Goal: Task Accomplishment & Management: Manage account settings

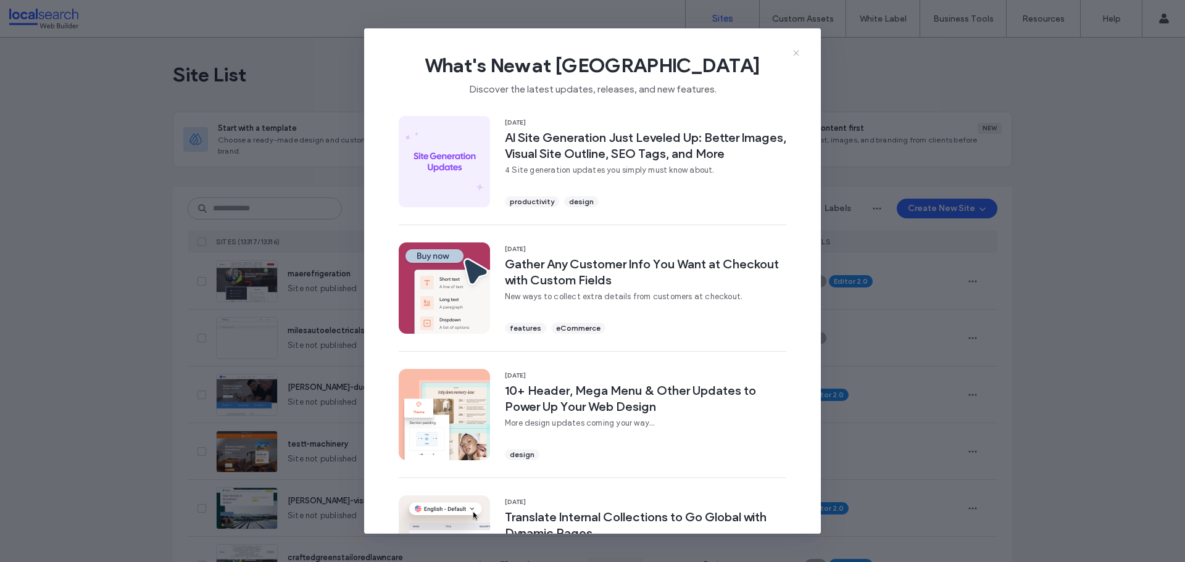
click at [797, 53] on icon at bounding box center [796, 53] width 10 height 10
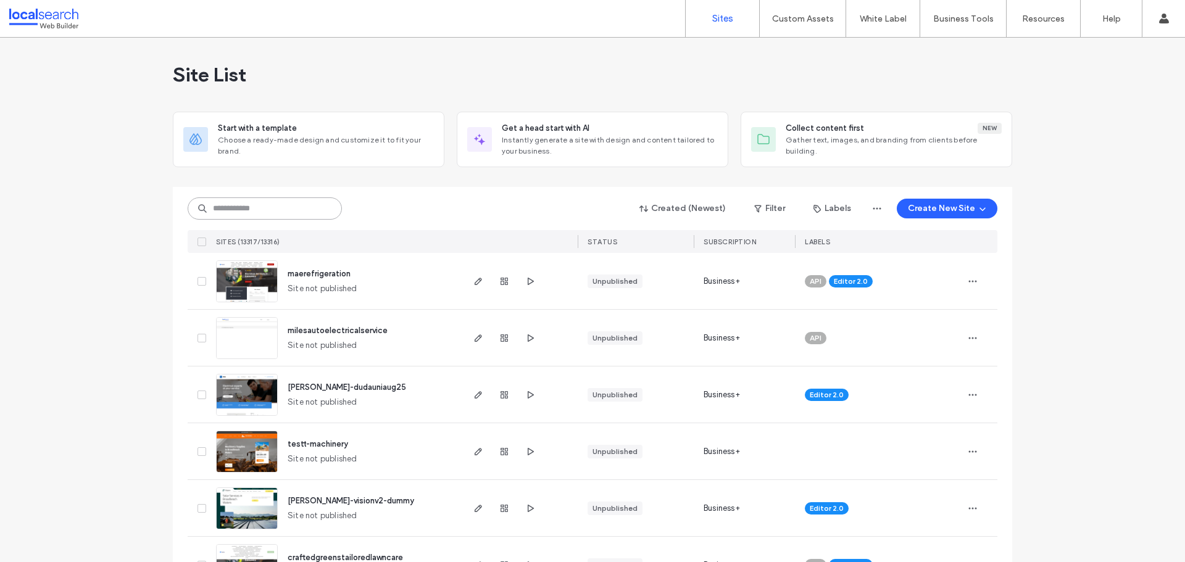
click at [239, 213] on input at bounding box center [265, 208] width 154 height 22
paste input "********"
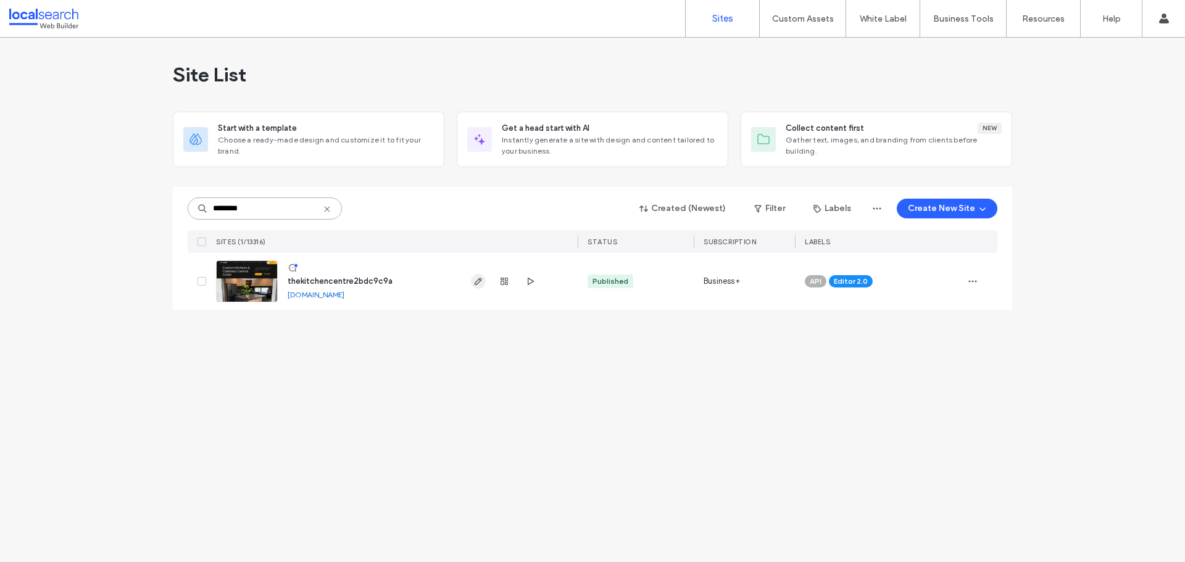
type input "********"
click at [483, 282] on icon "button" at bounding box center [478, 281] width 10 height 10
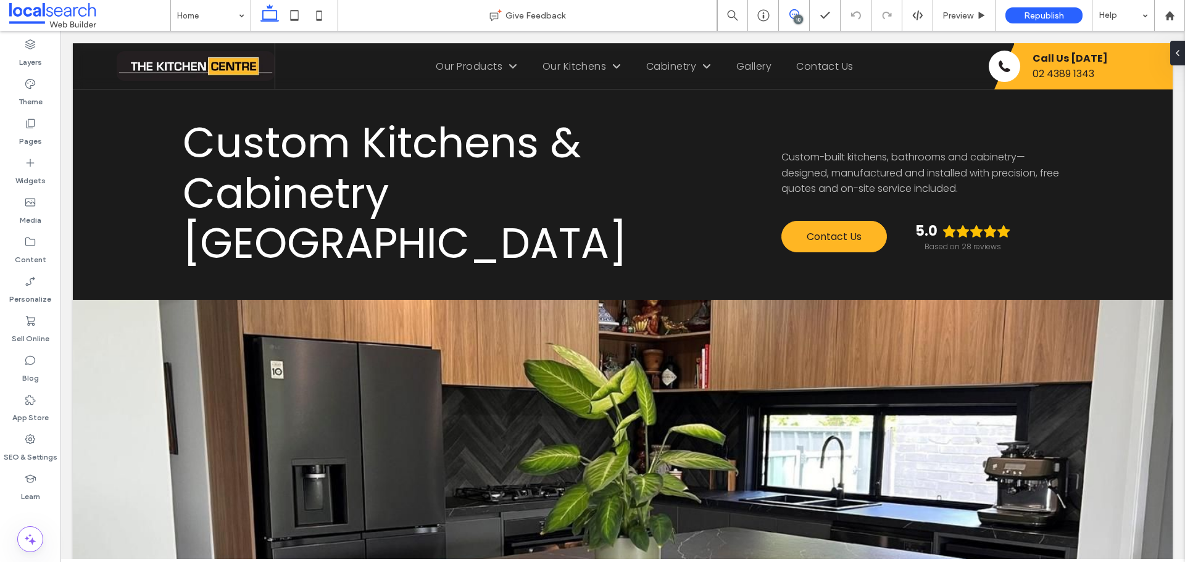
click at [791, 12] on use at bounding box center [794, 14] width 10 height 10
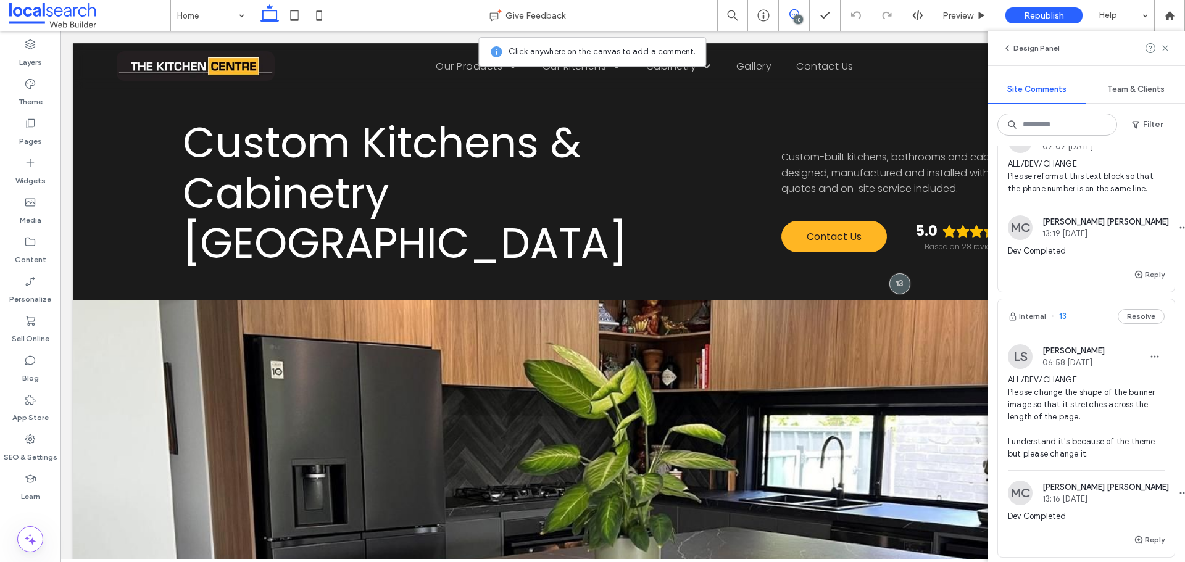
scroll to position [3950, 0]
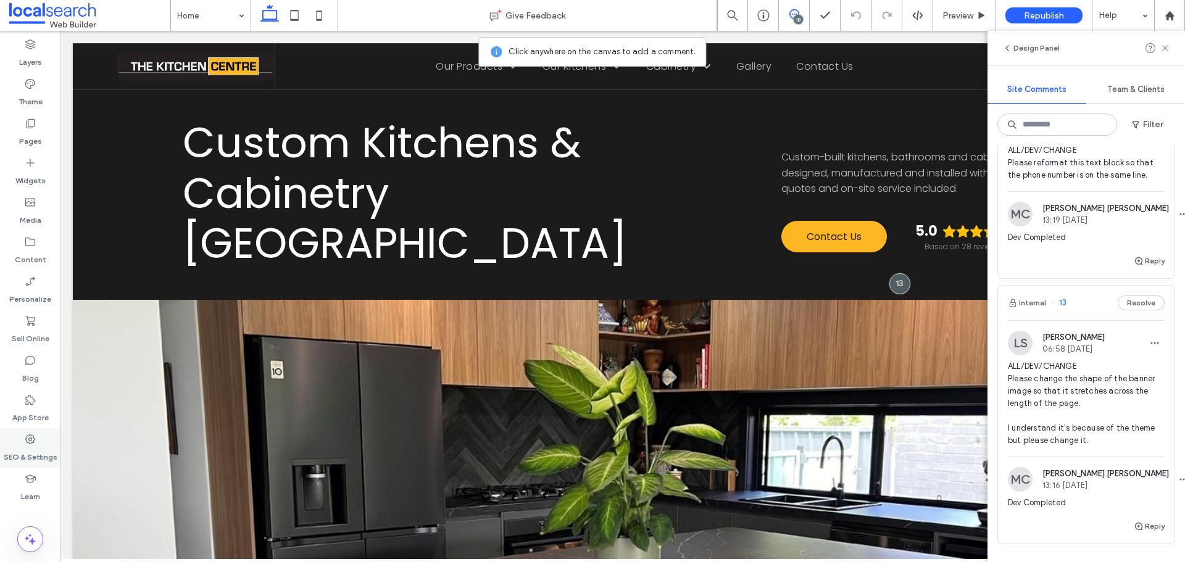
click at [52, 447] on label "SEO & Settings" at bounding box center [31, 454] width 54 height 17
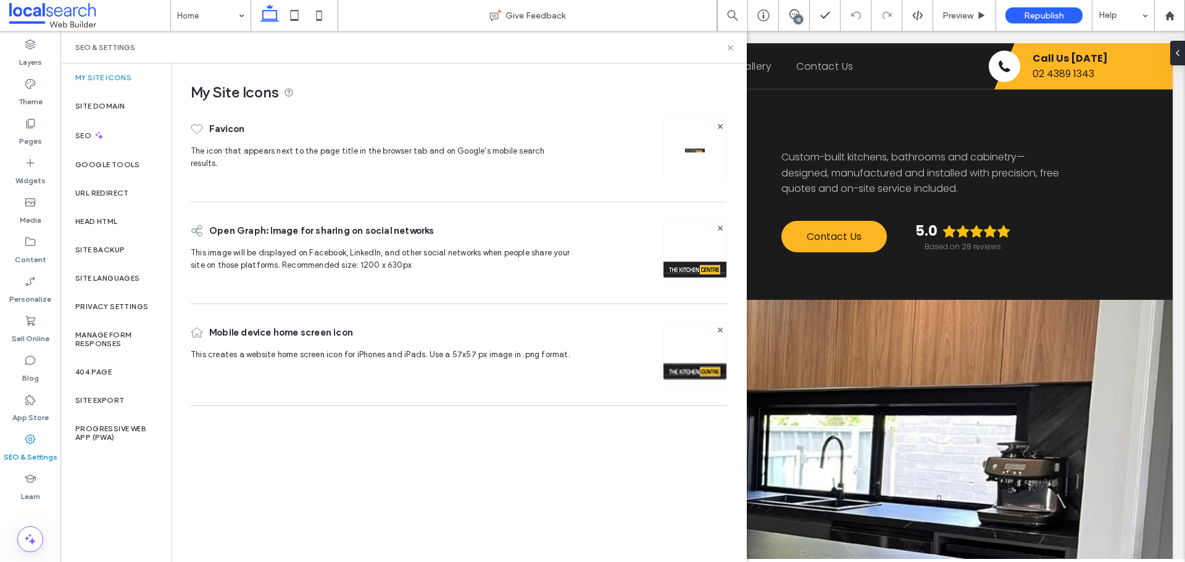
scroll to position [0, 0]
click at [129, 249] on div "Site Backup" at bounding box center [115, 250] width 111 height 28
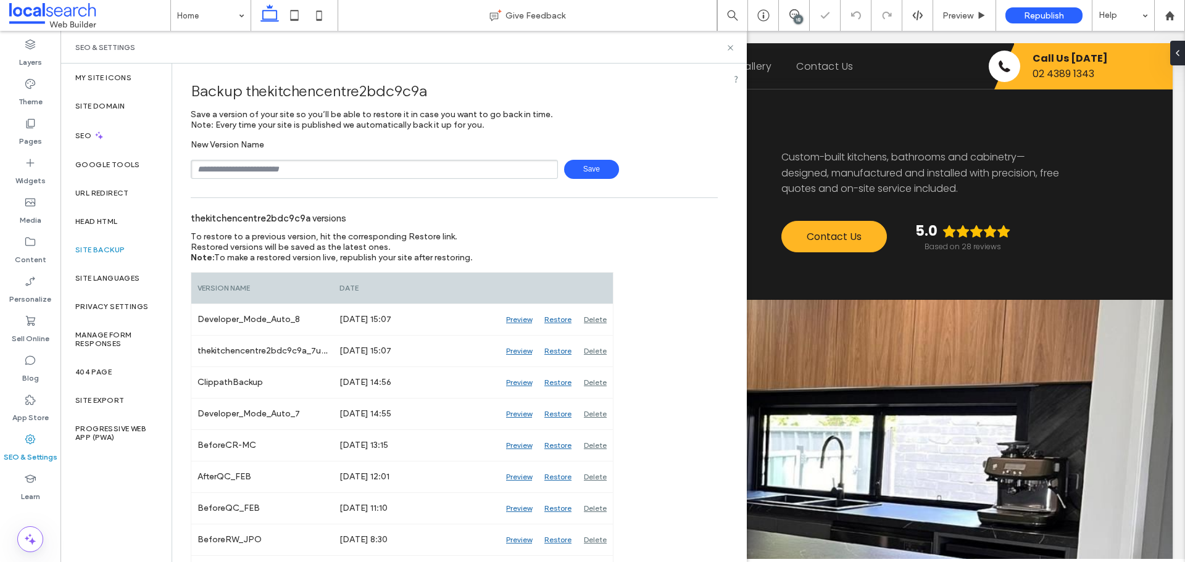
click at [267, 164] on input "text" at bounding box center [374, 169] width 367 height 19
type input "**********"
click at [593, 168] on span "Save" at bounding box center [591, 169] width 55 height 19
click at [731, 48] on icon at bounding box center [730, 47] width 9 height 9
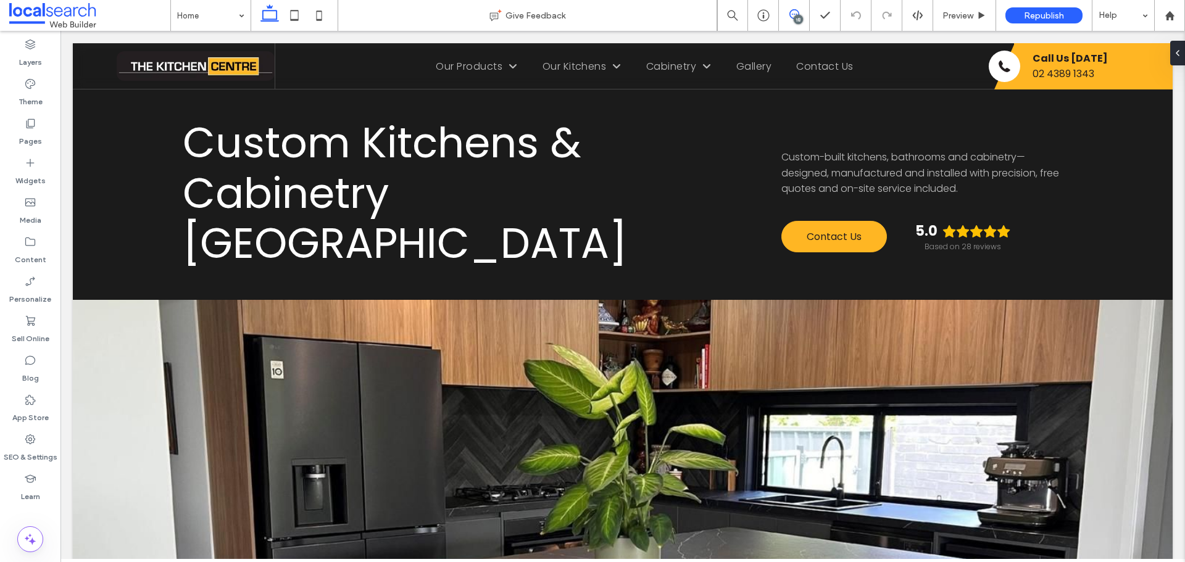
click at [787, 14] on span at bounding box center [794, 14] width 30 height 10
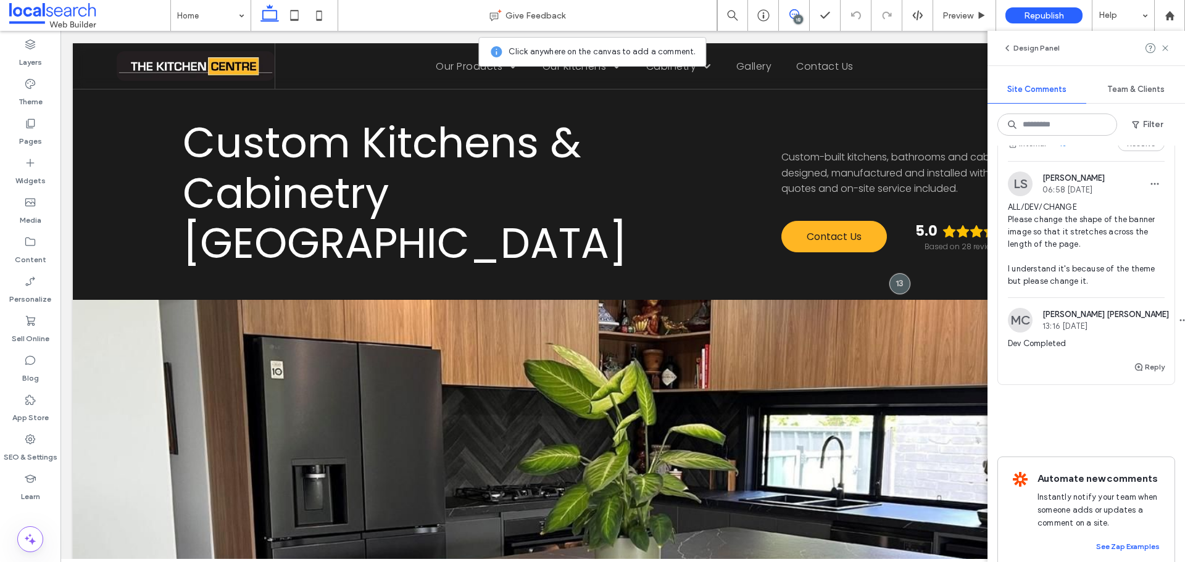
scroll to position [4029, 0]
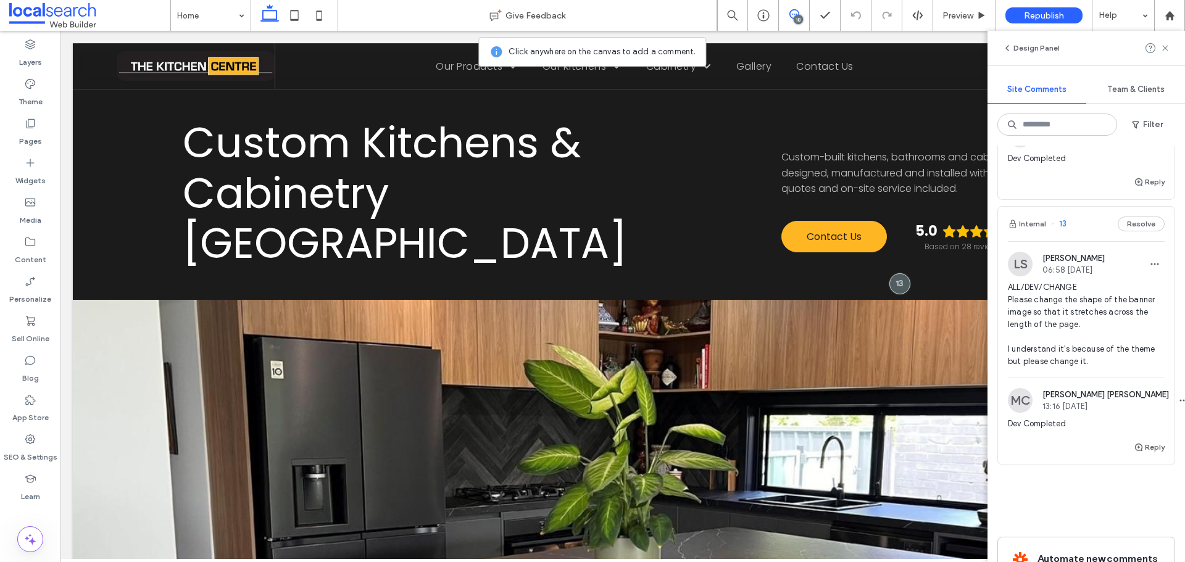
click at [1019, 270] on img at bounding box center [1020, 264] width 25 height 25
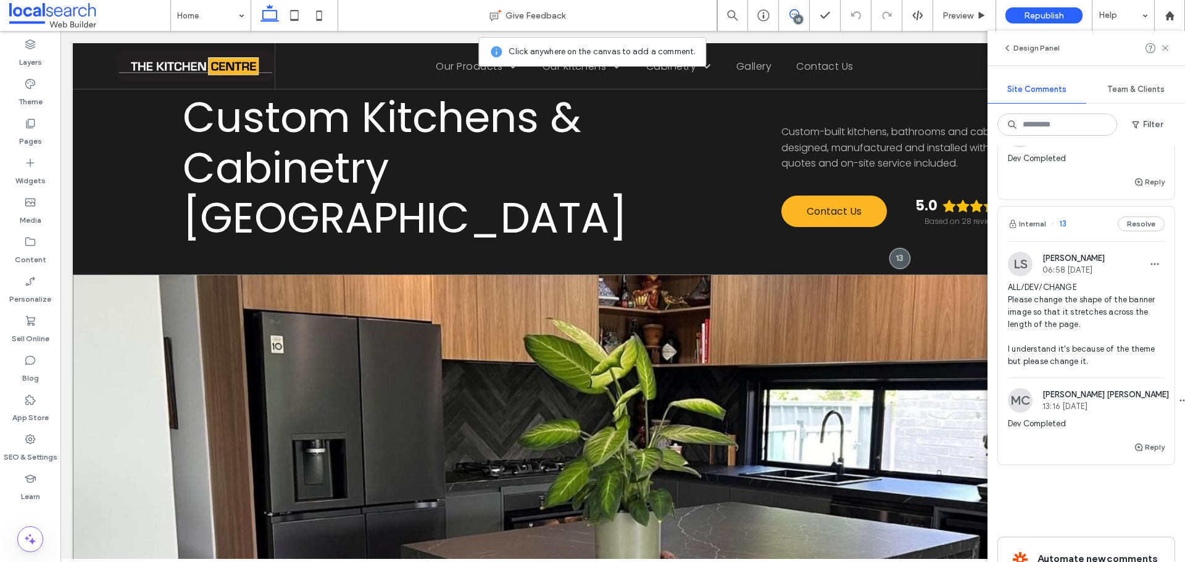
scroll to position [0, 0]
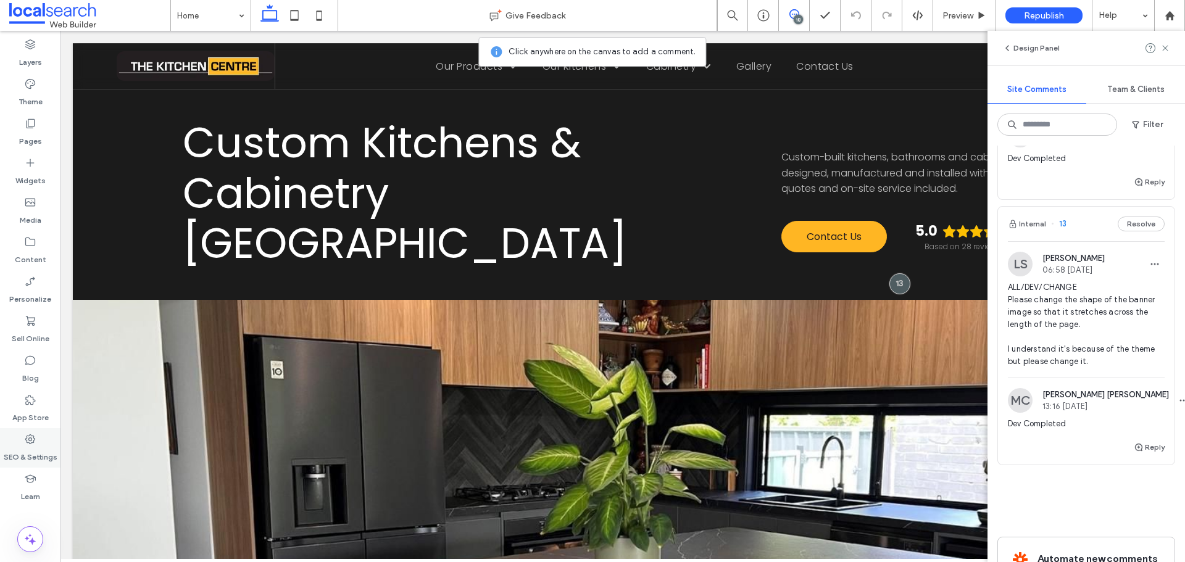
click at [33, 443] on icon at bounding box center [30, 439] width 12 height 12
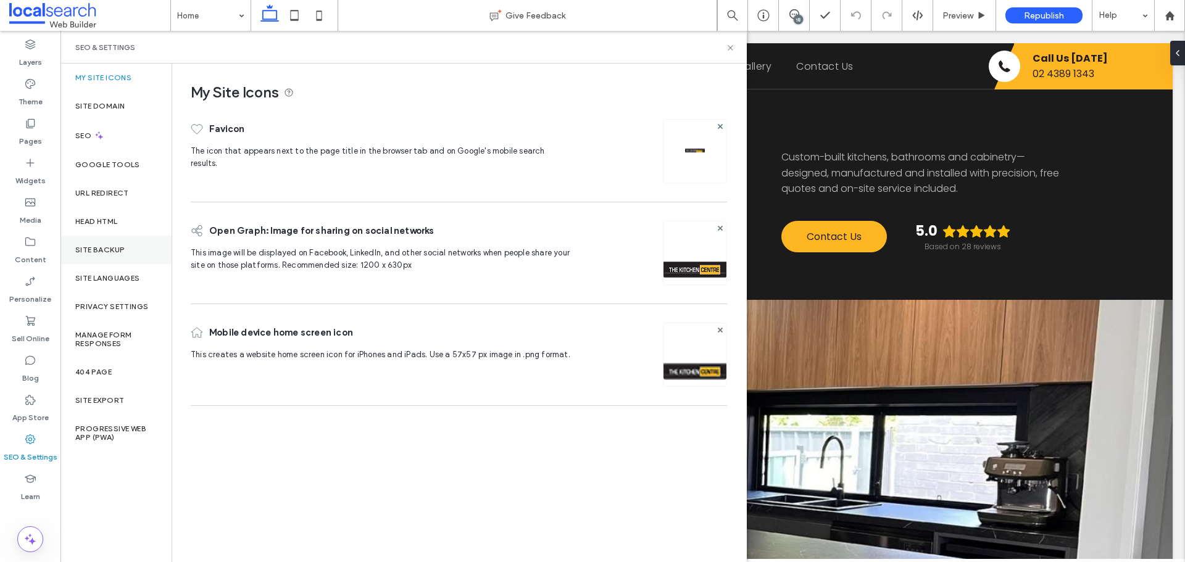
click at [97, 255] on div "Site Backup" at bounding box center [115, 250] width 111 height 28
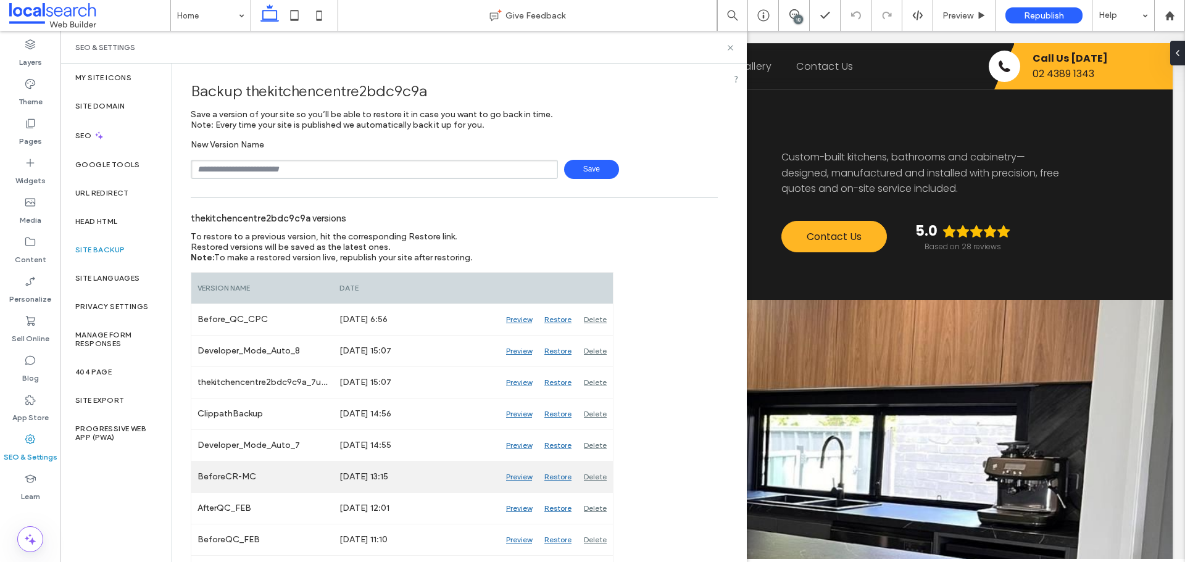
click at [522, 477] on div "Preview" at bounding box center [519, 477] width 38 height 31
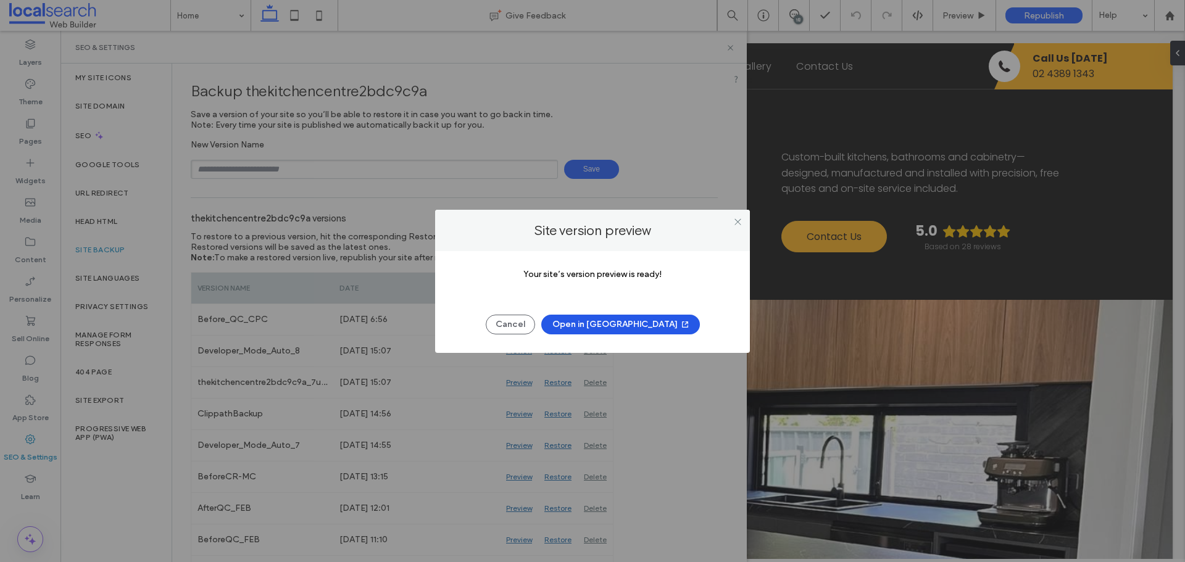
click at [586, 326] on button "Open in New Tab" at bounding box center [620, 325] width 159 height 20
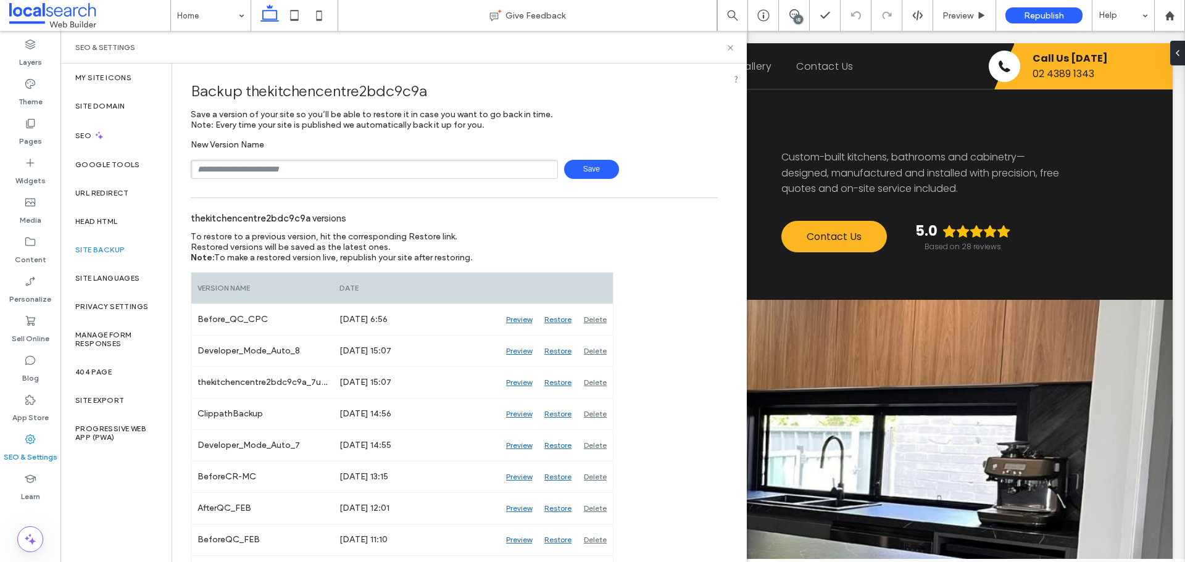
click at [736, 51] on div "SEO & Settings" at bounding box center [403, 47] width 686 height 33
click at [728, 49] on icon at bounding box center [730, 47] width 9 height 9
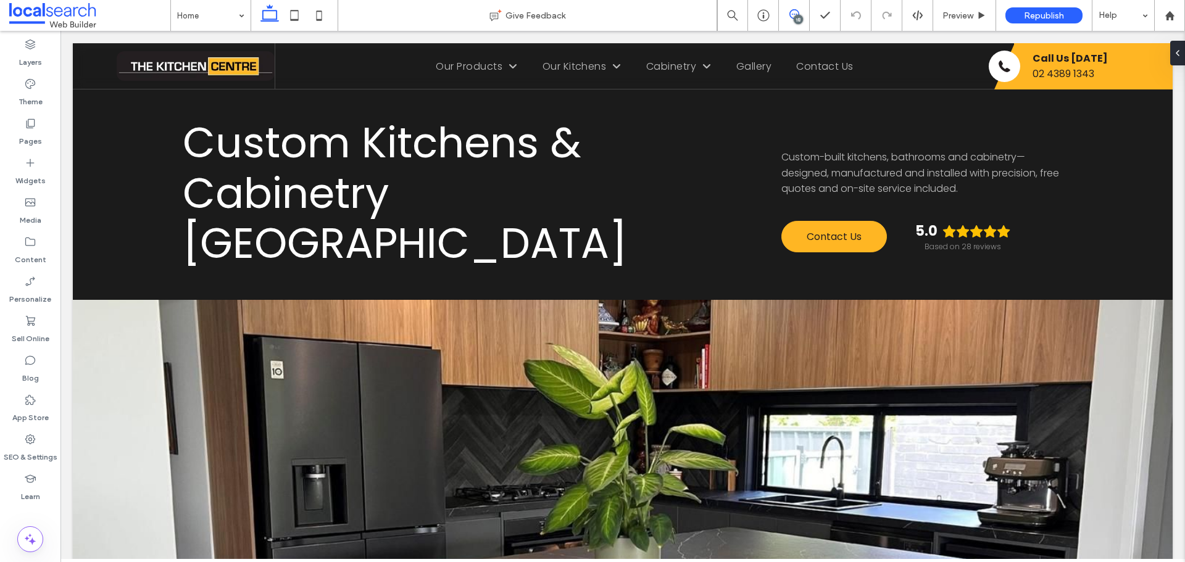
click at [796, 10] on use at bounding box center [794, 14] width 10 height 10
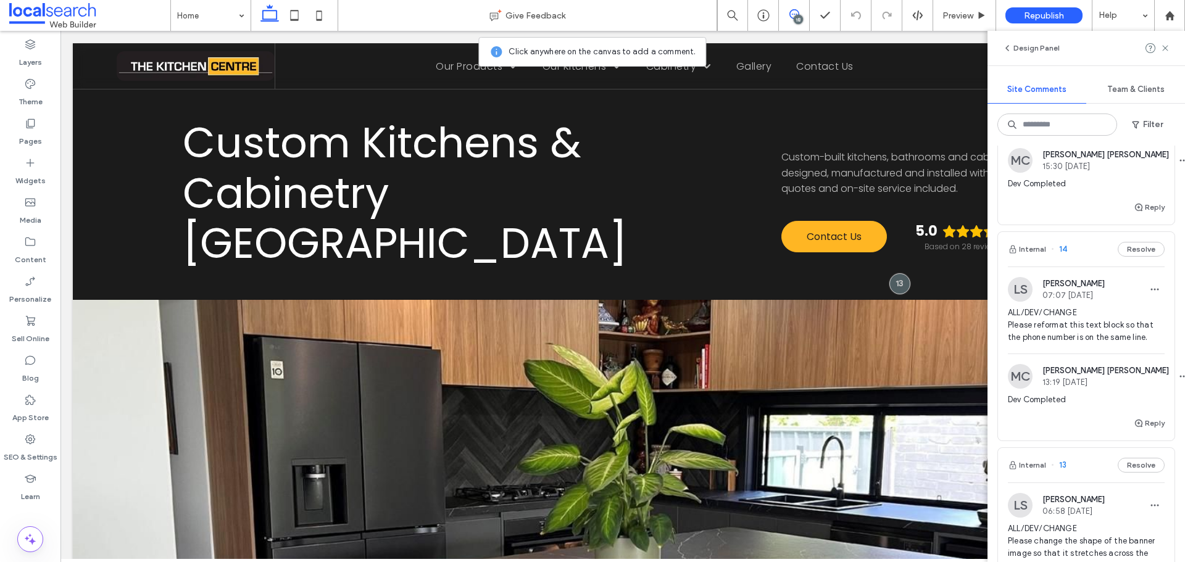
scroll to position [3782, 0]
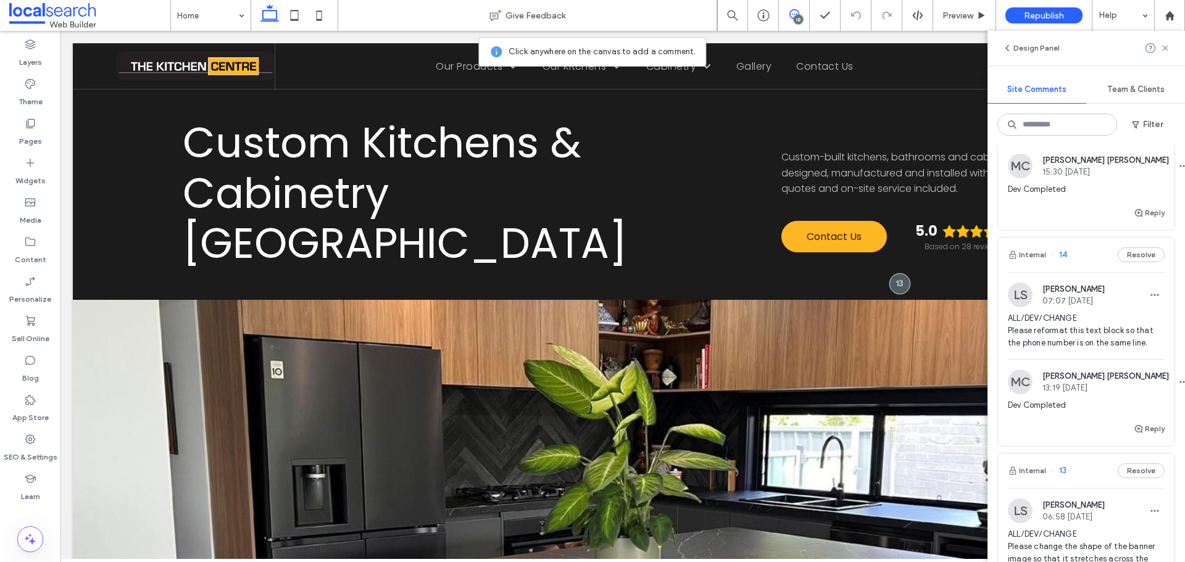
click at [1020, 297] on img at bounding box center [1020, 295] width 25 height 25
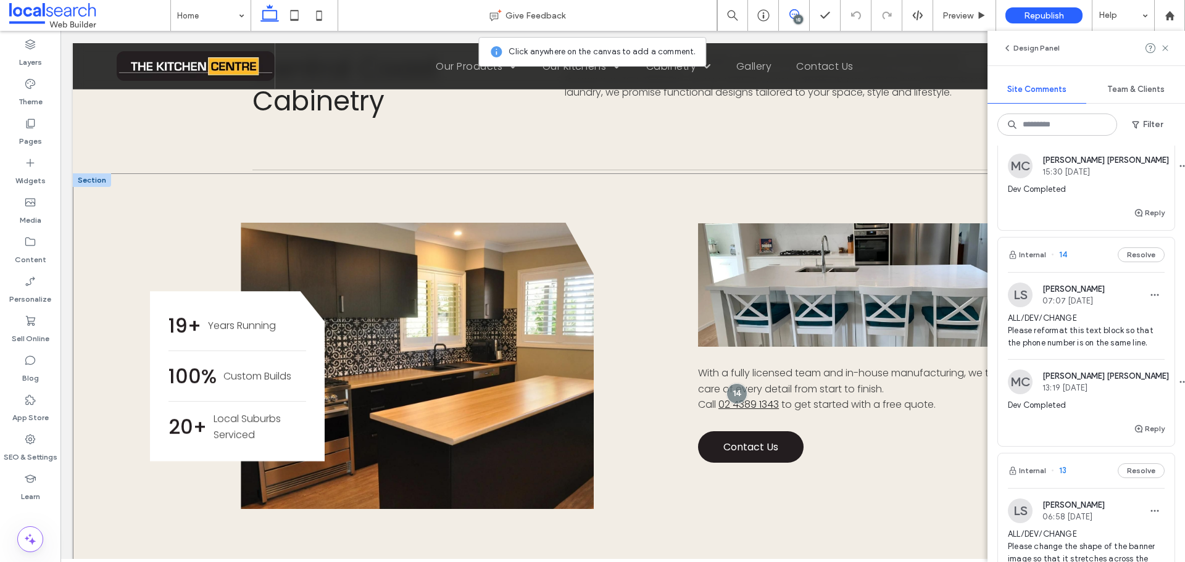
scroll to position [960, 0]
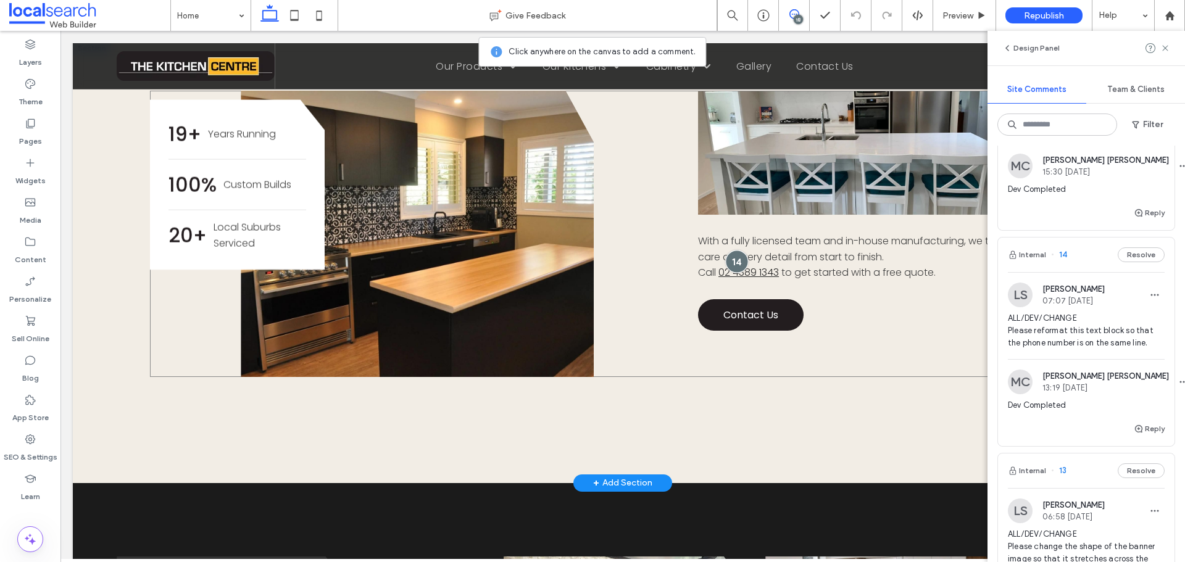
click at [725, 250] on div at bounding box center [736, 261] width 23 height 23
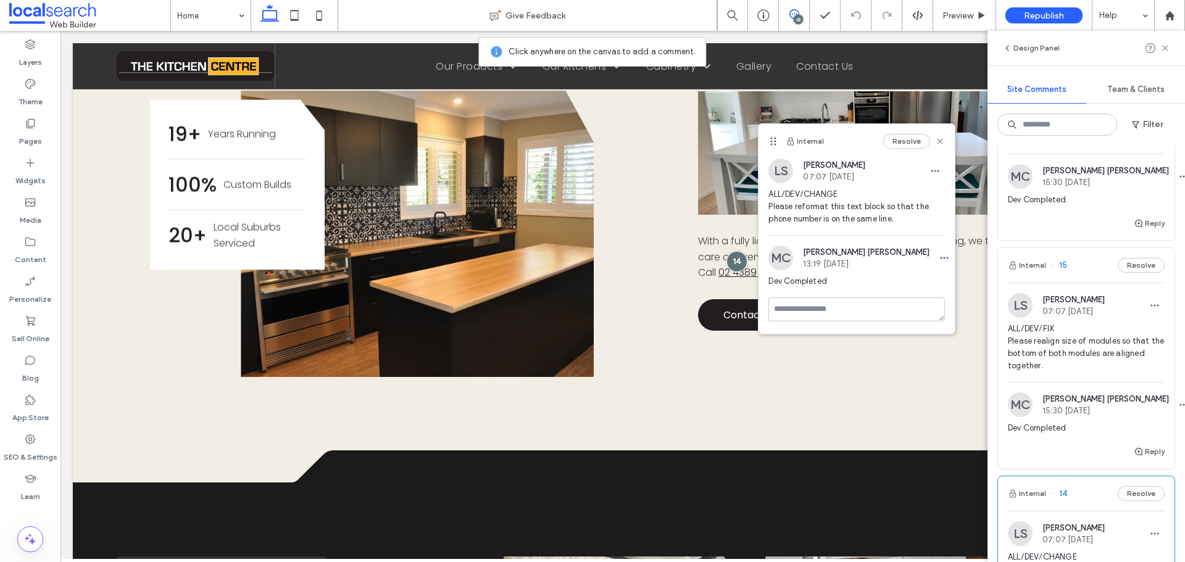
scroll to position [3535, 0]
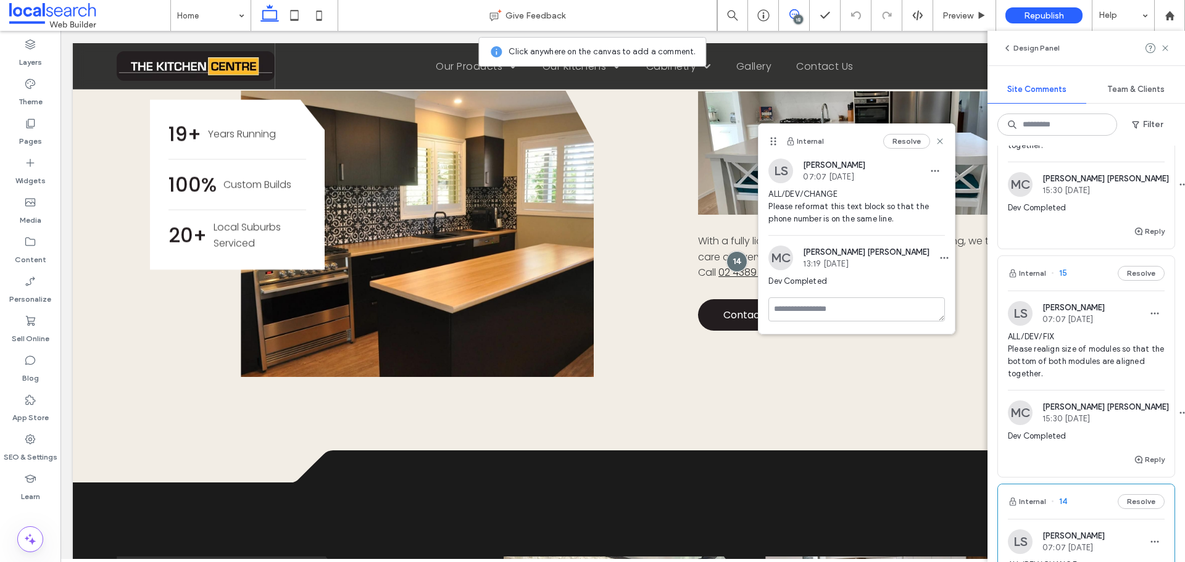
click at [1020, 313] on div "LS Luke Stewart 07:07 Aug 15 2025 ALL/DEV/FIX Please realign size of modules so…" at bounding box center [1086, 372] width 177 height 162
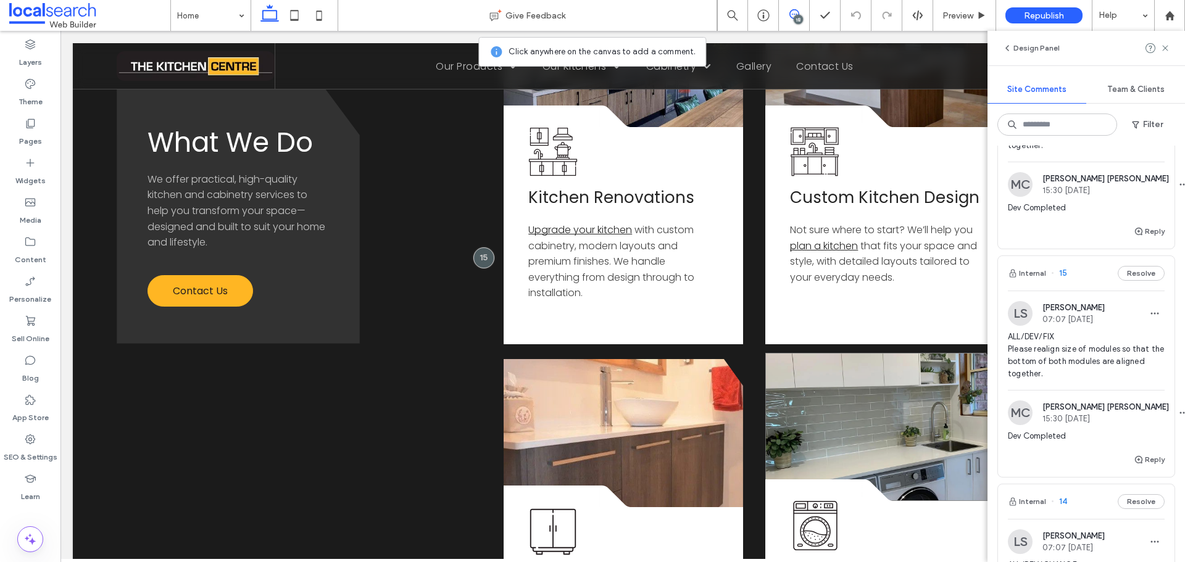
scroll to position [1547, 0]
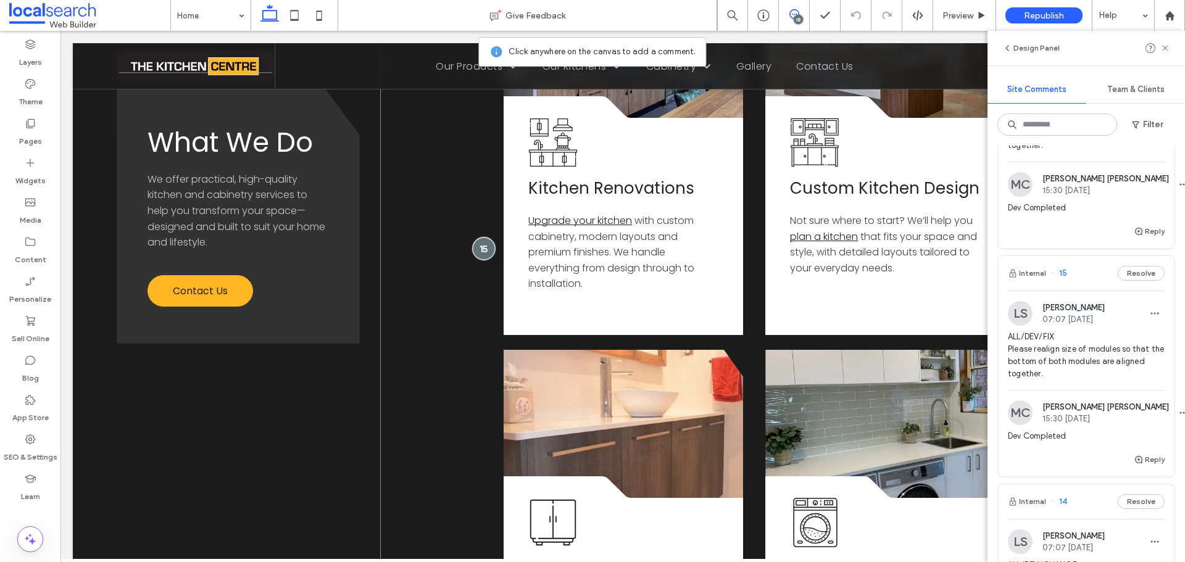
click at [478, 237] on div at bounding box center [483, 248] width 23 height 23
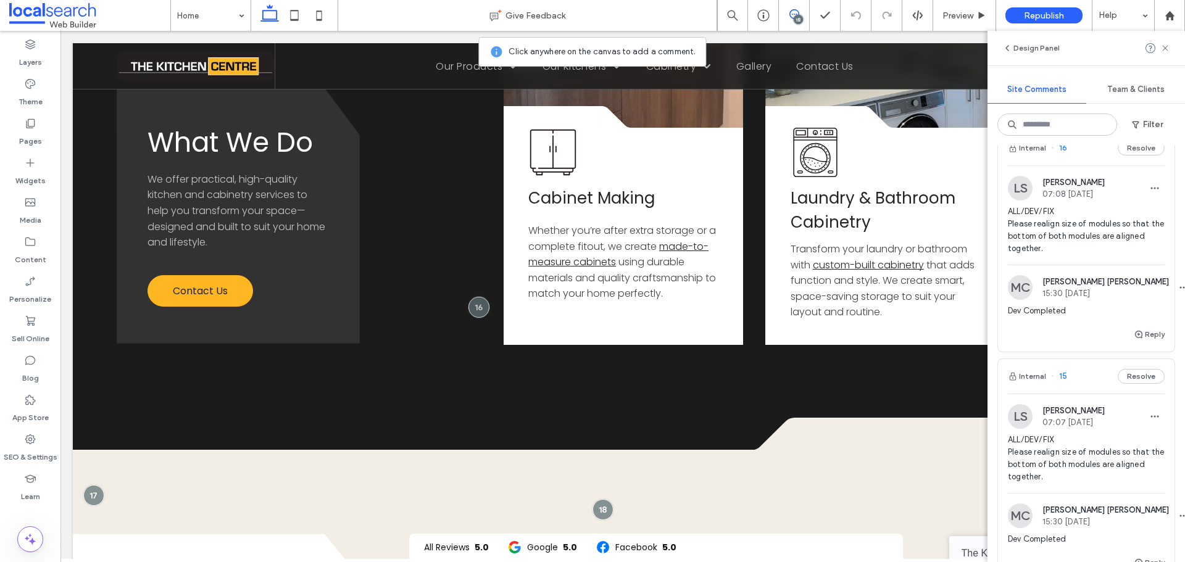
scroll to position [3412, 0]
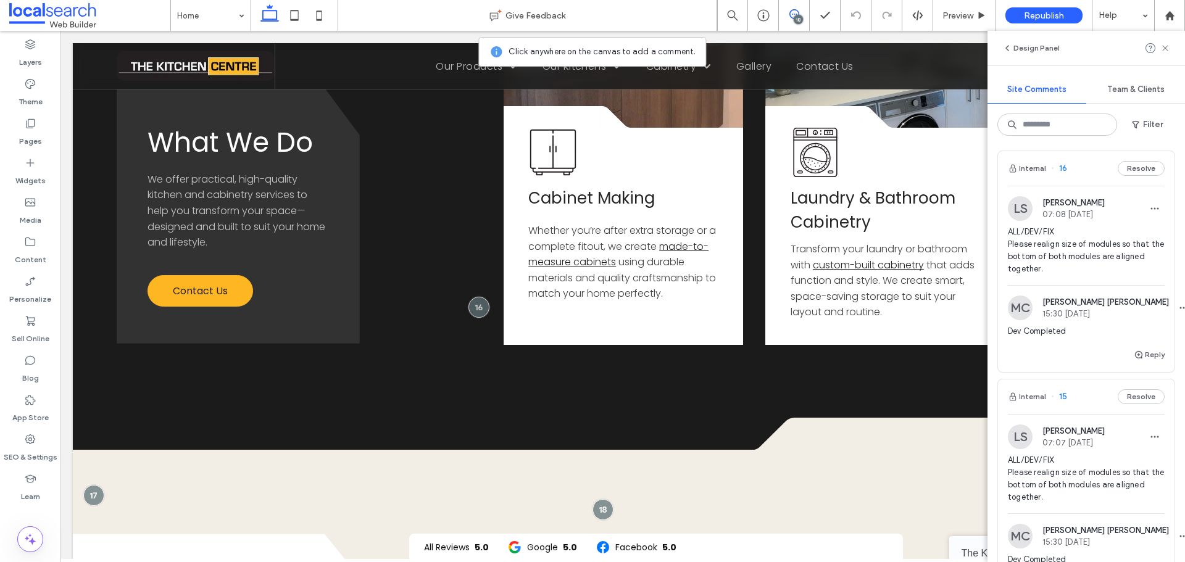
click at [1028, 221] on img at bounding box center [1020, 208] width 25 height 25
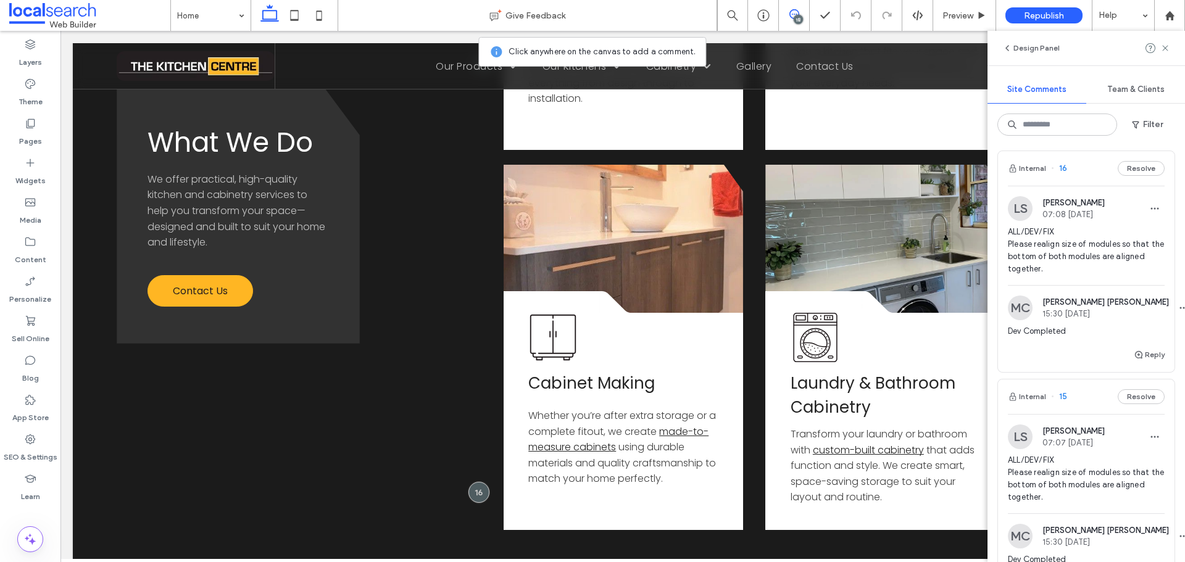
click at [1026, 219] on img at bounding box center [1020, 208] width 25 height 25
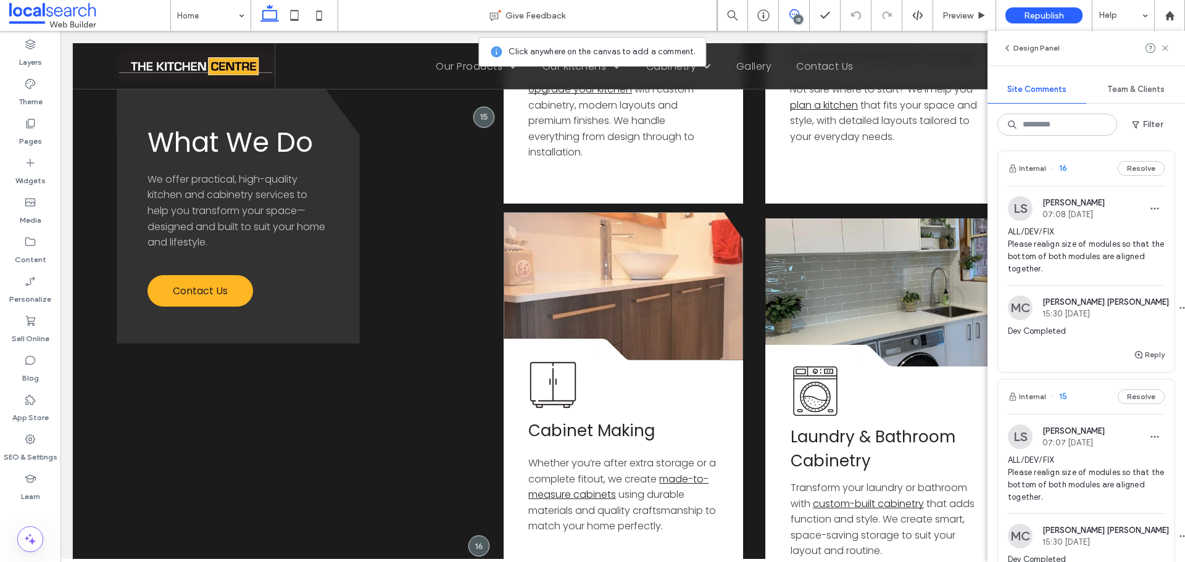
scroll to position [1732, 0]
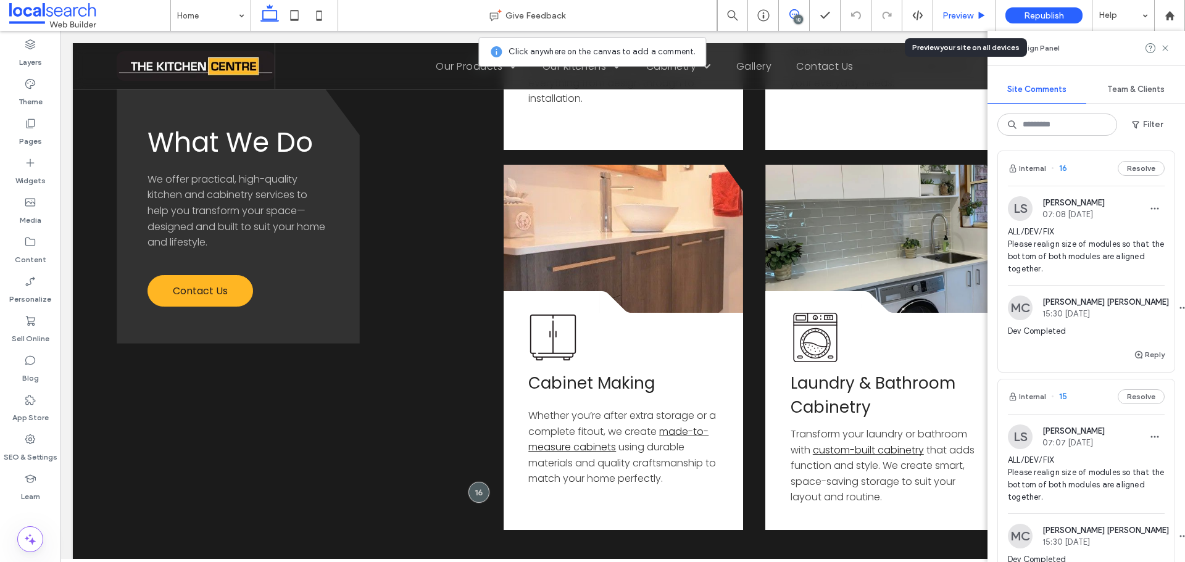
click at [962, 13] on span "Preview" at bounding box center [957, 15] width 31 height 10
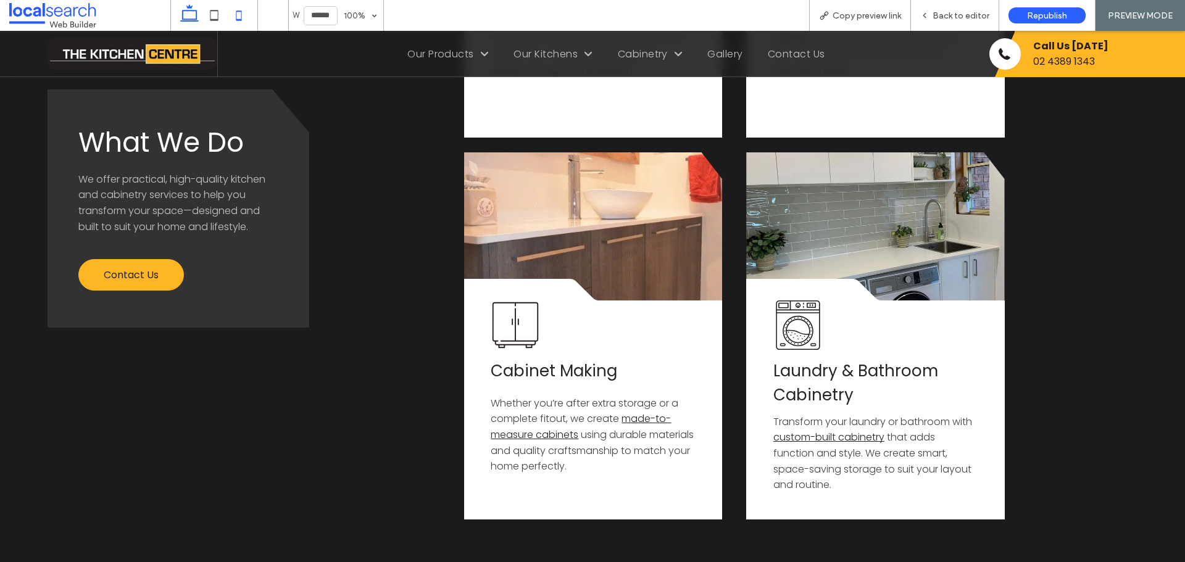
click at [241, 23] on icon at bounding box center [239, 15] width 25 height 25
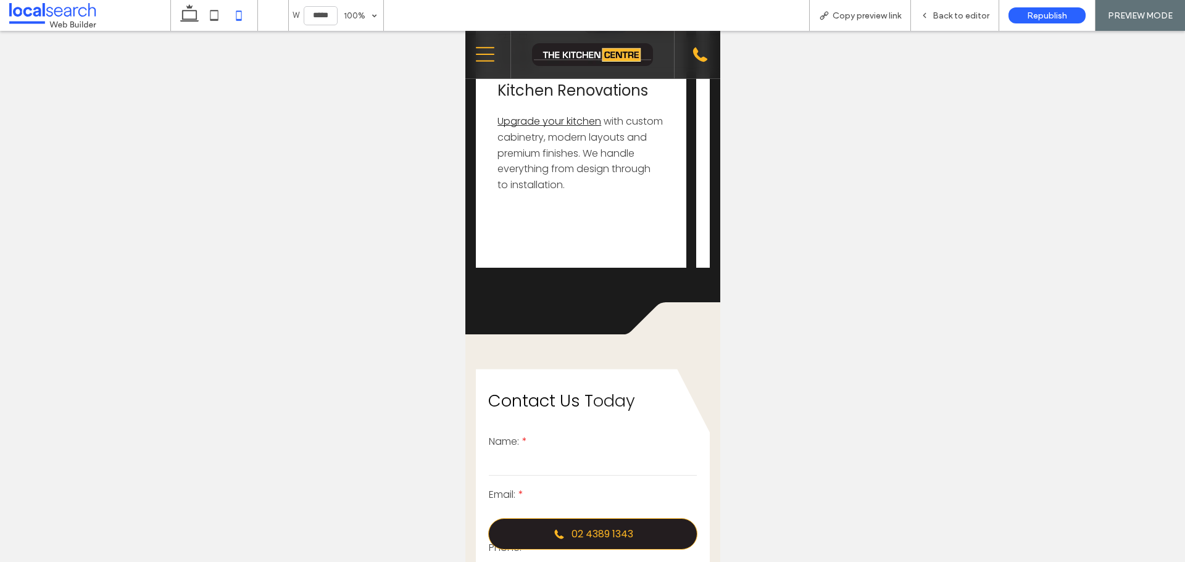
type input "*****"
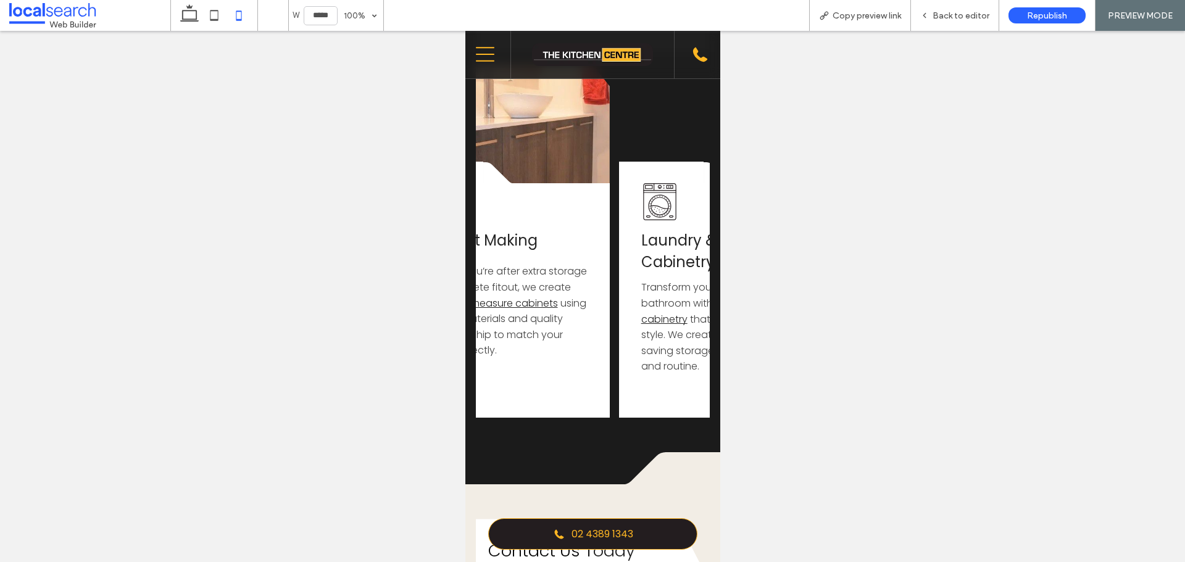
scroll to position [0, 615]
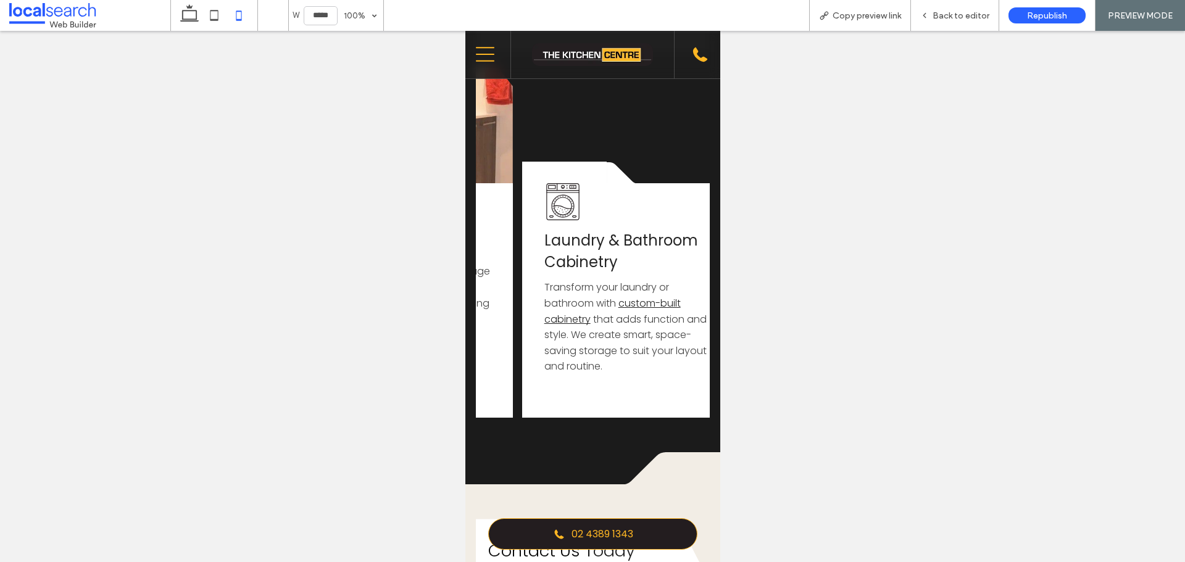
drag, startPoint x: 526, startPoint y: 415, endPoint x: 1185, endPoint y: 417, distance: 658.5
click at [877, 14] on span "Copy preview link" at bounding box center [867, 15] width 69 height 10
click at [882, 8] on div "Copy preview link" at bounding box center [860, 15] width 102 height 31
click at [882, 15] on span "Copy preview link" at bounding box center [867, 15] width 69 height 10
click at [939, 20] on span "Back to editor" at bounding box center [961, 15] width 57 height 10
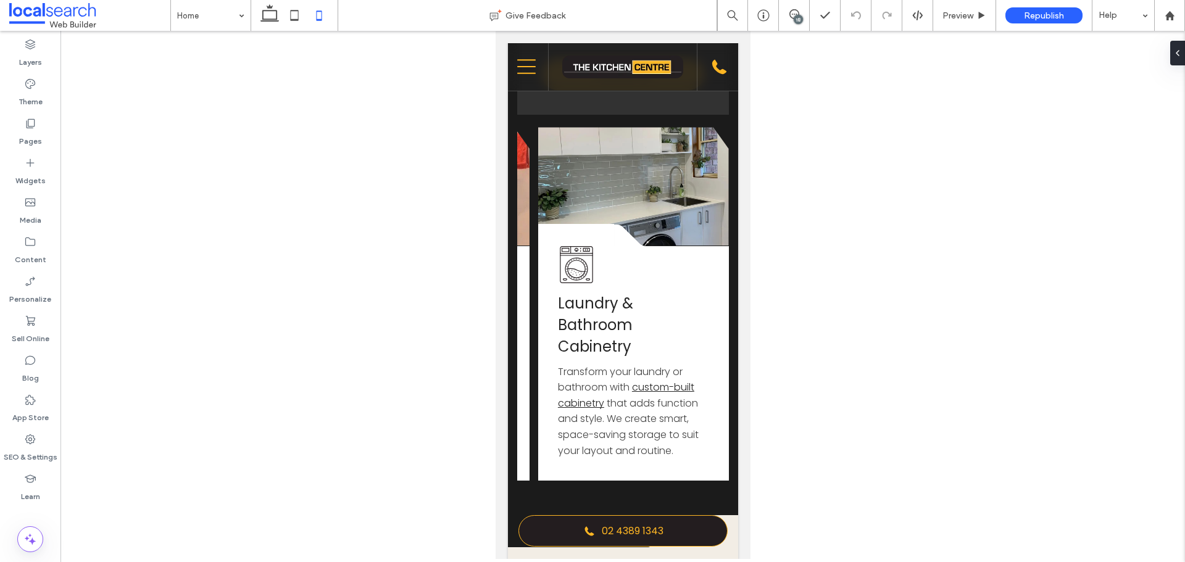
scroll to position [0, 553]
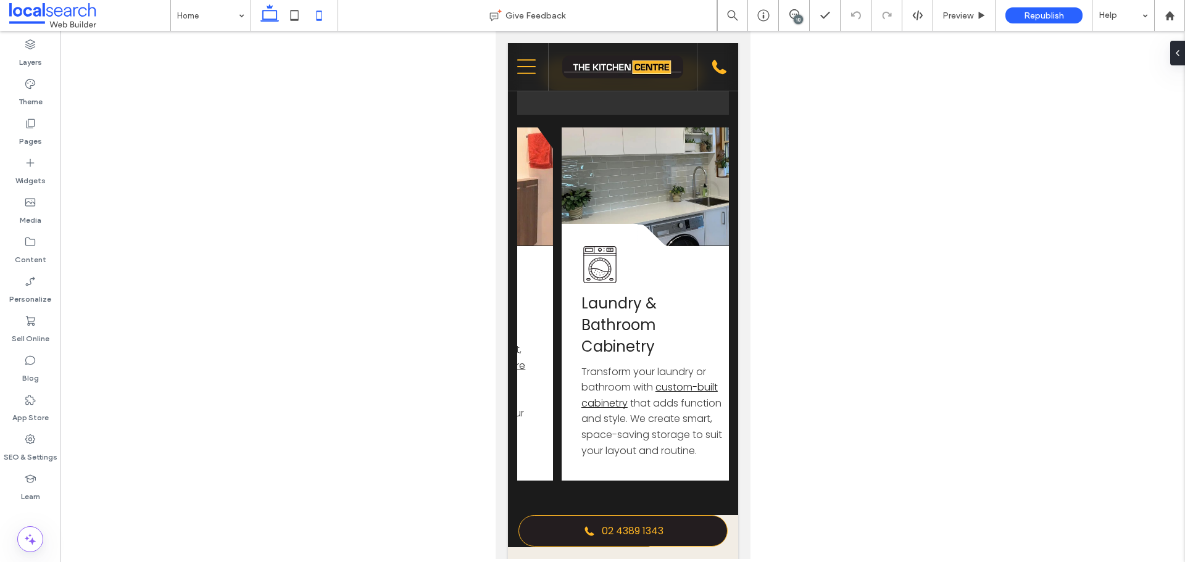
click at [275, 9] on icon at bounding box center [269, 15] width 25 height 25
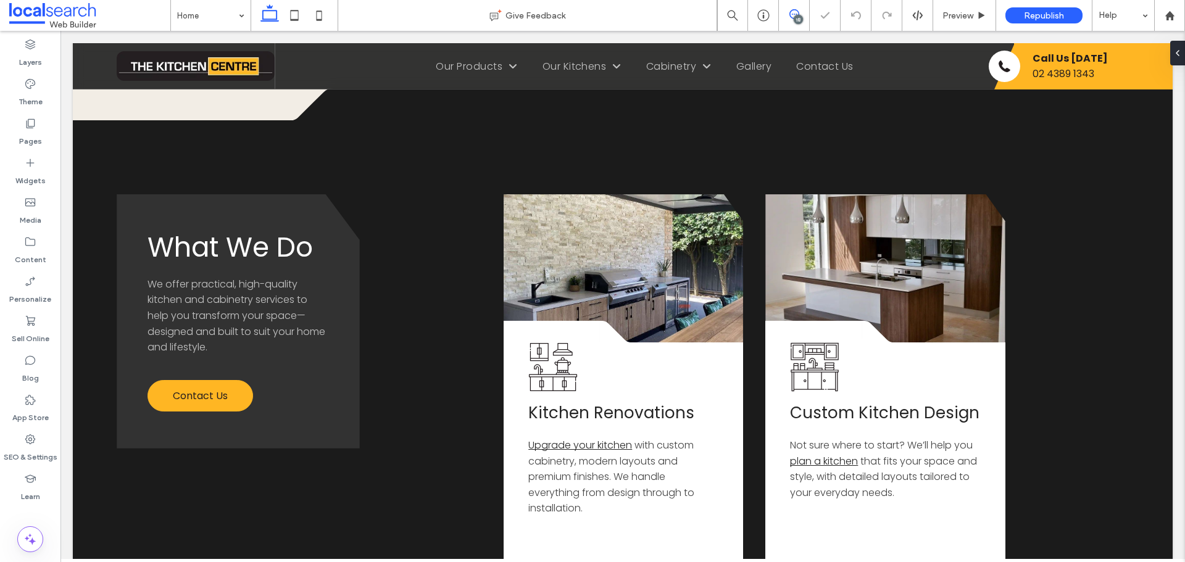
click at [794, 15] on icon at bounding box center [794, 14] width 10 height 10
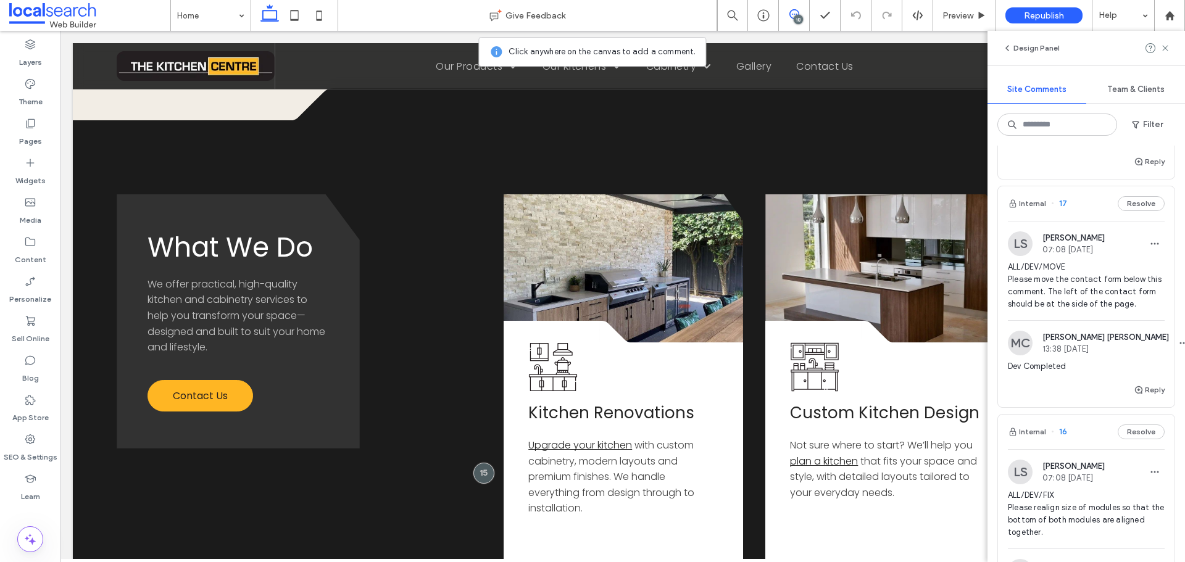
scroll to position [3148, 0]
click at [1018, 251] on img at bounding box center [1020, 244] width 25 height 25
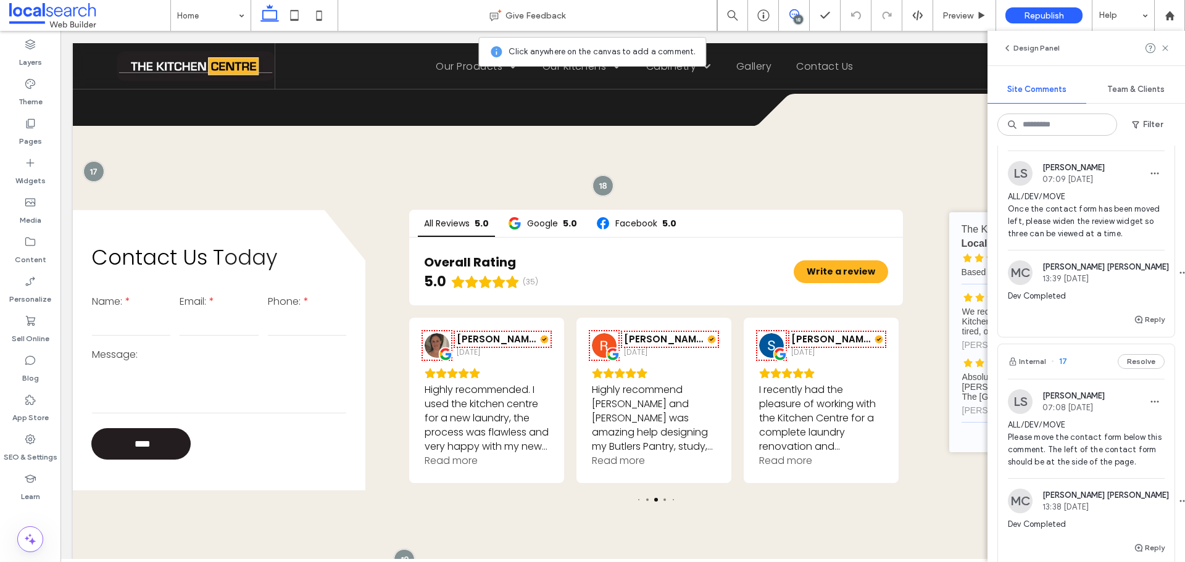
scroll to position [2962, 0]
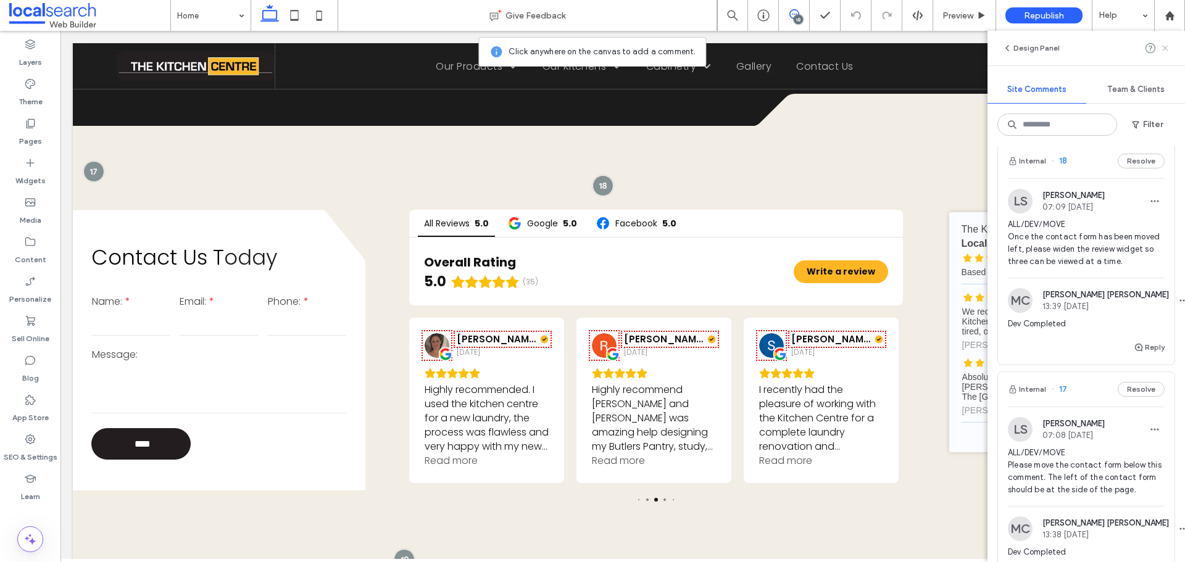
click at [1165, 46] on icon at bounding box center [1165, 48] width 10 height 10
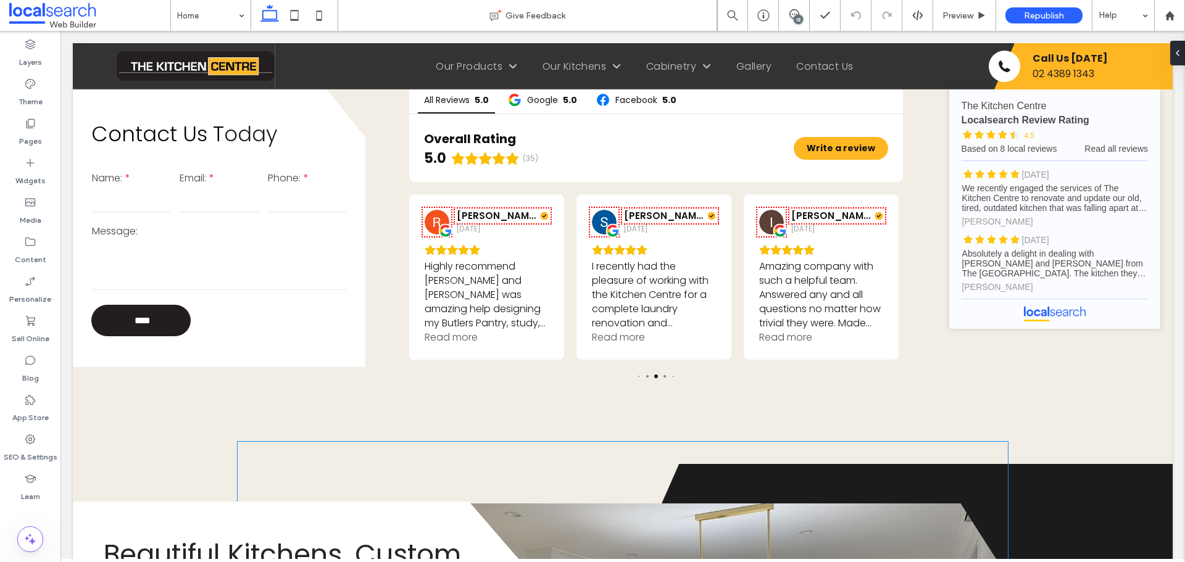
scroll to position [2118, 0]
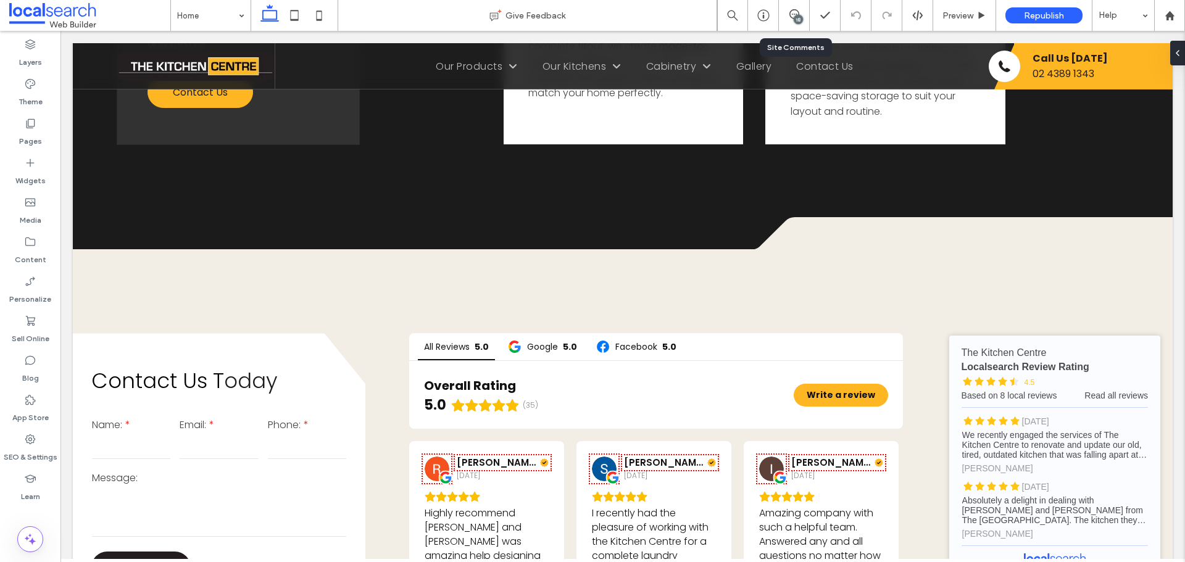
click at [799, 5] on div "18" at bounding box center [794, 15] width 31 height 31
click at [800, 10] on span at bounding box center [794, 14] width 30 height 10
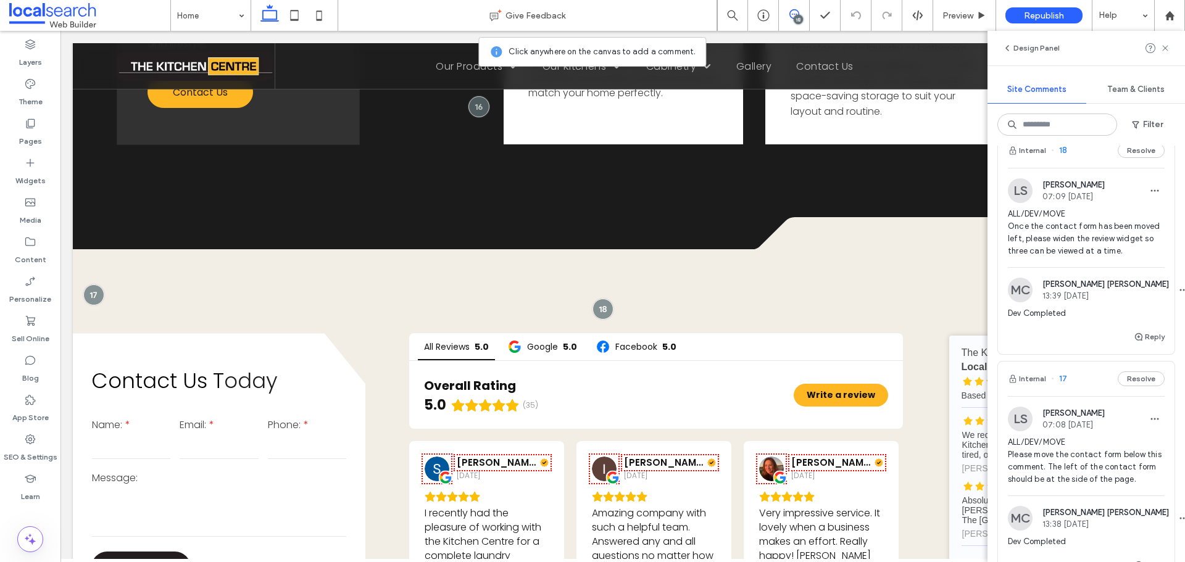
scroll to position [2962, 0]
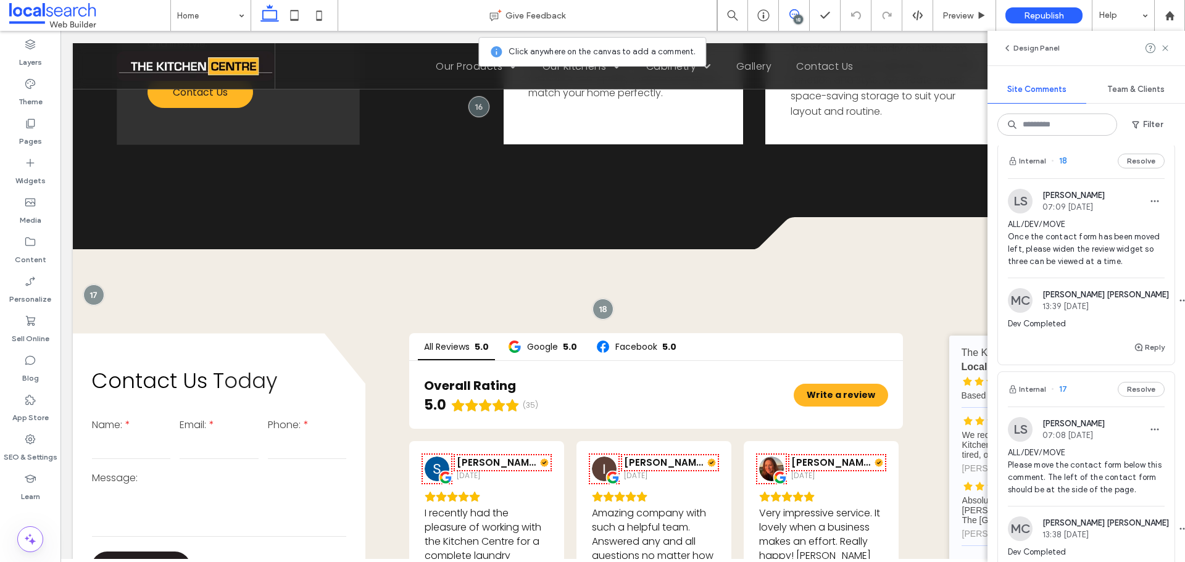
click at [1012, 181] on div "LS Luke Stewart 07:09 Aug 15 2025 ALL/DEV/MOVE Once the contact form has been m…" at bounding box center [1086, 259] width 177 height 162
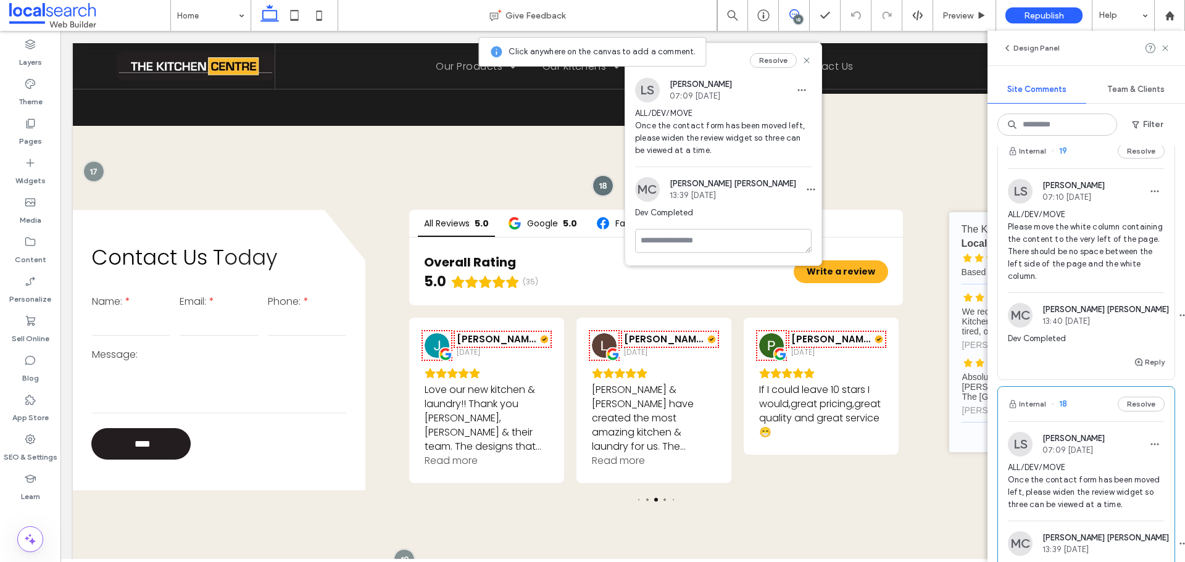
scroll to position [2592, 0]
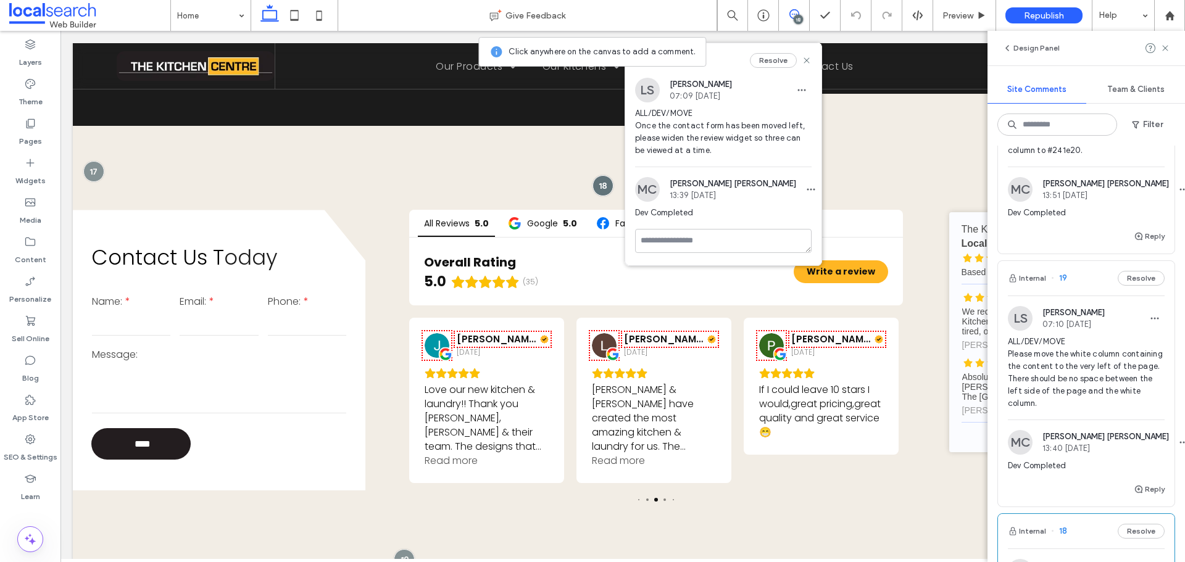
click at [1020, 320] on img at bounding box center [1020, 318] width 25 height 25
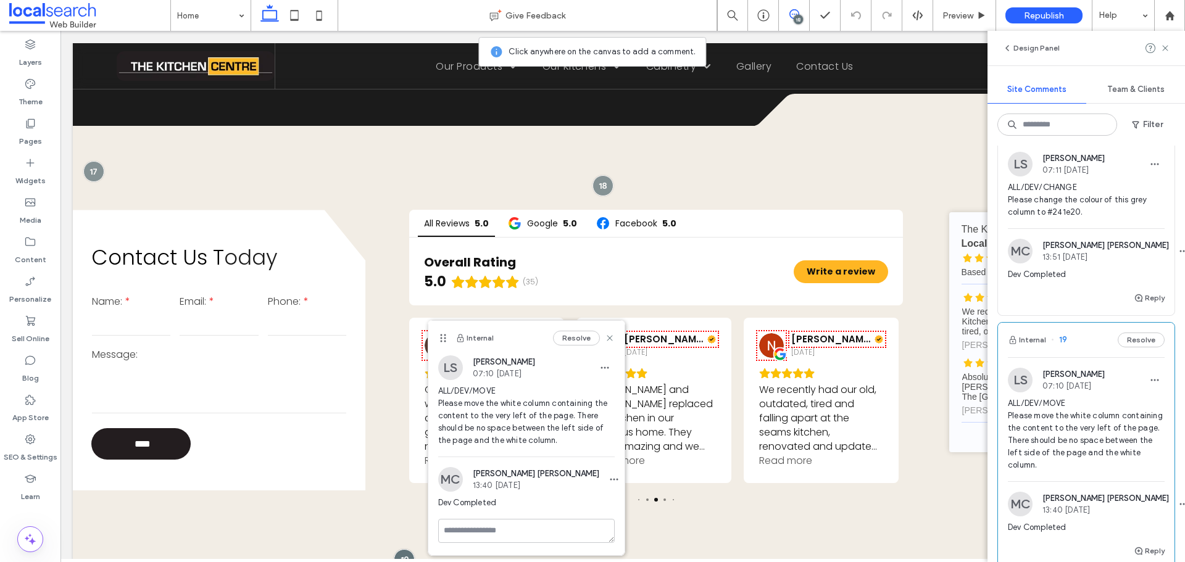
scroll to position [2469, 0]
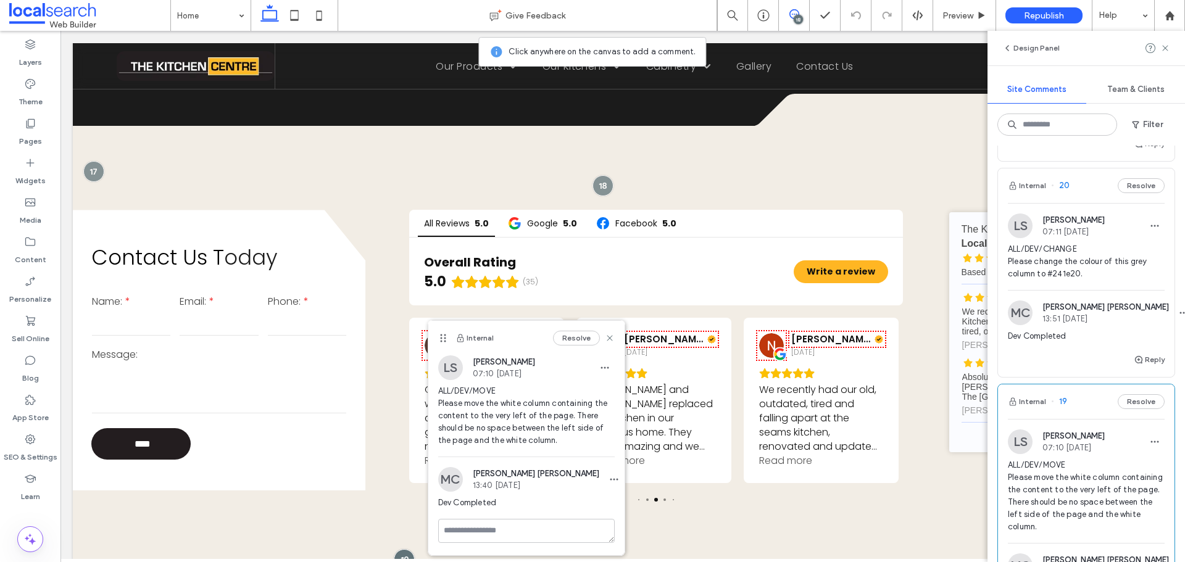
click at [1013, 223] on img at bounding box center [1020, 226] width 25 height 25
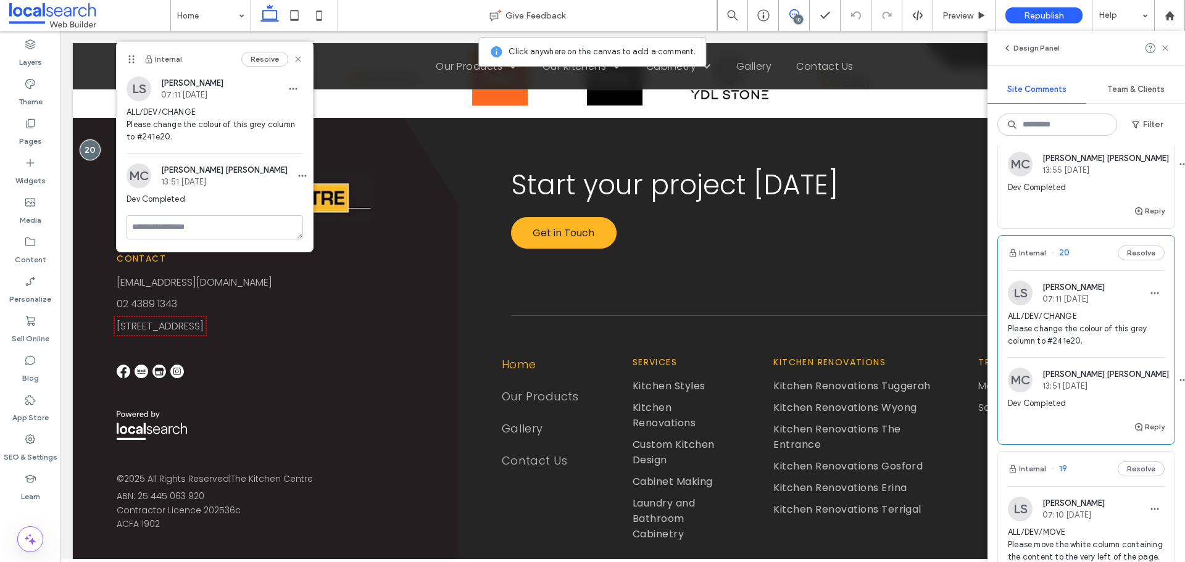
scroll to position [2345, 0]
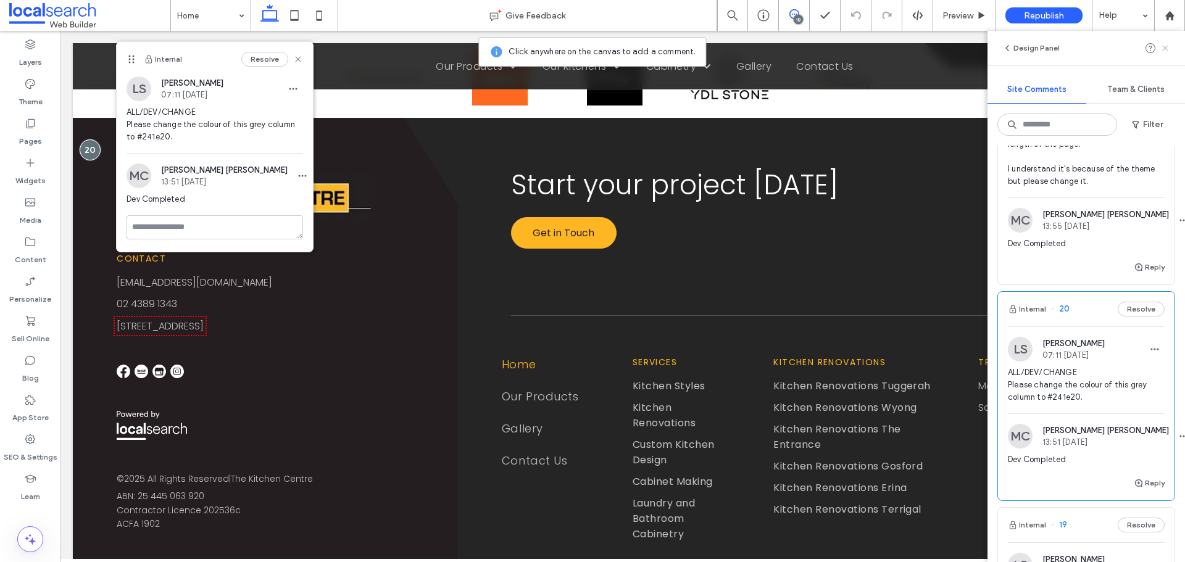
click at [1168, 46] on use at bounding box center [1165, 48] width 6 height 6
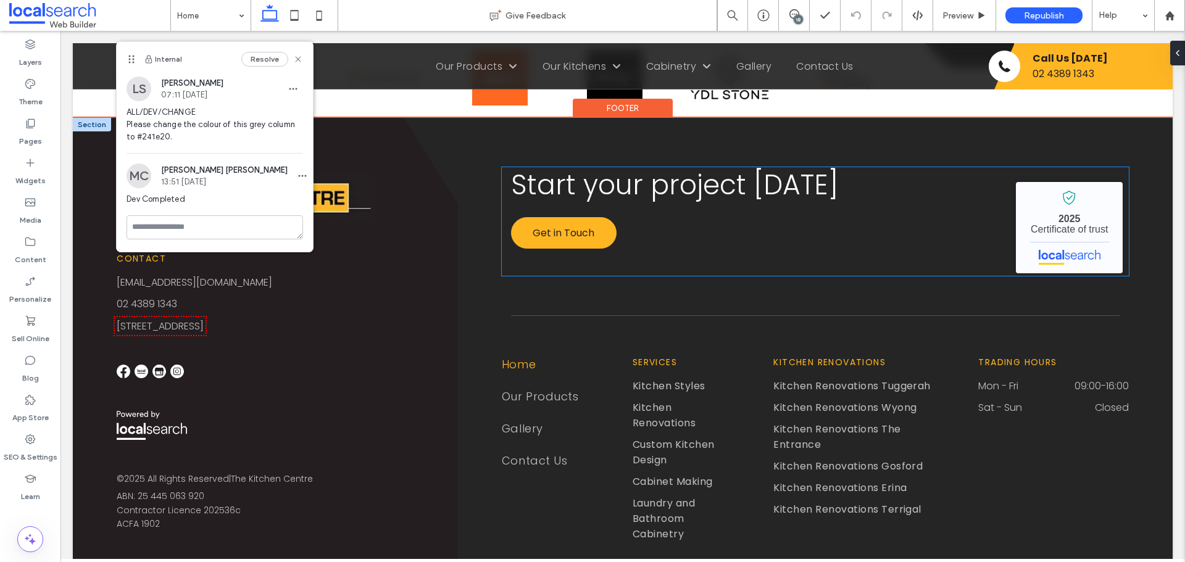
scroll to position [0, 0]
click at [441, 242] on div "Contact info@thekitchencentre.com.au 02 4389 1343 Unit 12/ 2 Joule Place, Tugge…" at bounding box center [265, 358] width 385 height 480
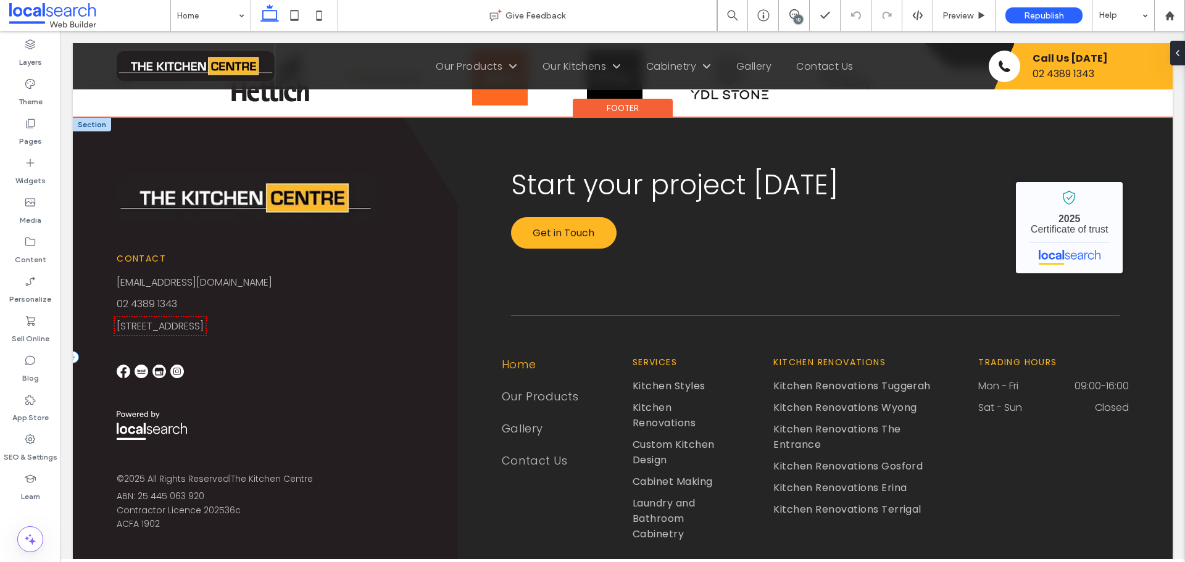
click at [441, 242] on div "Contact info@thekitchencentre.com.au 02 4389 1343 Unit 12/ 2 Joule Place, Tugge…" at bounding box center [265, 358] width 385 height 480
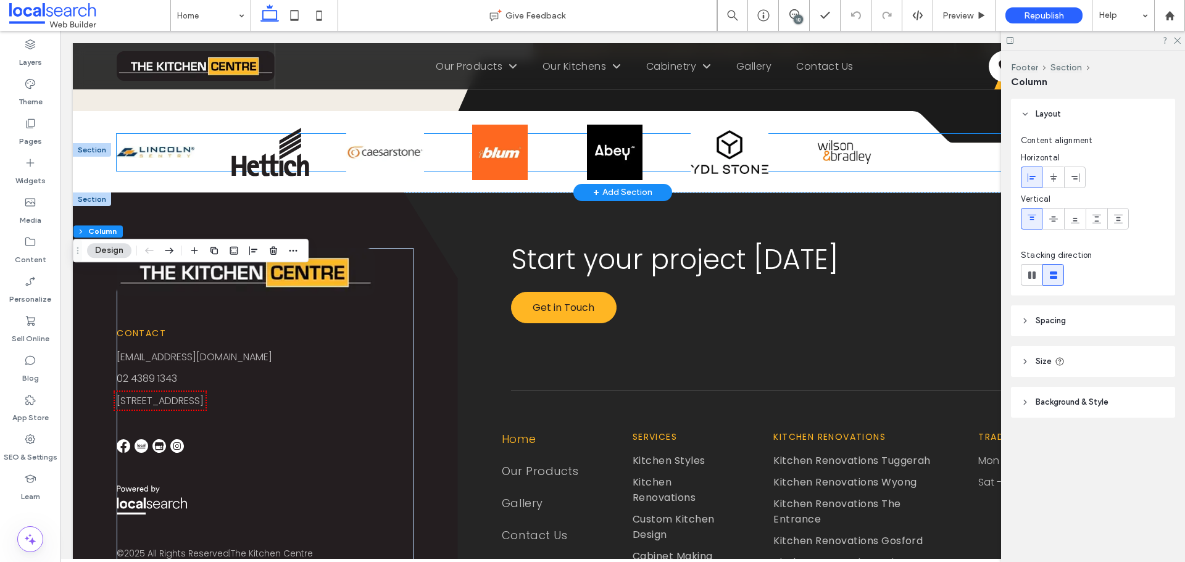
scroll to position [3109, 0]
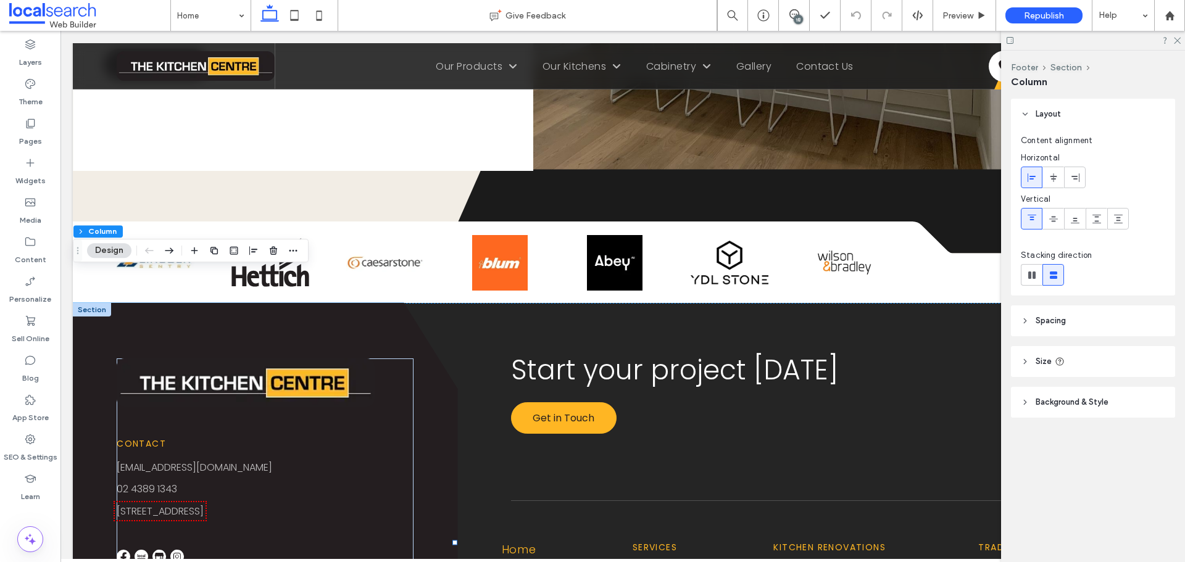
click at [1036, 408] on span "Background & Style" at bounding box center [1072, 402] width 73 height 12
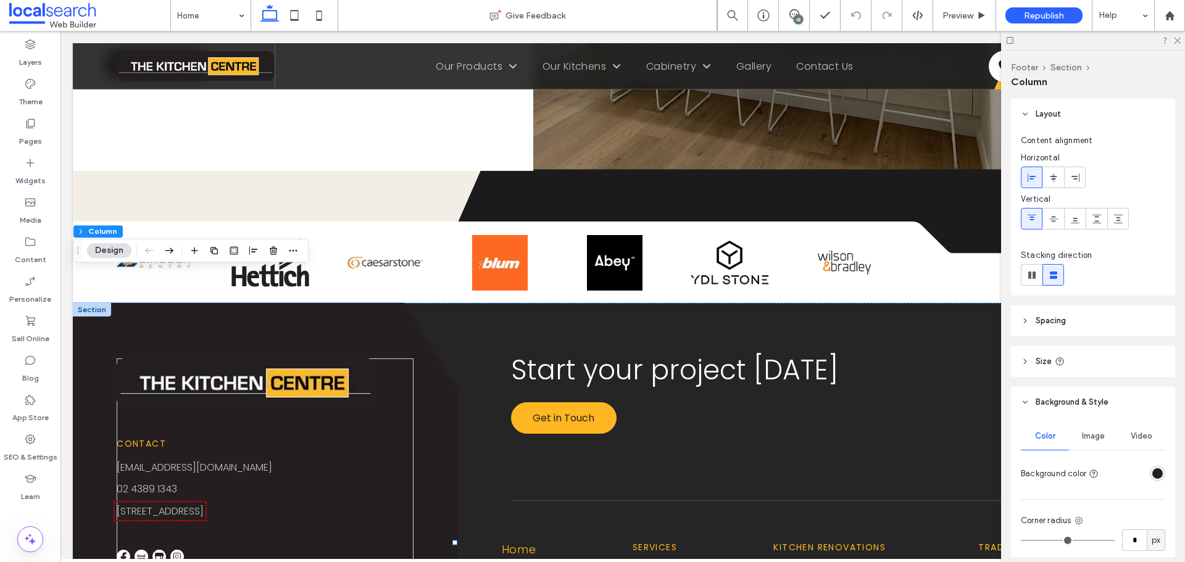
click at [1153, 467] on div "rgba(36,30,32,1)" at bounding box center [1157, 473] width 15 height 15
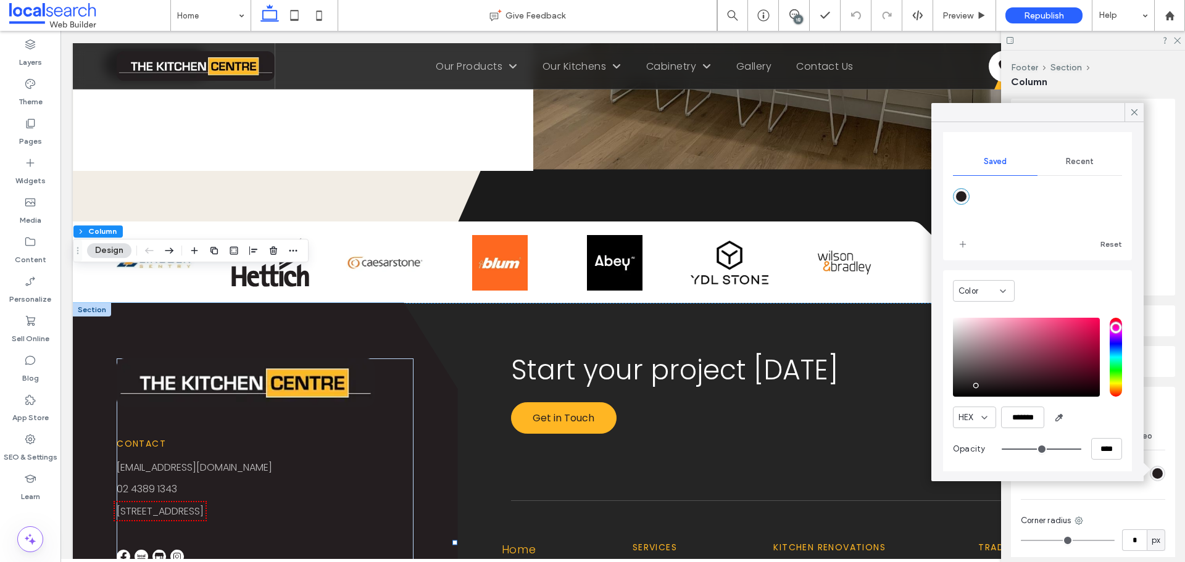
scroll to position [99, 0]
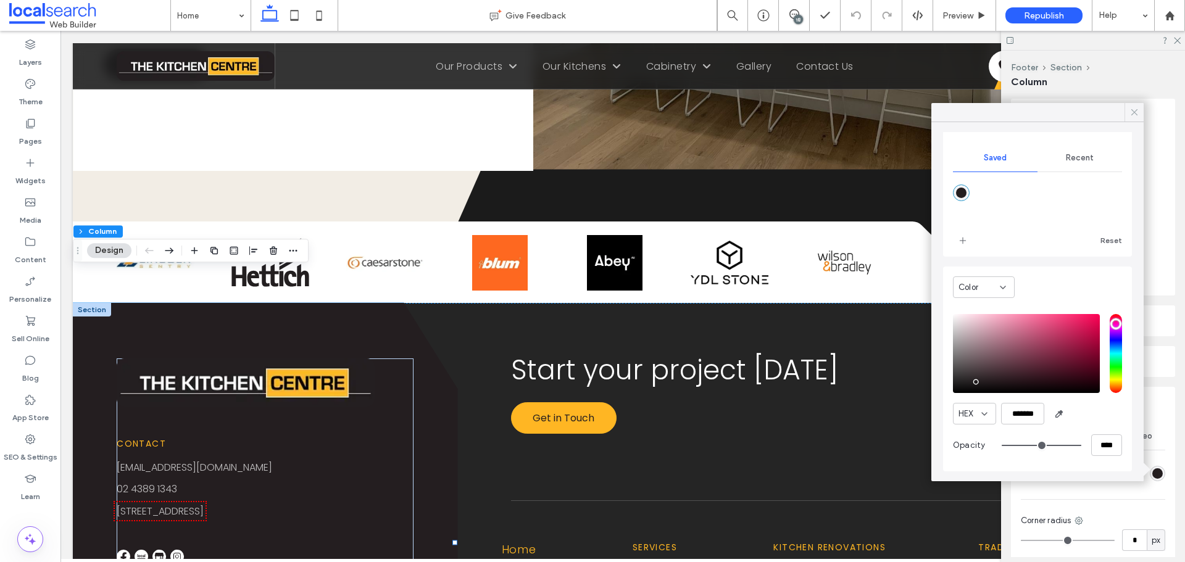
click at [1133, 109] on icon at bounding box center [1134, 112] width 11 height 11
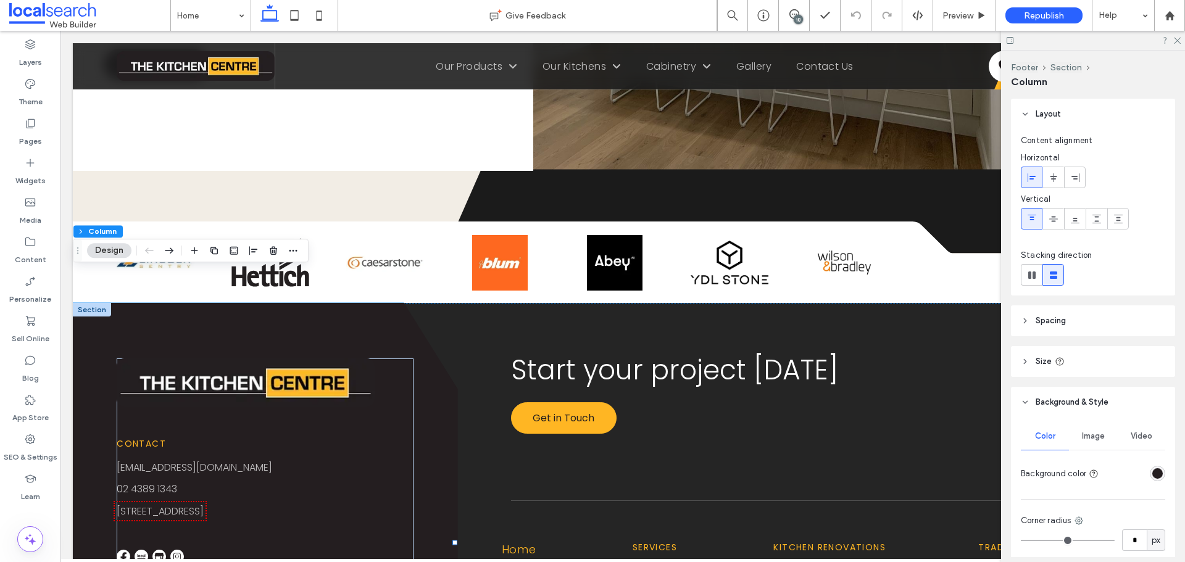
click at [800, 17] on div "18" at bounding box center [798, 19] width 9 height 9
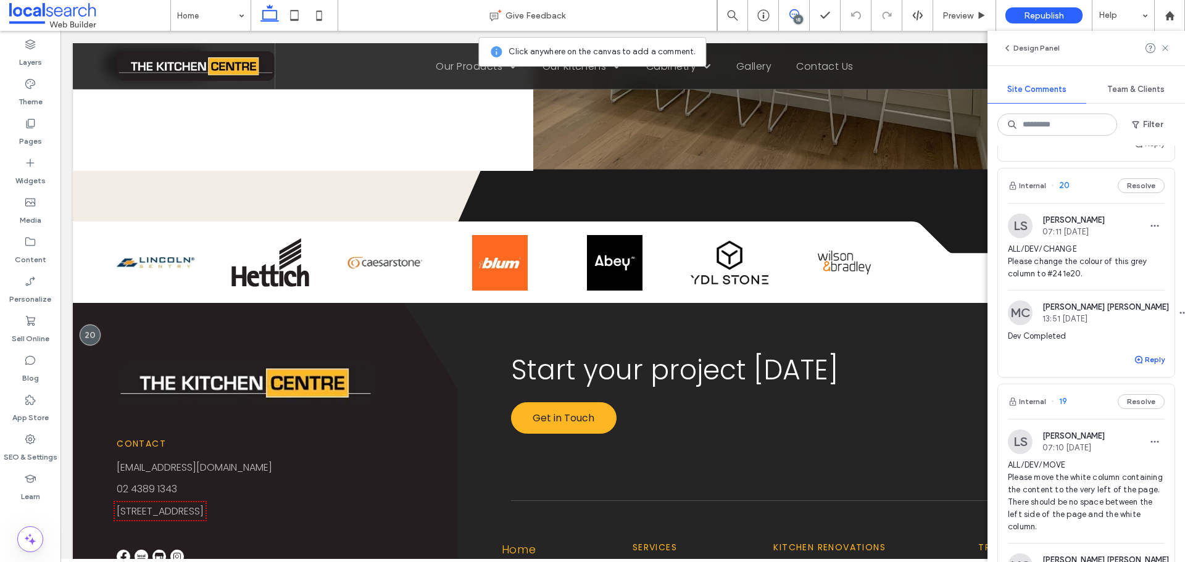
scroll to position [2222, 0]
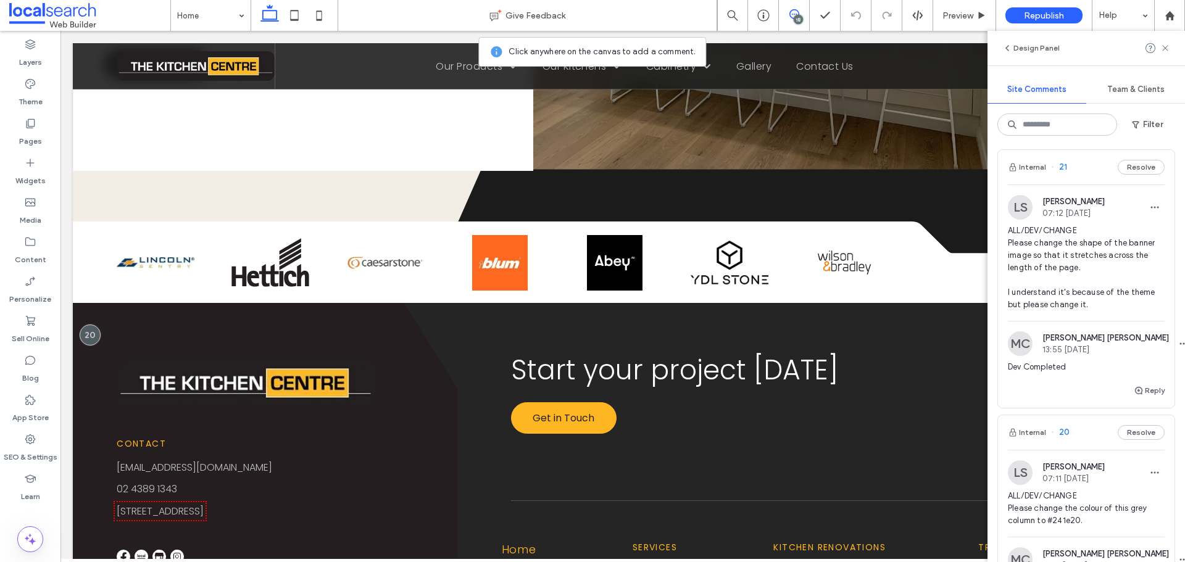
click at [1014, 204] on img at bounding box center [1020, 207] width 25 height 25
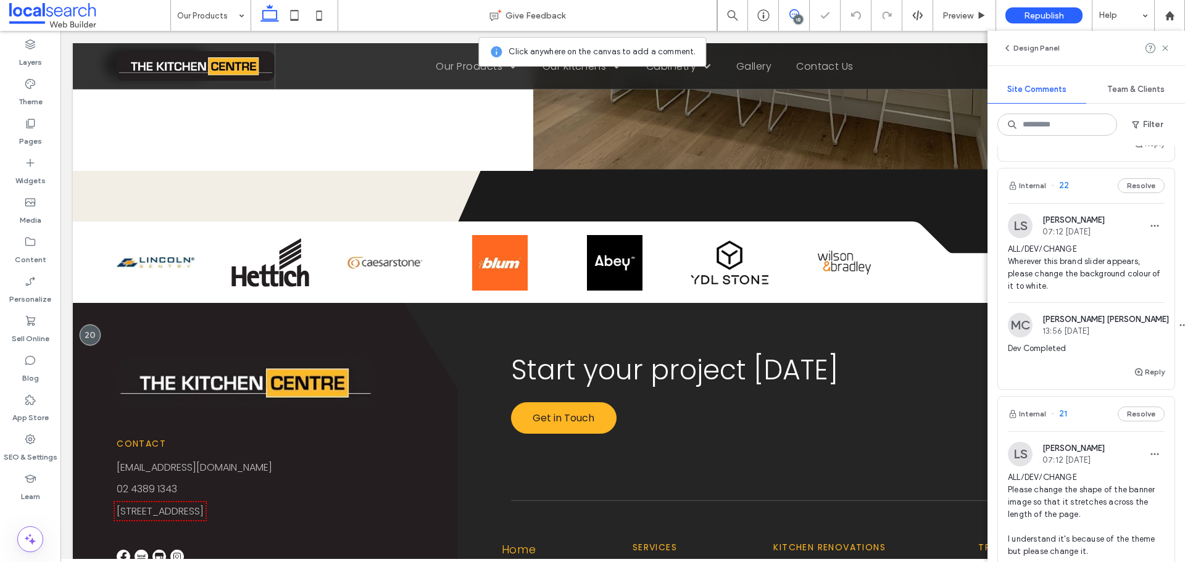
click at [1021, 224] on img at bounding box center [1020, 226] width 25 height 25
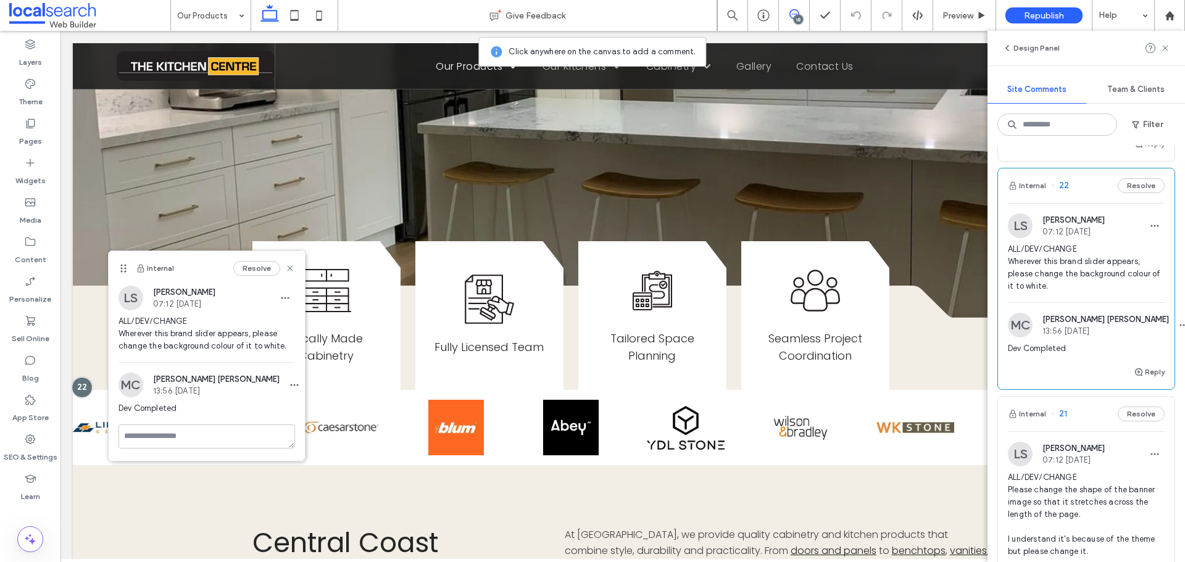
scroll to position [0, 0]
click at [288, 270] on use at bounding box center [290, 269] width 6 height 6
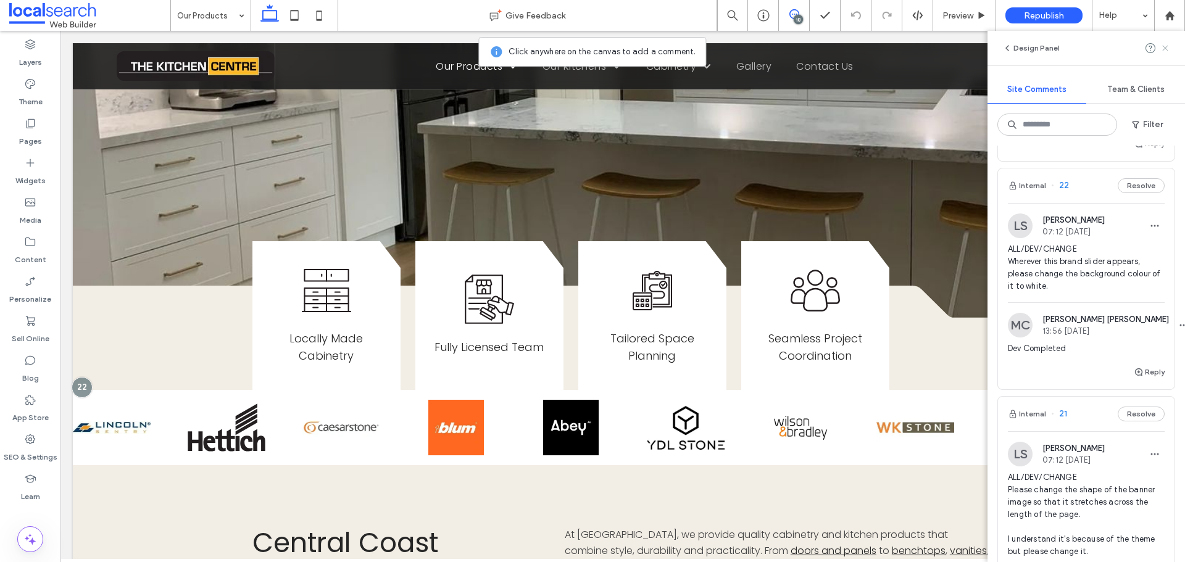
click at [1167, 51] on use at bounding box center [1165, 48] width 6 height 6
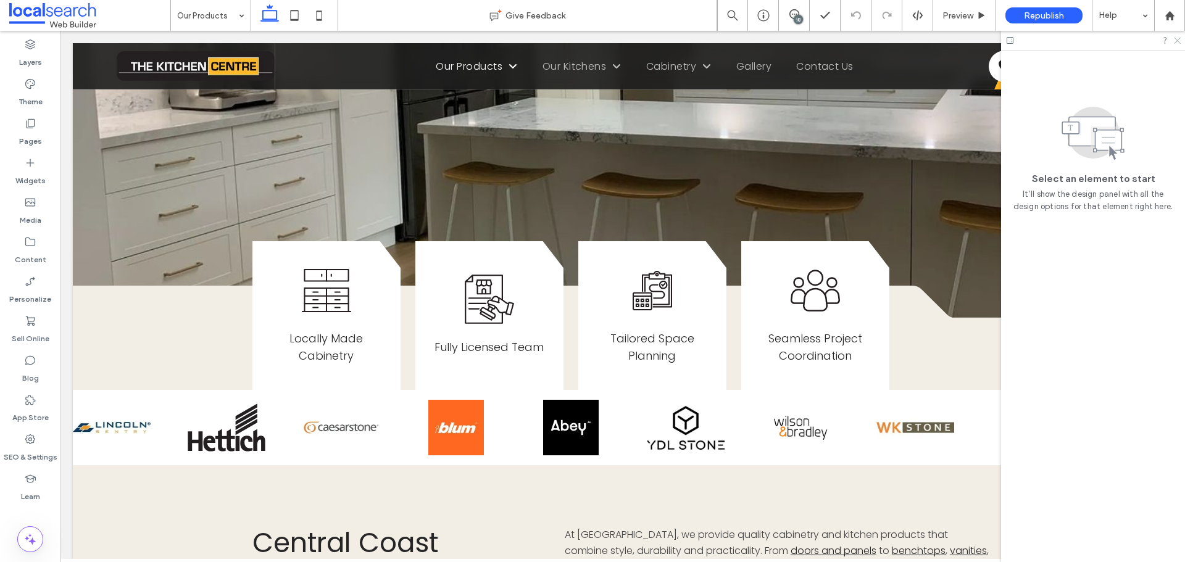
click at [1176, 38] on icon at bounding box center [1177, 40] width 8 height 8
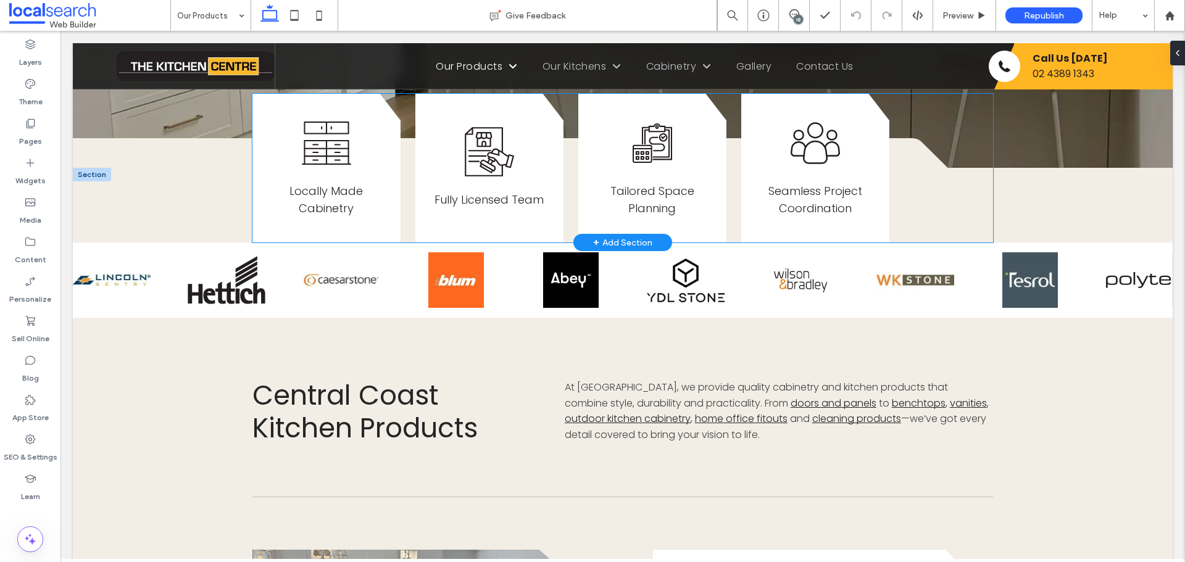
scroll to position [488, 0]
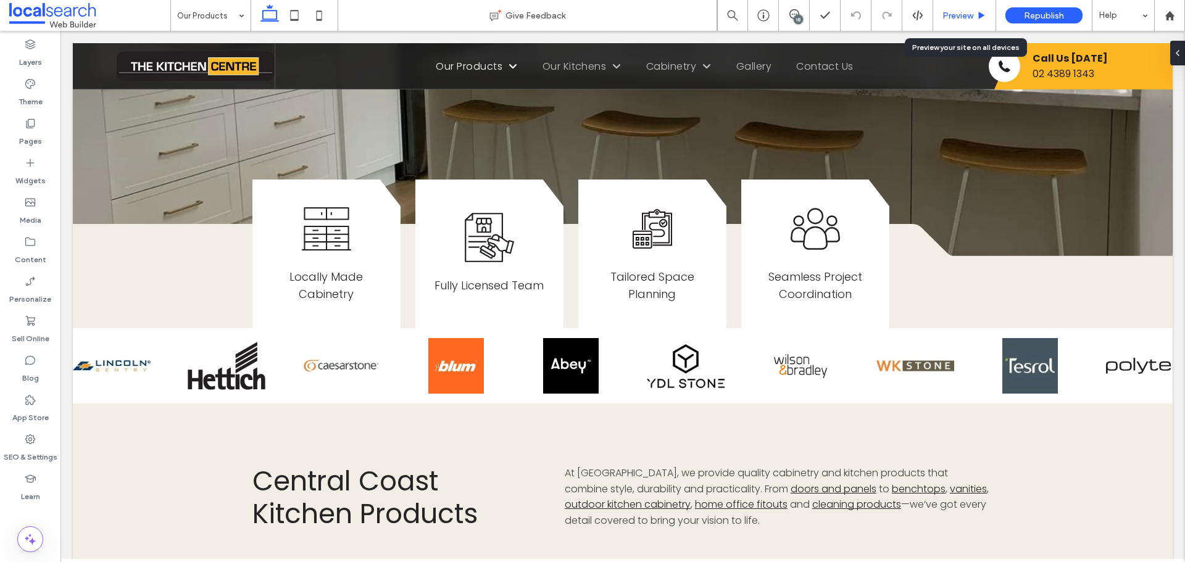
click at [947, 19] on span "Preview" at bounding box center [957, 15] width 31 height 10
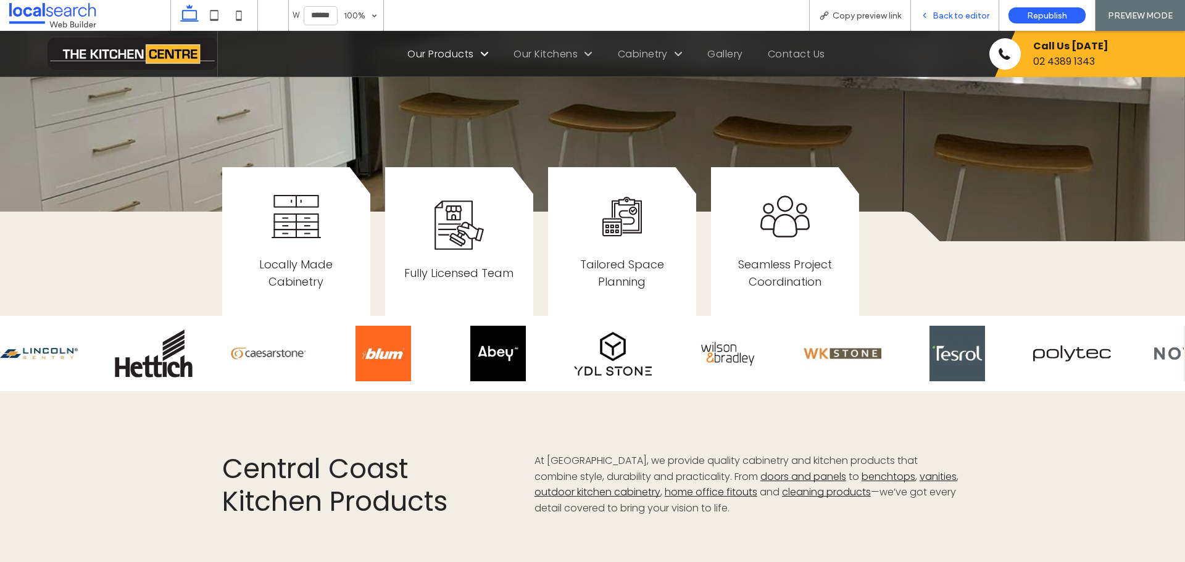
click at [944, 14] on span "Back to editor" at bounding box center [961, 15] width 57 height 10
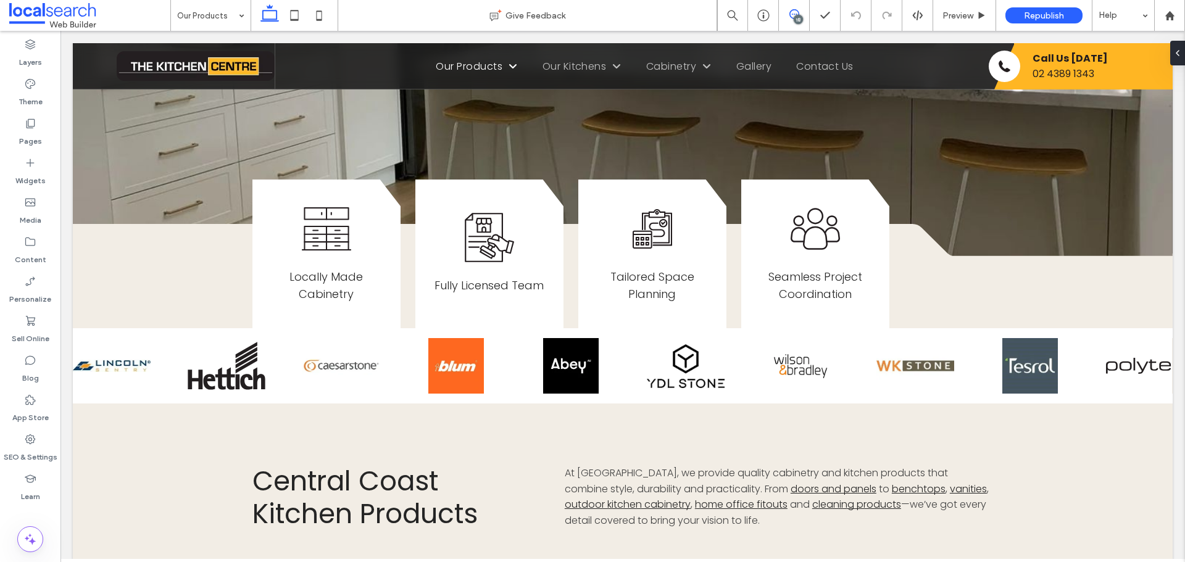
click at [789, 15] on use at bounding box center [794, 14] width 10 height 10
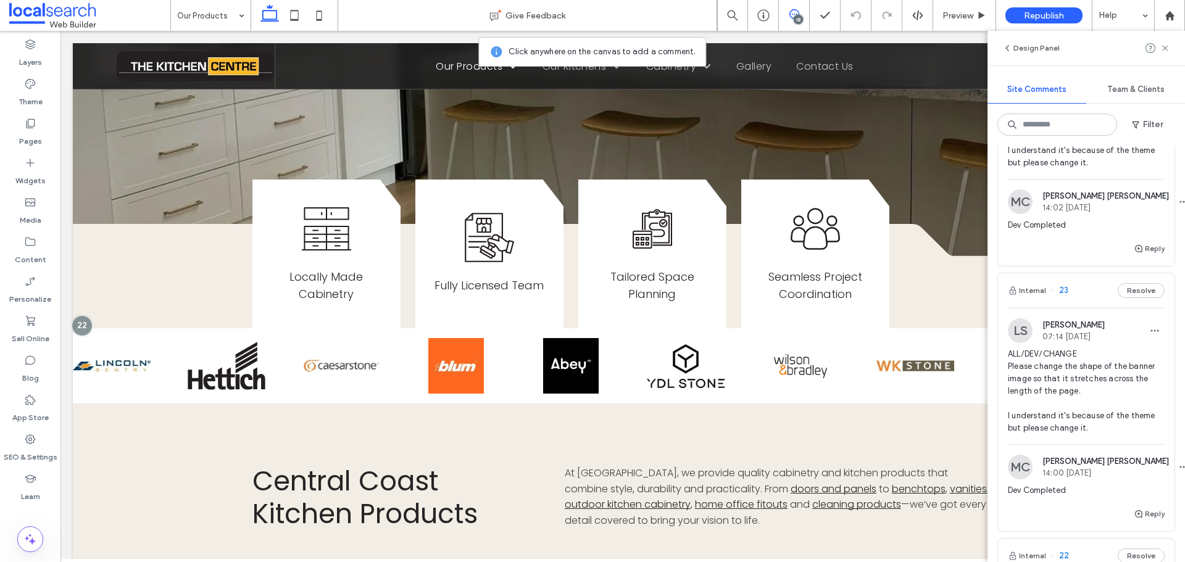
scroll to position [1728, 0]
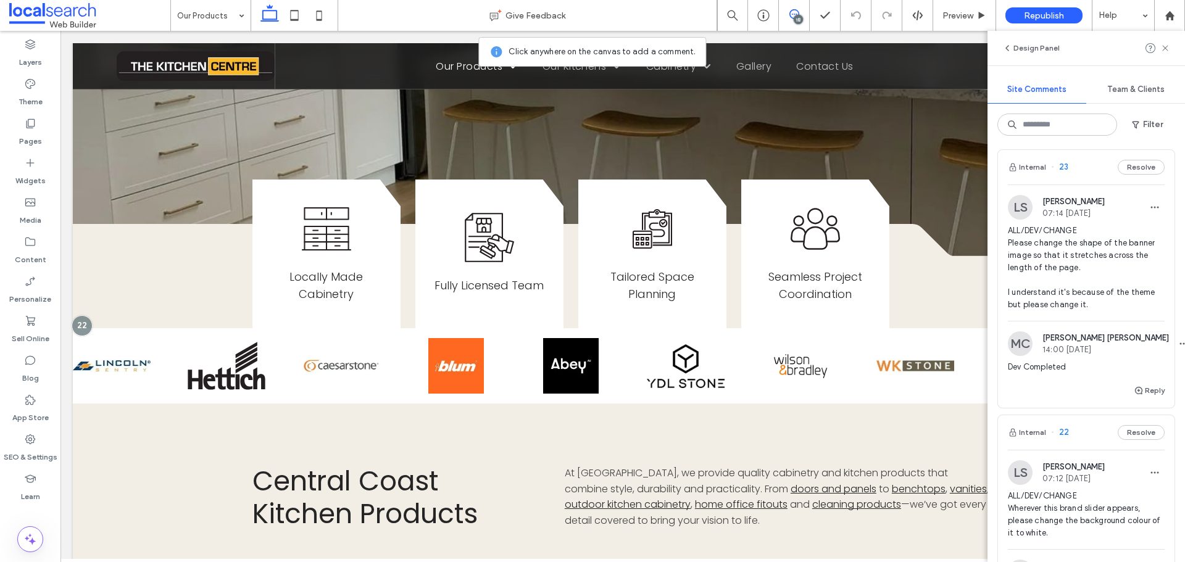
click at [1018, 211] on img at bounding box center [1020, 207] width 25 height 25
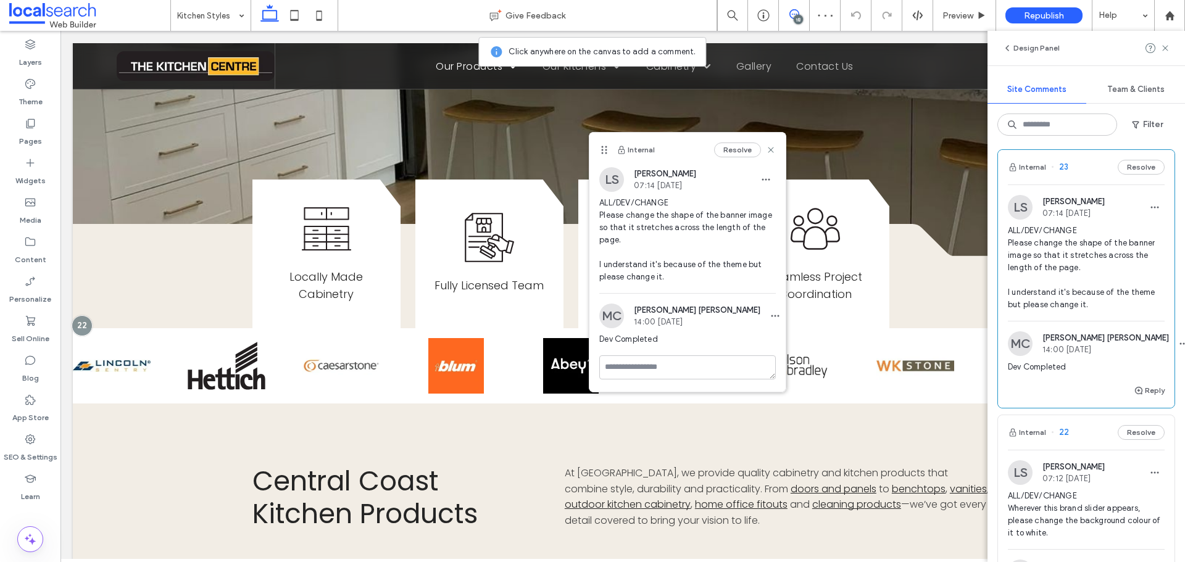
scroll to position [1481, 0]
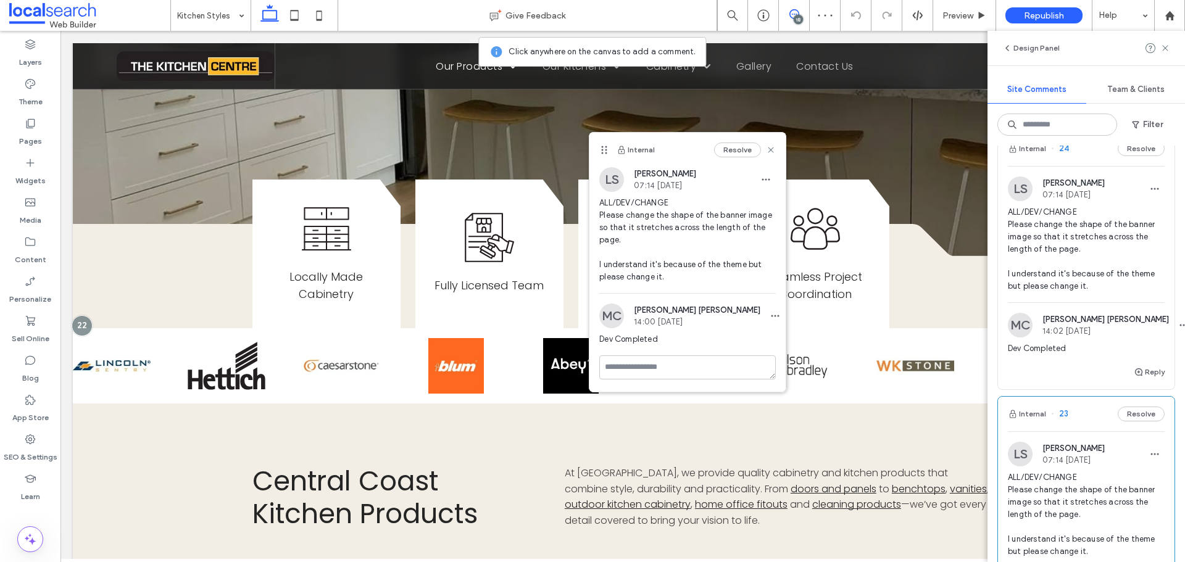
click at [1020, 201] on img at bounding box center [1020, 189] width 25 height 25
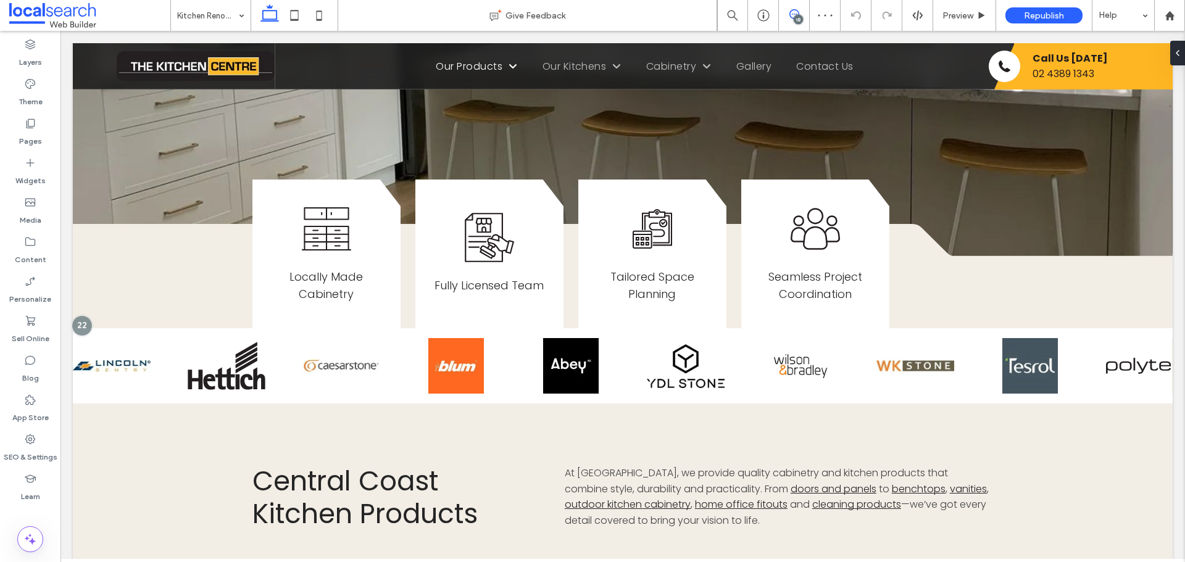
scroll to position [0, 0]
click at [796, 22] on div at bounding box center [592, 281] width 1185 height 562
click at [793, 17] on icon at bounding box center [794, 14] width 10 height 10
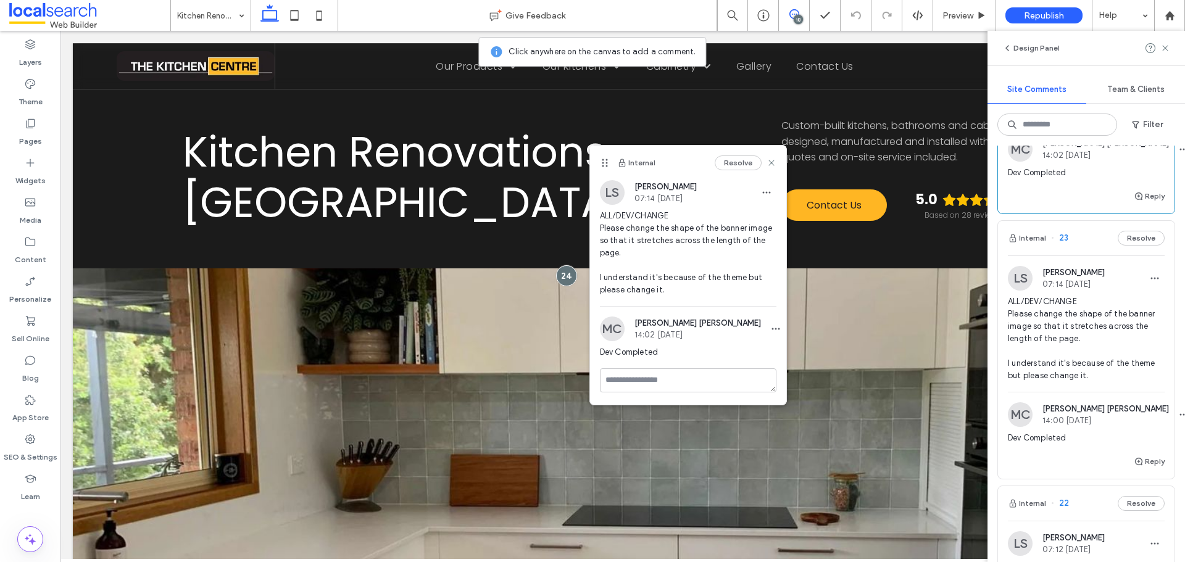
scroll to position [1666, 0]
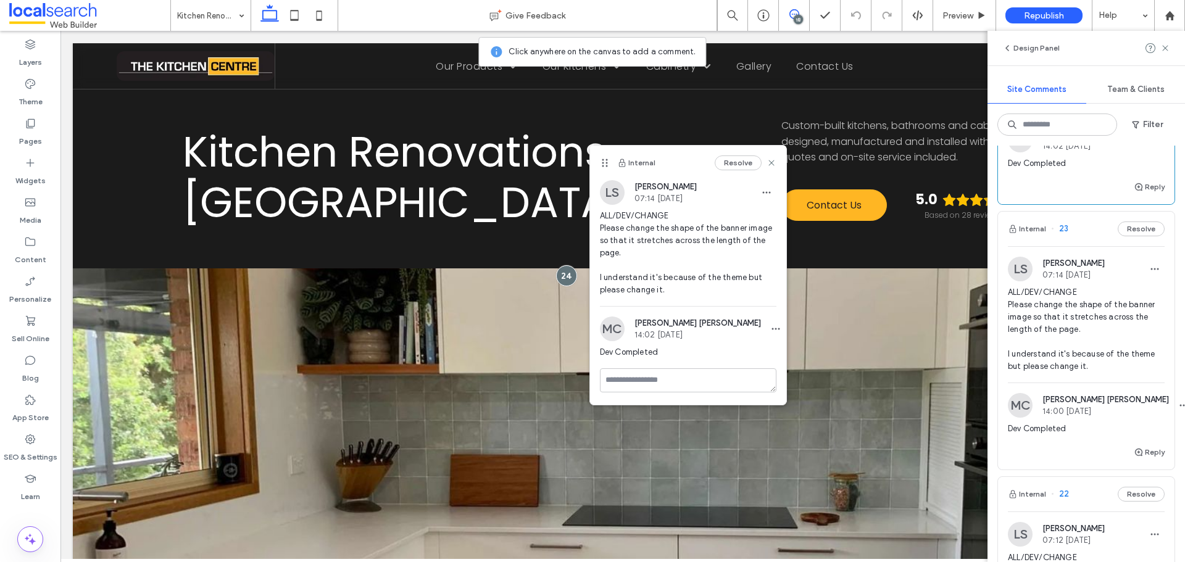
click at [1019, 270] on img at bounding box center [1020, 269] width 25 height 25
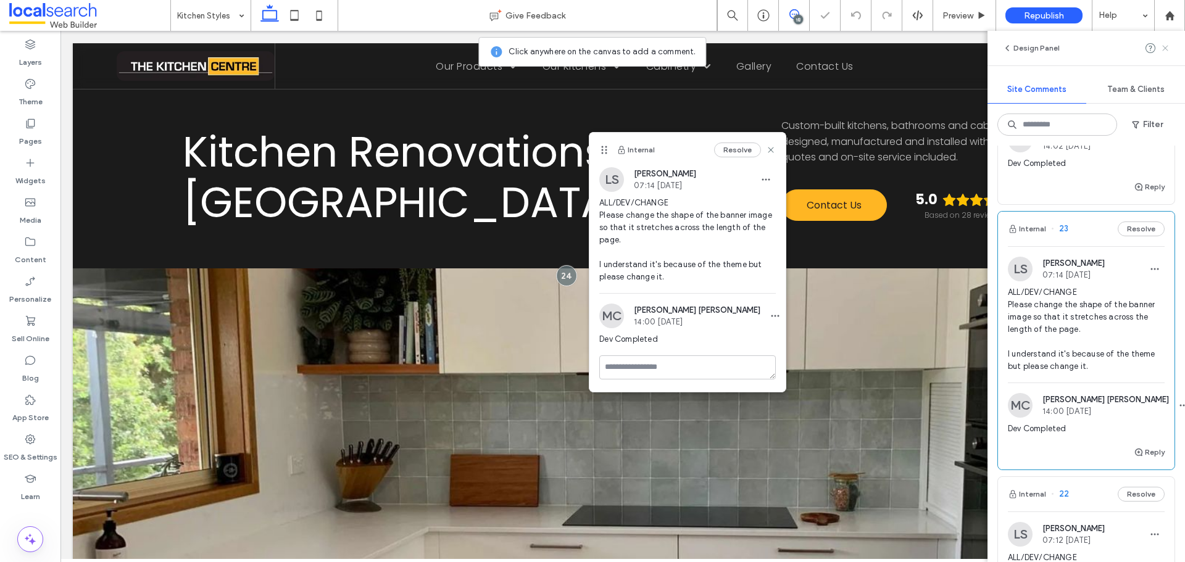
click at [1165, 48] on use at bounding box center [1165, 48] width 6 height 6
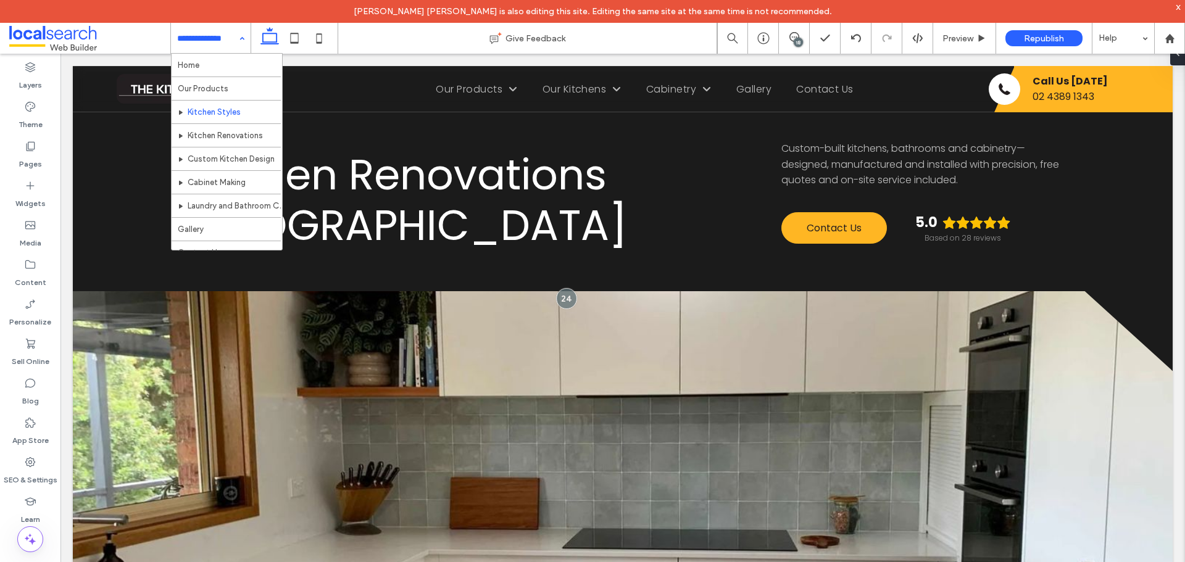
click at [794, 40] on div "18" at bounding box center [798, 42] width 9 height 9
click at [215, 49] on input at bounding box center [207, 38] width 61 height 31
click at [792, 33] on use at bounding box center [794, 37] width 10 height 10
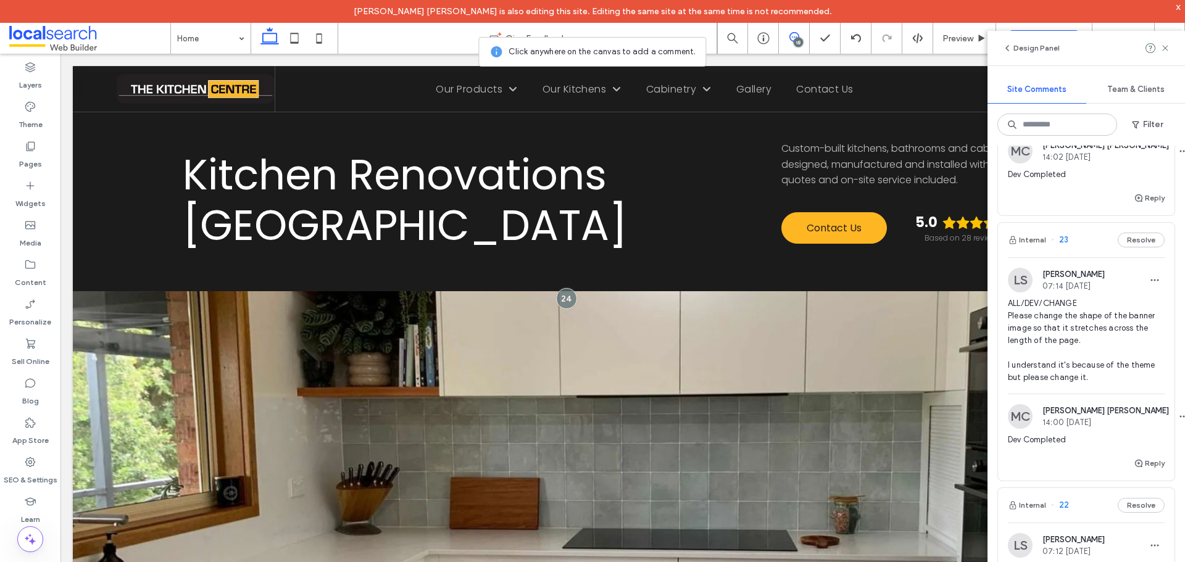
scroll to position [1666, 0]
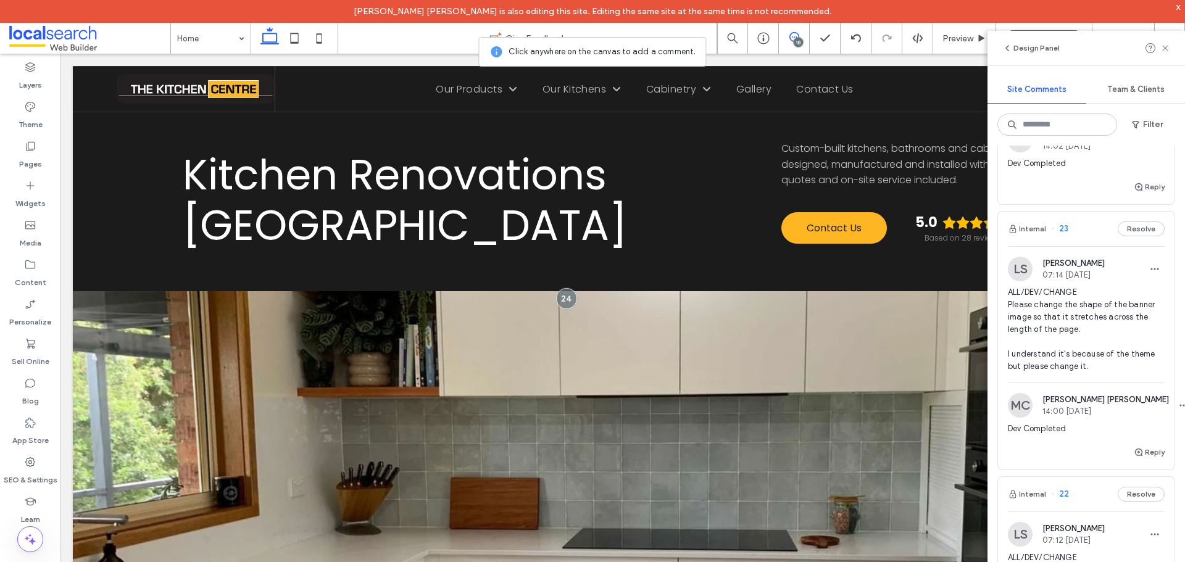
click at [1019, 264] on img at bounding box center [1020, 269] width 25 height 25
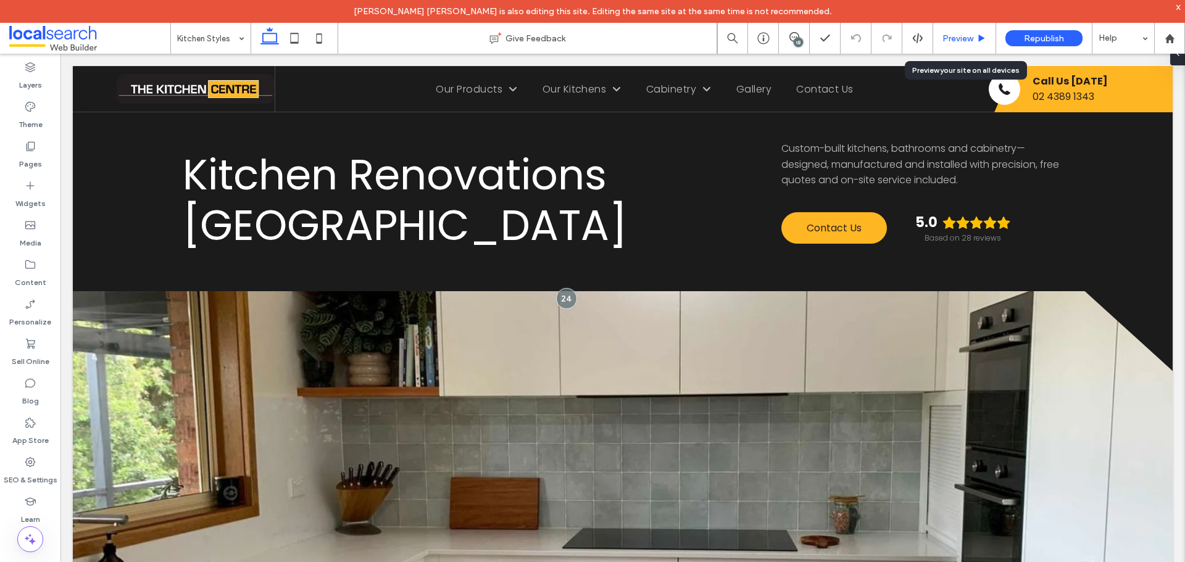
click at [978, 38] on icon at bounding box center [981, 38] width 9 height 9
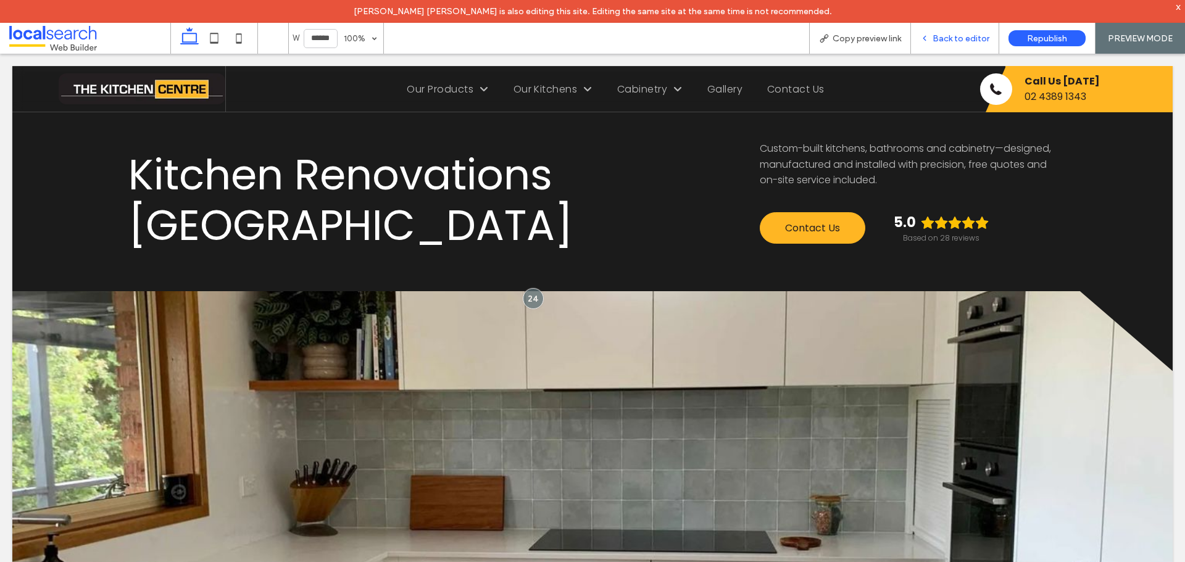
click at [966, 31] on div "Back to editor" at bounding box center [955, 38] width 88 height 31
click at [965, 34] on span "Back to editor" at bounding box center [961, 38] width 57 height 10
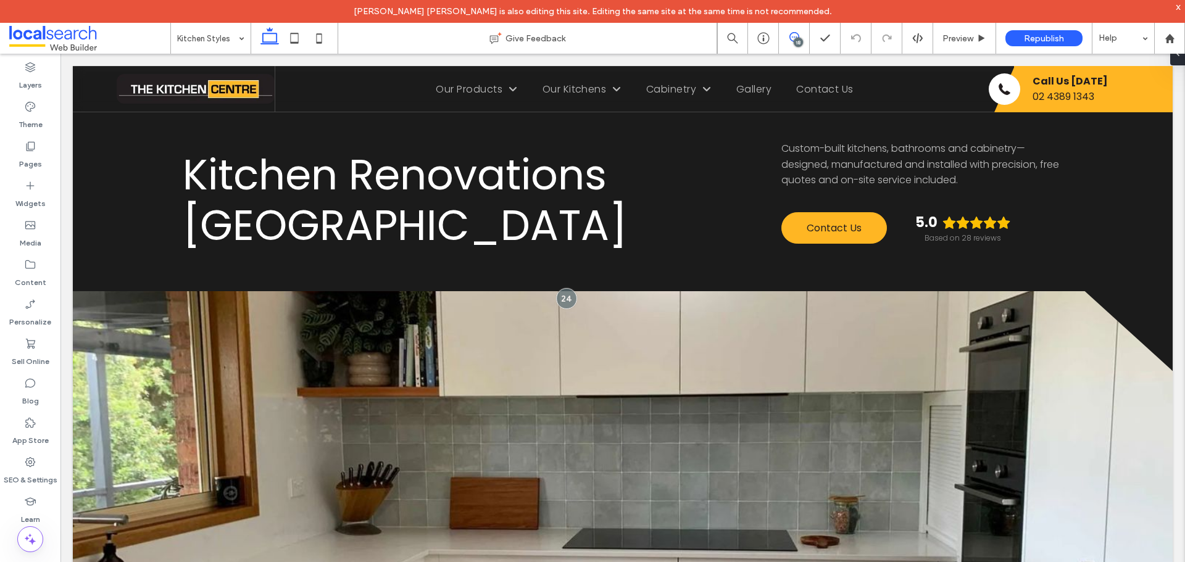
click at [792, 40] on icon at bounding box center [794, 37] width 10 height 10
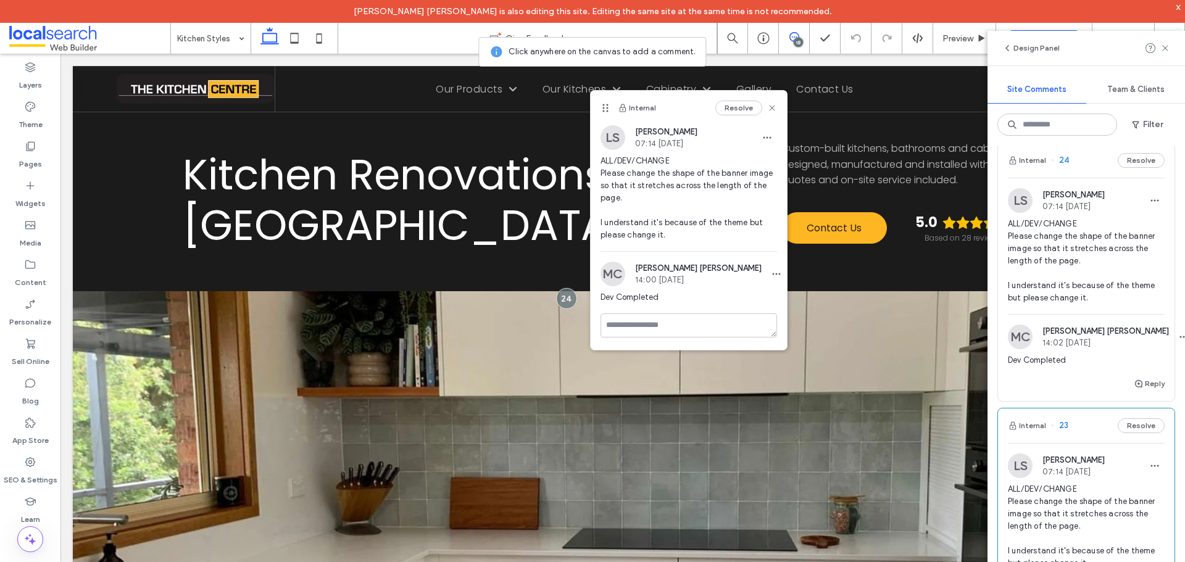
scroll to position [1419, 0]
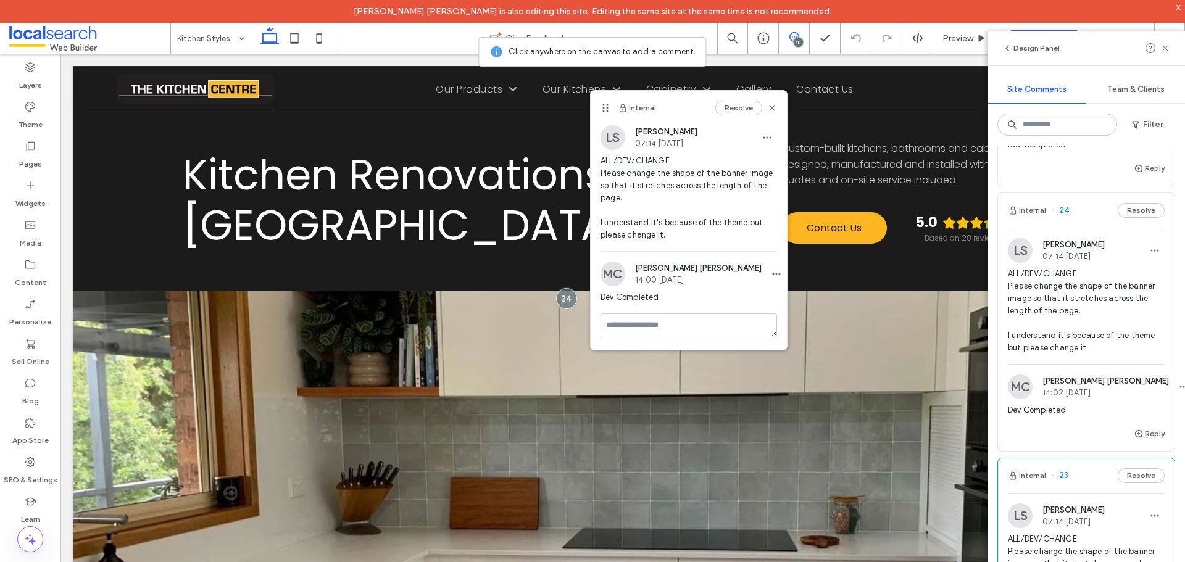
click at [1016, 243] on img at bounding box center [1020, 250] width 25 height 25
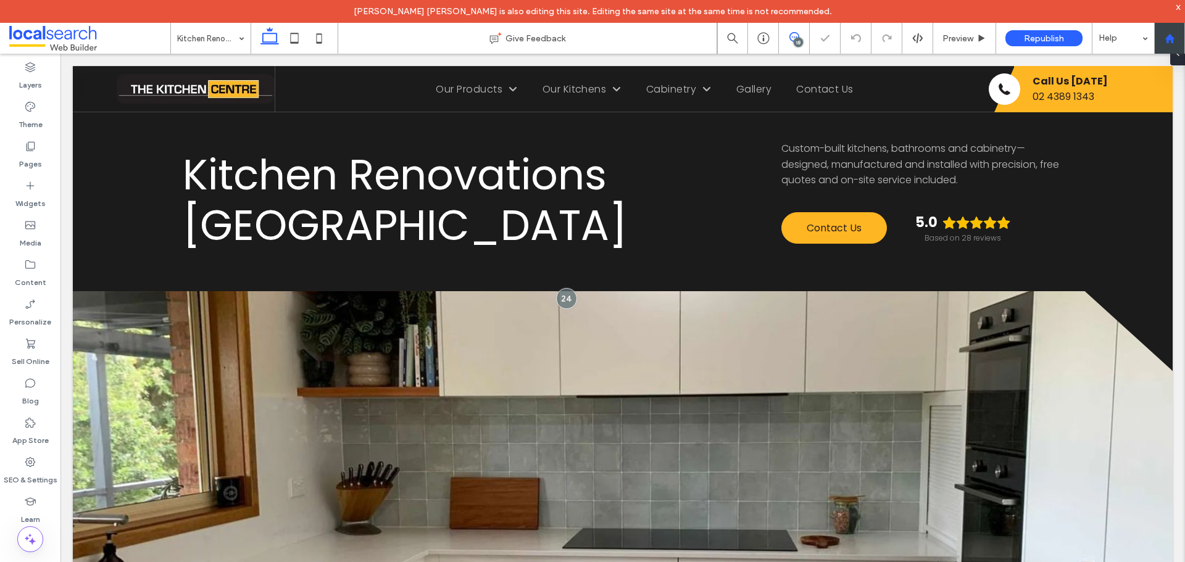
click at [1168, 44] on div at bounding box center [1169, 38] width 31 height 31
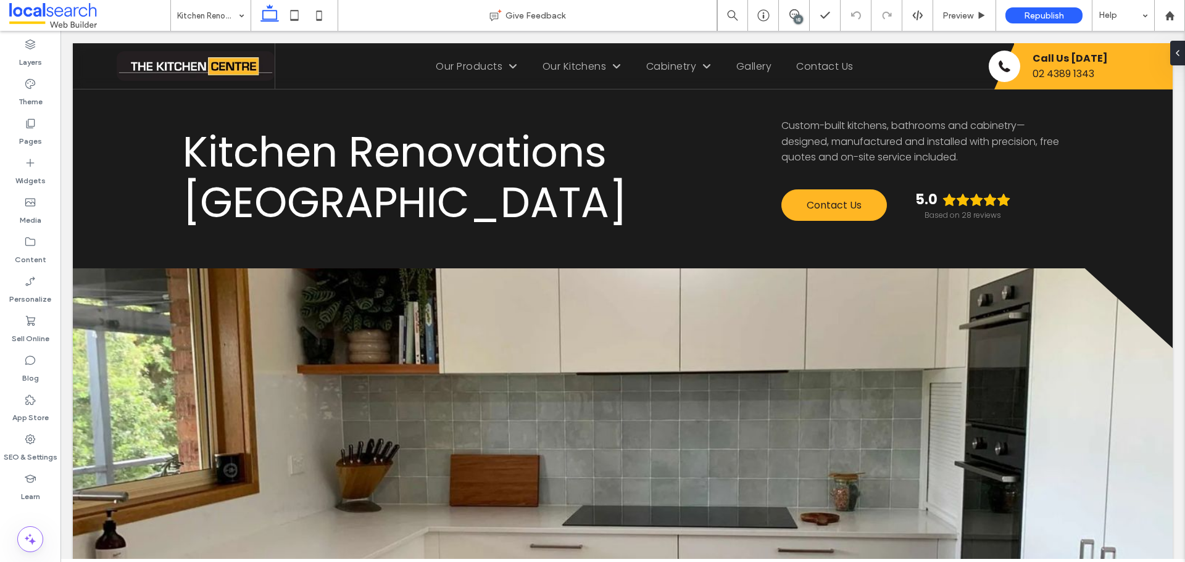
click at [796, 19] on div "18" at bounding box center [798, 19] width 9 height 9
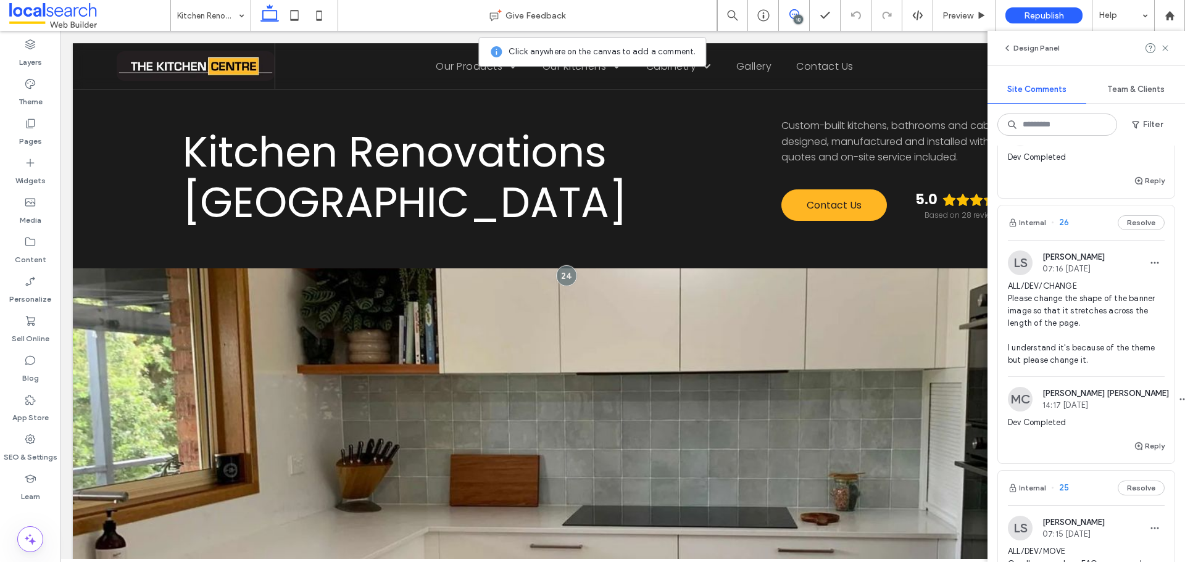
scroll to position [1234, 0]
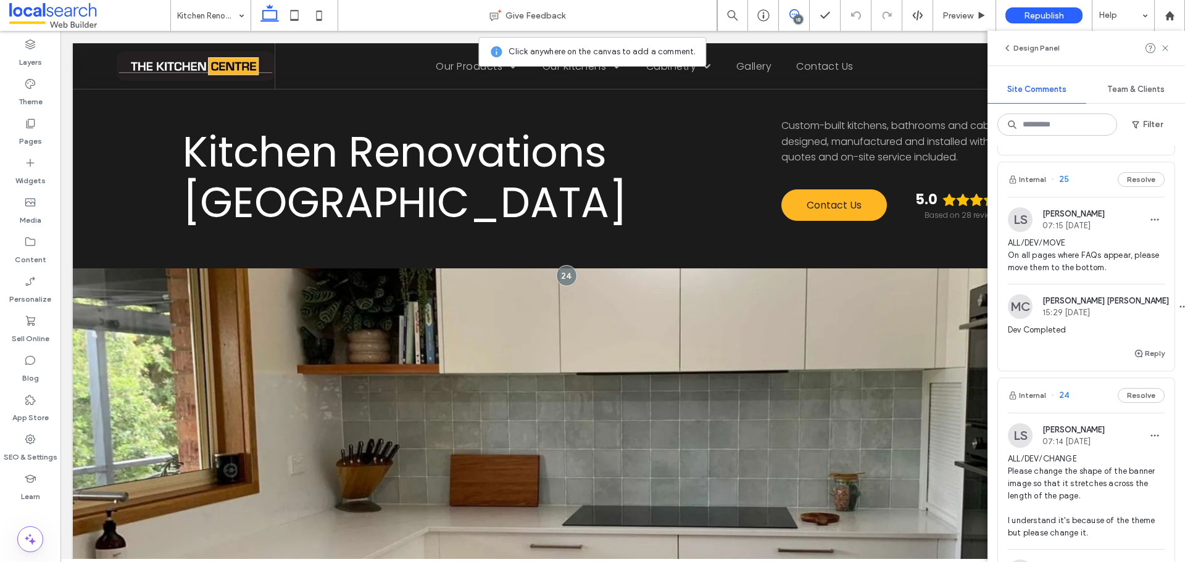
click at [1023, 437] on img at bounding box center [1020, 435] width 25 height 25
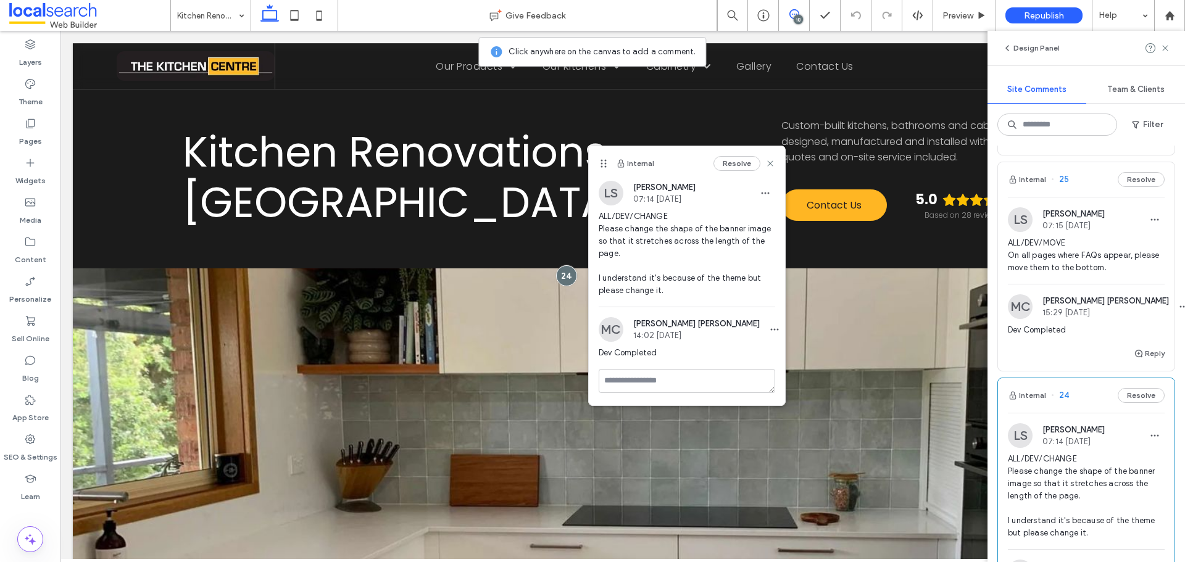
click at [1022, 436] on img at bounding box center [1020, 435] width 25 height 25
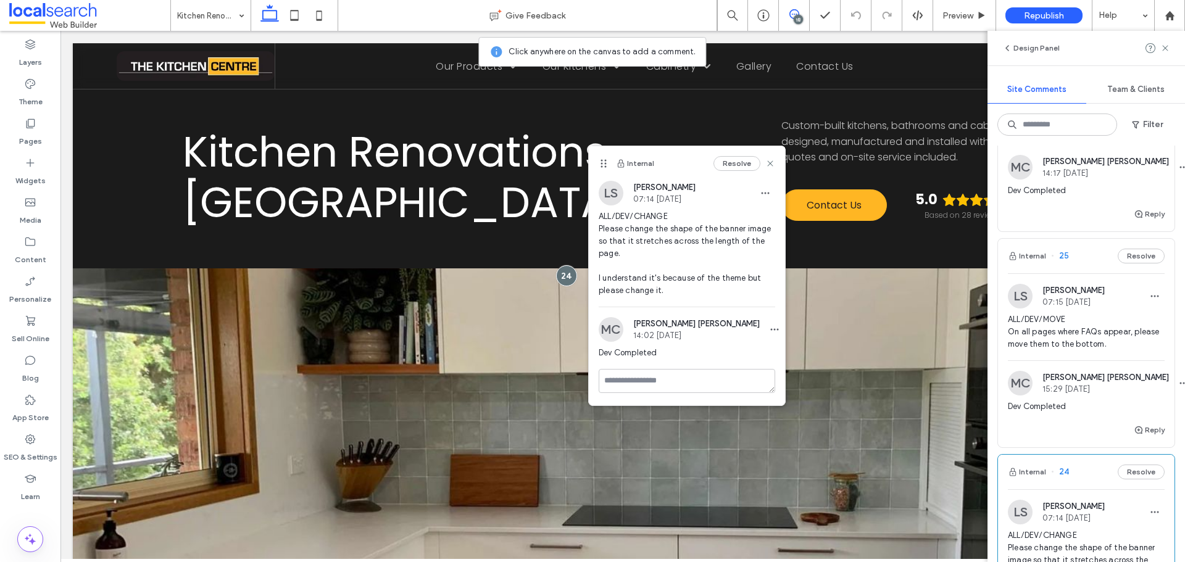
scroll to position [1111, 0]
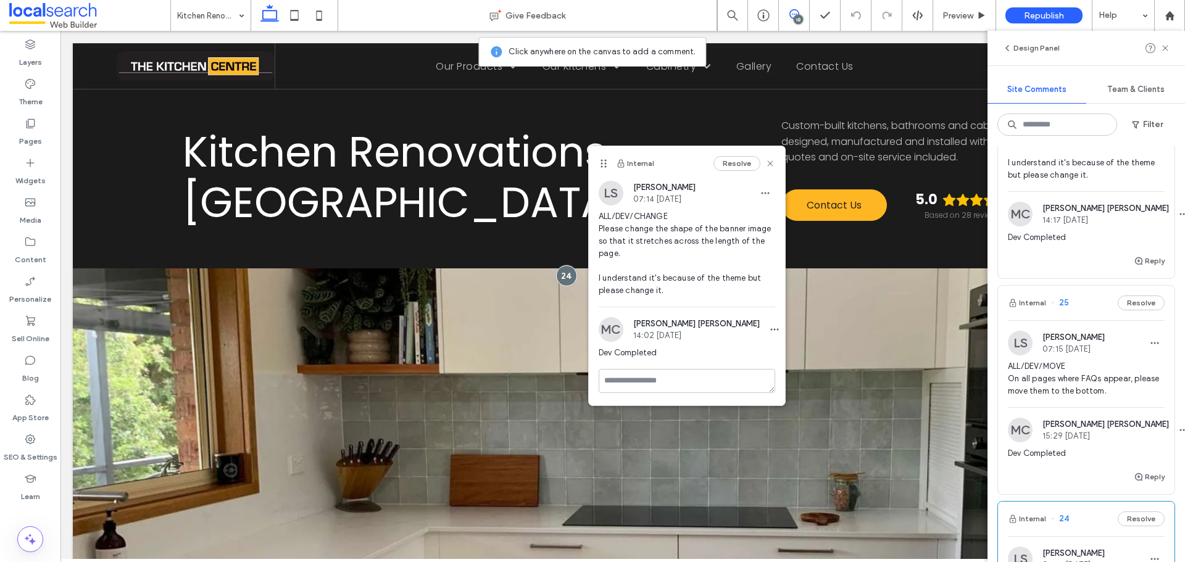
click at [1015, 337] on img at bounding box center [1020, 343] width 25 height 25
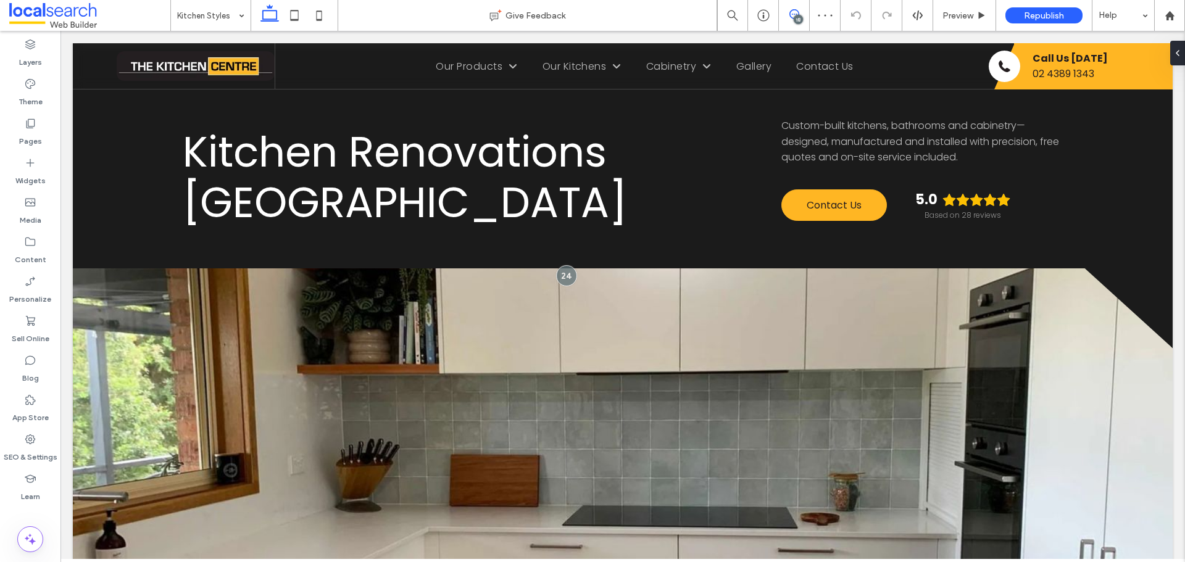
click at [794, 11] on icon at bounding box center [794, 14] width 10 height 10
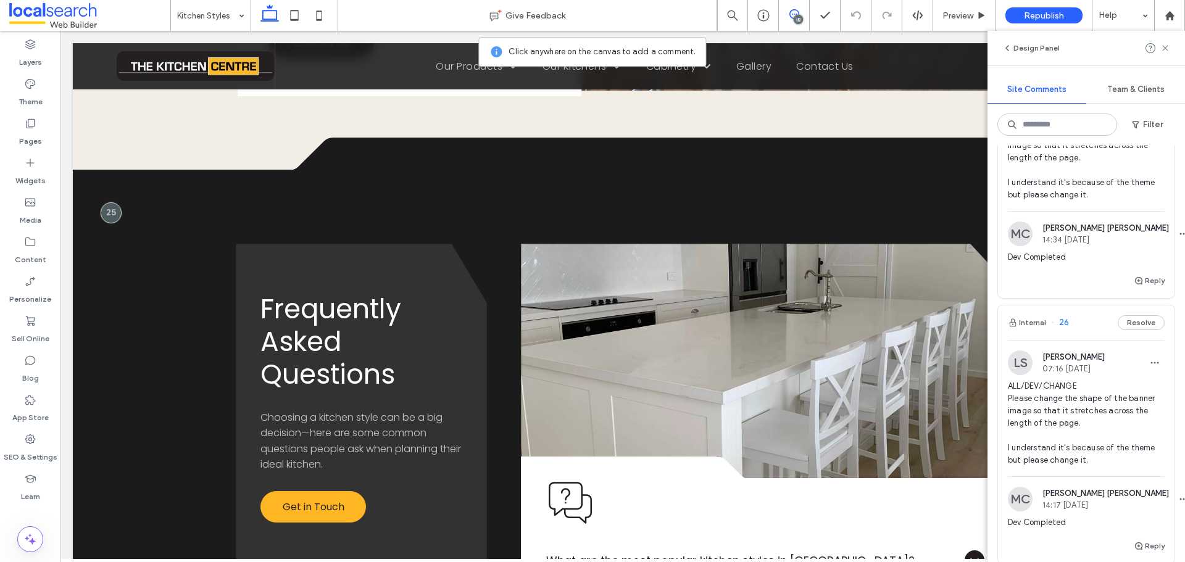
scroll to position [864, 0]
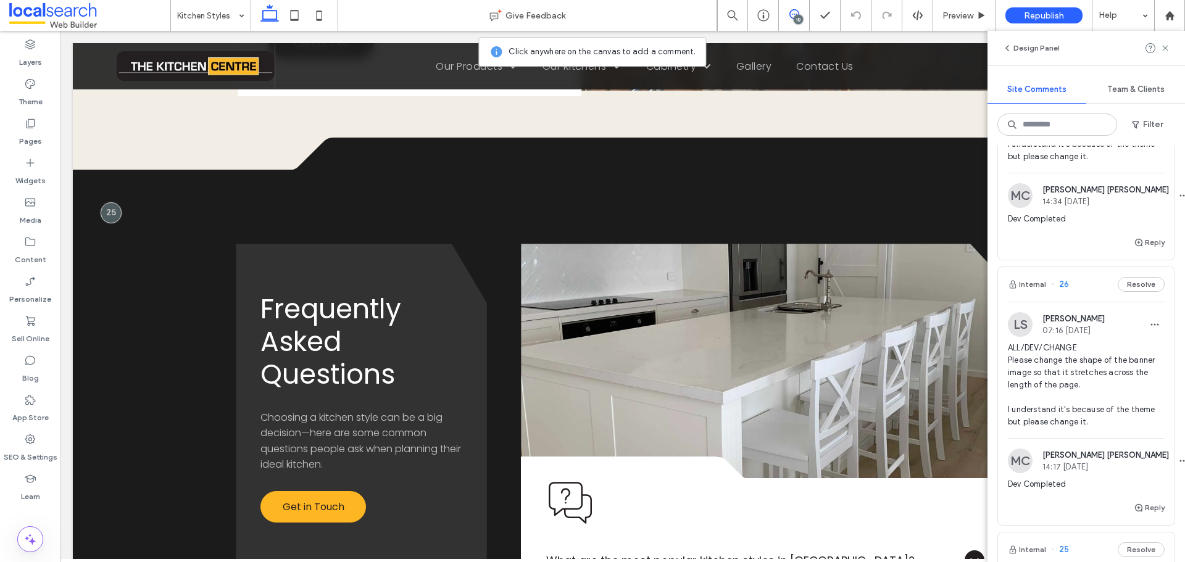
click at [1024, 328] on img at bounding box center [1020, 324] width 25 height 25
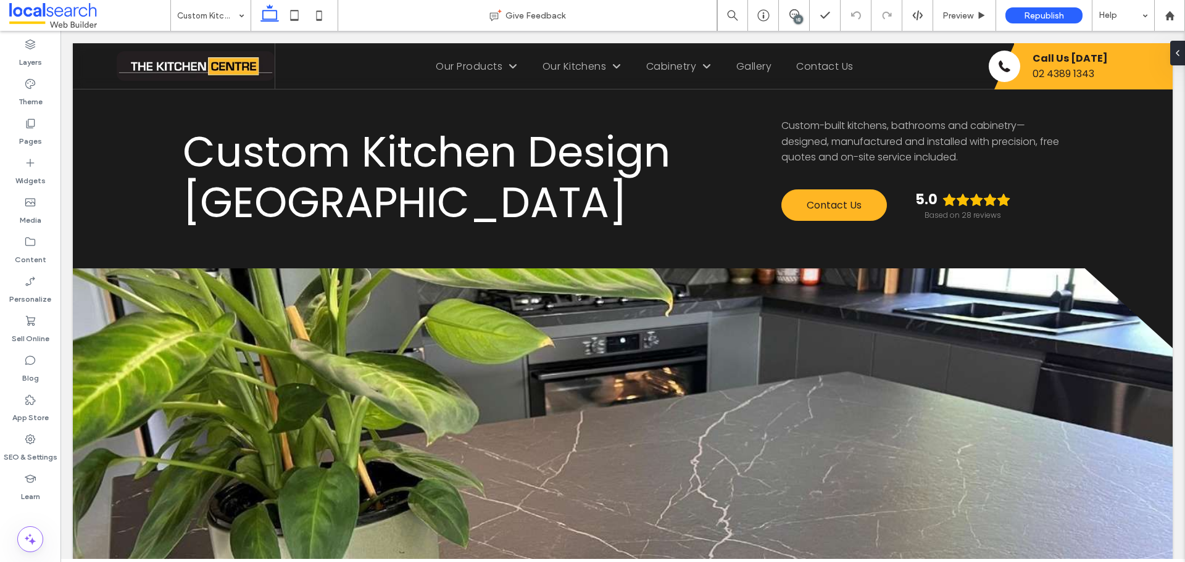
click at [797, 9] on div "18" at bounding box center [794, 15] width 31 height 31
click at [797, 14] on icon at bounding box center [794, 14] width 10 height 10
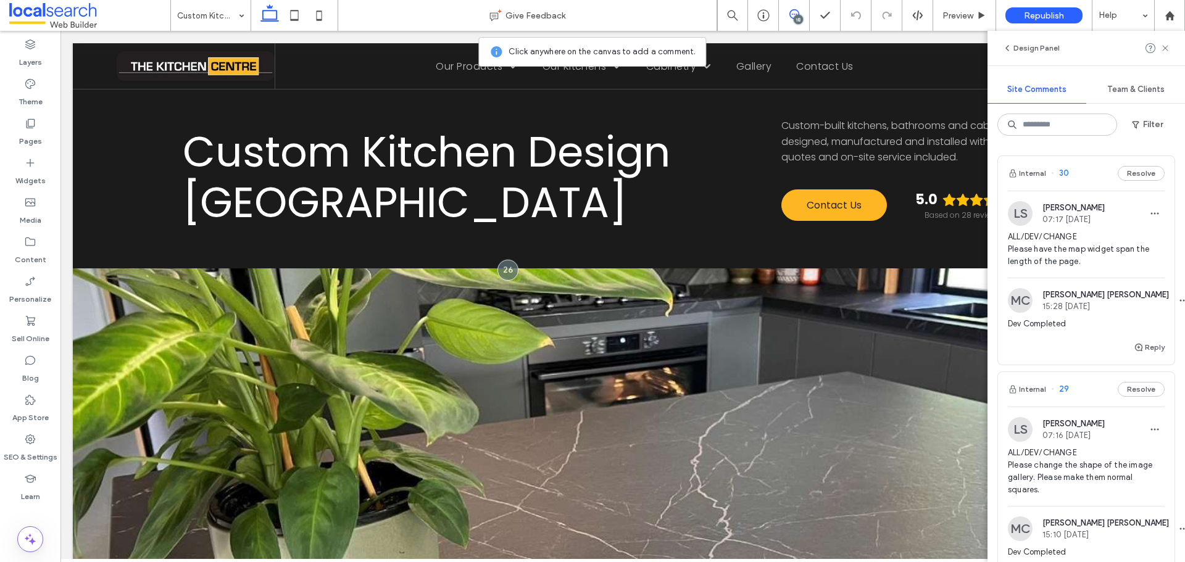
click at [1016, 214] on img at bounding box center [1020, 213] width 25 height 25
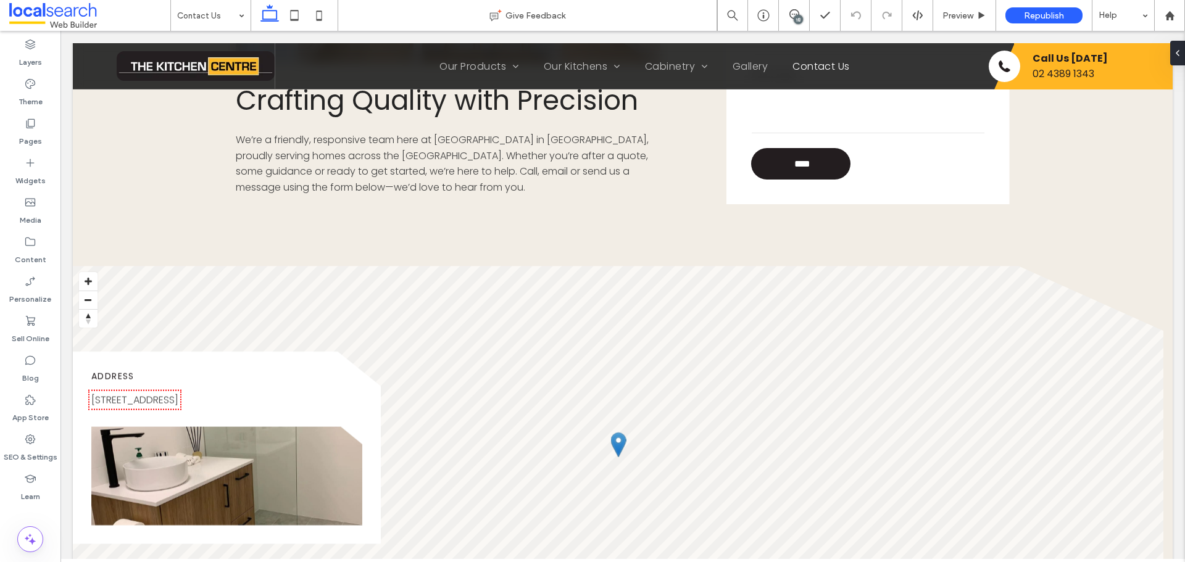
click at [795, 17] on div "18" at bounding box center [798, 19] width 9 height 9
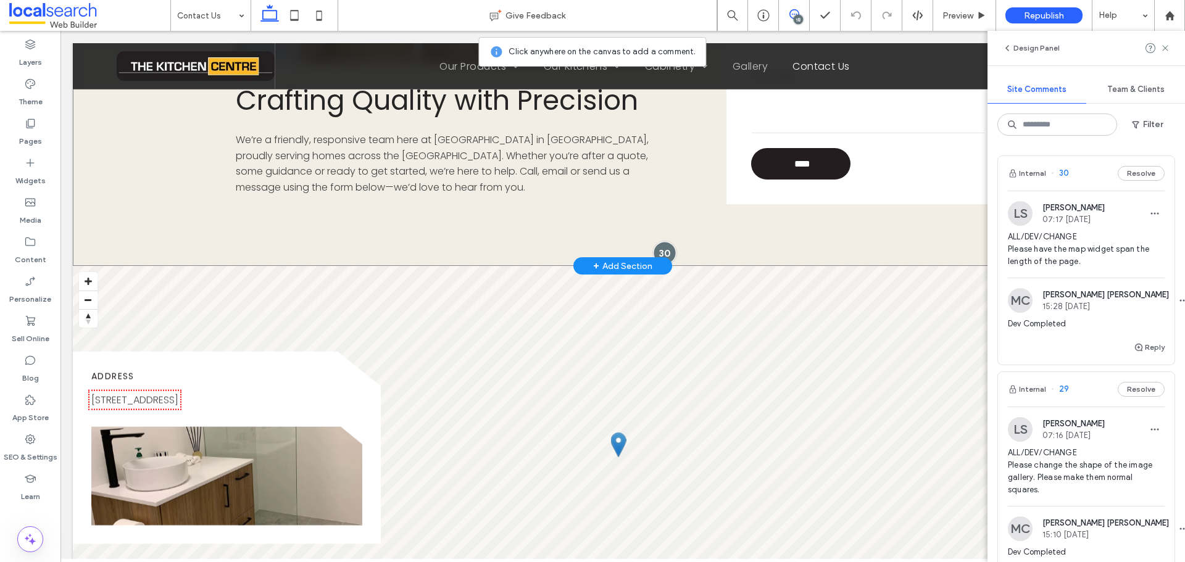
click at [665, 251] on div at bounding box center [665, 252] width 23 height 23
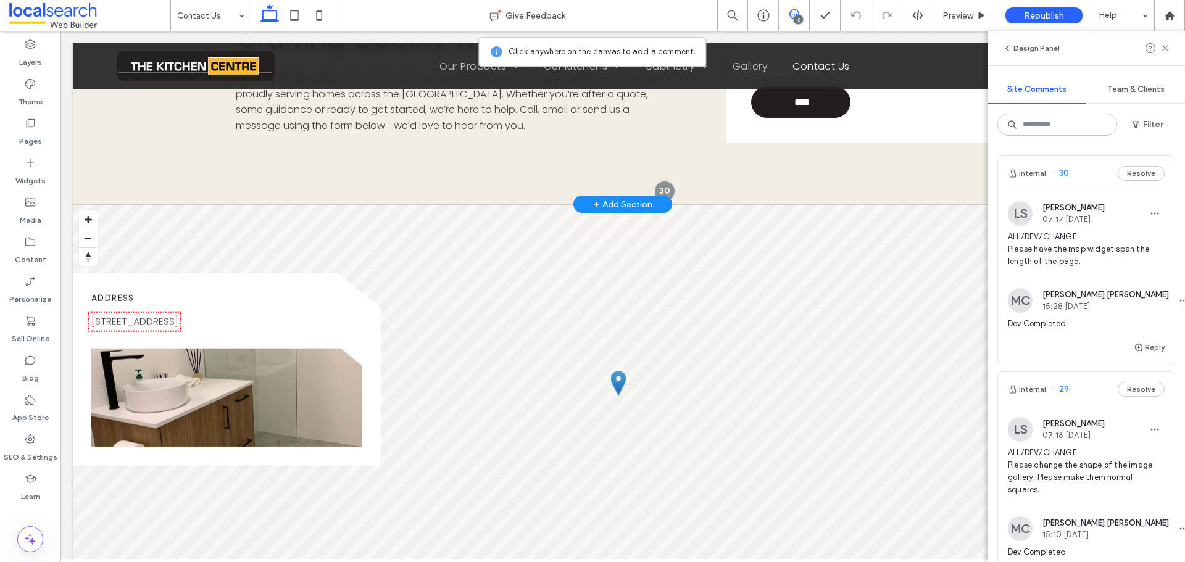
scroll to position [643, 0]
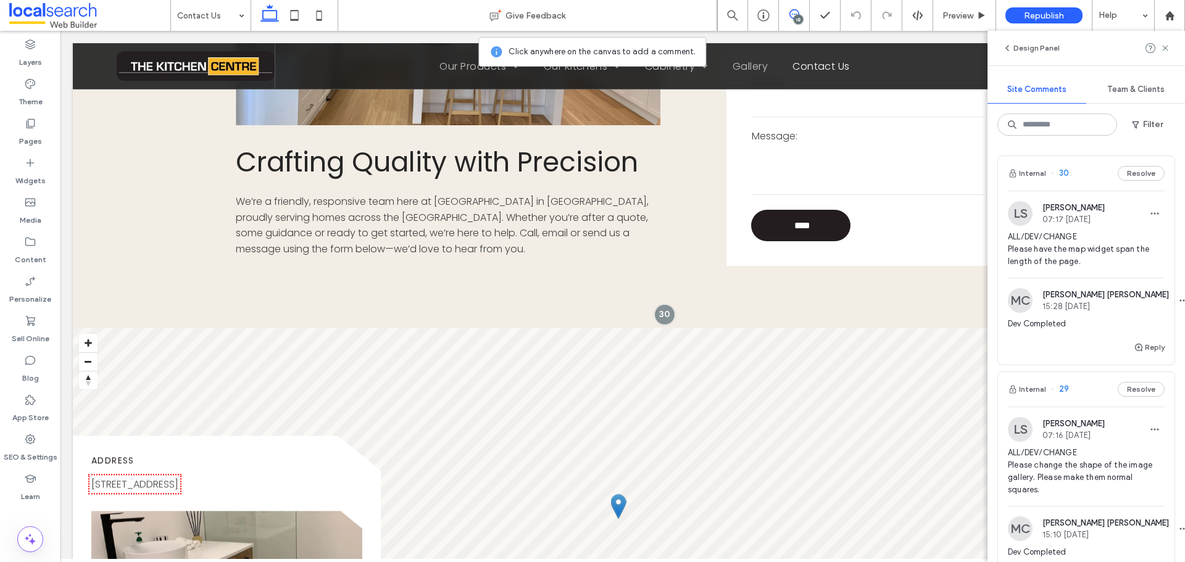
click at [1025, 425] on img at bounding box center [1020, 429] width 25 height 25
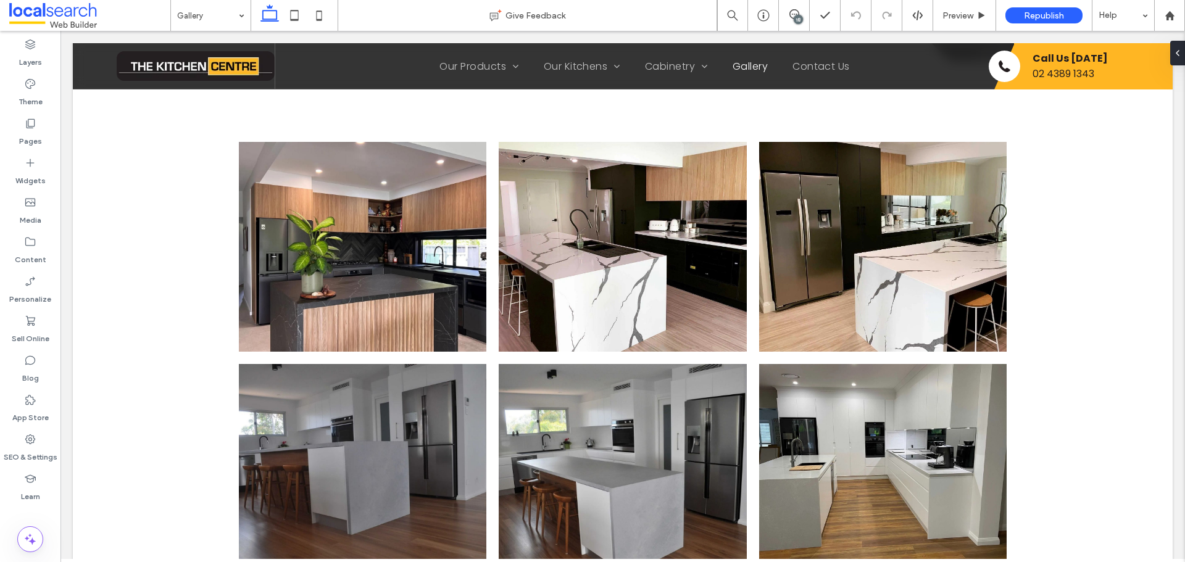
click at [799, 22] on div "18" at bounding box center [798, 19] width 9 height 9
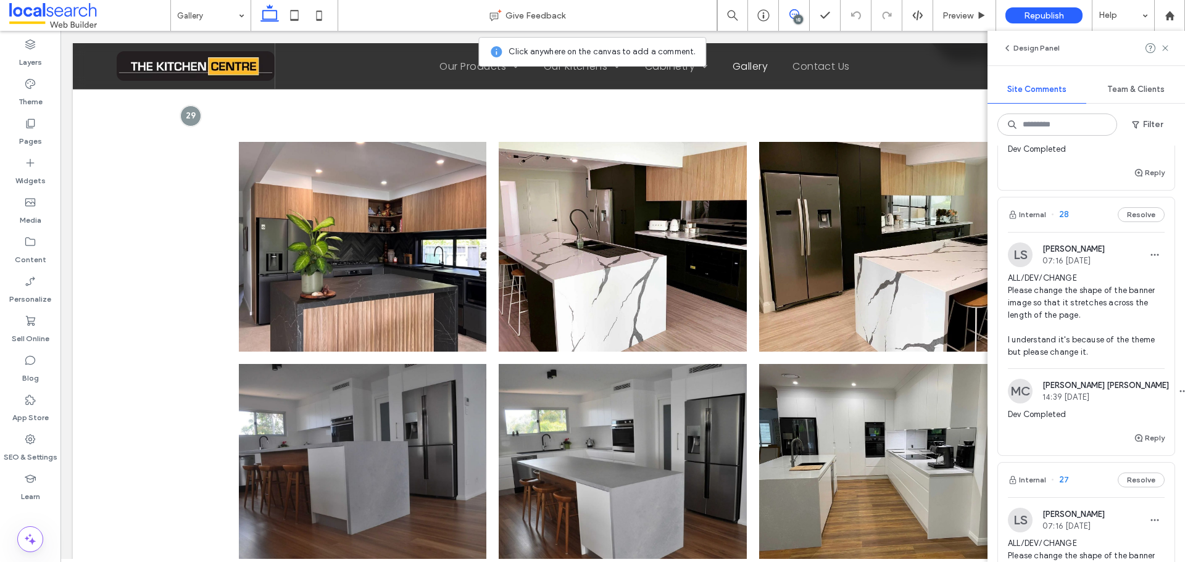
scroll to position [432, 0]
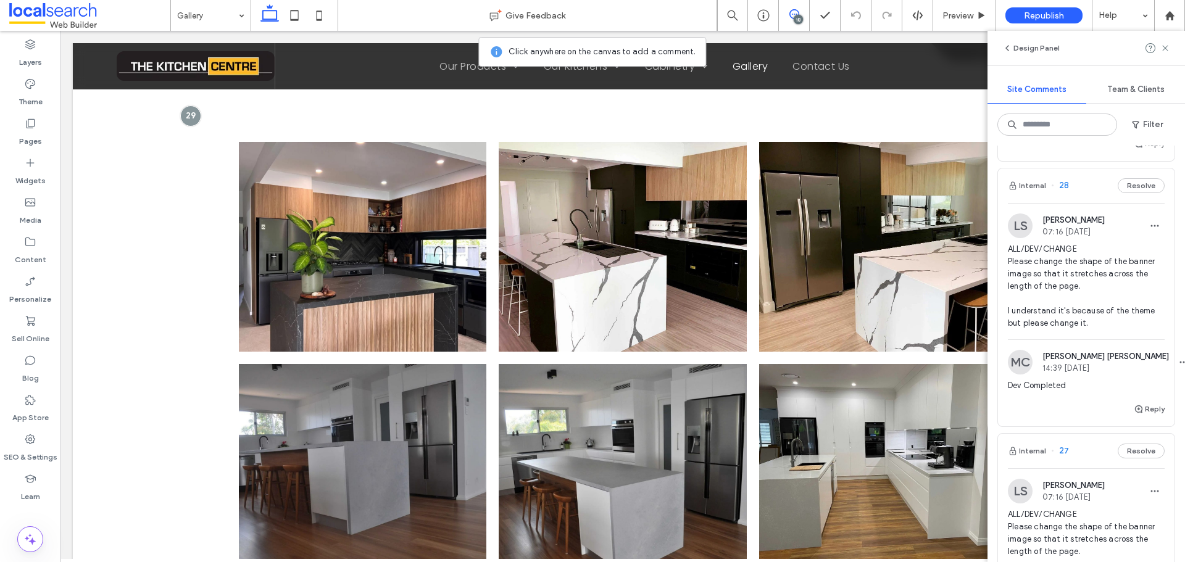
click at [1023, 218] on img at bounding box center [1020, 226] width 25 height 25
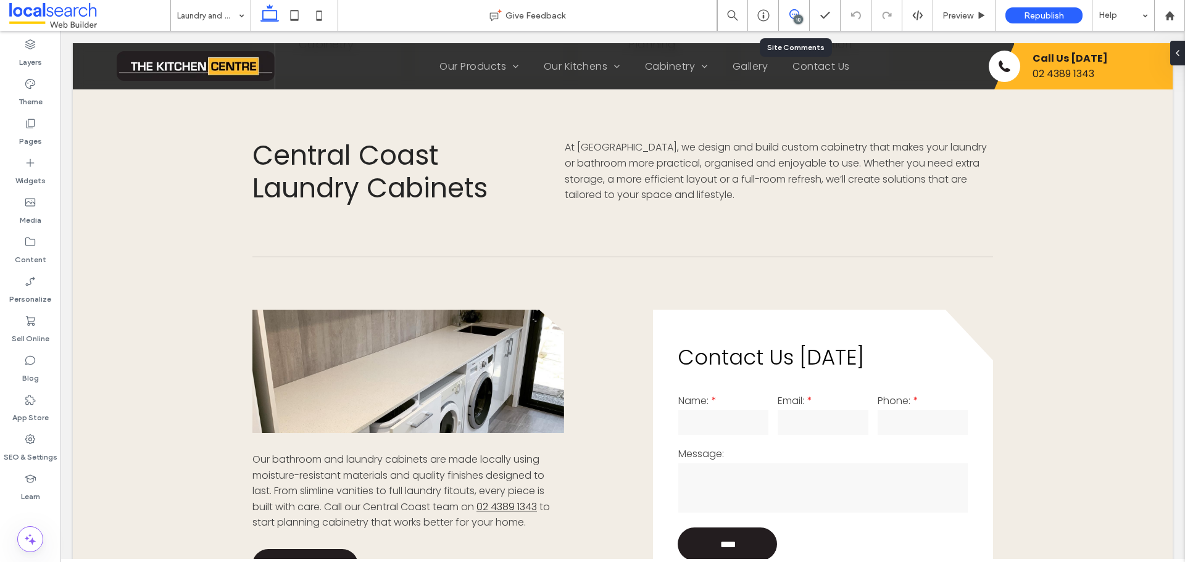
click at [794, 9] on use at bounding box center [794, 14] width 10 height 10
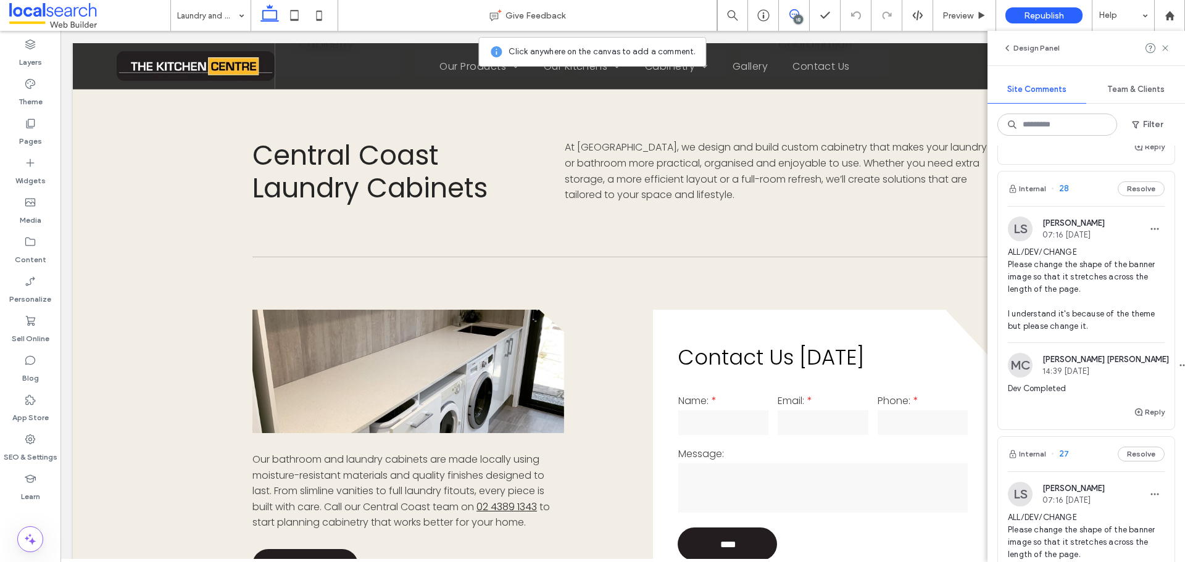
scroll to position [494, 0]
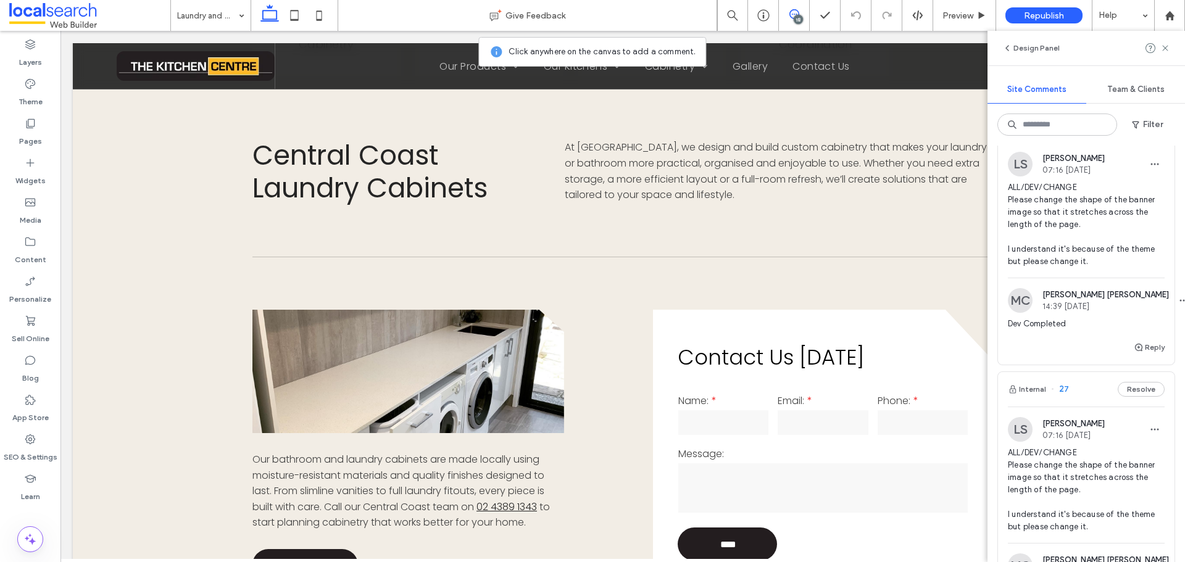
click at [1020, 428] on img at bounding box center [1020, 429] width 25 height 25
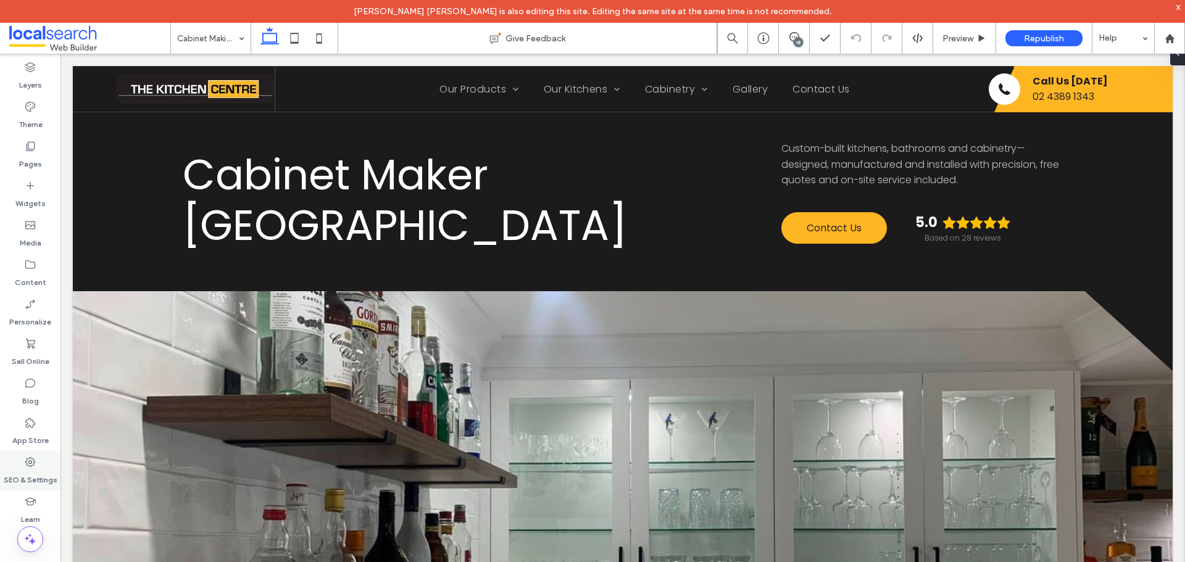
click at [33, 477] on label "SEO & Settings" at bounding box center [31, 476] width 54 height 17
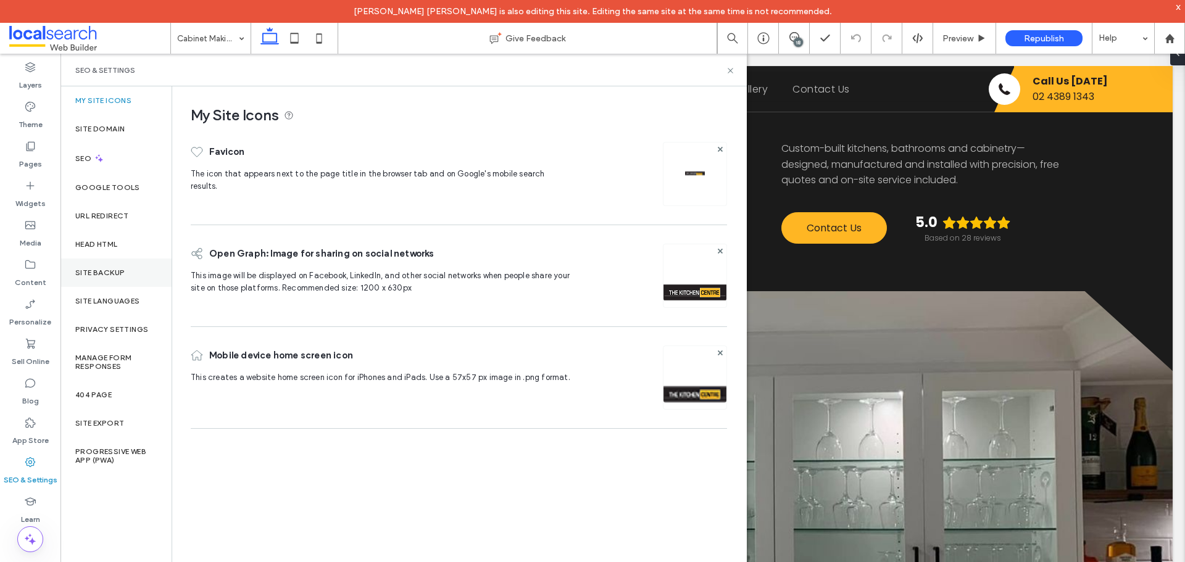
click at [131, 266] on div "Site Backup" at bounding box center [115, 273] width 111 height 28
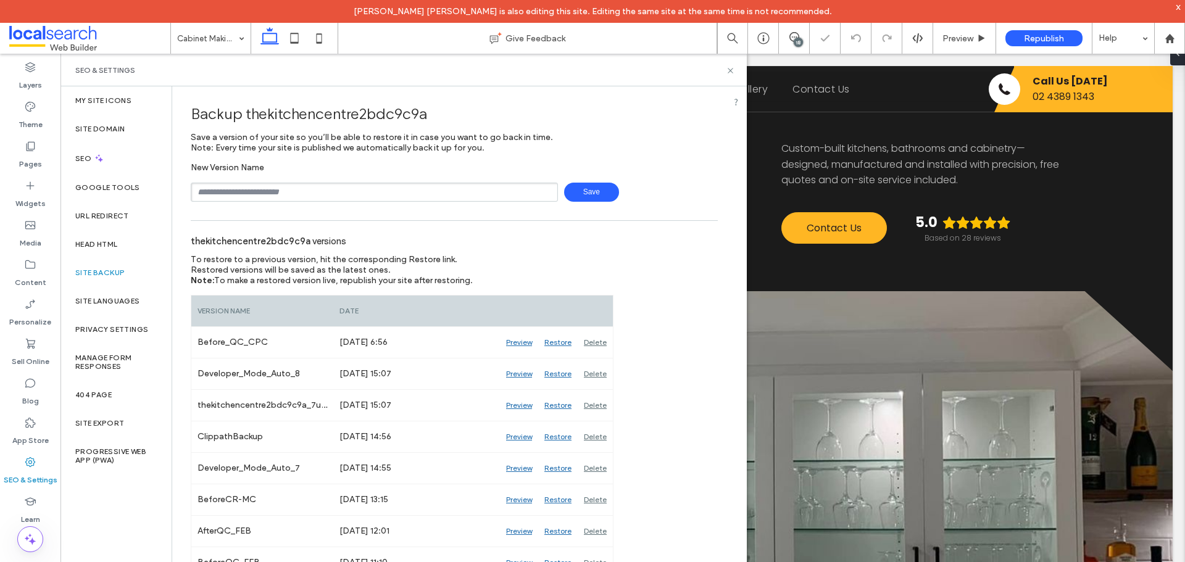
click at [296, 196] on input "text" at bounding box center [374, 192] width 367 height 19
type input "**********"
click at [594, 186] on span "Save" at bounding box center [591, 192] width 55 height 19
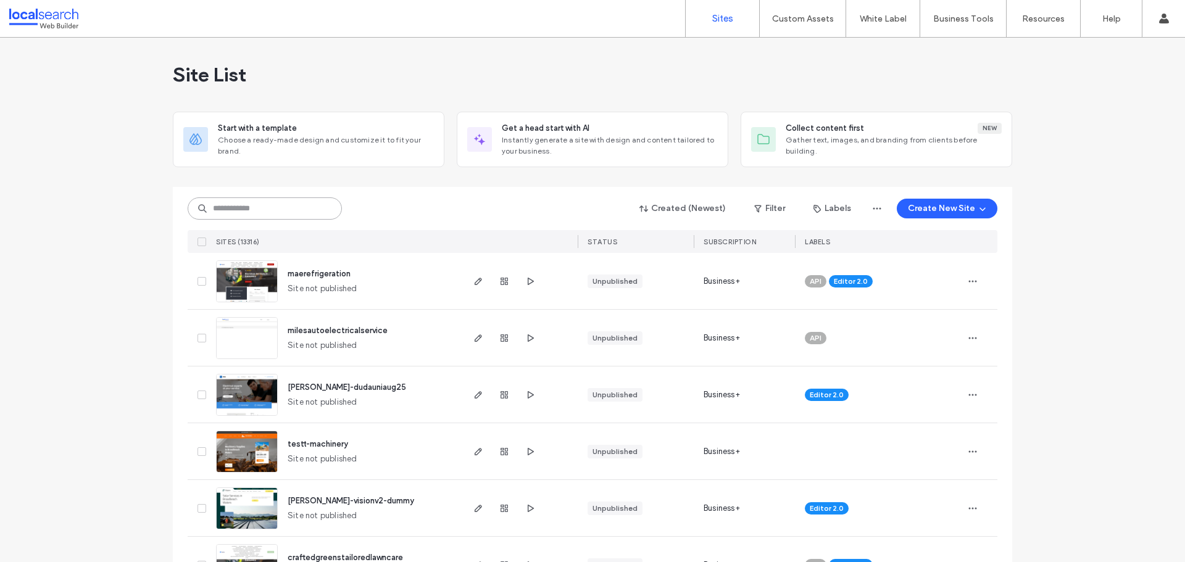
click at [252, 206] on input at bounding box center [265, 208] width 154 height 22
paste input "********"
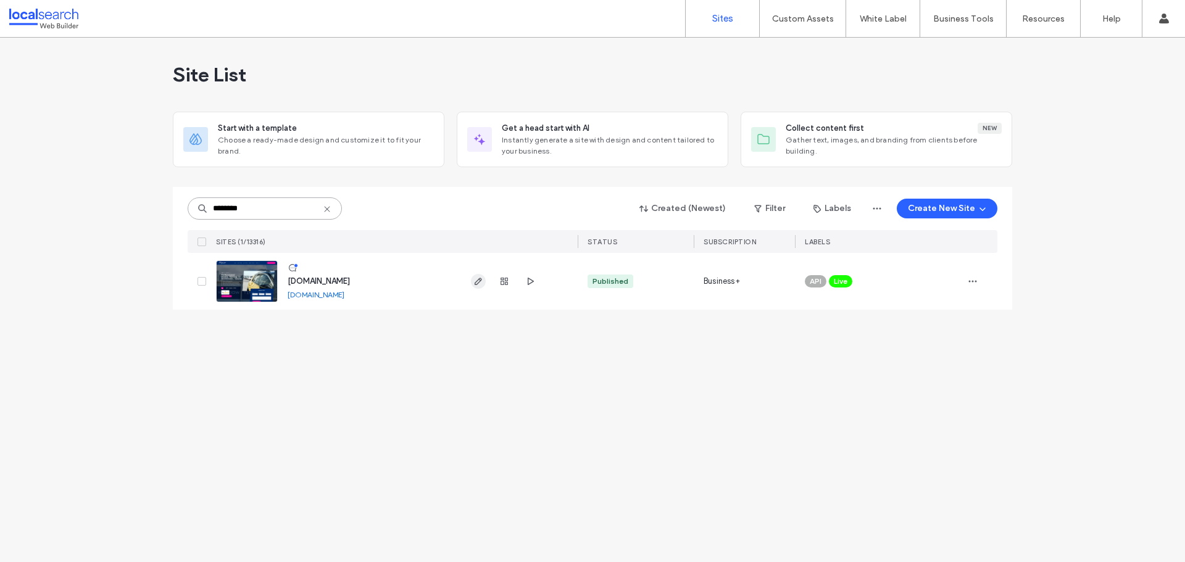
type input "********"
click at [476, 284] on icon "button" at bounding box center [478, 281] width 10 height 10
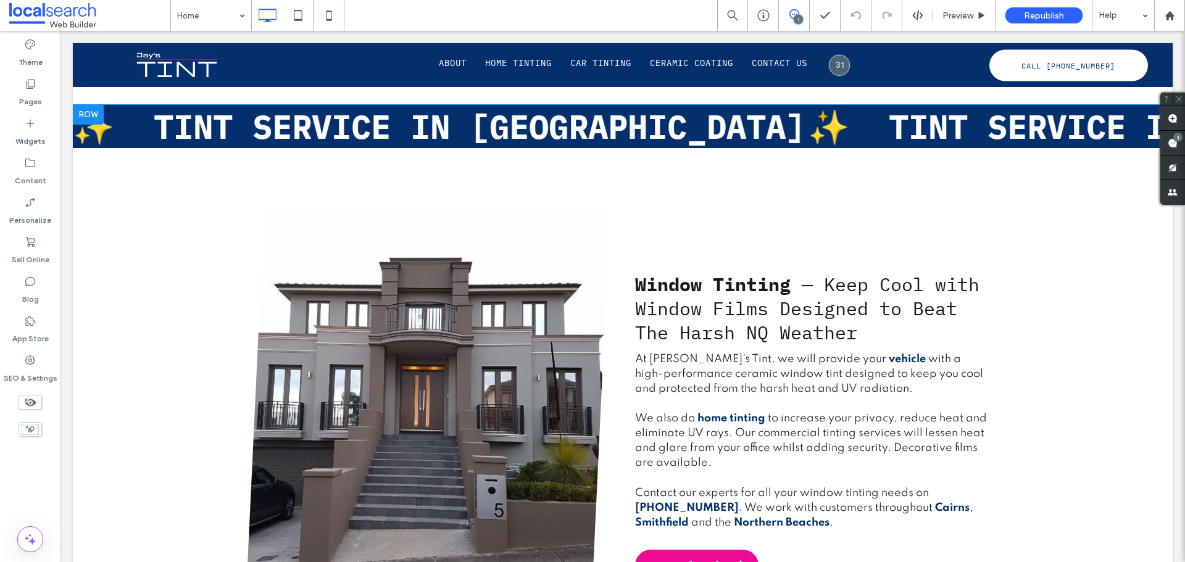
scroll to position [864, 0]
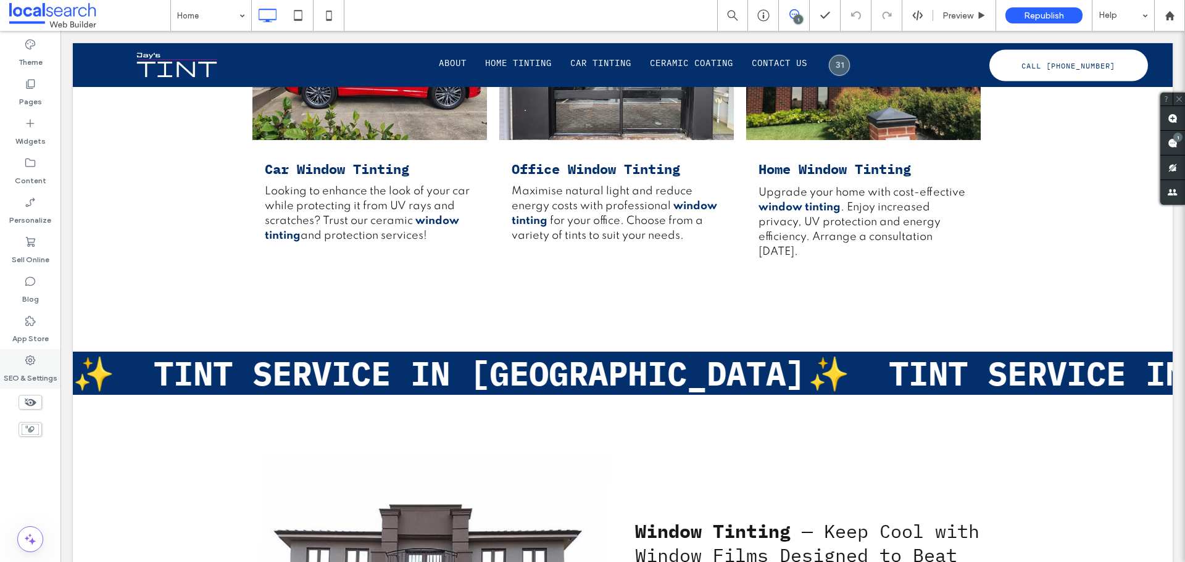
click at [35, 366] on icon at bounding box center [30, 360] width 12 height 12
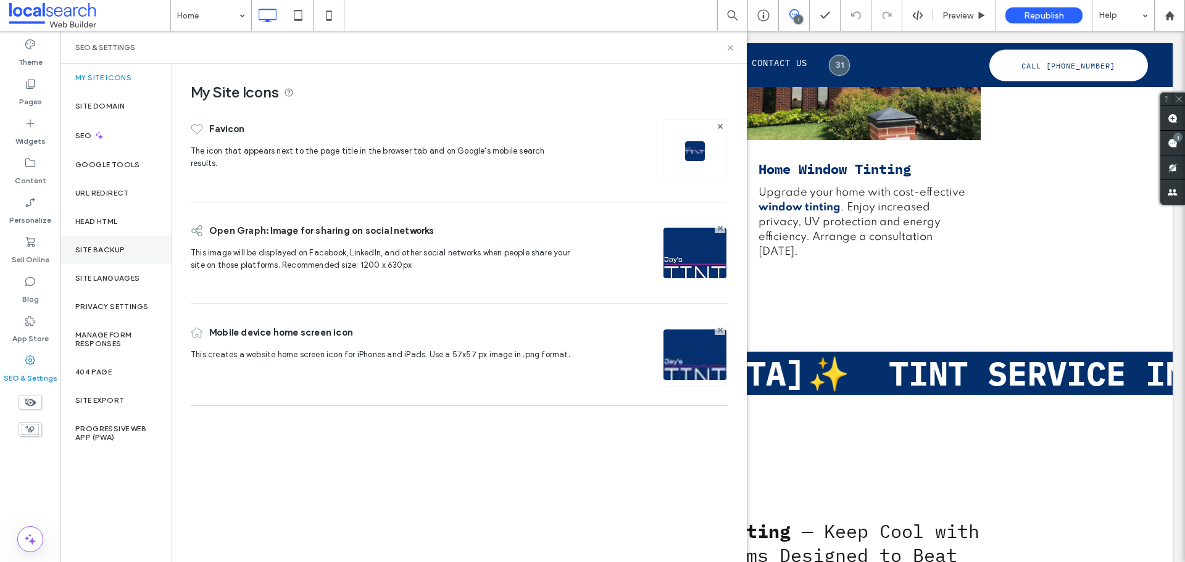
click at [125, 251] on div "Site Backup" at bounding box center [115, 250] width 111 height 28
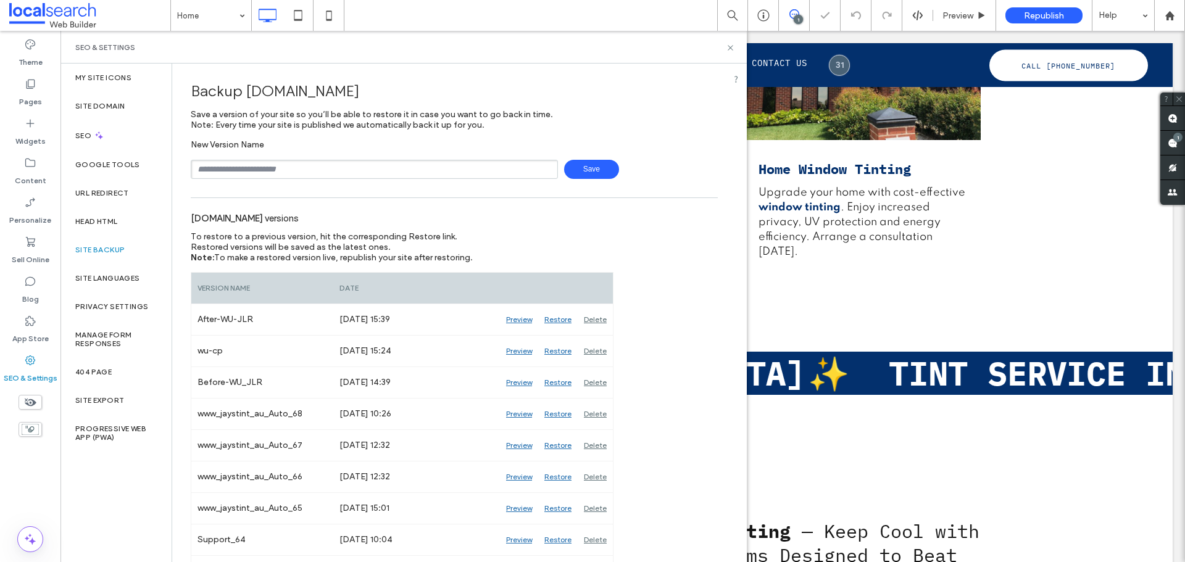
click at [285, 175] on input "text" at bounding box center [374, 169] width 367 height 19
type input "**********"
click at [593, 172] on span "Save" at bounding box center [591, 169] width 55 height 19
click at [728, 49] on icon at bounding box center [730, 47] width 9 height 9
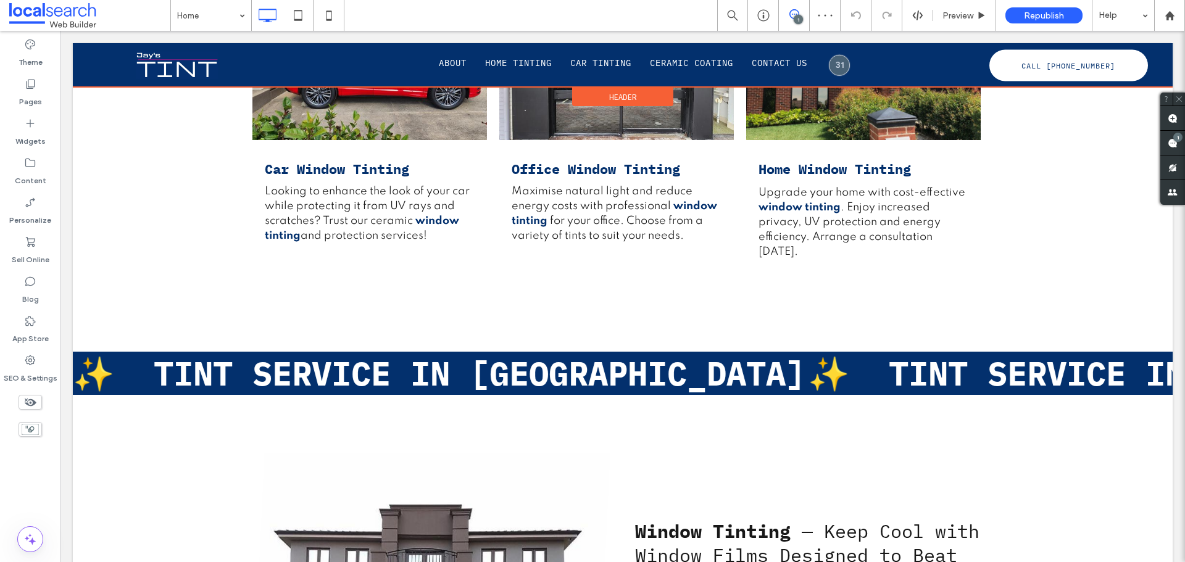
click at [831, 69] on div at bounding box center [623, 65] width 1100 height 44
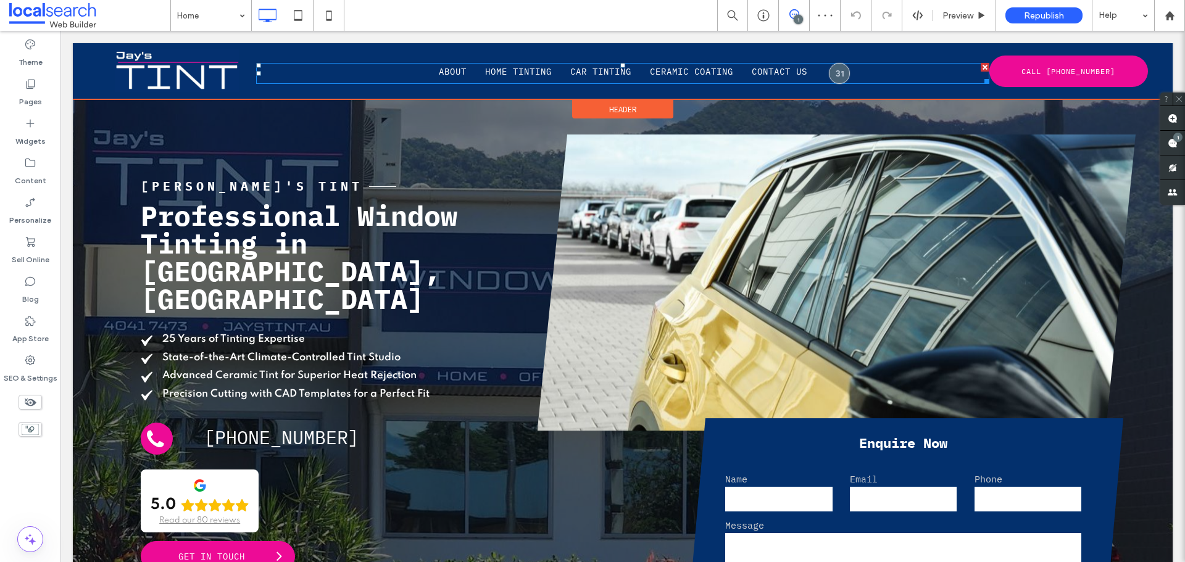
scroll to position [0, 0]
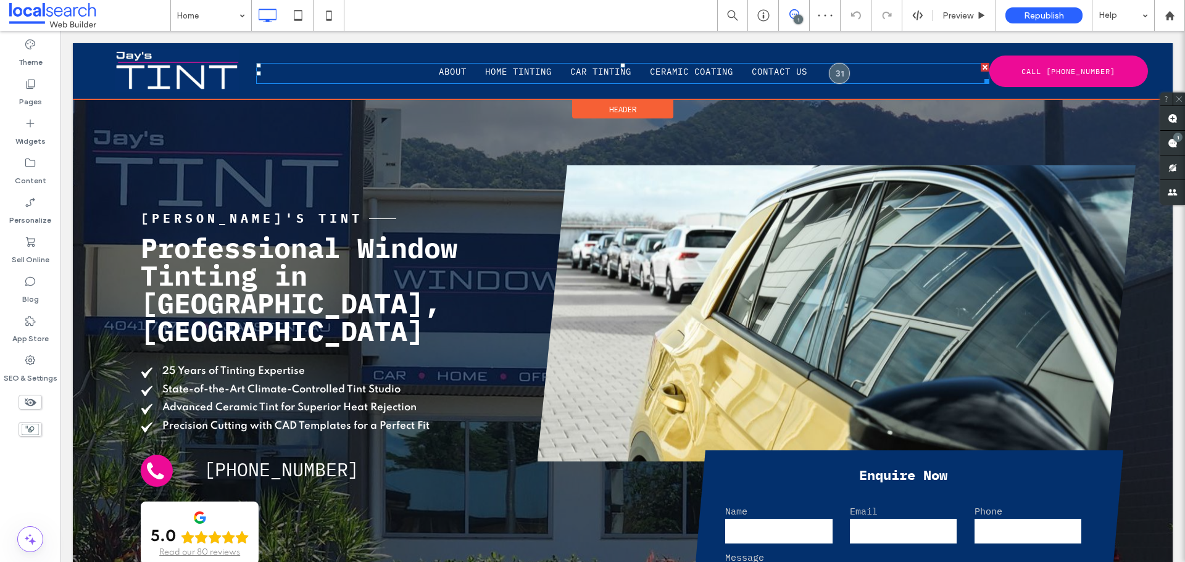
click at [831, 68] on div at bounding box center [839, 73] width 21 height 21
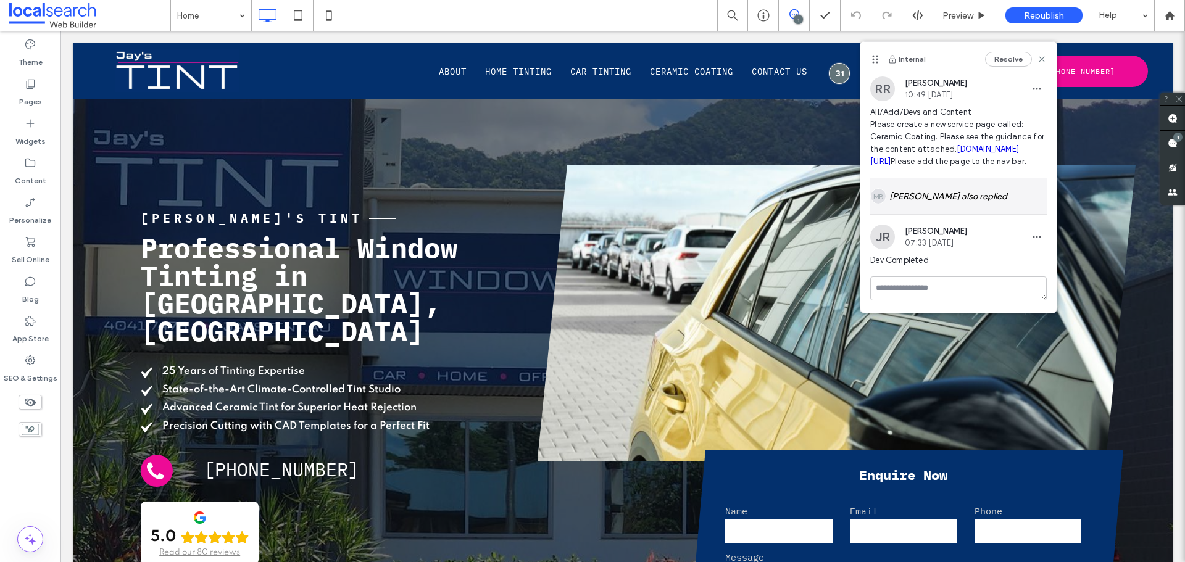
click at [942, 214] on div "MB Michael Batchelor also replied" at bounding box center [958, 196] width 177 height 36
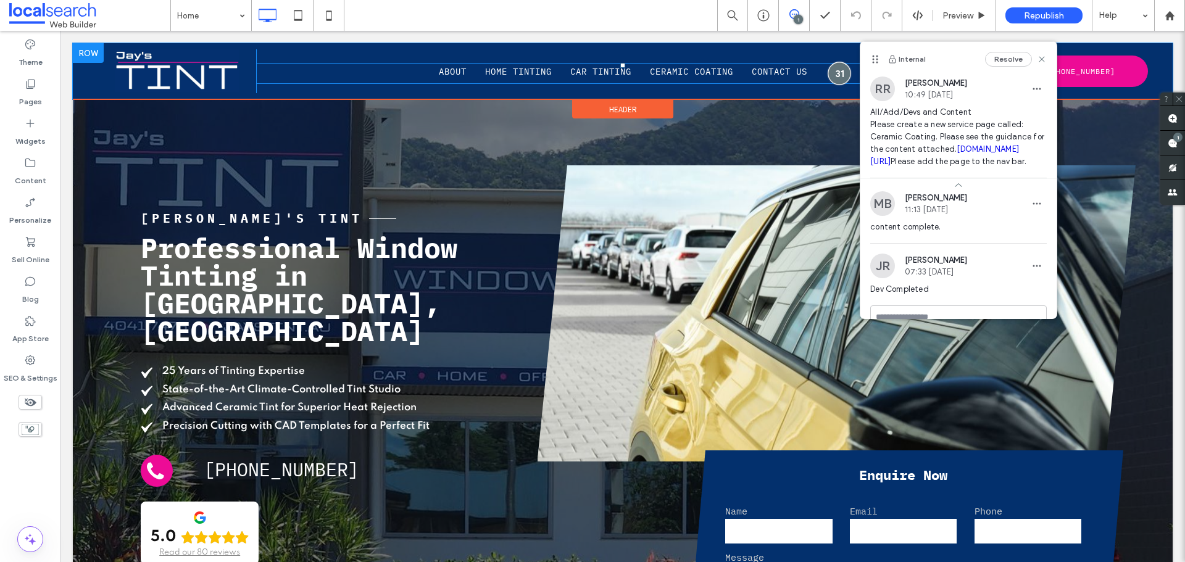
click at [828, 73] on div at bounding box center [839, 73] width 23 height 23
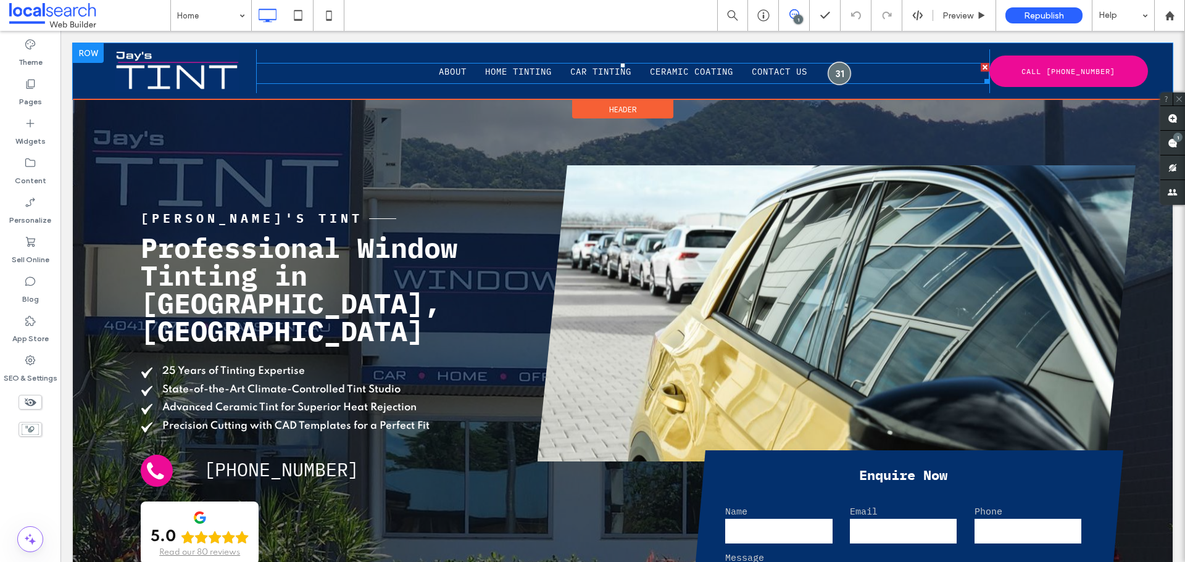
click at [828, 73] on div at bounding box center [839, 73] width 23 height 23
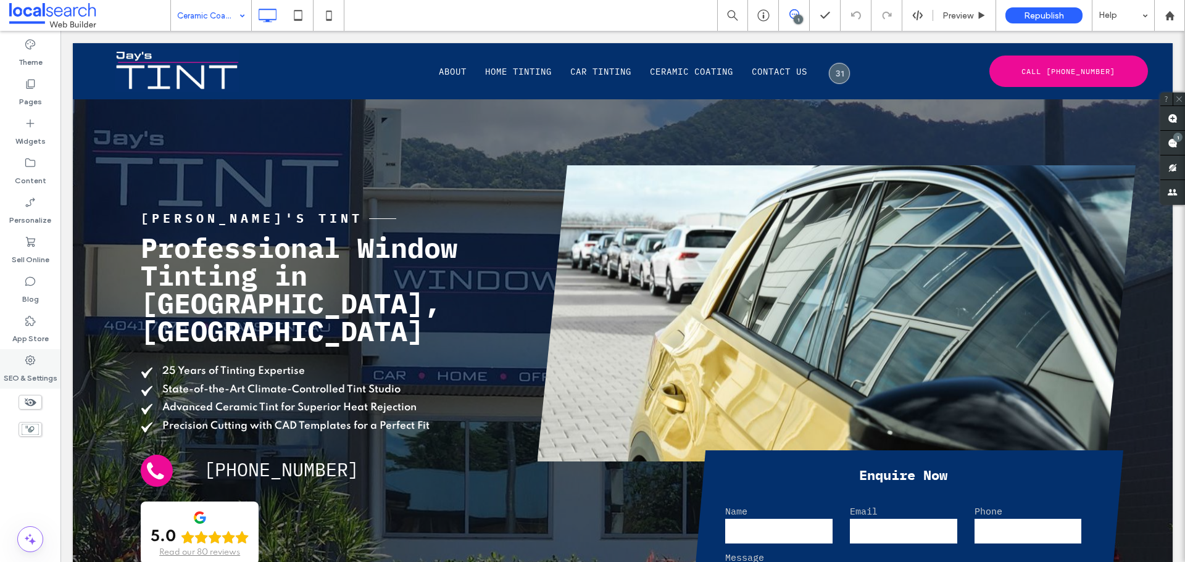
click at [46, 361] on div "SEO & Settings" at bounding box center [30, 368] width 60 height 39
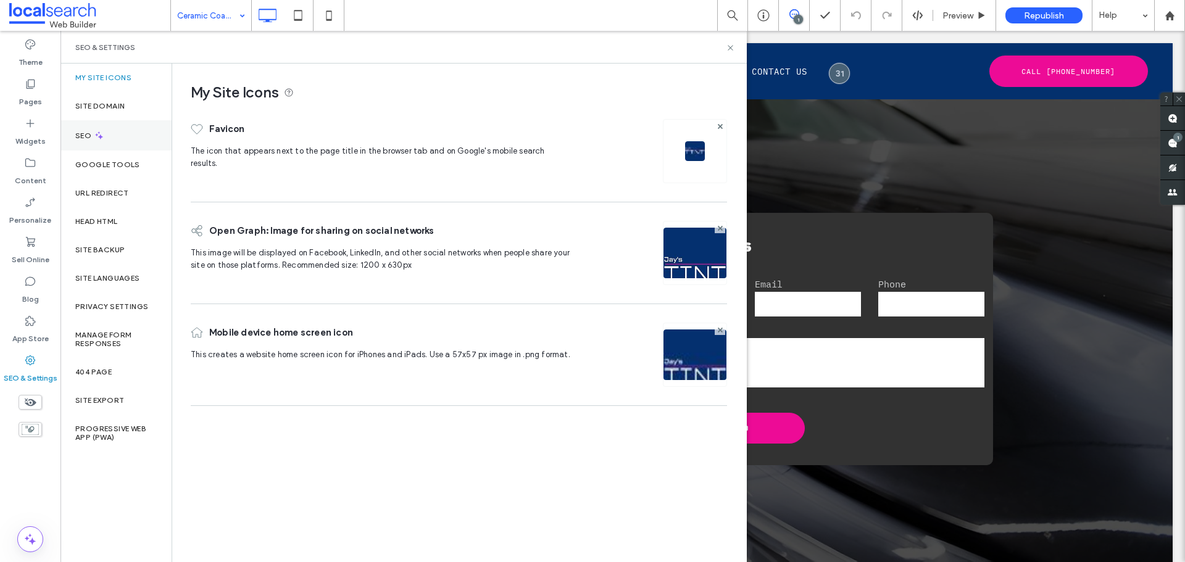
click at [130, 141] on div "SEO" at bounding box center [115, 135] width 111 height 30
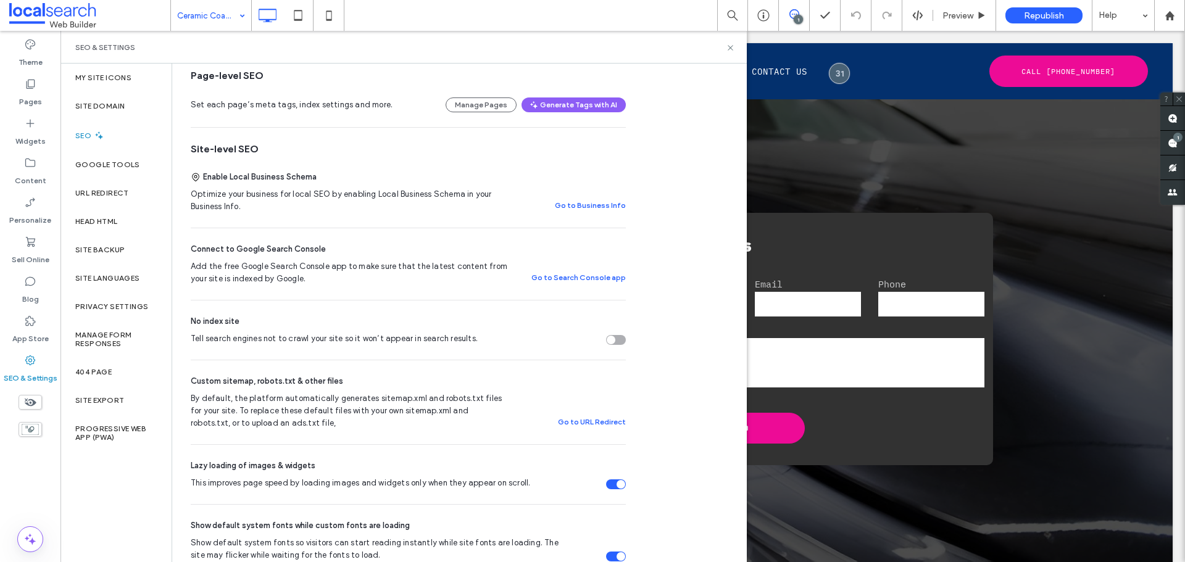
scroll to position [185, 0]
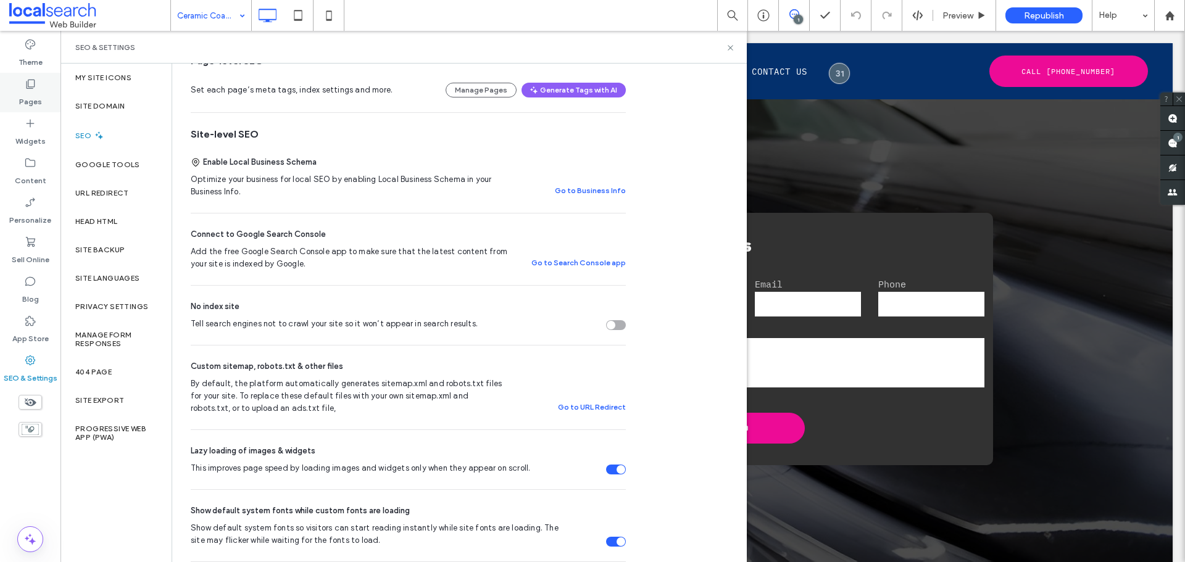
click at [26, 99] on label "Pages" at bounding box center [30, 98] width 23 height 17
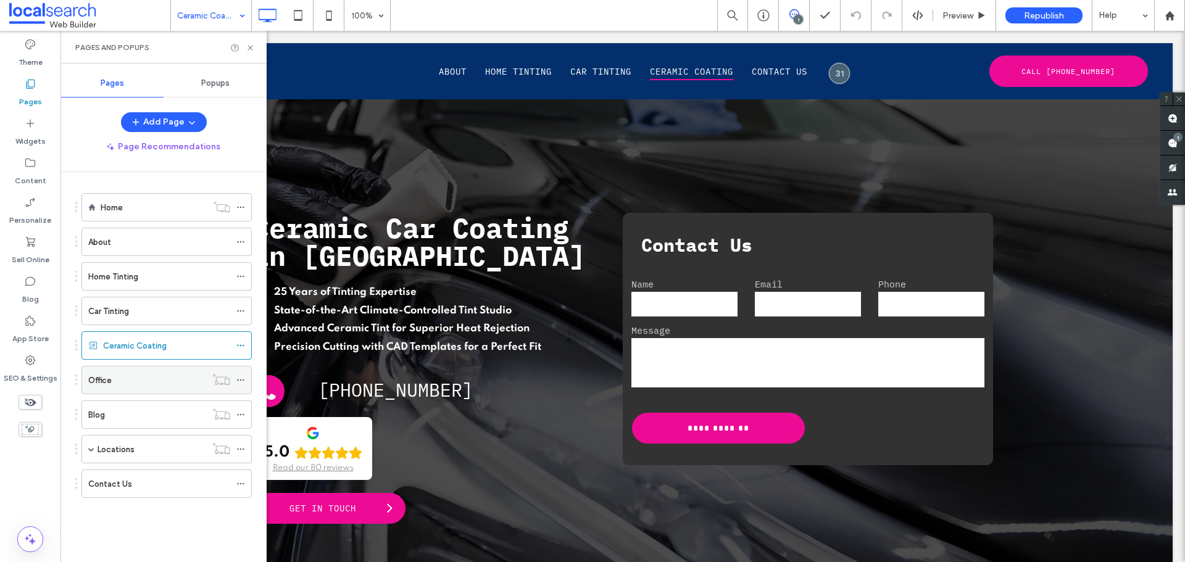
click at [156, 380] on div "Office" at bounding box center [147, 380] width 118 height 13
click at [158, 247] on div "About" at bounding box center [159, 242] width 142 height 13
click at [158, 247] on div at bounding box center [592, 281] width 1185 height 562
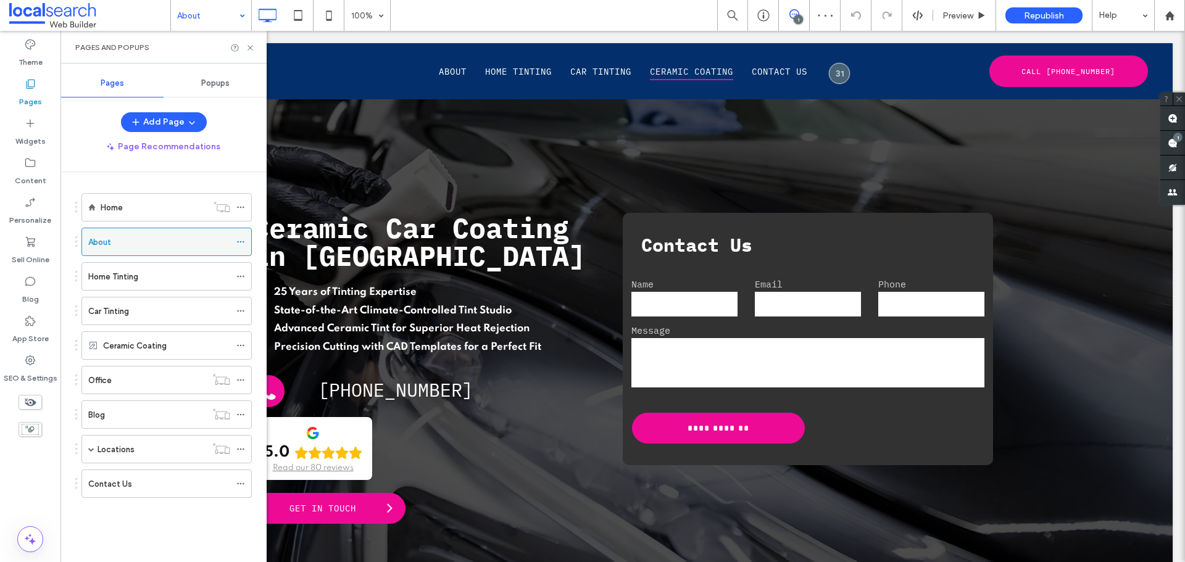
click at [158, 247] on div at bounding box center [592, 281] width 1185 height 562
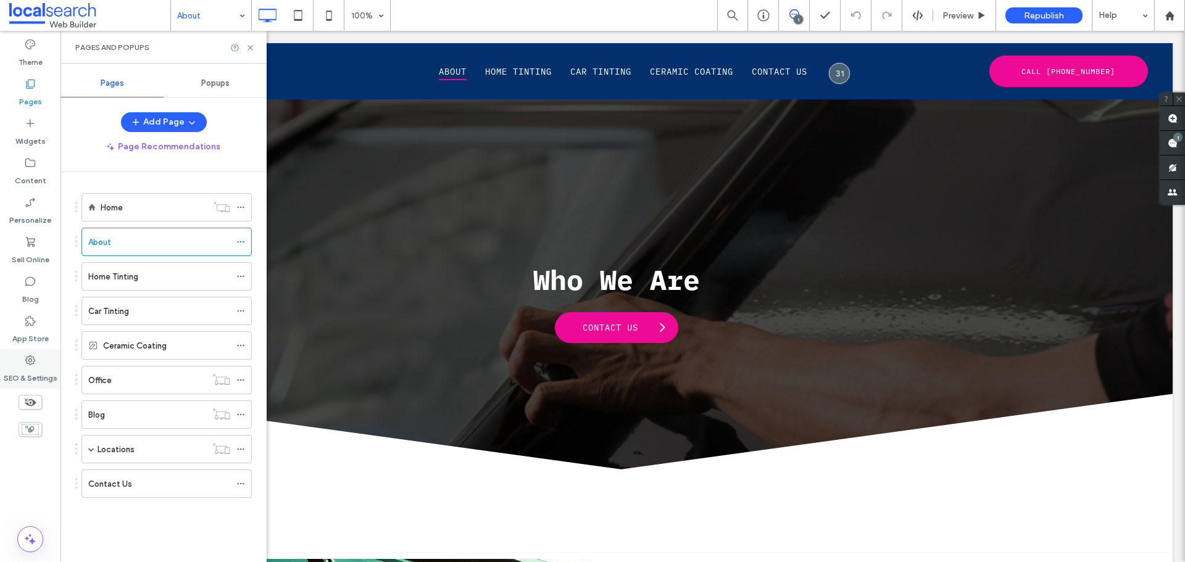
click at [15, 385] on div "SEO & Settings" at bounding box center [30, 368] width 60 height 39
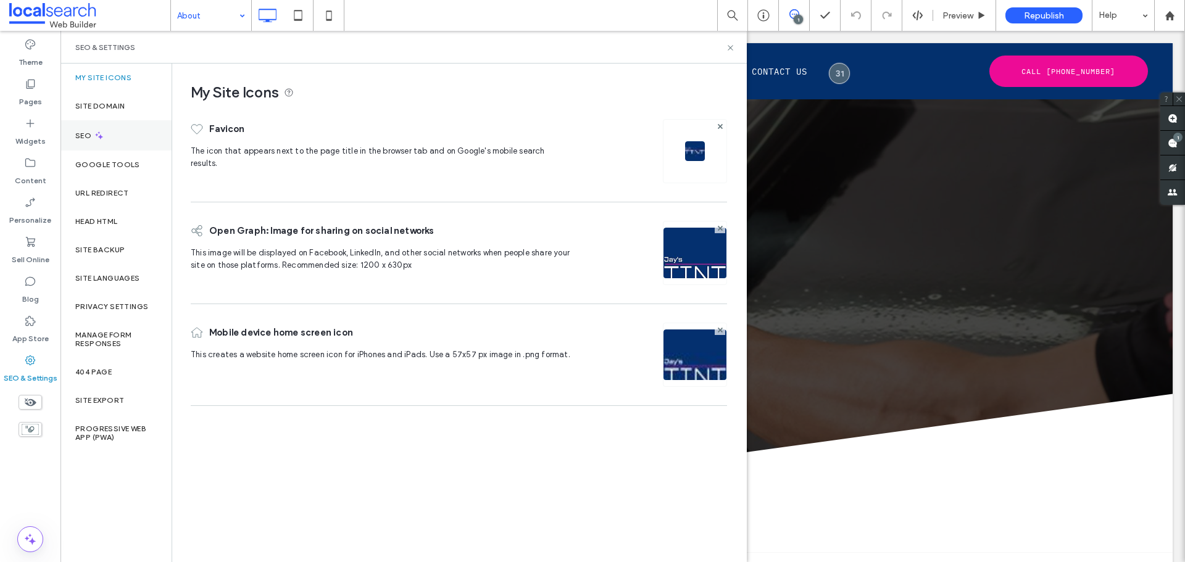
click at [132, 137] on div "SEO" at bounding box center [115, 135] width 111 height 30
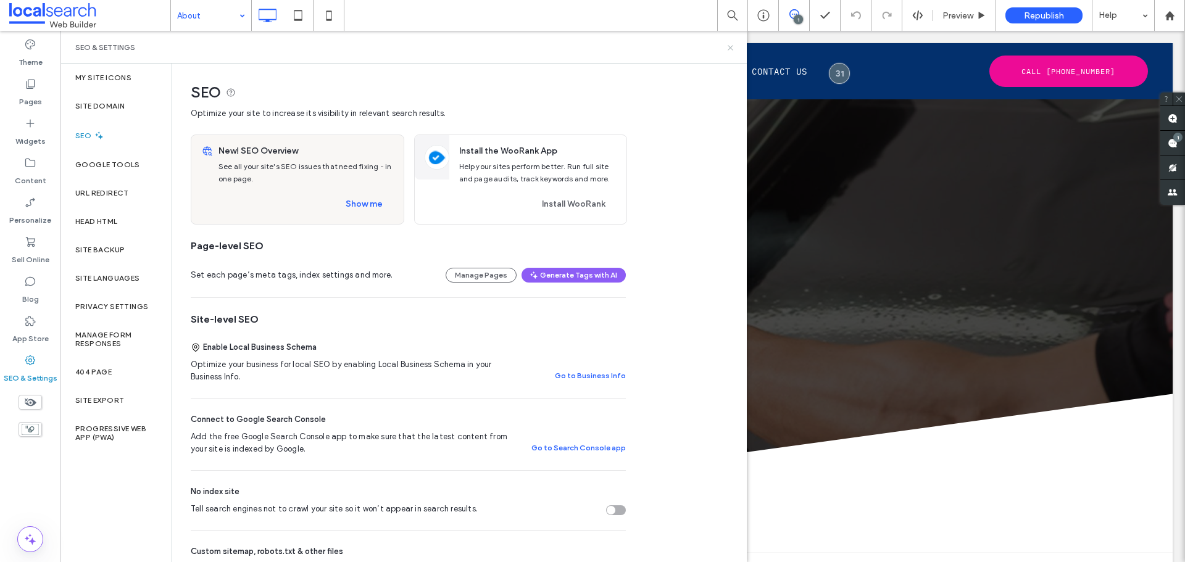
click at [733, 46] on use at bounding box center [730, 47] width 5 height 5
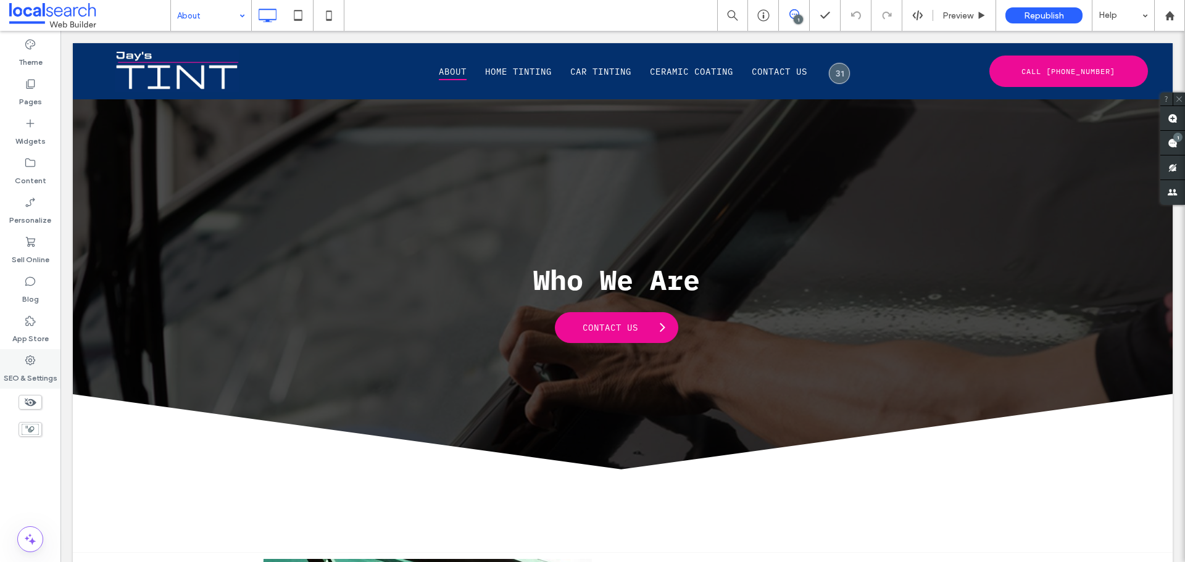
click at [32, 365] on icon at bounding box center [30, 360] width 12 height 12
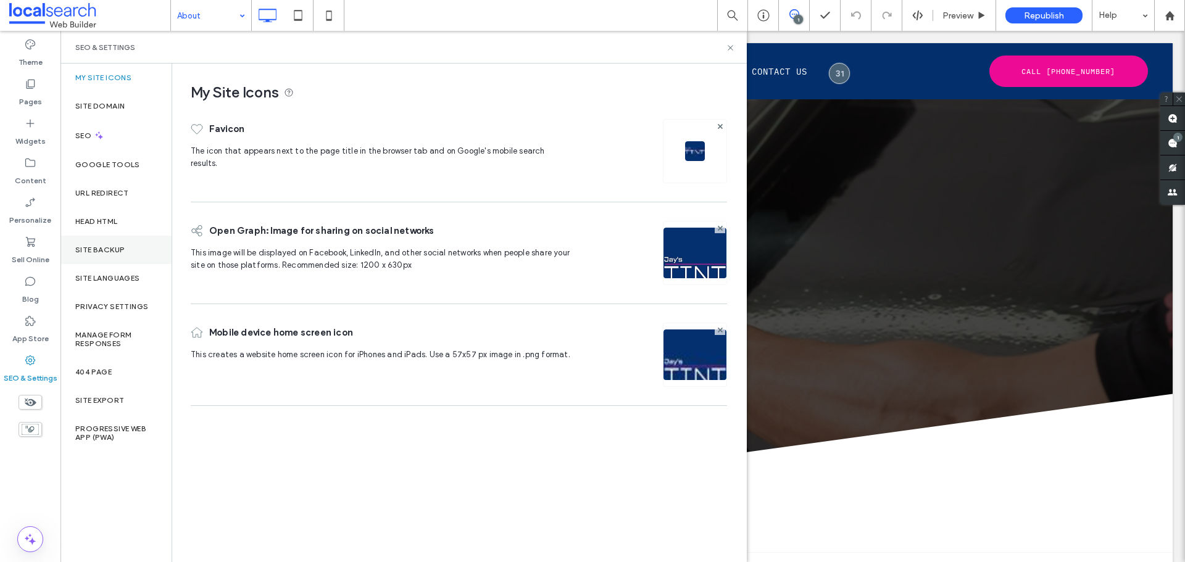
click at [122, 248] on label "Site Backup" at bounding box center [99, 250] width 49 height 9
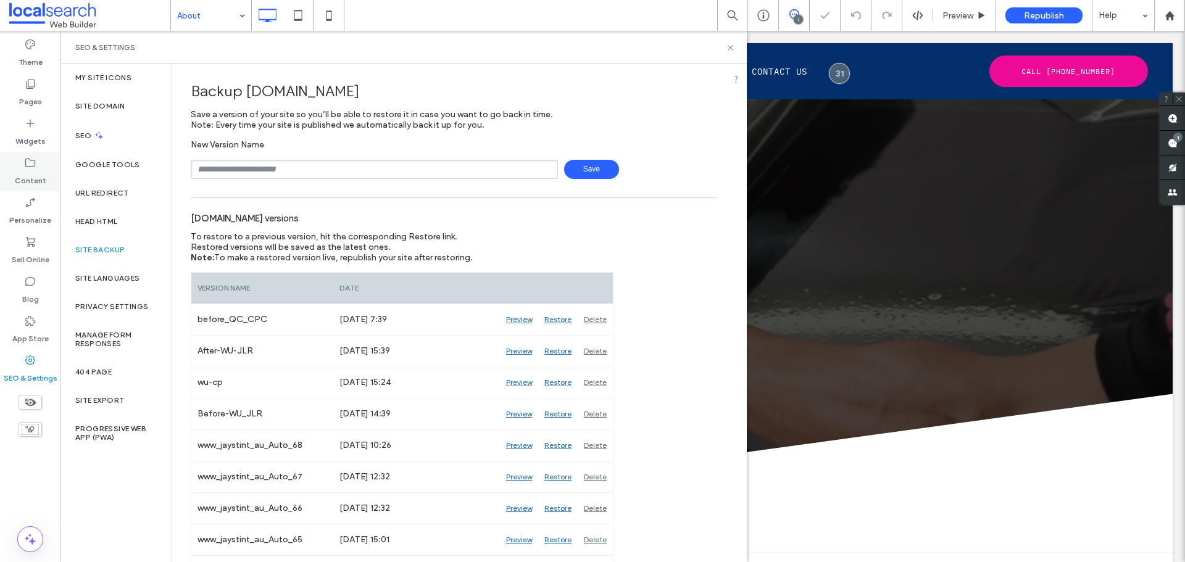
click at [35, 181] on label "Content" at bounding box center [30, 177] width 31 height 17
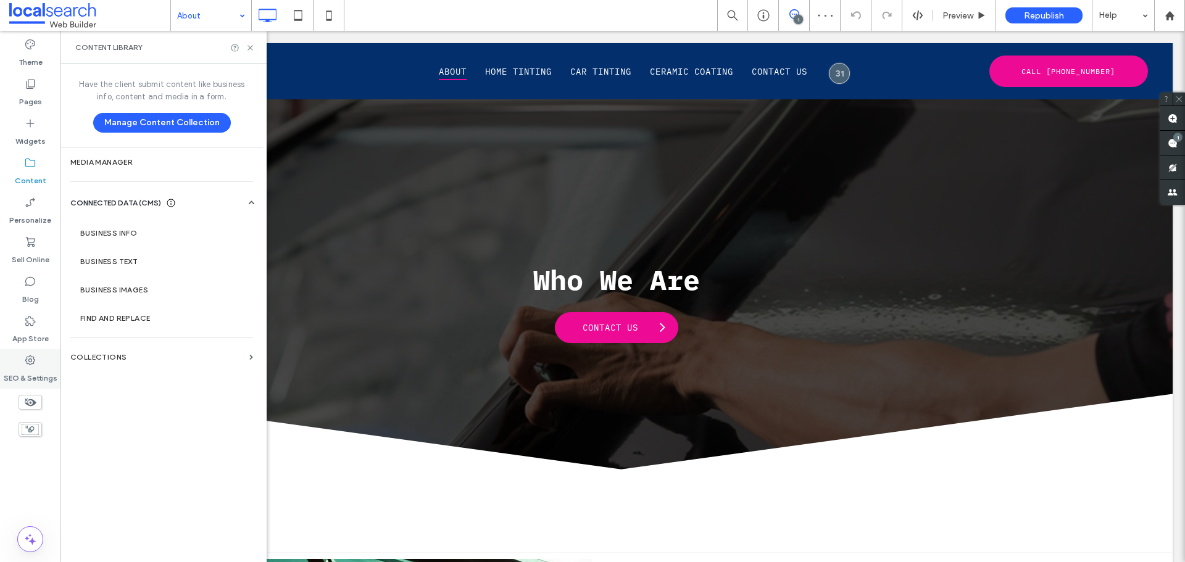
click at [20, 367] on label "SEO & Settings" at bounding box center [31, 375] width 54 height 17
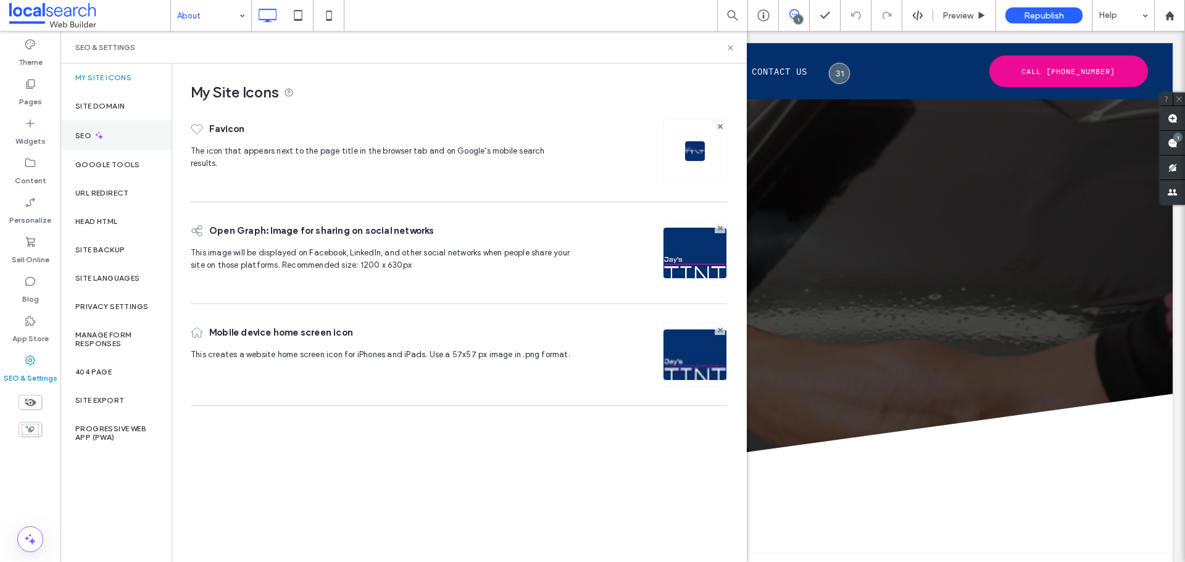
click at [128, 138] on div "SEO" at bounding box center [115, 135] width 111 height 30
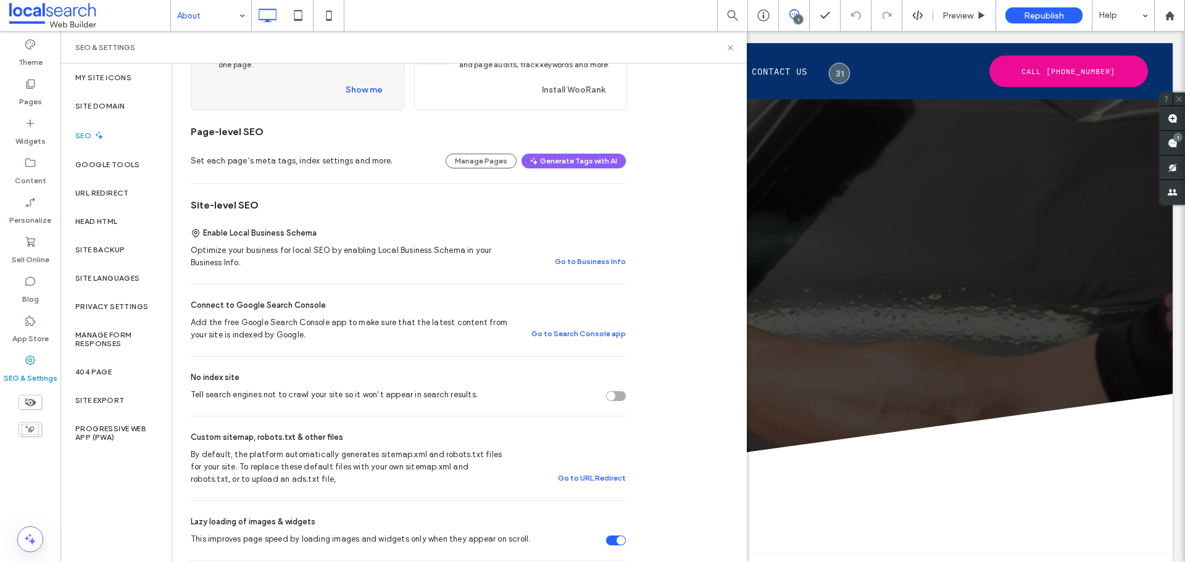
scroll to position [123, 0]
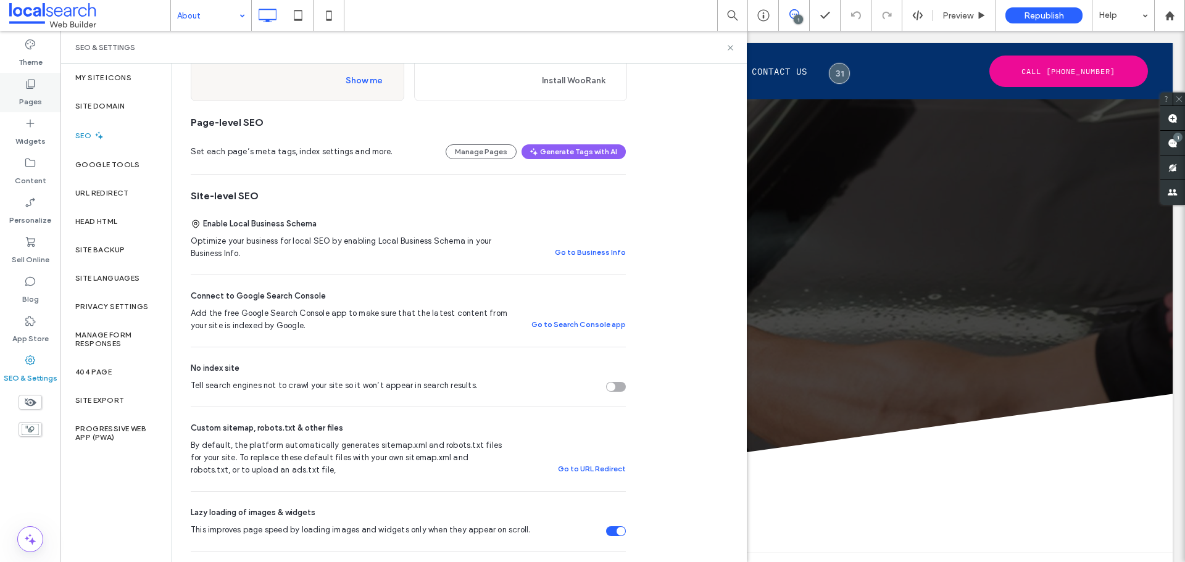
click at [43, 102] on div "Pages" at bounding box center [30, 92] width 60 height 39
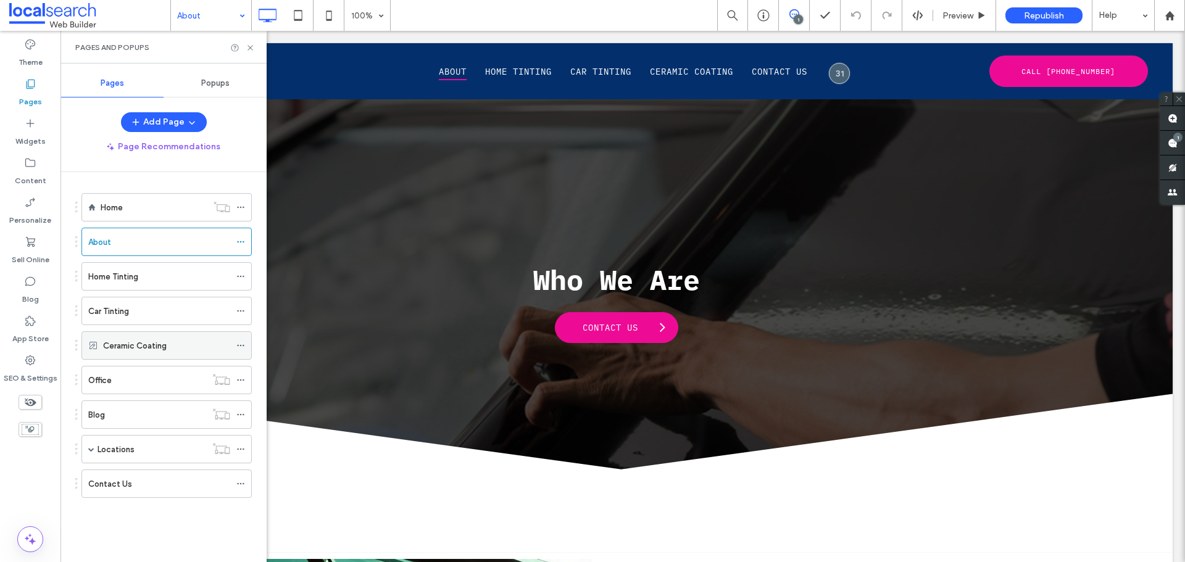
click at [244, 343] on icon at bounding box center [240, 345] width 9 height 9
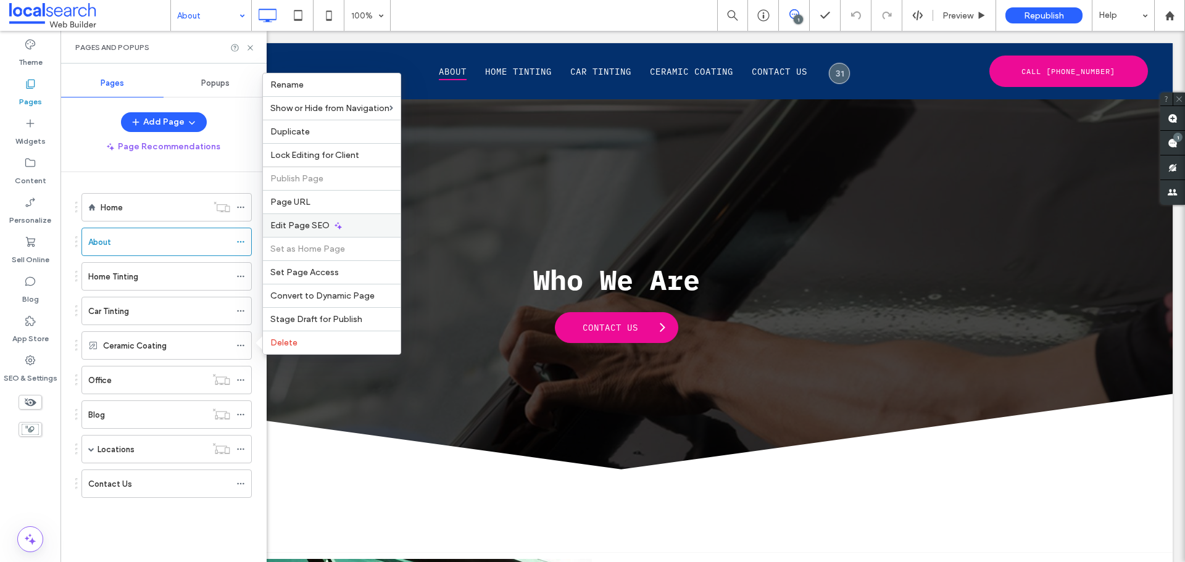
click at [314, 230] on span "Edit Page SEO" at bounding box center [299, 225] width 59 height 10
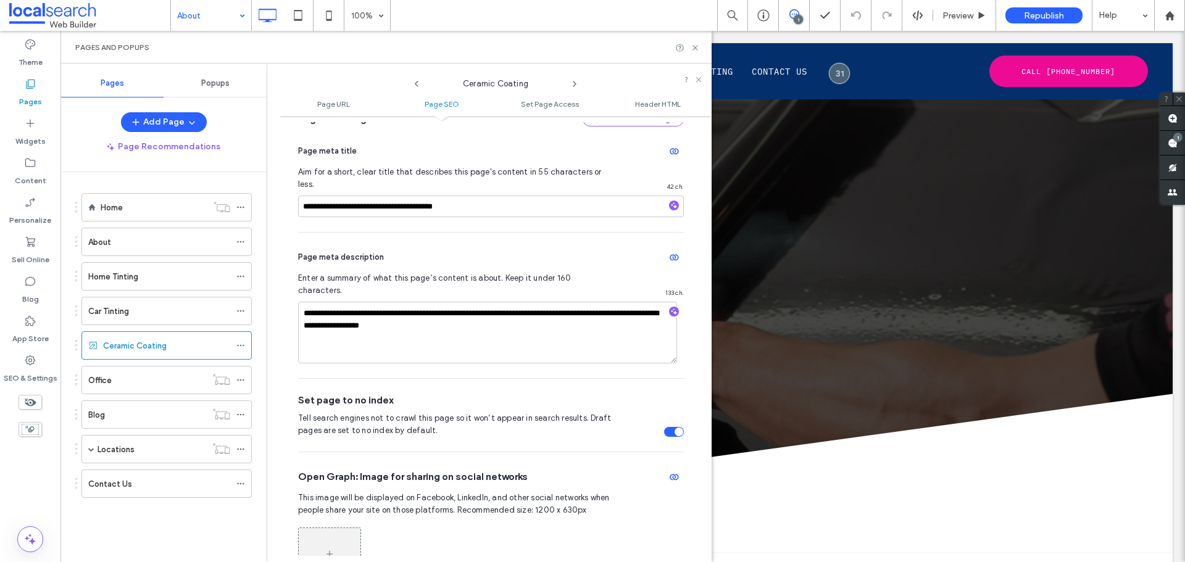
scroll to position [293, 0]
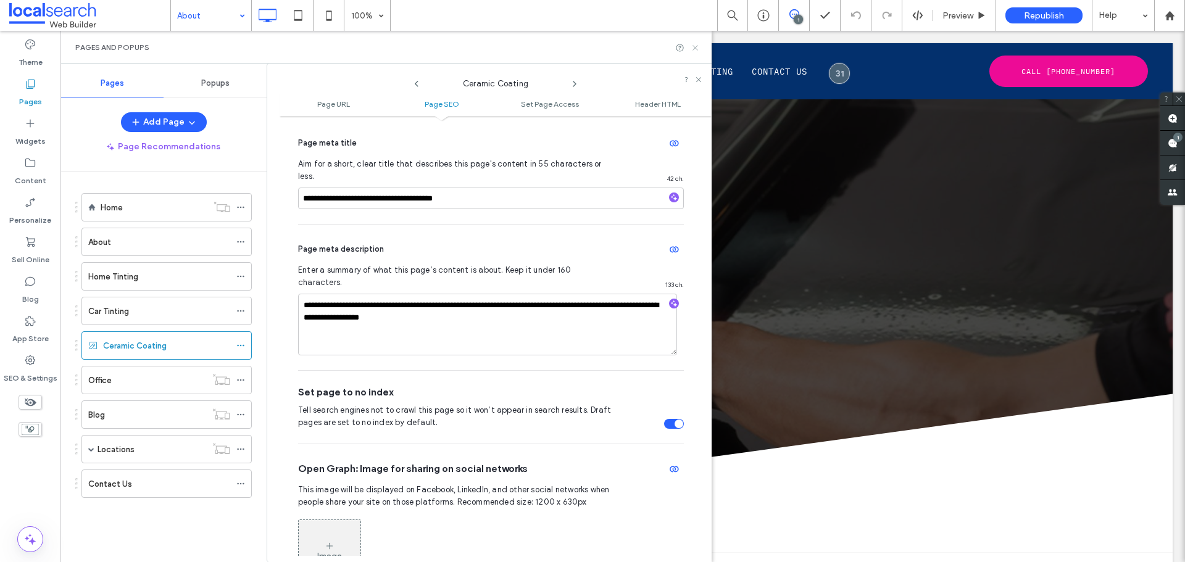
click at [696, 52] on div "Pages and Popups" at bounding box center [385, 47] width 651 height 33
click at [696, 49] on icon at bounding box center [695, 47] width 9 height 9
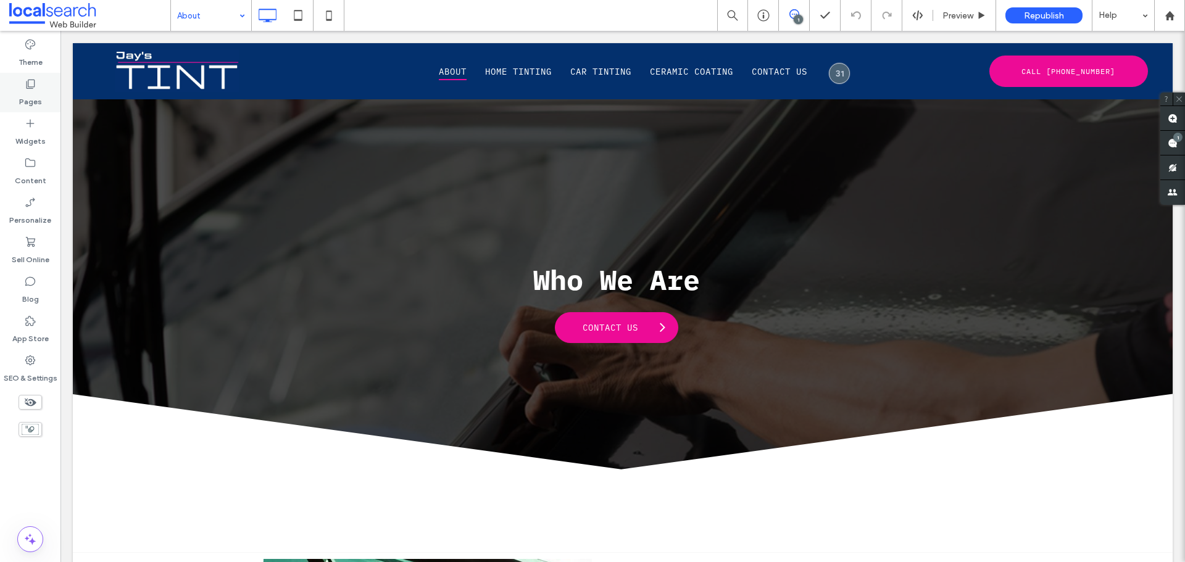
click at [46, 89] on div "Pages" at bounding box center [30, 92] width 60 height 39
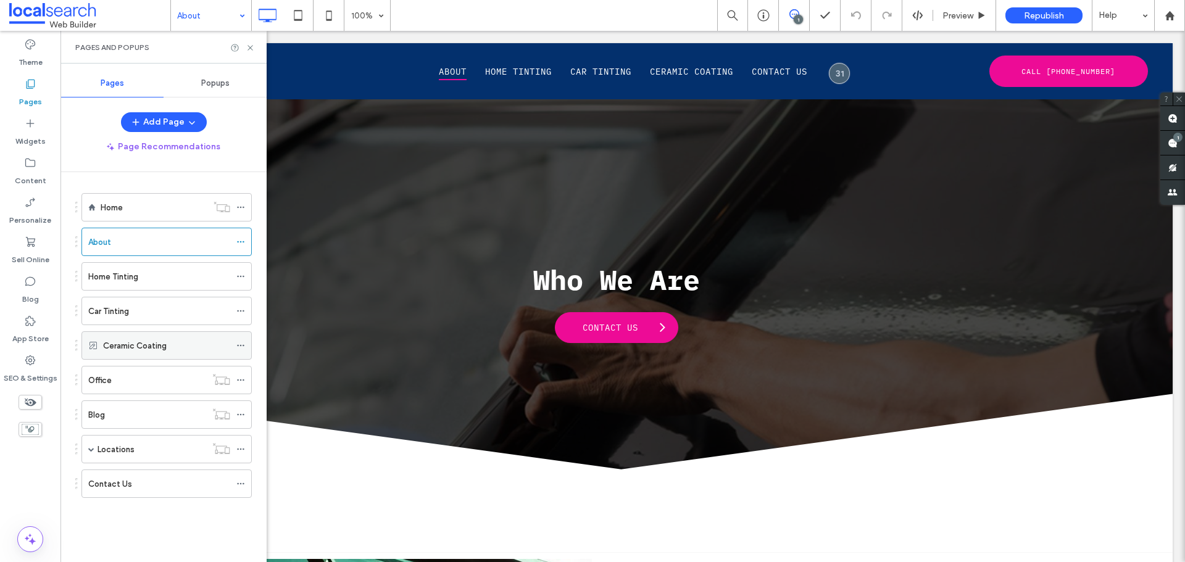
click at [149, 347] on label "Ceramic Coating" at bounding box center [135, 346] width 64 height 22
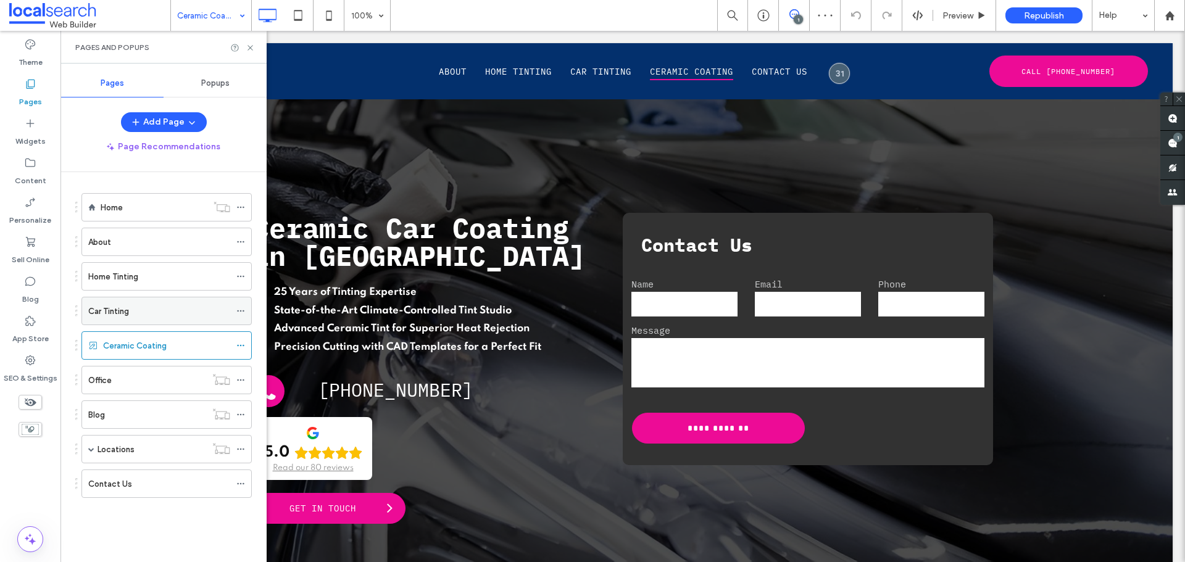
click at [152, 305] on div "Car Tinting" at bounding box center [159, 311] width 142 height 13
click at [252, 51] on icon at bounding box center [250, 47] width 9 height 9
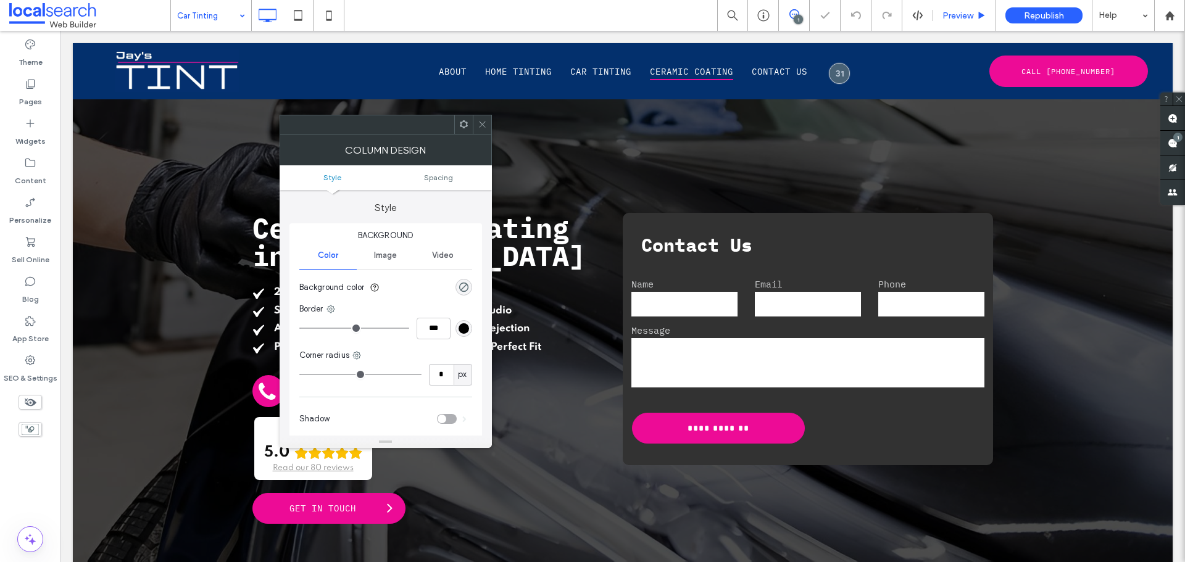
click at [949, 11] on span "Preview" at bounding box center [957, 15] width 31 height 10
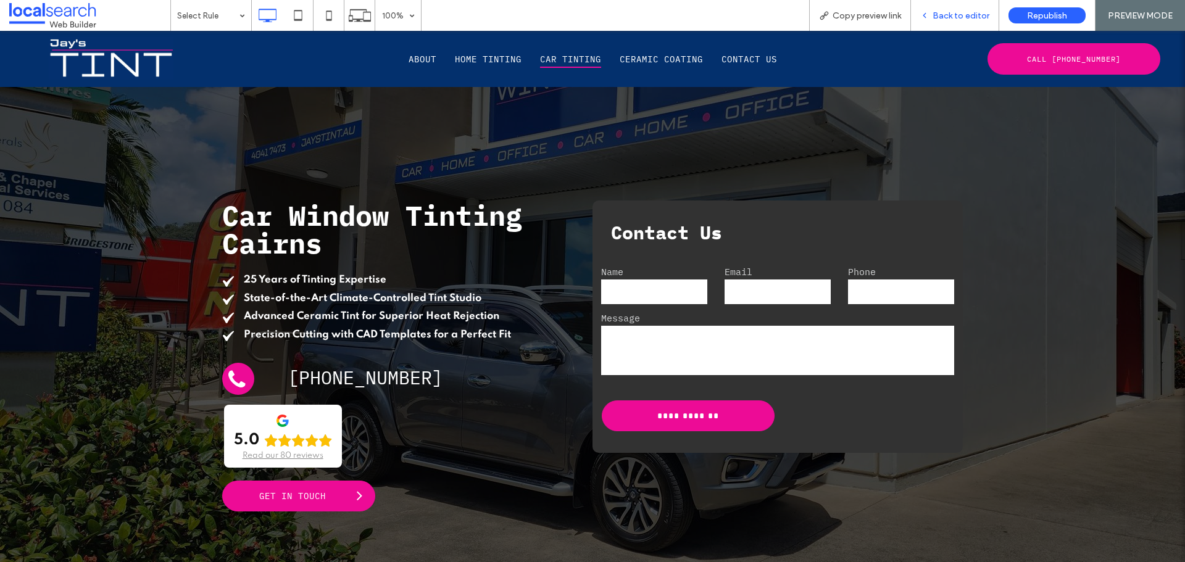
click at [948, 15] on span "Back to editor" at bounding box center [961, 15] width 57 height 10
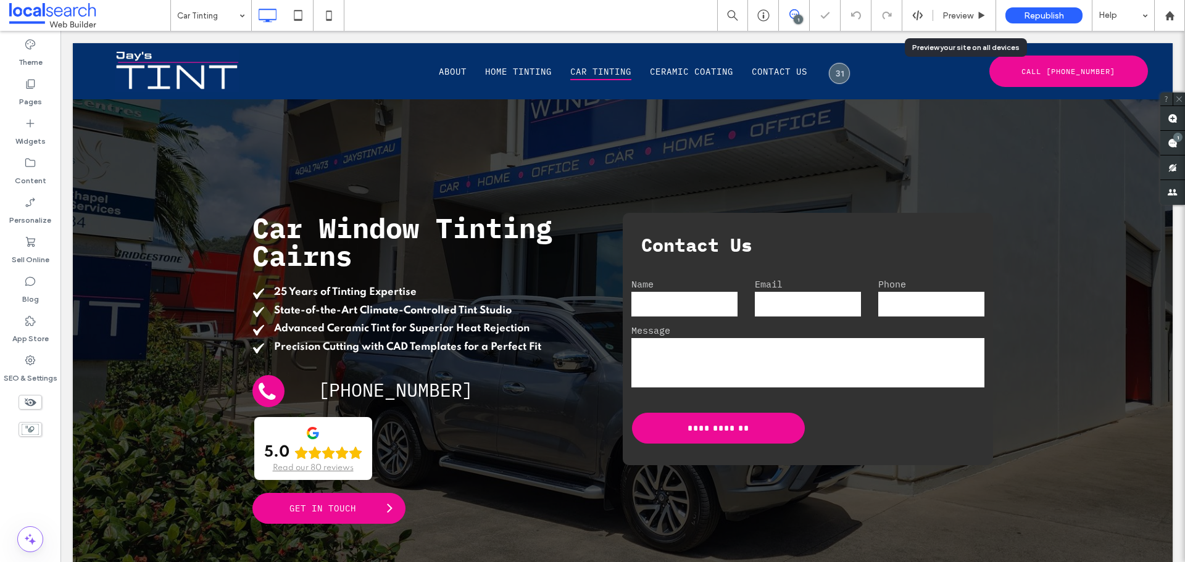
click at [948, 15] on span "Preview" at bounding box center [957, 15] width 31 height 10
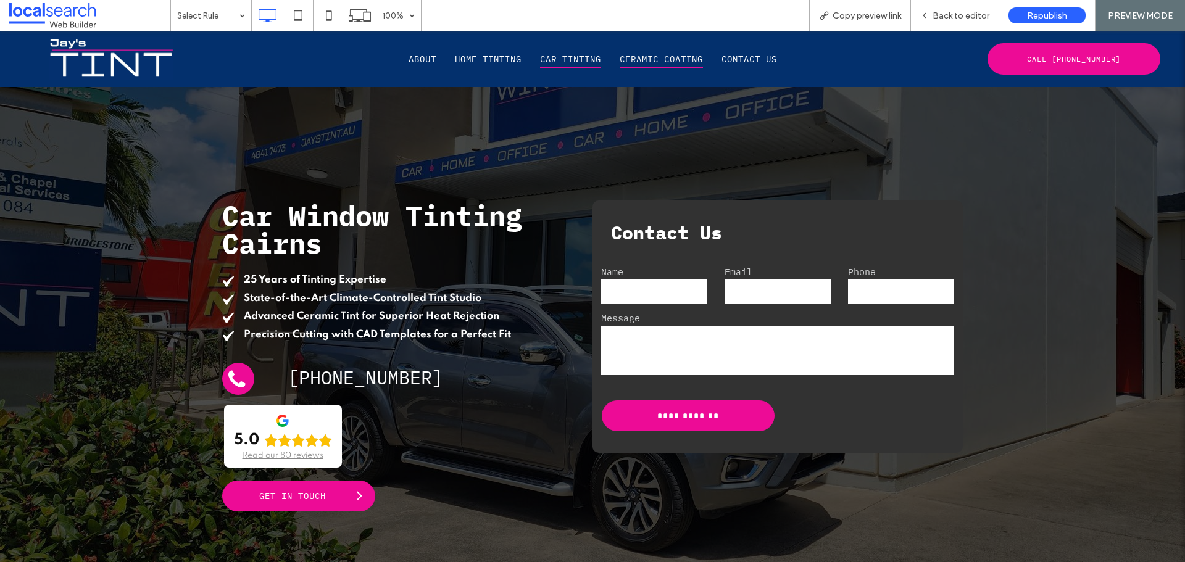
click at [648, 62] on span "Ceramic Coating" at bounding box center [661, 59] width 83 height 17
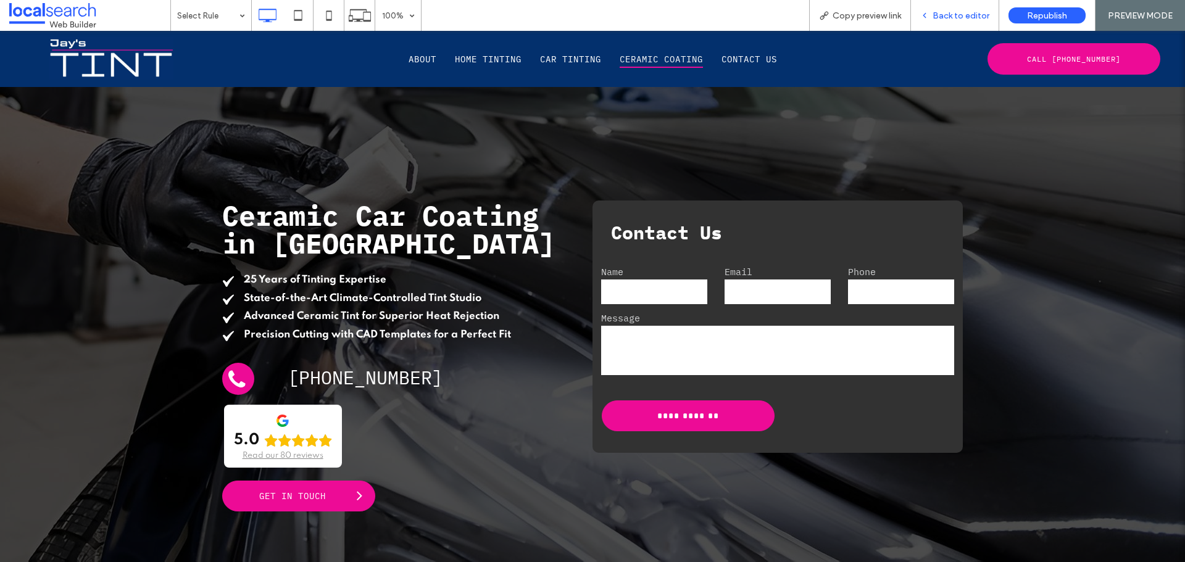
click at [970, 29] on div "Back to editor" at bounding box center [955, 15] width 88 height 31
click at [969, 18] on span "Back to editor" at bounding box center [961, 15] width 57 height 10
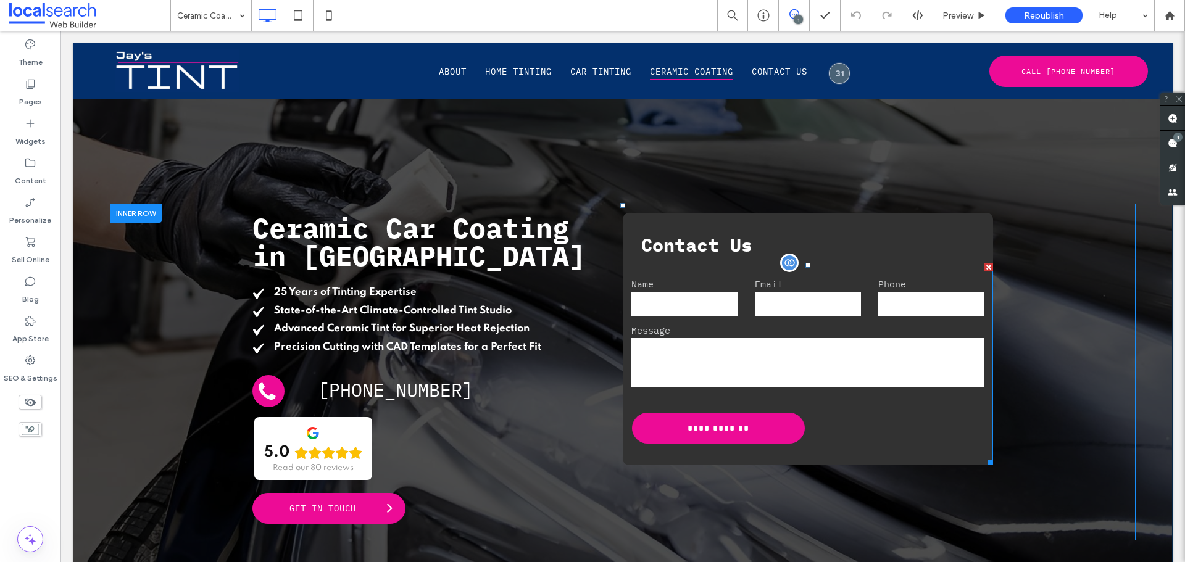
click at [814, 401] on div at bounding box center [814, 401] width 0 height 0
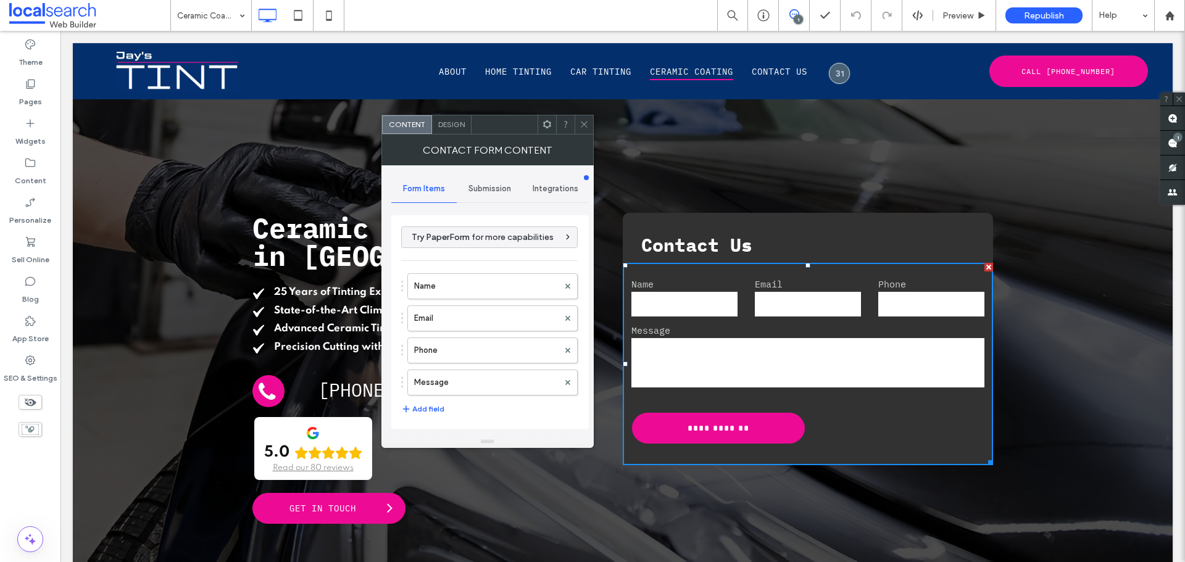
click at [487, 185] on span "Submission" at bounding box center [489, 189] width 43 height 10
click at [463, 242] on label "New submission notification" at bounding box center [490, 247] width 165 height 25
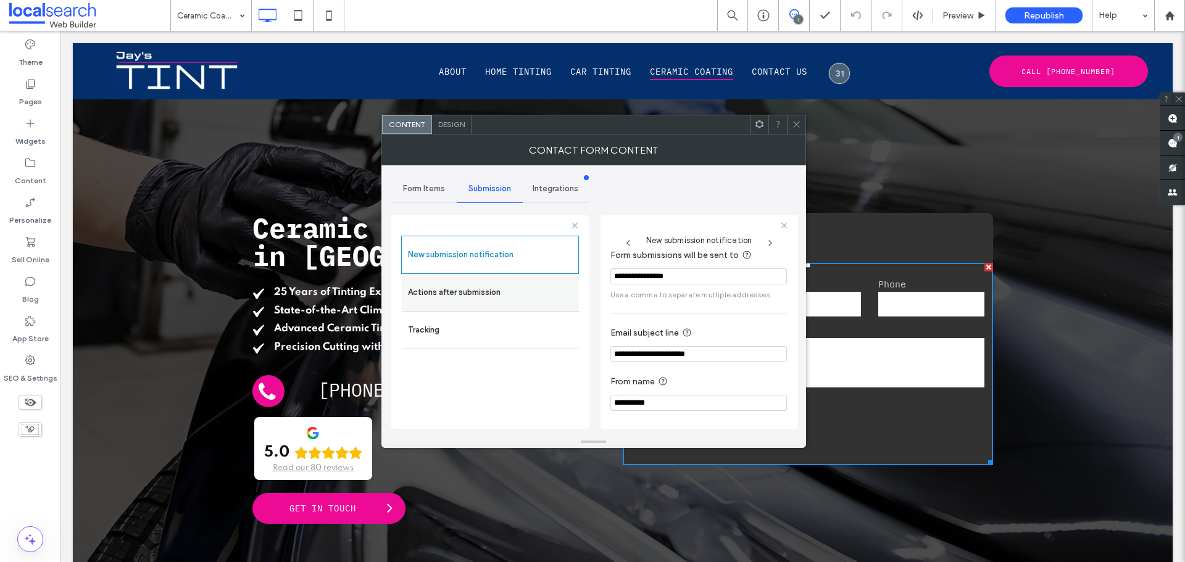
scroll to position [64, 0]
click at [497, 297] on label "Actions after submission" at bounding box center [490, 292] width 165 height 25
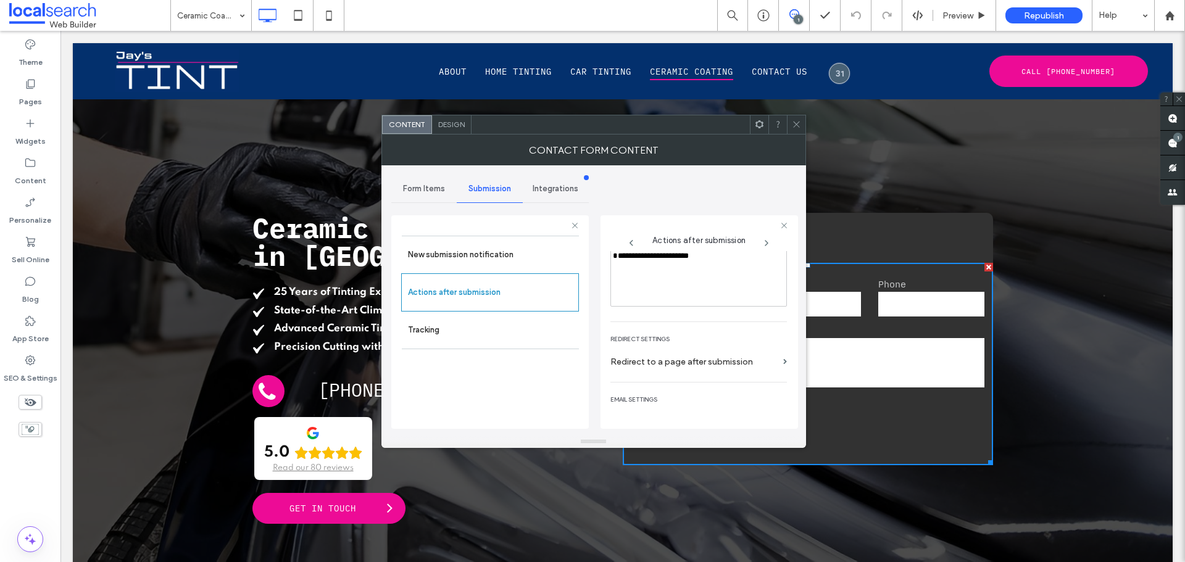
scroll to position [213, 0]
click at [451, 117] on div "Design" at bounding box center [451, 124] width 39 height 19
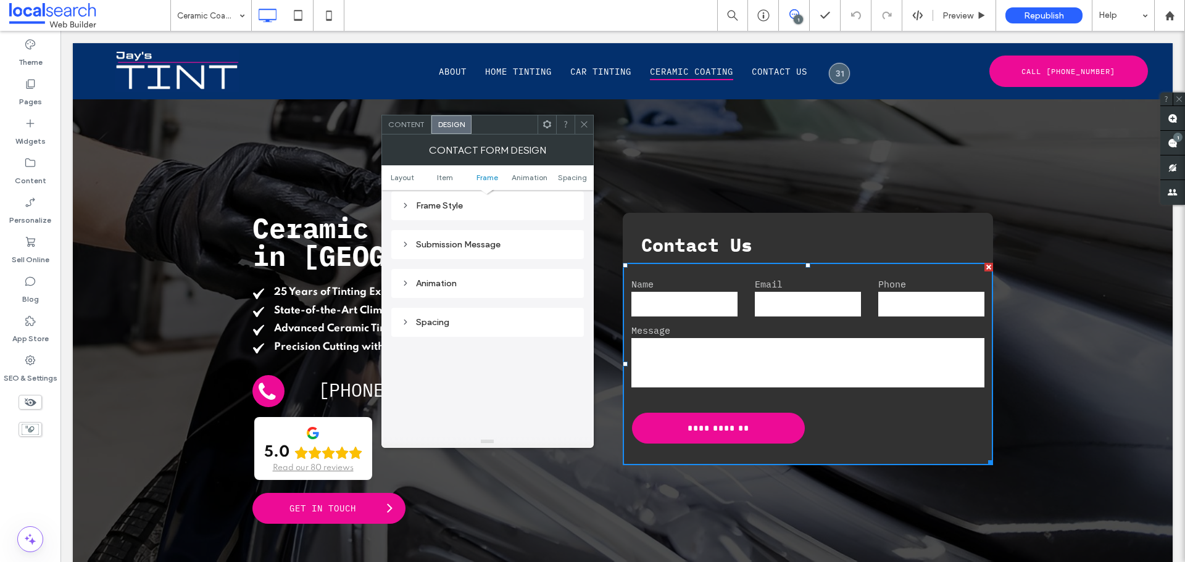
scroll to position [370, 0]
click at [504, 238] on div "Submission Message" at bounding box center [487, 243] width 173 height 10
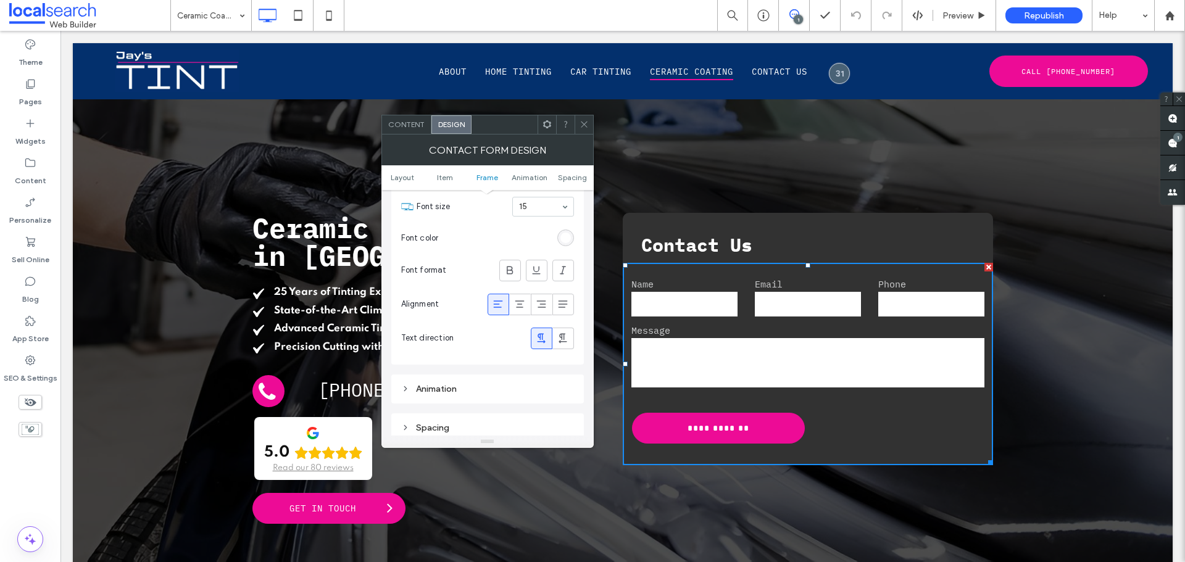
scroll to position [494, 0]
click at [586, 124] on icon at bounding box center [584, 124] width 9 height 9
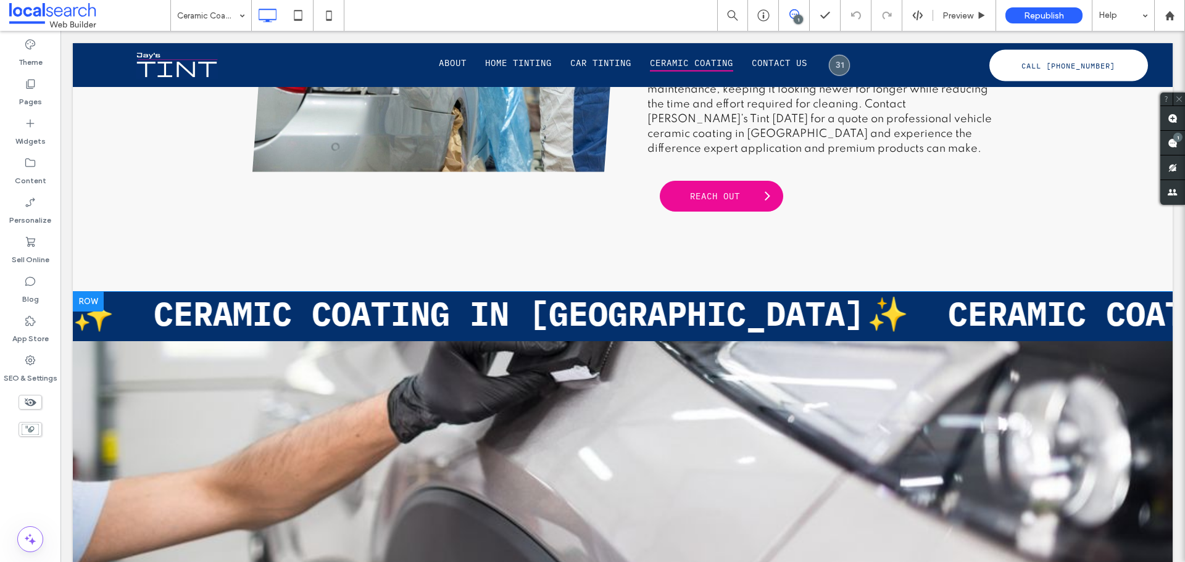
scroll to position [1852, 0]
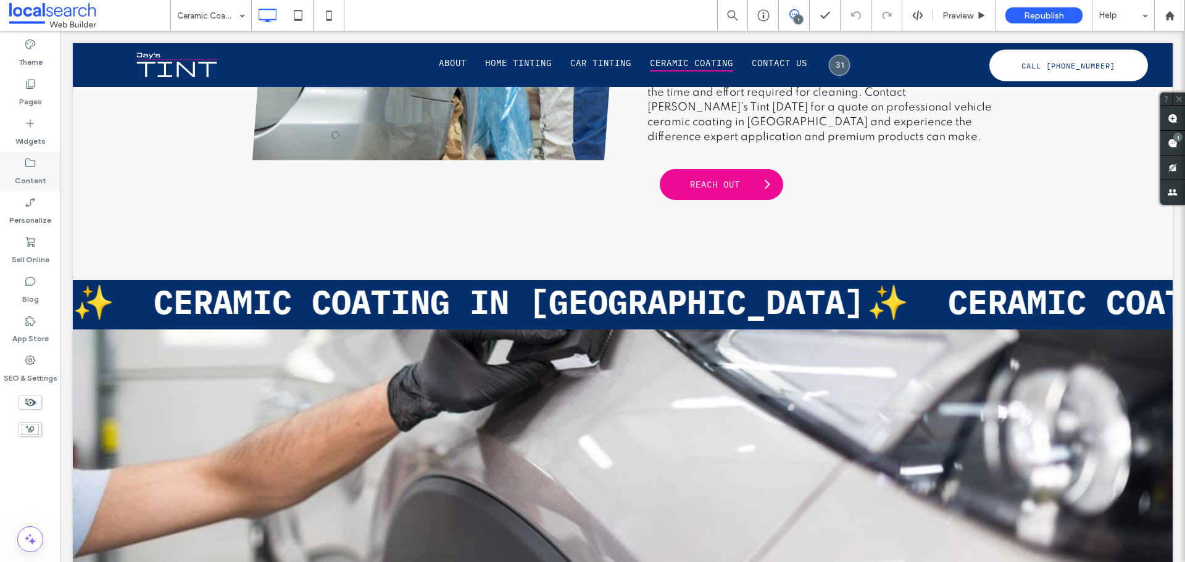
click at [35, 173] on label "Content" at bounding box center [30, 177] width 31 height 17
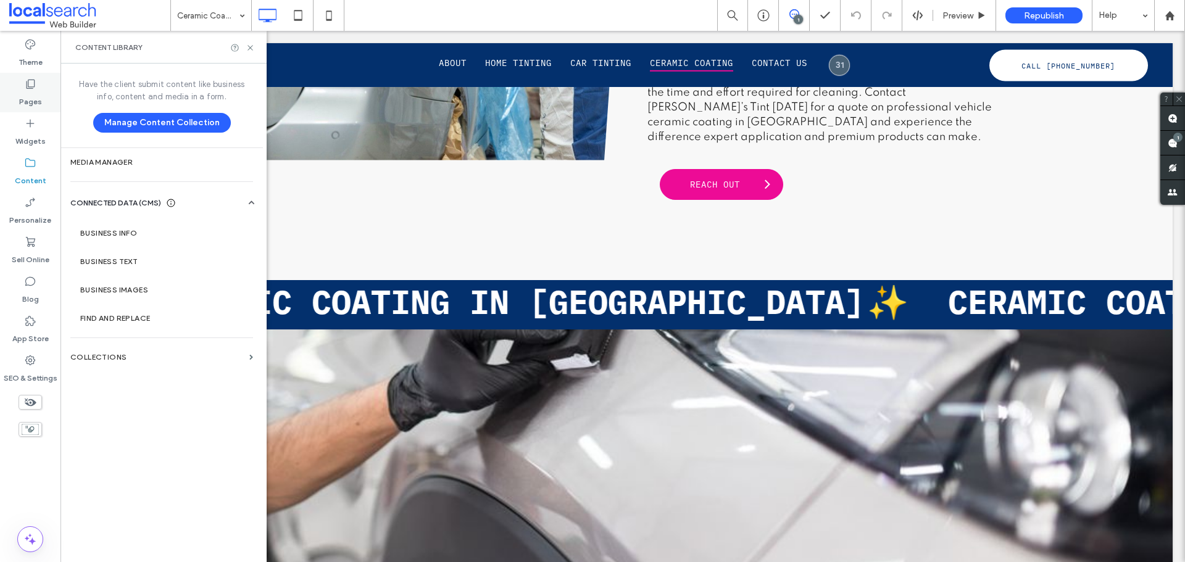
click at [27, 98] on label "Pages" at bounding box center [30, 98] width 23 height 17
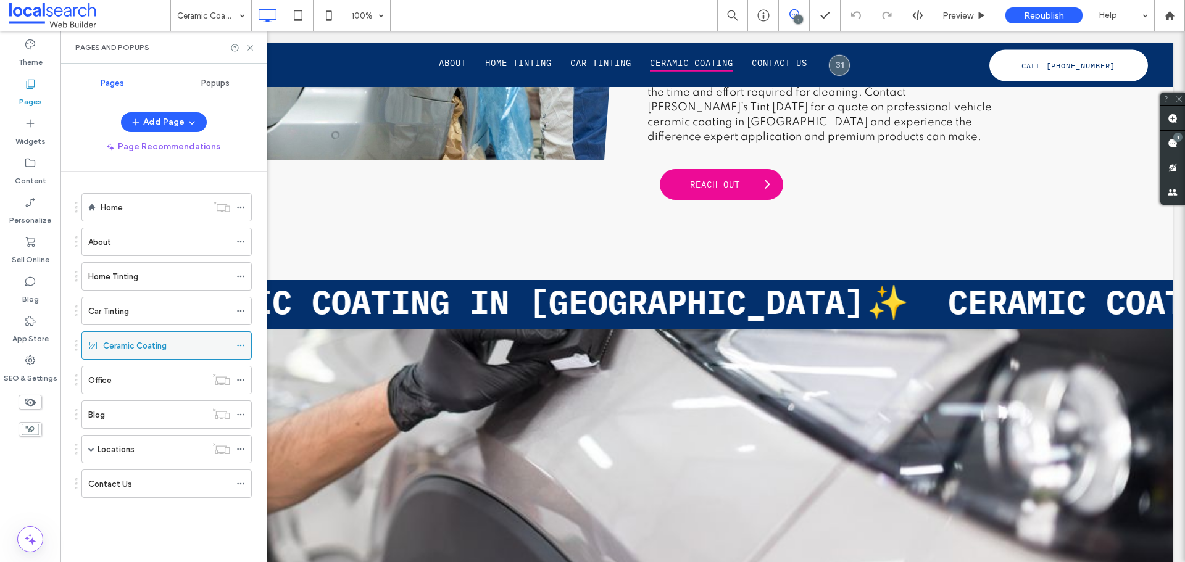
click at [240, 351] on span at bounding box center [240, 345] width 9 height 19
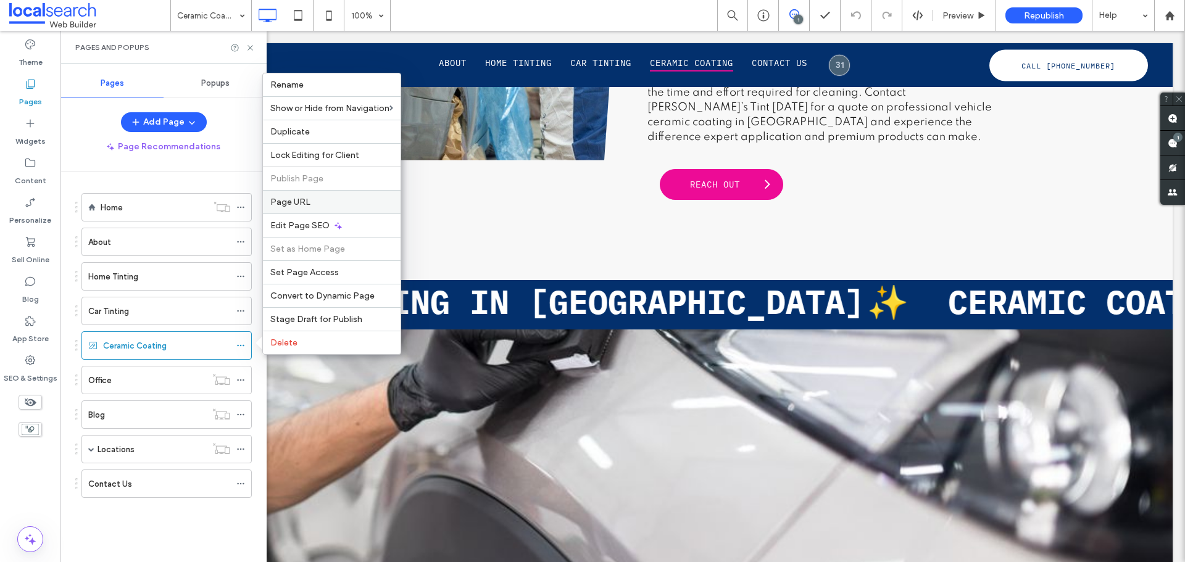
click at [287, 194] on div "Page URL" at bounding box center [332, 201] width 138 height 23
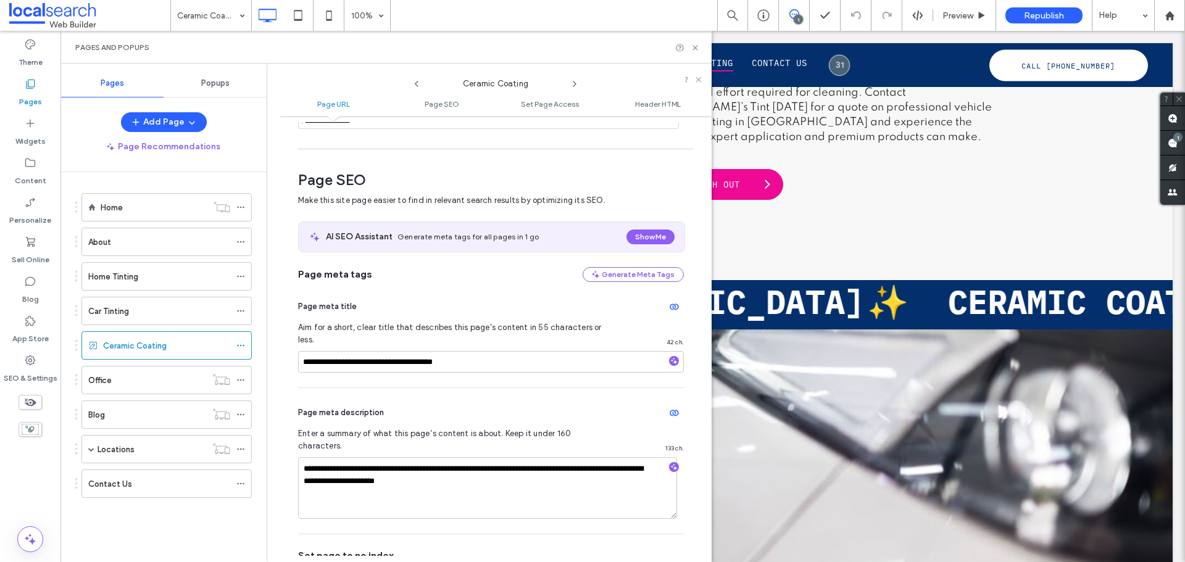
scroll to position [130, 0]
click at [697, 46] on use at bounding box center [694, 47] width 5 height 5
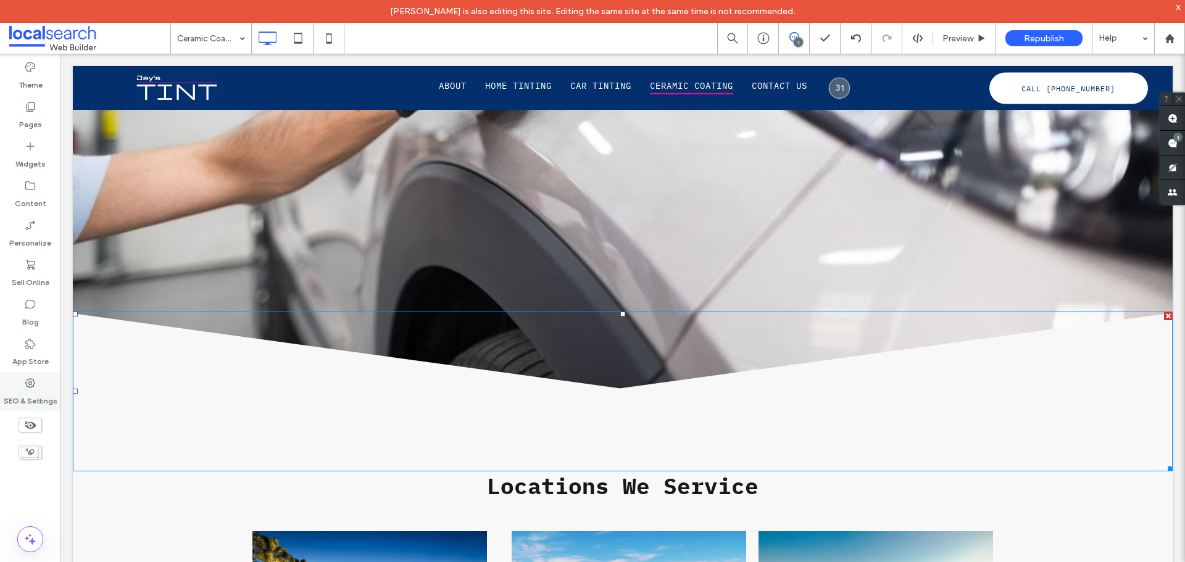
scroll to position [2098, 0]
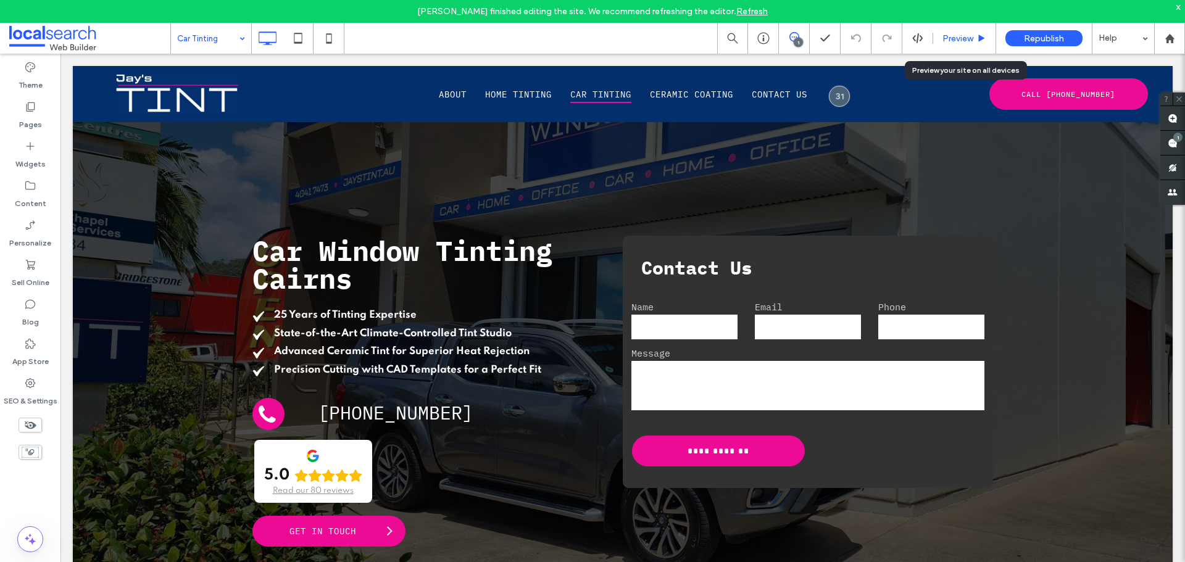
click at [941, 30] on div "Preview" at bounding box center [964, 38] width 63 height 31
click at [946, 33] on span "Preview" at bounding box center [957, 38] width 31 height 10
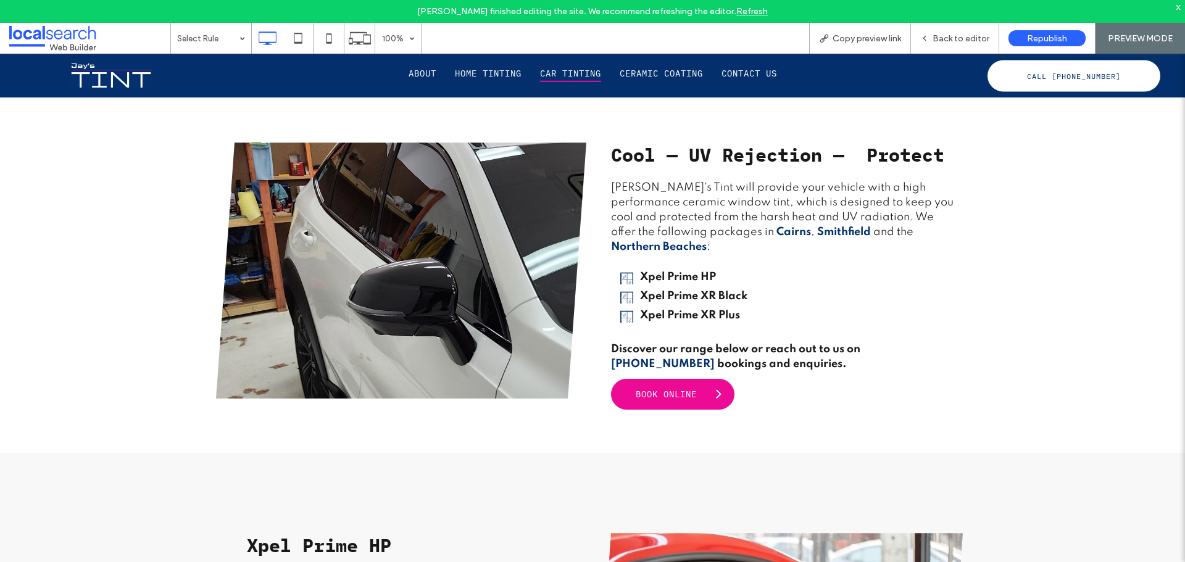
scroll to position [617, 0]
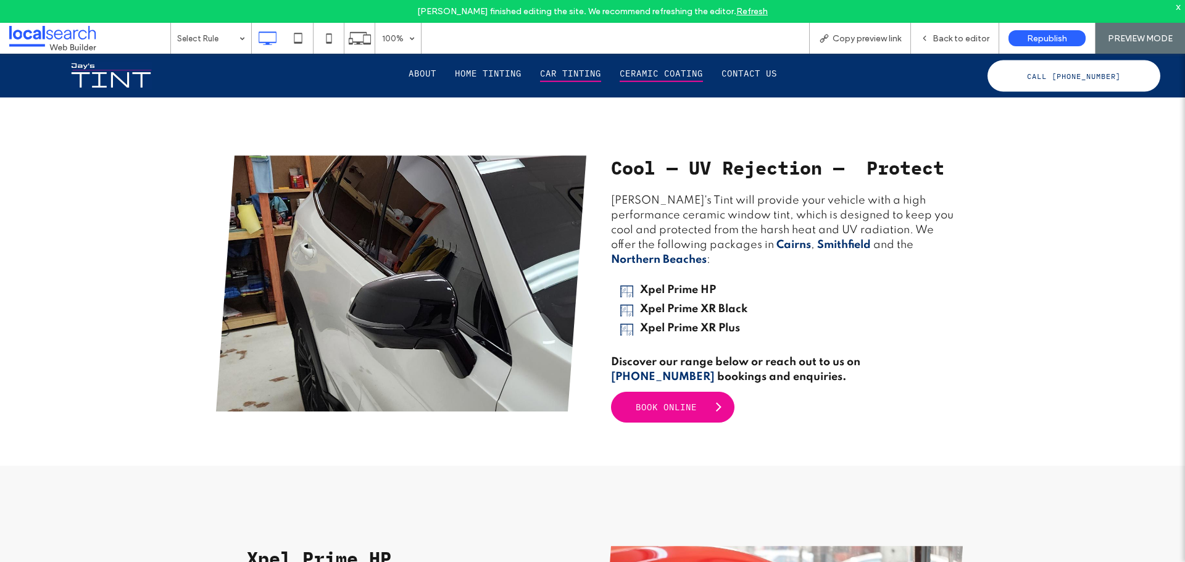
click at [662, 70] on span "Ceramic Coating" at bounding box center [661, 73] width 83 height 17
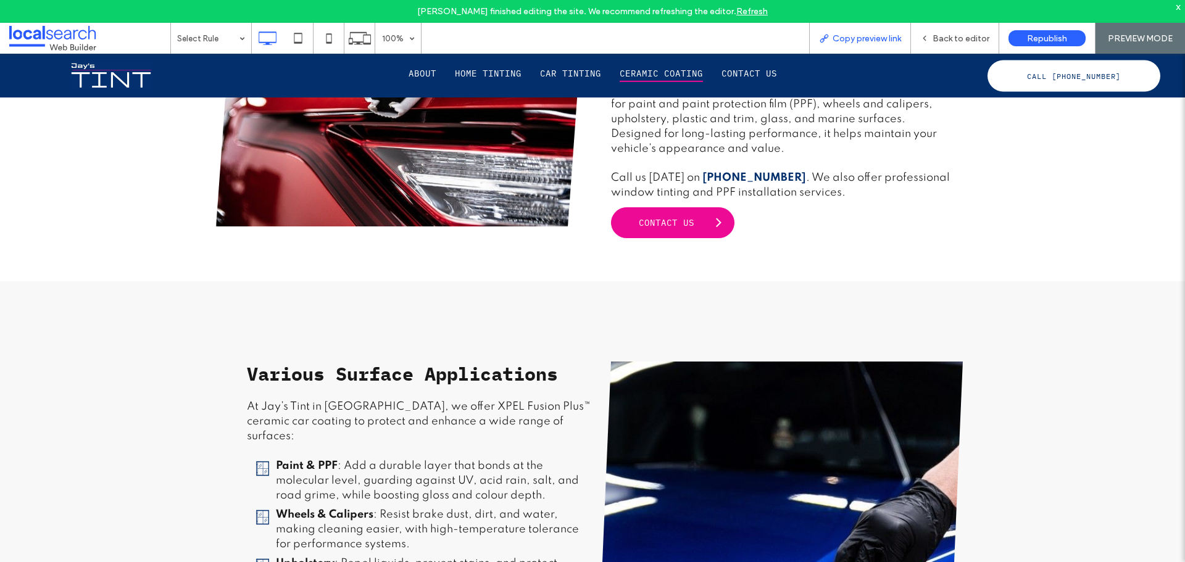
click at [868, 38] on span "Copy preview link" at bounding box center [867, 38] width 69 height 10
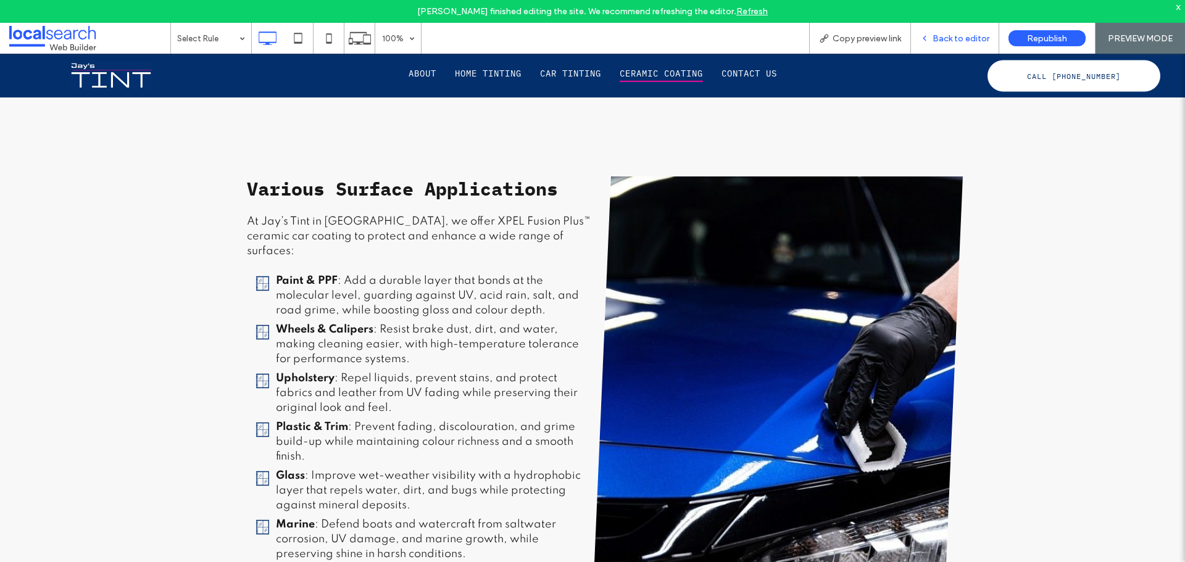
click at [966, 39] on span "Back to editor" at bounding box center [961, 38] width 57 height 10
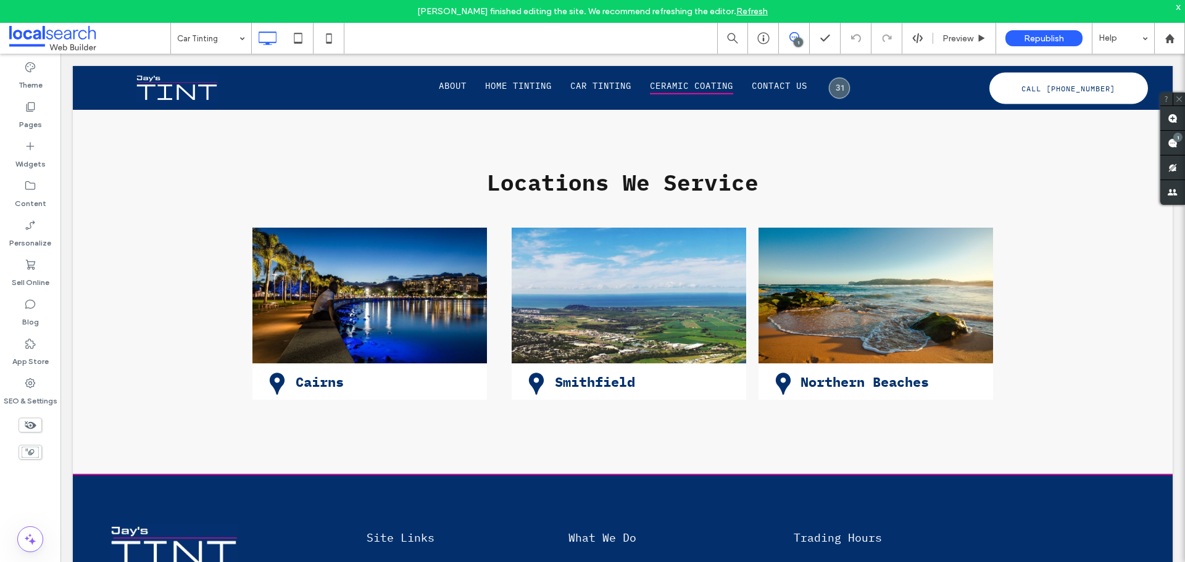
scroll to position [2707, 0]
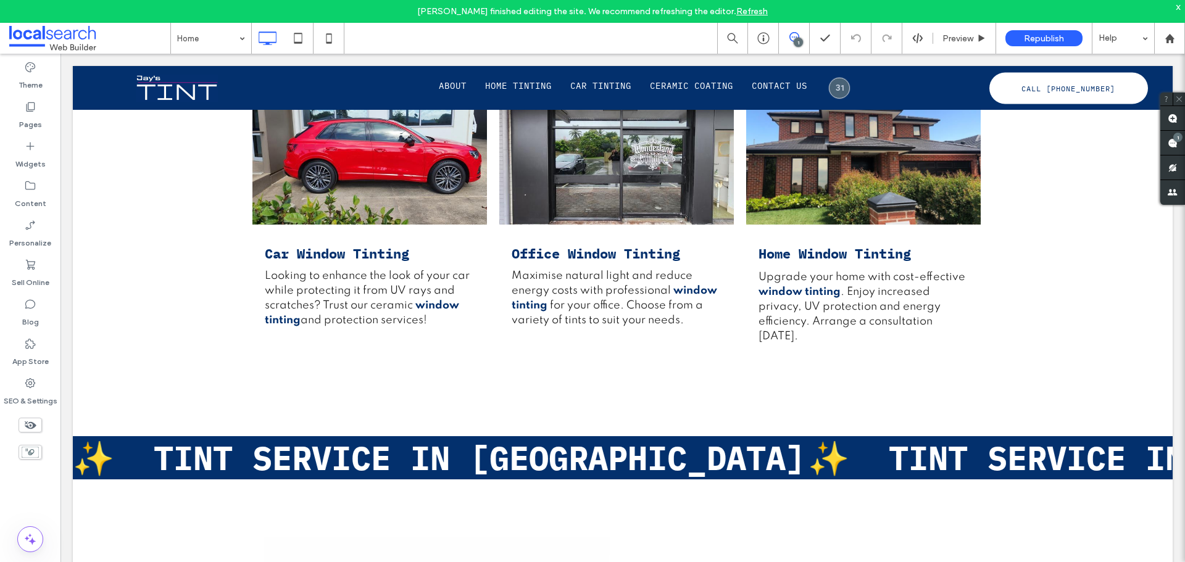
click at [198, 39] on input at bounding box center [208, 38] width 62 height 31
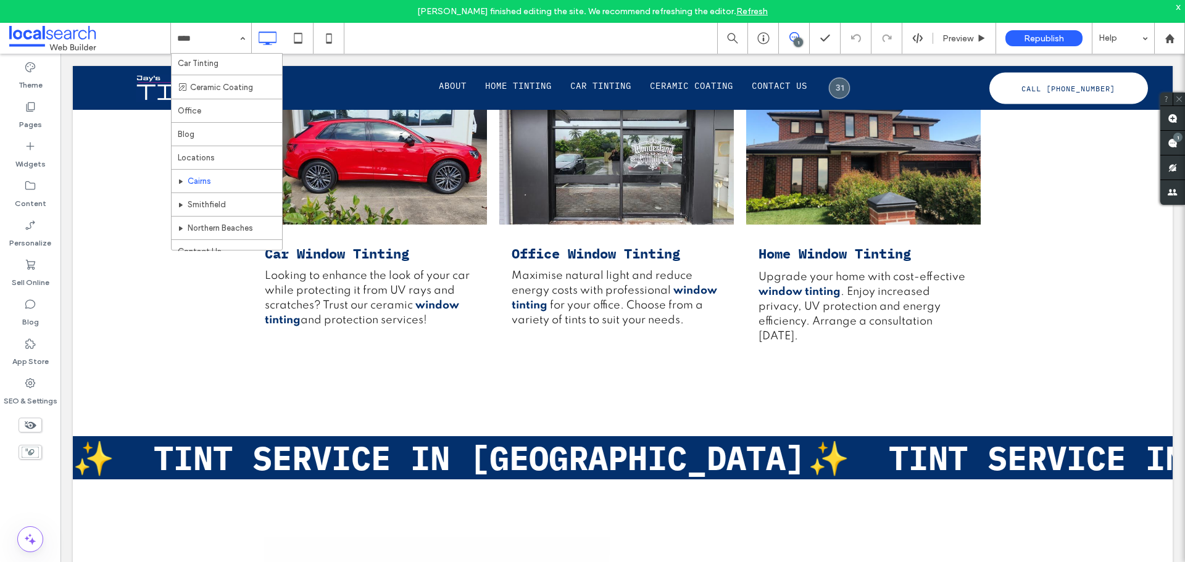
scroll to position [84, 0]
click at [28, 106] on use at bounding box center [31, 106] width 9 height 9
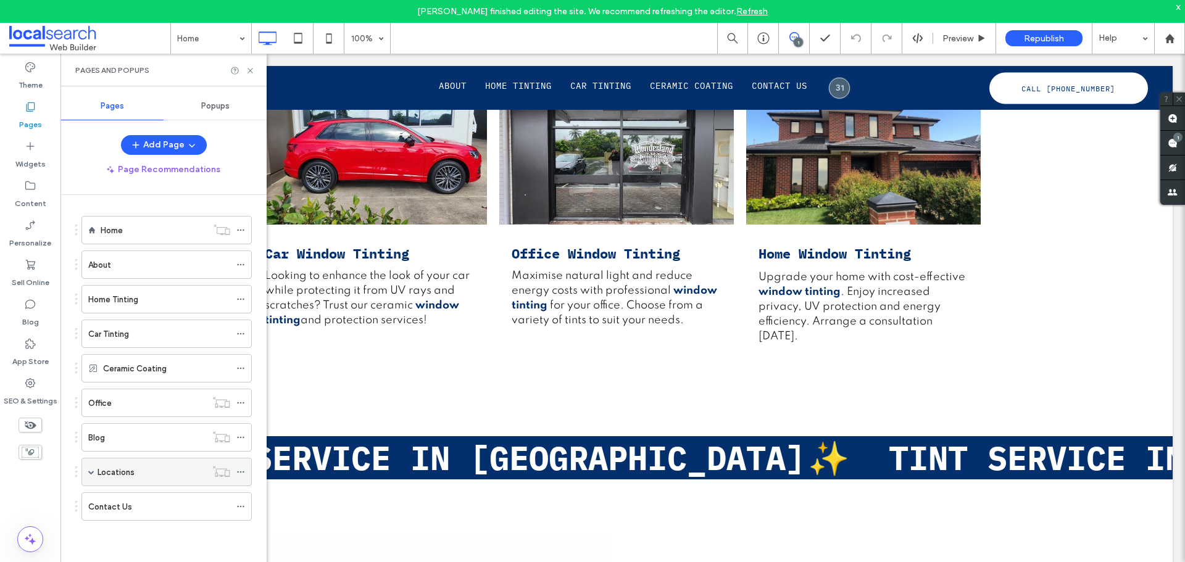
click at [92, 471] on span at bounding box center [91, 472] width 6 height 6
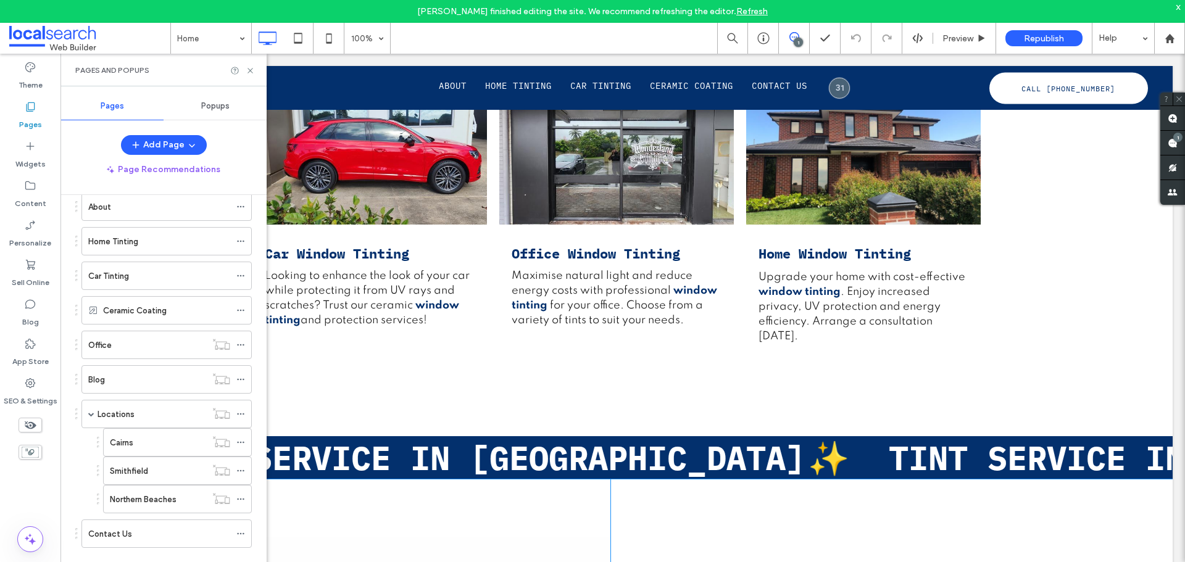
scroll to position [679, 0]
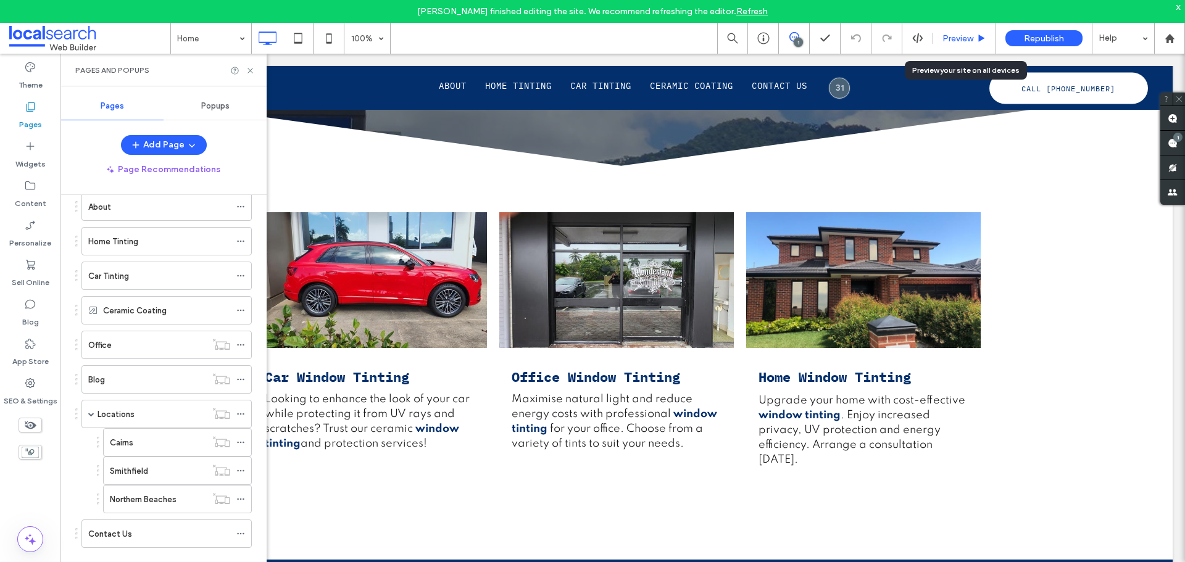
click at [949, 45] on div "Preview" at bounding box center [964, 38] width 63 height 31
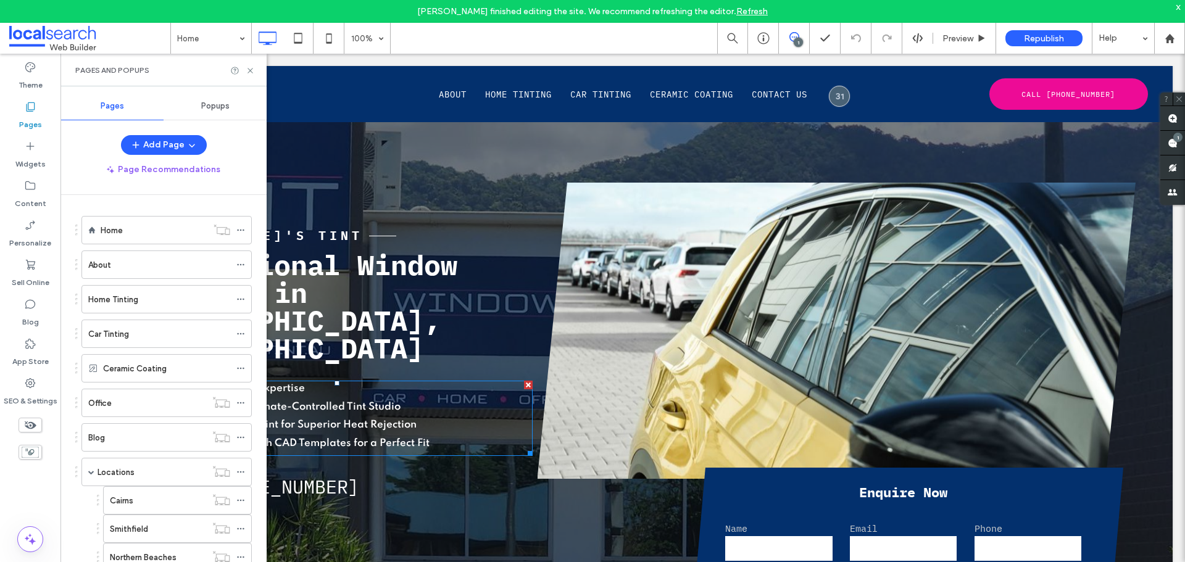
scroll to position [0, 0]
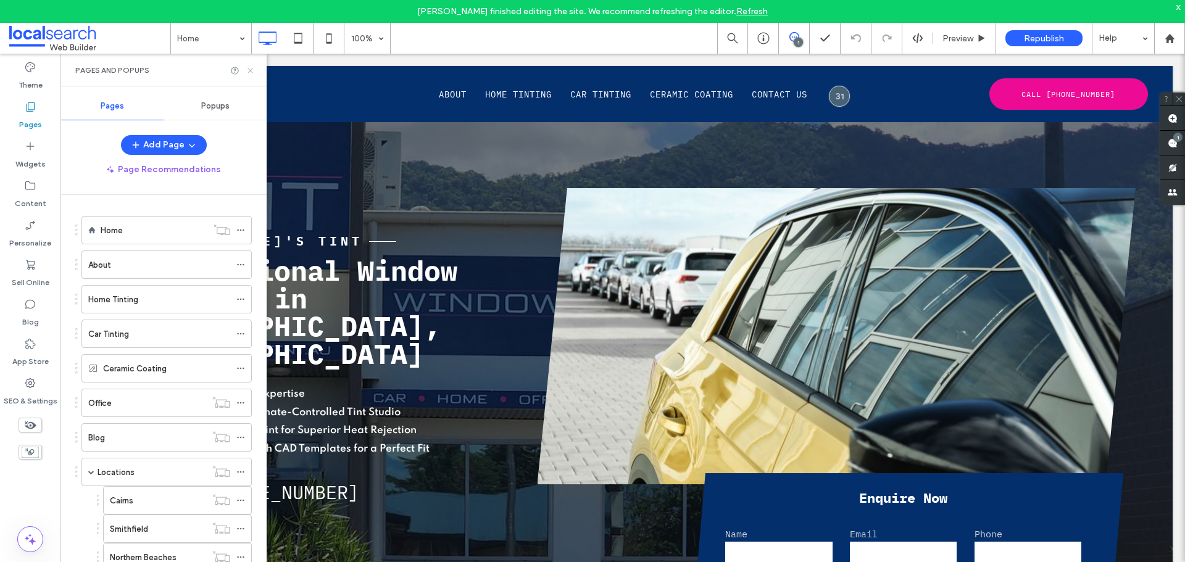
click at [252, 74] on icon at bounding box center [250, 70] width 9 height 9
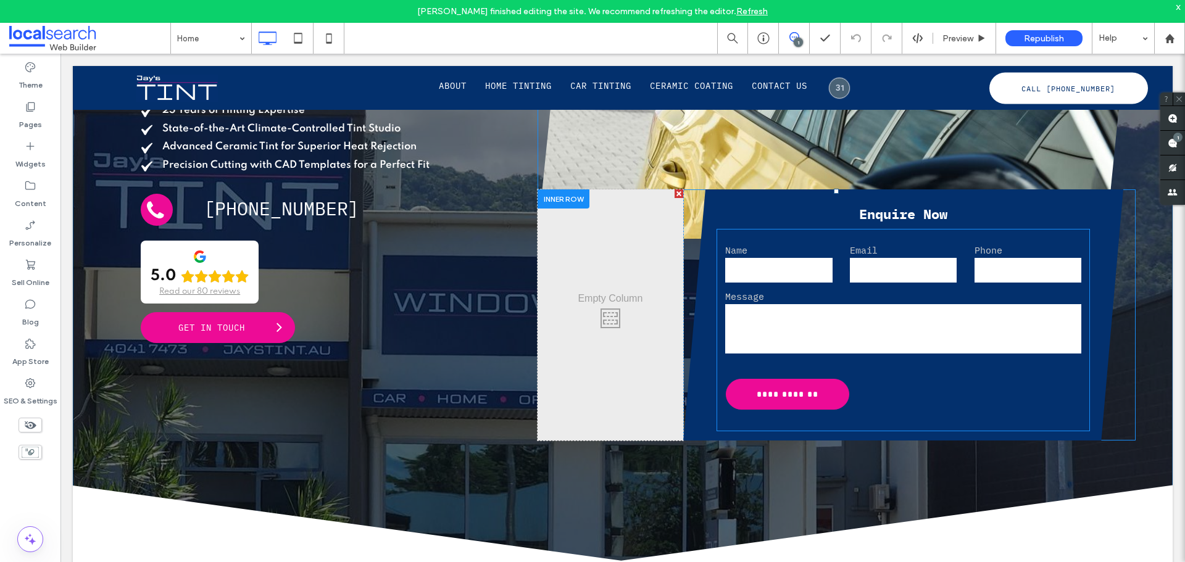
scroll to position [309, 0]
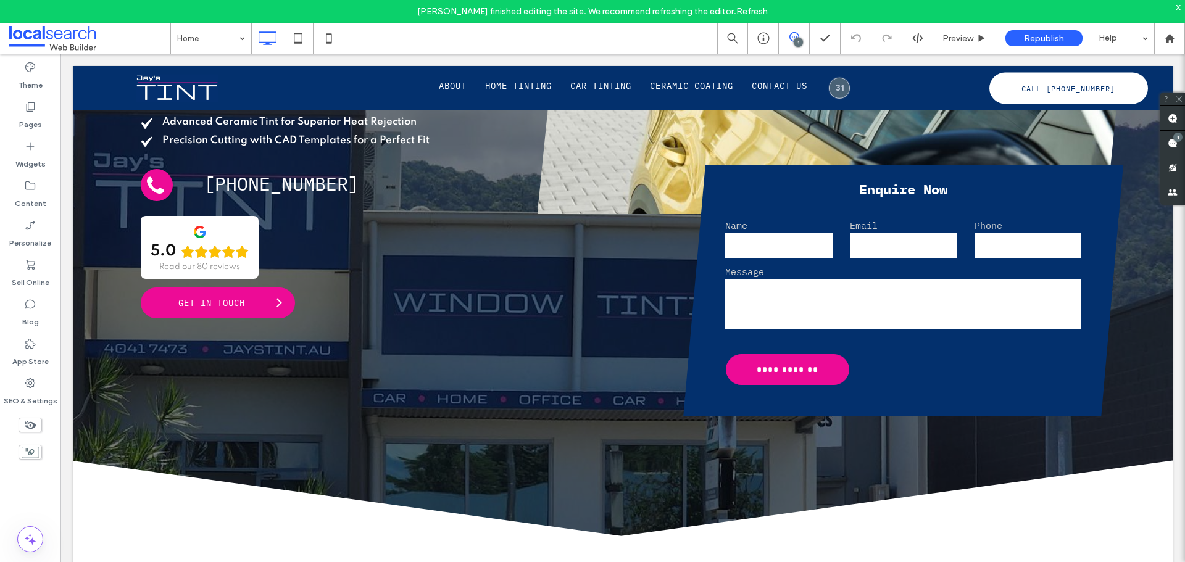
click at [797, 44] on div "1" at bounding box center [798, 42] width 9 height 9
click at [797, 38] on div "1" at bounding box center [798, 42] width 9 height 9
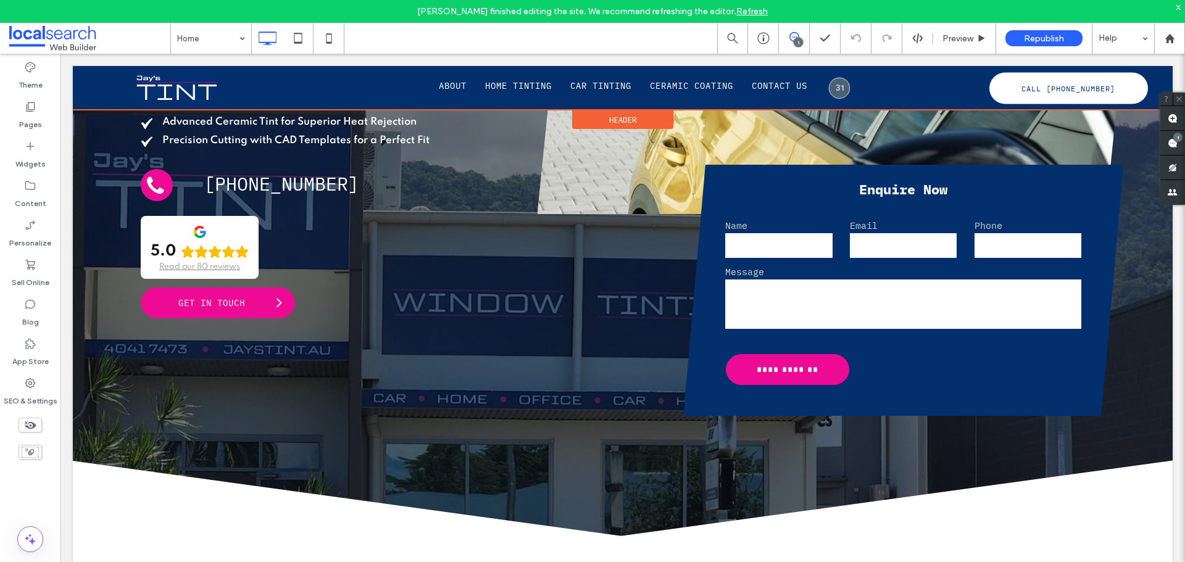
click at [838, 92] on div at bounding box center [623, 88] width 1100 height 44
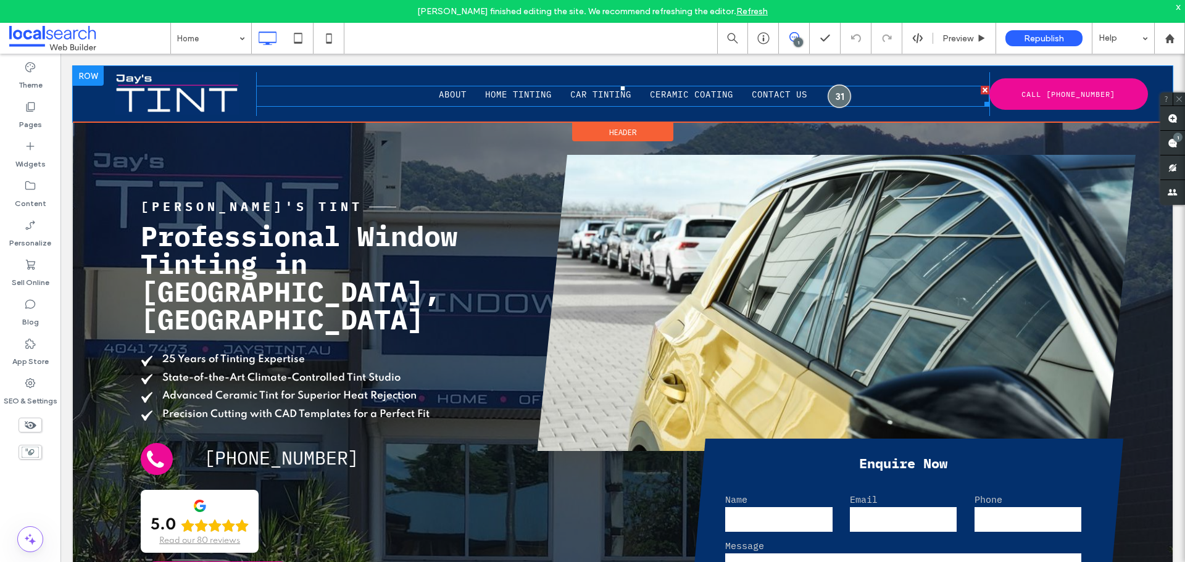
scroll to position [0, 0]
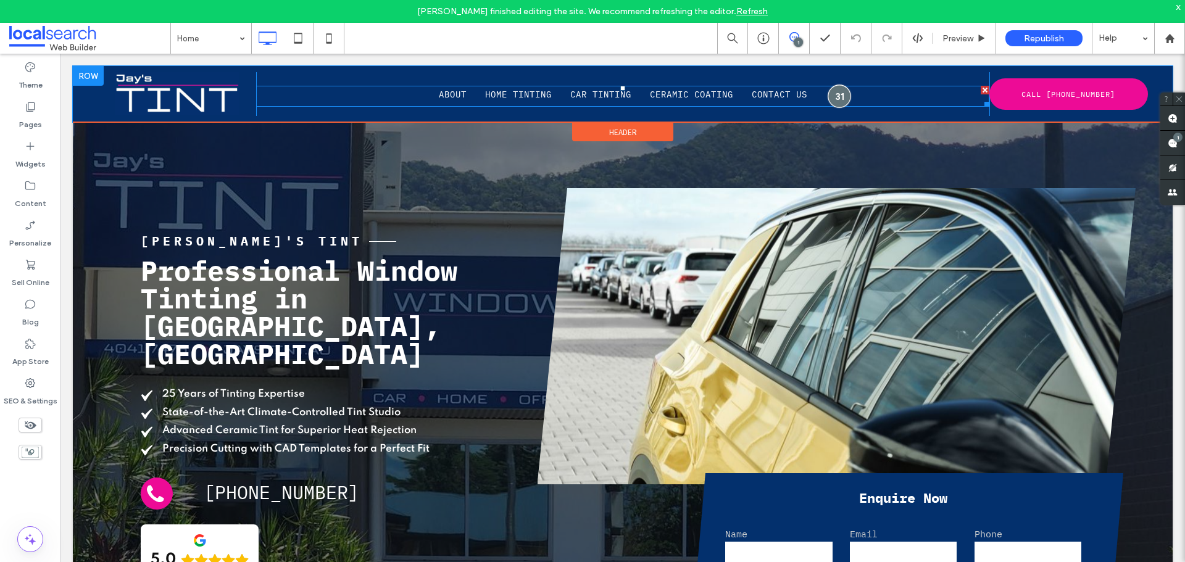
click at [832, 89] on div at bounding box center [839, 96] width 23 height 23
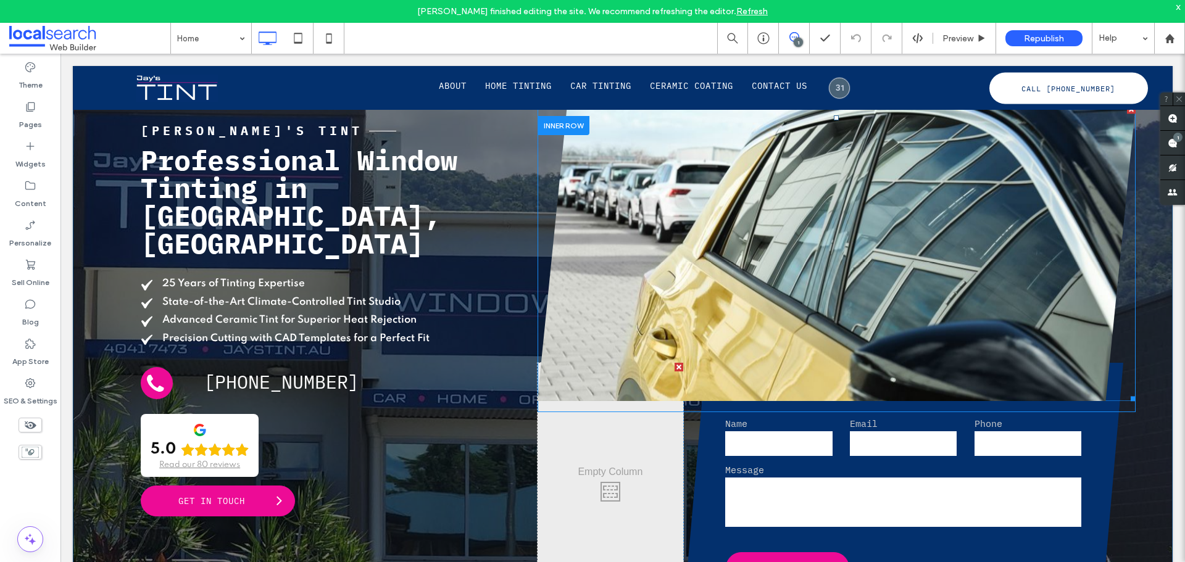
scroll to position [123, 0]
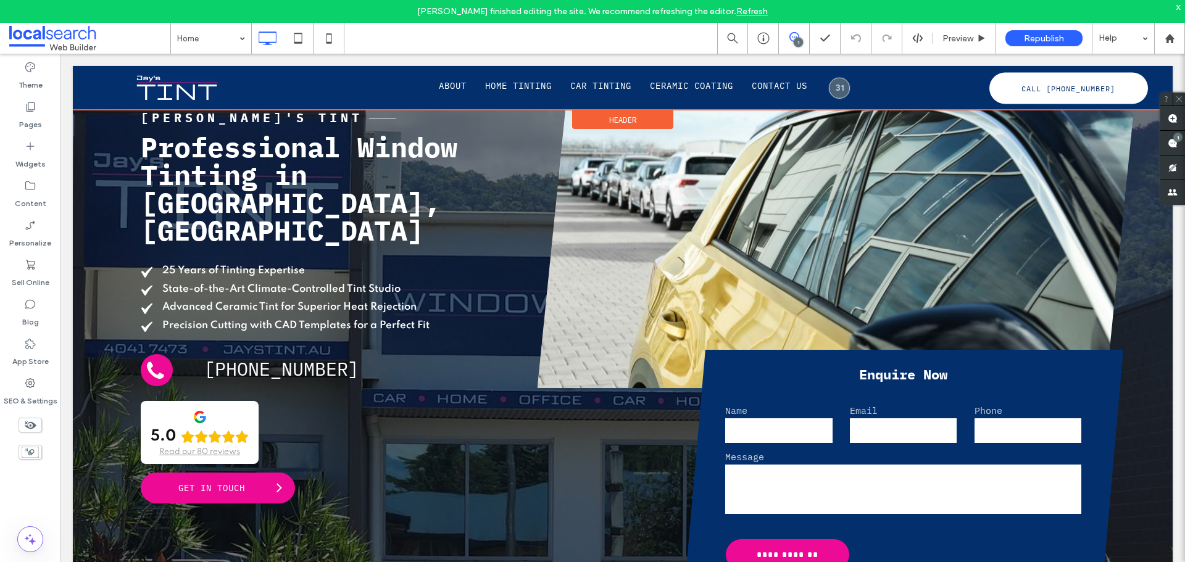
click at [834, 91] on div at bounding box center [623, 88] width 1100 height 44
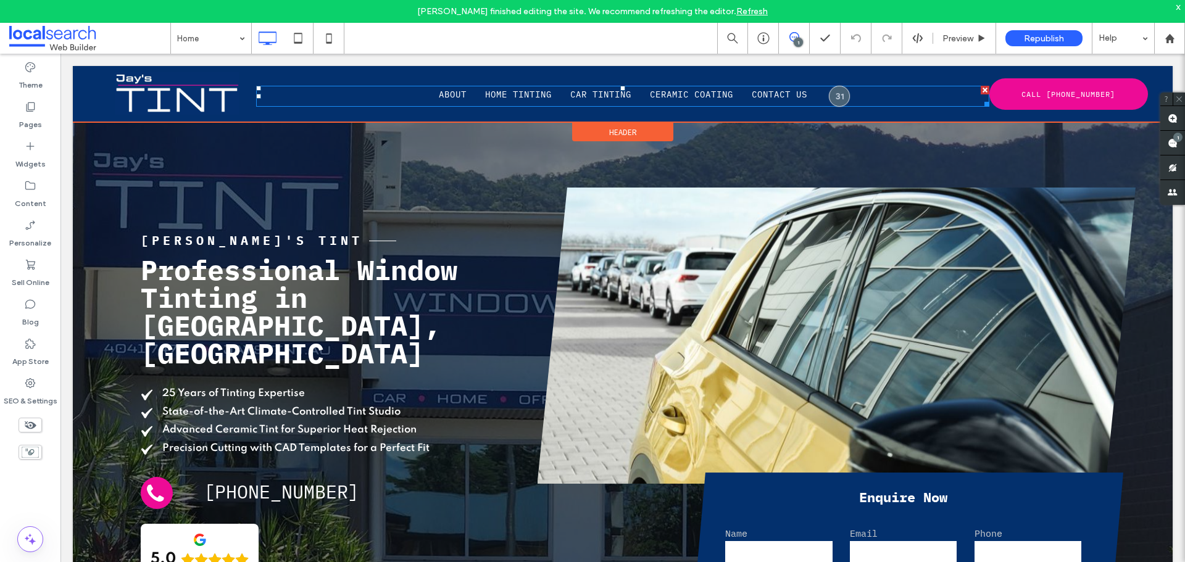
scroll to position [0, 0]
click at [834, 91] on div at bounding box center [839, 96] width 21 height 21
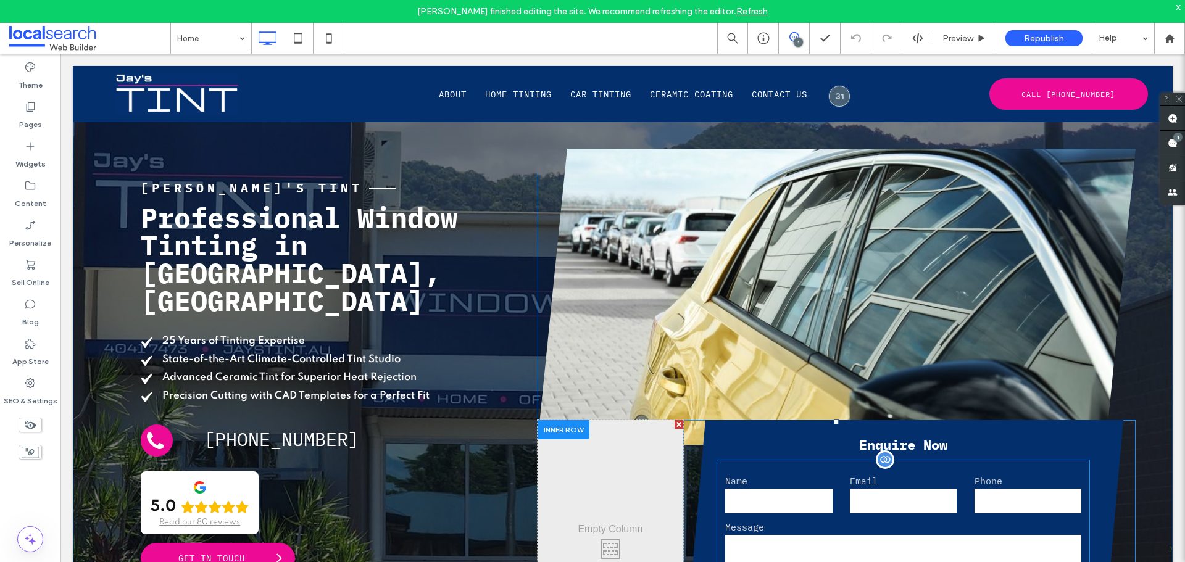
scroll to position [62, 0]
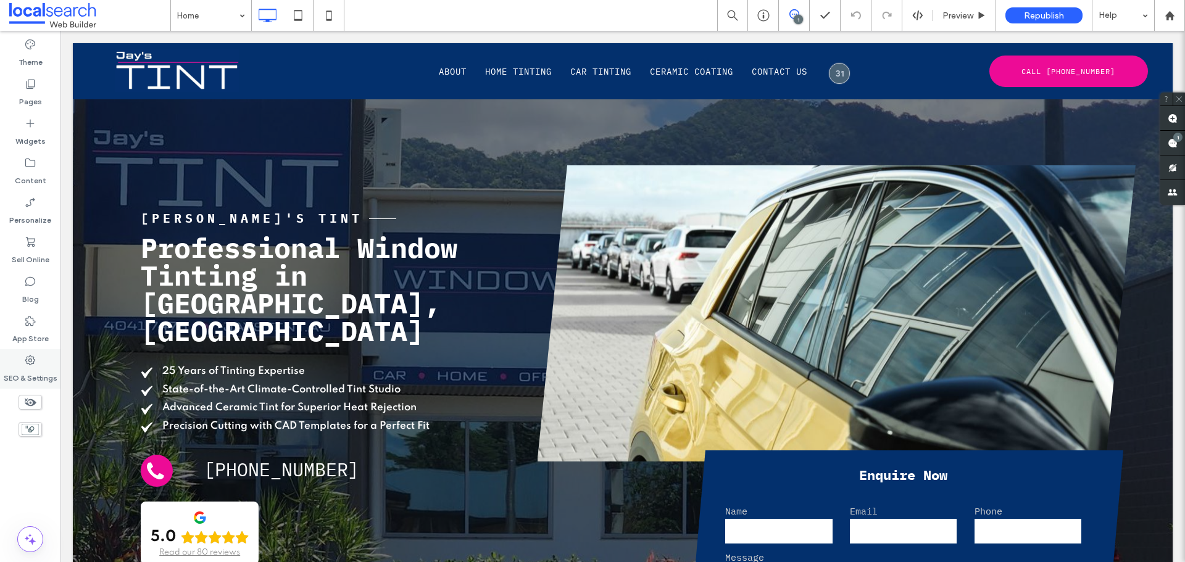
click at [56, 373] on label "SEO & Settings" at bounding box center [31, 375] width 54 height 17
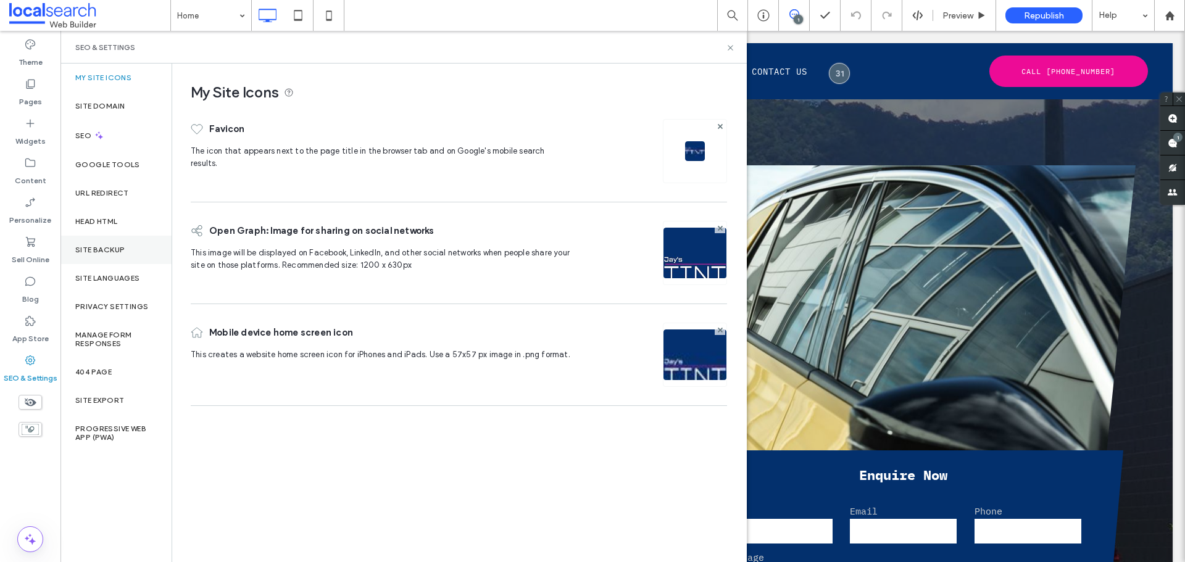
click at [127, 261] on div "Site Backup" at bounding box center [115, 250] width 111 height 28
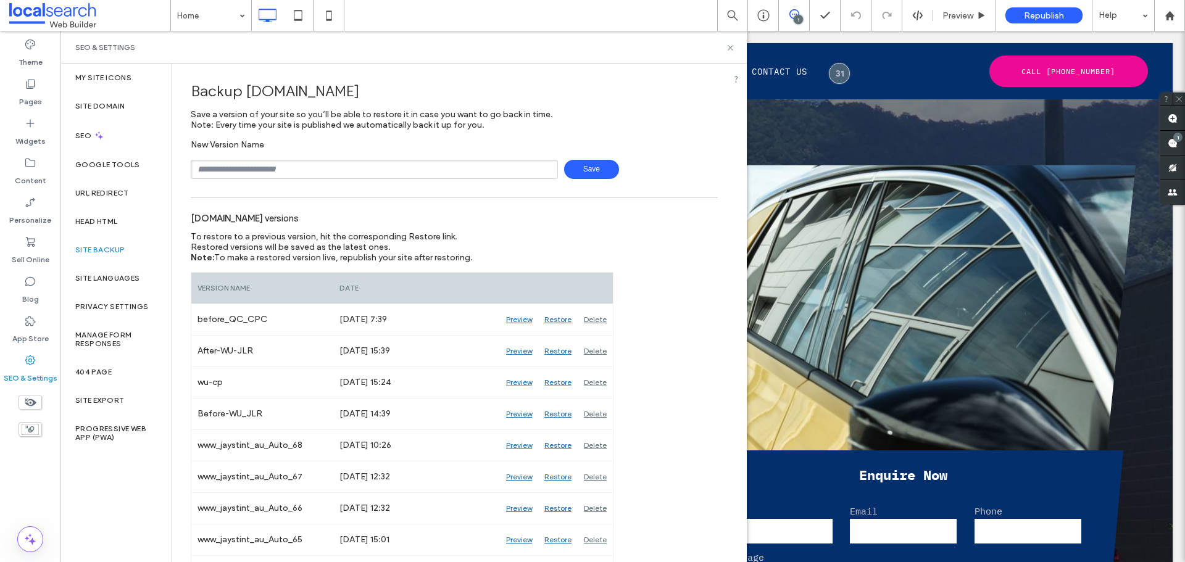
click at [728, 52] on div "SEO & Settings" at bounding box center [403, 47] width 686 height 33
click at [46, 170] on div "Content" at bounding box center [30, 171] width 60 height 39
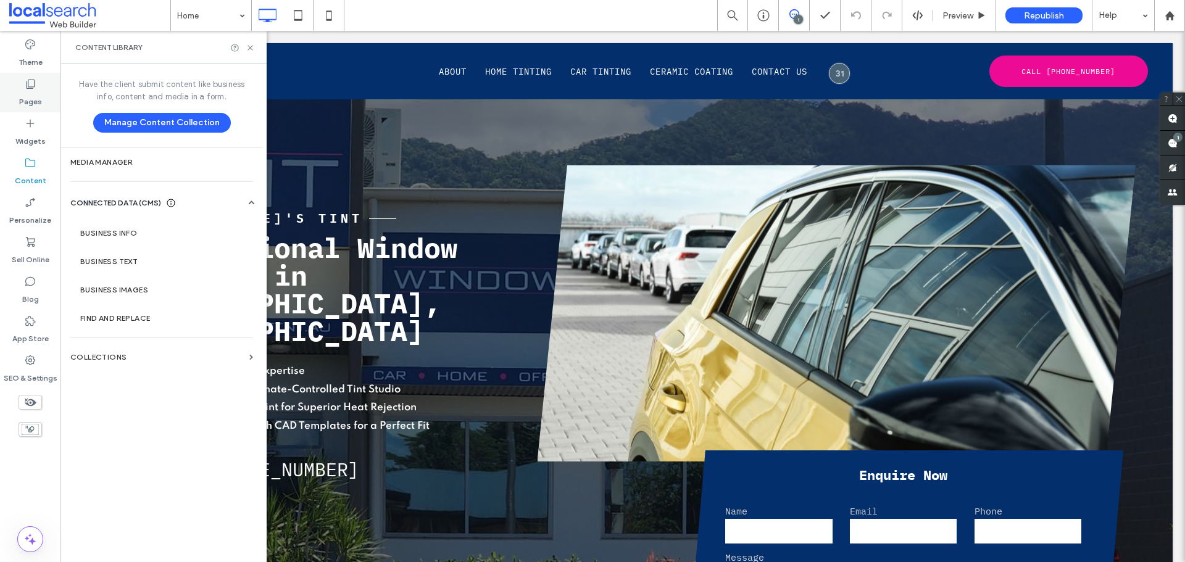
click at [35, 105] on label "Pages" at bounding box center [30, 98] width 23 height 17
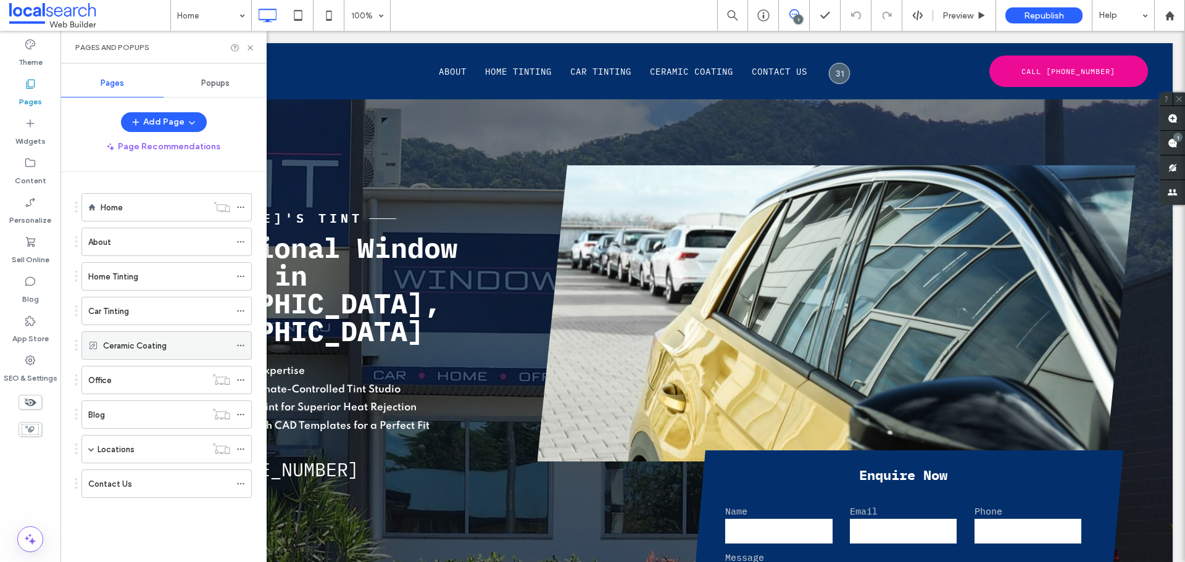
click at [241, 352] on span at bounding box center [240, 345] width 9 height 19
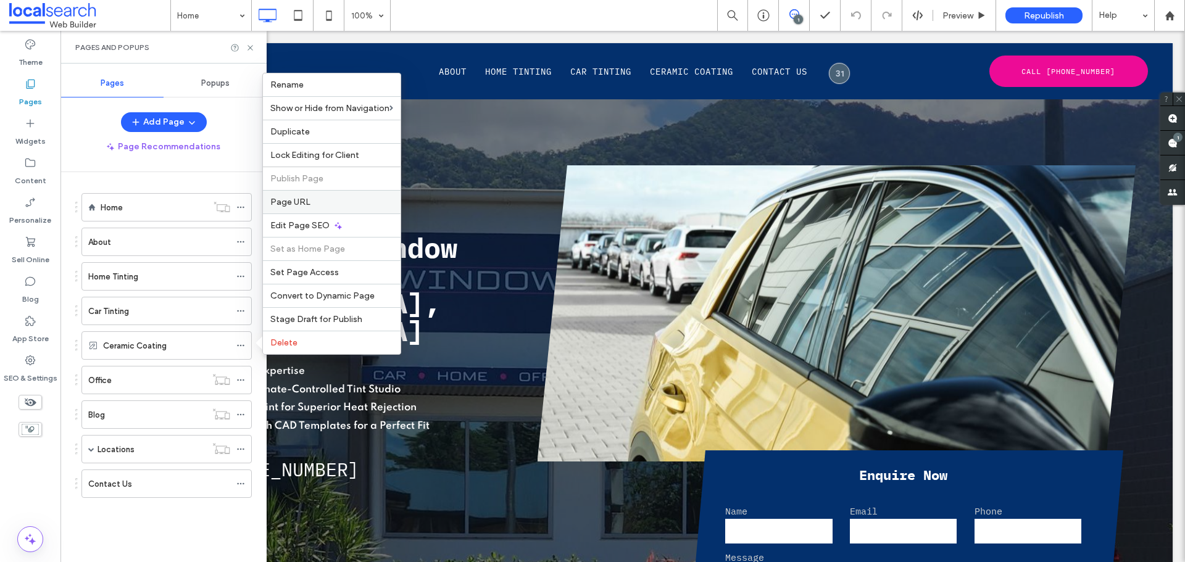
click at [314, 206] on label "Page URL" at bounding box center [331, 202] width 123 height 10
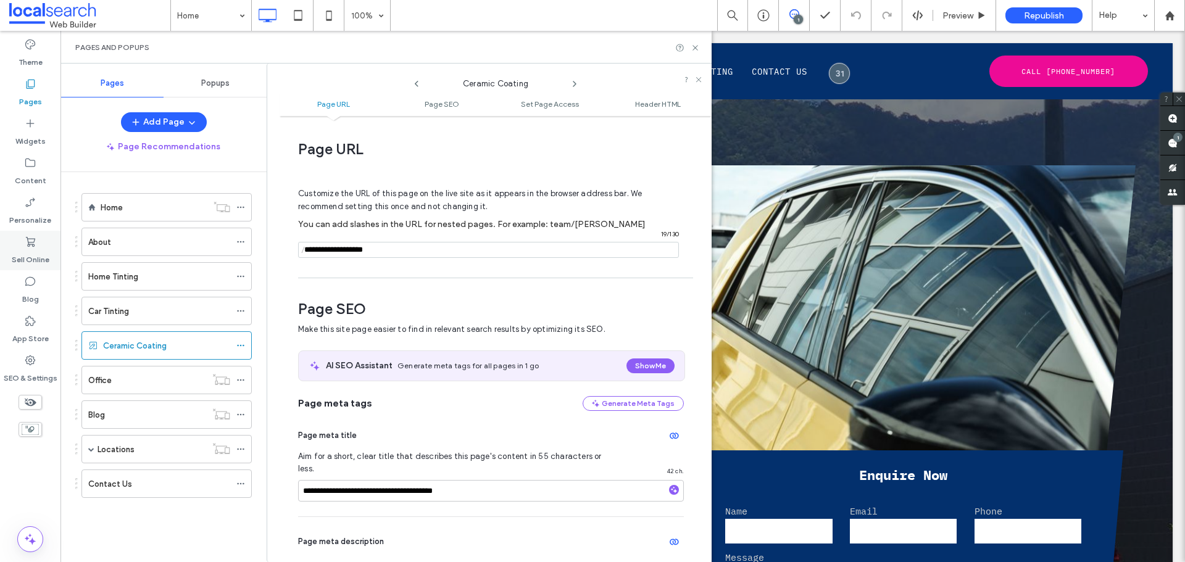
scroll to position [6, 0]
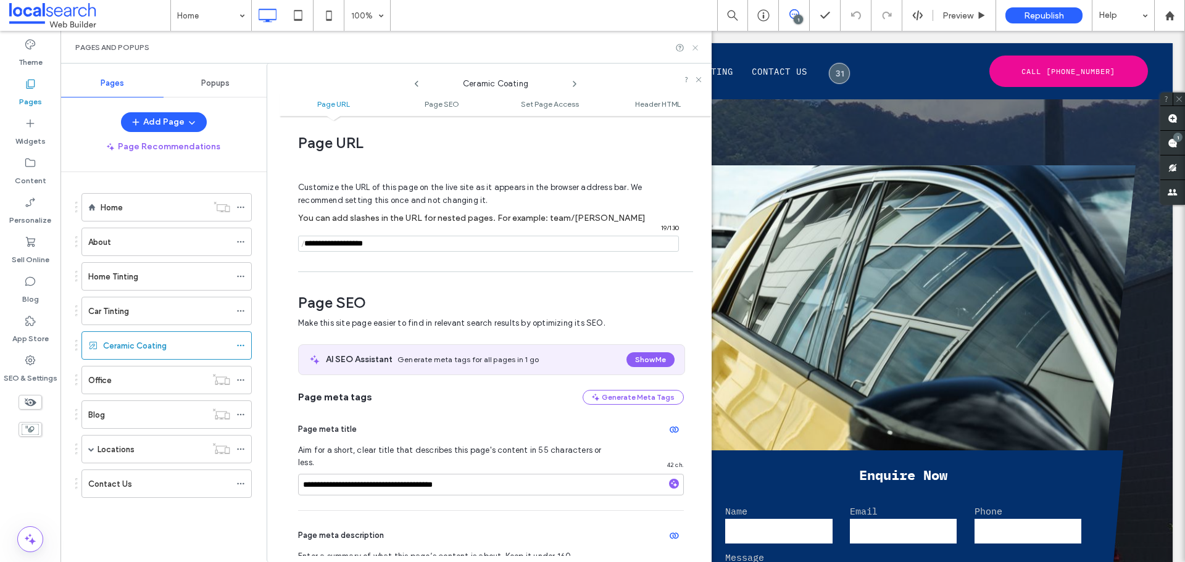
click at [692, 49] on icon at bounding box center [695, 47] width 9 height 9
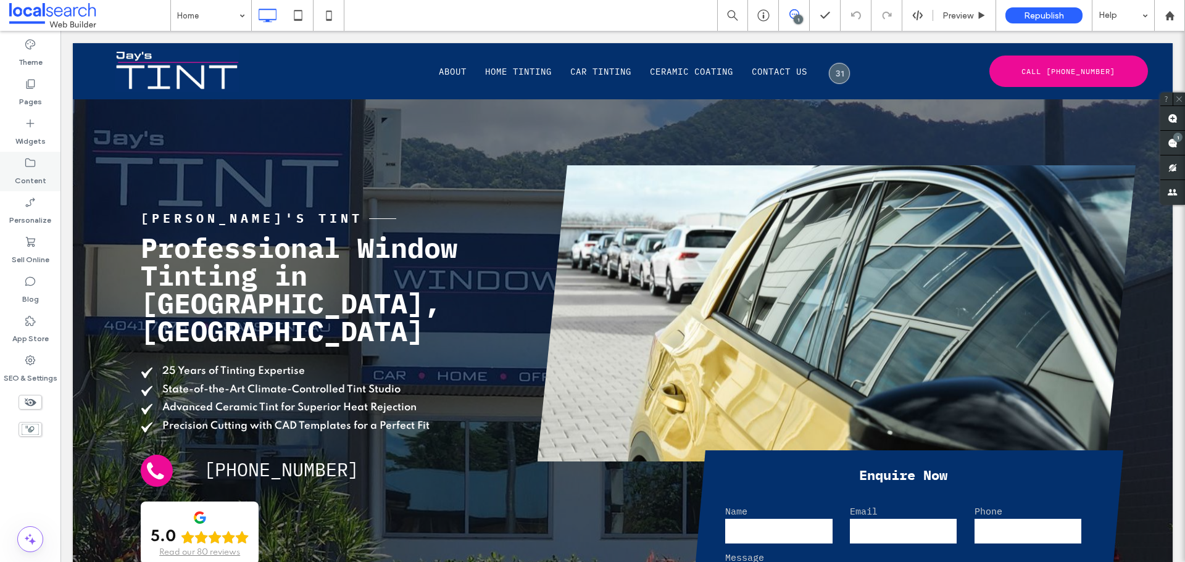
click at [41, 172] on label "Content" at bounding box center [30, 177] width 31 height 17
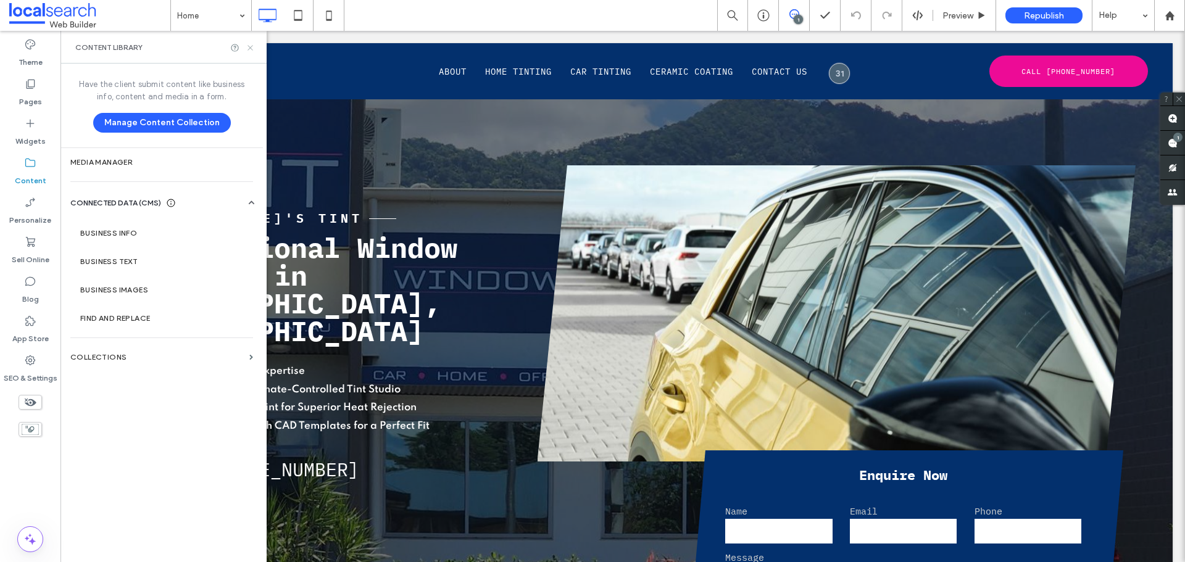
click at [254, 46] on icon at bounding box center [250, 47] width 9 height 9
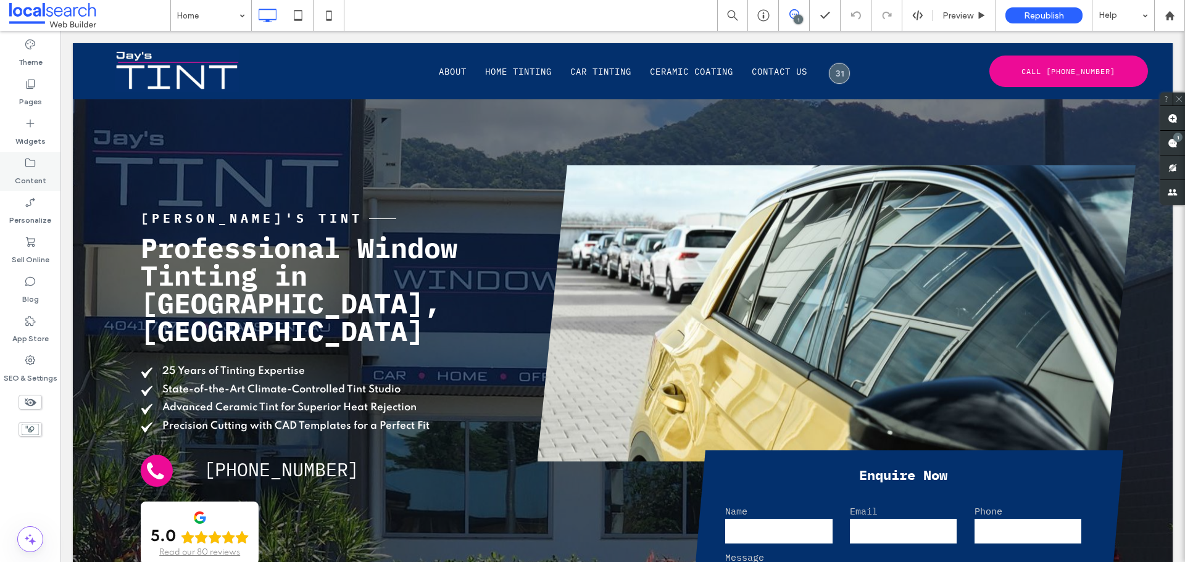
click at [41, 174] on label "Content" at bounding box center [30, 177] width 31 height 17
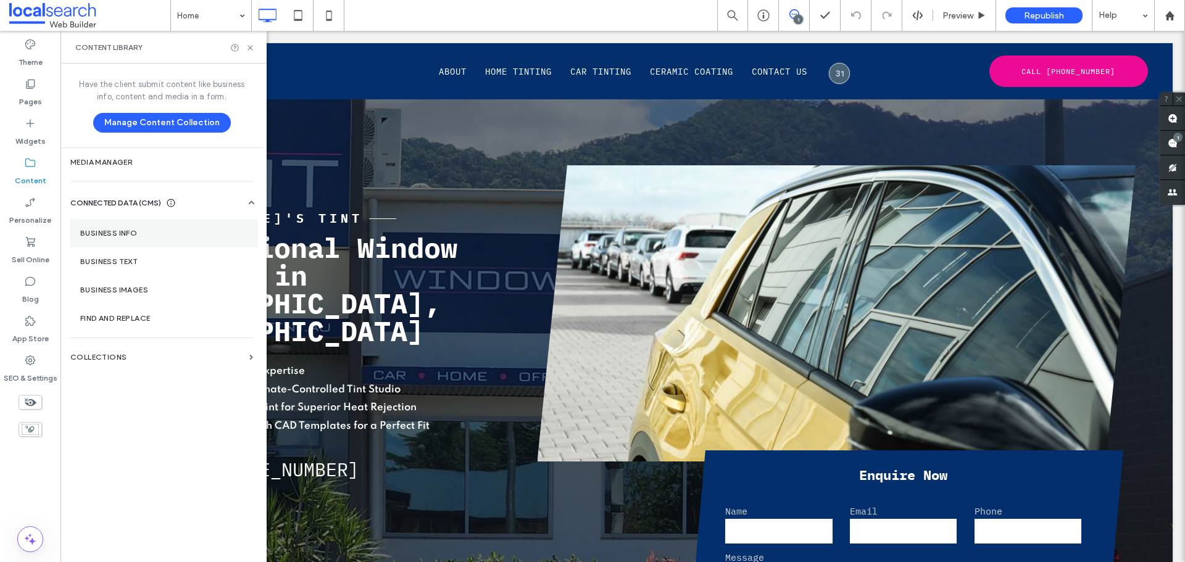
click at [109, 222] on section "Business Info" at bounding box center [164, 233] width 188 height 28
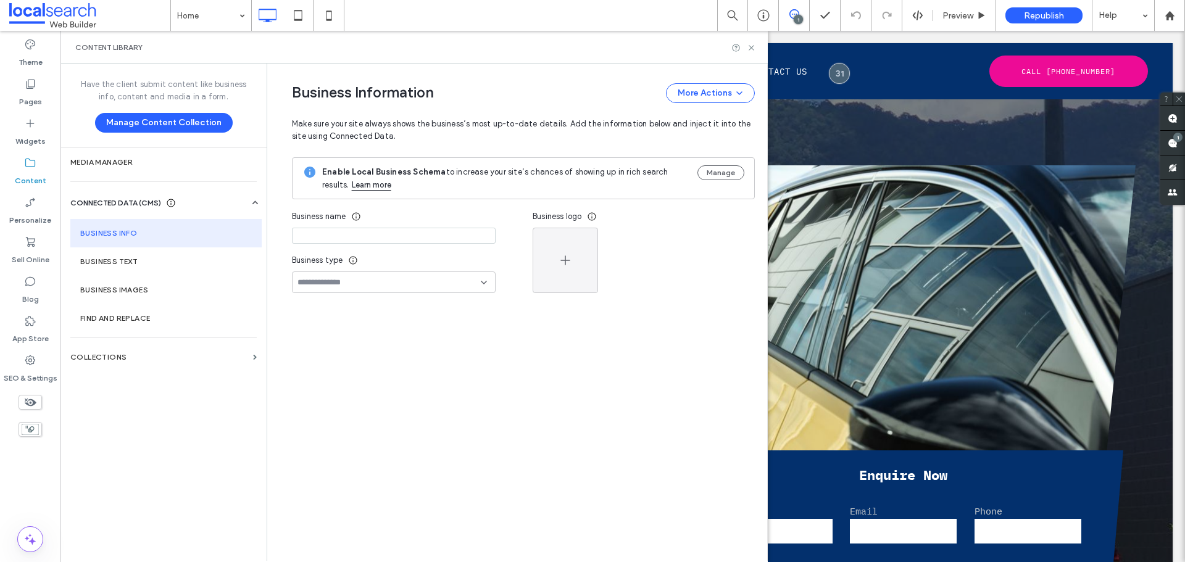
type input "**********"
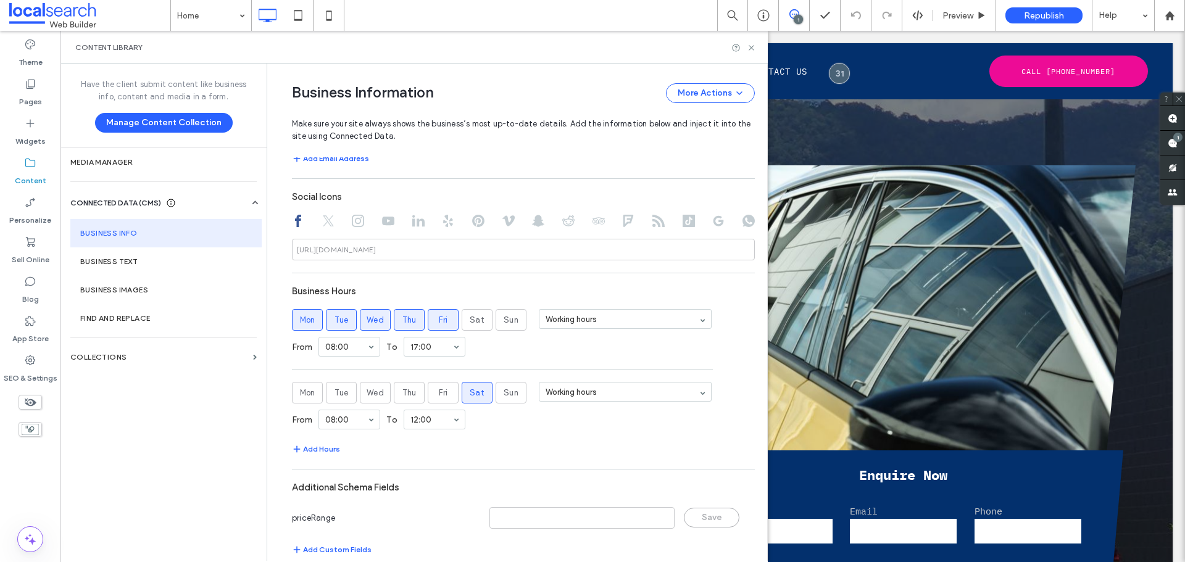
scroll to position [544, 0]
click at [752, 49] on icon at bounding box center [751, 47] width 9 height 9
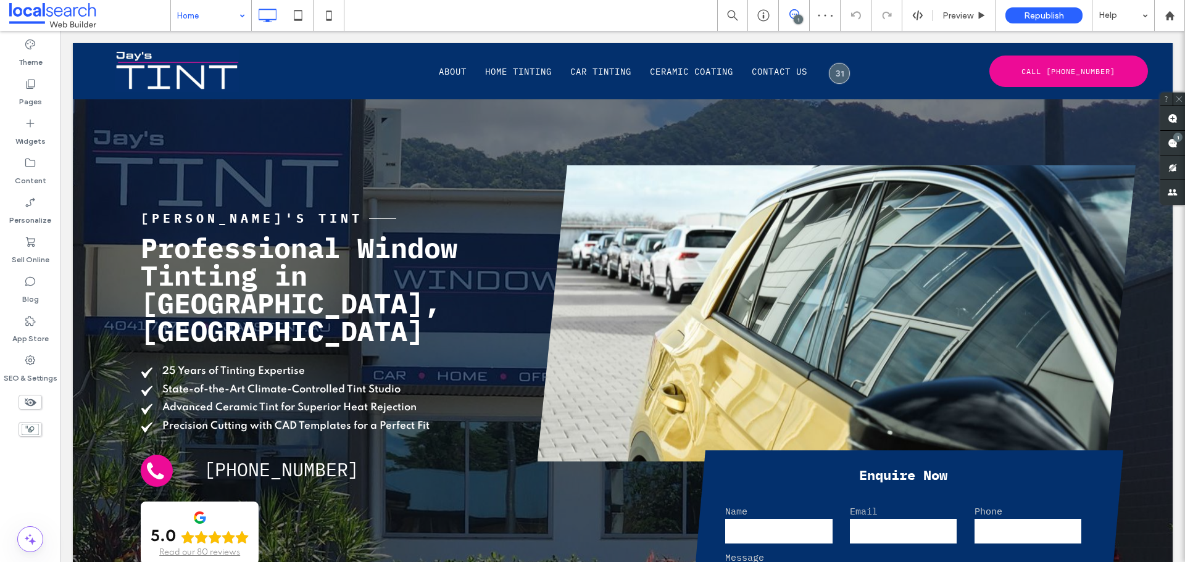
scroll to position [0, 0]
click at [763, 14] on icon at bounding box center [763, 15] width 12 height 12
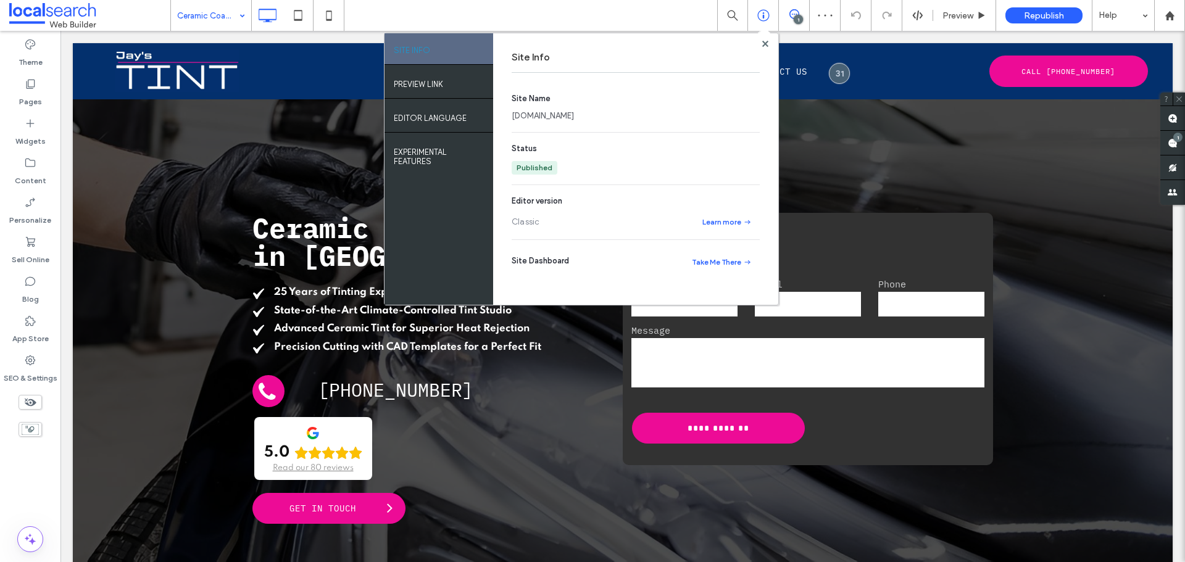
click at [563, 115] on link "[DOMAIN_NAME]" at bounding box center [543, 116] width 62 height 12
click at [949, 6] on div "Preview" at bounding box center [964, 15] width 63 height 31
click at [952, 13] on span "Preview" at bounding box center [957, 15] width 31 height 10
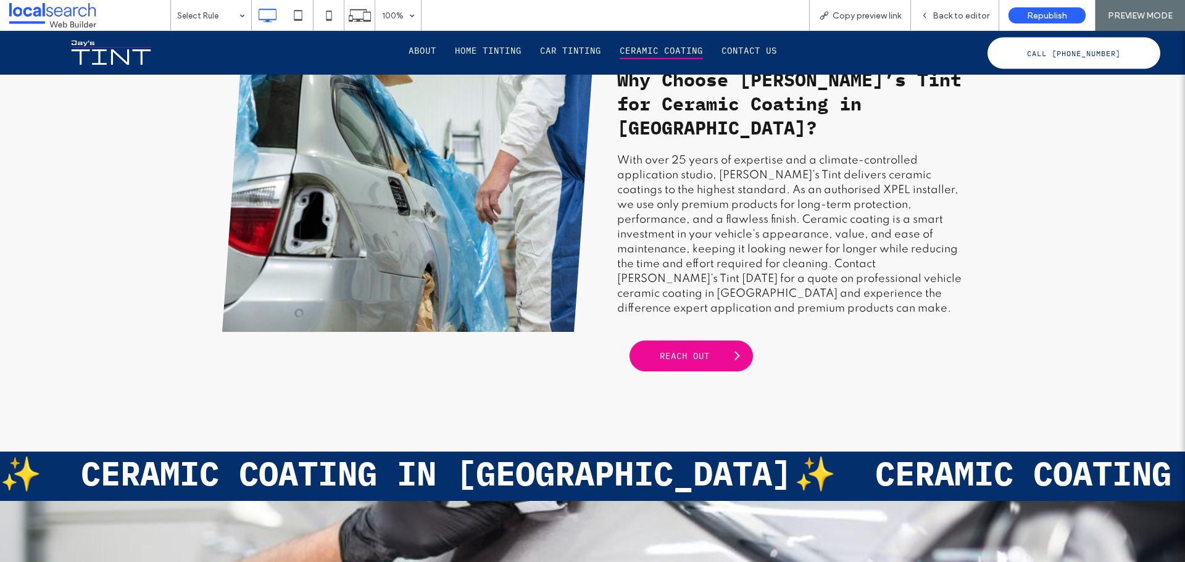
scroll to position [1605, 0]
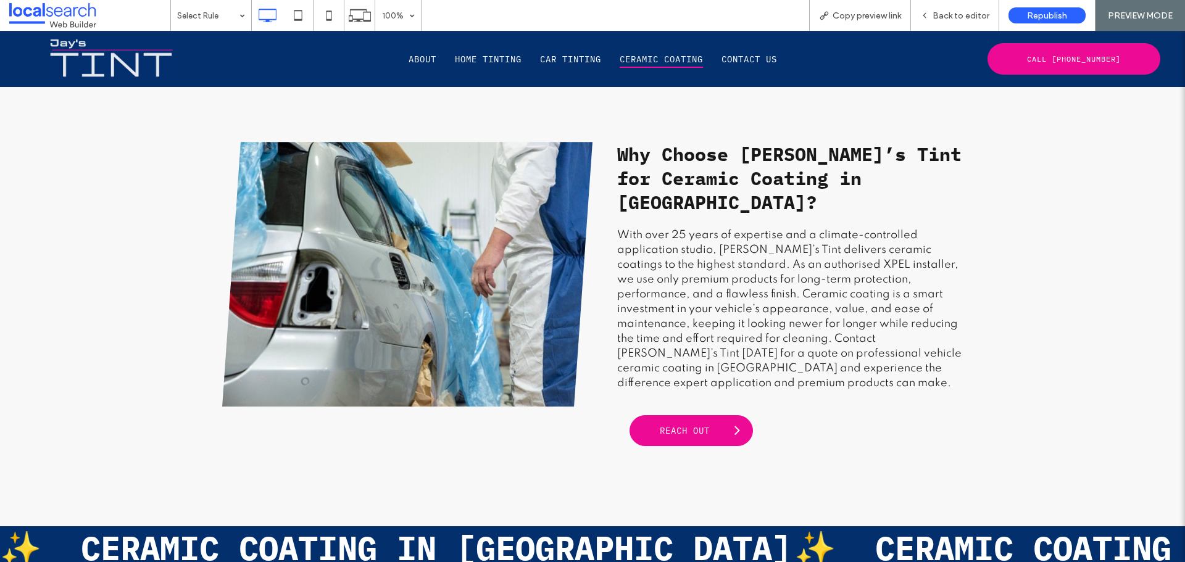
click at [117, 49] on img at bounding box center [111, 58] width 124 height 43
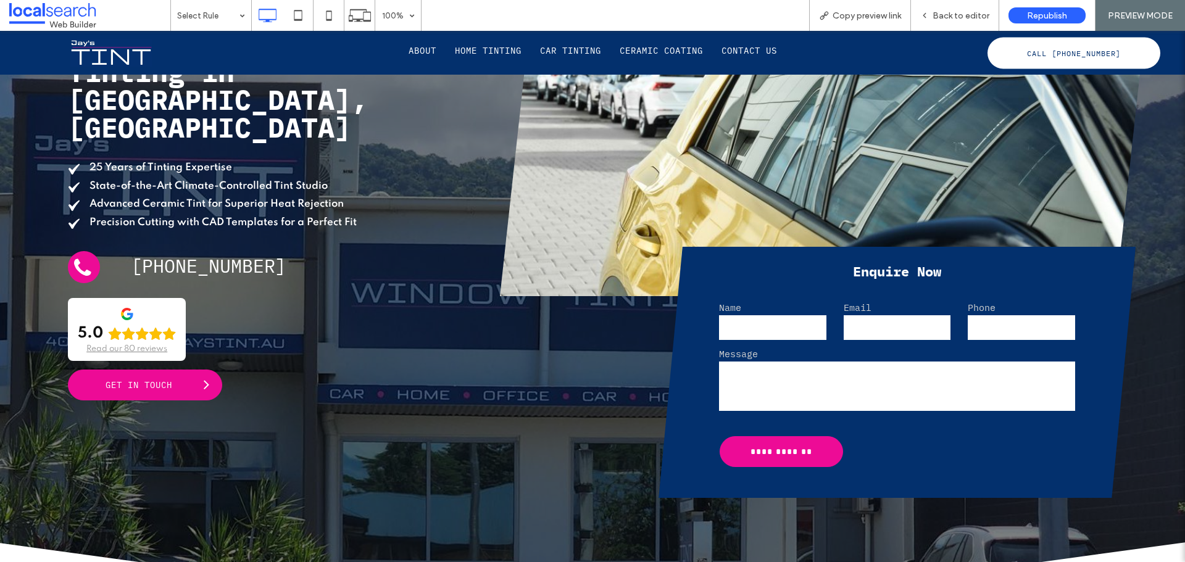
scroll to position [309, 0]
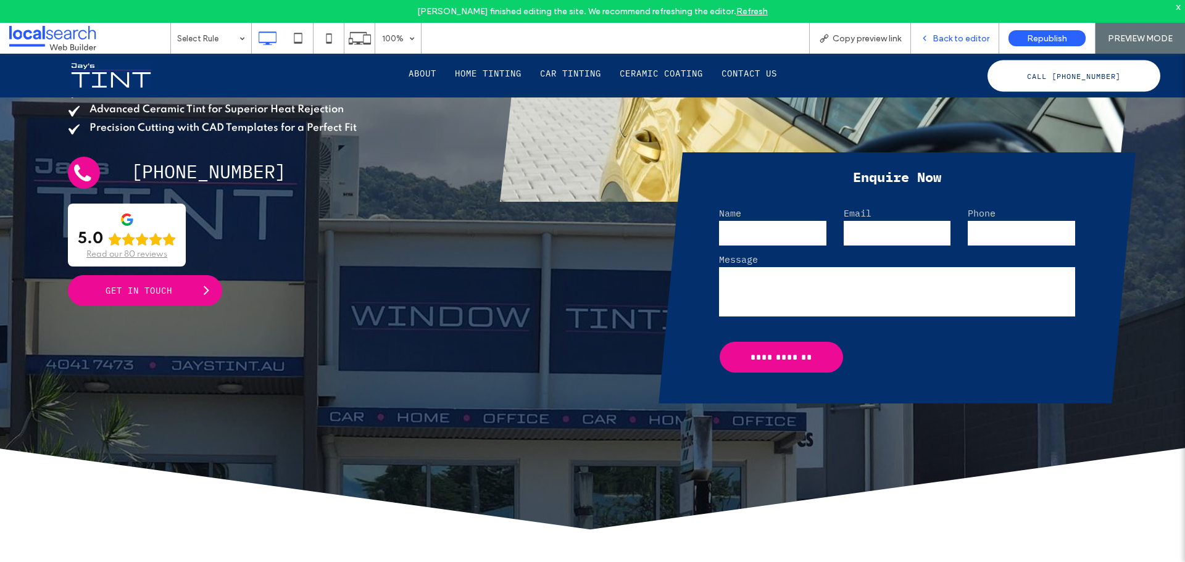
click at [979, 34] on span "Back to editor" at bounding box center [961, 38] width 57 height 10
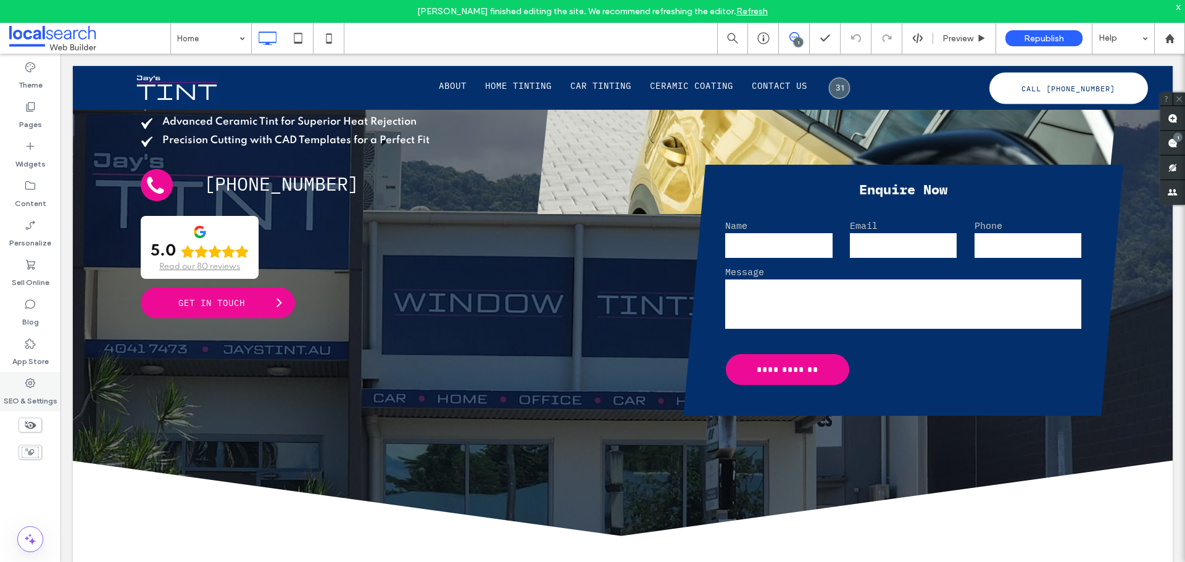
click at [49, 394] on label "SEO & Settings" at bounding box center [31, 397] width 54 height 17
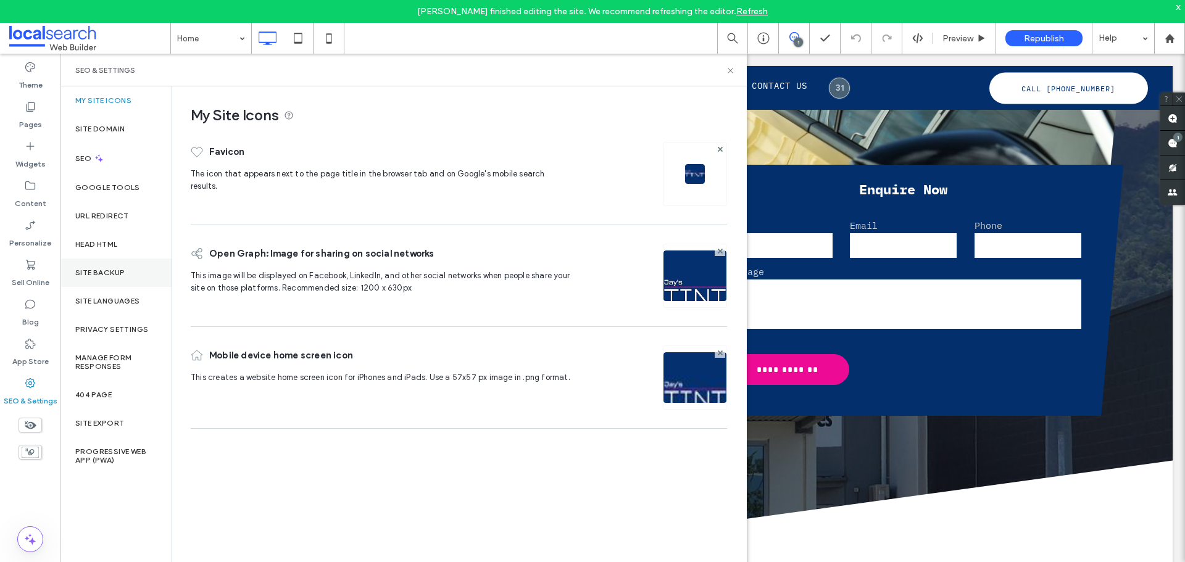
click at [109, 260] on div "Site Backup" at bounding box center [115, 273] width 111 height 28
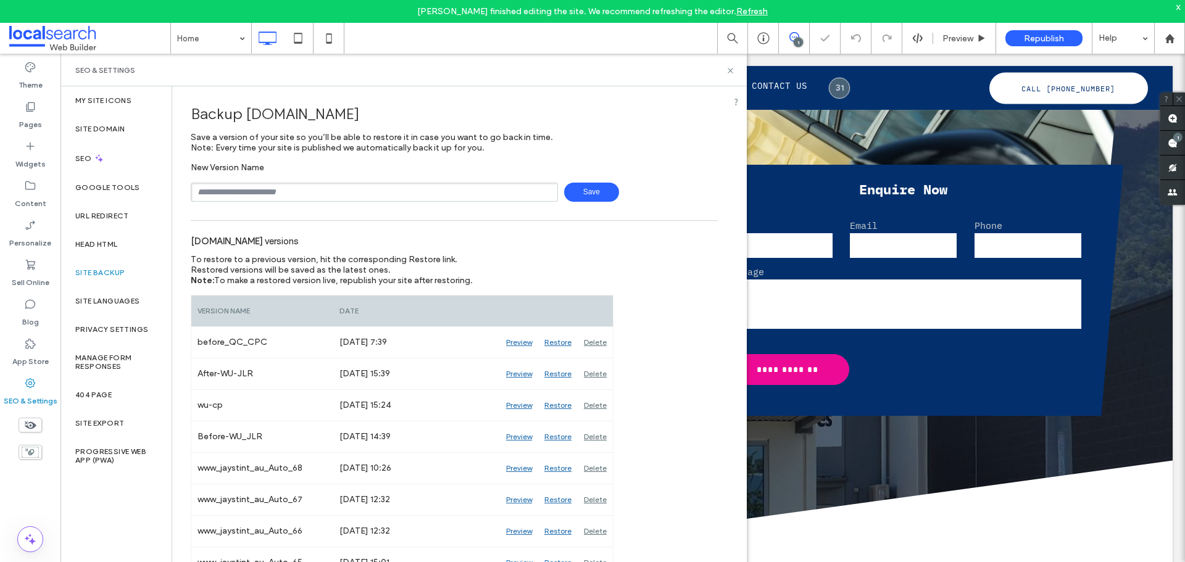
click at [339, 198] on input "text" at bounding box center [374, 192] width 367 height 19
type input "**********"
click at [588, 197] on span "Save" at bounding box center [591, 192] width 55 height 19
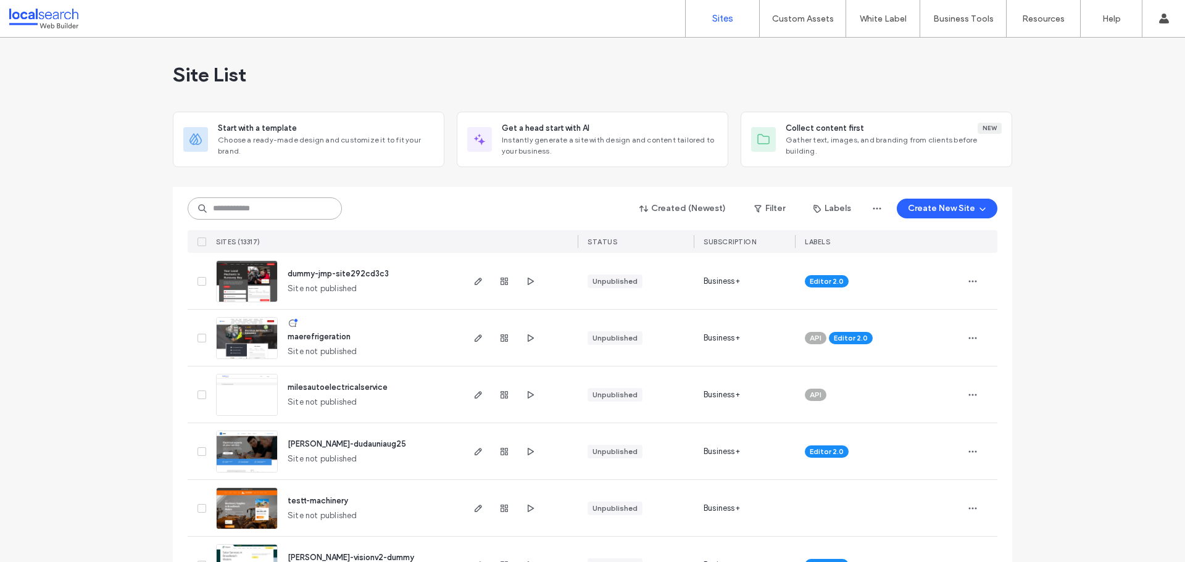
click at [307, 202] on input at bounding box center [265, 208] width 154 height 22
paste input "********"
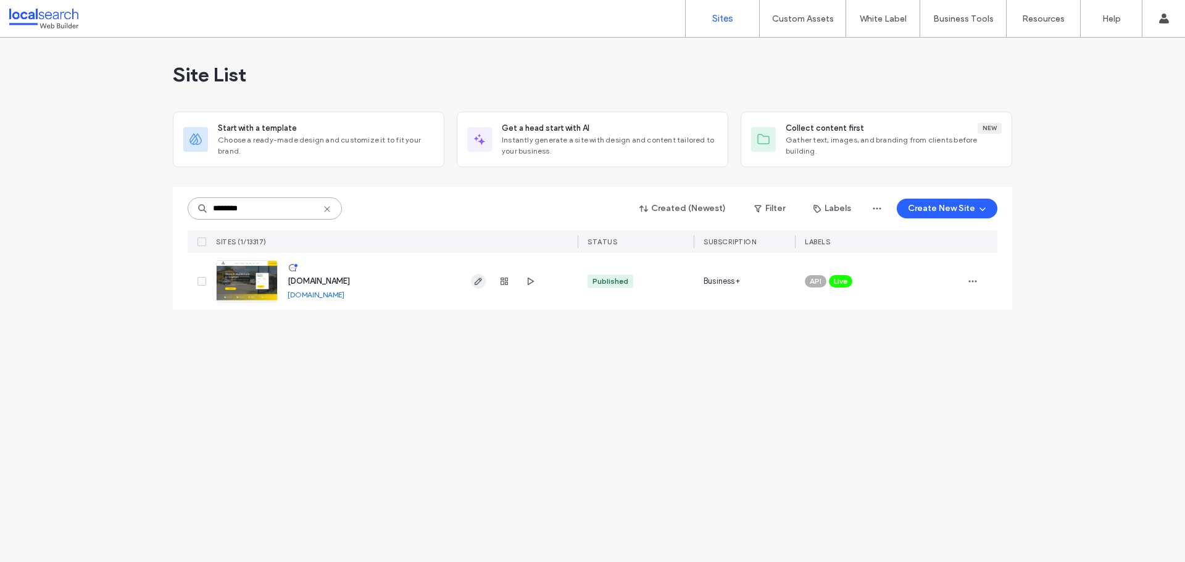
type input "********"
click at [480, 287] on span "button" at bounding box center [478, 281] width 15 height 15
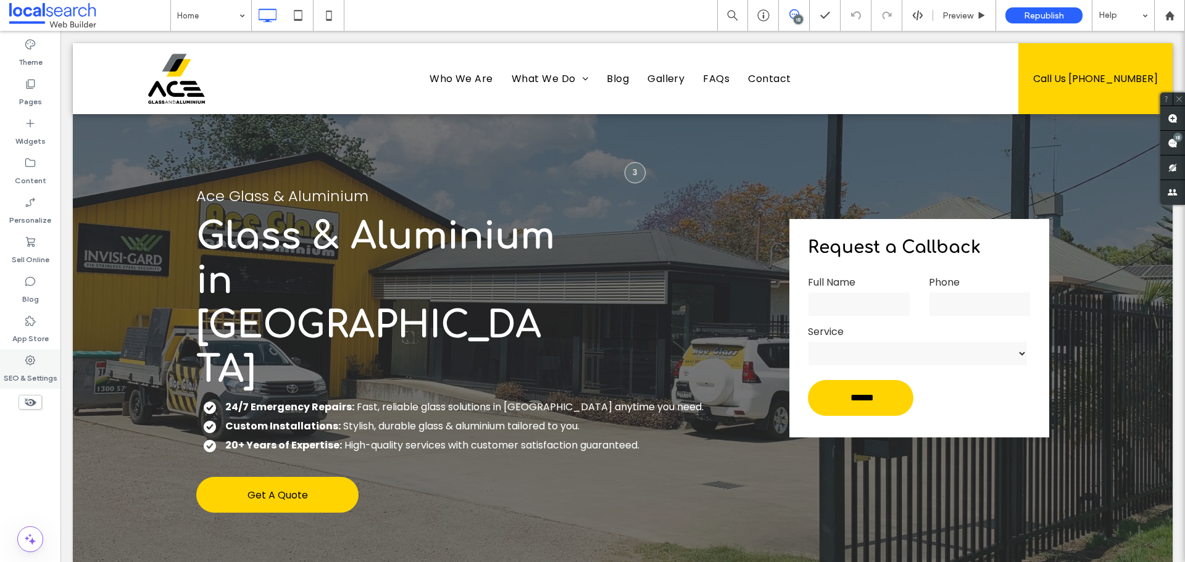
click at [29, 355] on icon at bounding box center [30, 360] width 12 height 12
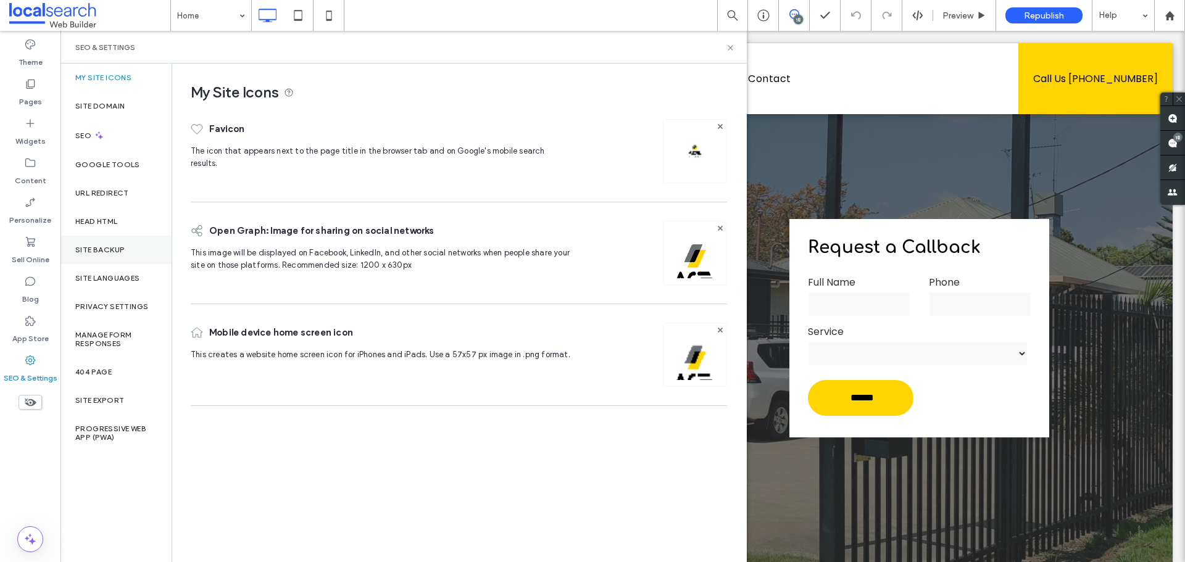
click at [106, 246] on label "Site Backup" at bounding box center [99, 250] width 49 height 9
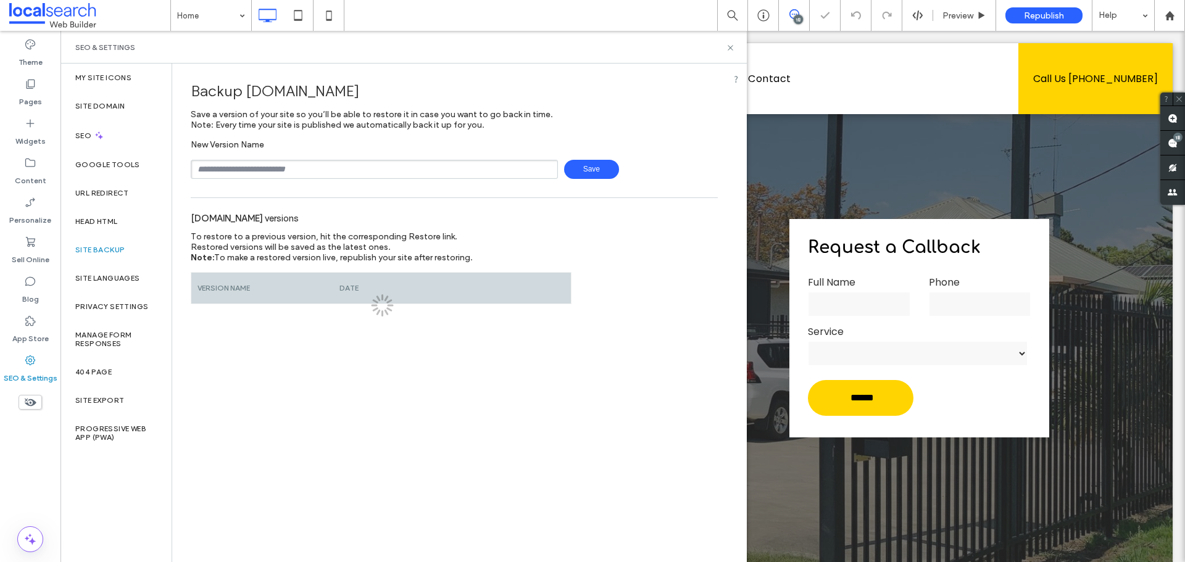
click at [296, 172] on input "text" at bounding box center [374, 169] width 367 height 19
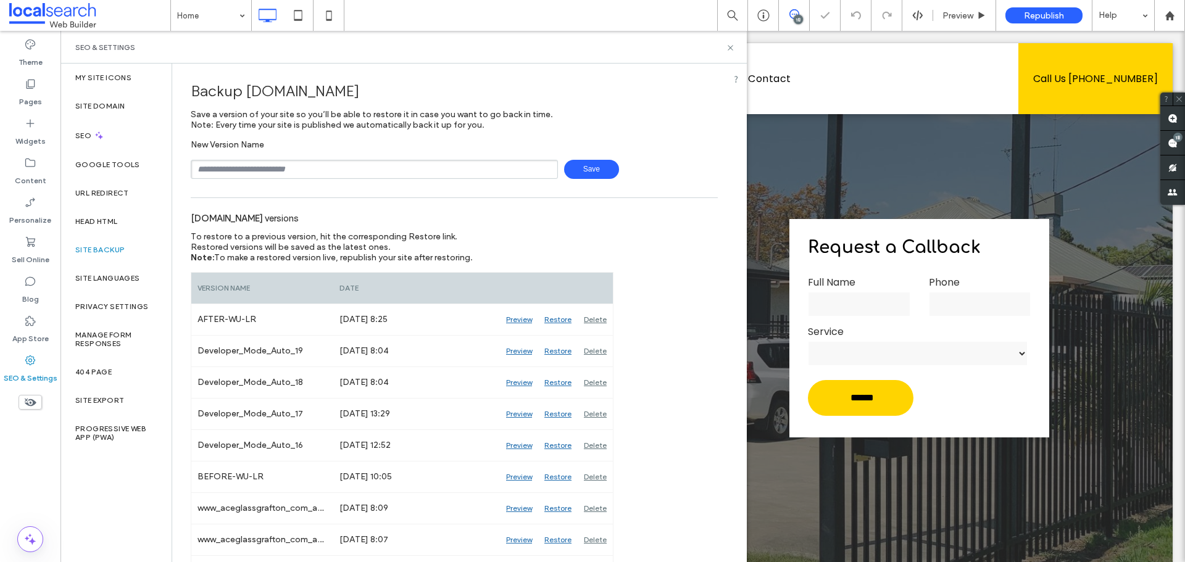
click at [296, 172] on input "text" at bounding box center [374, 169] width 367 height 19
type input "**********"
click at [580, 166] on span "Save" at bounding box center [591, 169] width 55 height 19
click at [729, 49] on use at bounding box center [730, 47] width 5 height 5
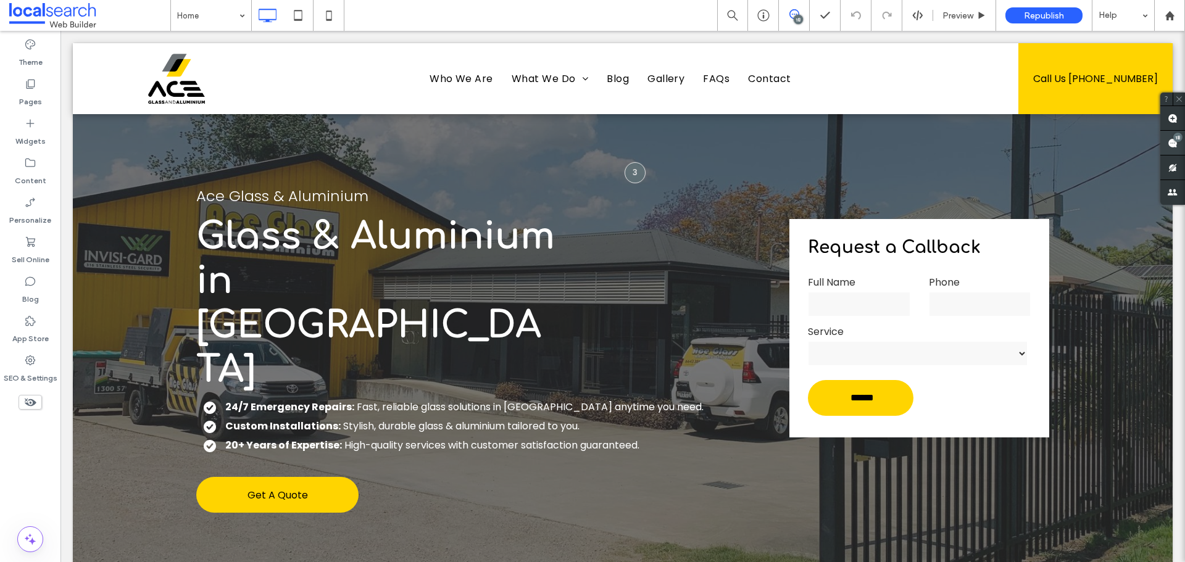
click at [1171, 136] on span at bounding box center [1172, 143] width 25 height 24
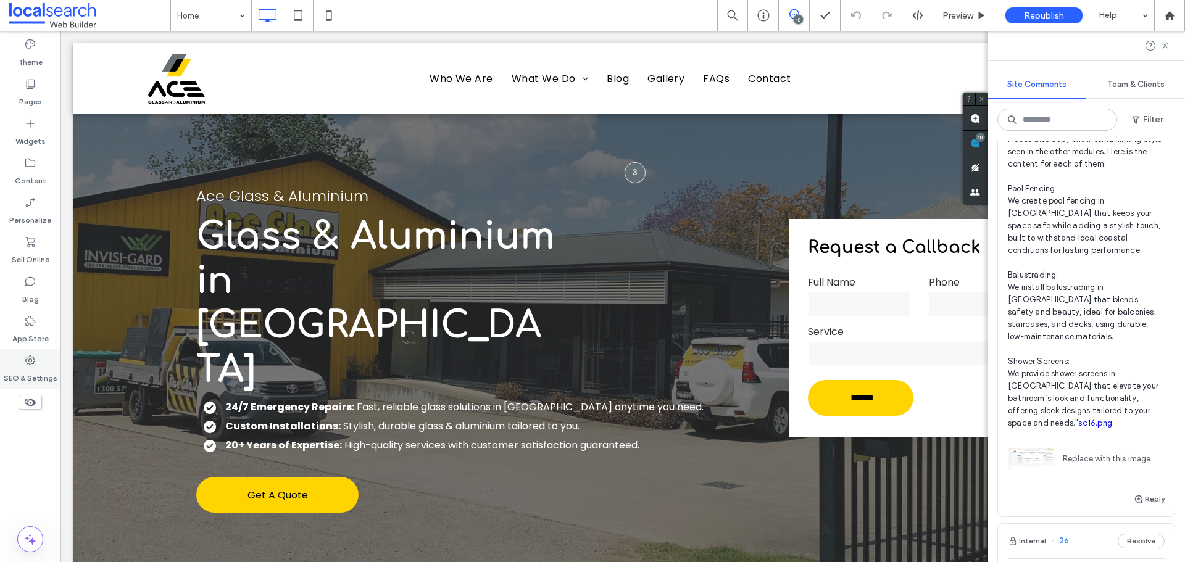
click at [42, 363] on div "SEO & Settings" at bounding box center [30, 368] width 60 height 39
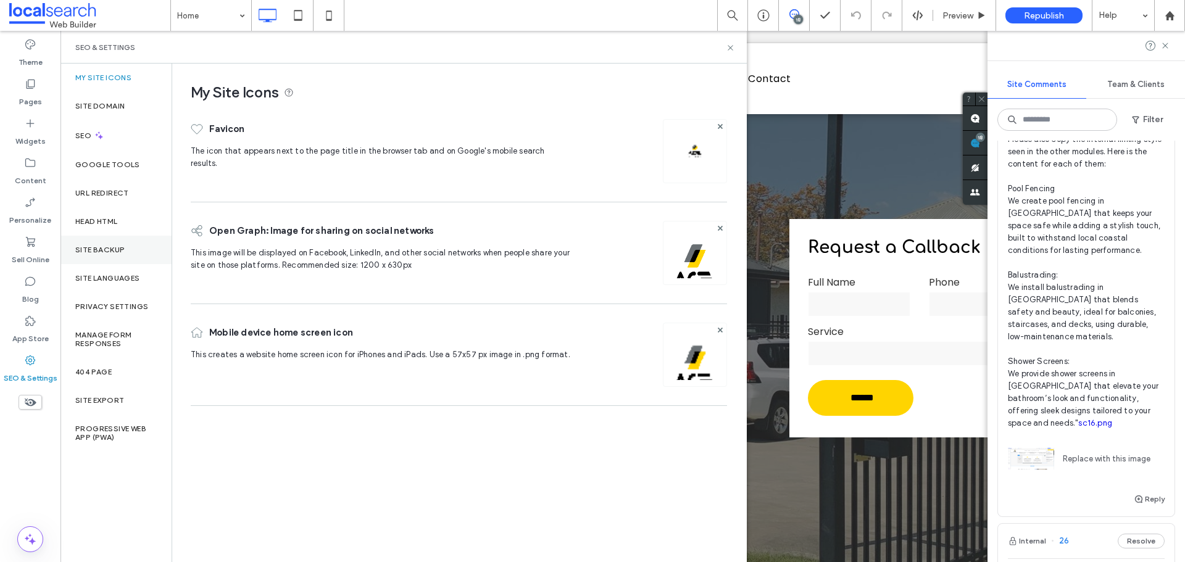
click at [102, 254] on div "Site Backup" at bounding box center [115, 250] width 111 height 28
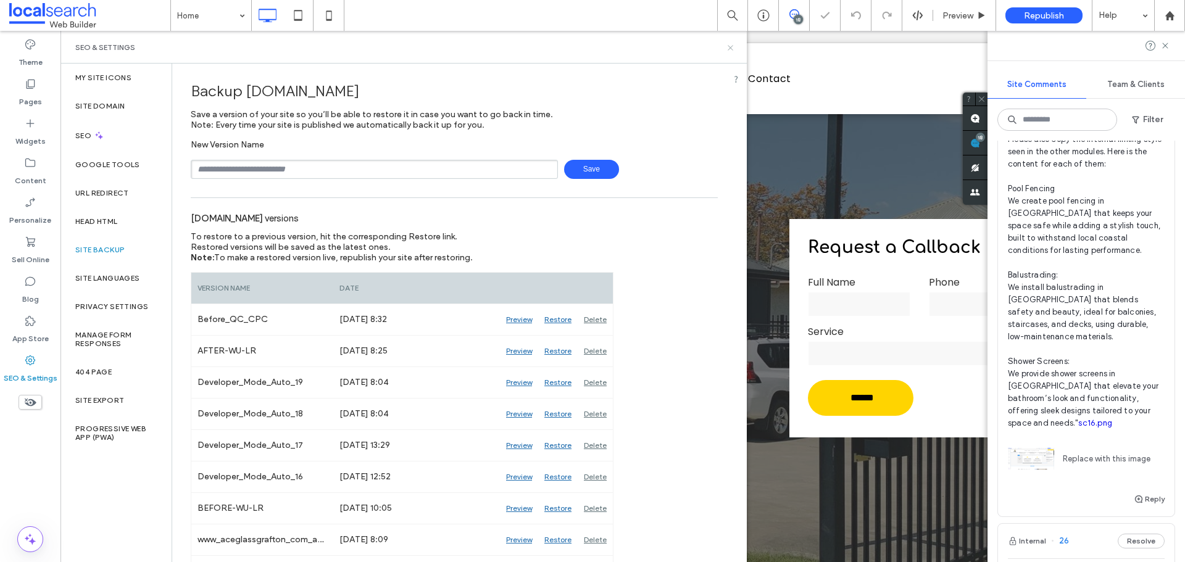
click at [731, 49] on icon at bounding box center [730, 47] width 9 height 9
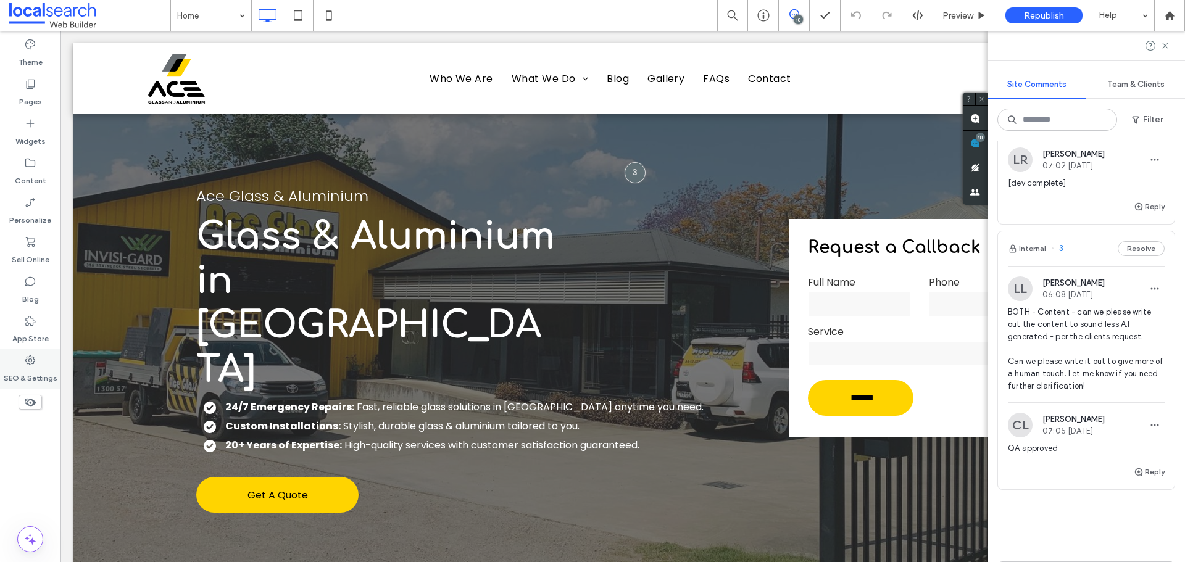
click at [30, 370] on label "SEO & Settings" at bounding box center [31, 375] width 54 height 17
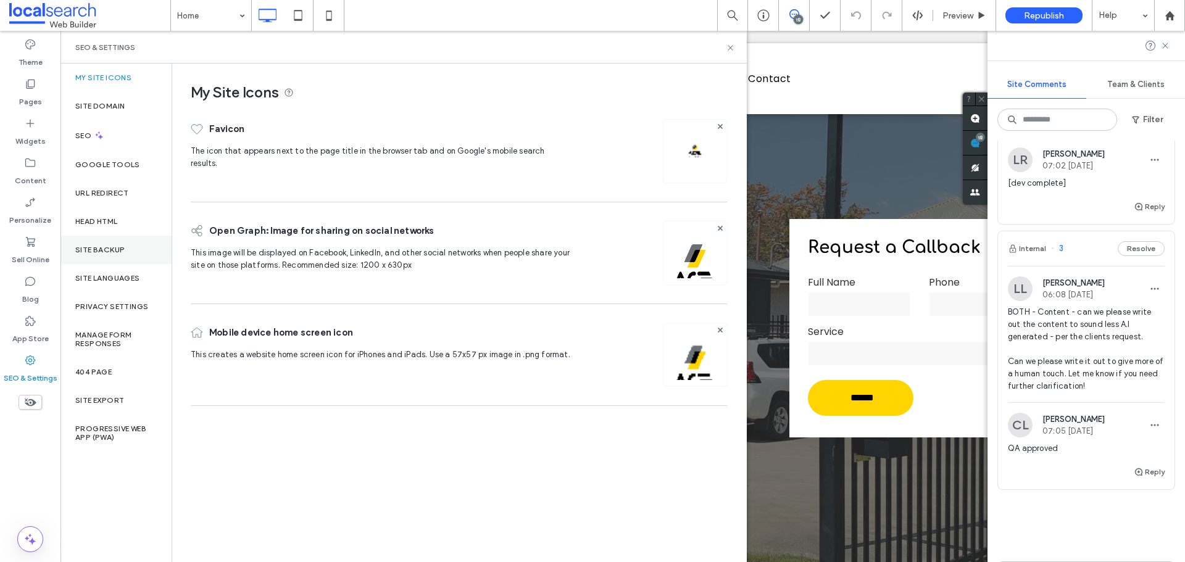
click at [104, 244] on div "Site Backup" at bounding box center [115, 250] width 111 height 28
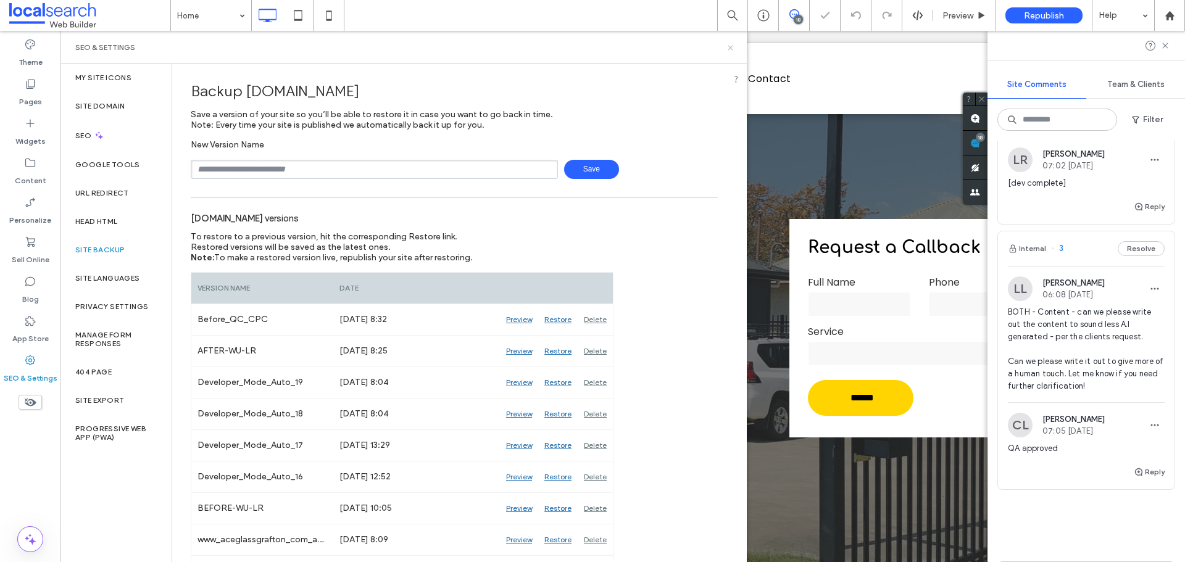
click at [733, 46] on icon at bounding box center [730, 47] width 9 height 9
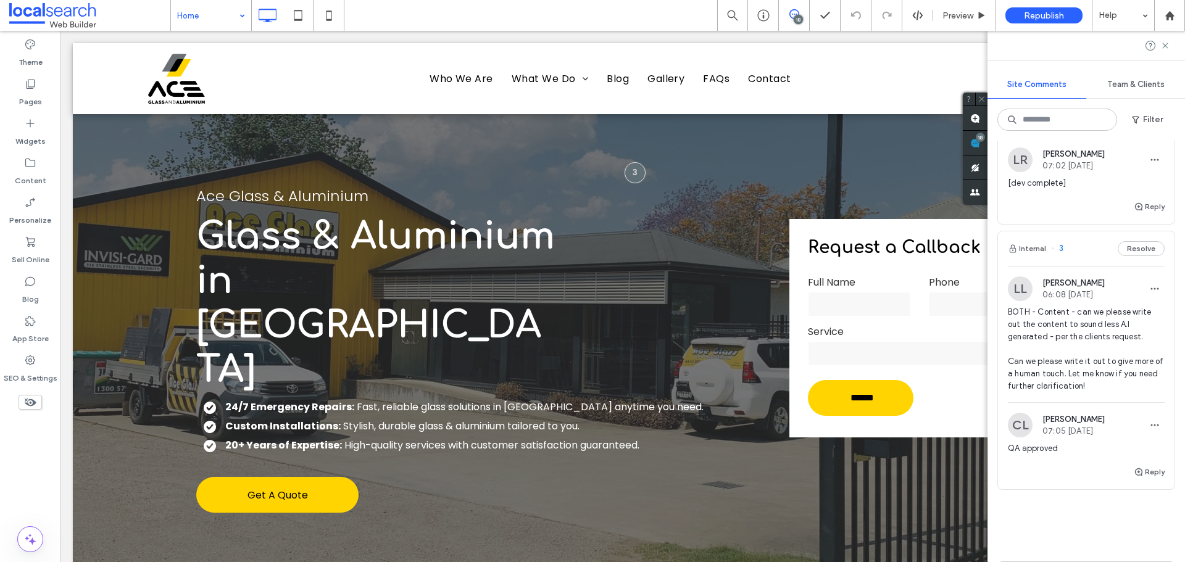
click at [225, 24] on input at bounding box center [208, 15] width 62 height 31
click at [1170, 42] on icon at bounding box center [1165, 46] width 10 height 10
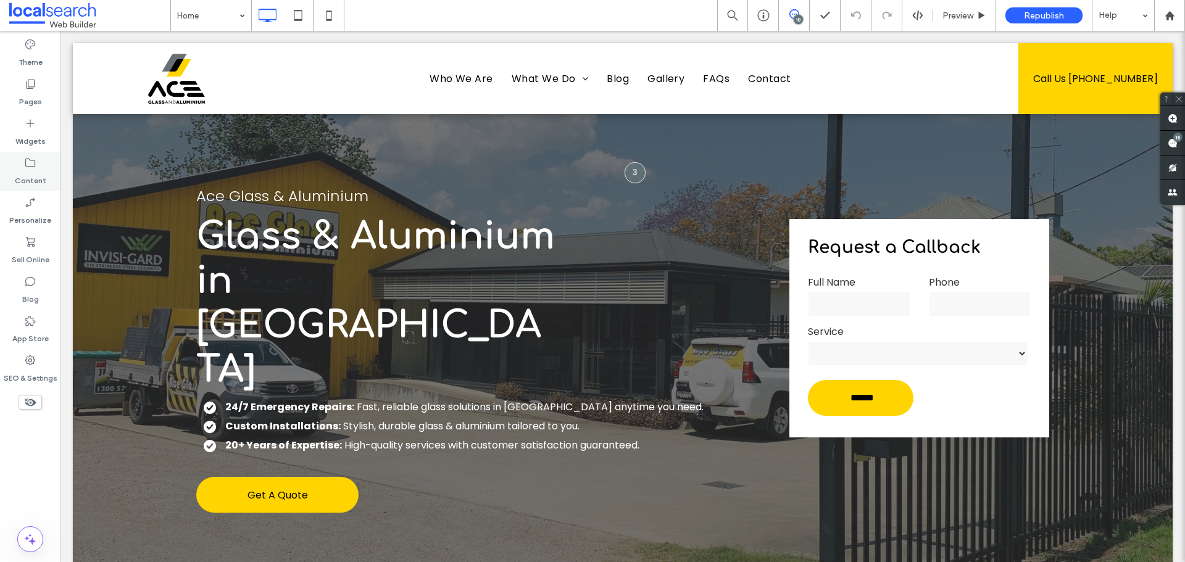
click at [23, 173] on label "Content" at bounding box center [30, 177] width 31 height 17
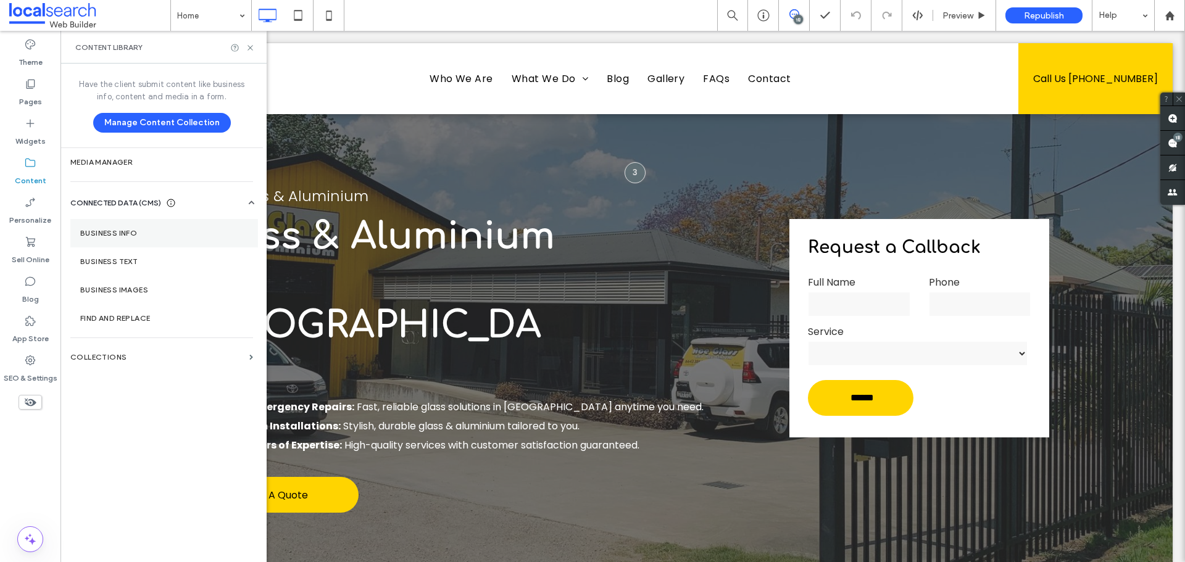
click at [107, 222] on section "Business Info" at bounding box center [164, 233] width 188 height 28
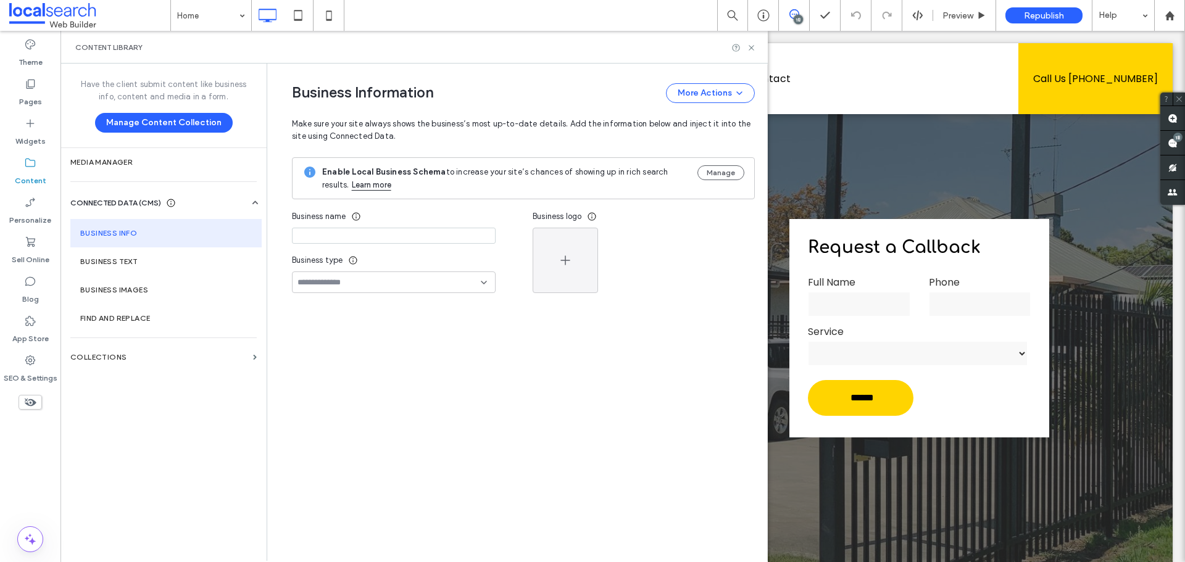
type input "**********"
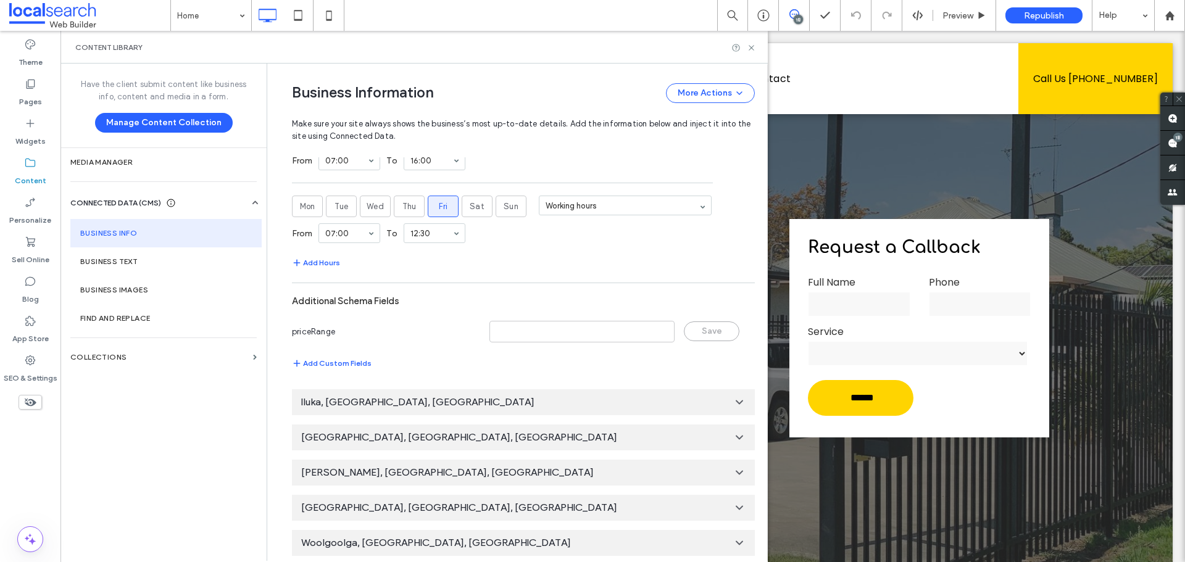
scroll to position [760, 0]
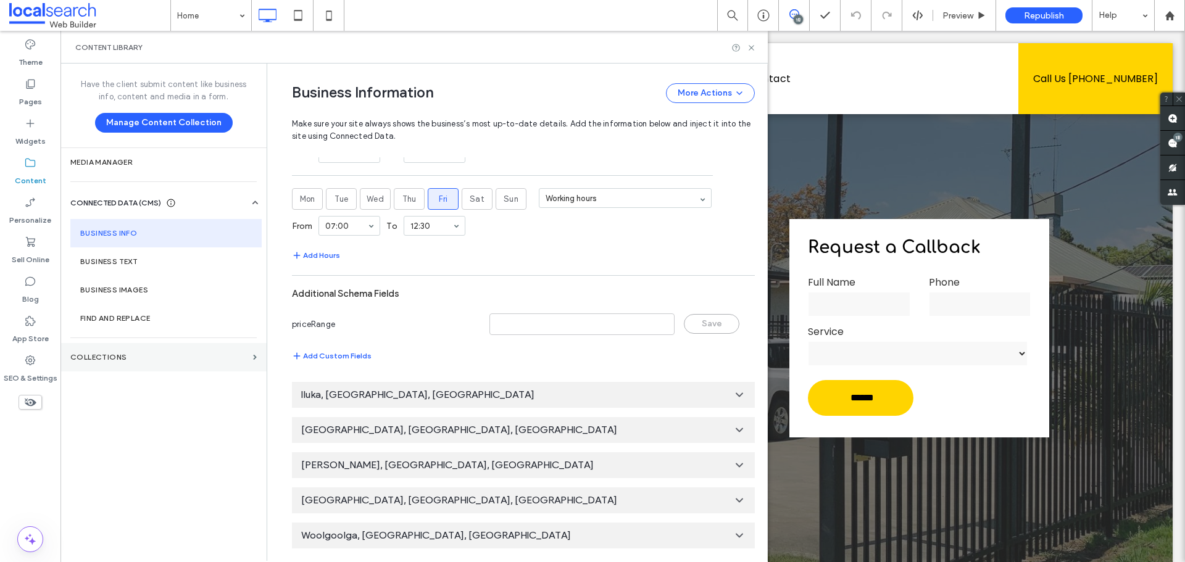
click at [168, 367] on section "Collections" at bounding box center [163, 357] width 206 height 28
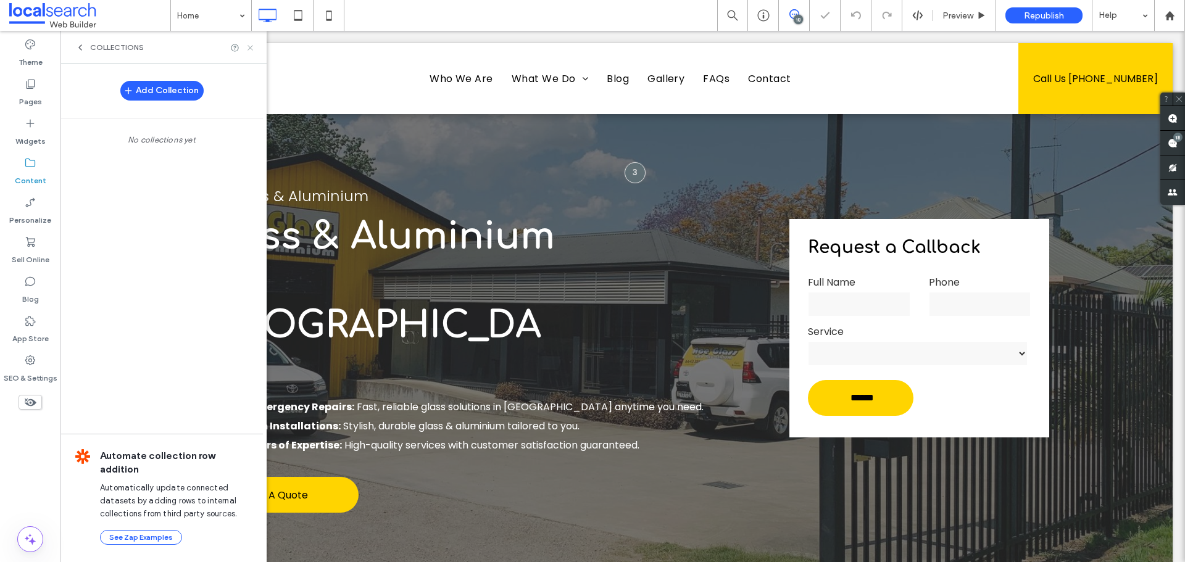
click at [251, 44] on icon at bounding box center [250, 47] width 9 height 9
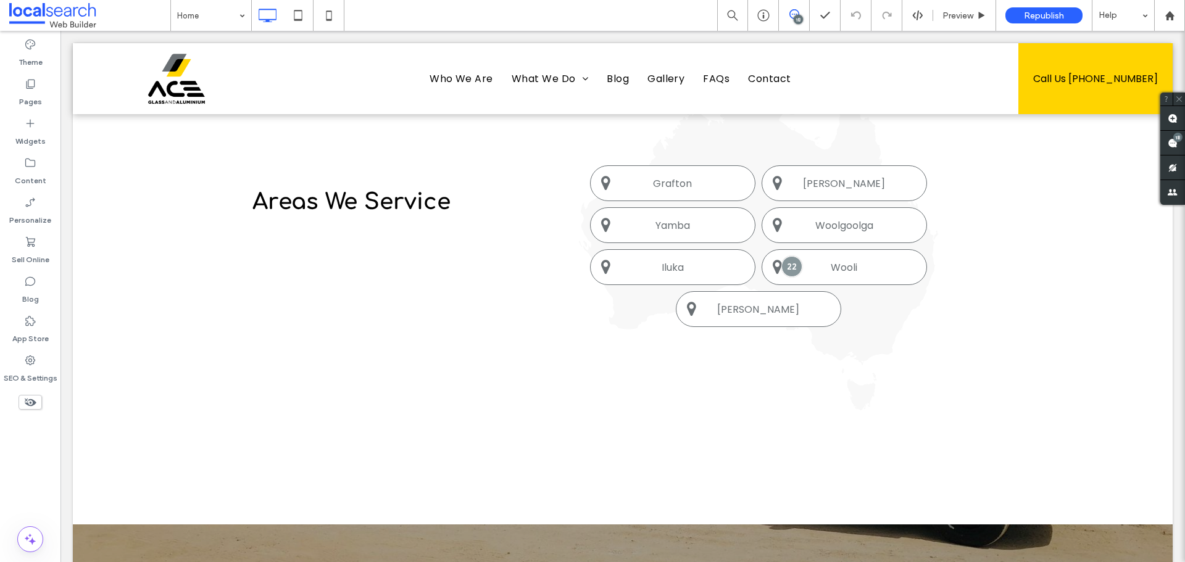
scroll to position [3765, 0]
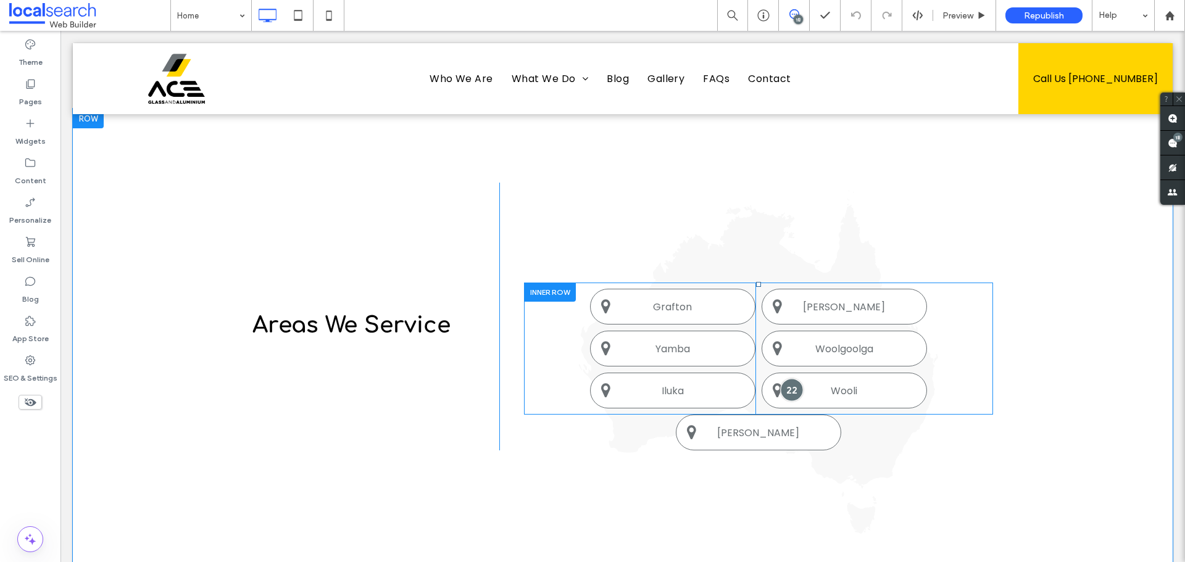
click at [781, 379] on div at bounding box center [791, 390] width 23 height 23
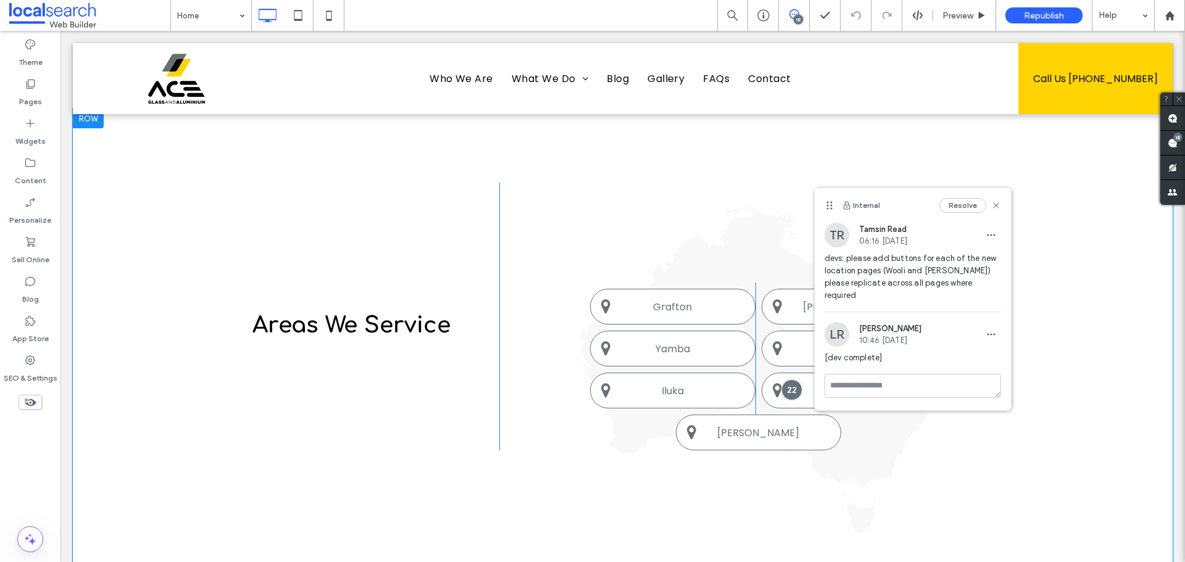
scroll to position [3826, 0]
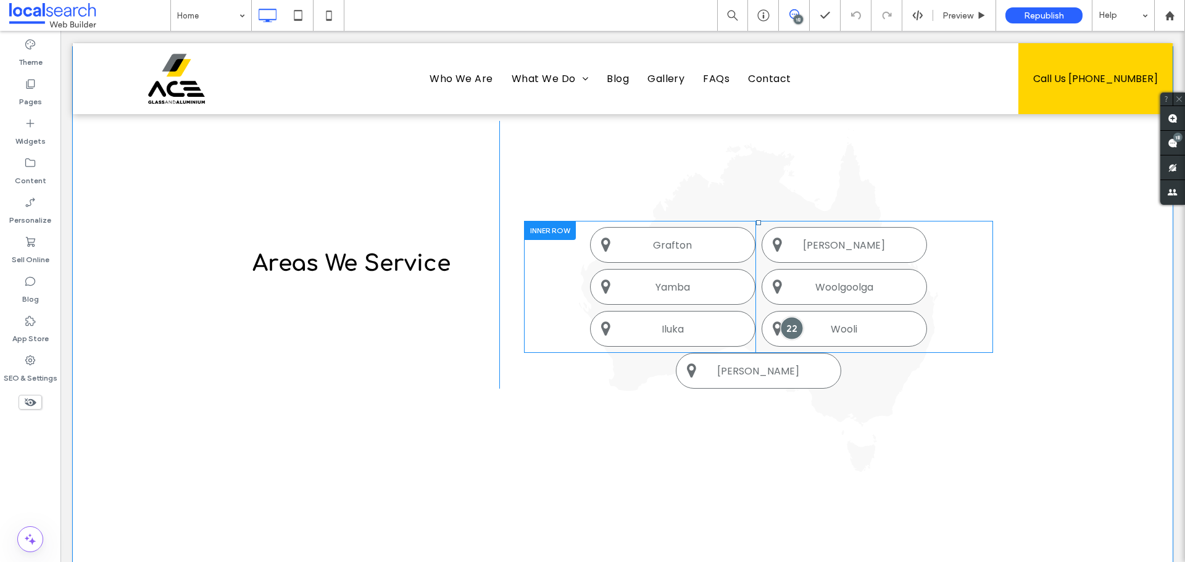
click at [783, 317] on div at bounding box center [791, 328] width 23 height 23
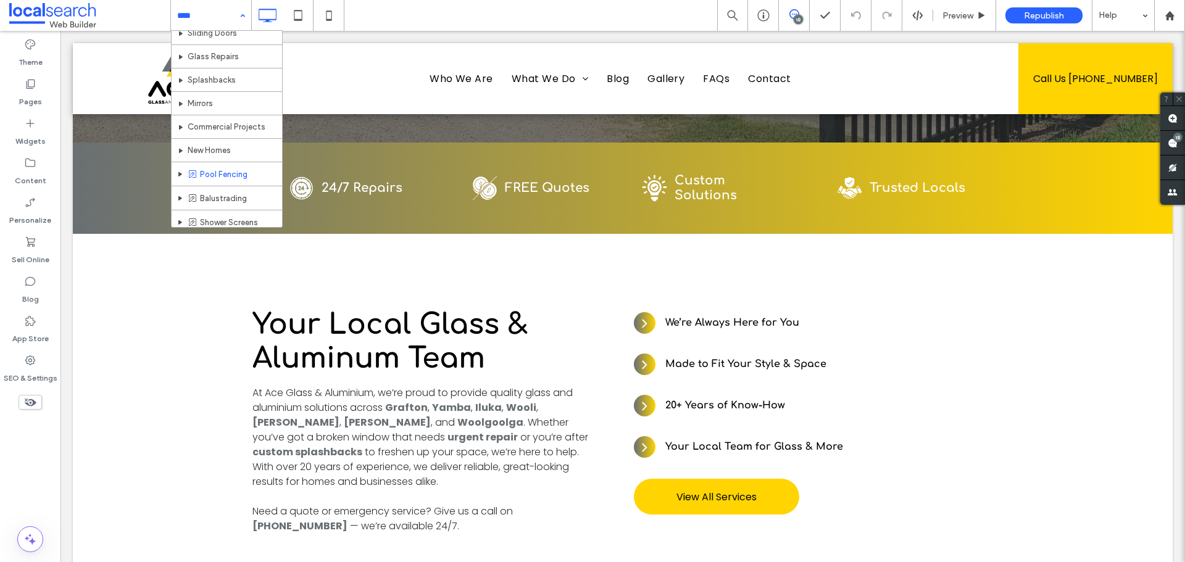
scroll to position [177, 0]
click at [246, 20] on div "Home Who We Are What We Do Emergency Glass Security Screens - (Invisiguard) Alu…" at bounding box center [211, 15] width 80 height 31
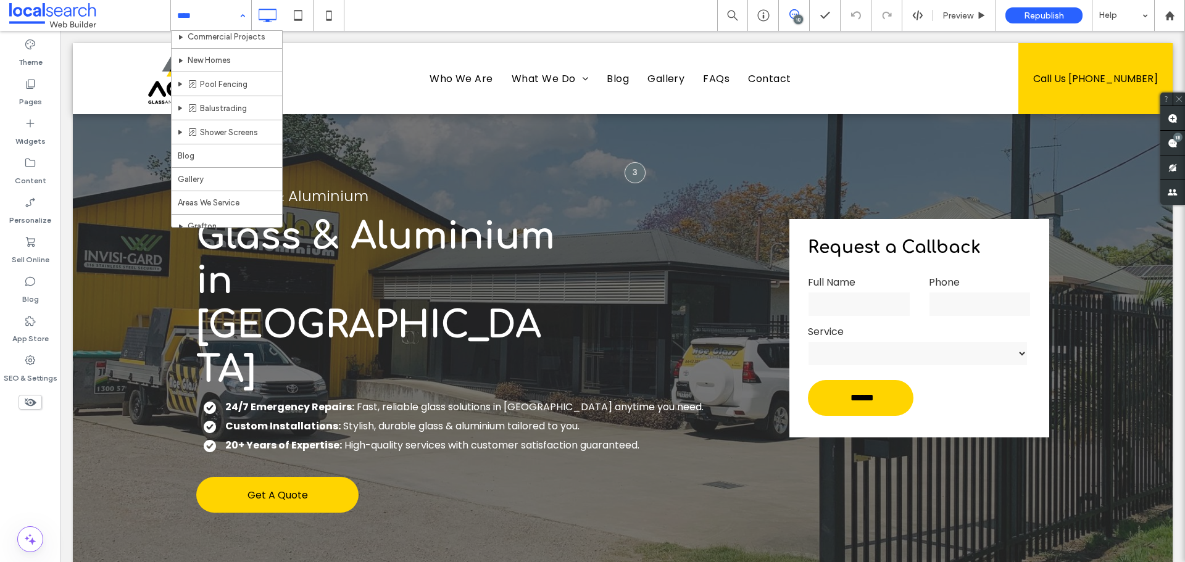
scroll to position [309, 0]
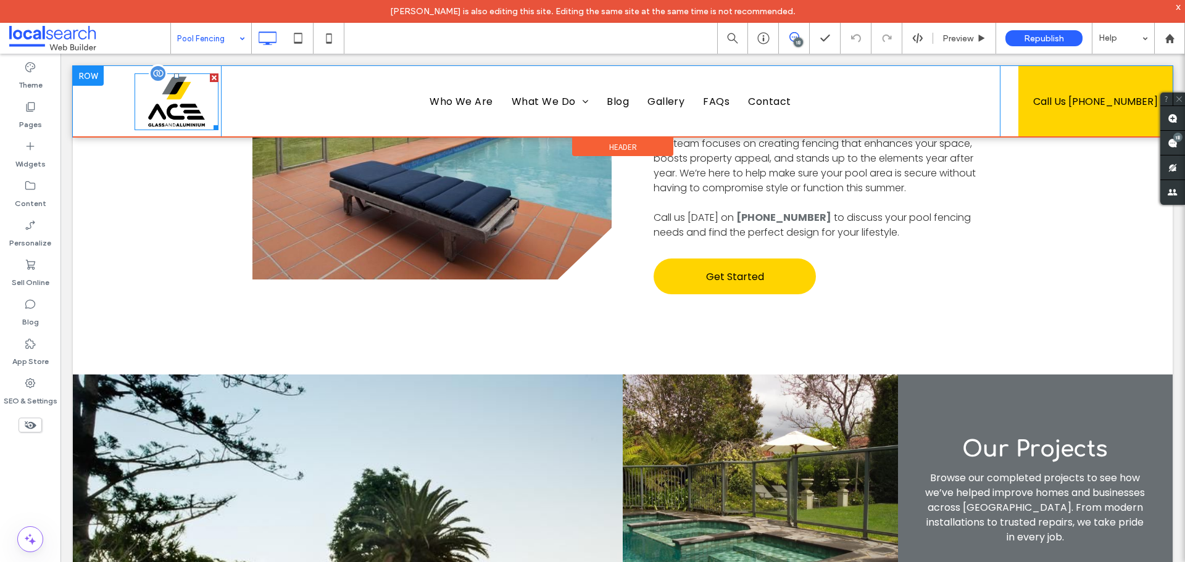
scroll to position [926, 0]
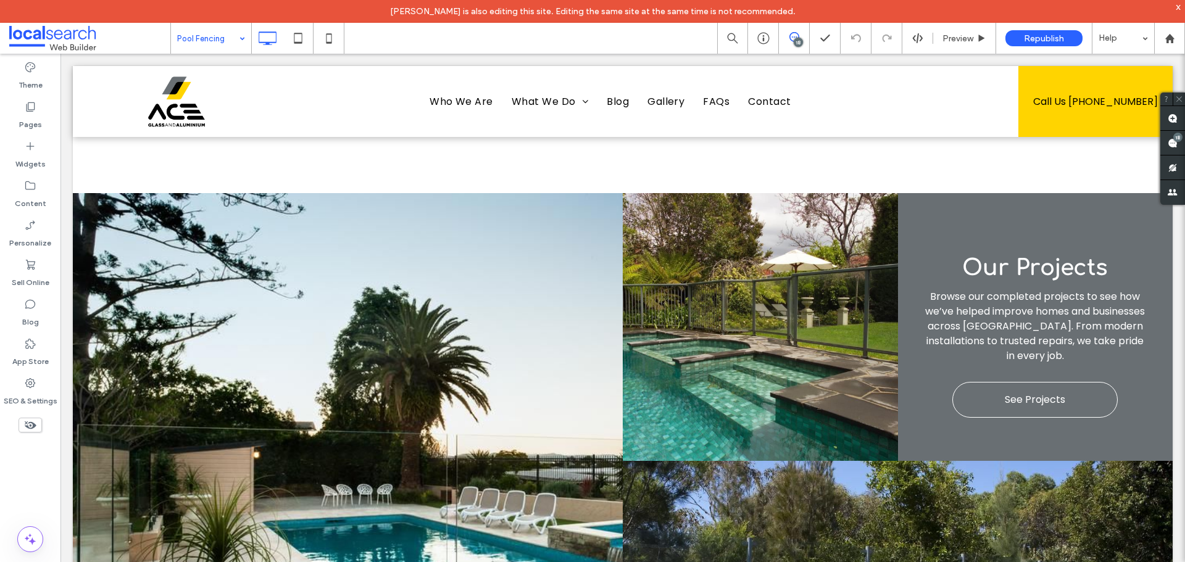
click at [193, 42] on input at bounding box center [208, 38] width 62 height 31
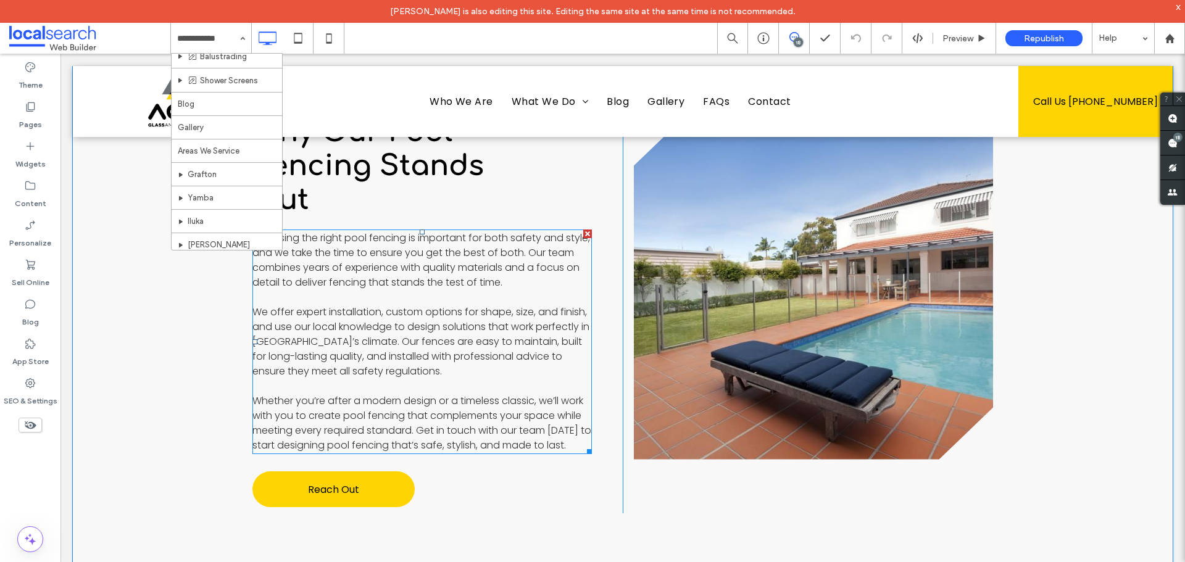
scroll to position [1852, 0]
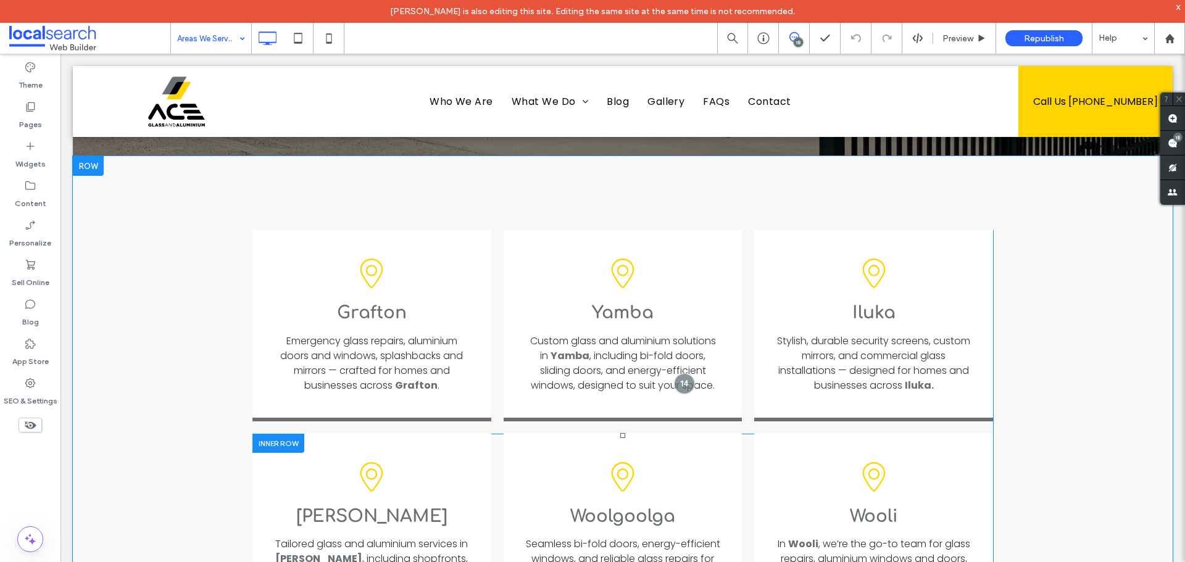
scroll to position [123, 0]
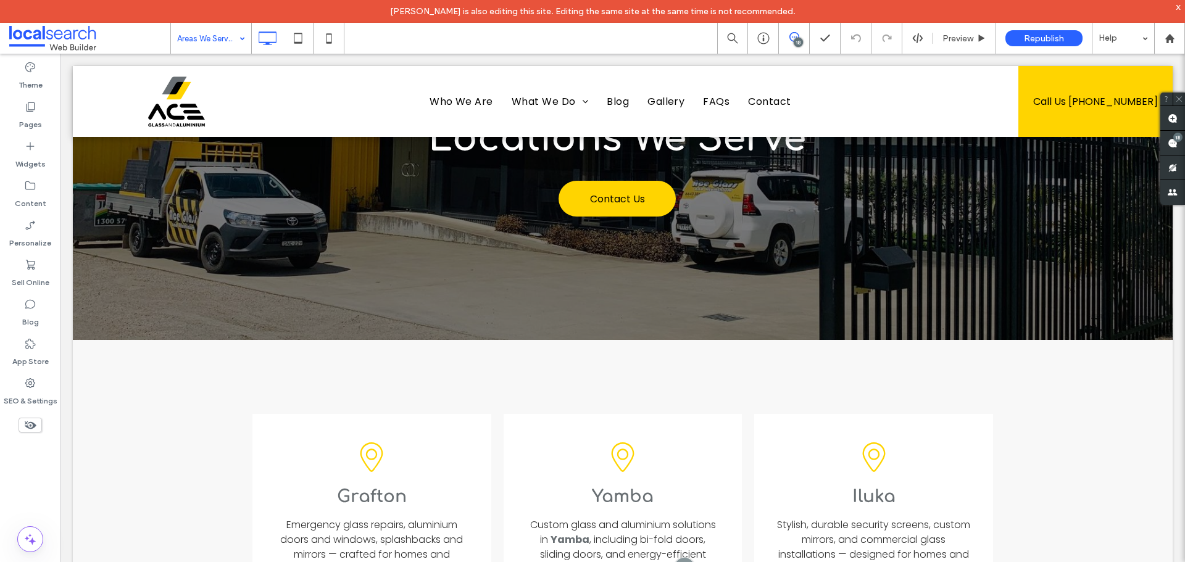
click at [191, 41] on input at bounding box center [208, 38] width 62 height 31
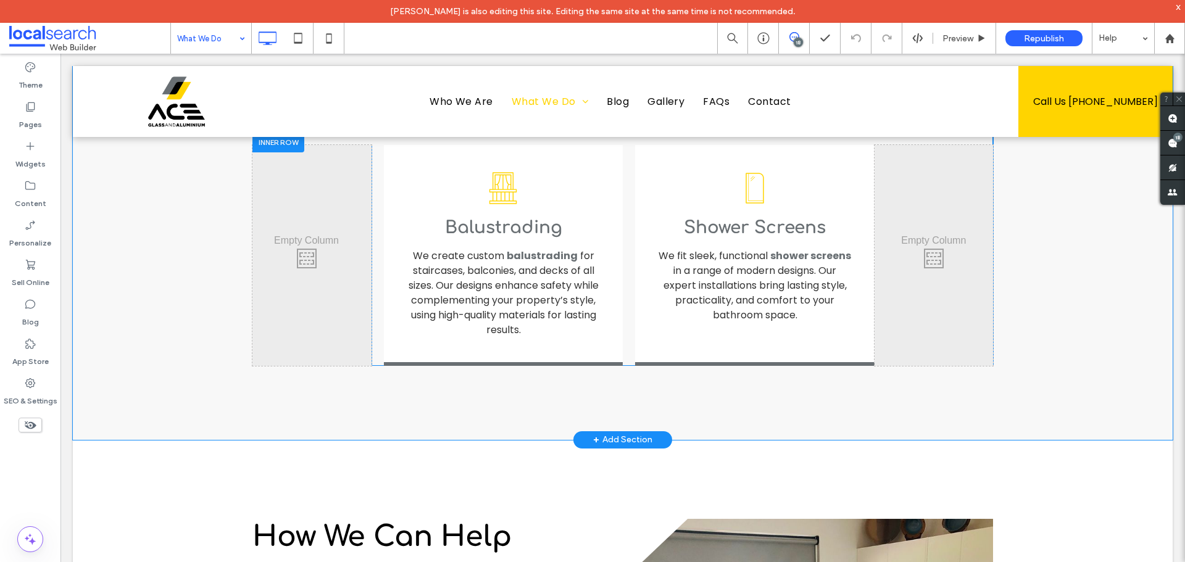
scroll to position [1358, 0]
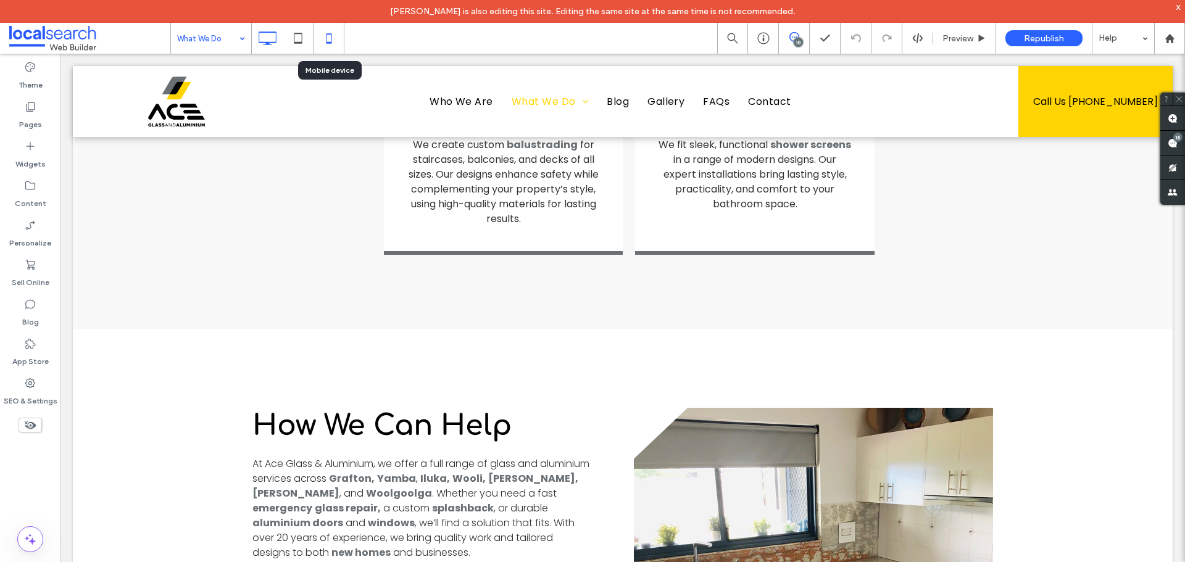
click at [334, 44] on icon at bounding box center [329, 38] width 25 height 25
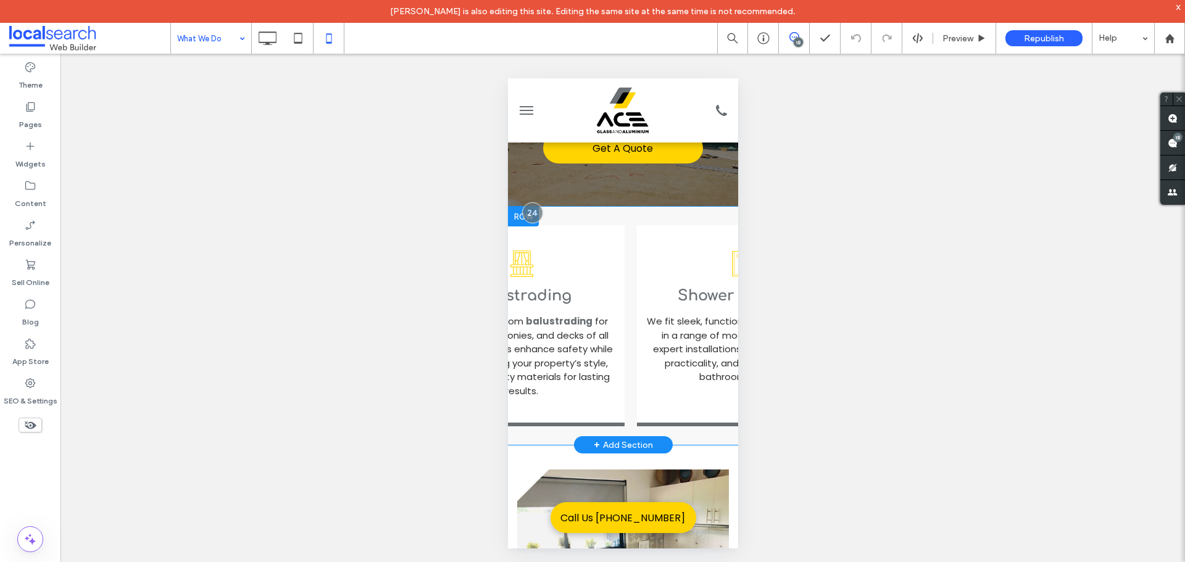
scroll to position [0, 2747]
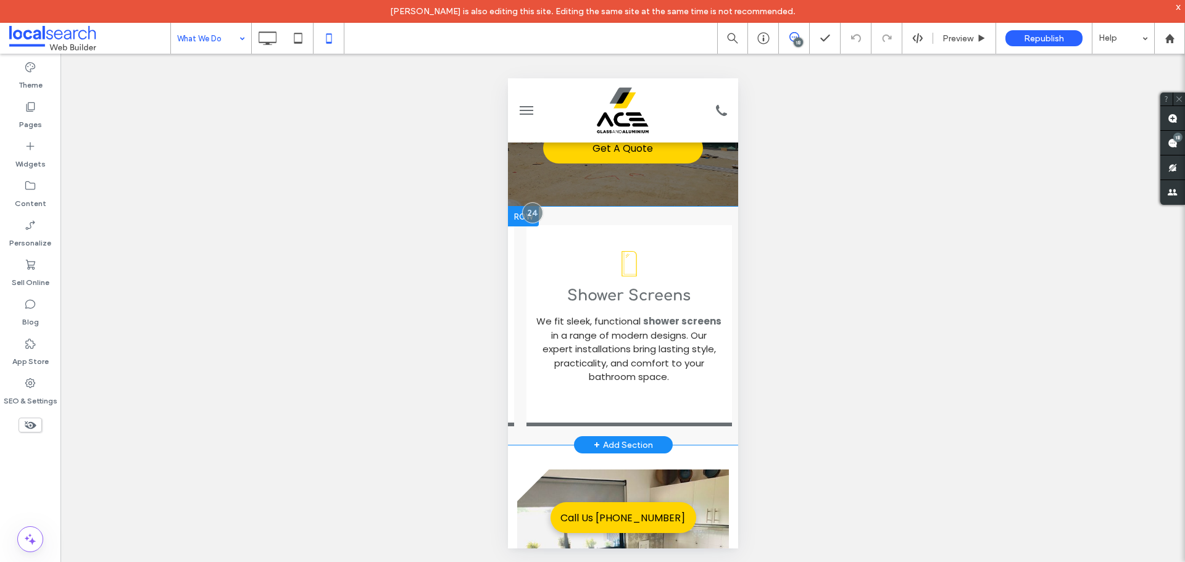
drag, startPoint x: 523, startPoint y: 408, endPoint x: 1245, endPoint y: 483, distance: 726.6
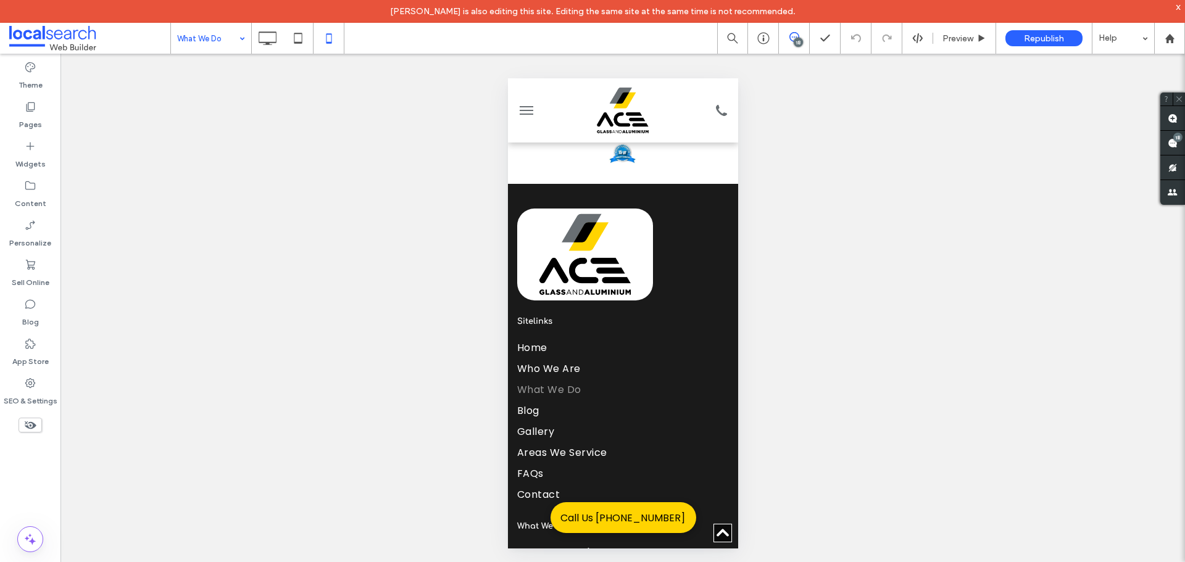
scroll to position [1728, 0]
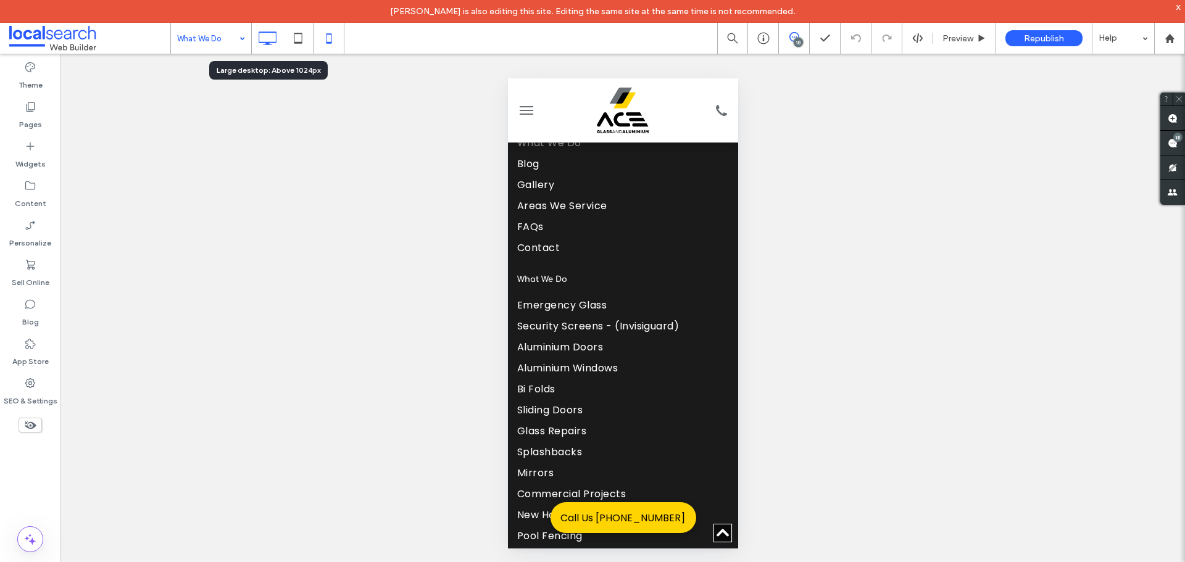
click at [257, 38] on icon at bounding box center [267, 38] width 25 height 25
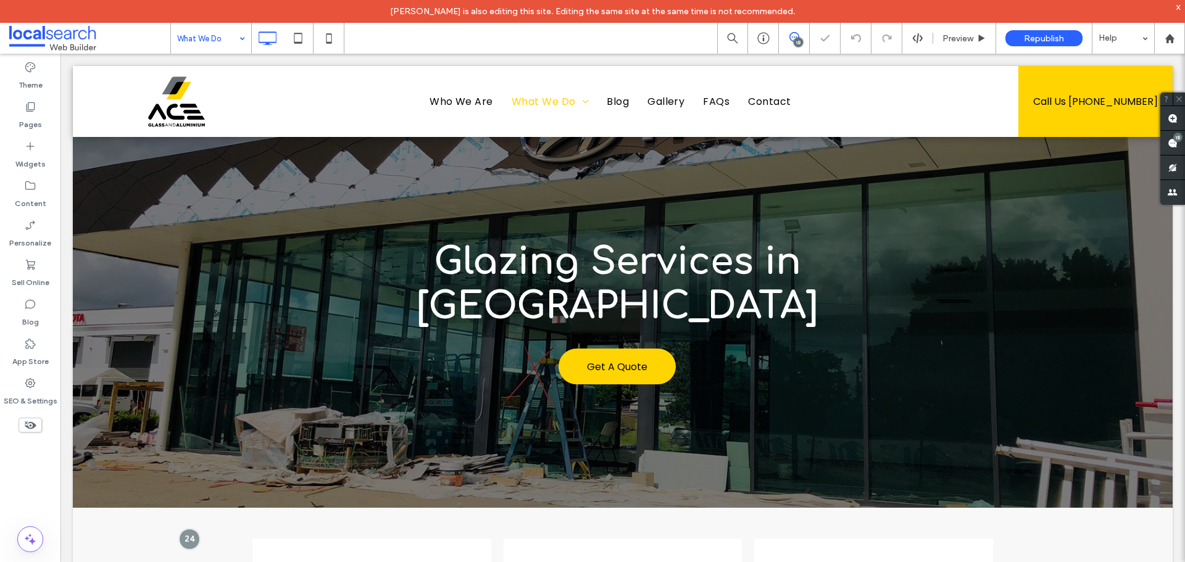
scroll to position [0, 0]
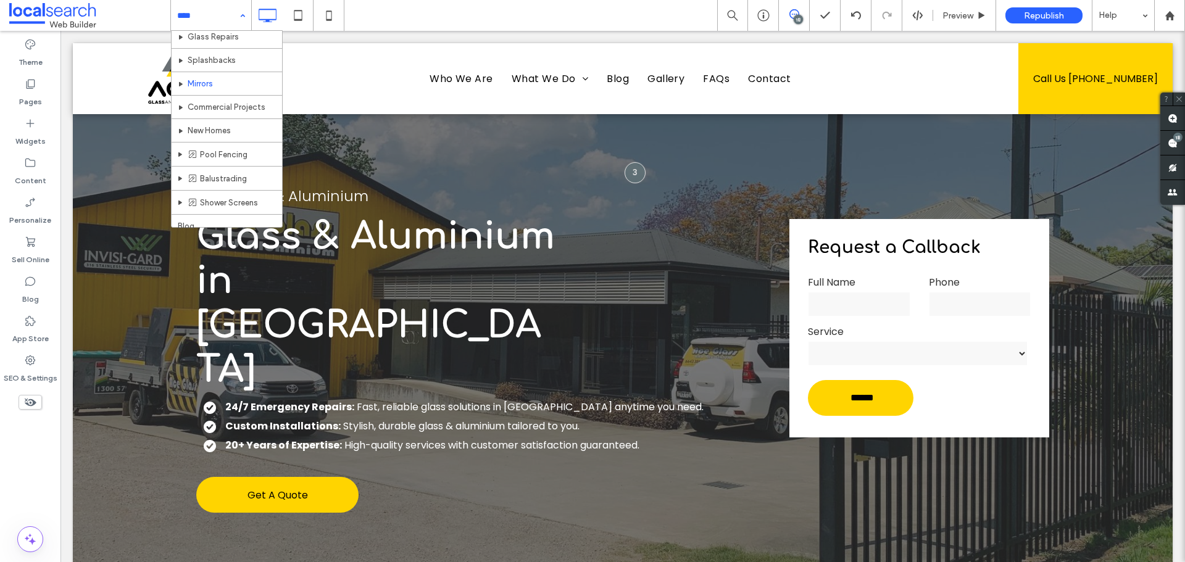
scroll to position [247, 0]
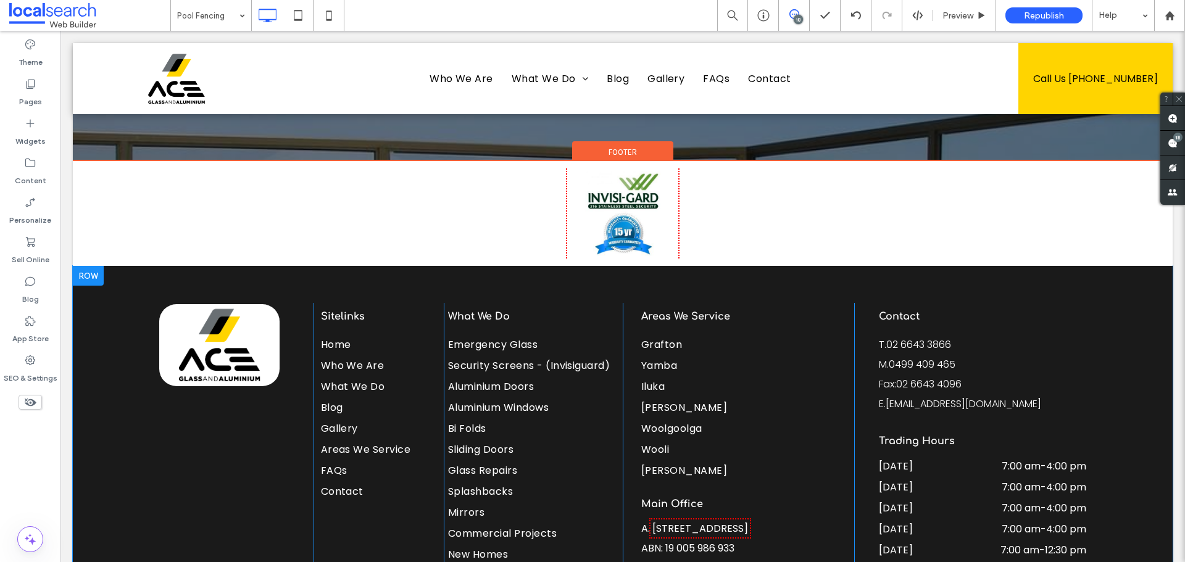
scroll to position [2911, 0]
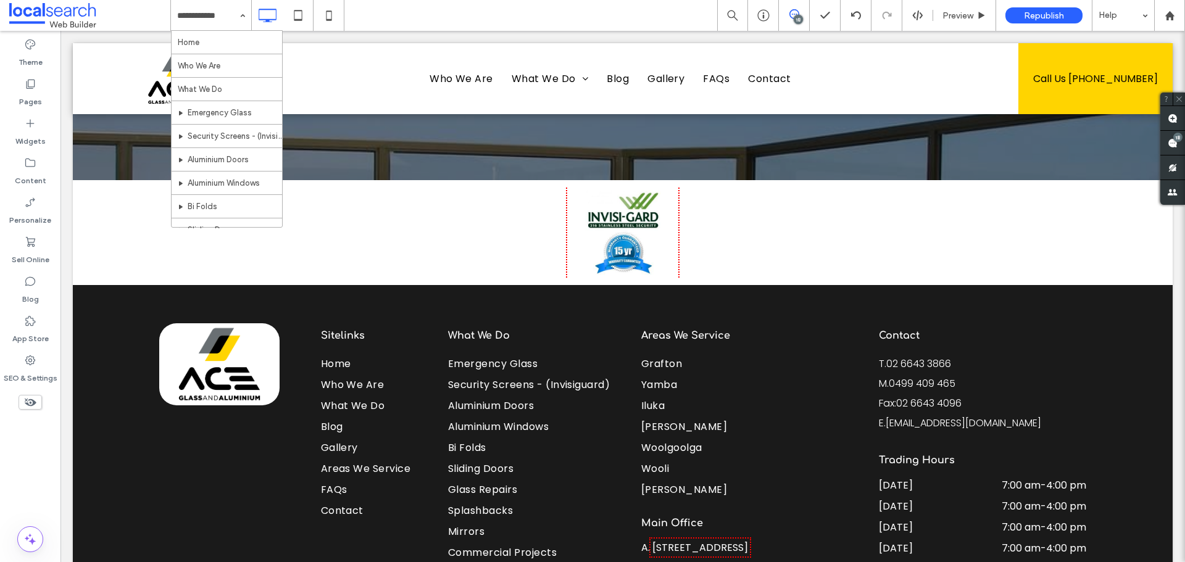
click at [218, 15] on input at bounding box center [208, 15] width 62 height 31
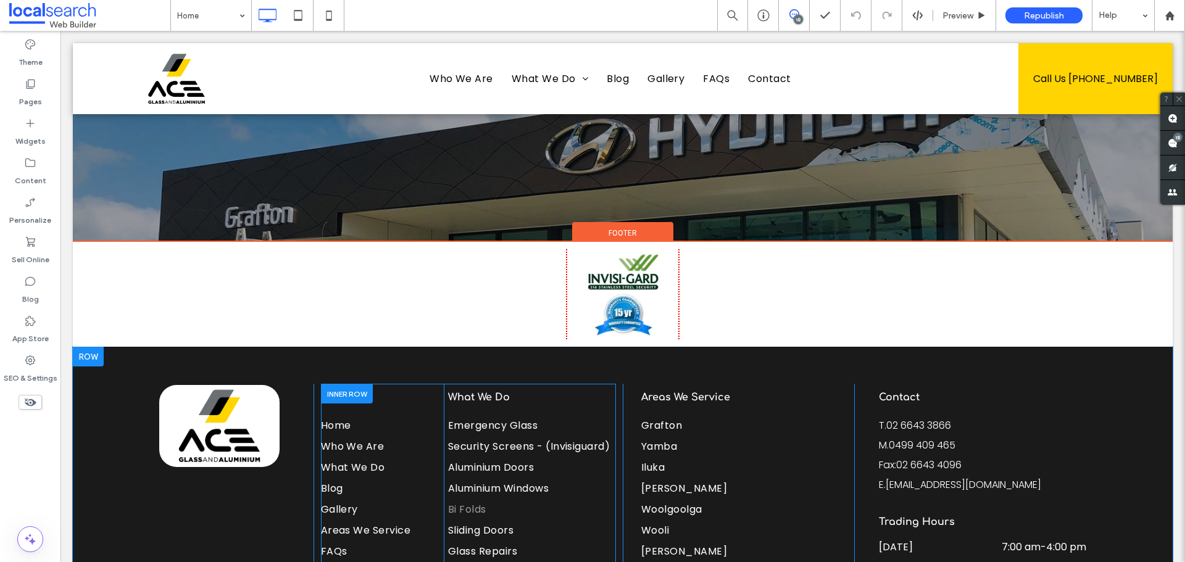
scroll to position [4567, 0]
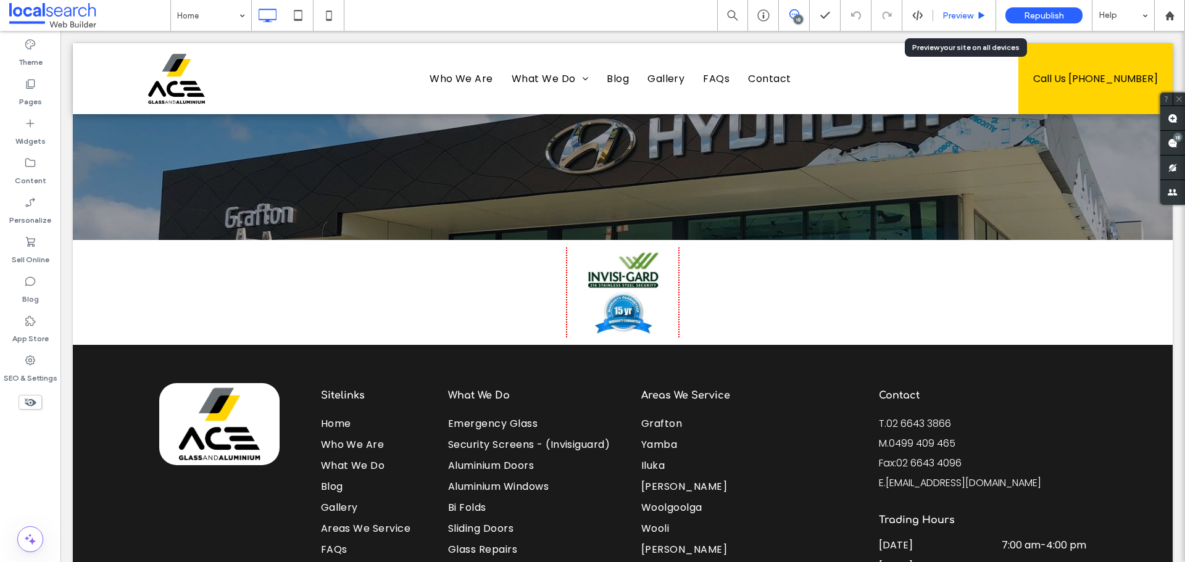
click at [955, 14] on span "Preview" at bounding box center [957, 15] width 31 height 10
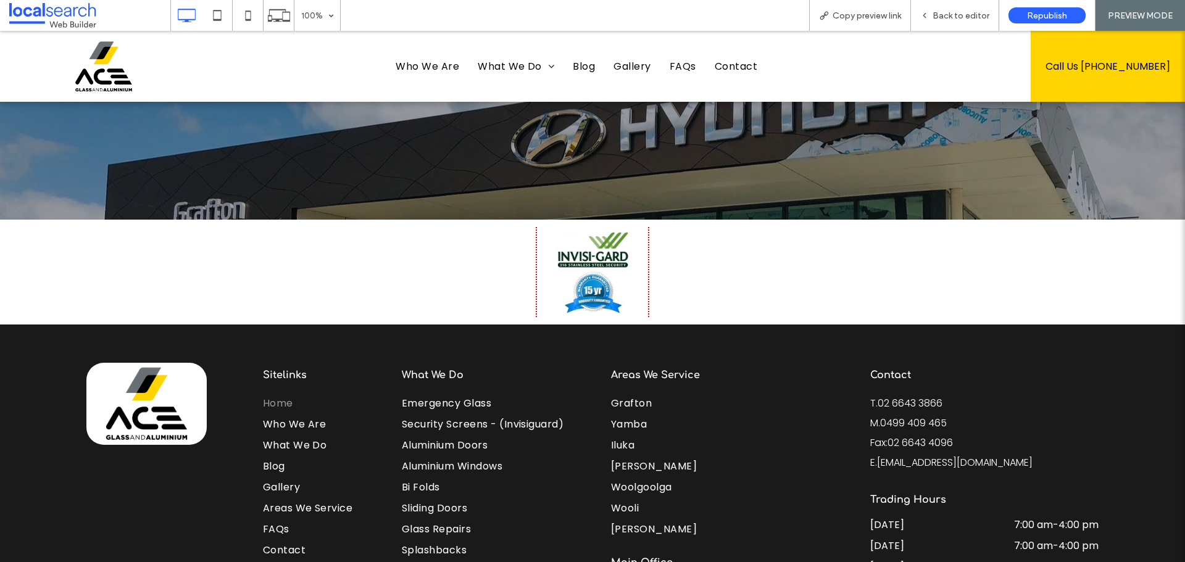
click at [955, 14] on span "Back to editor" at bounding box center [961, 15] width 57 height 10
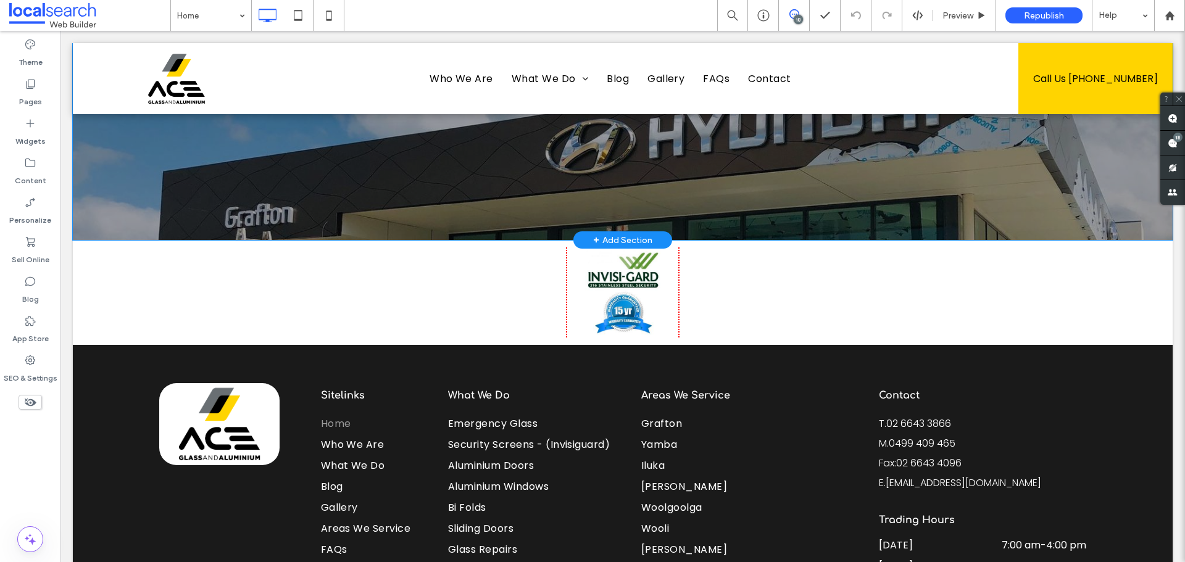
scroll to position [4576, 0]
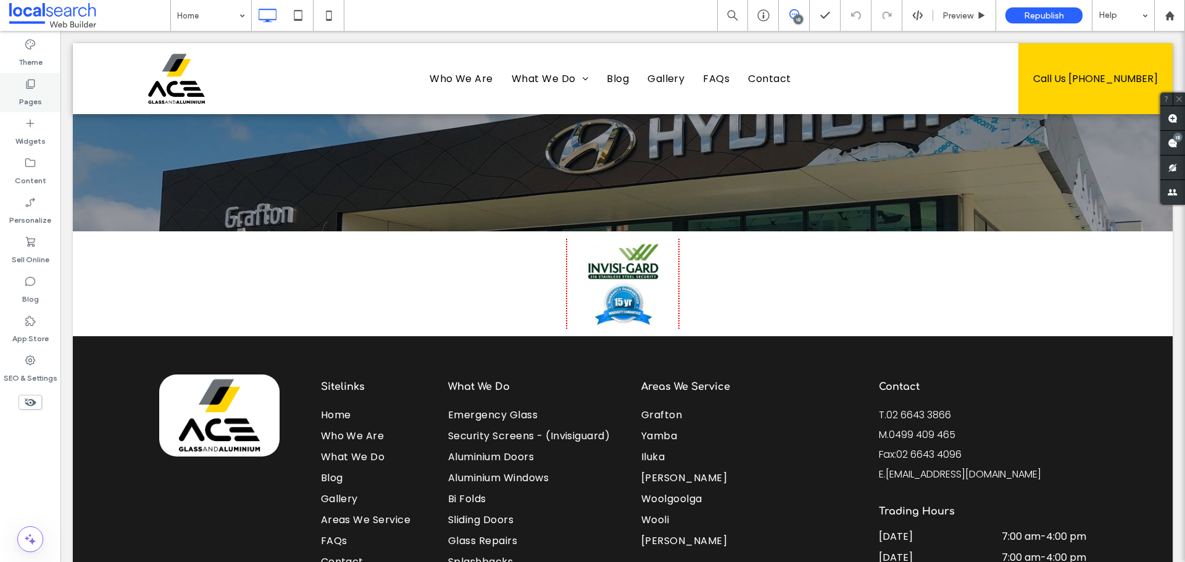
click at [28, 107] on div "Pages" at bounding box center [30, 92] width 60 height 39
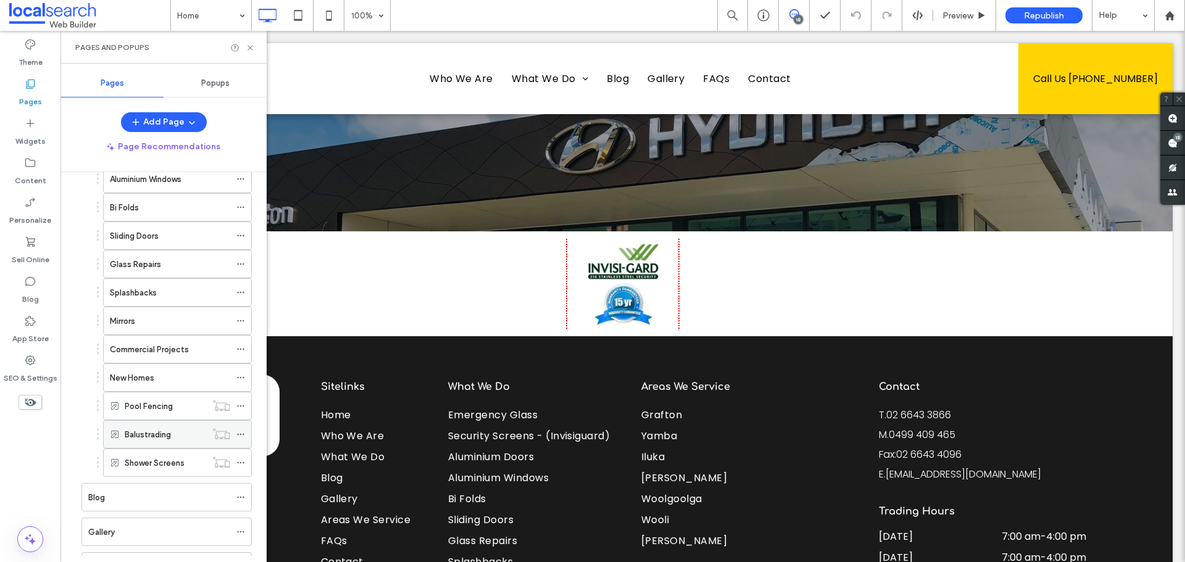
scroll to position [336, 0]
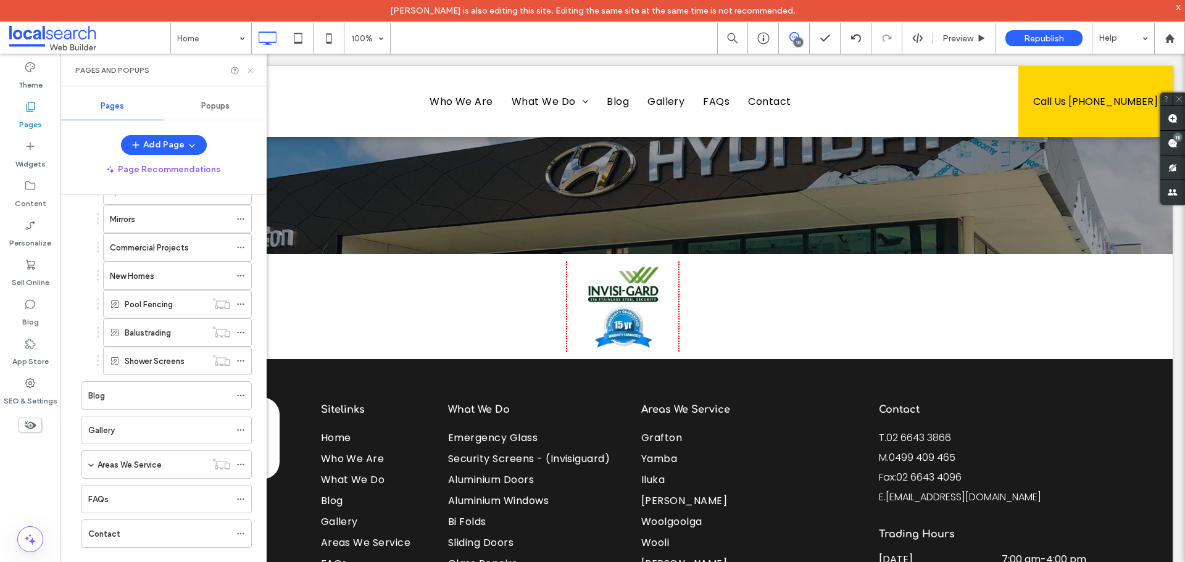
click at [249, 73] on icon at bounding box center [250, 70] width 9 height 9
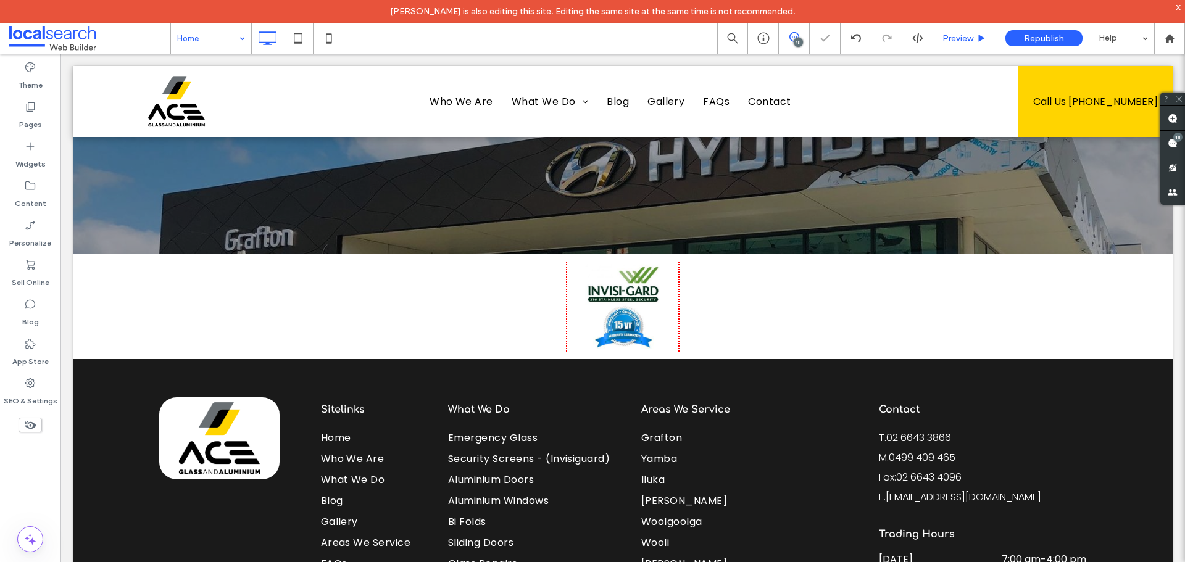
click at [954, 37] on span "Preview" at bounding box center [957, 38] width 31 height 10
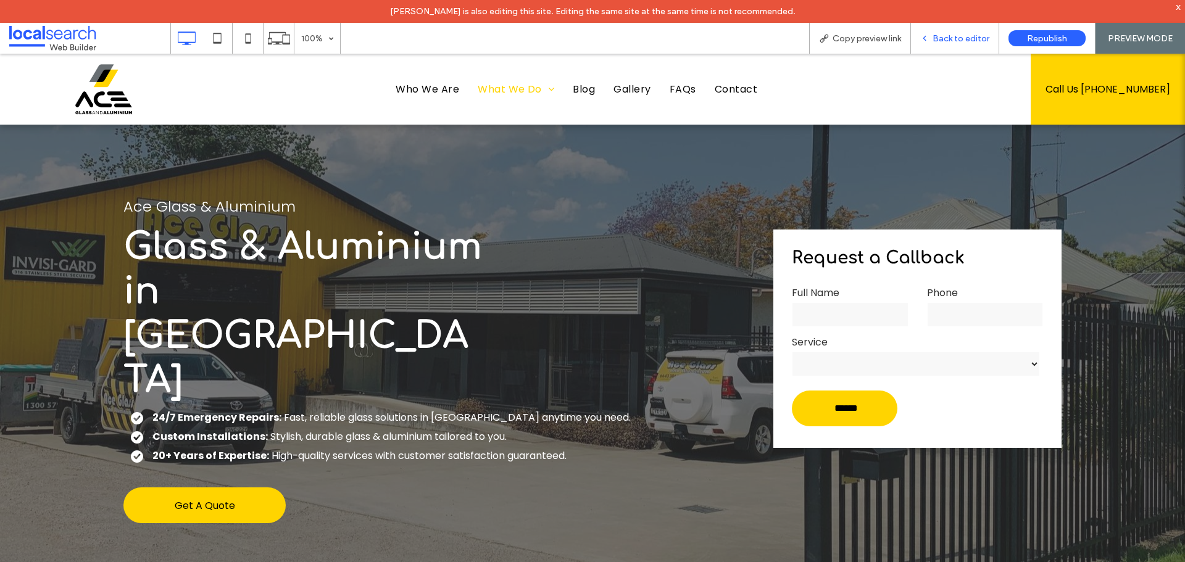
click at [970, 46] on div "Back to editor" at bounding box center [955, 38] width 88 height 31
click at [965, 39] on span "Back to editor" at bounding box center [961, 38] width 57 height 10
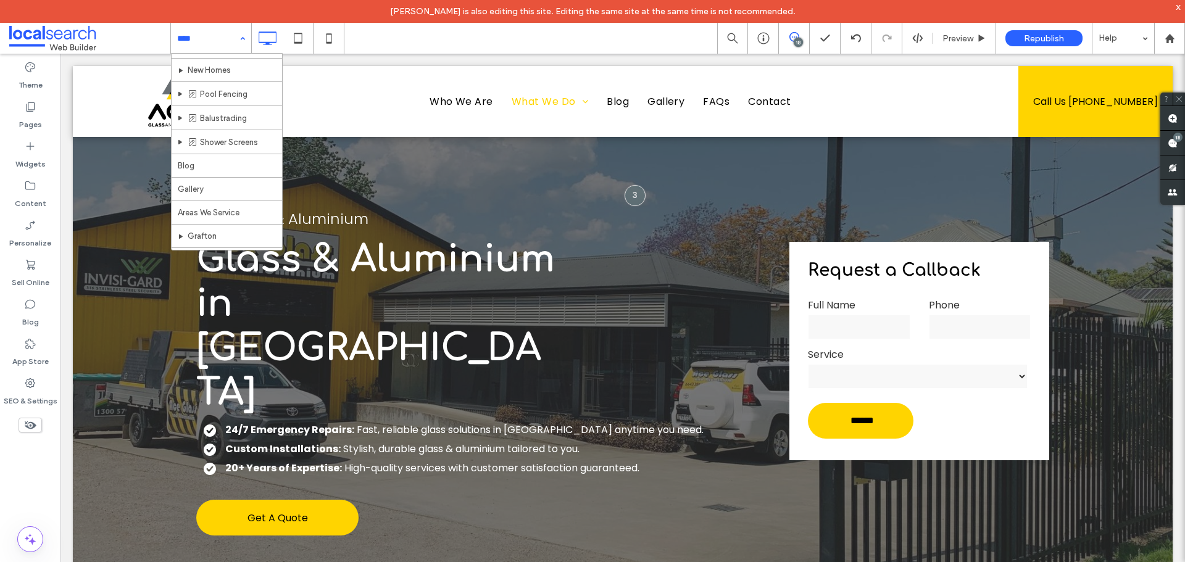
scroll to position [238, 0]
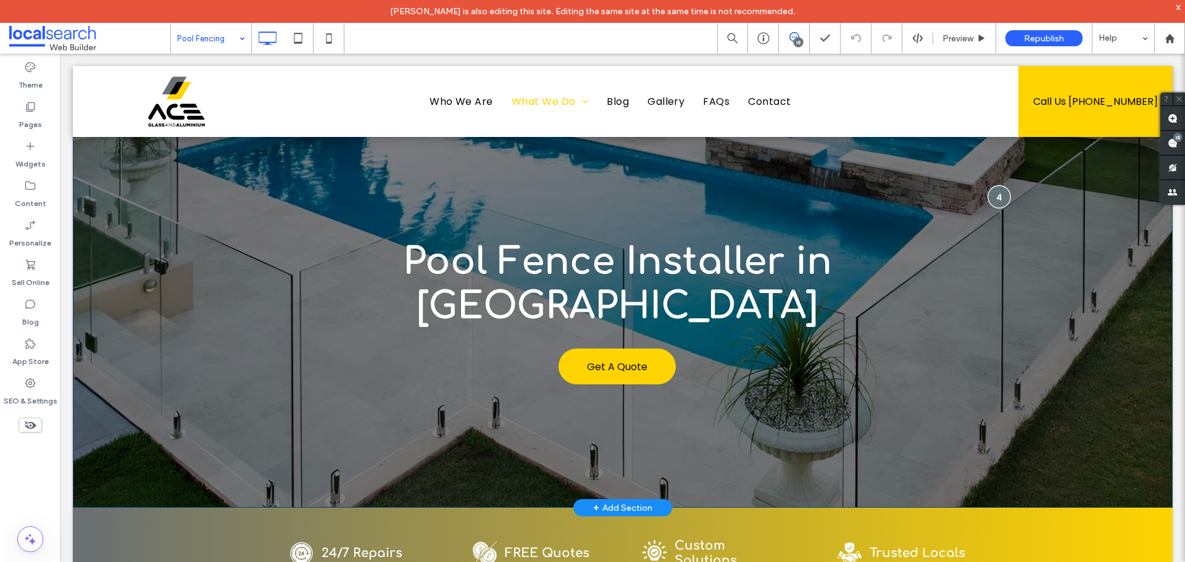
click at [987, 197] on div at bounding box center [998, 196] width 23 height 23
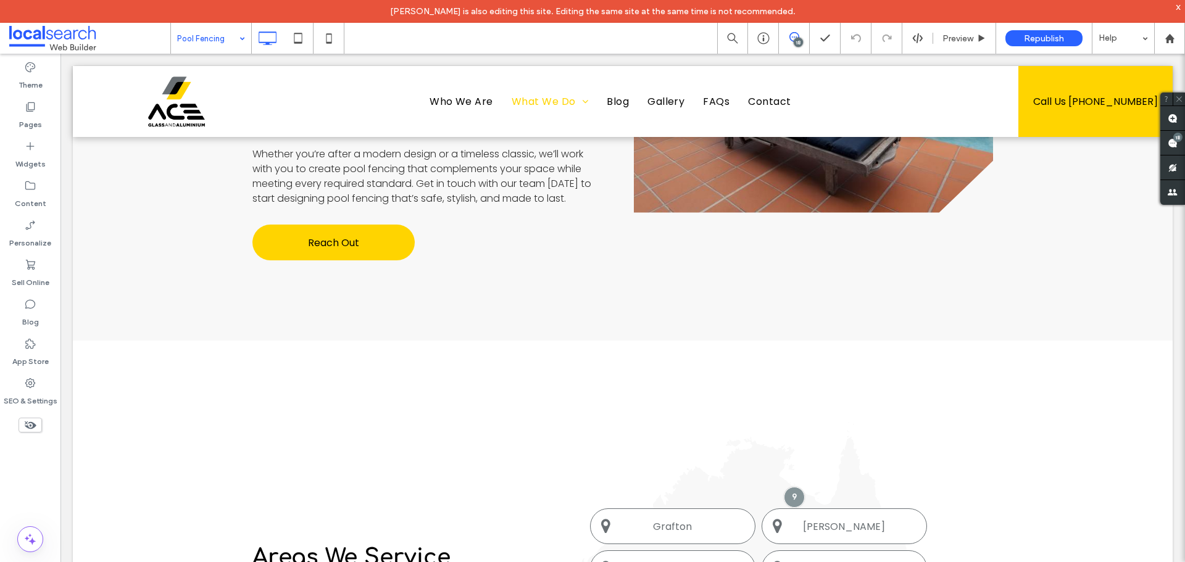
scroll to position [2098, 0]
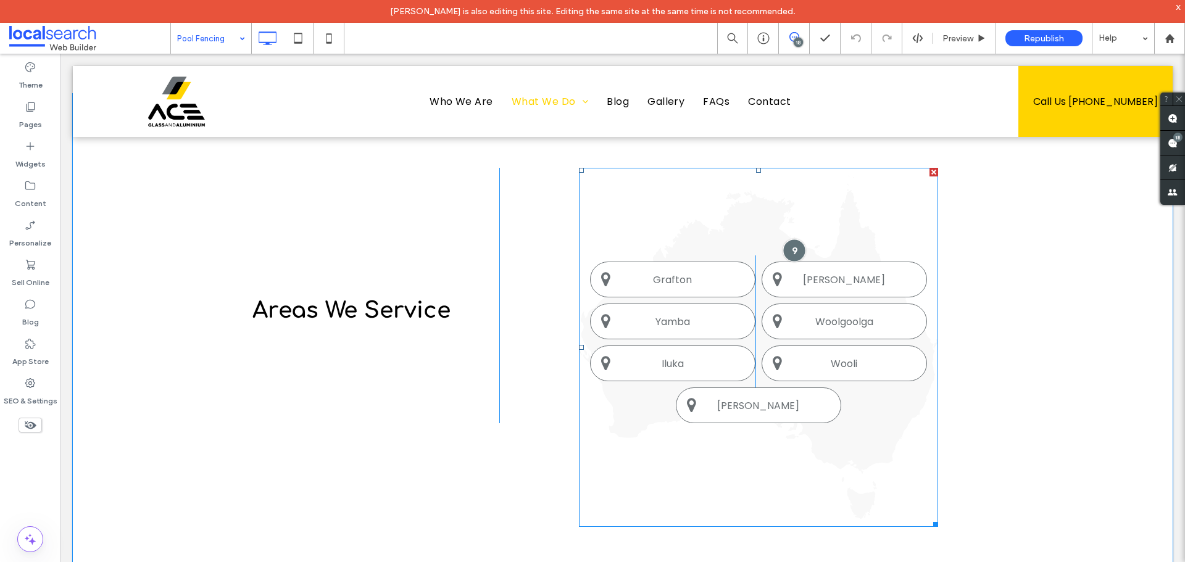
click at [785, 249] on div at bounding box center [794, 250] width 23 height 23
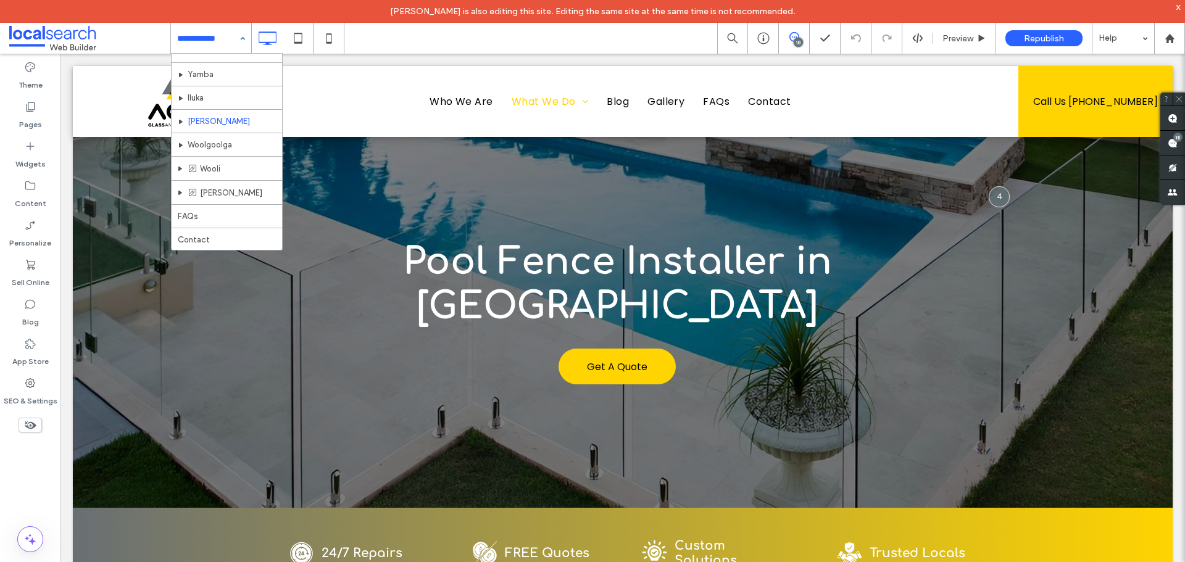
scroll to position [300, 0]
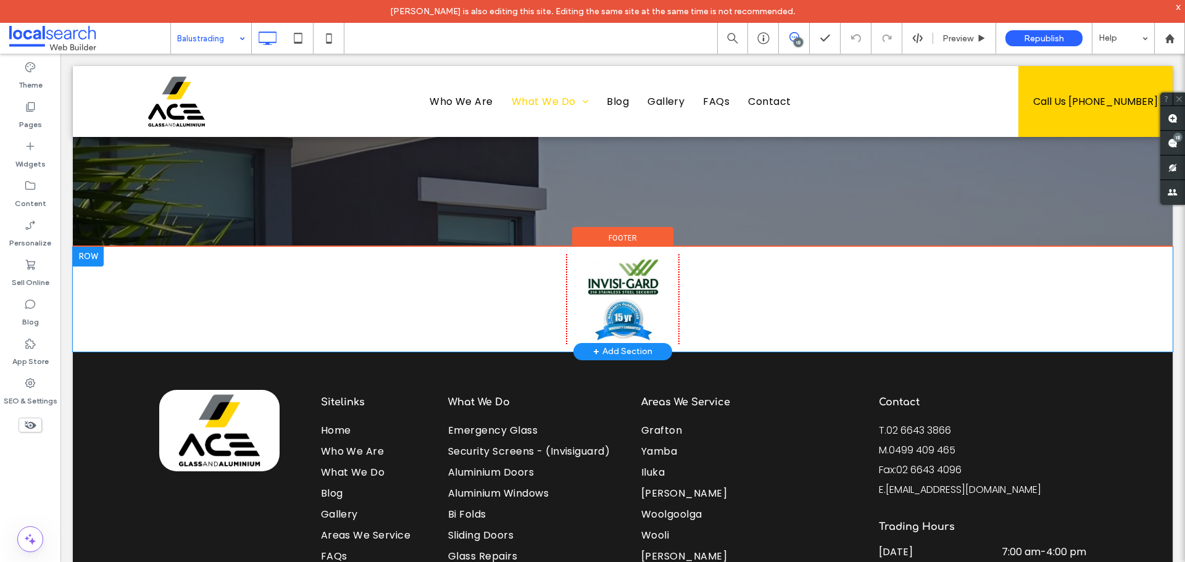
scroll to position [3270, 0]
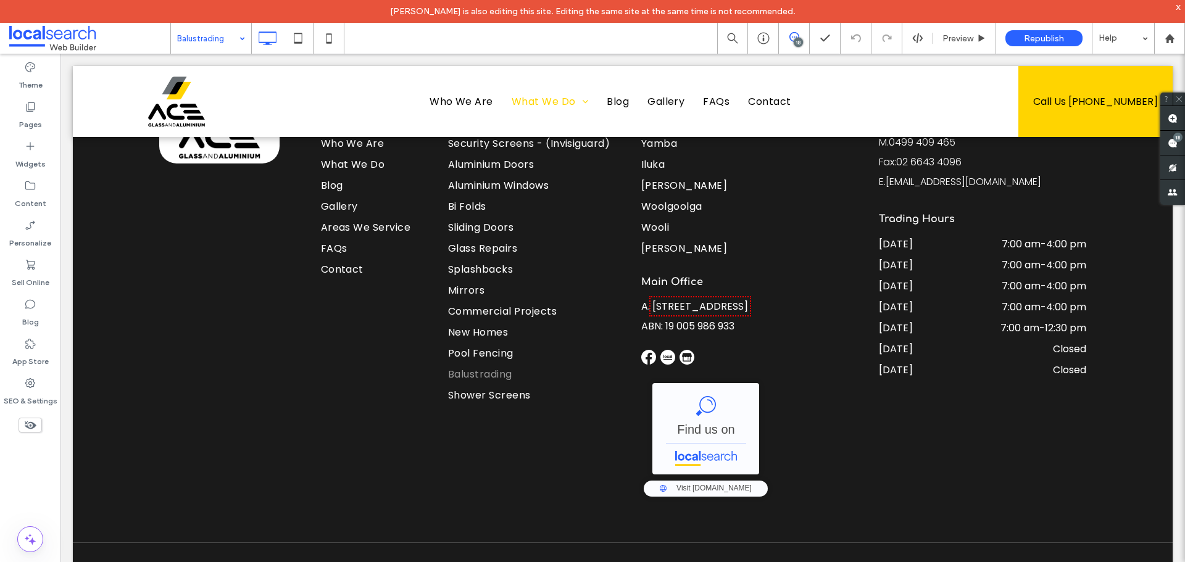
click at [239, 47] on div "Balustrading" at bounding box center [211, 38] width 80 height 31
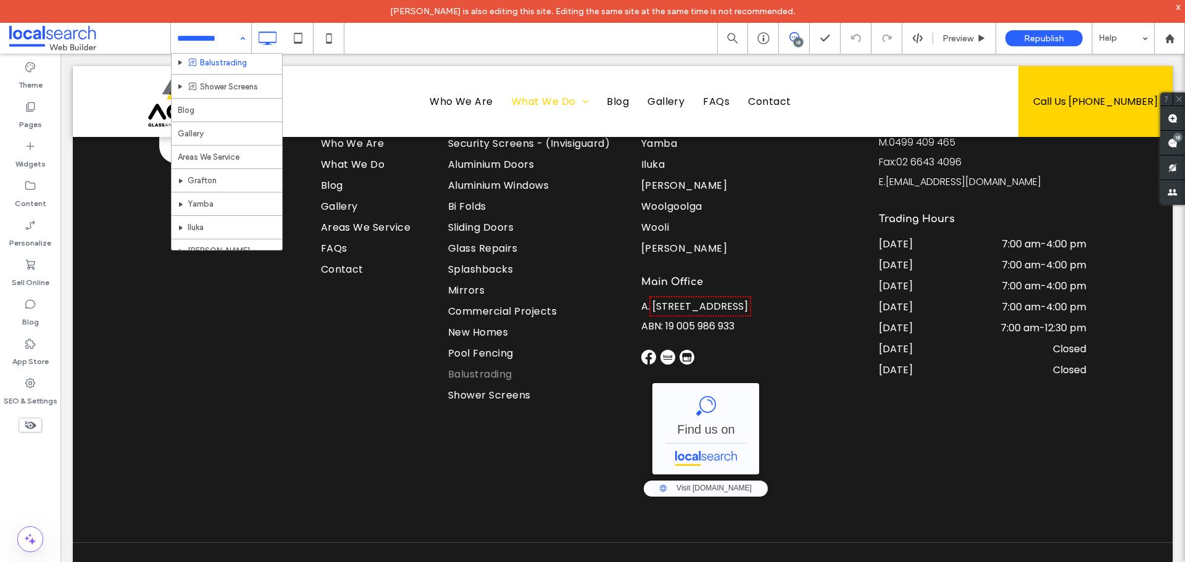
scroll to position [309, 0]
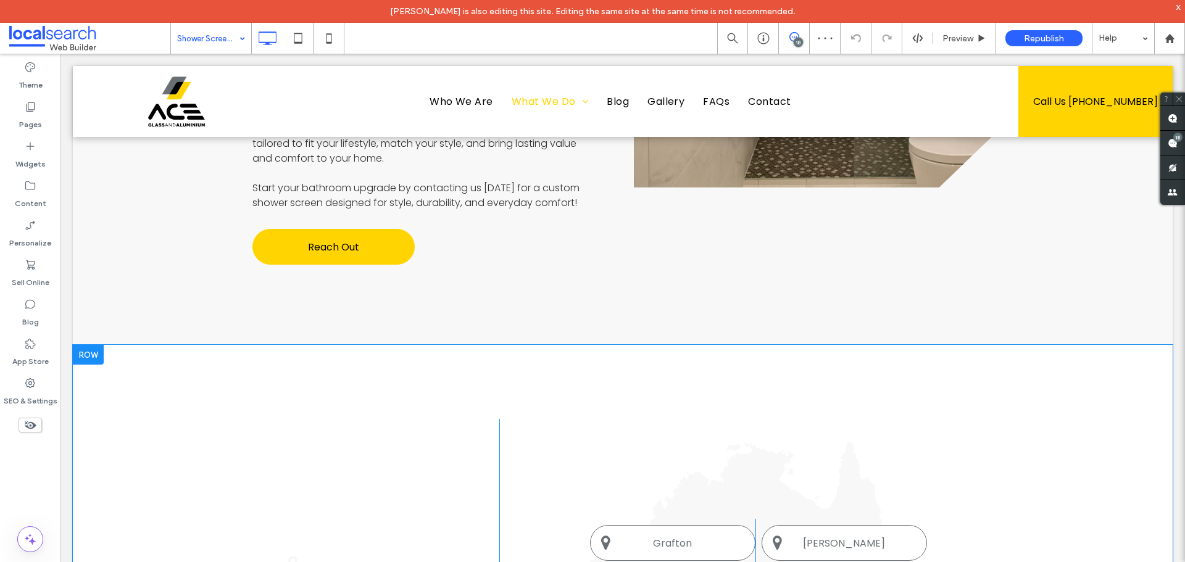
scroll to position [2098, 0]
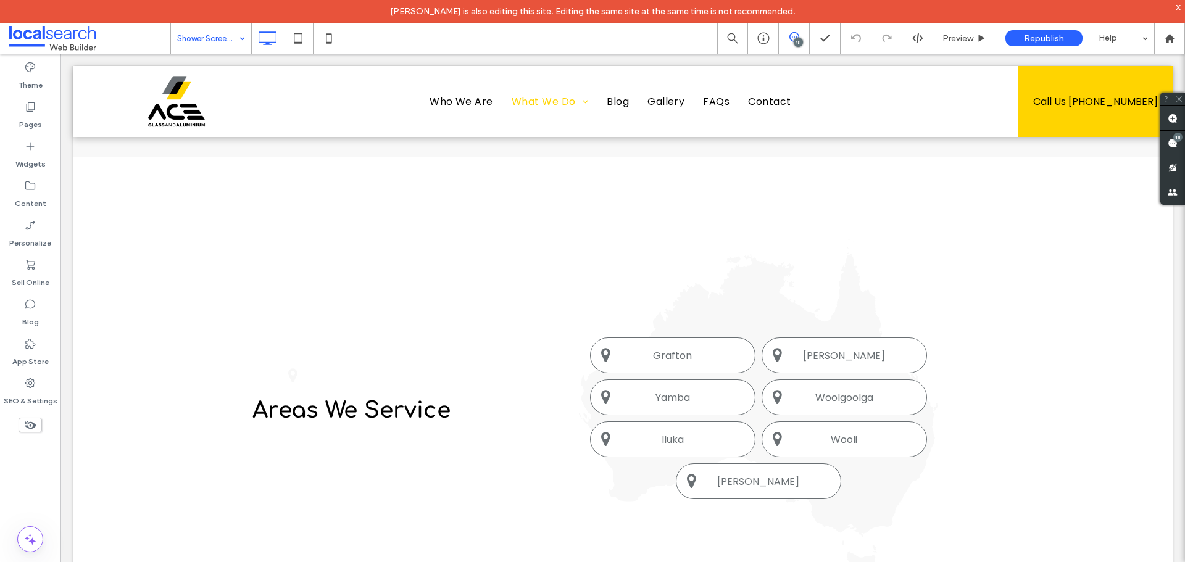
click at [222, 43] on input at bounding box center [208, 38] width 62 height 31
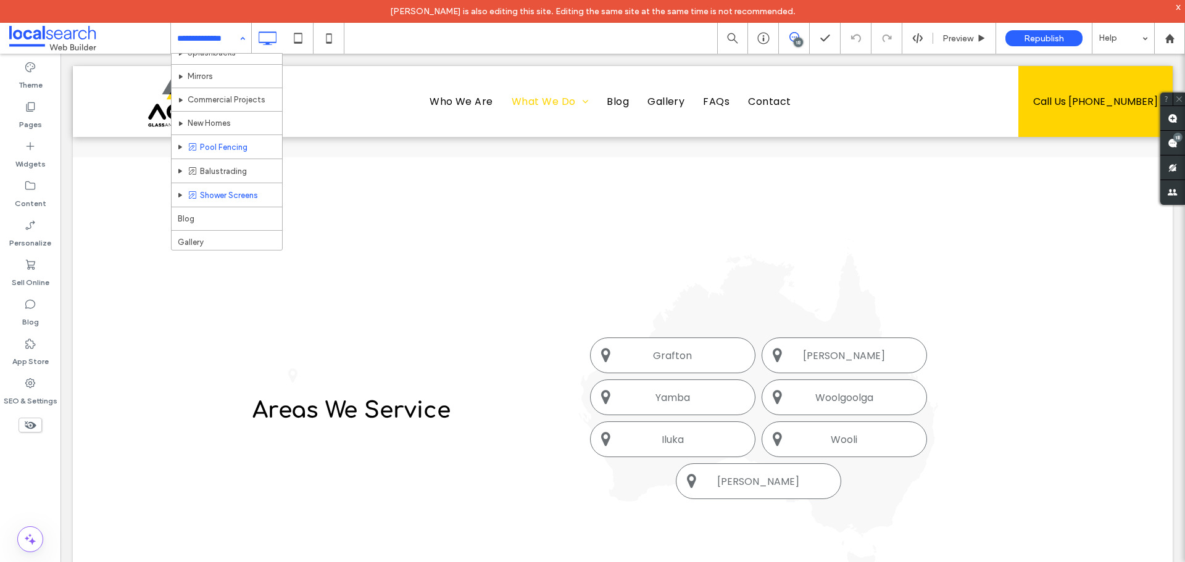
scroll to position [485, 0]
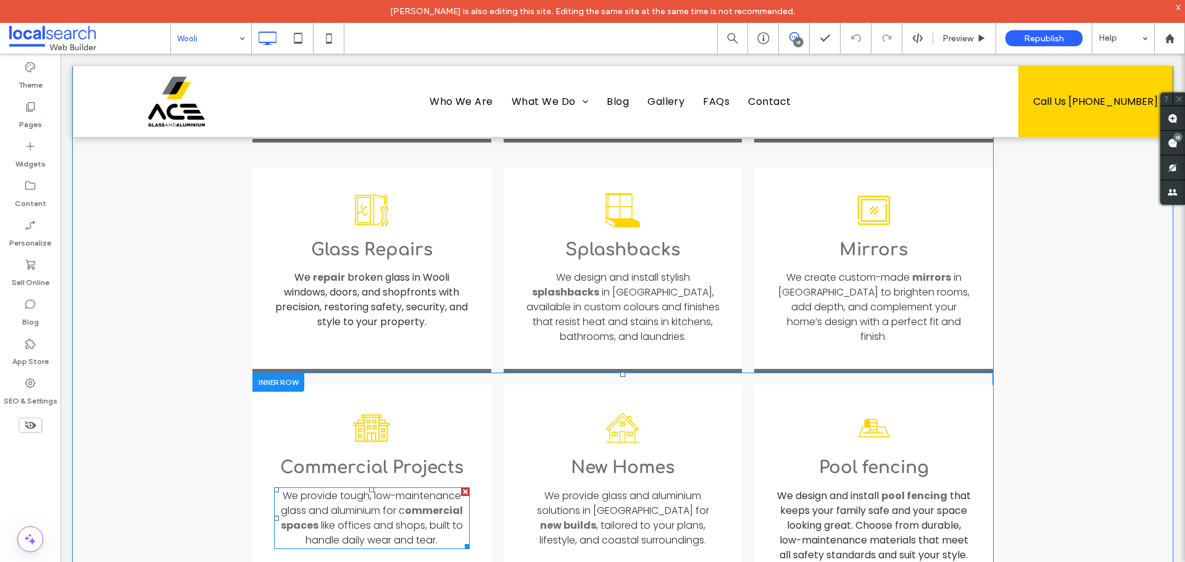
scroll to position [2592, 0]
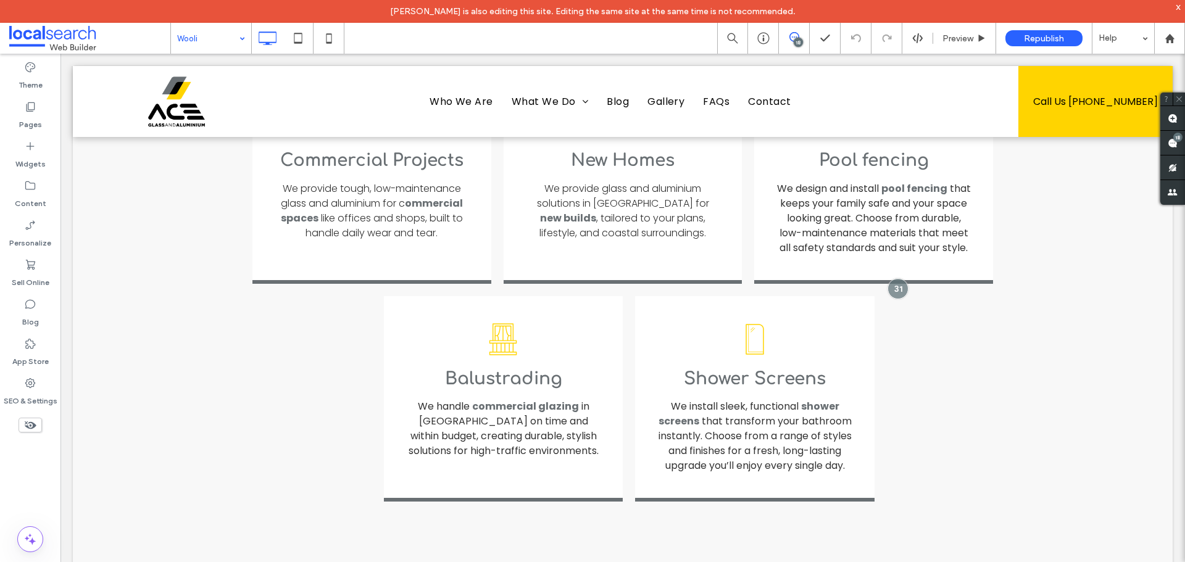
click at [232, 46] on input at bounding box center [208, 38] width 62 height 31
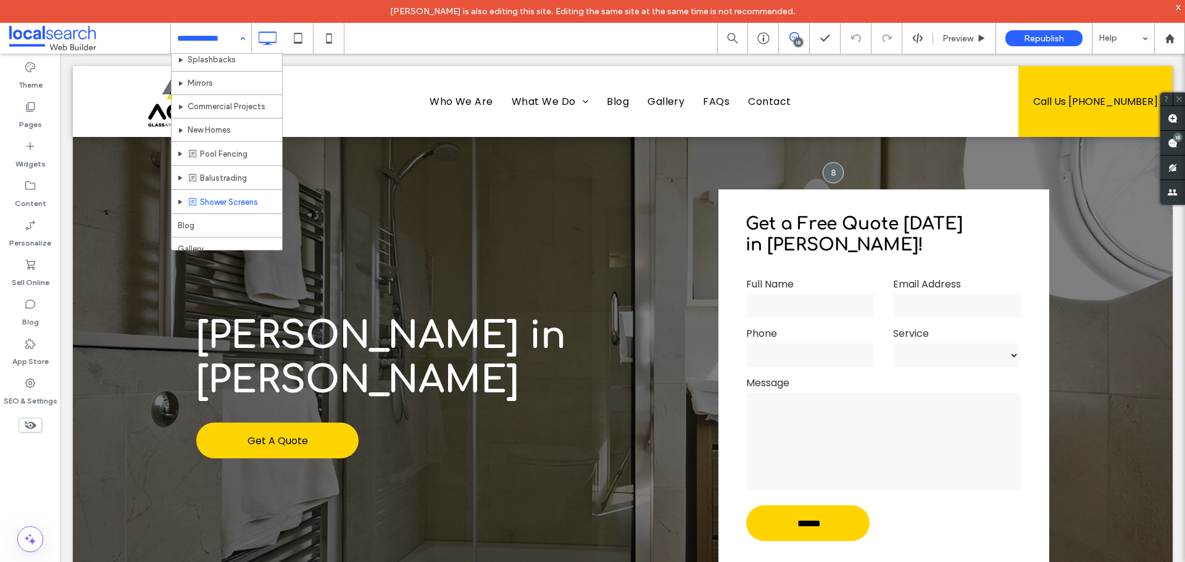
scroll to position [247, 0]
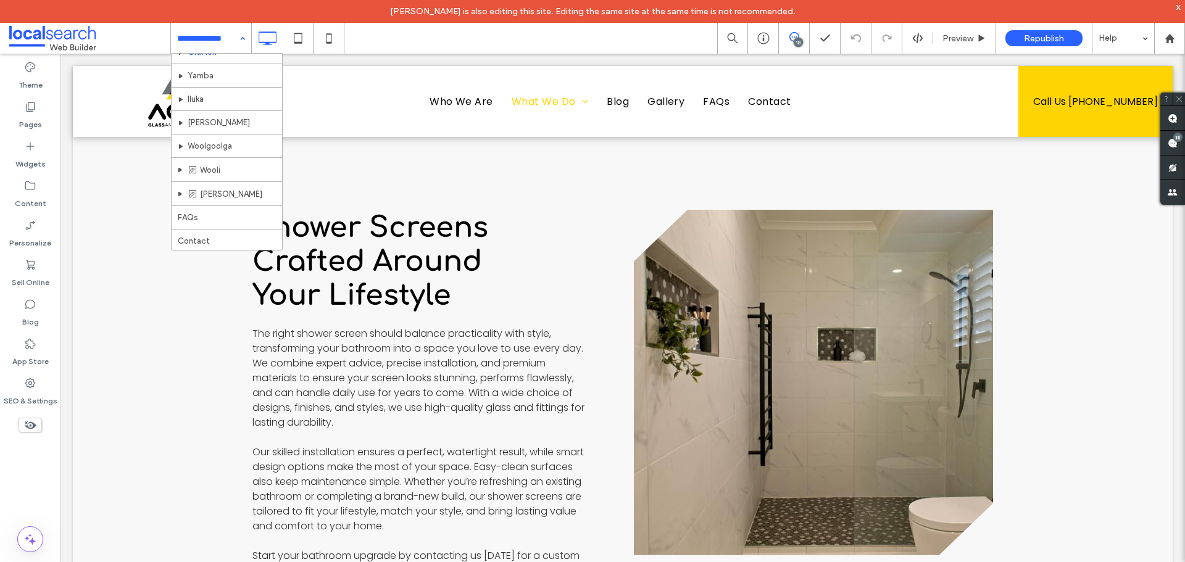
scroll to position [485, 0]
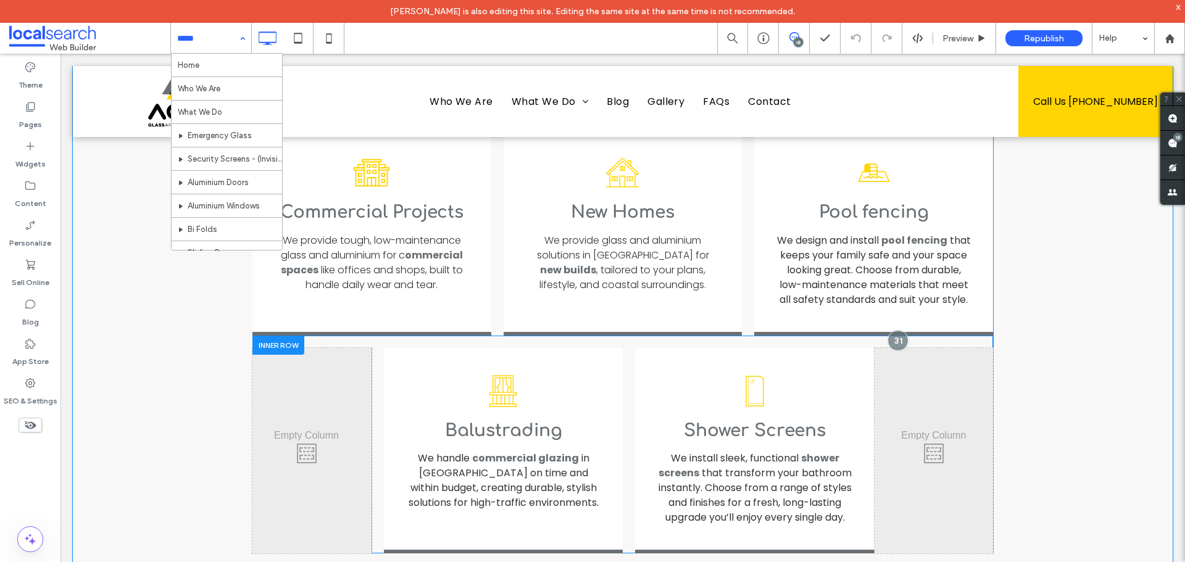
scroll to position [2530, 0]
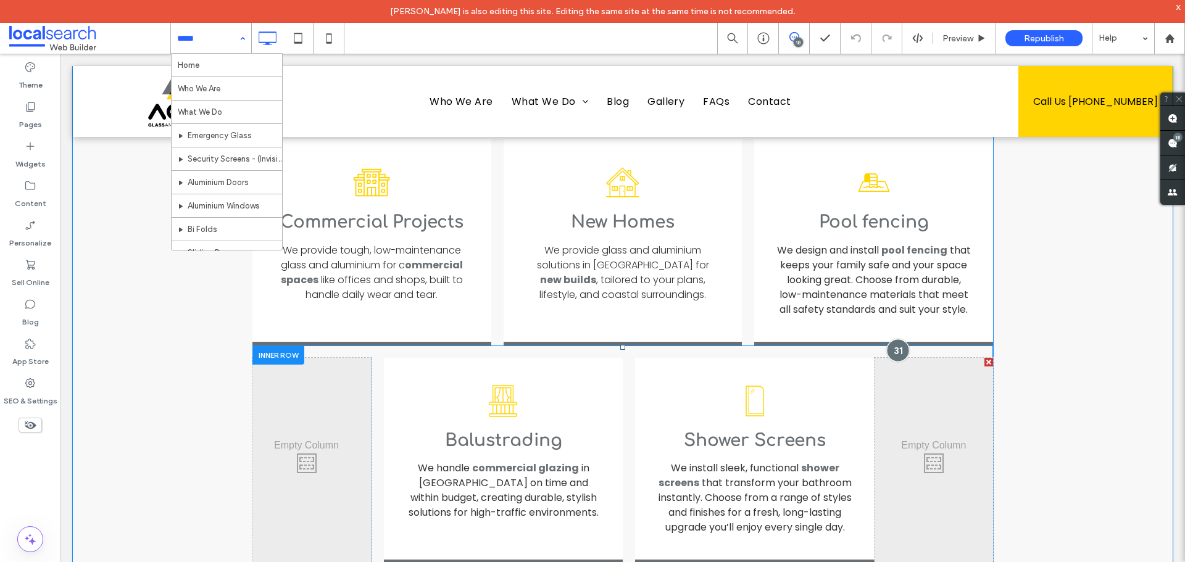
click at [896, 339] on div at bounding box center [898, 350] width 23 height 23
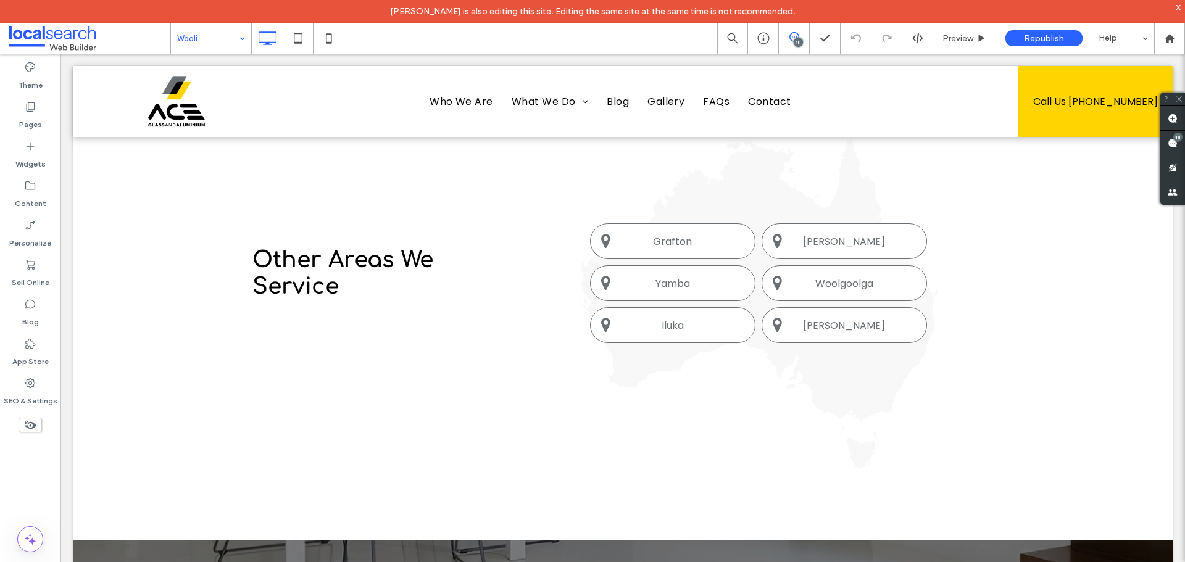
scroll to position [5061, 0]
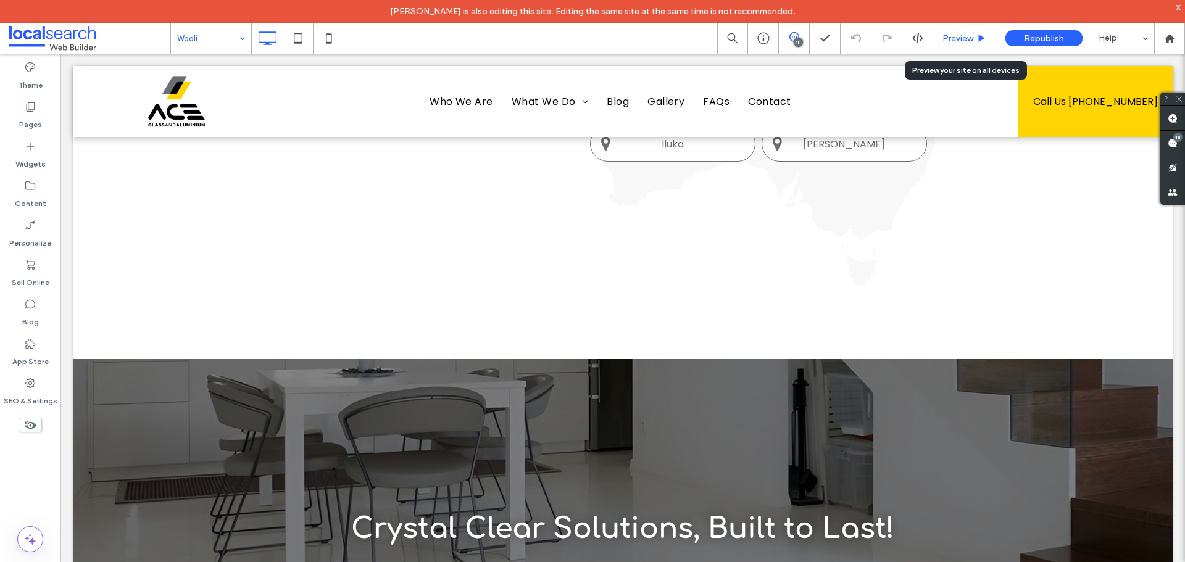
click at [933, 36] on div "Preview" at bounding box center [964, 38] width 62 height 10
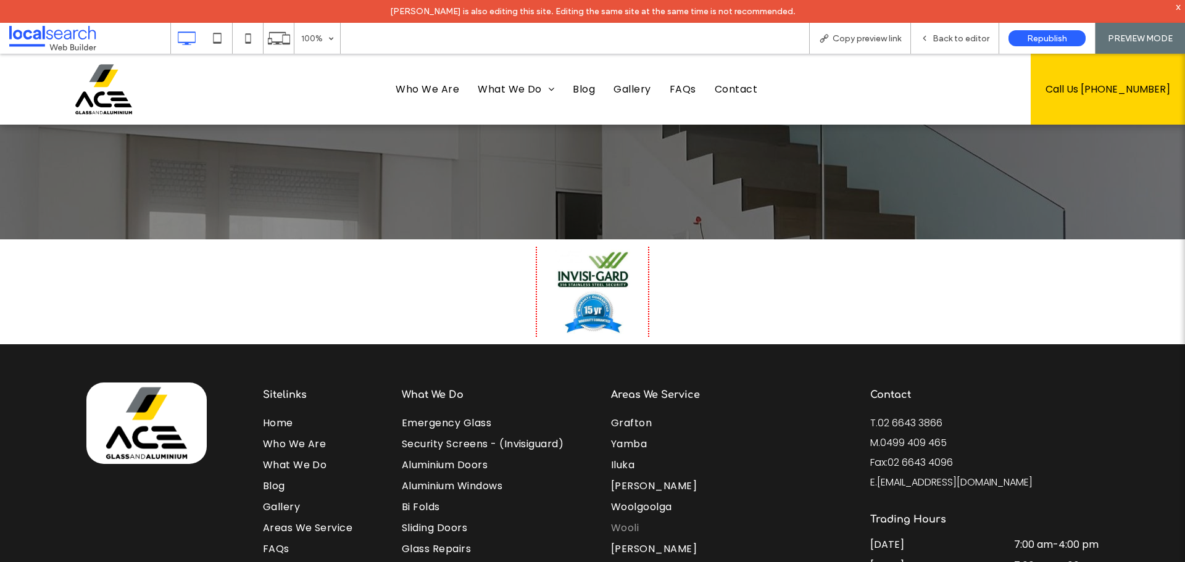
scroll to position [5833, 0]
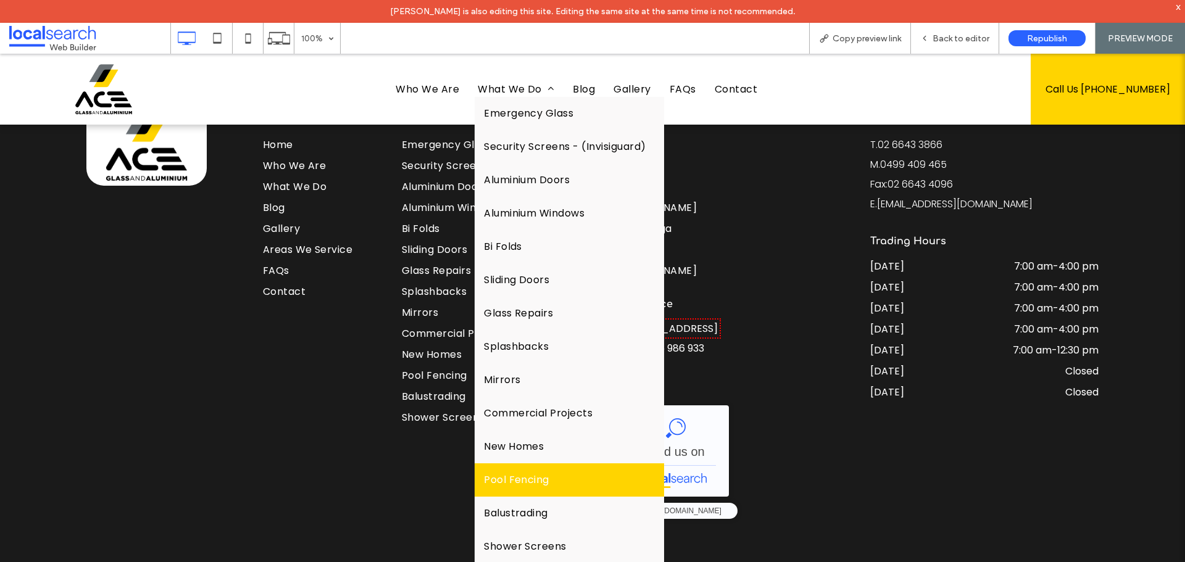
click at [607, 488] on link "Pool Fencing" at bounding box center [569, 479] width 189 height 33
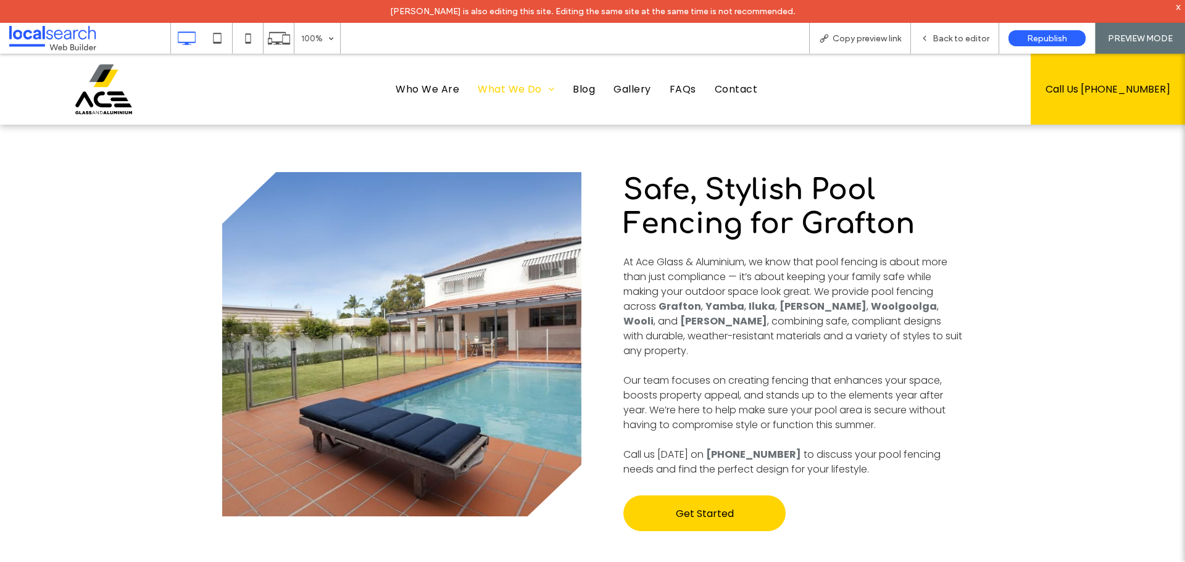
scroll to position [494, 0]
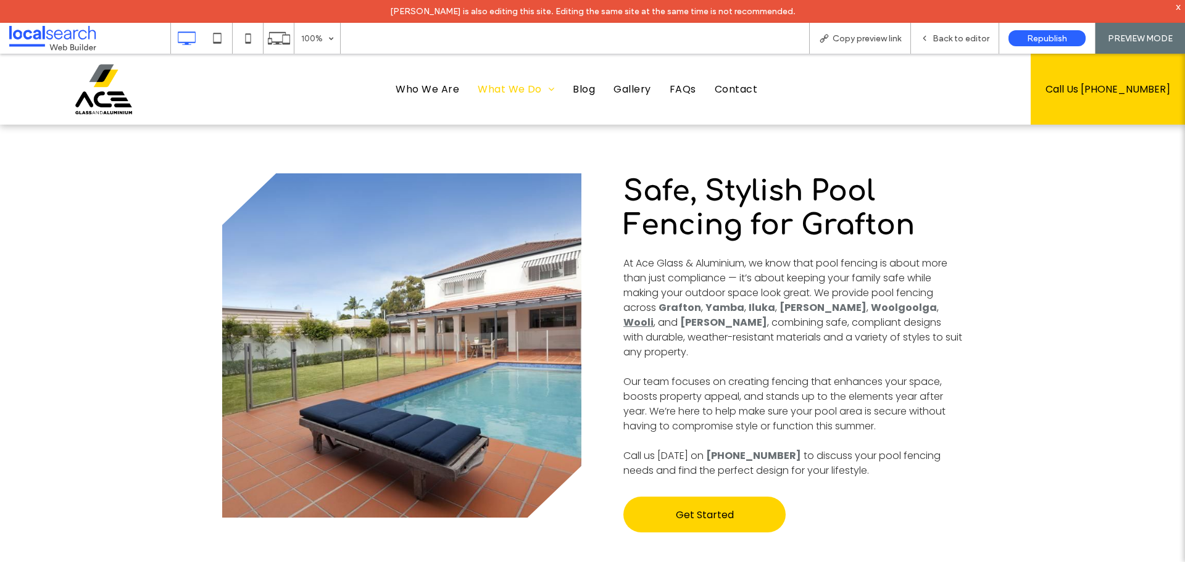
click at [654, 315] on link "Wooli" at bounding box center [638, 322] width 30 height 14
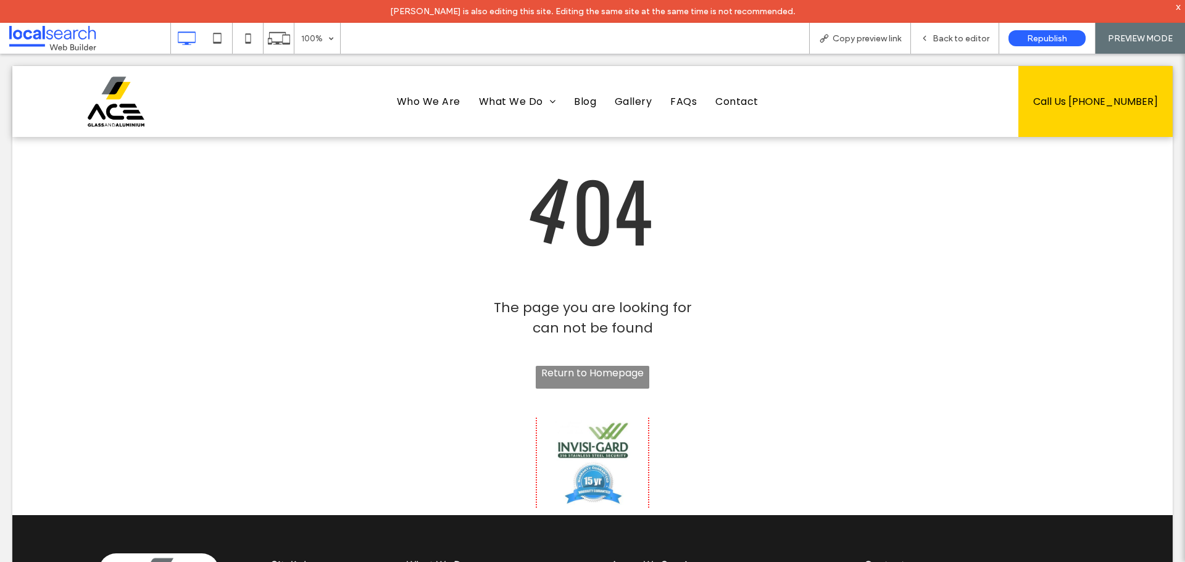
scroll to position [0, 0]
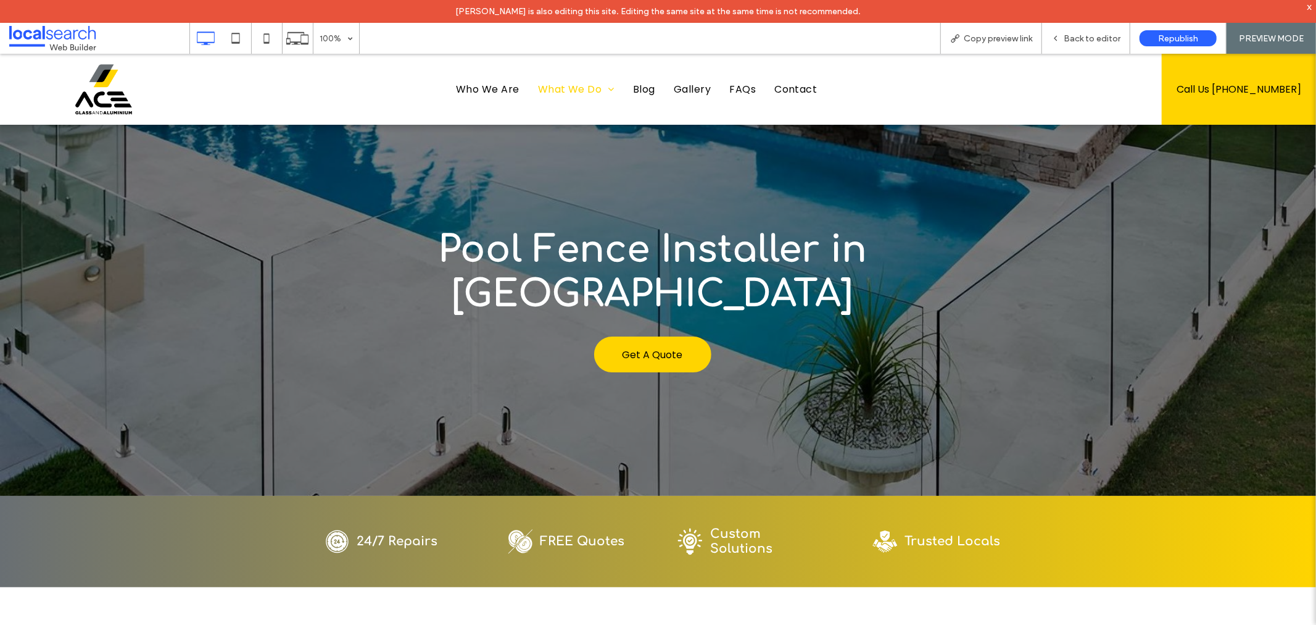
scroll to position [206, 0]
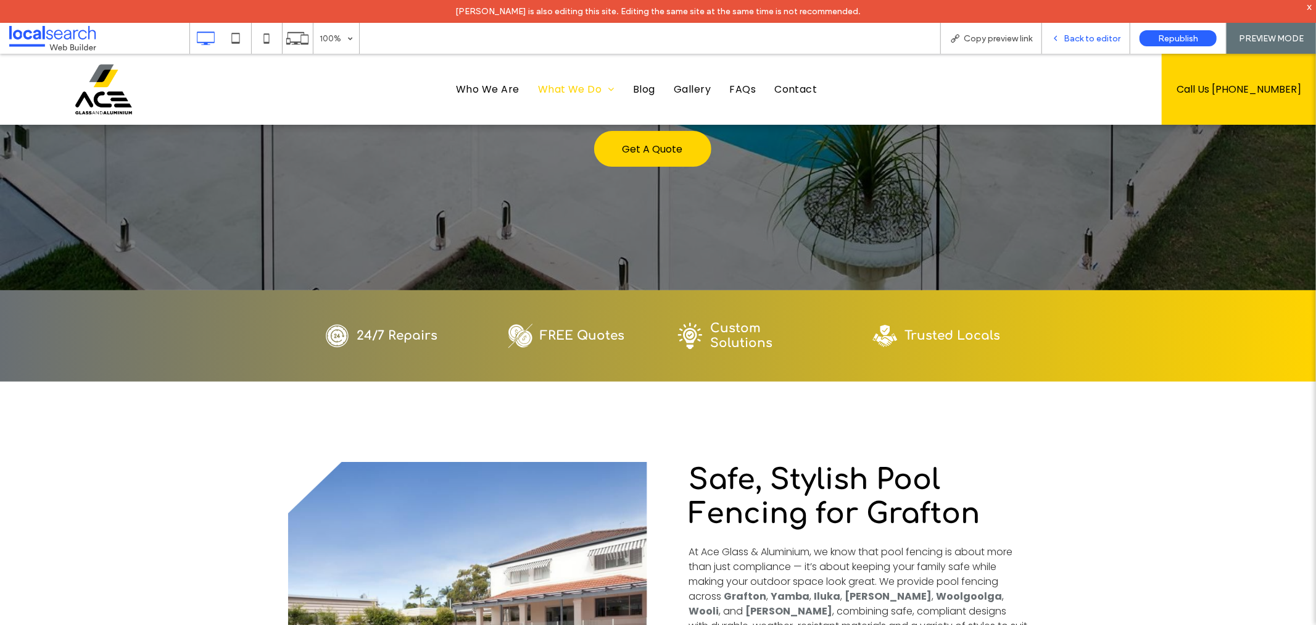
click at [1058, 30] on div "Back to editor" at bounding box center [1086, 38] width 88 height 31
click at [1079, 36] on span "Back to editor" at bounding box center [1092, 38] width 57 height 10
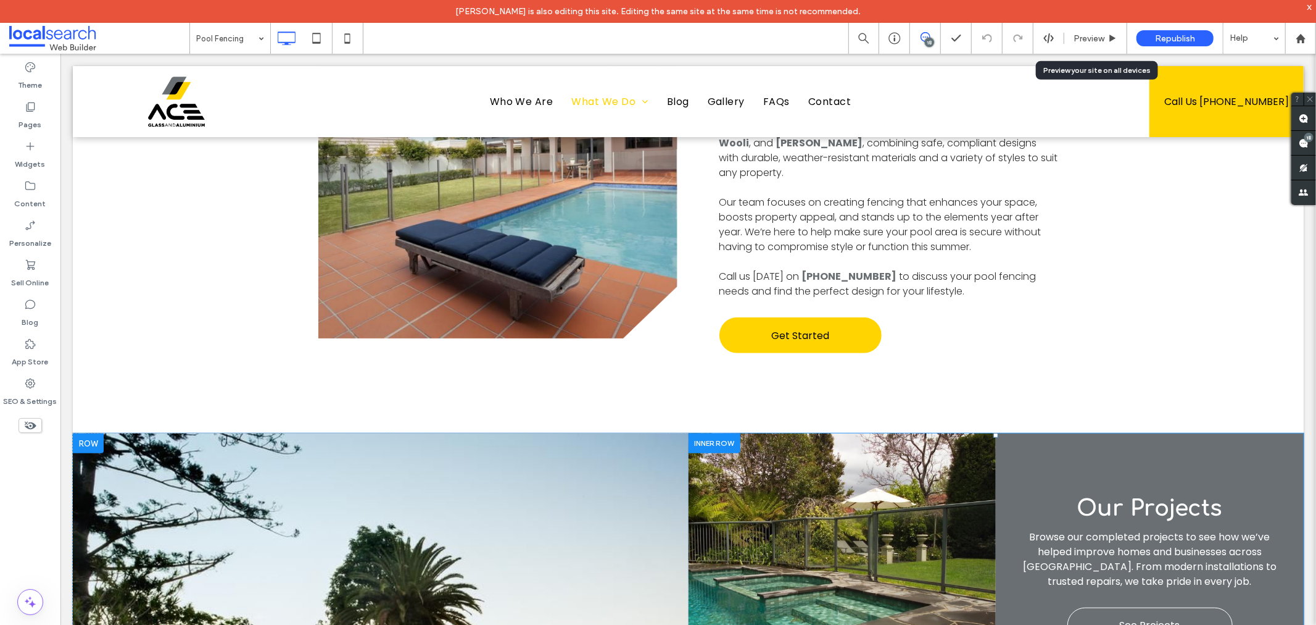
scroll to position [411, 0]
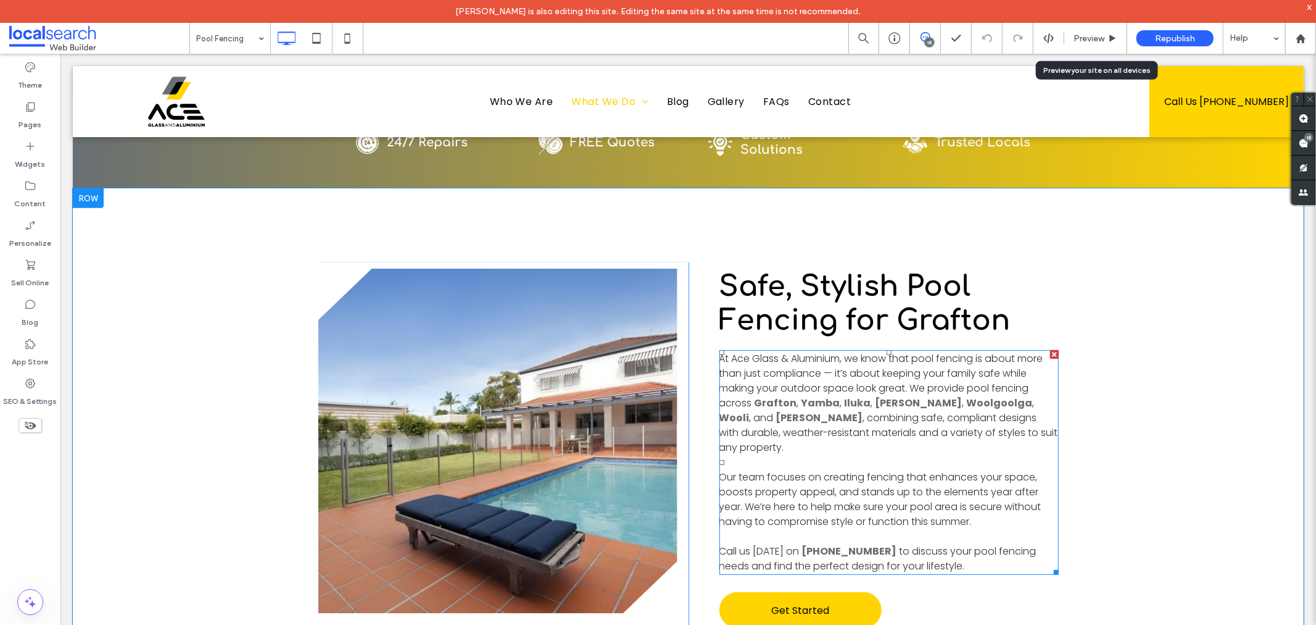
click at [799, 423] on span ", combining safe, compliant designs with durable, weather-resistant materials a…" at bounding box center [888, 432] width 339 height 44
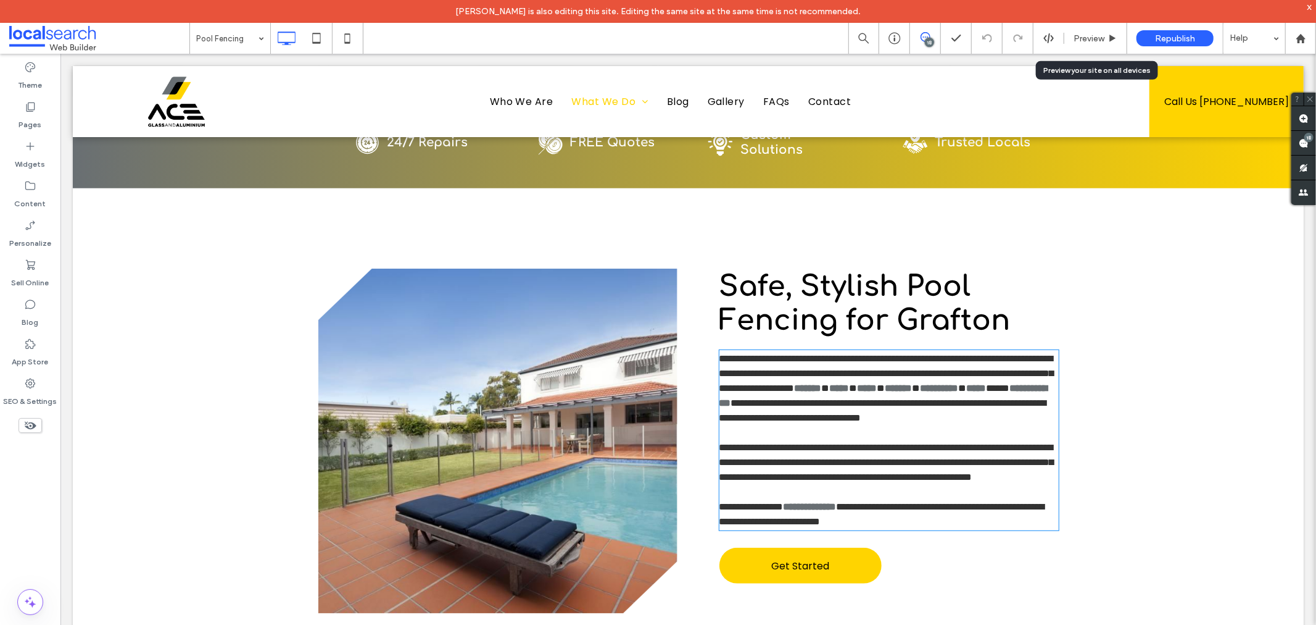
click at [950, 422] on span "**********" at bounding box center [882, 409] width 327 height 24
type input "*******"
type input "**"
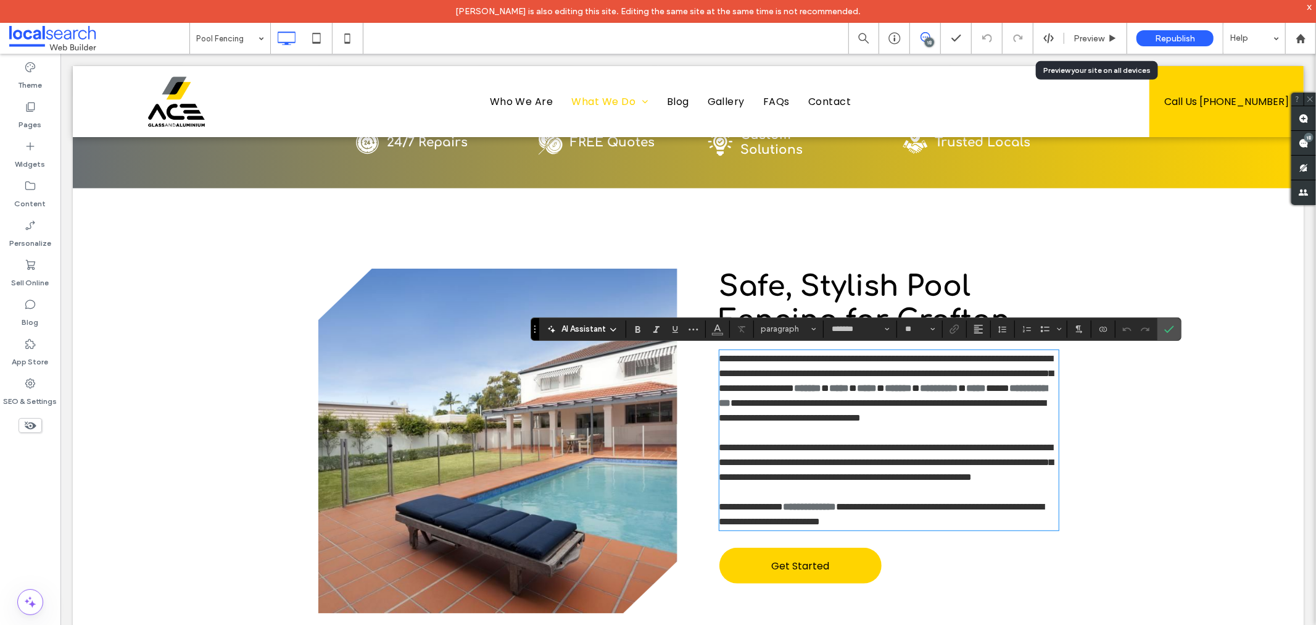
click at [981, 413] on span "**********" at bounding box center [882, 409] width 327 height 24
drag, startPoint x: 981, startPoint y: 396, endPoint x: 1007, endPoint y: 399, distance: 25.4
click at [1007, 399] on p "**********" at bounding box center [888, 388] width 339 height 74
click at [955, 327] on icon "Link" at bounding box center [955, 329] width 10 height 10
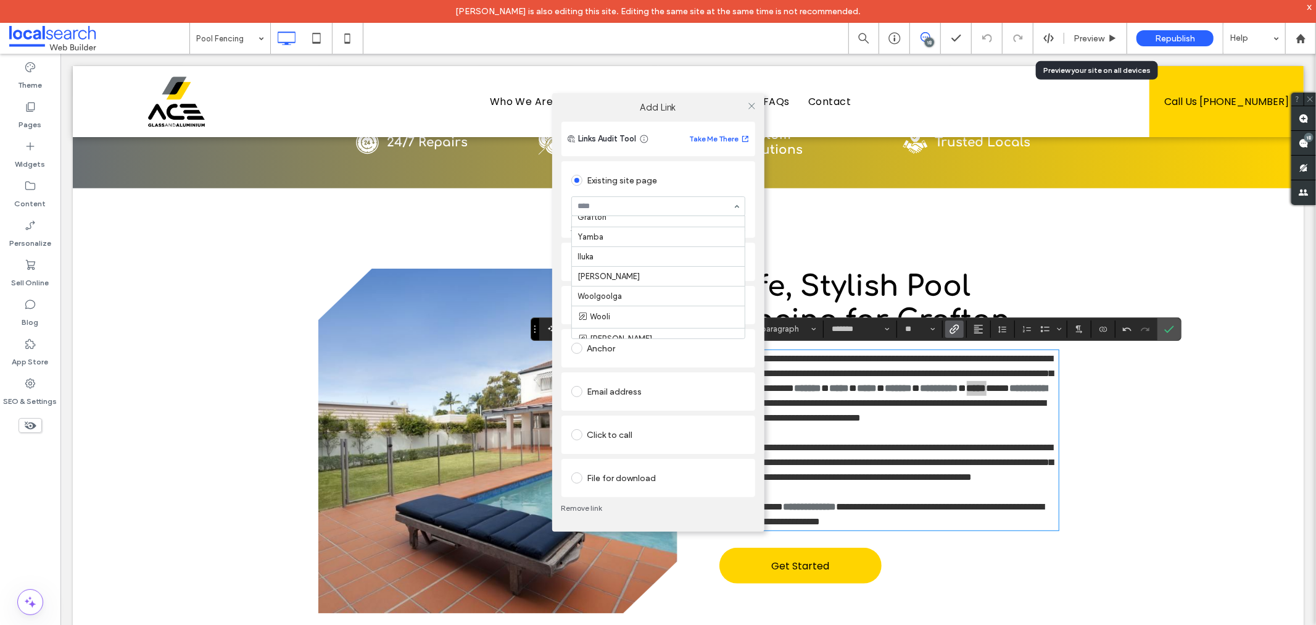
scroll to position [472, 0]
click at [749, 106] on icon at bounding box center [751, 105] width 9 height 9
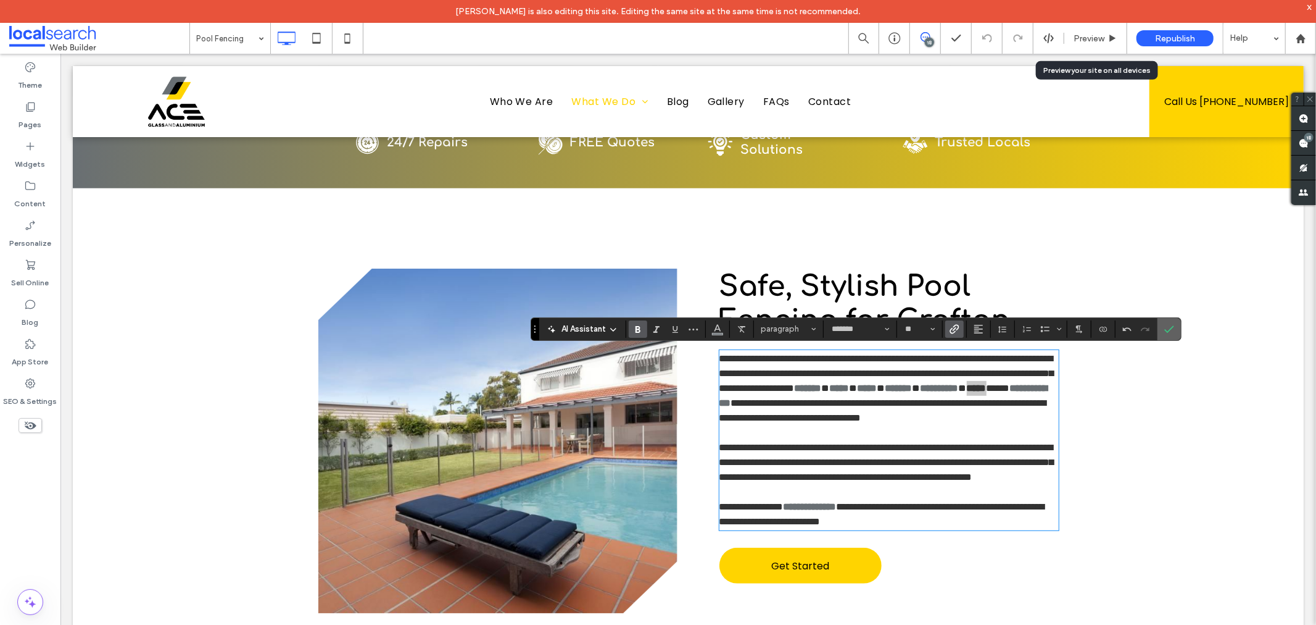
click at [1170, 328] on icon "Confirm" at bounding box center [1170, 329] width 10 height 10
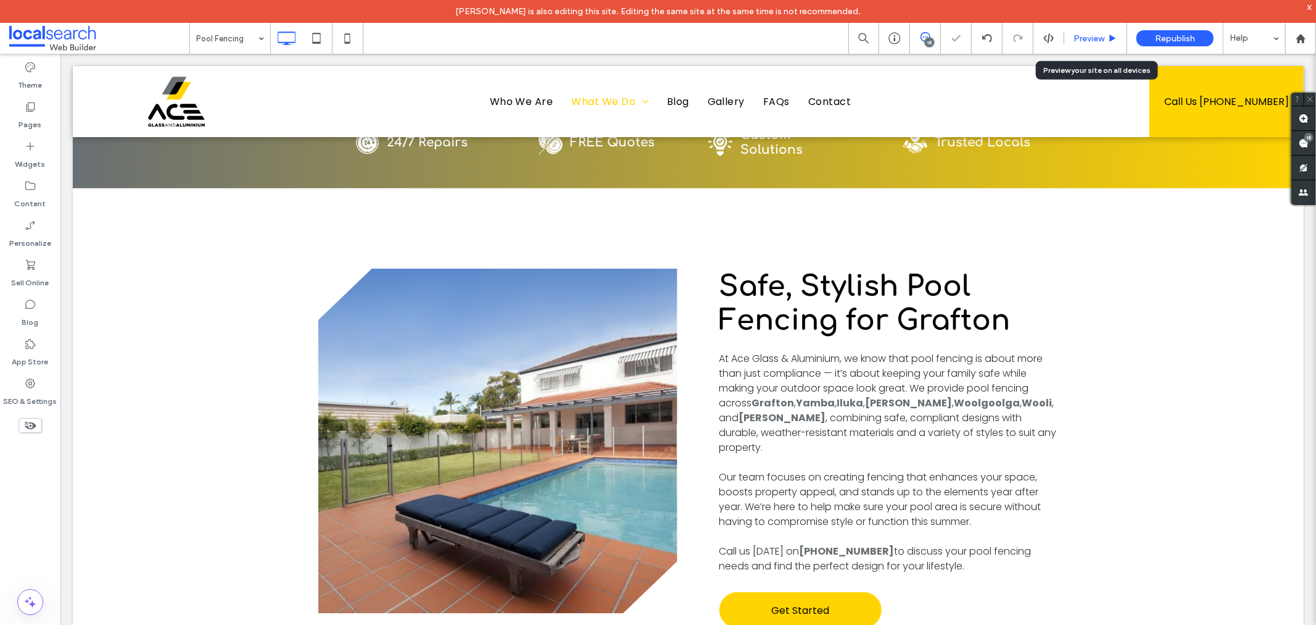
click at [1084, 38] on span "Preview" at bounding box center [1089, 38] width 31 height 10
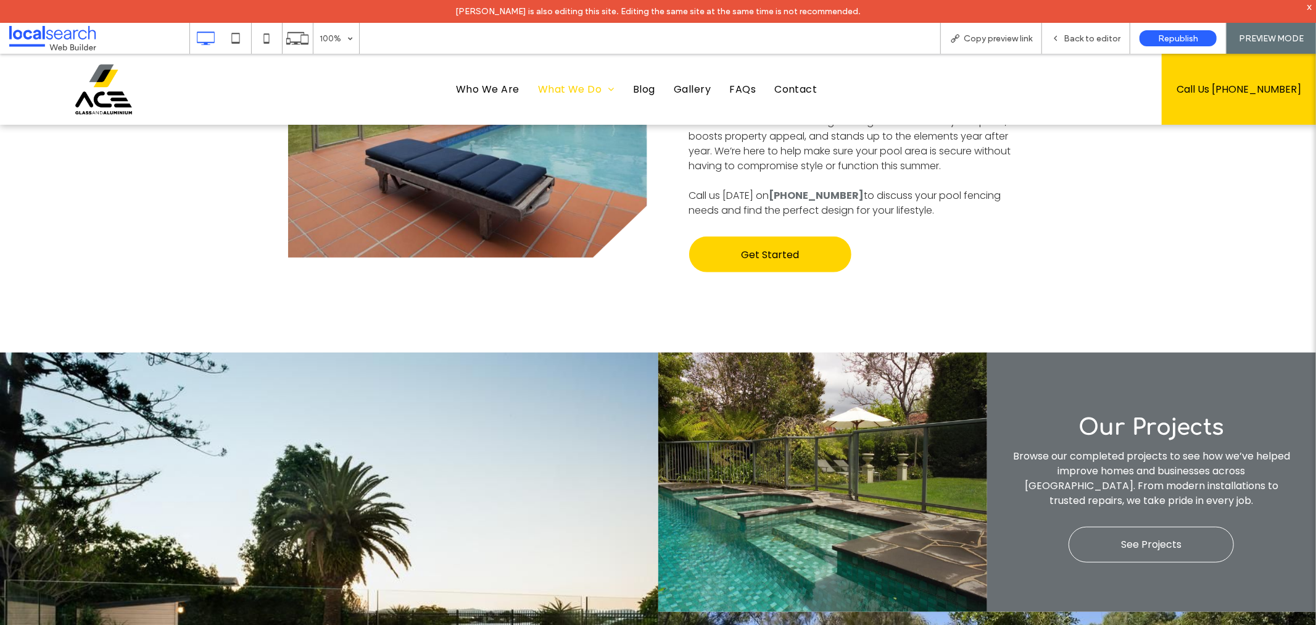
scroll to position [1028, 0]
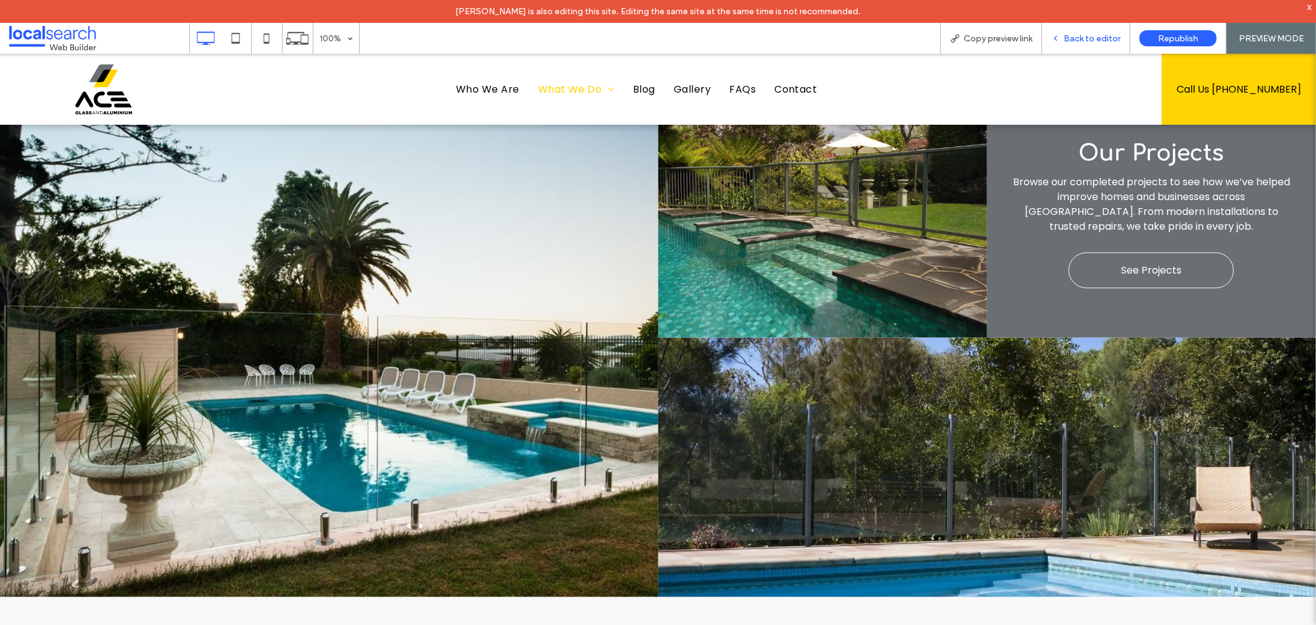
click at [1073, 34] on span "Back to editor" at bounding box center [1092, 38] width 57 height 10
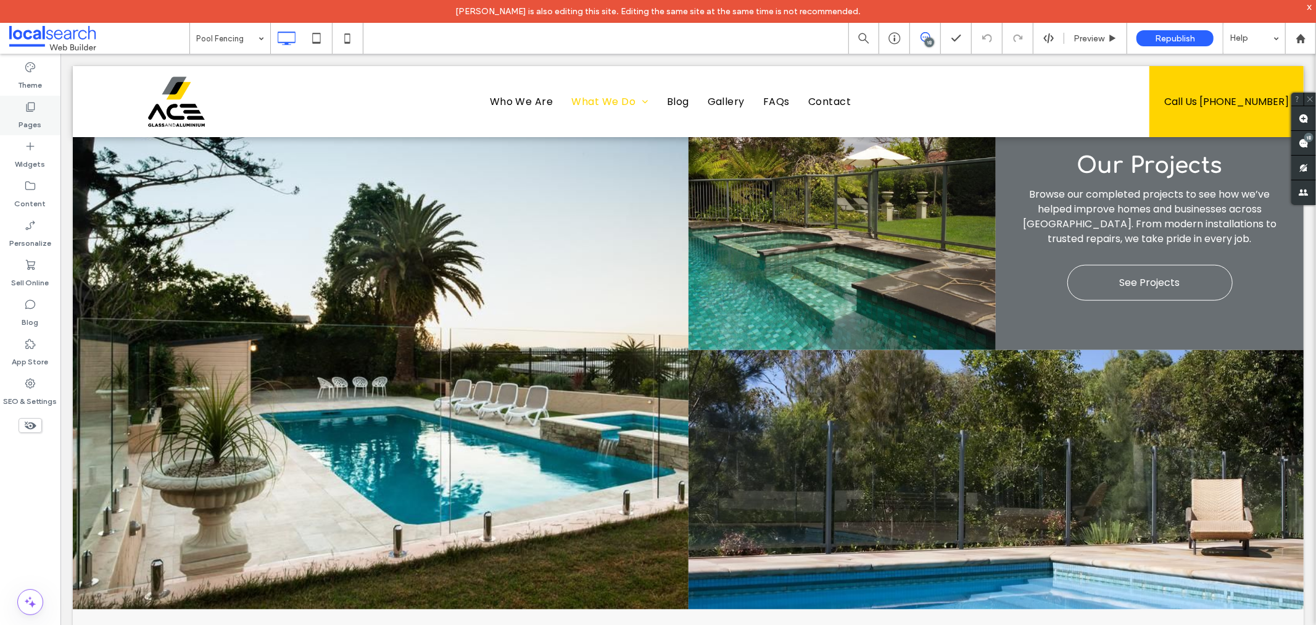
click at [38, 113] on label "Pages" at bounding box center [30, 121] width 23 height 17
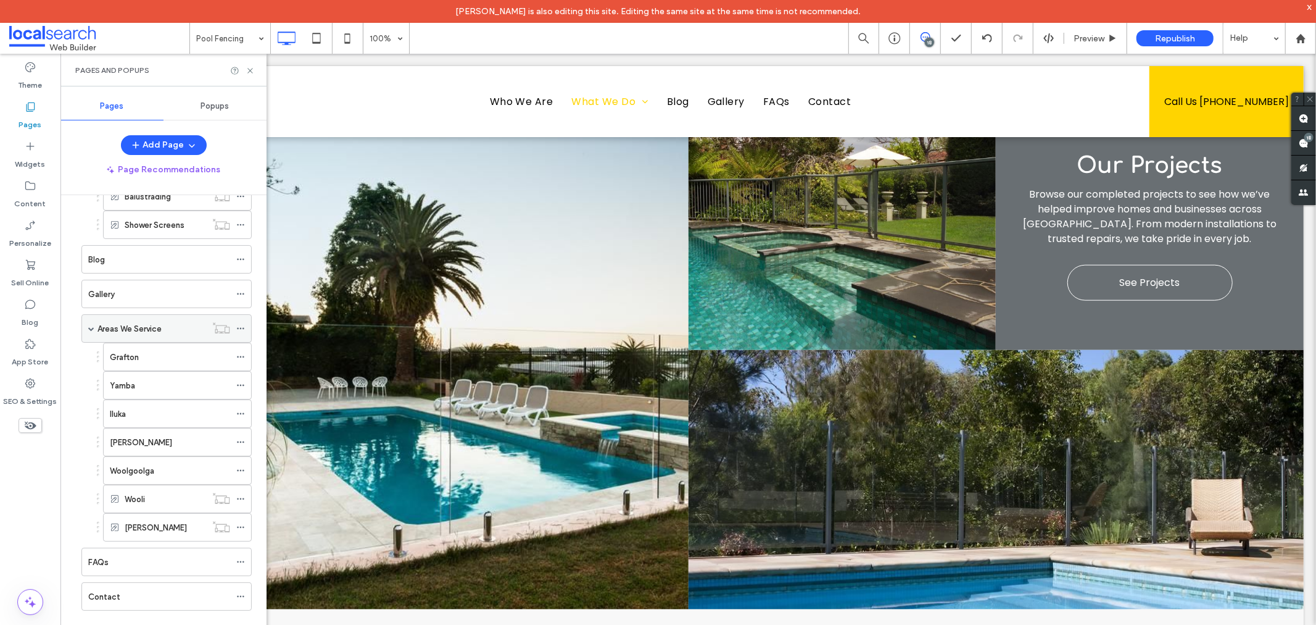
scroll to position [476, 0]
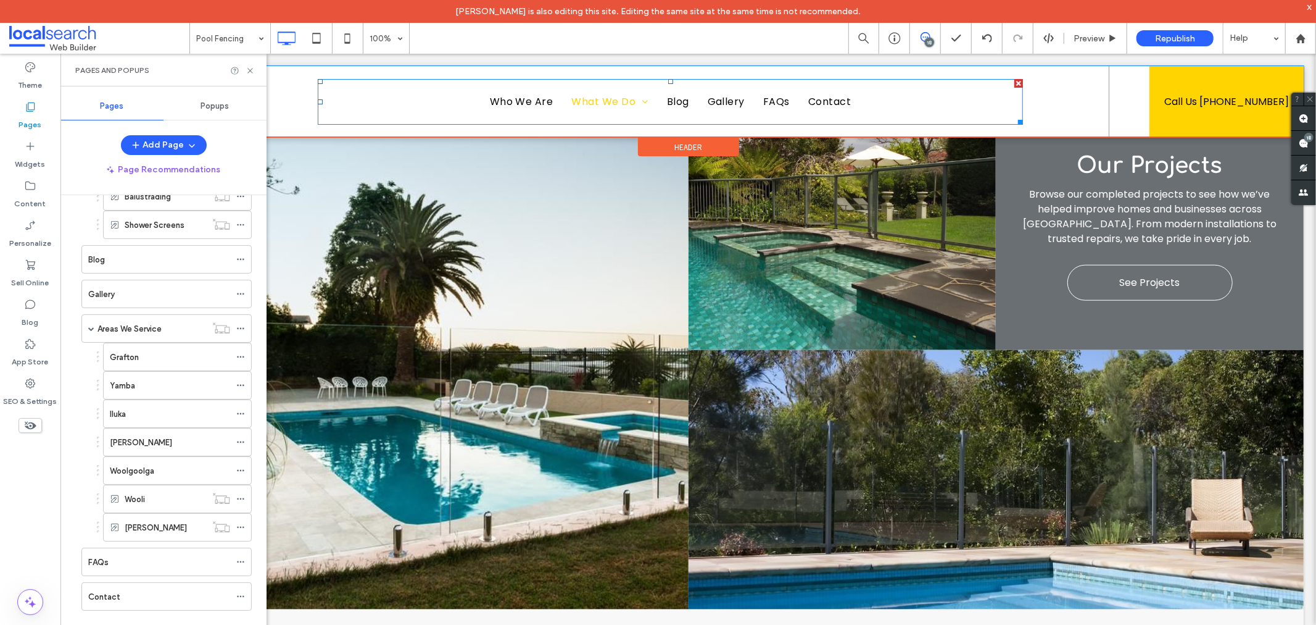
click at [401, 103] on nav "Who We Are What We Do Emergency Glass Security Screens - (Invisiguard) Aluminiu…" at bounding box center [669, 101] width 705 height 46
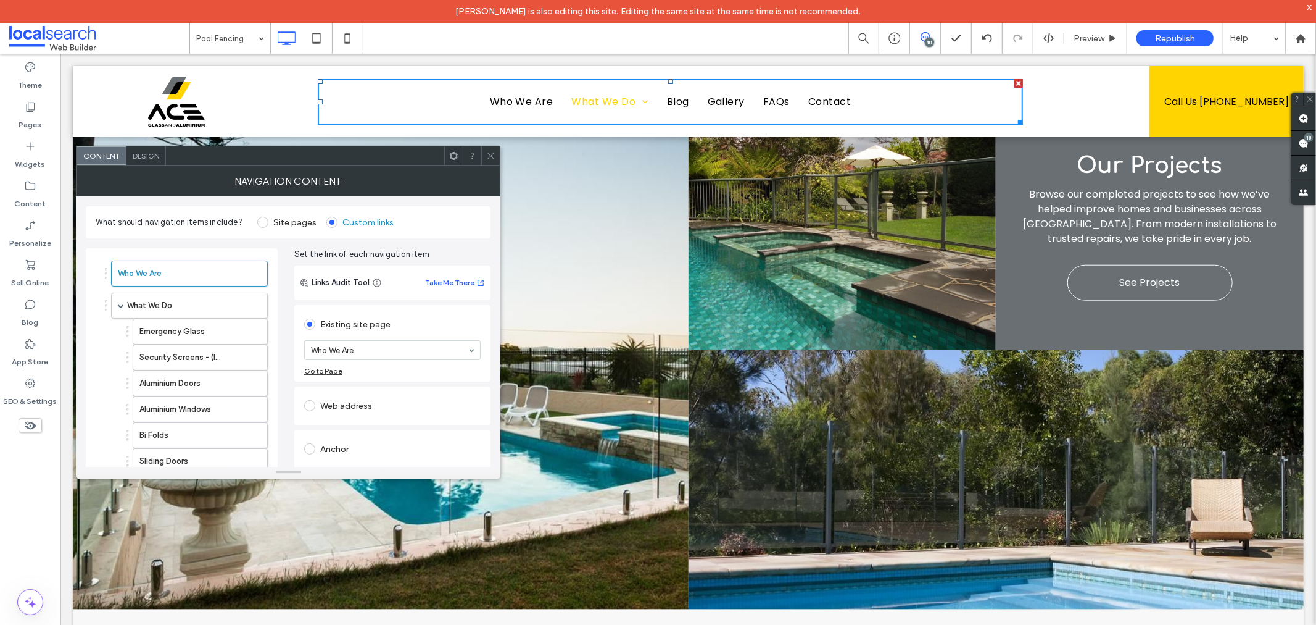
click at [489, 162] on span at bounding box center [490, 155] width 9 height 19
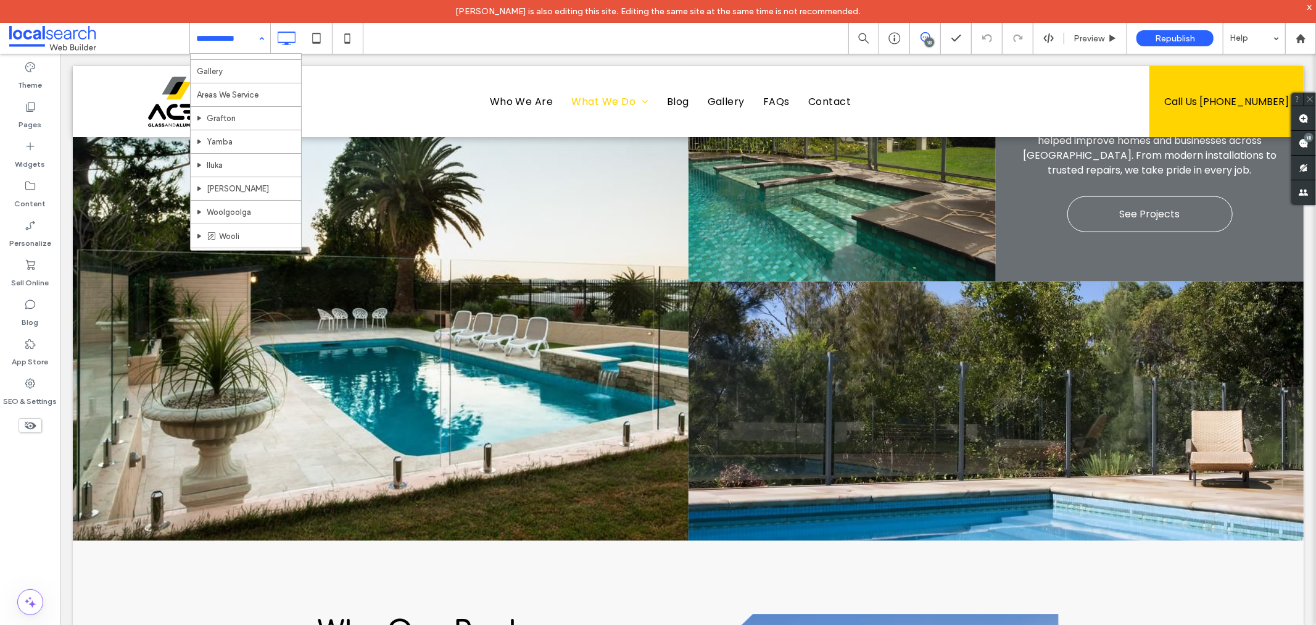
scroll to position [480, 0]
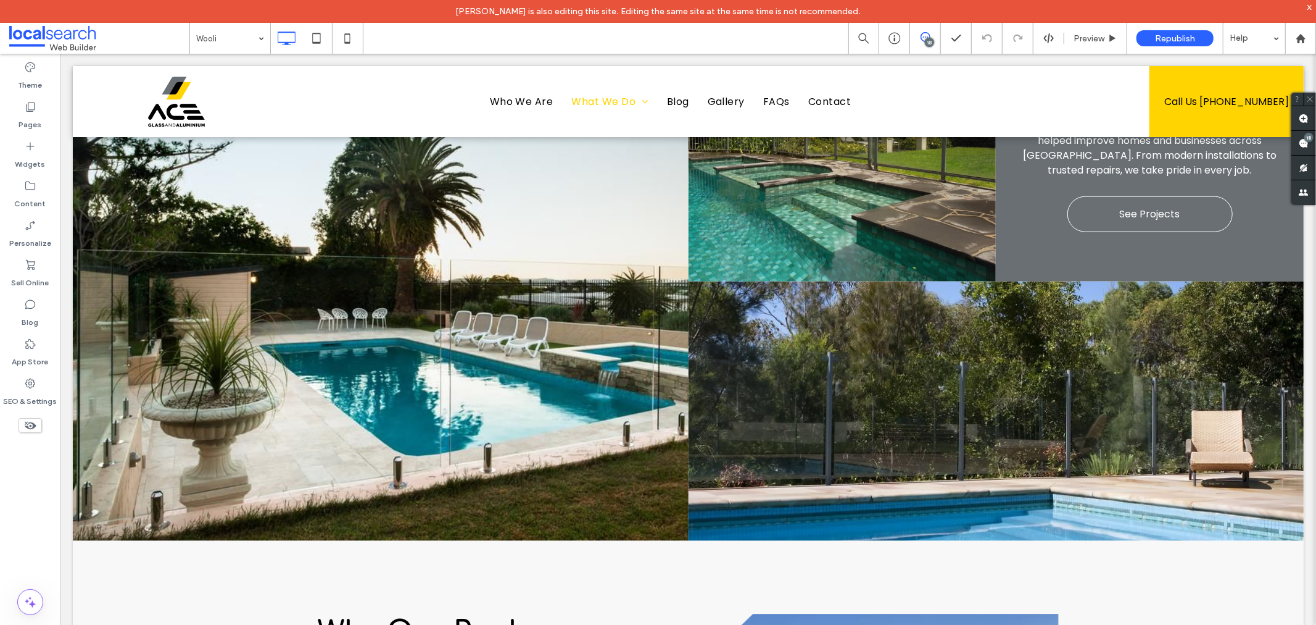
click at [1084, 38] on div at bounding box center [658, 312] width 1316 height 625
click at [1094, 38] on span "Preview" at bounding box center [1089, 38] width 31 height 10
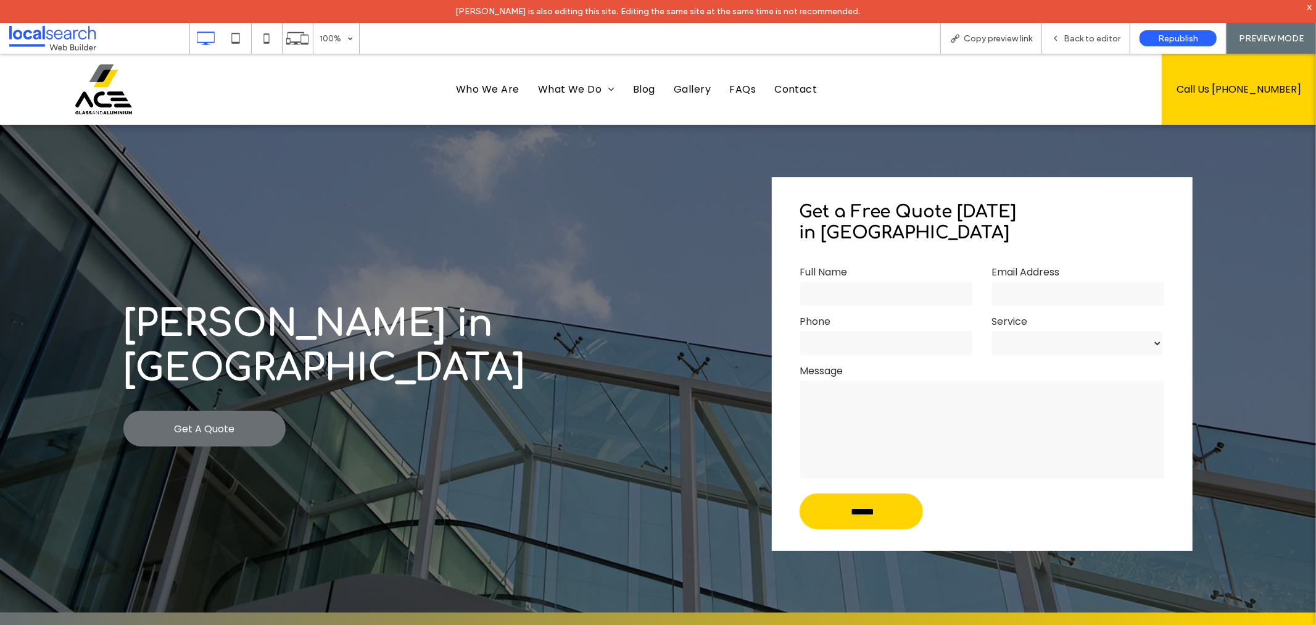
click at [253, 410] on link "Get A Quote" at bounding box center [204, 428] width 162 height 36
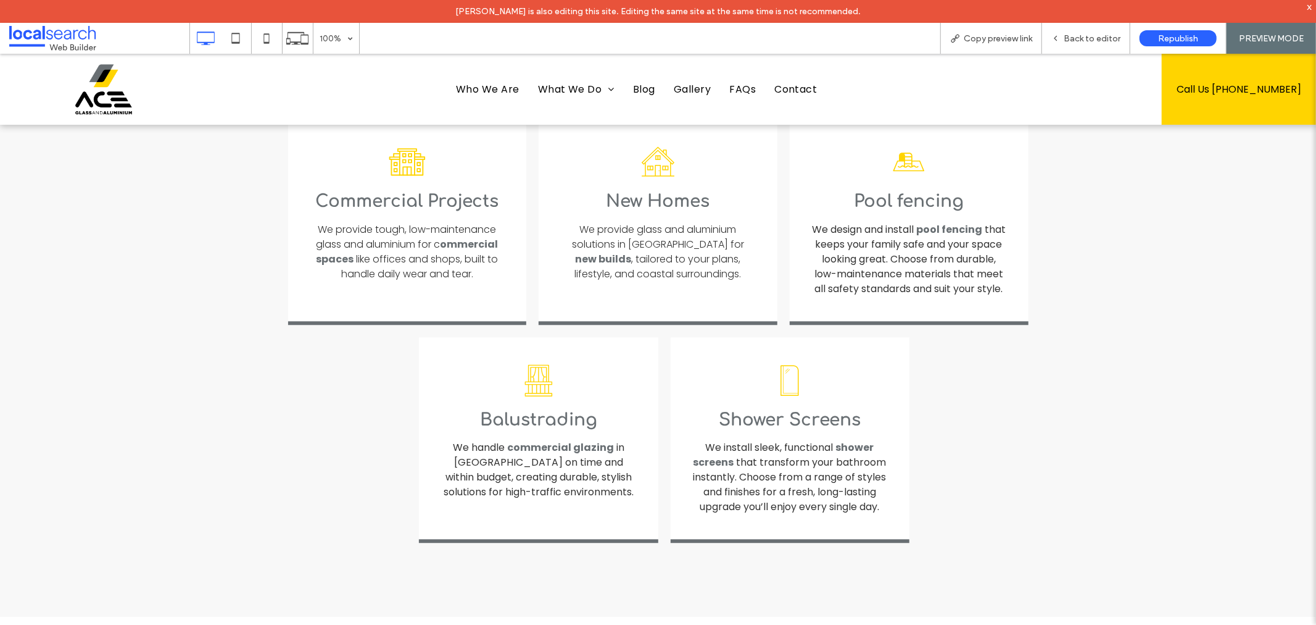
scroll to position [2119, 0]
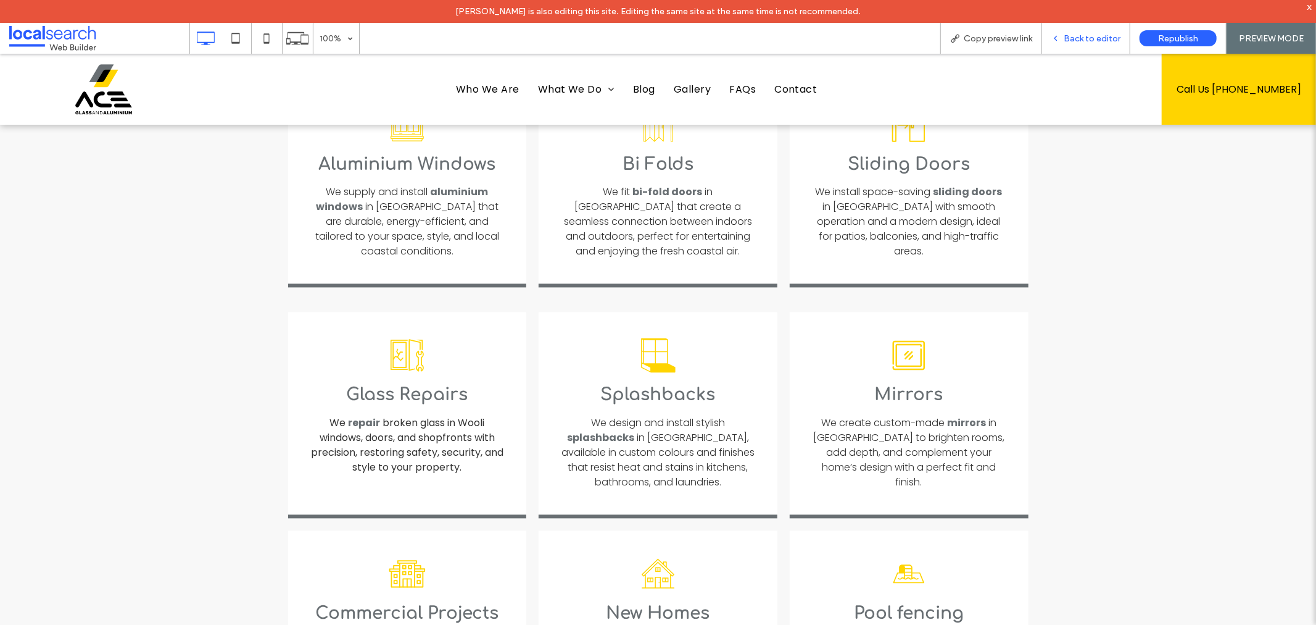
click at [1073, 38] on span "Back to editor" at bounding box center [1092, 38] width 57 height 10
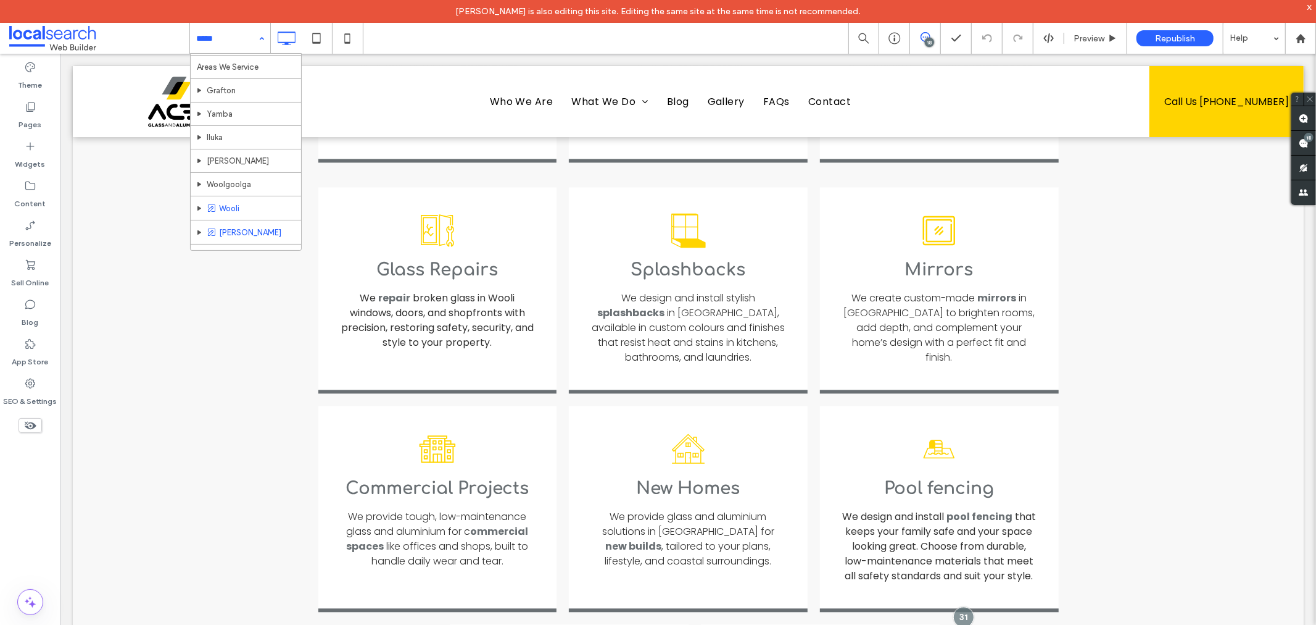
scroll to position [289, 0]
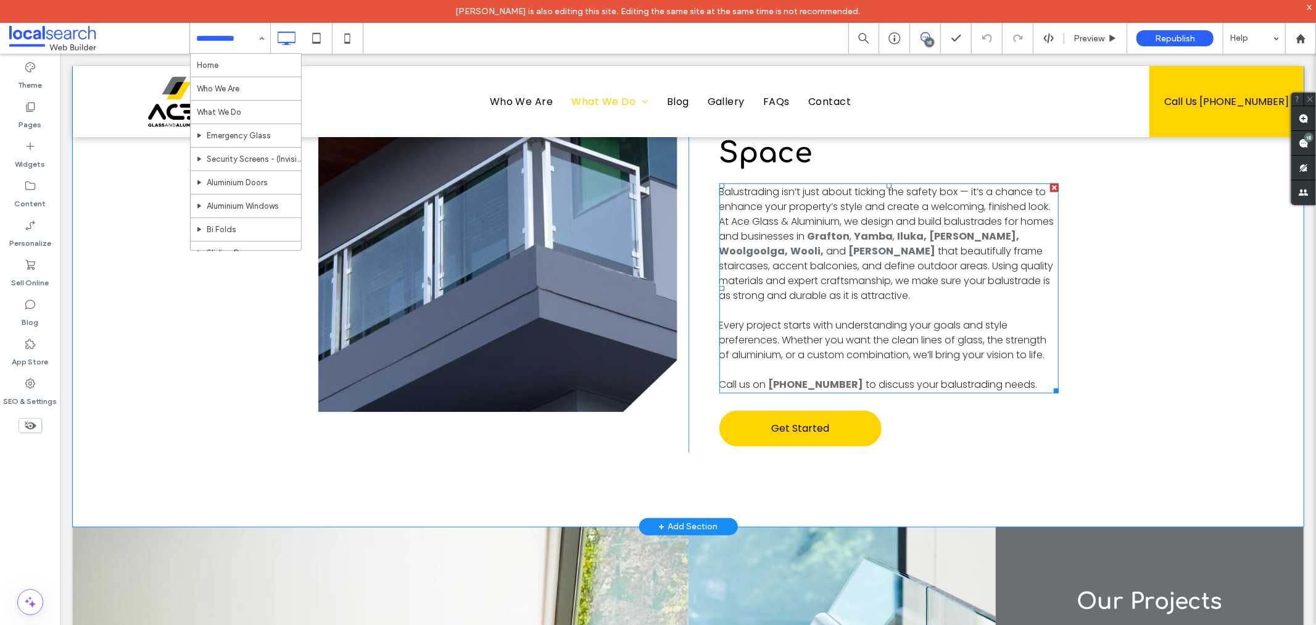
scroll to position [480, 0]
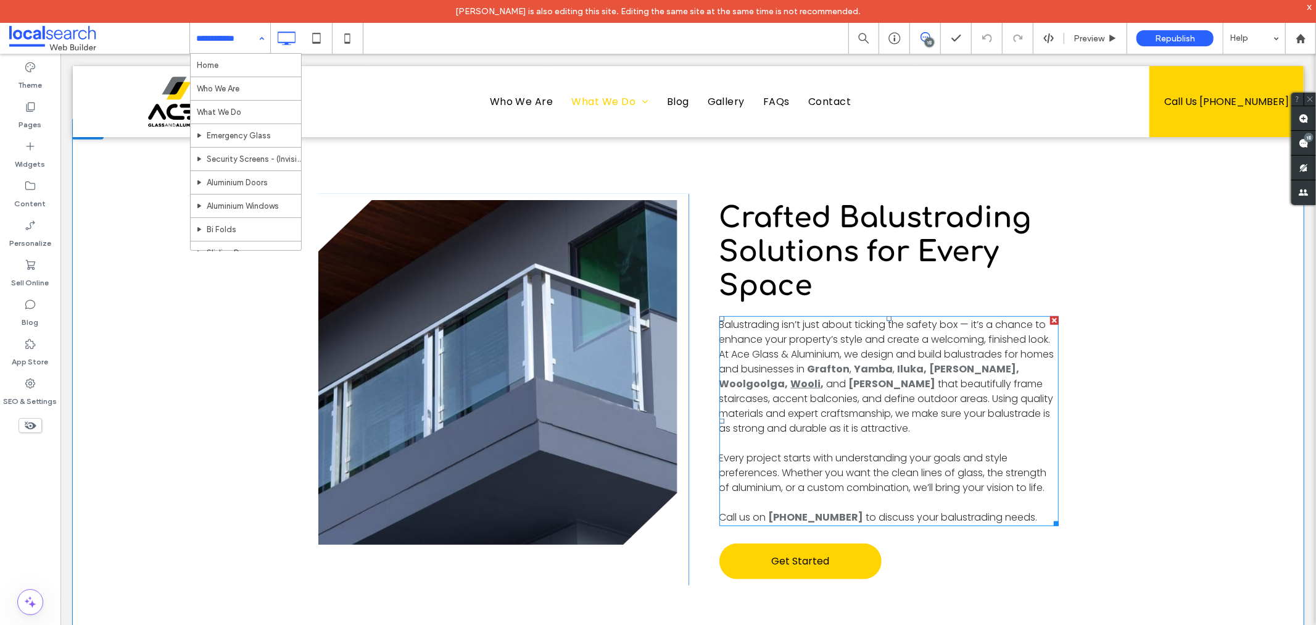
click at [803, 376] on link "Wooli" at bounding box center [806, 383] width 30 height 14
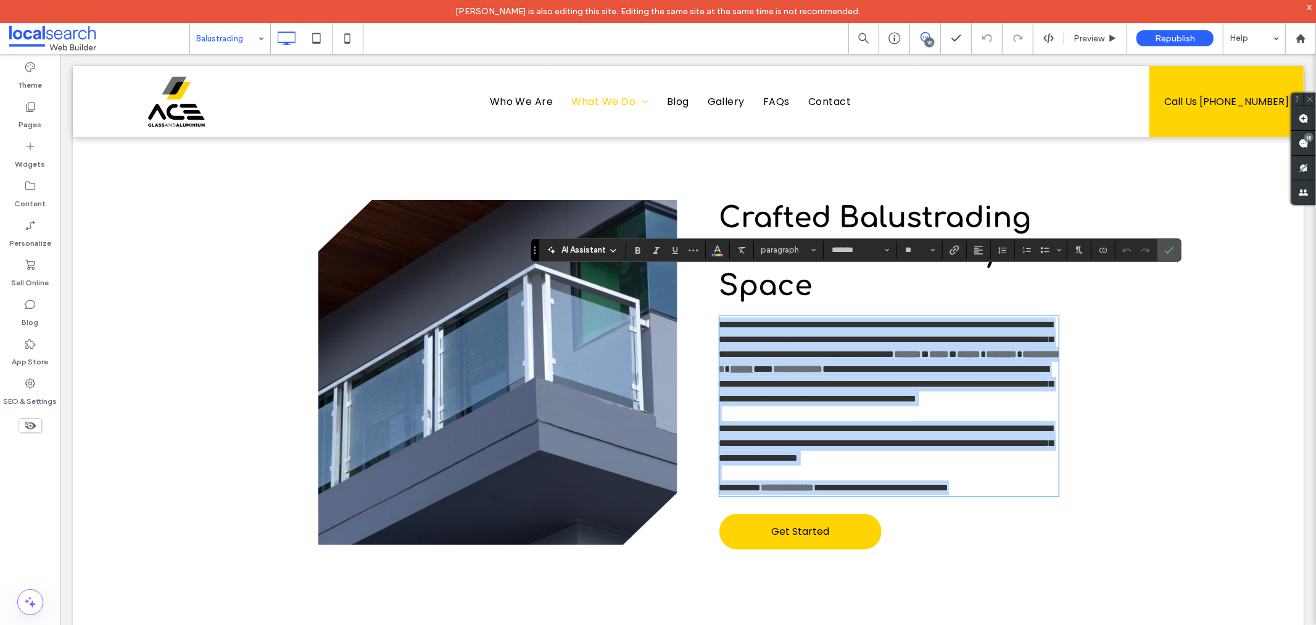
click at [754, 364] on link "*****" at bounding box center [741, 368] width 23 height 9
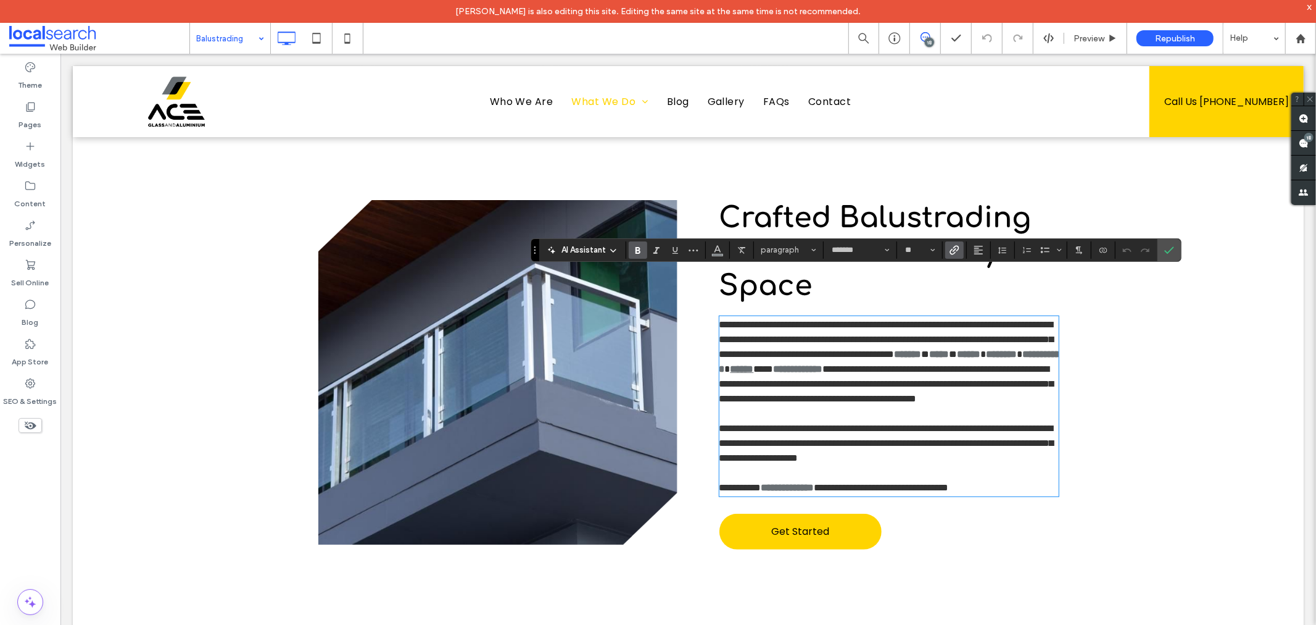
click at [808, 337] on p "**********" at bounding box center [888, 361] width 339 height 89
click at [953, 251] on icon "Link" at bounding box center [955, 250] width 10 height 10
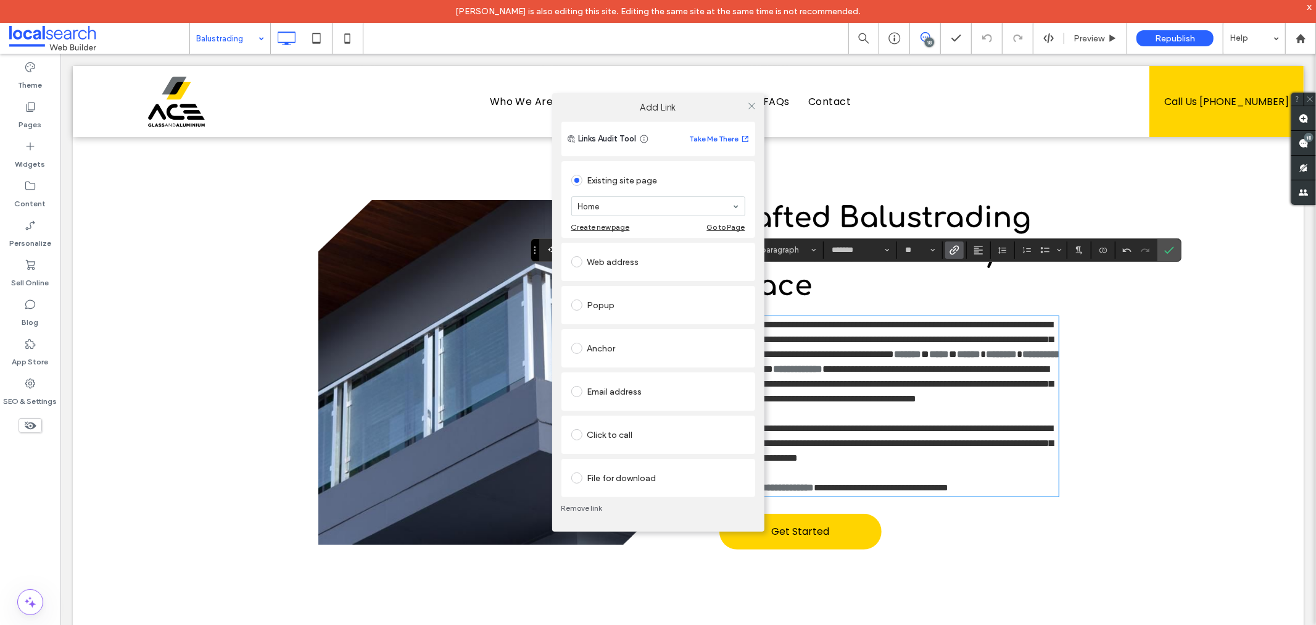
click at [596, 503] on link "Remove link" at bounding box center [659, 508] width 194 height 10
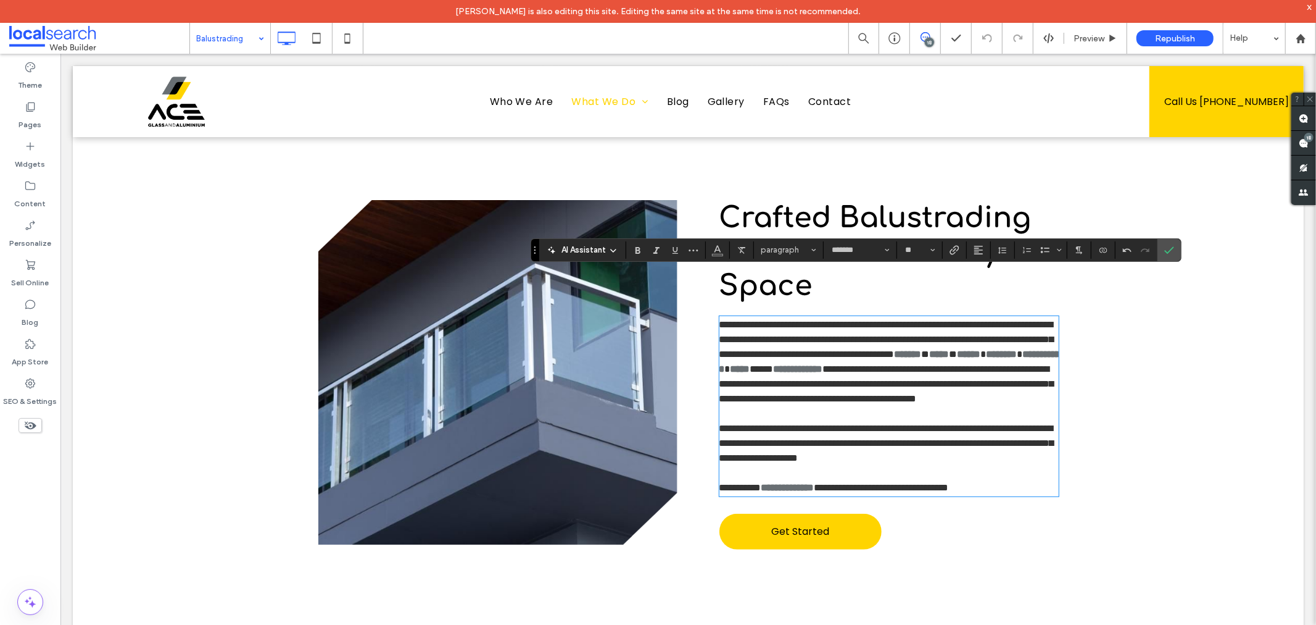
click at [1184, 246] on div "**********" at bounding box center [687, 374] width 1231 height 510
click at [1176, 248] on label "Confirm" at bounding box center [1169, 250] width 19 height 22
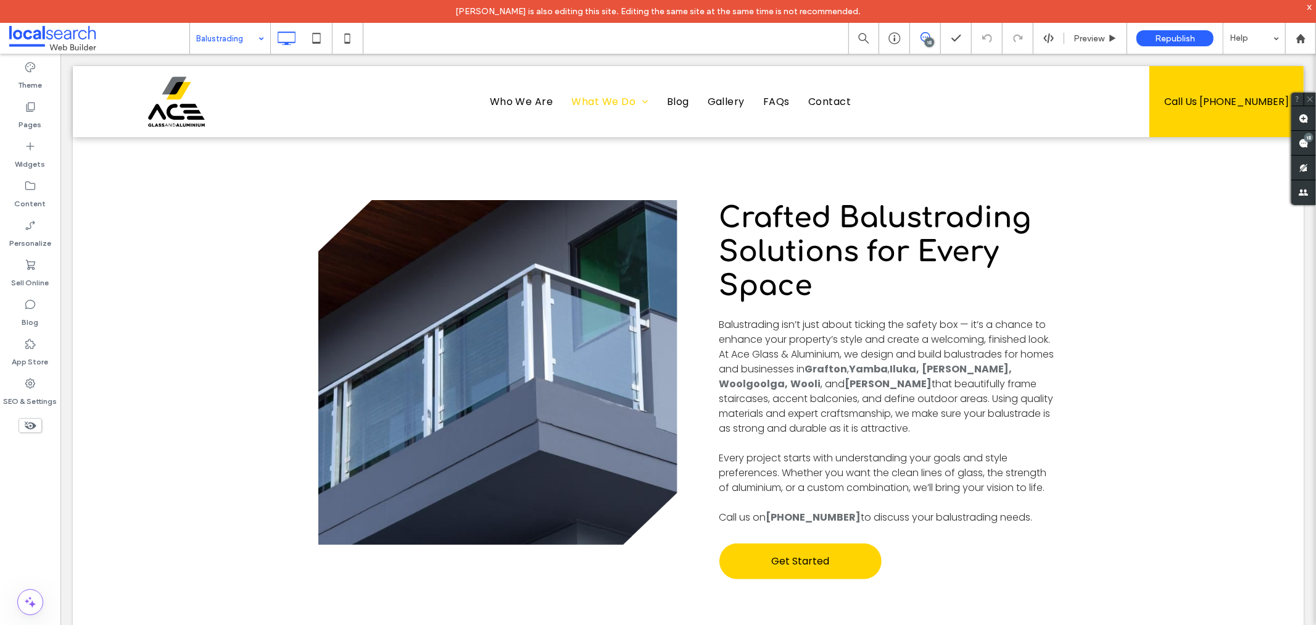
drag, startPoint x: 236, startPoint y: 38, endPoint x: 233, endPoint y: 52, distance: 13.8
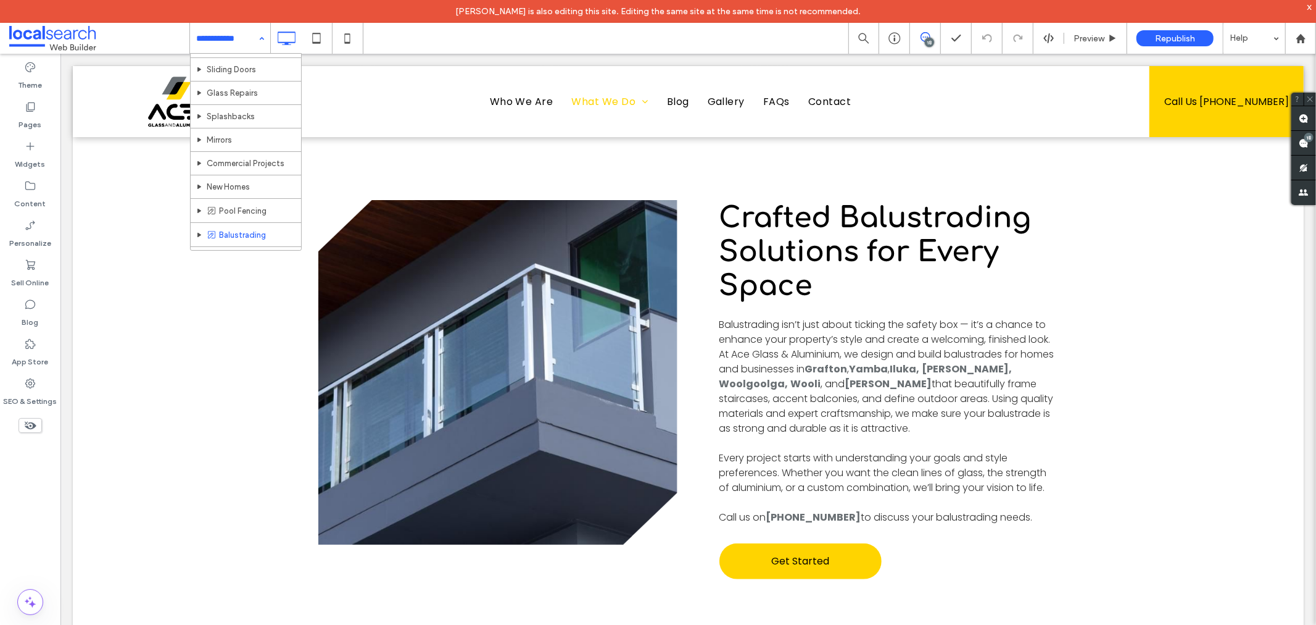
scroll to position [274, 0]
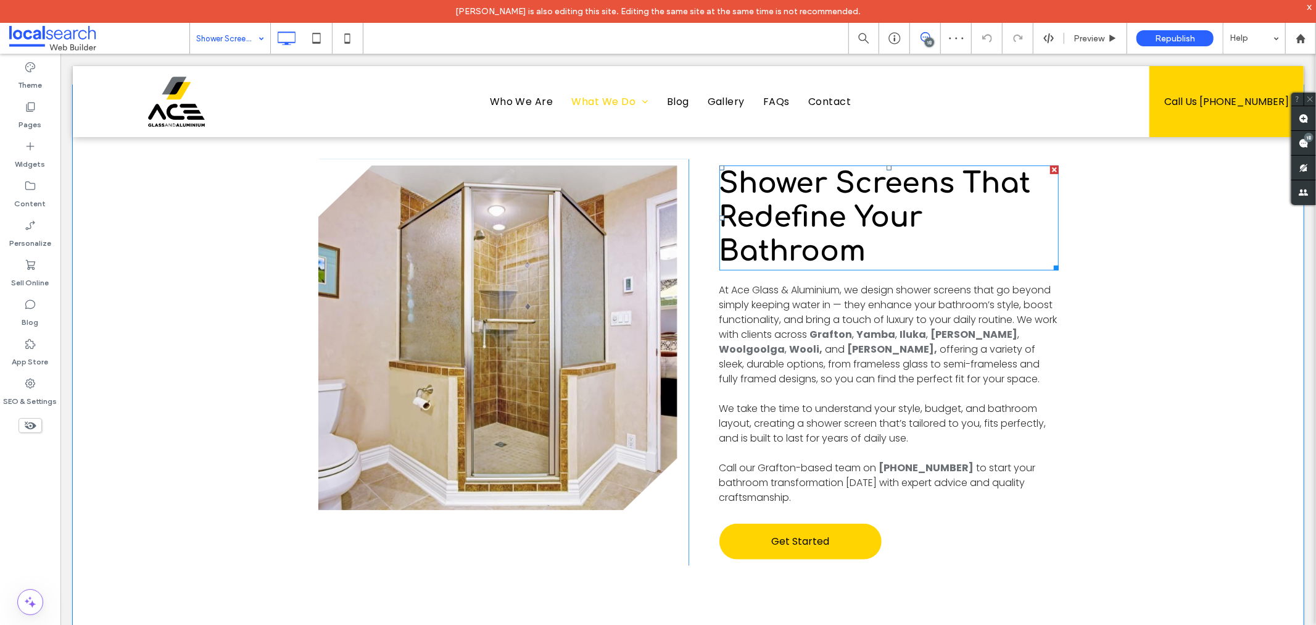
scroll to position [617, 0]
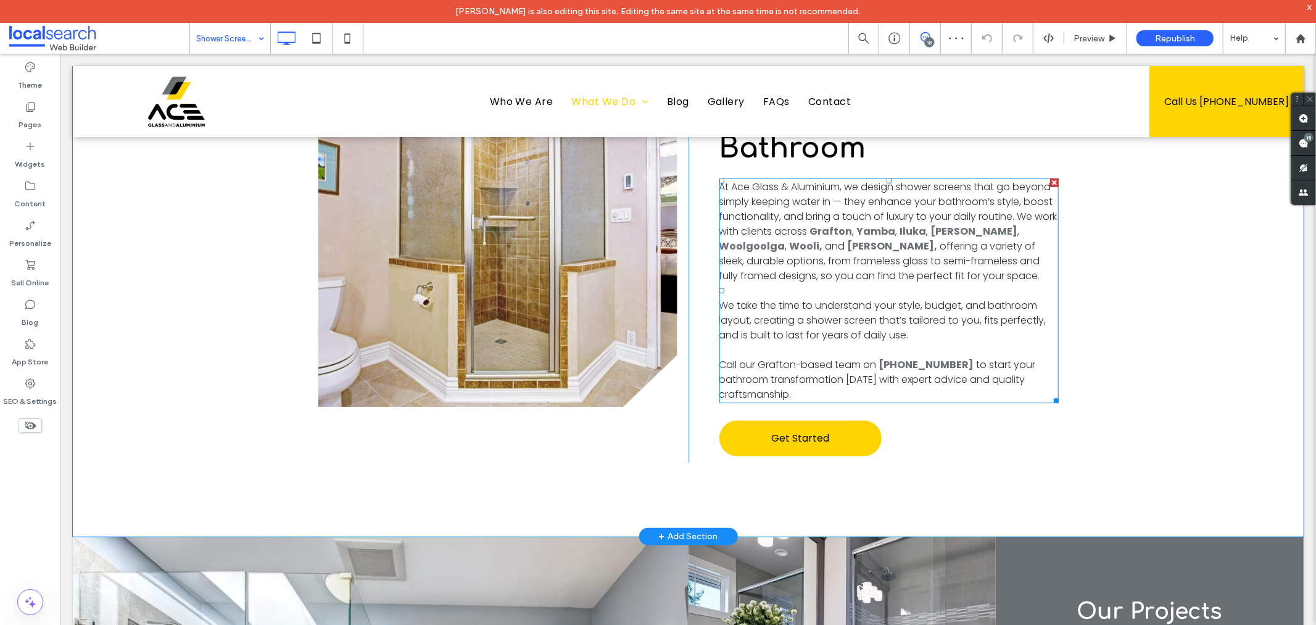
click at [875, 308] on span "We take the time to understand your style, budget, and bathroom layout, creatin…" at bounding box center [882, 319] width 327 height 44
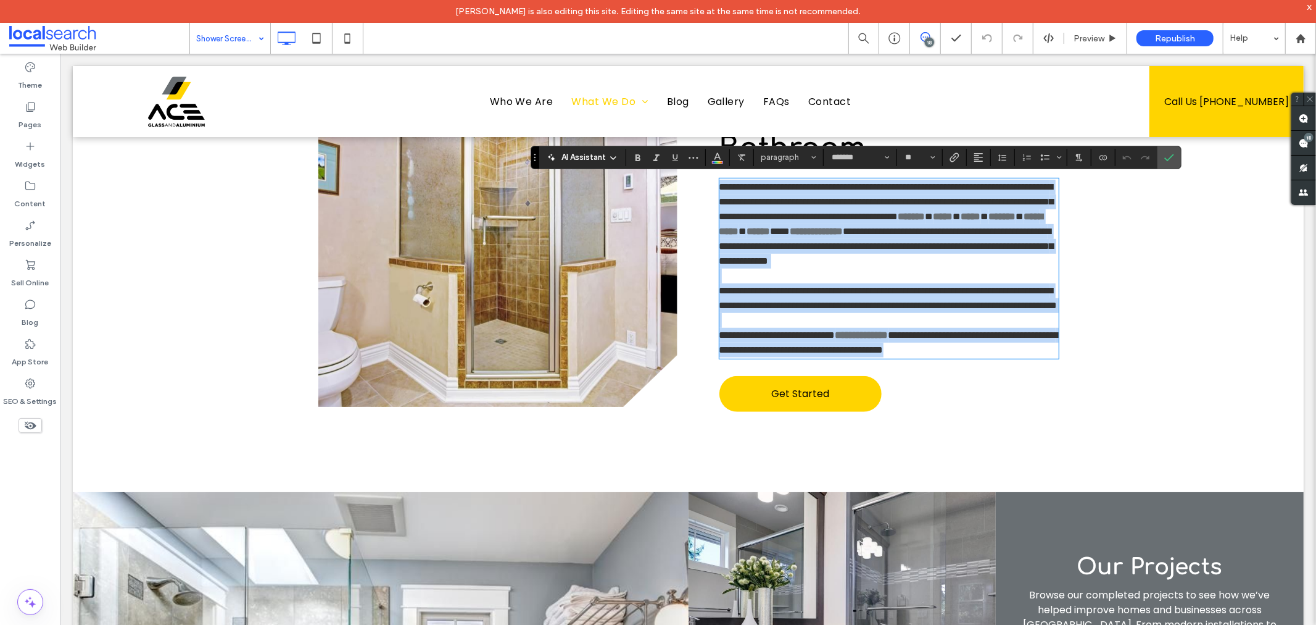
click at [837, 282] on p at bounding box center [888, 275] width 339 height 15
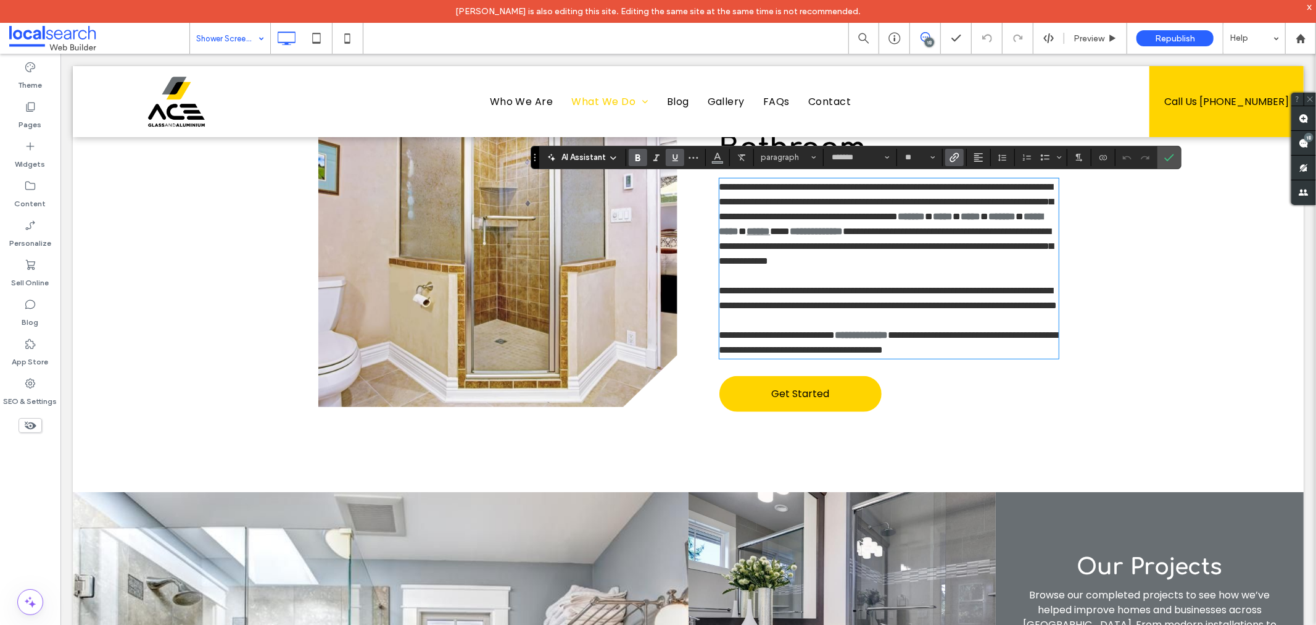
click at [807, 248] on p "**********" at bounding box center [888, 223] width 339 height 89
click at [958, 156] on icon "Link" at bounding box center [955, 157] width 10 height 10
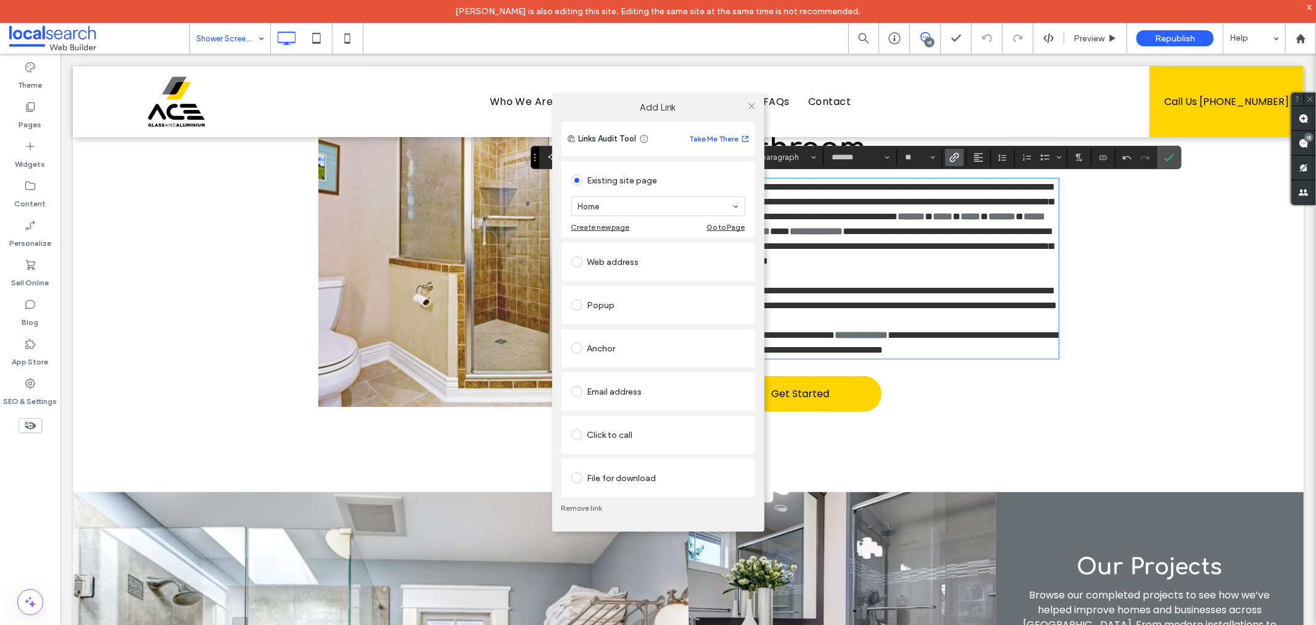
click at [595, 504] on link "Remove link" at bounding box center [659, 508] width 194 height 10
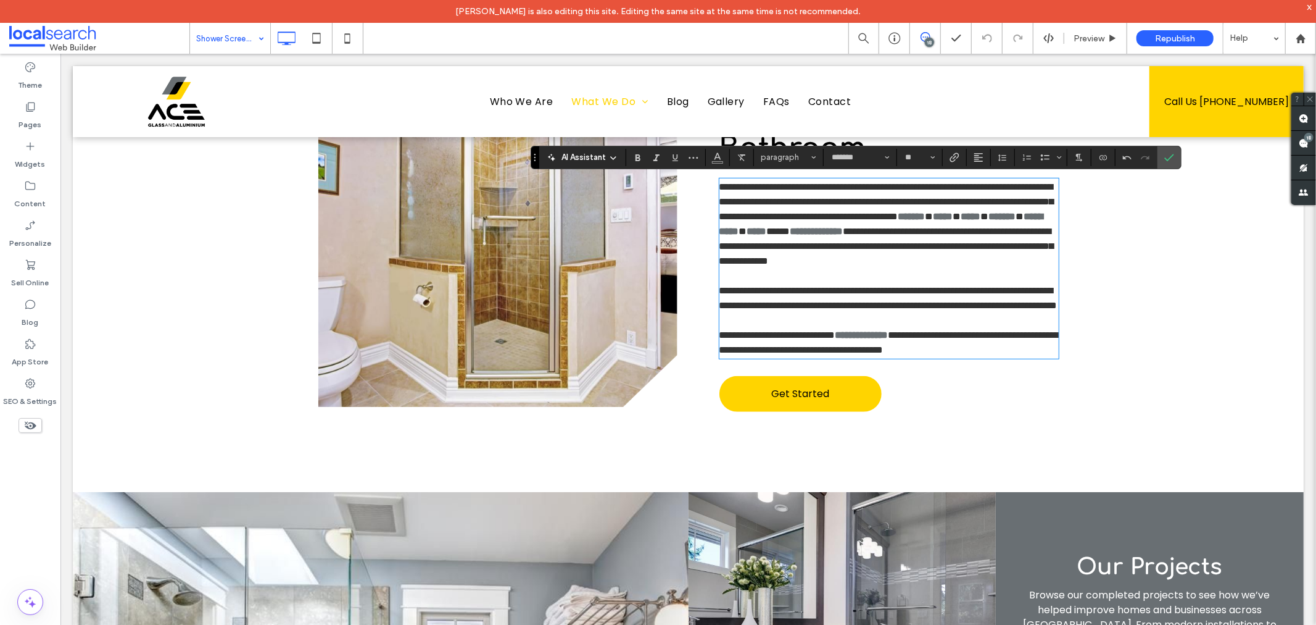
click at [849, 309] on span "**********" at bounding box center [888, 297] width 338 height 24
click at [908, 250] on p "**********" at bounding box center [888, 223] width 339 height 89
click at [955, 157] on use "Link" at bounding box center [954, 156] width 9 height 9
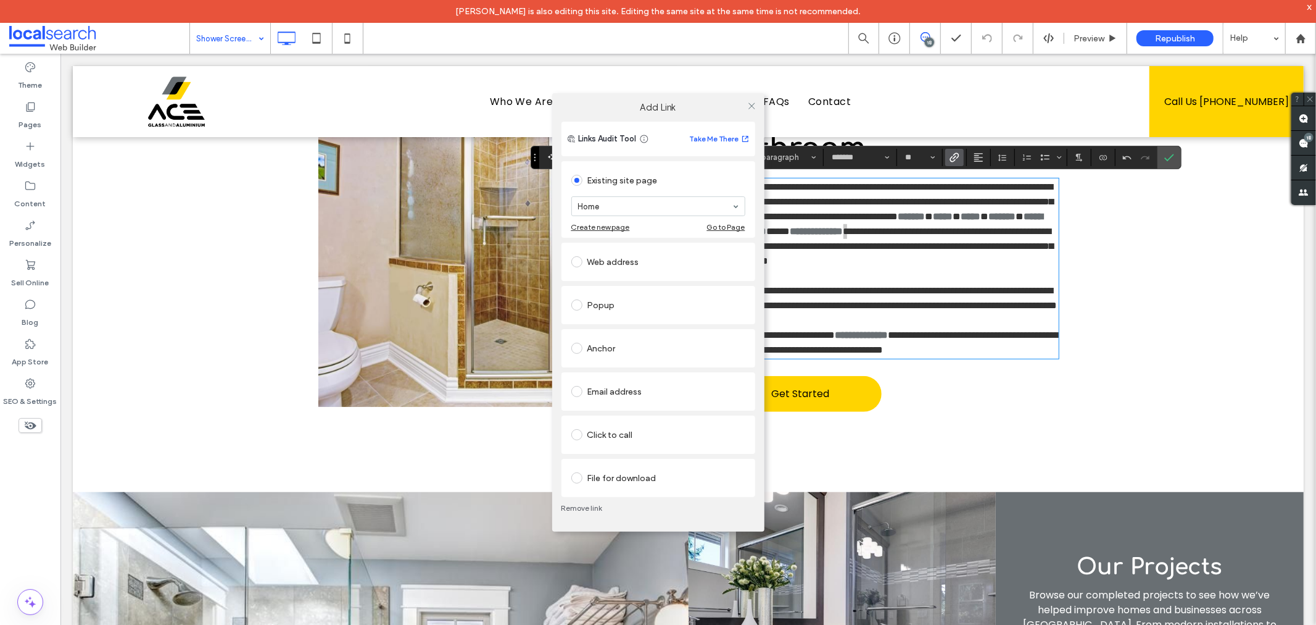
click at [589, 503] on link "Remove link" at bounding box center [659, 508] width 194 height 10
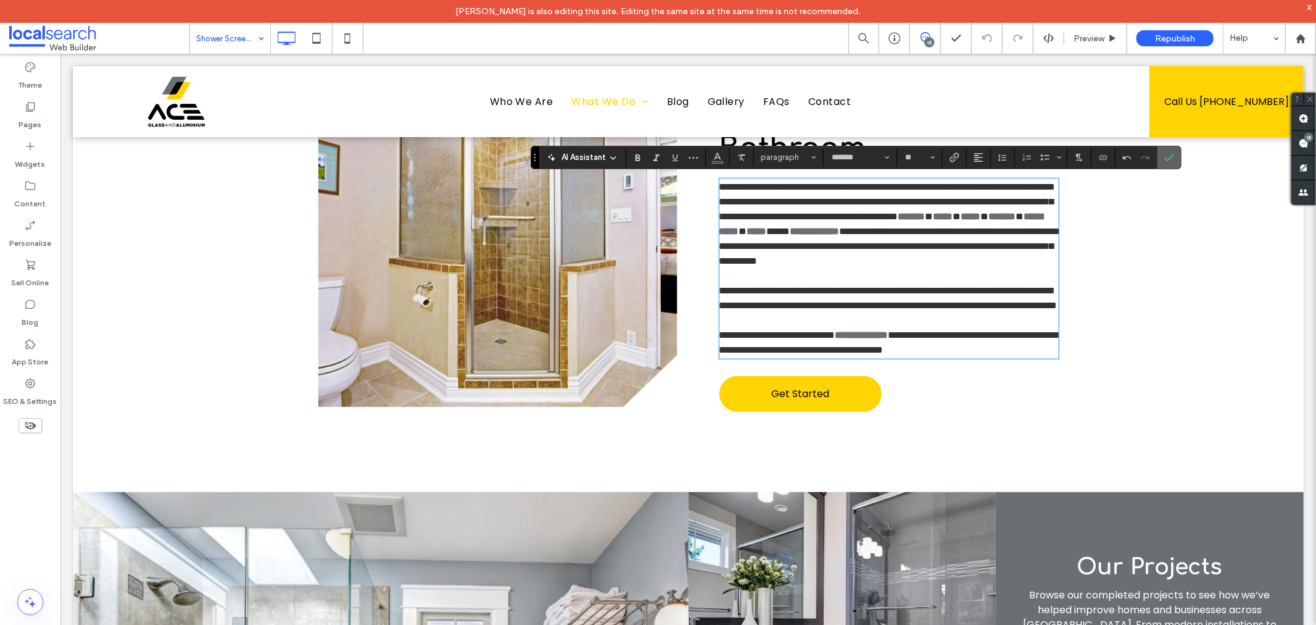
drag, startPoint x: 1176, startPoint y: 151, endPoint x: 1079, endPoint y: 115, distance: 102.7
click at [1176, 151] on label "Confirm" at bounding box center [1169, 157] width 19 height 22
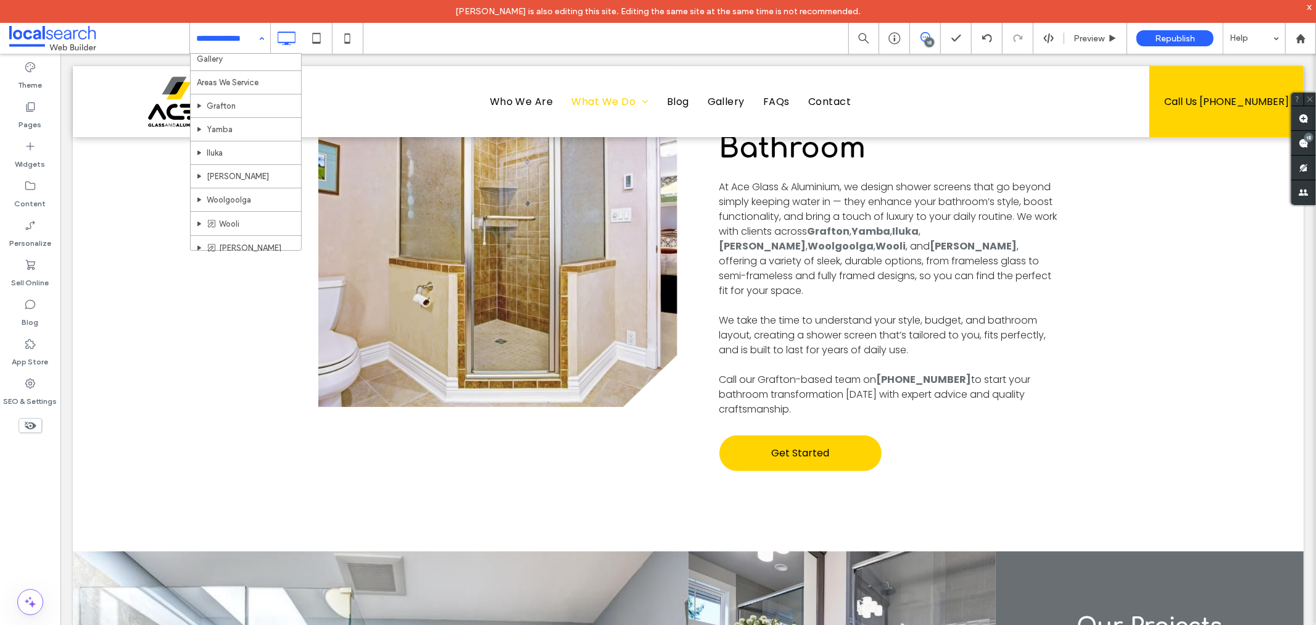
scroll to position [495, 0]
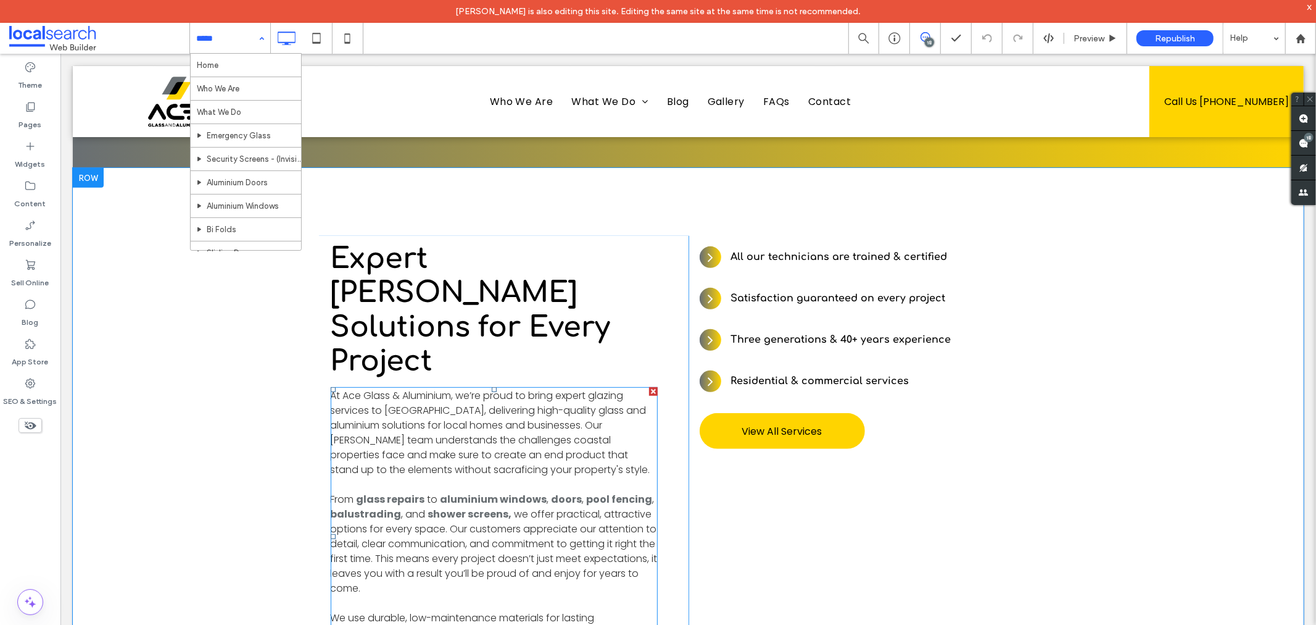
click at [507, 506] on span "we offer practical, attractive options for every space. Our customers appreciat…" at bounding box center [493, 550] width 327 height 88
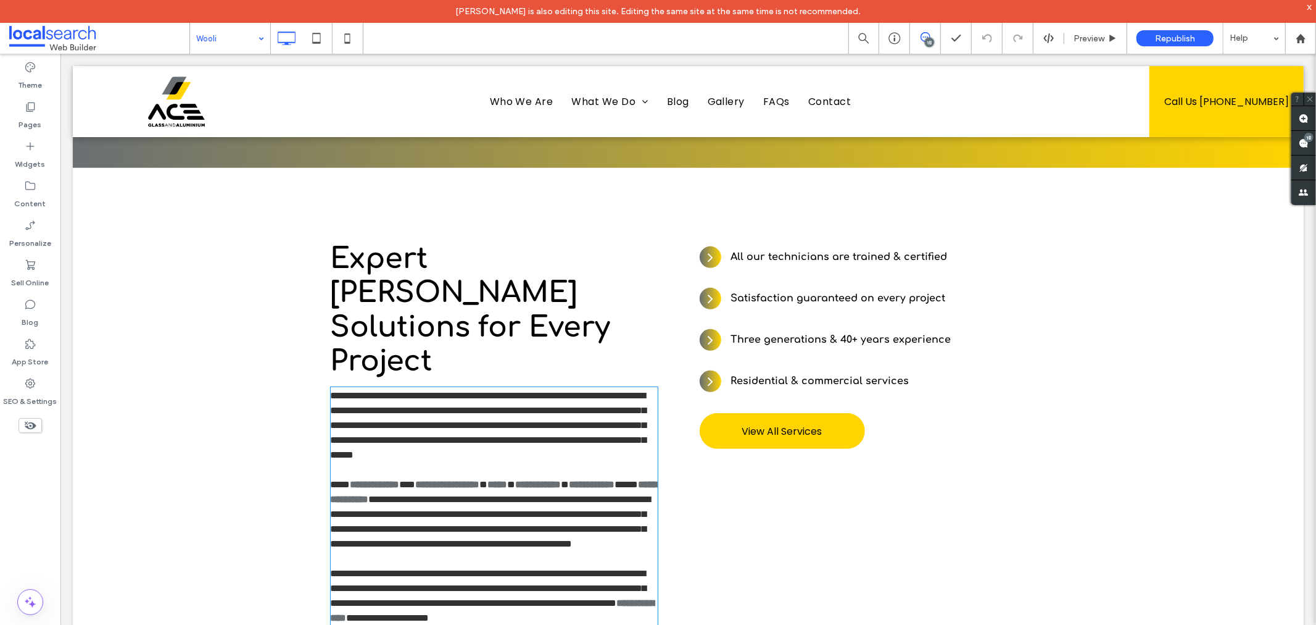
scroll to position [699, 0]
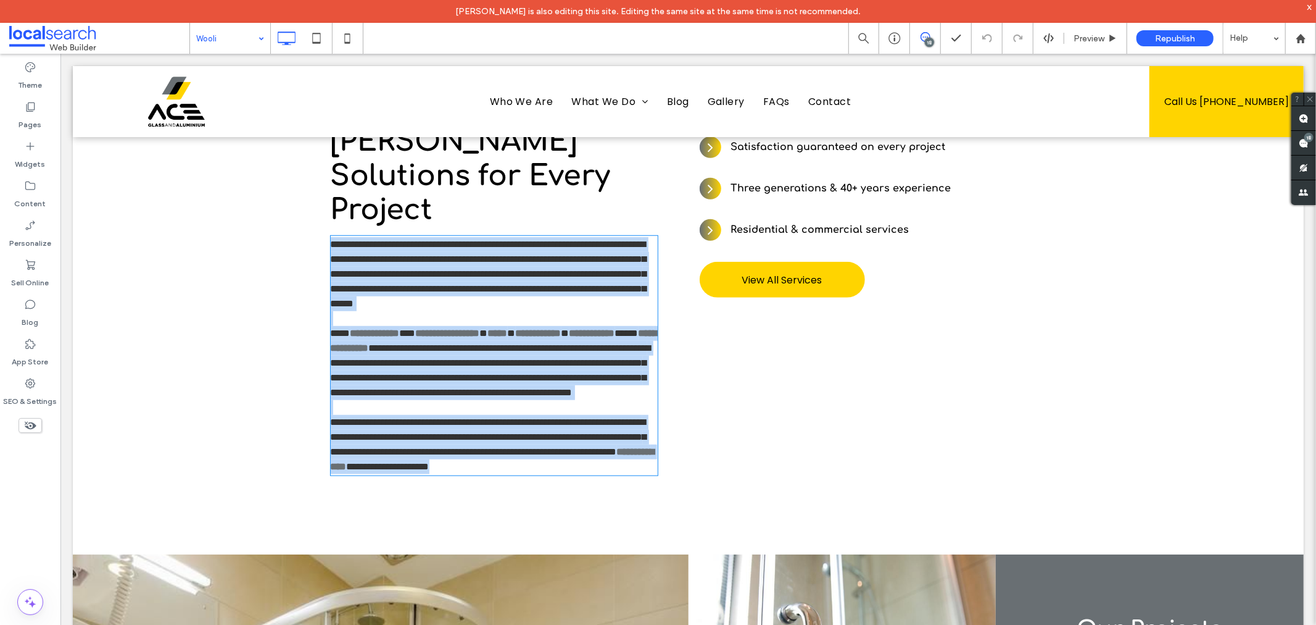
click at [507, 455] on span "**********" at bounding box center [488, 436] width 316 height 39
type input "*******"
type input "**"
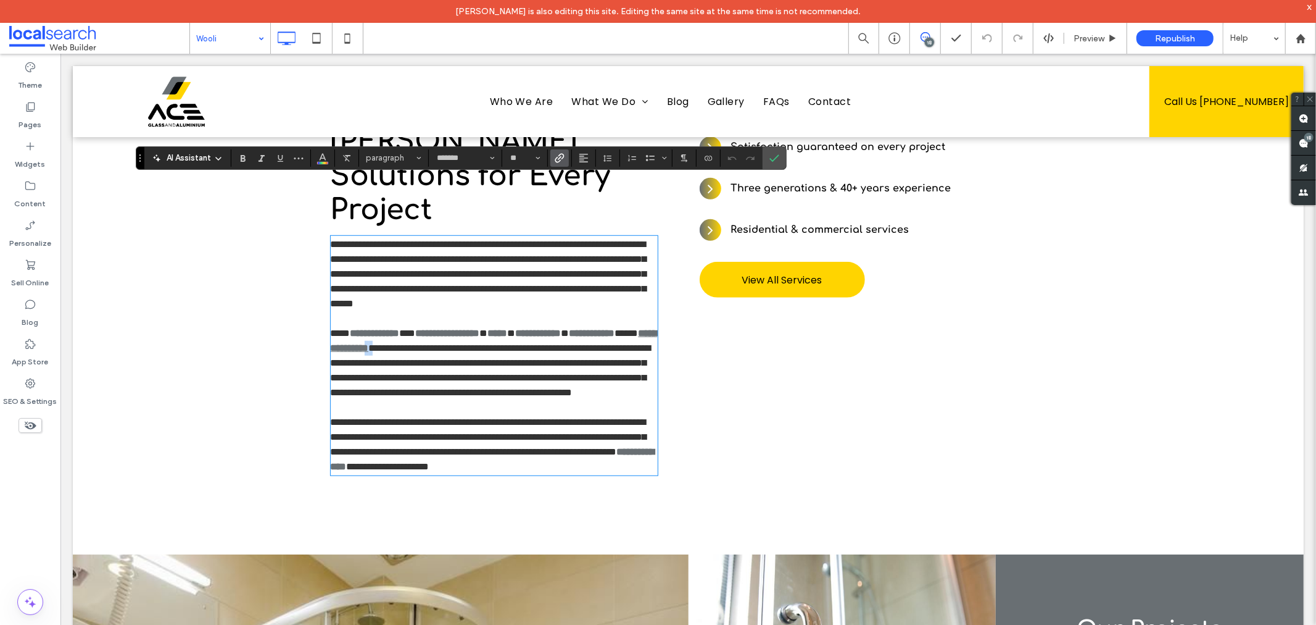
click at [497, 331] on p "**********" at bounding box center [493, 362] width 327 height 74
click at [563, 156] on icon "Link" at bounding box center [560, 158] width 10 height 10
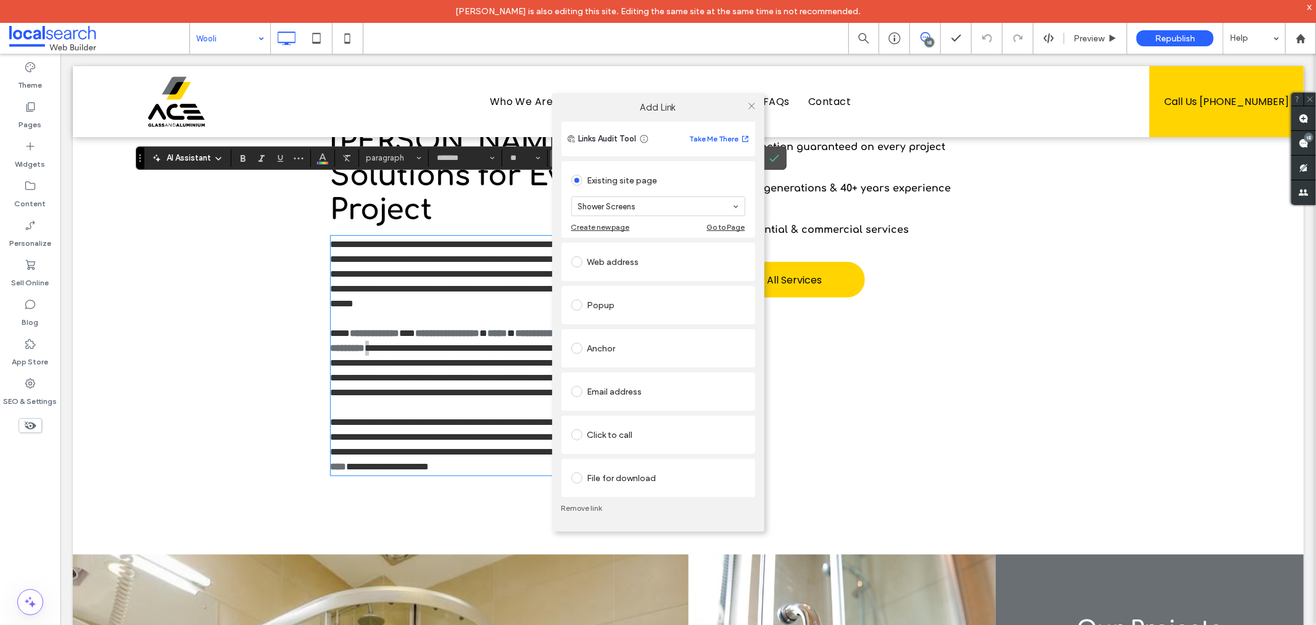
click at [570, 505] on link "Remove link" at bounding box center [659, 508] width 194 height 10
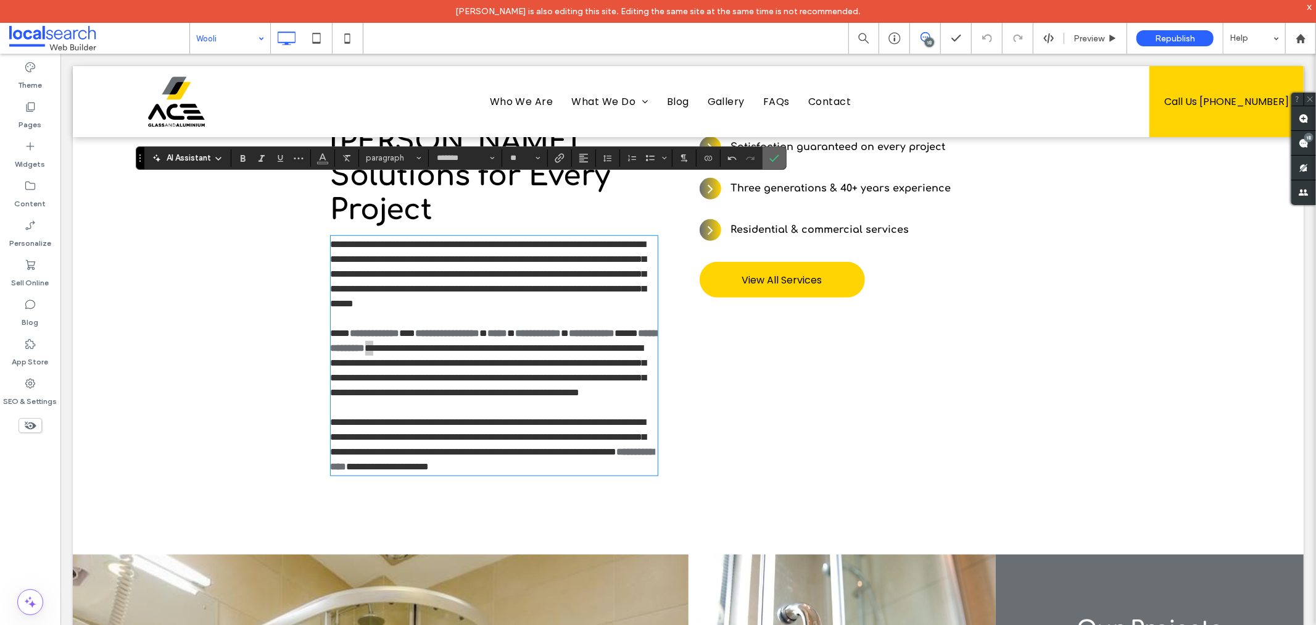
click at [767, 164] on label "Confirm" at bounding box center [774, 158] width 19 height 22
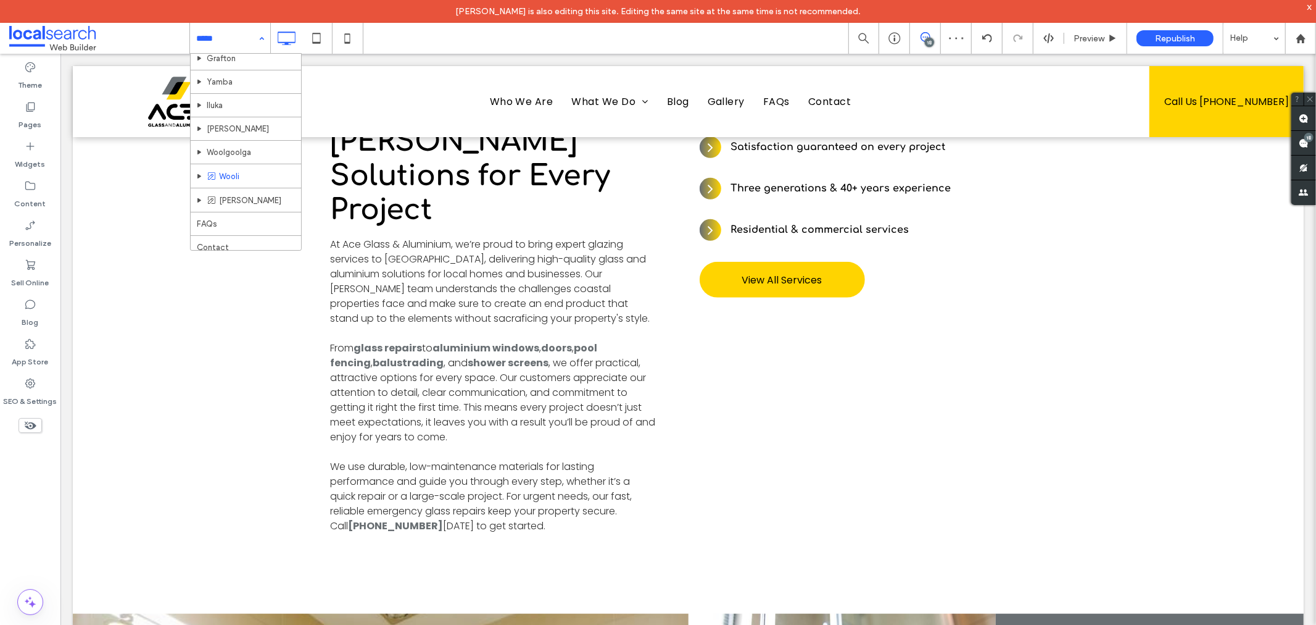
scroll to position [495, 0]
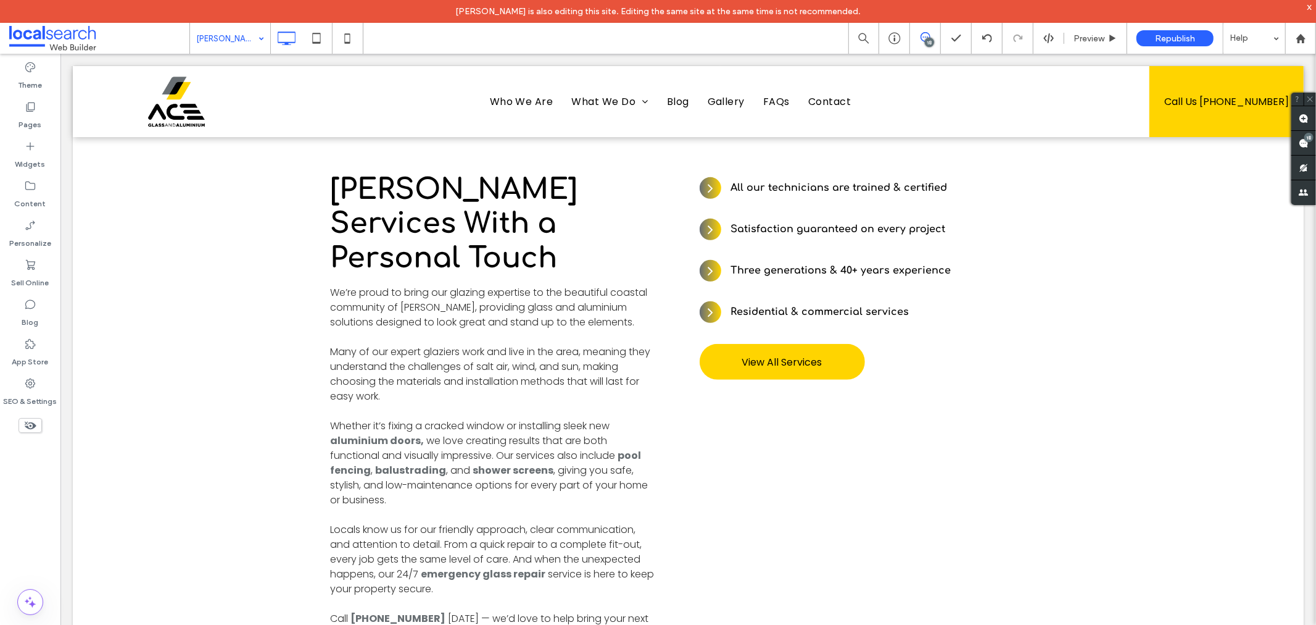
click at [268, 39] on div "Minnie Waters" at bounding box center [230, 38] width 80 height 31
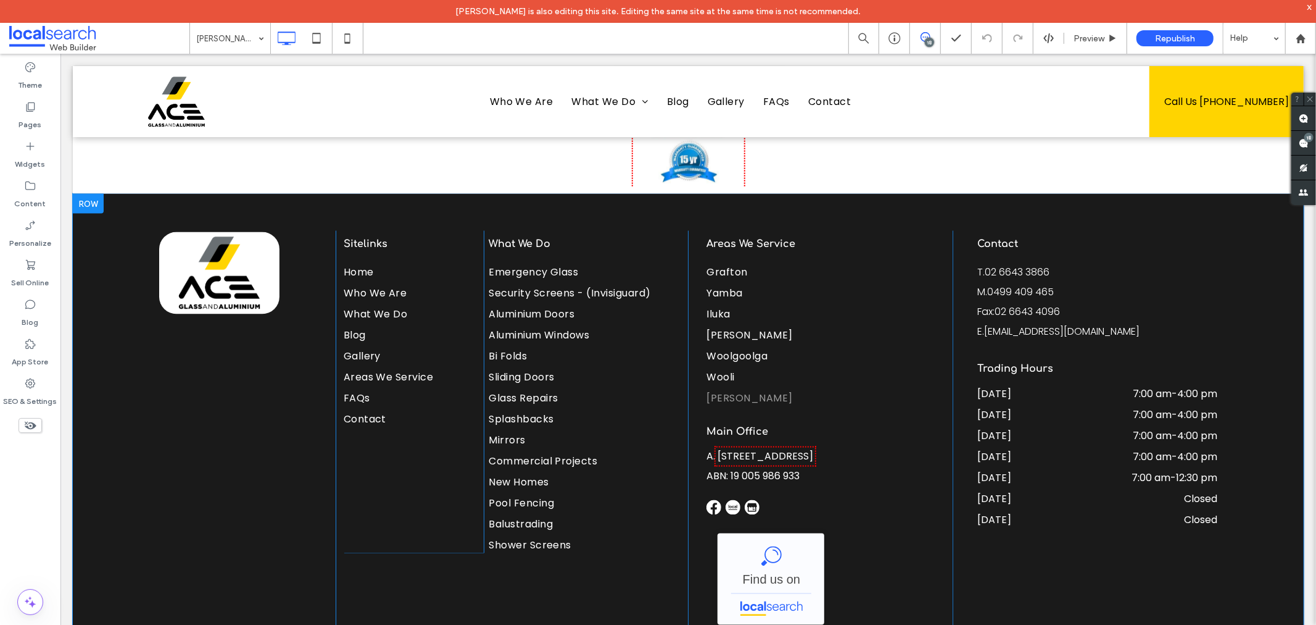
scroll to position [5804, 0]
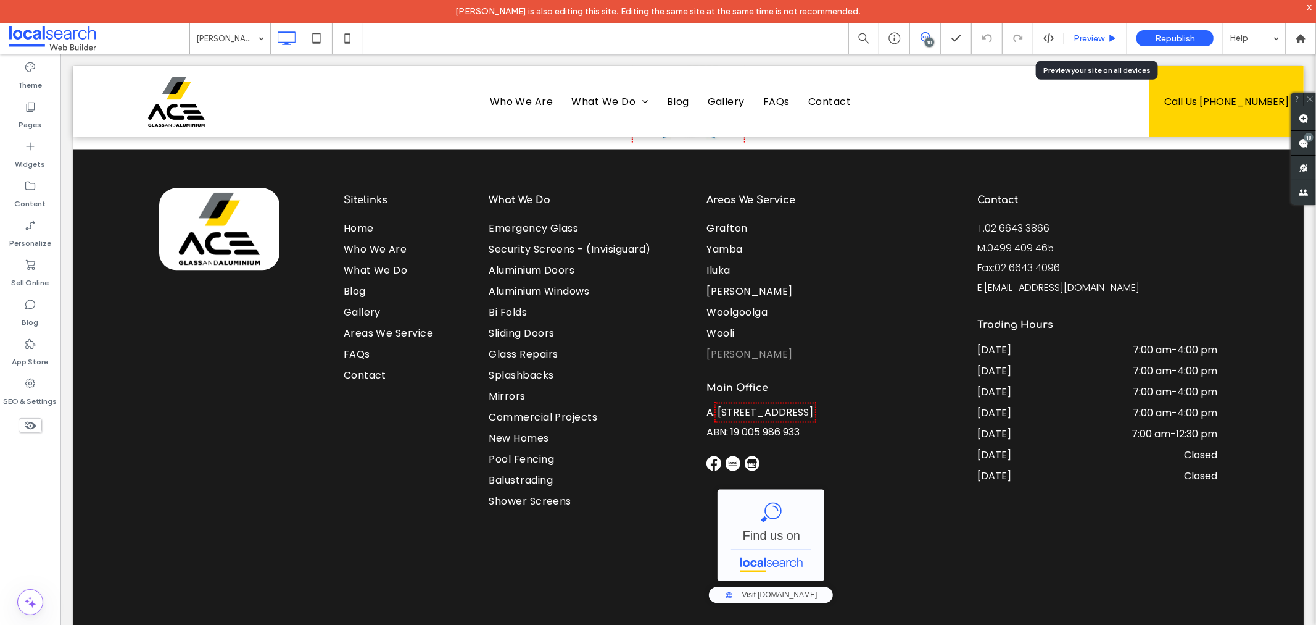
click at [1066, 38] on div "Preview" at bounding box center [1096, 38] width 62 height 10
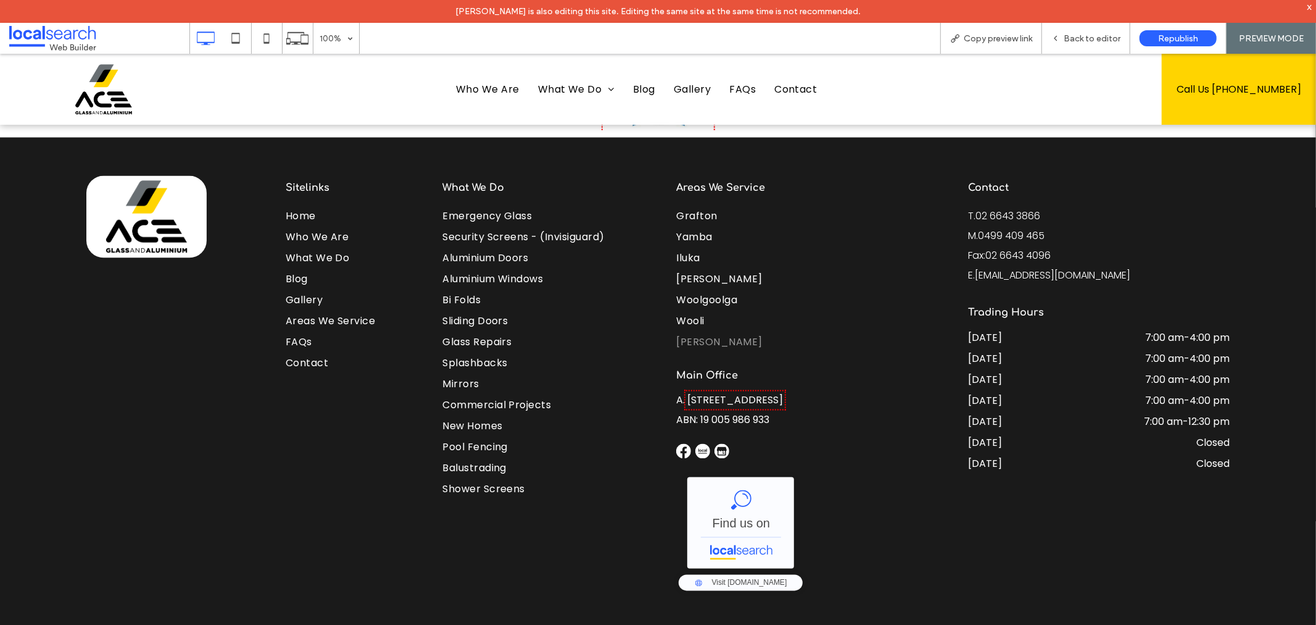
scroll to position [5780, 0]
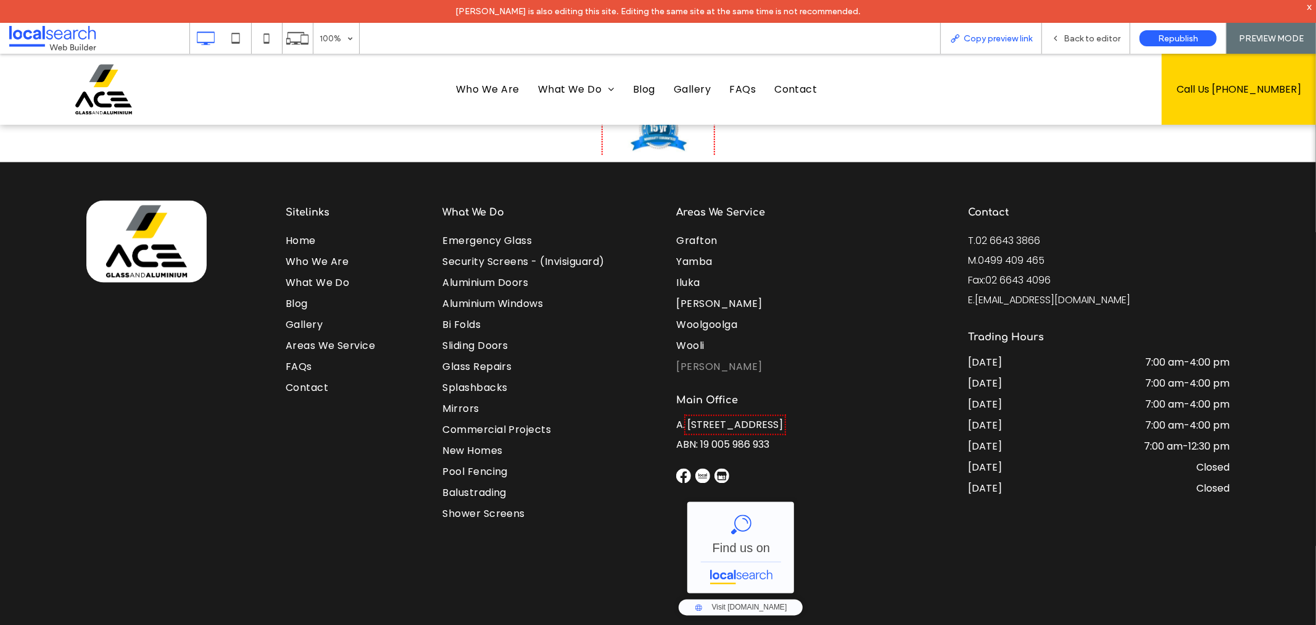
click at [994, 38] on span "Copy preview link" at bounding box center [998, 38] width 69 height 10
click at [952, 46] on div "Copy preview link" at bounding box center [992, 38] width 102 height 31
click at [973, 44] on div "Copy preview link" at bounding box center [992, 38] width 102 height 31
click at [992, 33] on span "Copy preview link" at bounding box center [998, 38] width 69 height 10
click at [1063, 43] on div "Back to editor" at bounding box center [1086, 38] width 88 height 10
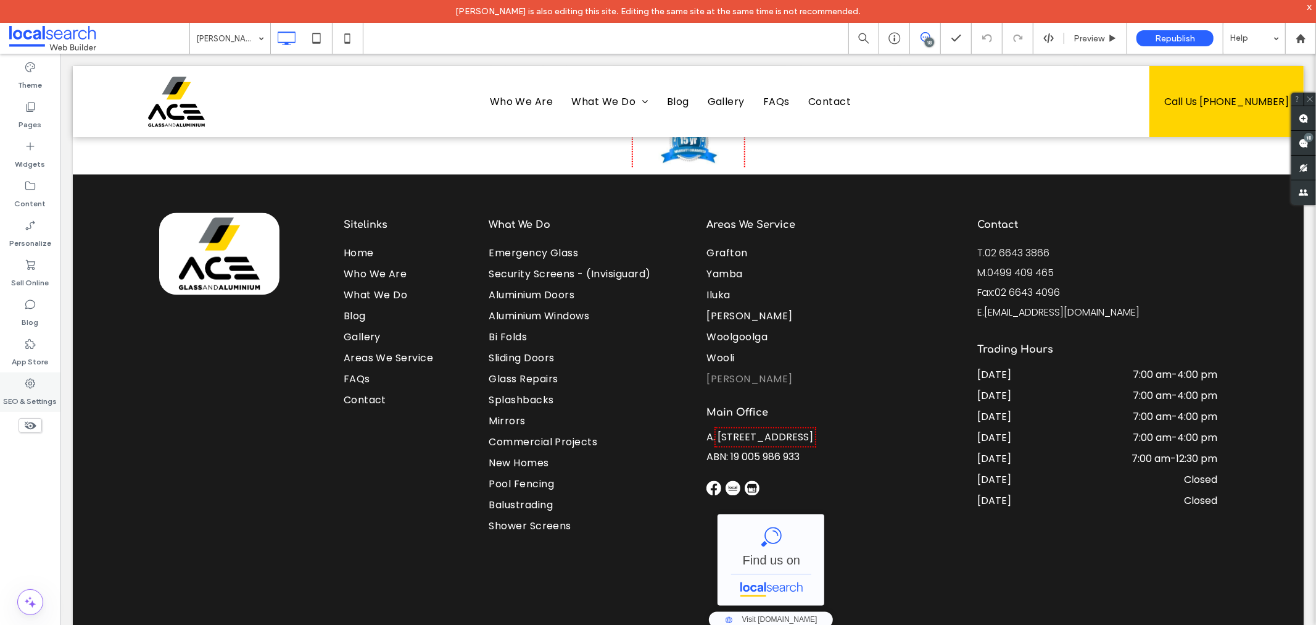
click at [25, 386] on icon at bounding box center [30, 383] width 12 height 12
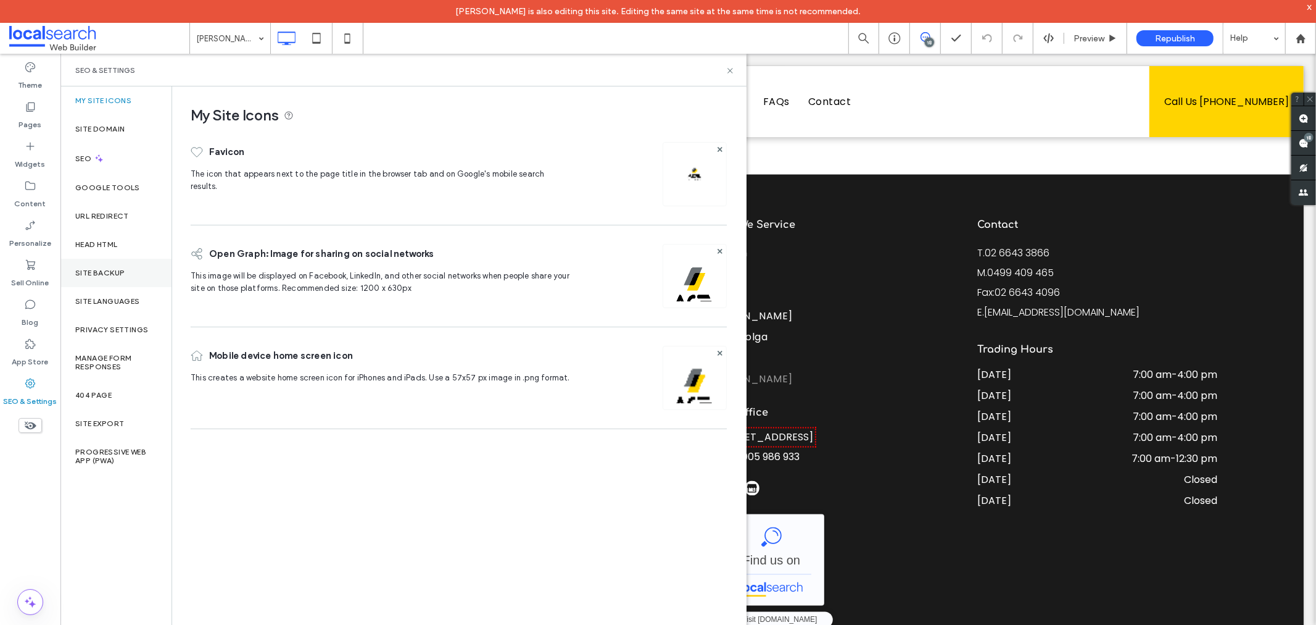
click at [117, 278] on div "Site Backup" at bounding box center [115, 273] width 111 height 28
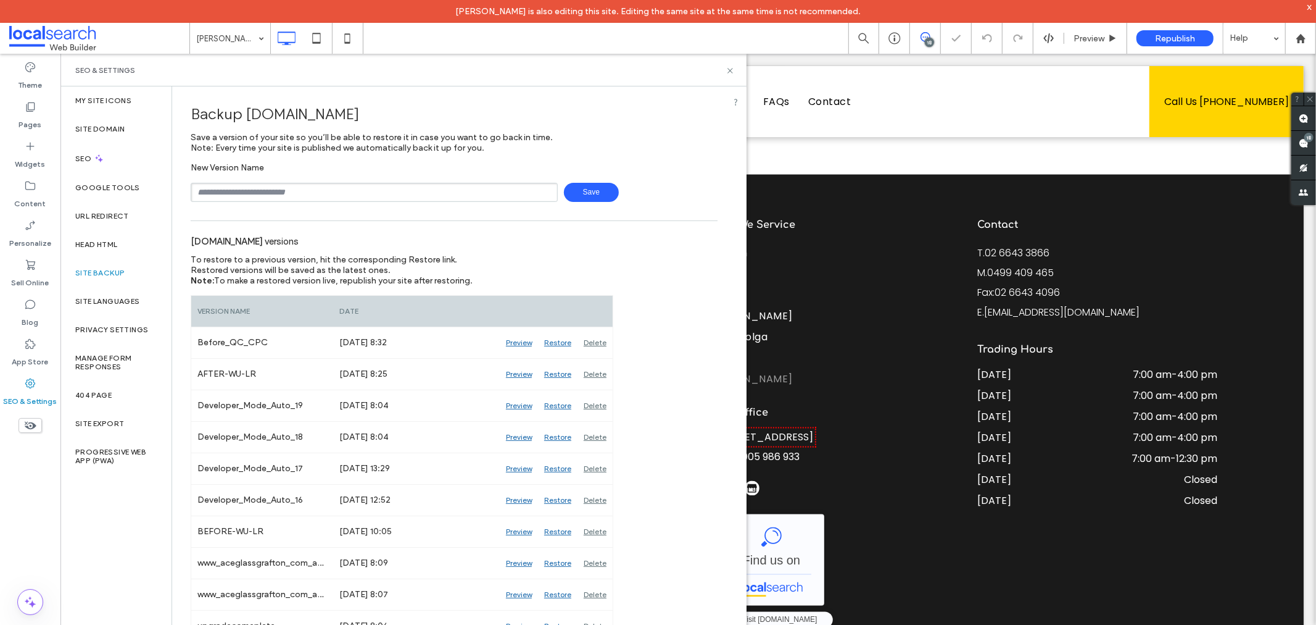
click at [350, 201] on input "text" at bounding box center [374, 192] width 367 height 19
click at [350, 200] on input "text" at bounding box center [374, 192] width 367 height 19
type input "**********"
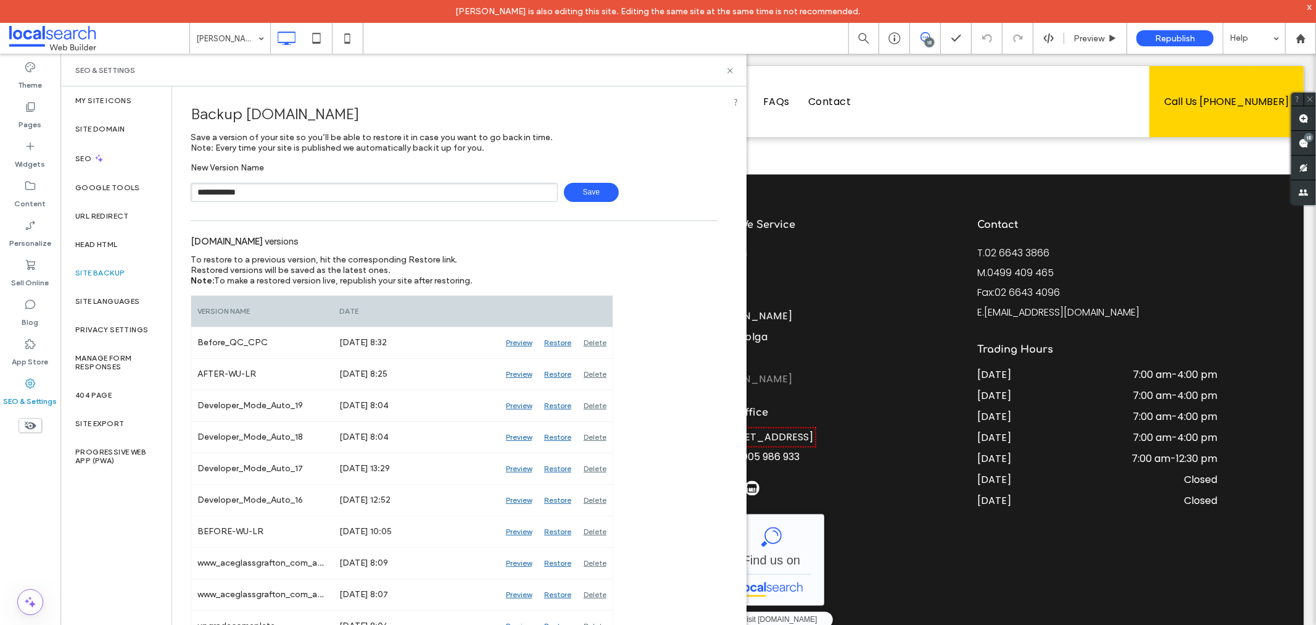
click at [580, 194] on span "Save" at bounding box center [591, 192] width 55 height 19
click at [731, 75] on icon at bounding box center [730, 70] width 9 height 9
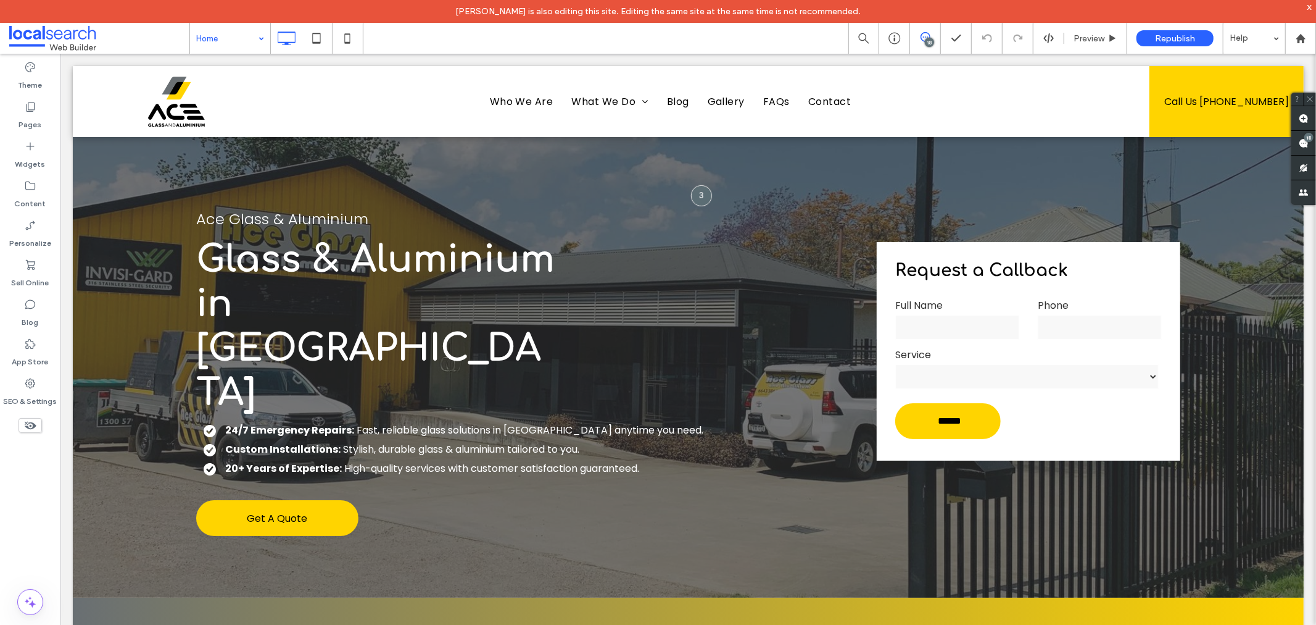
click at [207, 49] on input at bounding box center [227, 38] width 62 height 31
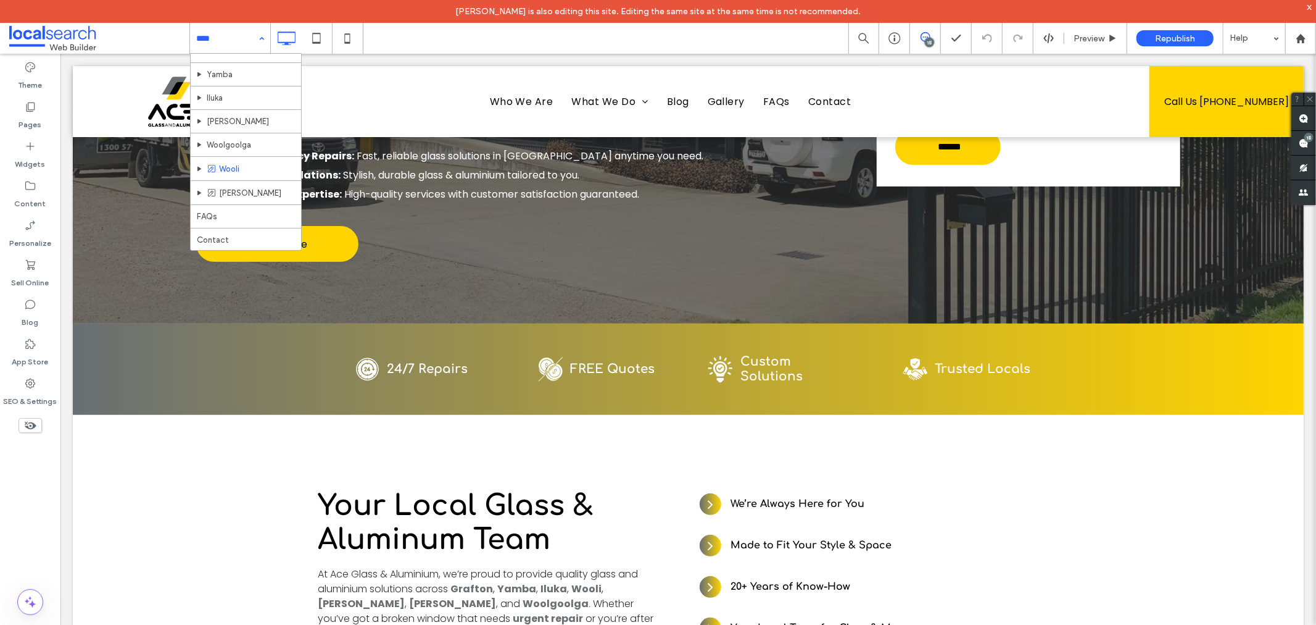
scroll to position [495, 0]
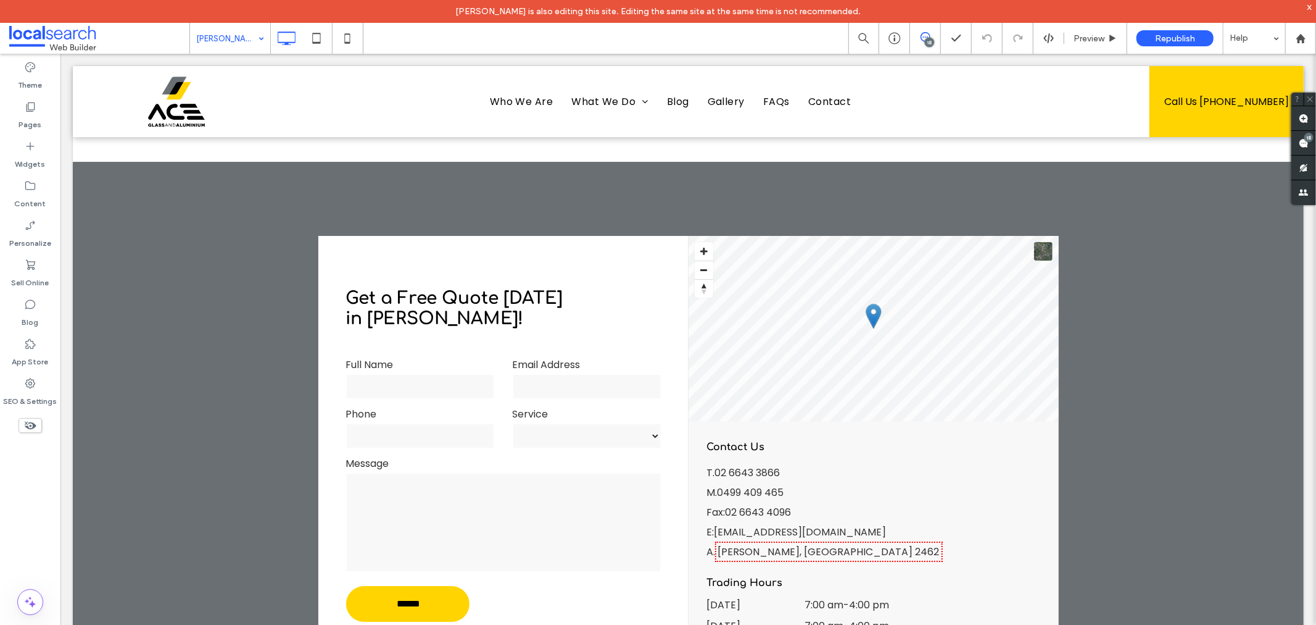
scroll to position [3634, 0]
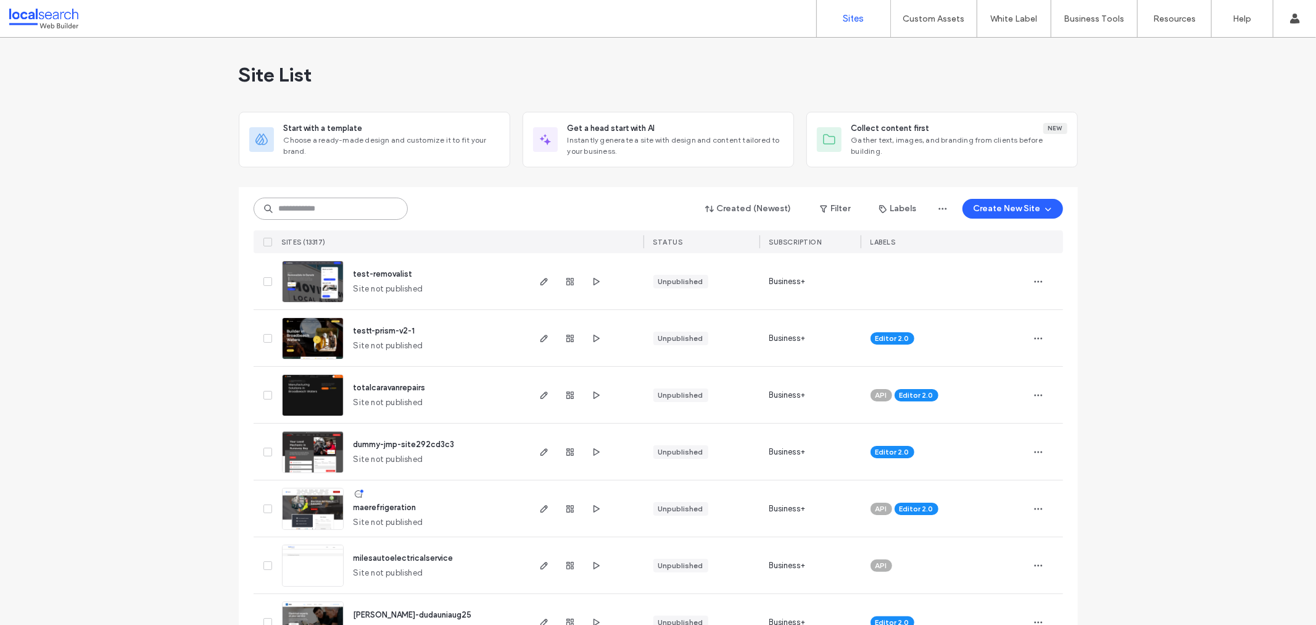
click at [301, 217] on input at bounding box center [331, 208] width 154 height 22
paste input "********"
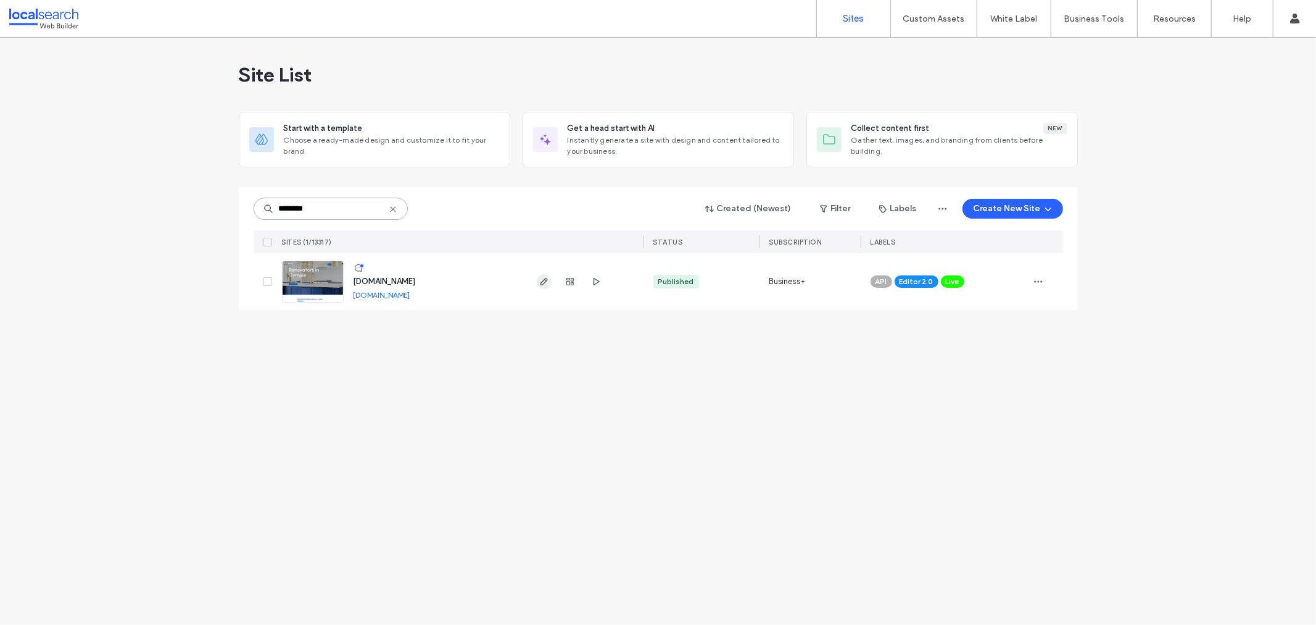
type input "********"
click at [546, 286] on span "button" at bounding box center [544, 281] width 15 height 15
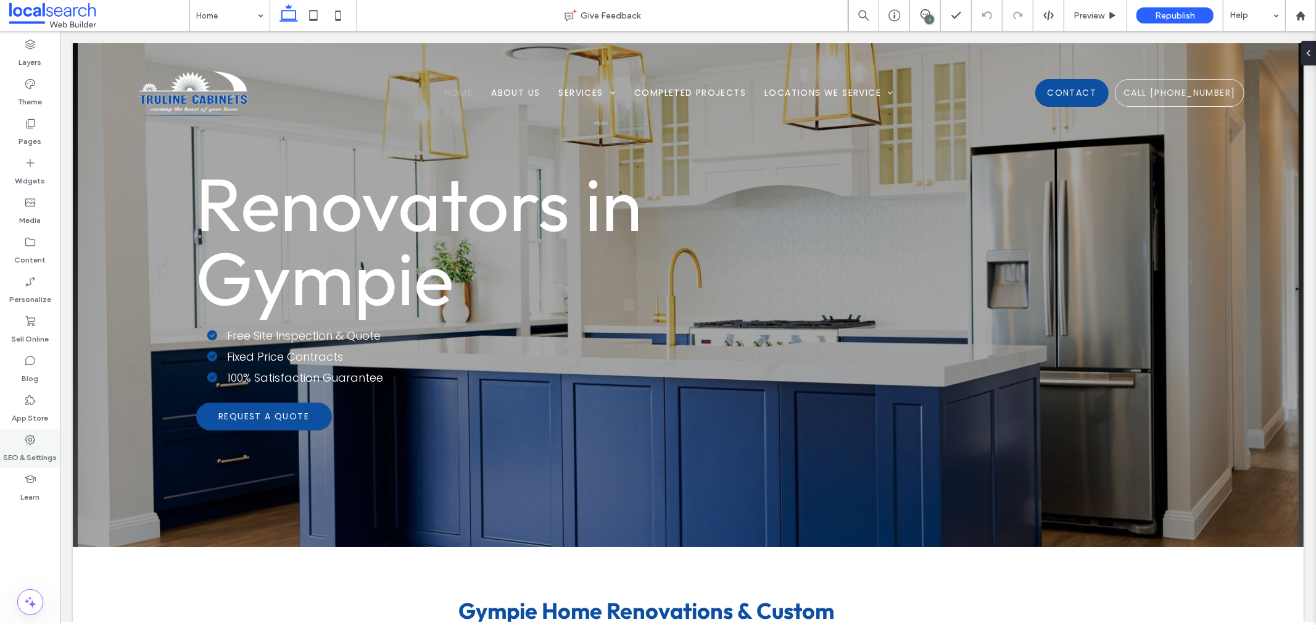
click at [33, 461] on label "SEO & Settings" at bounding box center [31, 454] width 54 height 17
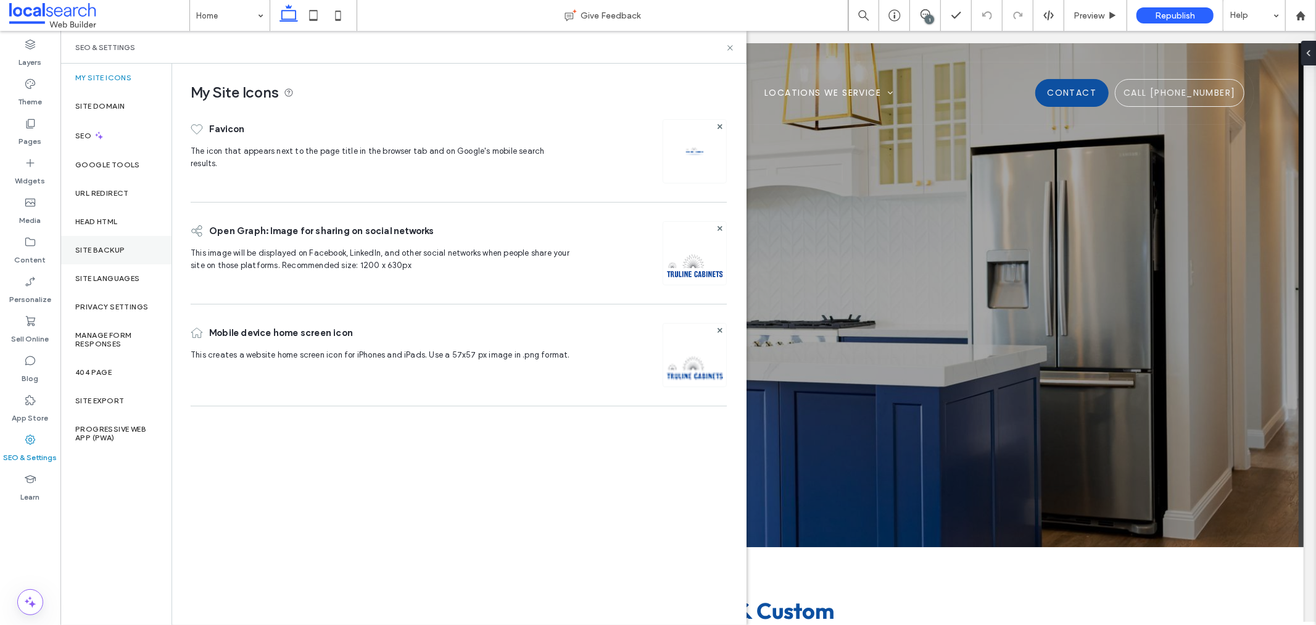
click at [109, 254] on label "Site Backup" at bounding box center [99, 250] width 49 height 9
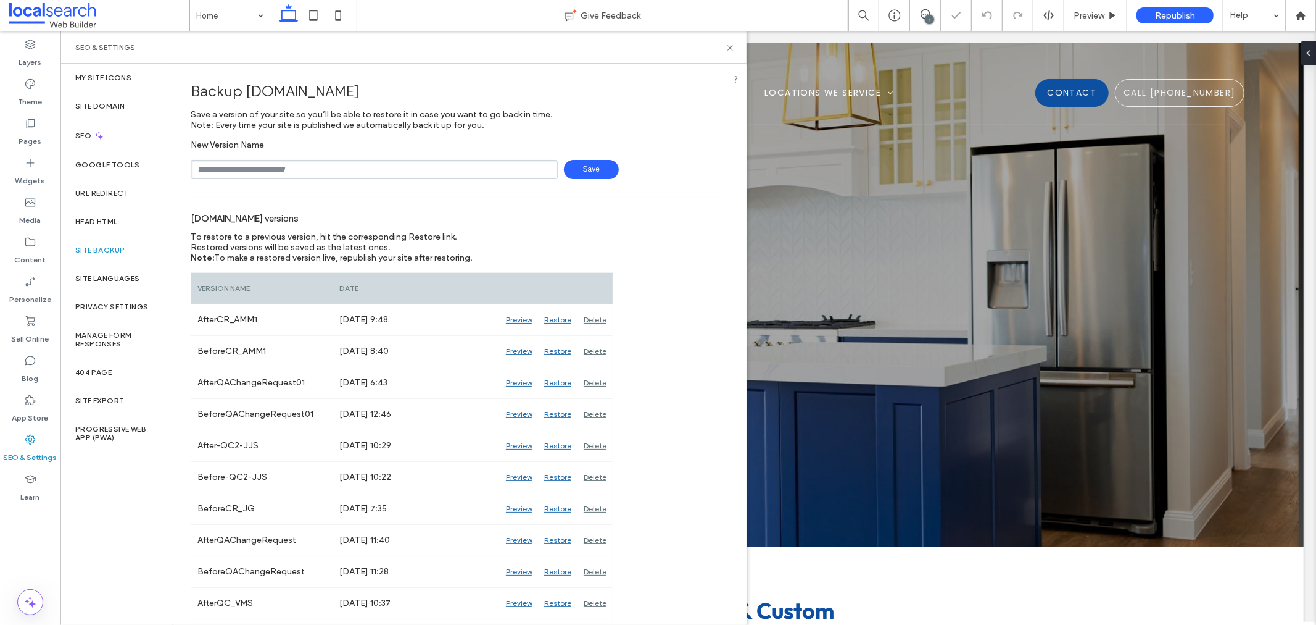
click at [369, 173] on input "text" at bounding box center [374, 169] width 367 height 19
click at [369, 172] on input "text" at bounding box center [374, 169] width 367 height 19
click at [368, 173] on input "text" at bounding box center [374, 169] width 367 height 19
type input "**********"
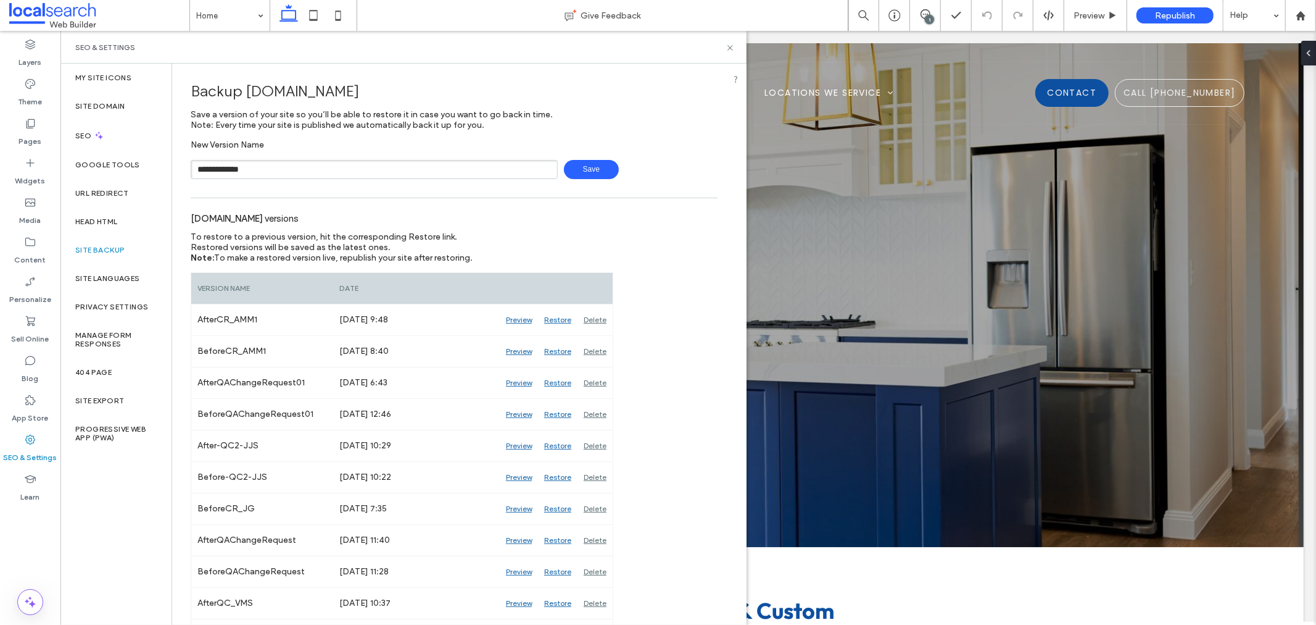
click at [576, 165] on span "Save" at bounding box center [591, 169] width 55 height 19
click at [729, 48] on use at bounding box center [730, 47] width 5 height 5
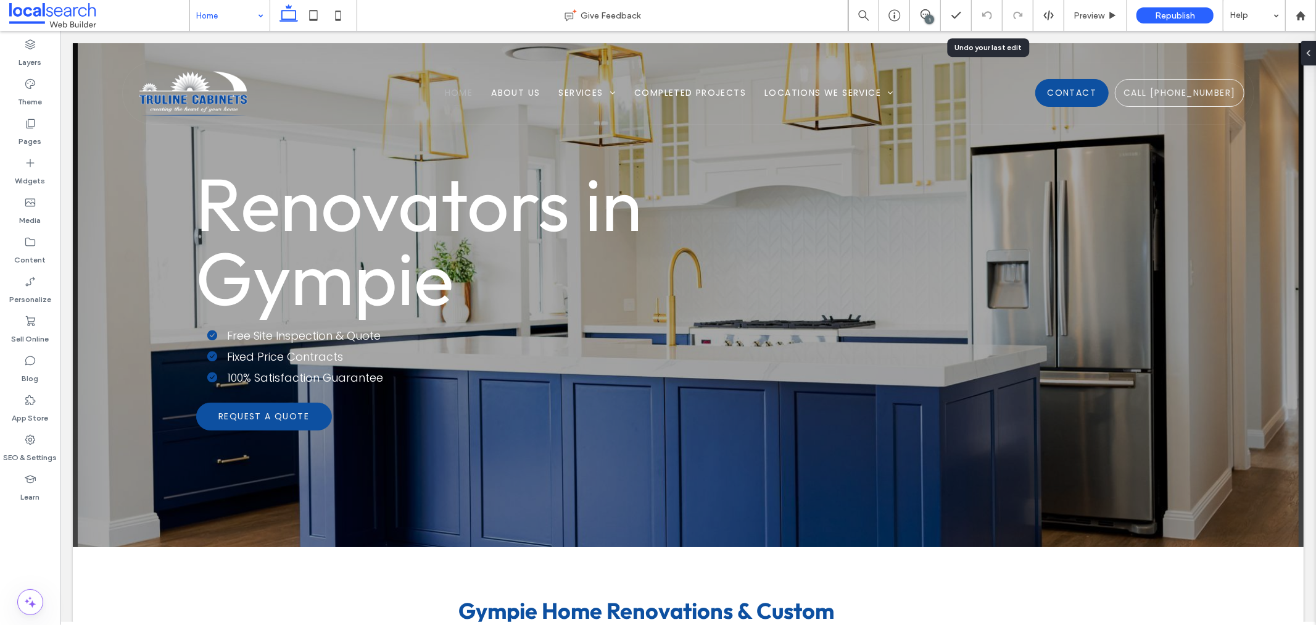
click at [930, 20] on div "1" at bounding box center [929, 19] width 9 height 9
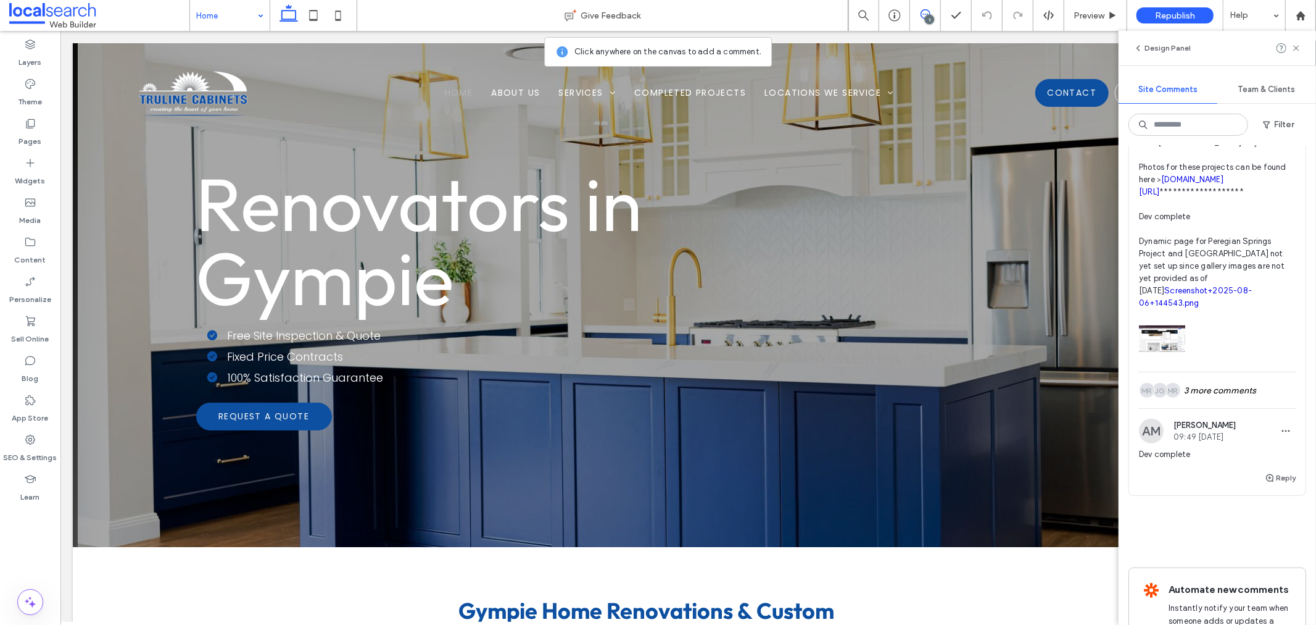
scroll to position [343, 0]
click at [1207, 407] on div "MR JG MR 3 more comments" at bounding box center [1217, 389] width 157 height 36
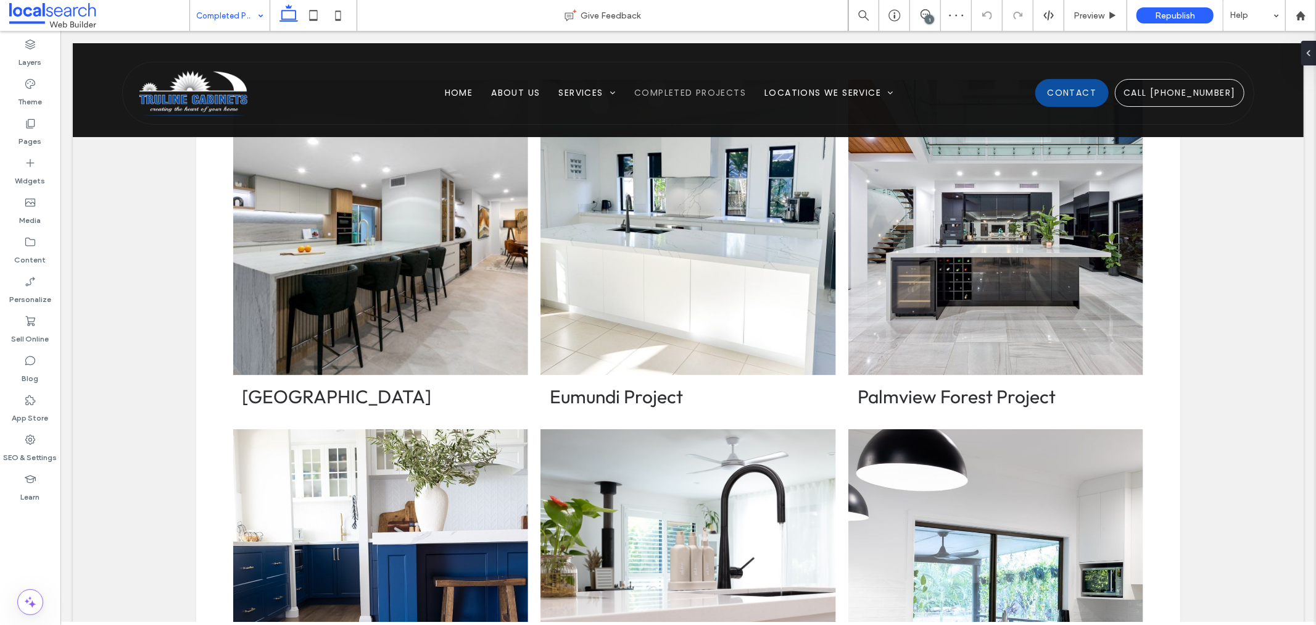
click at [929, 15] on div "1" at bounding box center [929, 19] width 9 height 9
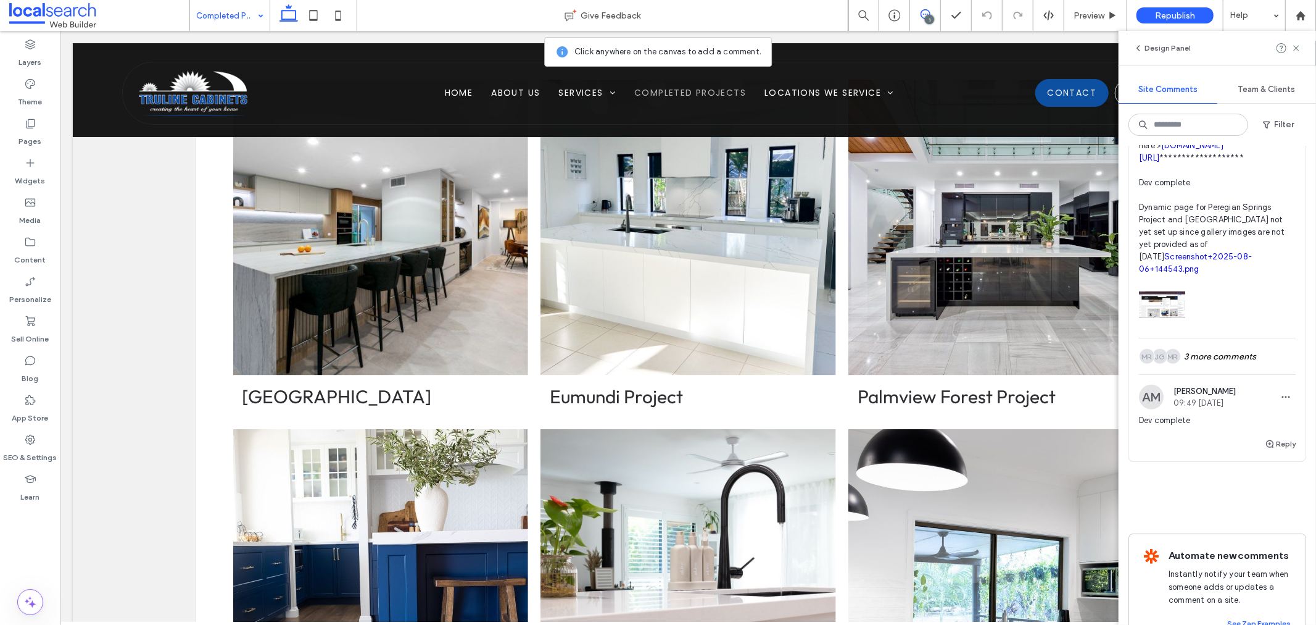
scroll to position [358, 0]
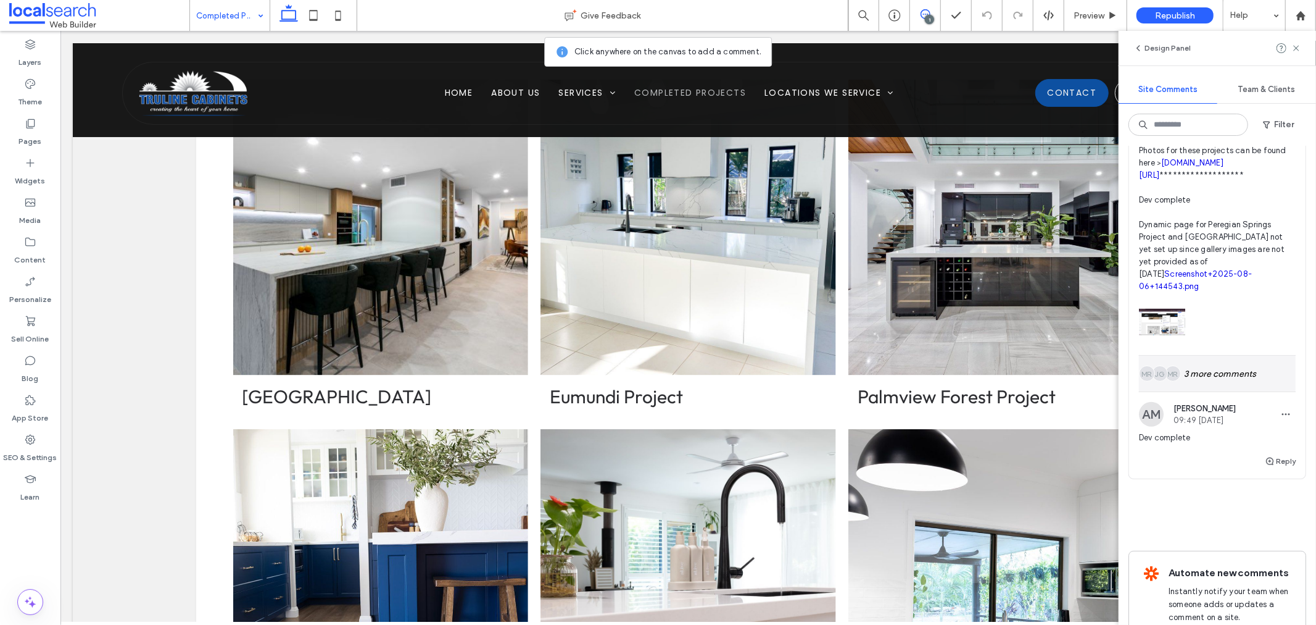
click at [1192, 391] on div "MR JG MR 3 more comments" at bounding box center [1217, 373] width 157 height 36
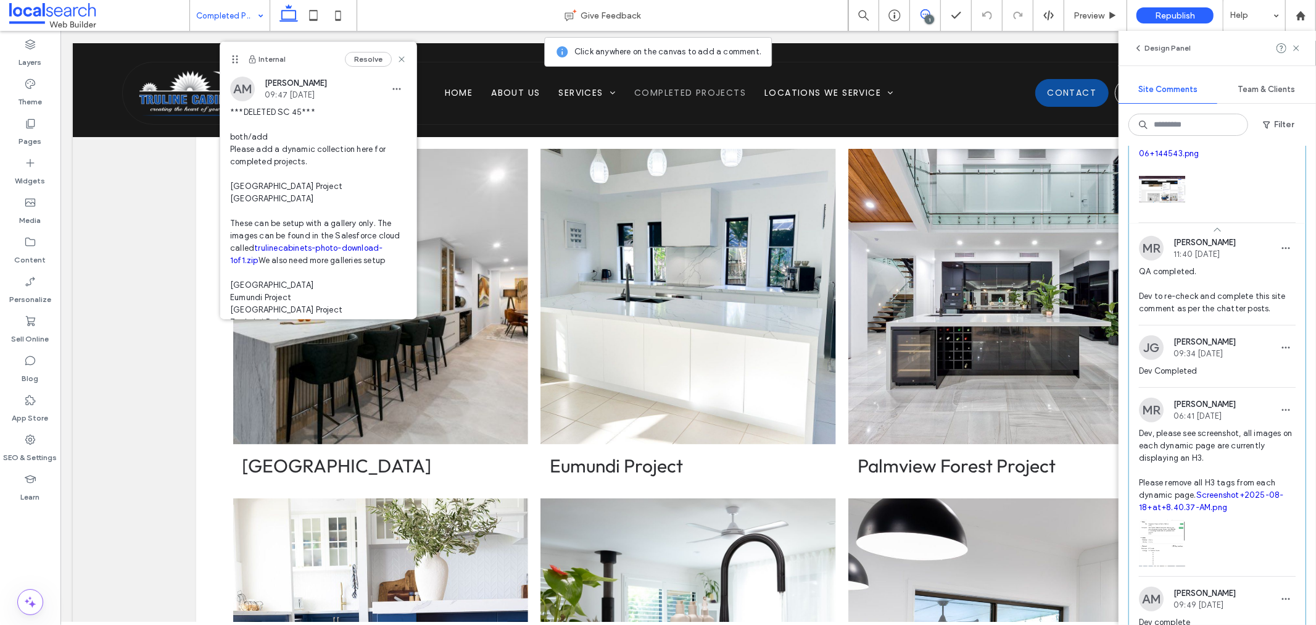
scroll to position [563, 0]
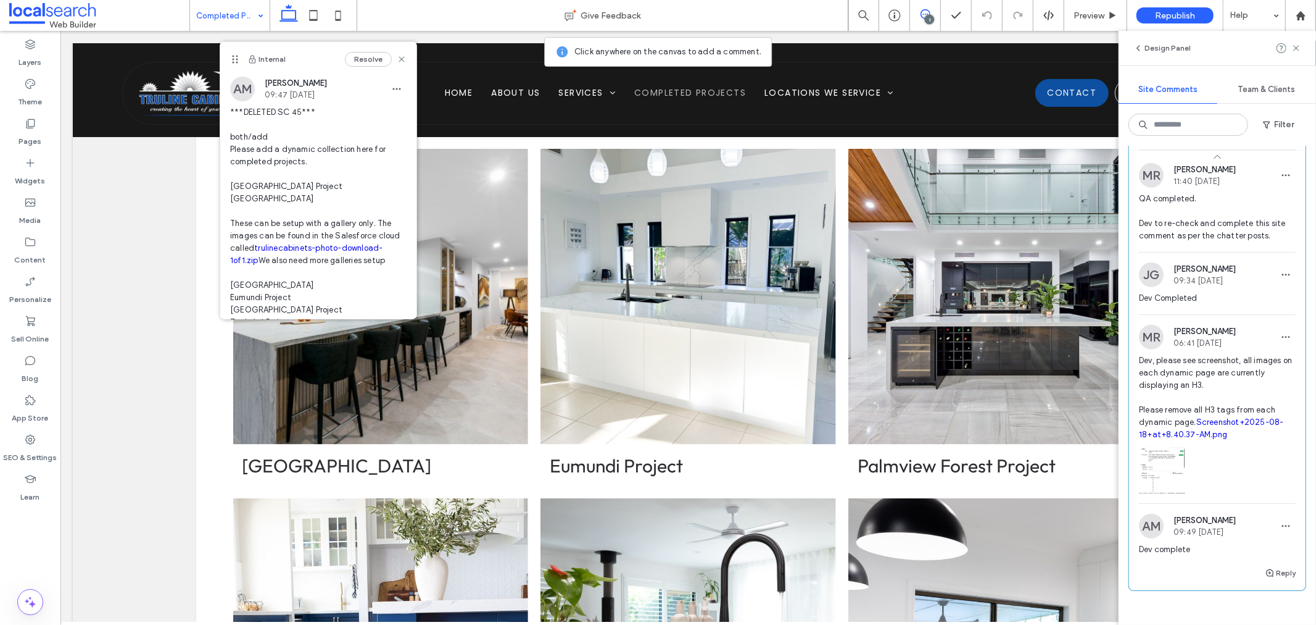
click at [1232, 439] on link "Screenshot+2025-08-18+at+8.40.37-AM.png" at bounding box center [1211, 428] width 144 height 22
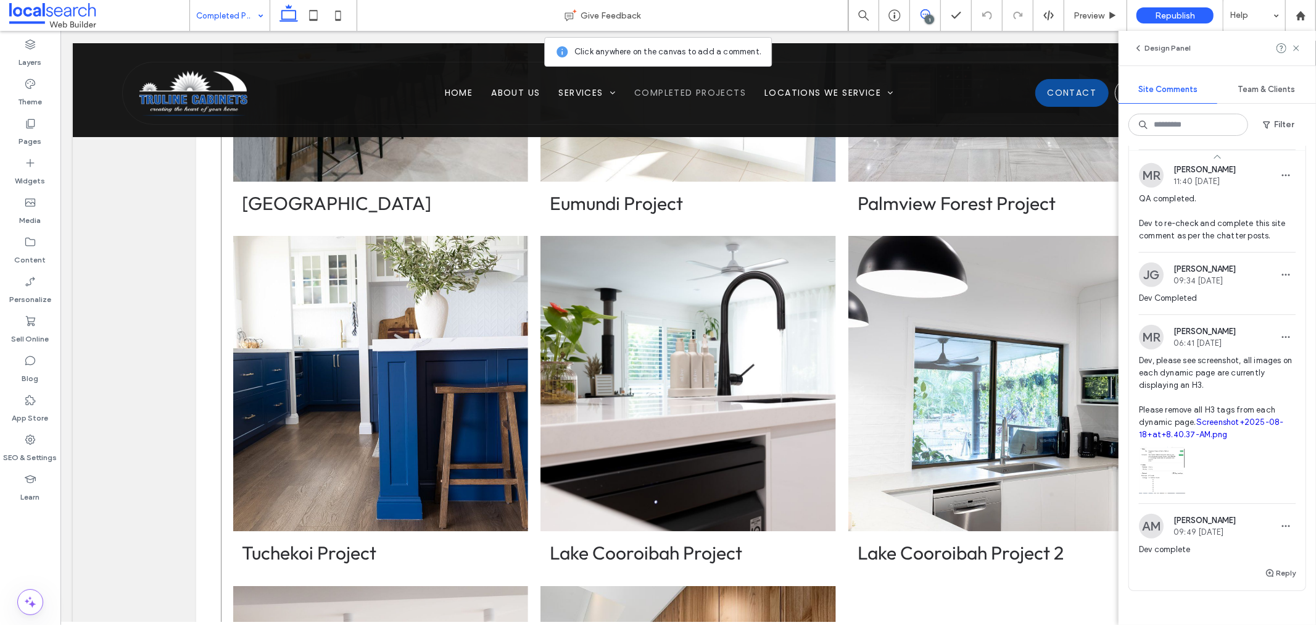
scroll to position [1200, 0]
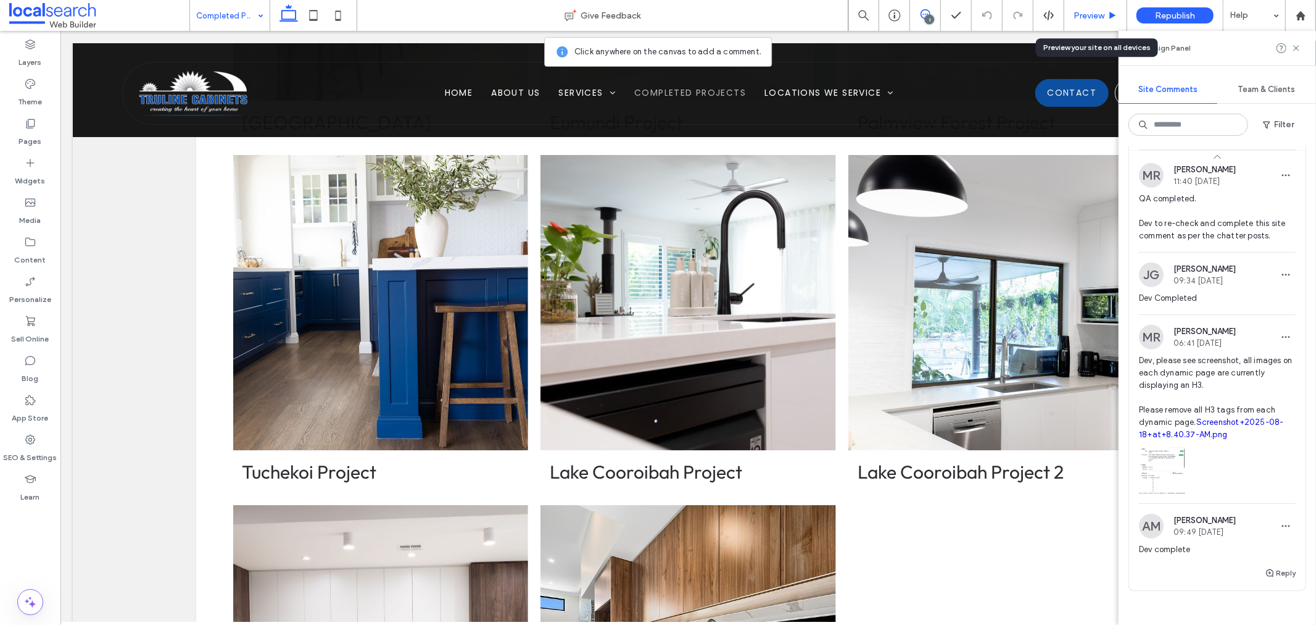
click at [1110, 19] on icon at bounding box center [1112, 15] width 9 height 9
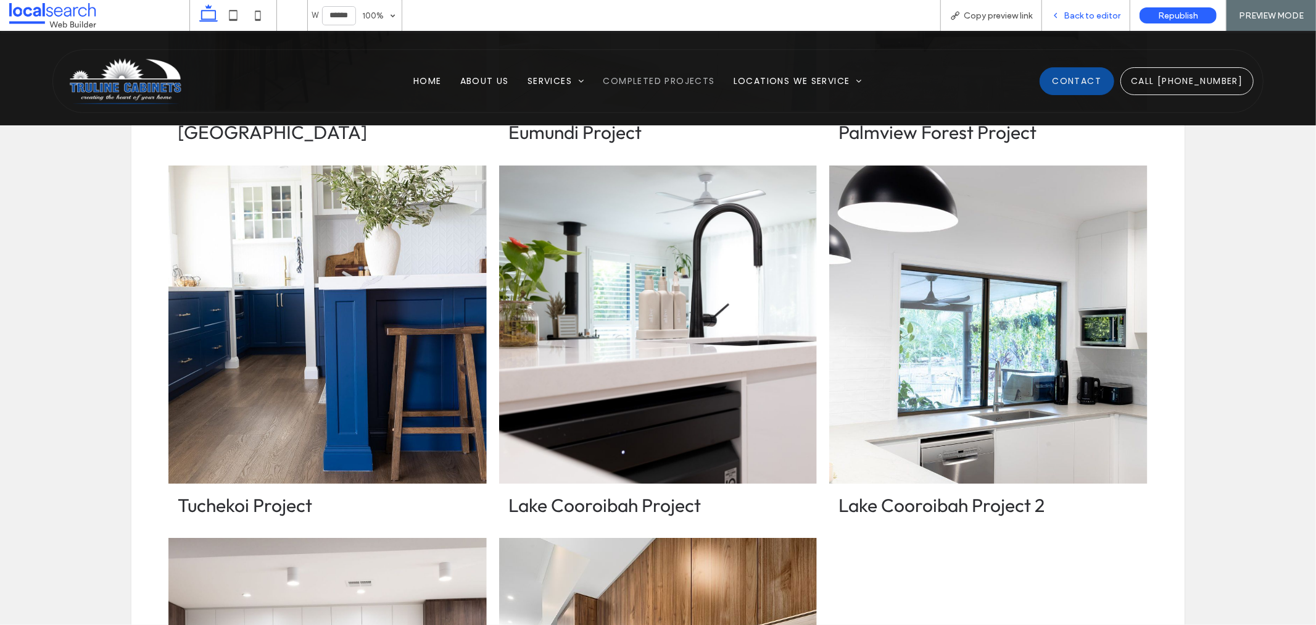
click at [1080, 16] on span "Back to editor" at bounding box center [1092, 15] width 57 height 10
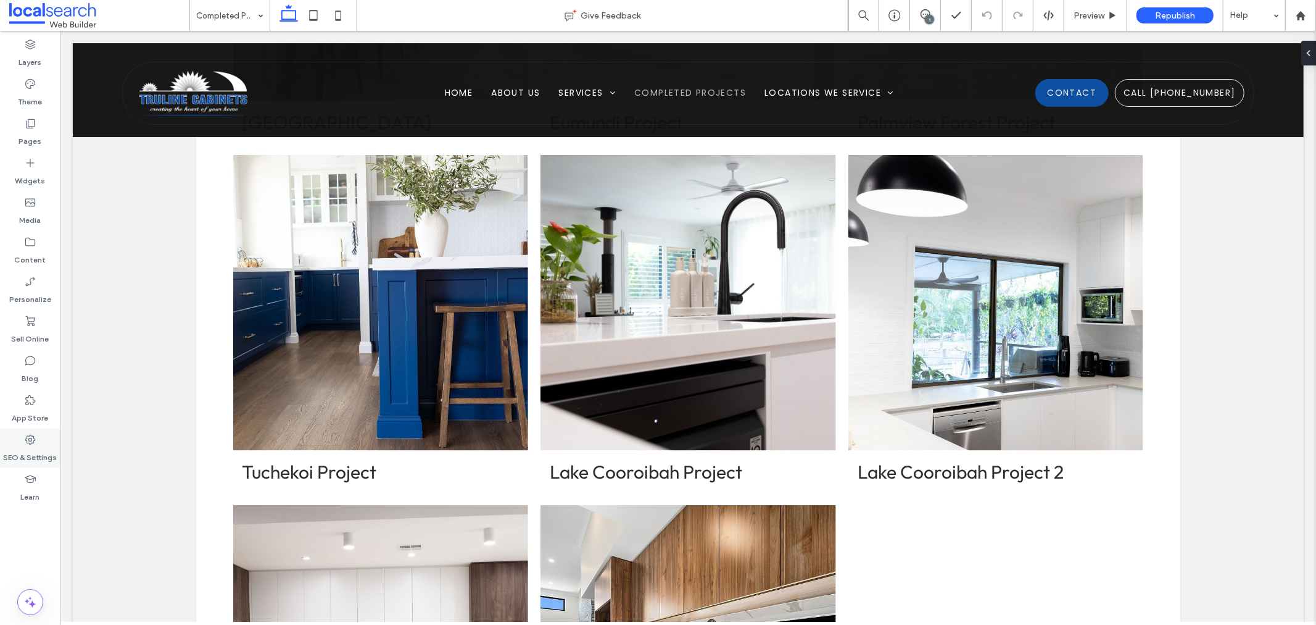
click at [23, 447] on label "SEO & Settings" at bounding box center [31, 454] width 54 height 17
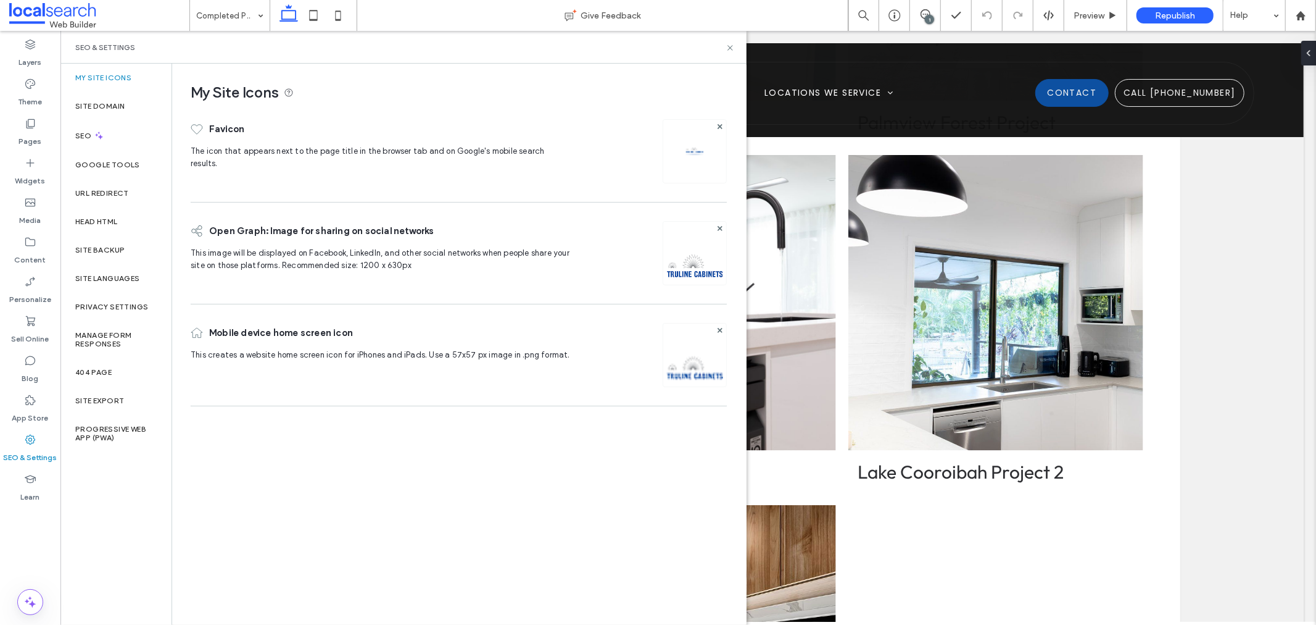
click at [725, 51] on div "SEO & Settings" at bounding box center [403, 48] width 657 height 10
click at [731, 47] on use at bounding box center [730, 47] width 5 height 5
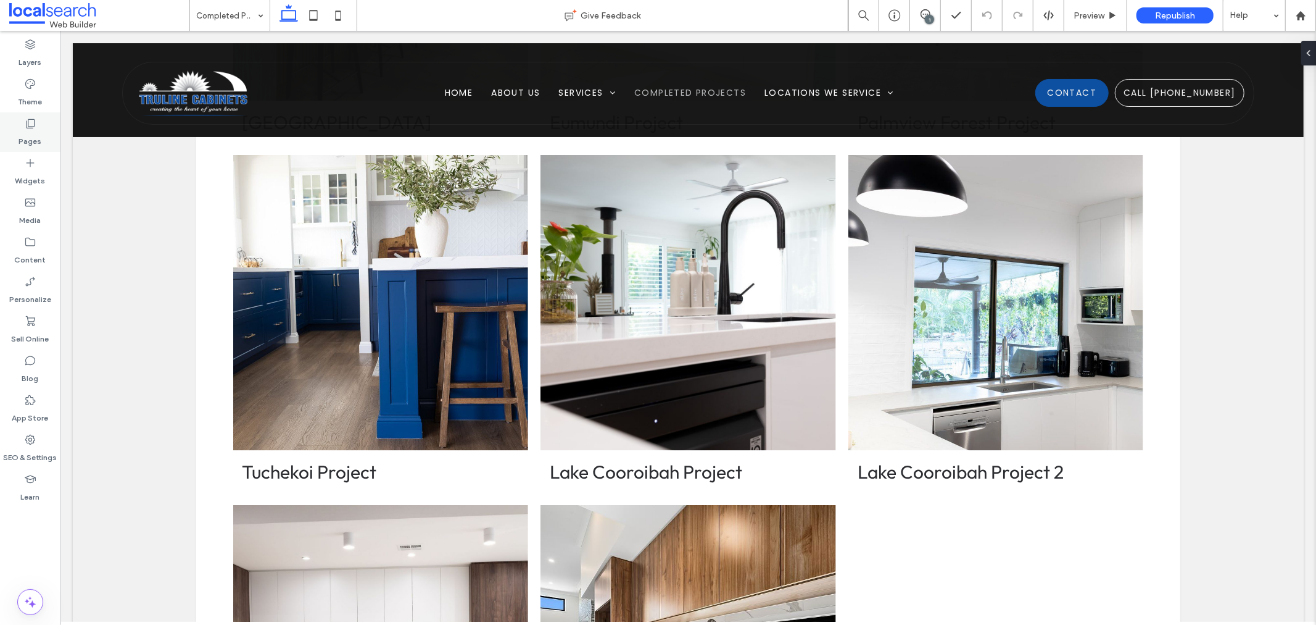
click at [35, 113] on div "Pages" at bounding box center [30, 131] width 60 height 39
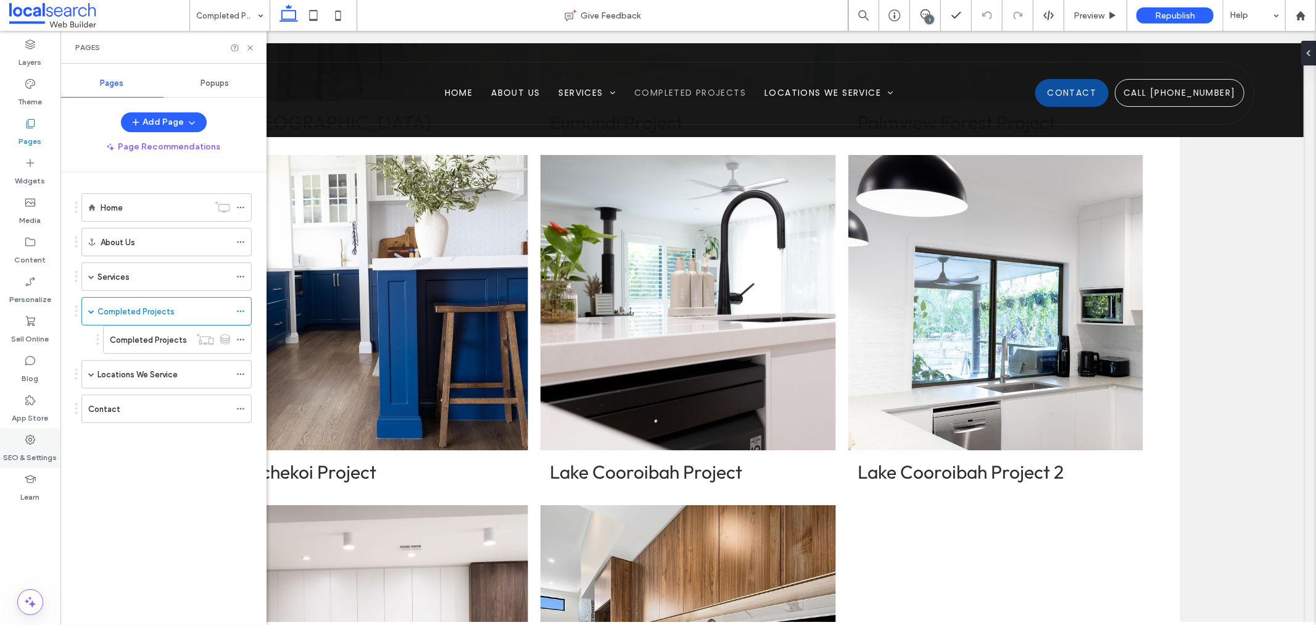
click at [19, 442] on div "SEO & Settings" at bounding box center [30, 447] width 60 height 39
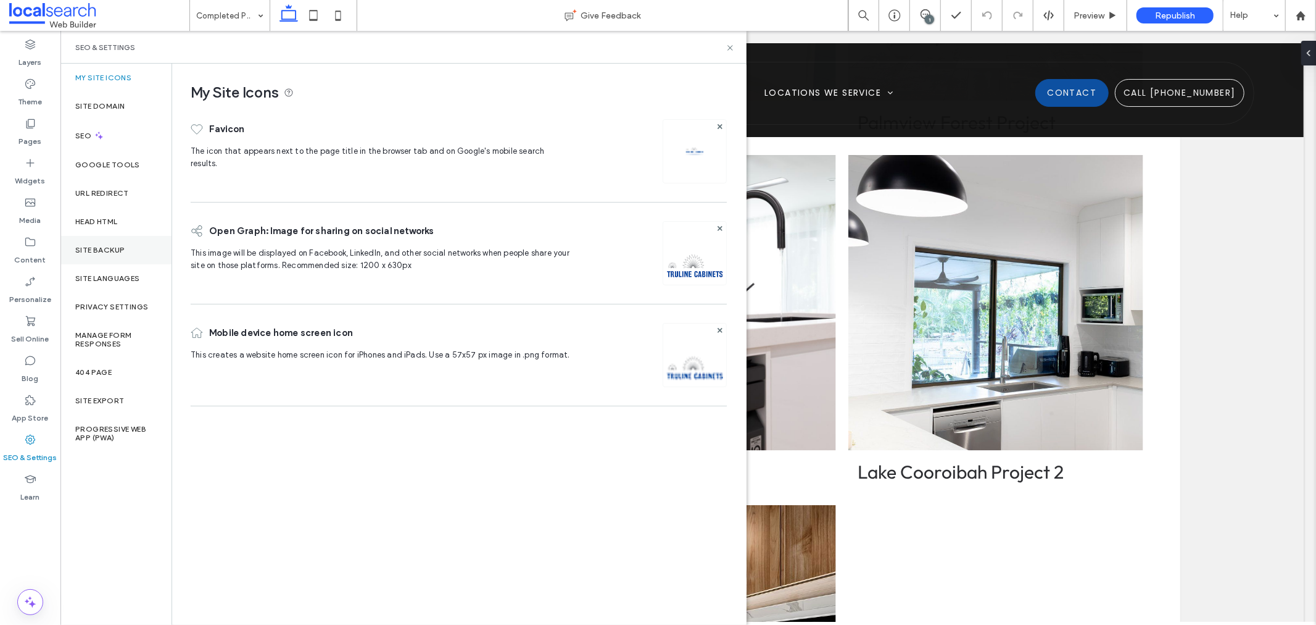
click at [114, 253] on label "Site Backup" at bounding box center [99, 250] width 49 height 9
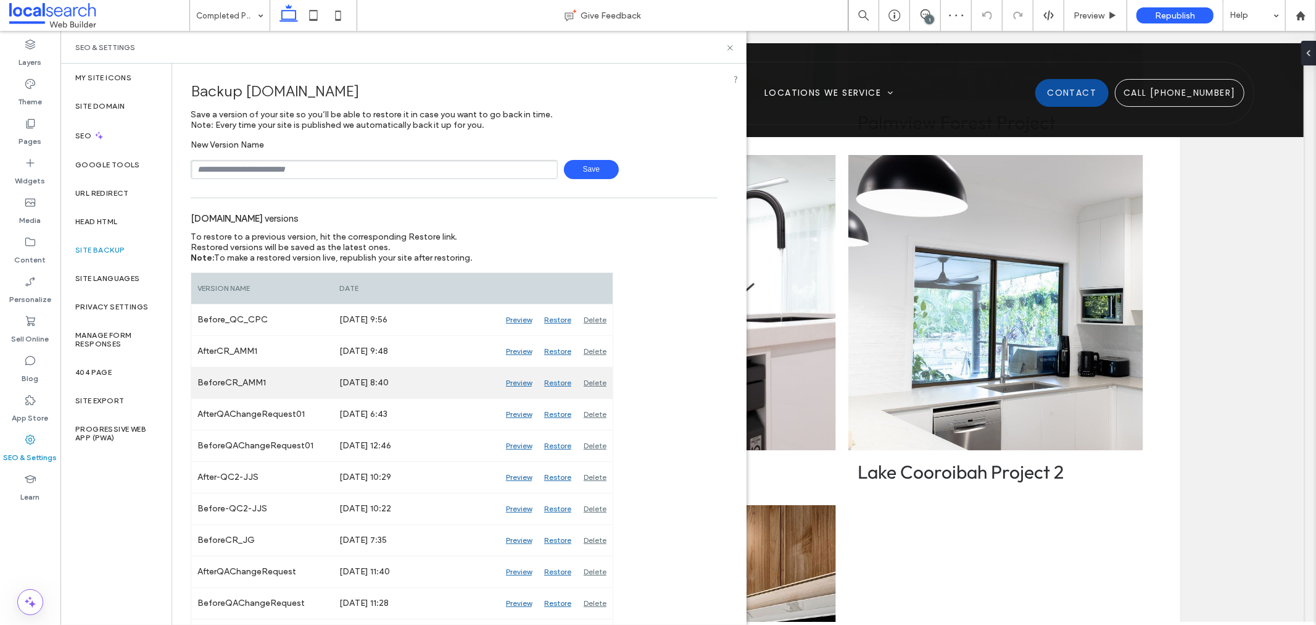
click at [519, 380] on div "Preview" at bounding box center [519, 382] width 38 height 31
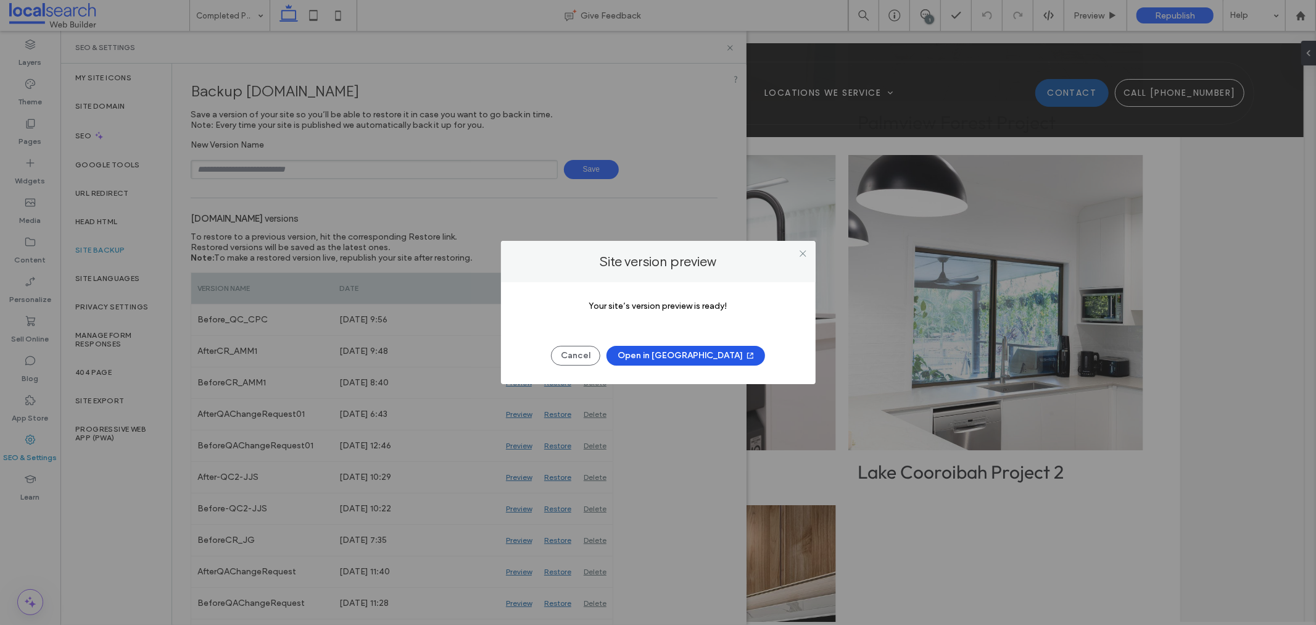
click at [682, 355] on button "Open in New Tab" at bounding box center [686, 356] width 159 height 20
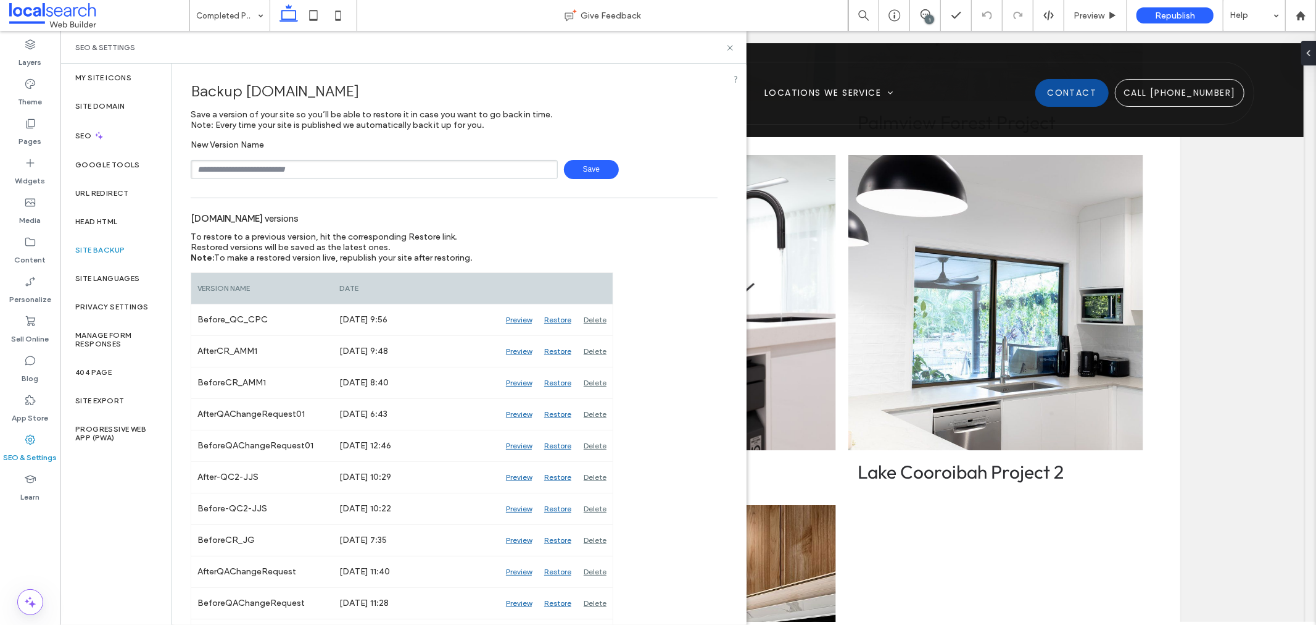
click at [729, 53] on div "SEO & Settings" at bounding box center [403, 47] width 686 height 33
click at [729, 40] on div "SEO & Settings" at bounding box center [403, 47] width 686 height 33
click at [729, 48] on use at bounding box center [730, 47] width 5 height 5
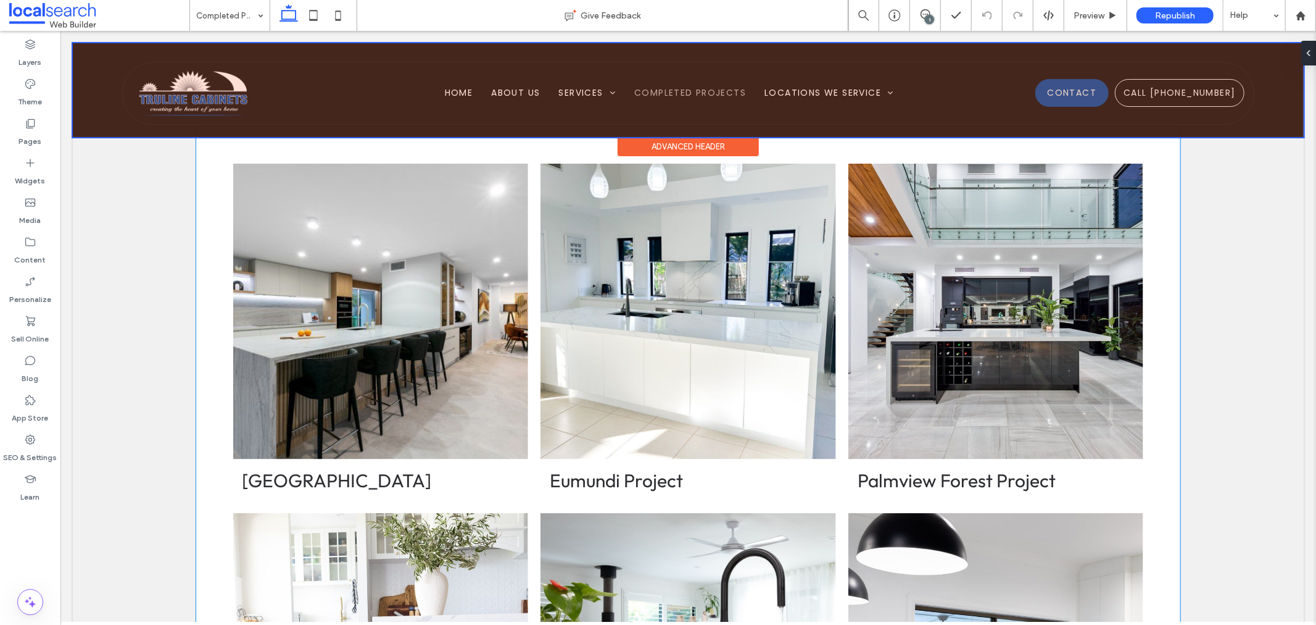
scroll to position [788, 0]
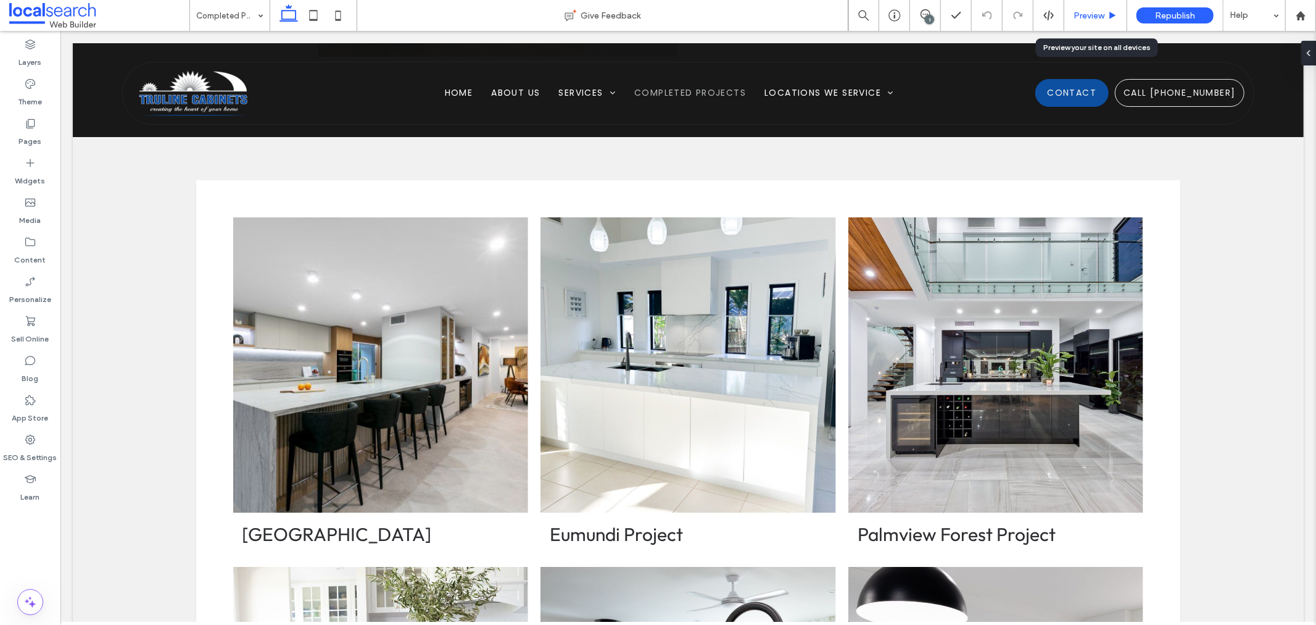
click at [1074, 19] on span "Preview" at bounding box center [1089, 15] width 31 height 10
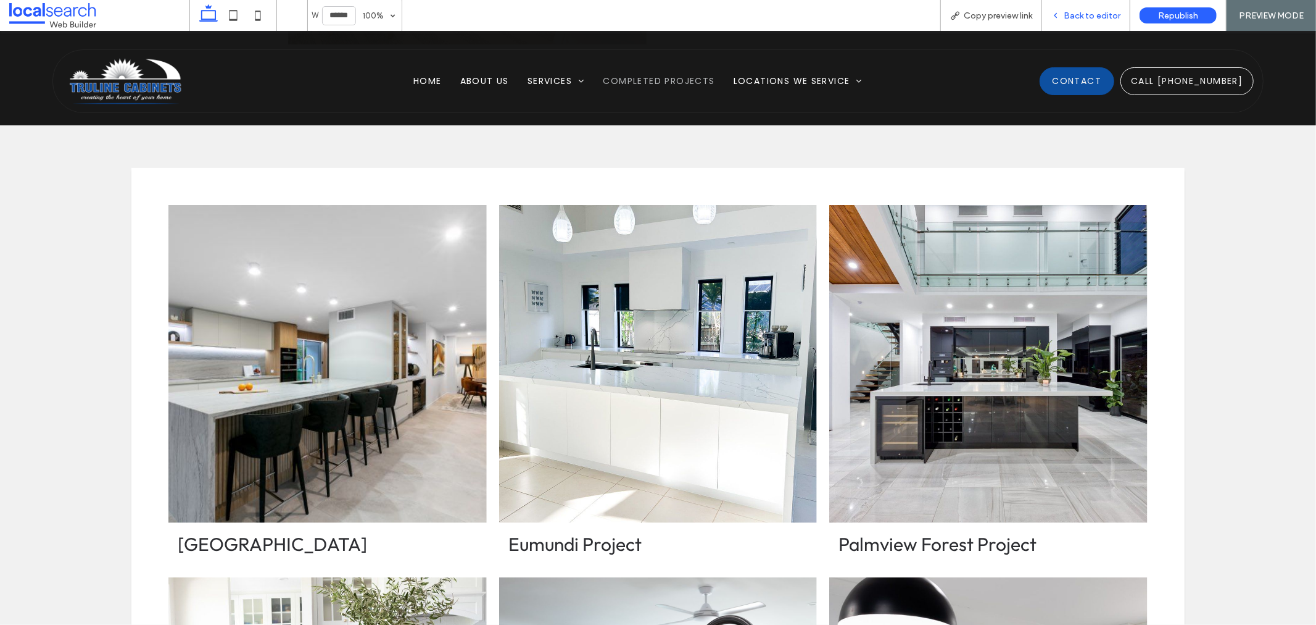
click at [1099, 21] on div "Back to editor" at bounding box center [1086, 15] width 88 height 31
click at [1084, 19] on span "Back to editor" at bounding box center [1092, 15] width 57 height 10
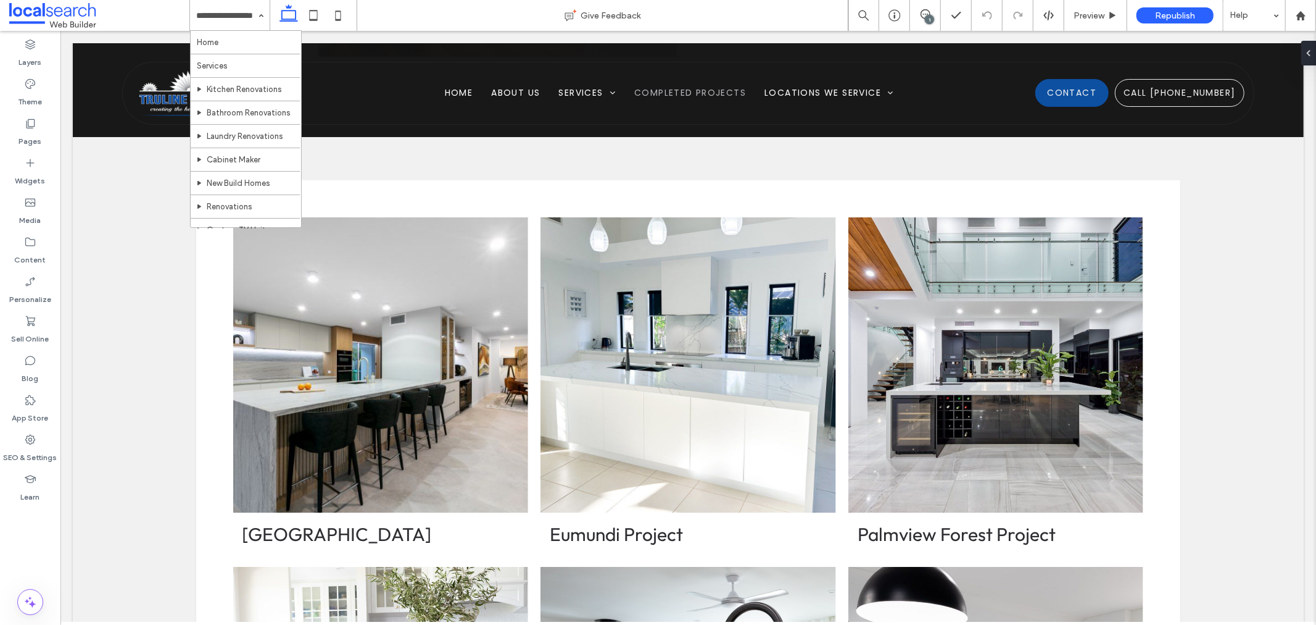
drag, startPoint x: 235, startPoint y: 51, endPoint x: 233, endPoint y: 89, distance: 38.9
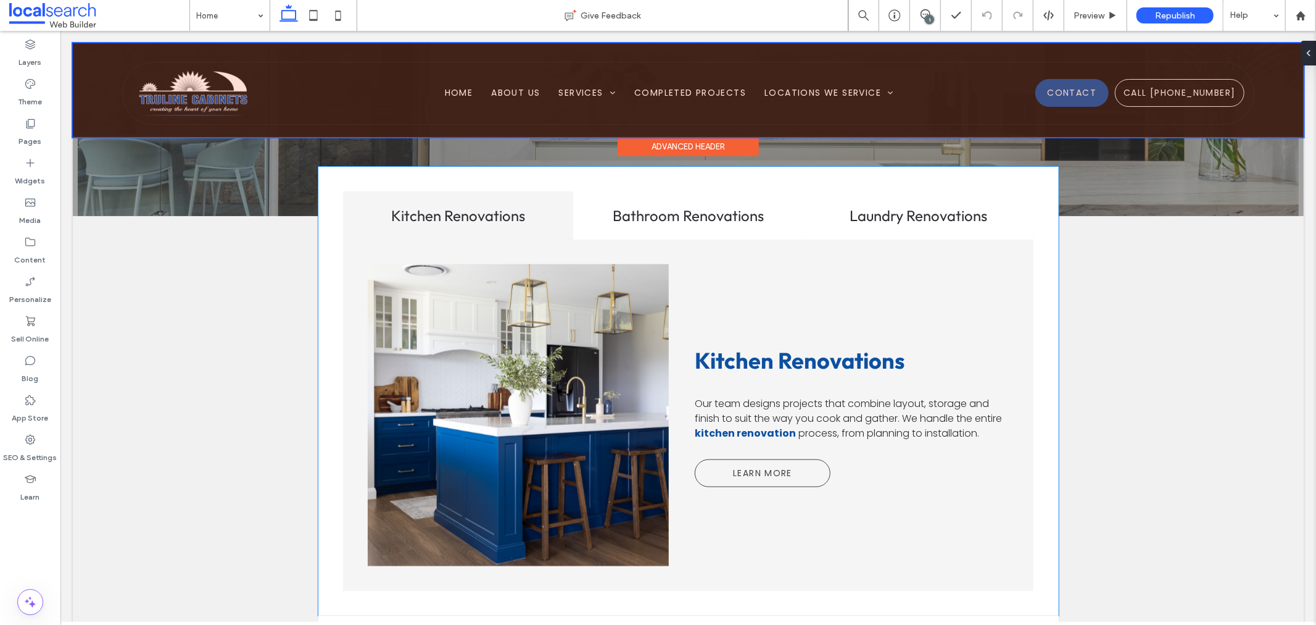
scroll to position [1054, 0]
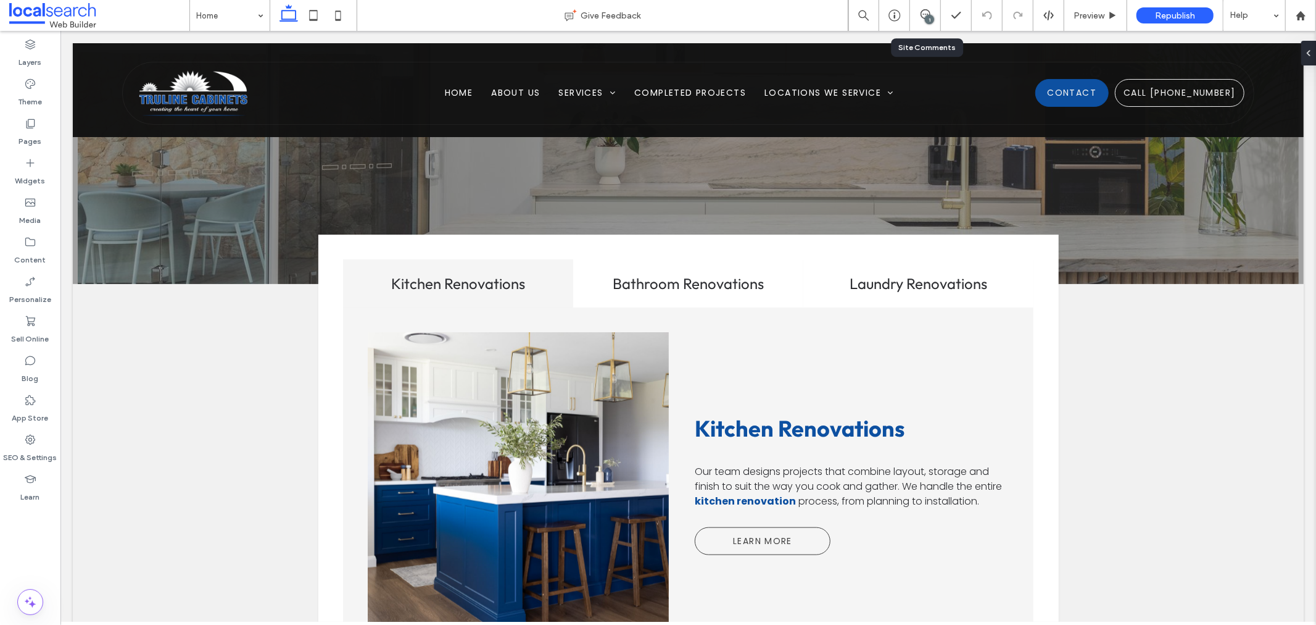
click at [912, 7] on div "1" at bounding box center [925, 15] width 31 height 31
click at [255, 21] on div "Home" at bounding box center [230, 15] width 80 height 31
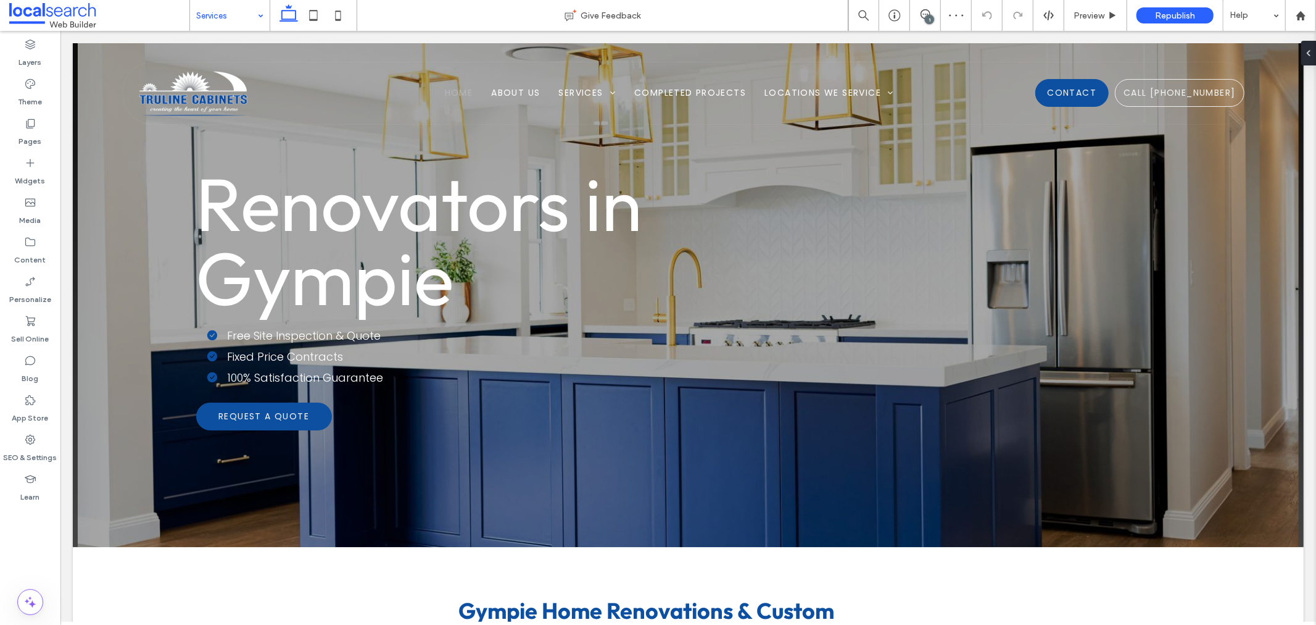
scroll to position [0, 0]
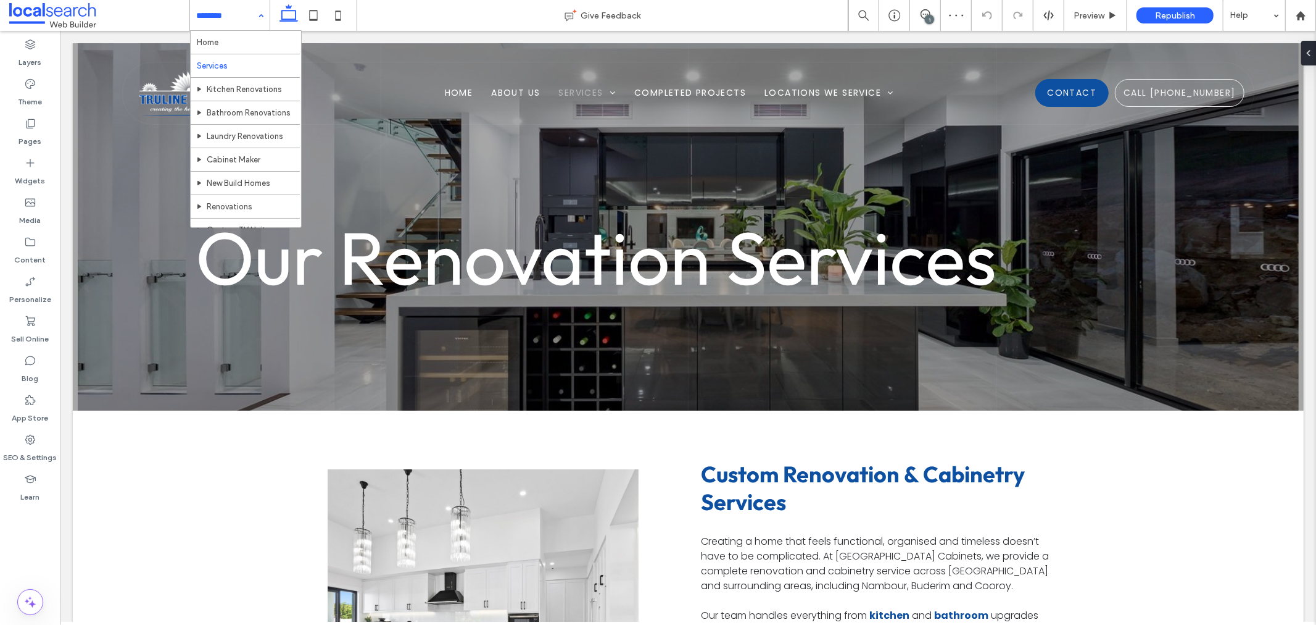
click at [254, 19] on div "Home Services Kitchen Renovations Bathroom Renovations Laundry Renovations Cabi…" at bounding box center [230, 15] width 80 height 31
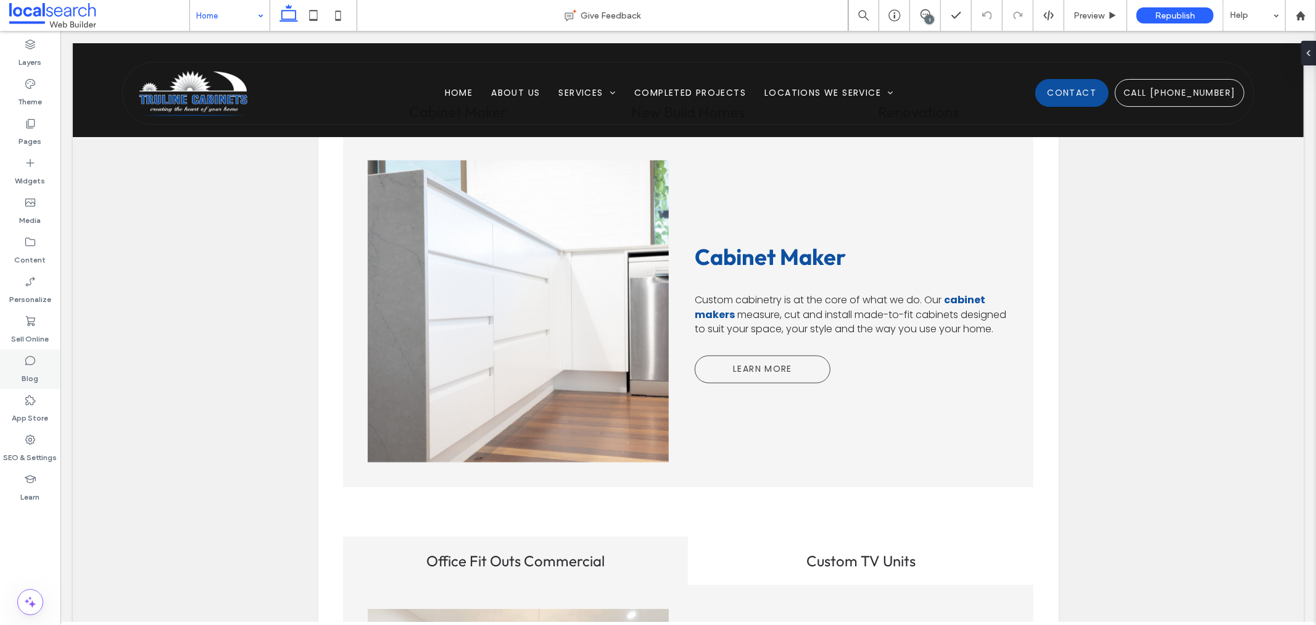
scroll to position [1577, 0]
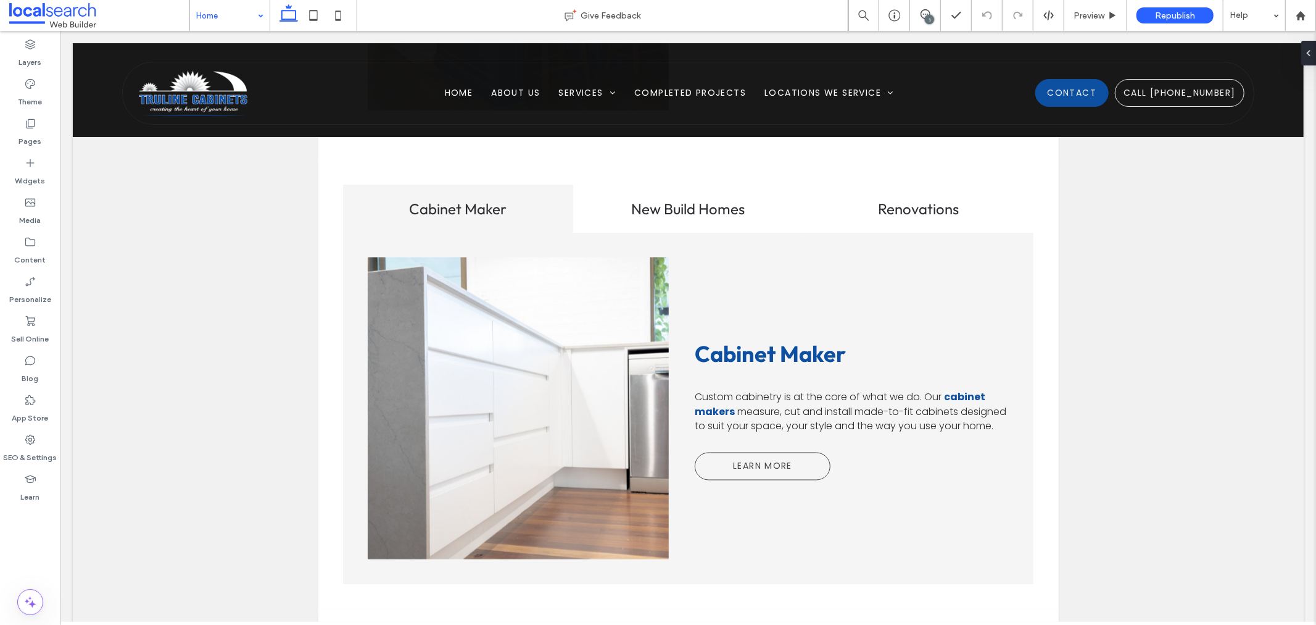
click at [225, 19] on input at bounding box center [226, 15] width 61 height 31
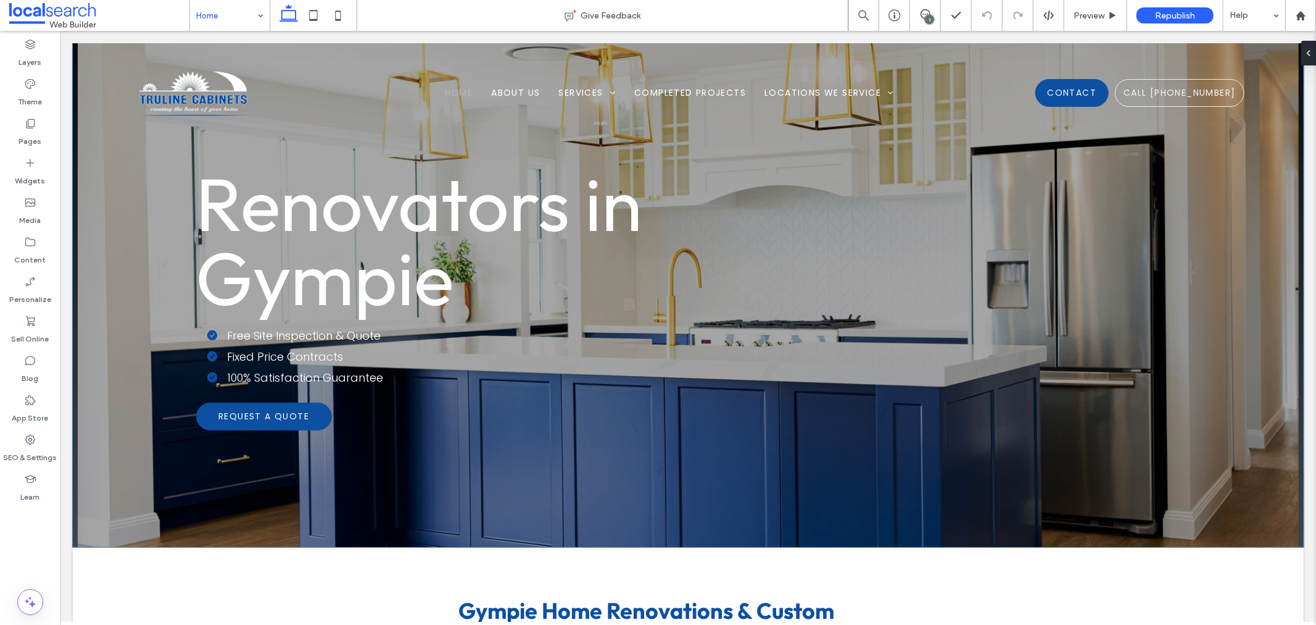
scroll to position [0, 0]
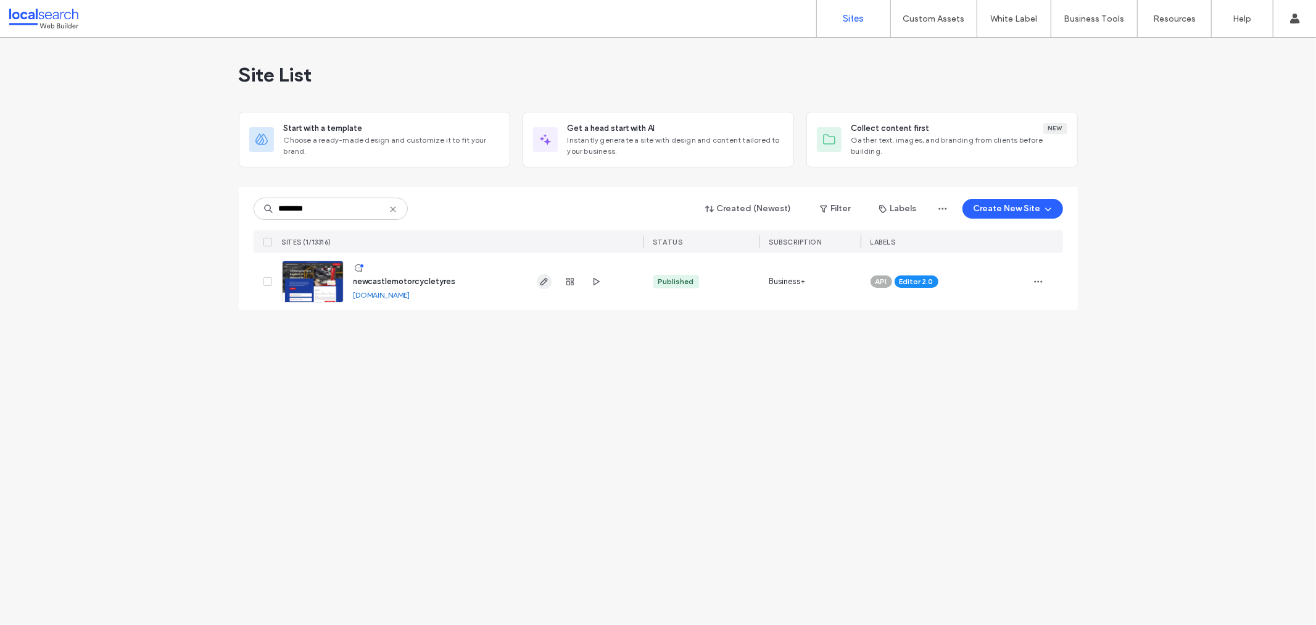
type input "********"
click at [547, 285] on icon "button" at bounding box center [544, 281] width 10 height 10
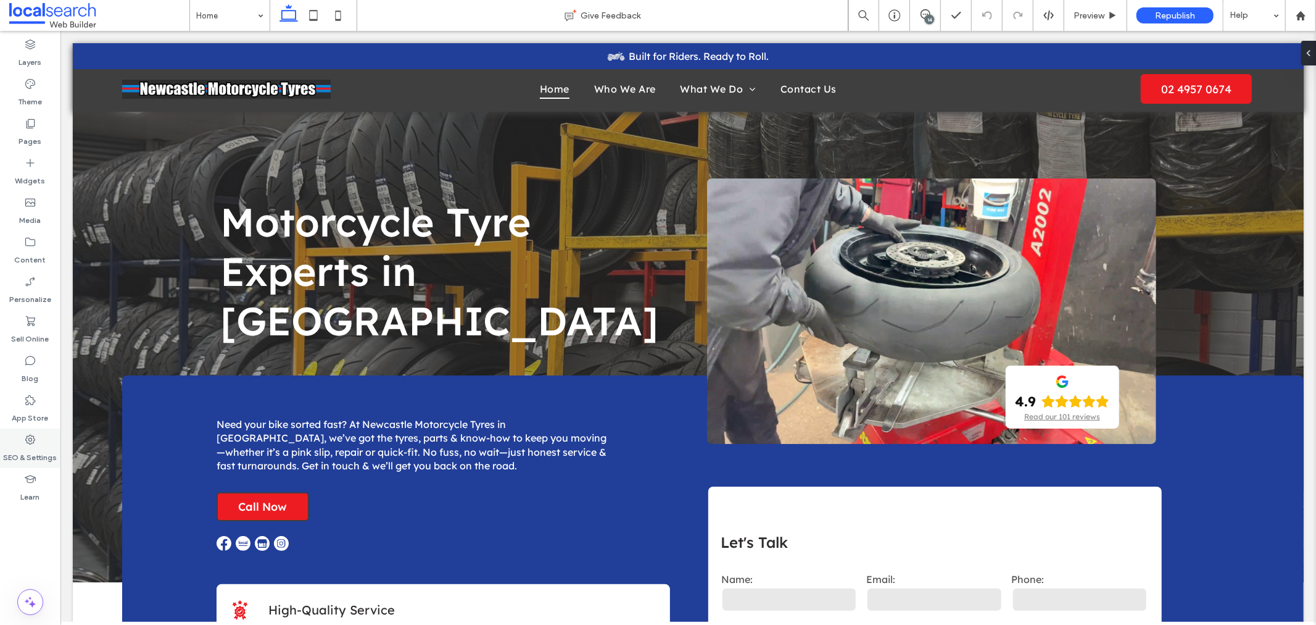
click at [39, 434] on div "SEO & Settings" at bounding box center [30, 447] width 60 height 39
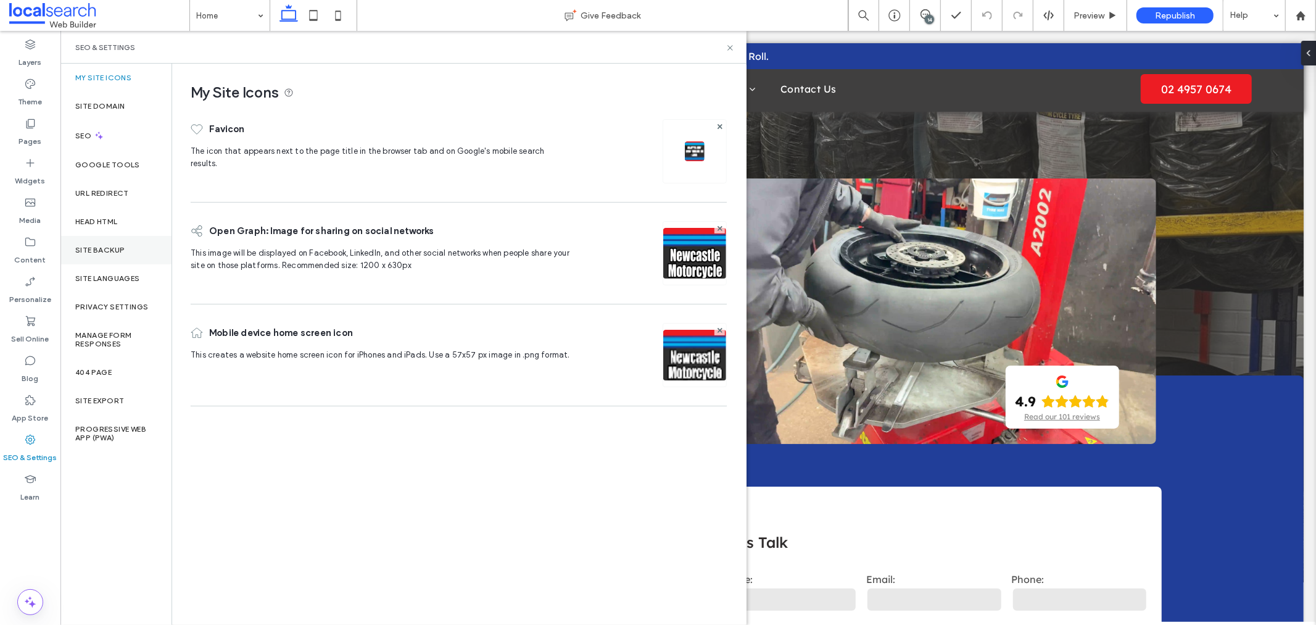
click at [142, 261] on div "Site Backup" at bounding box center [115, 250] width 111 height 28
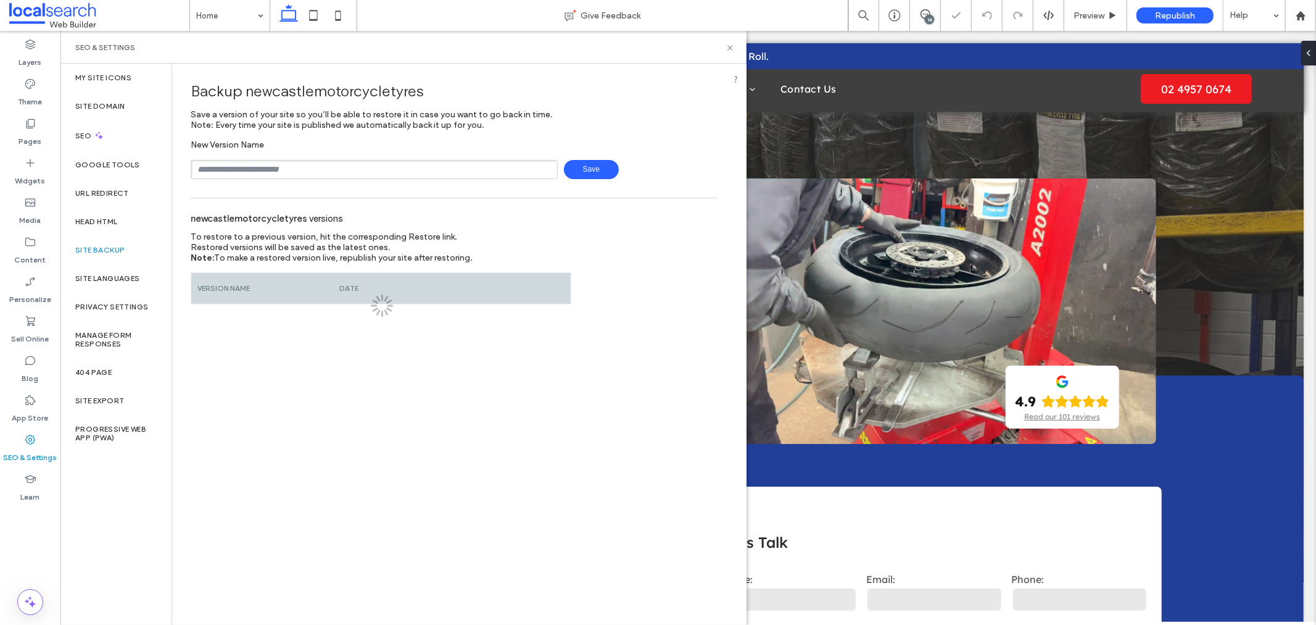
click at [352, 170] on input "text" at bounding box center [374, 169] width 367 height 19
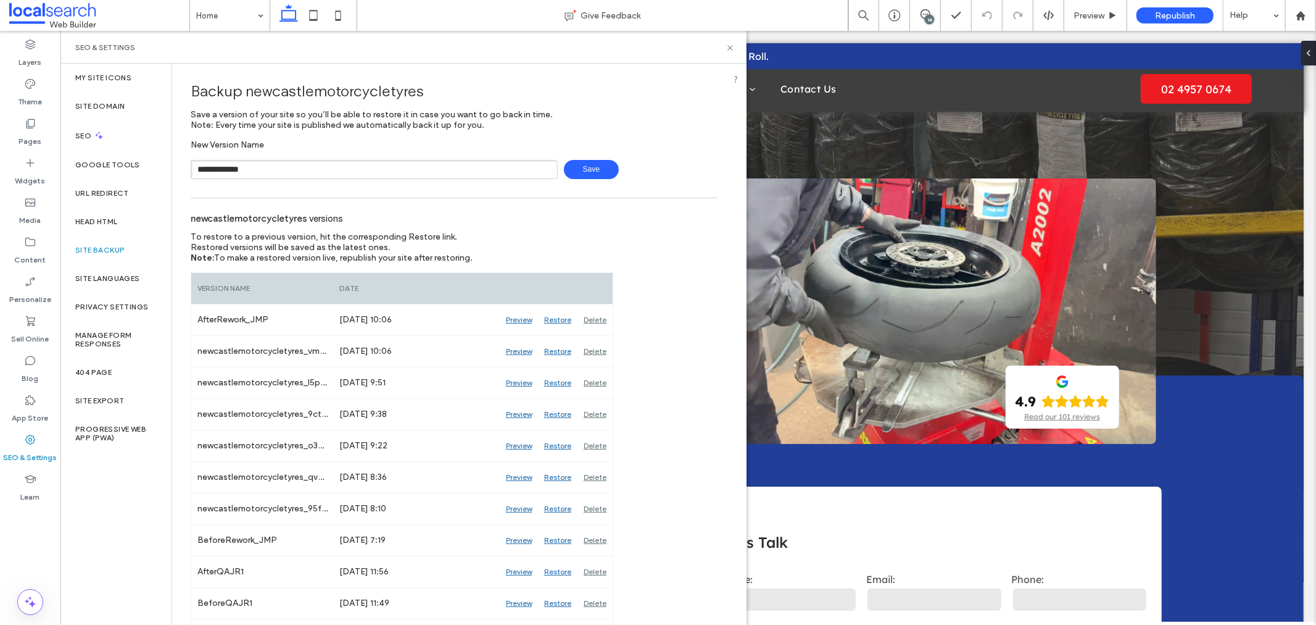
type input "**********"
click at [588, 162] on span "Save" at bounding box center [591, 169] width 55 height 19
click at [727, 47] on icon at bounding box center [730, 47] width 9 height 9
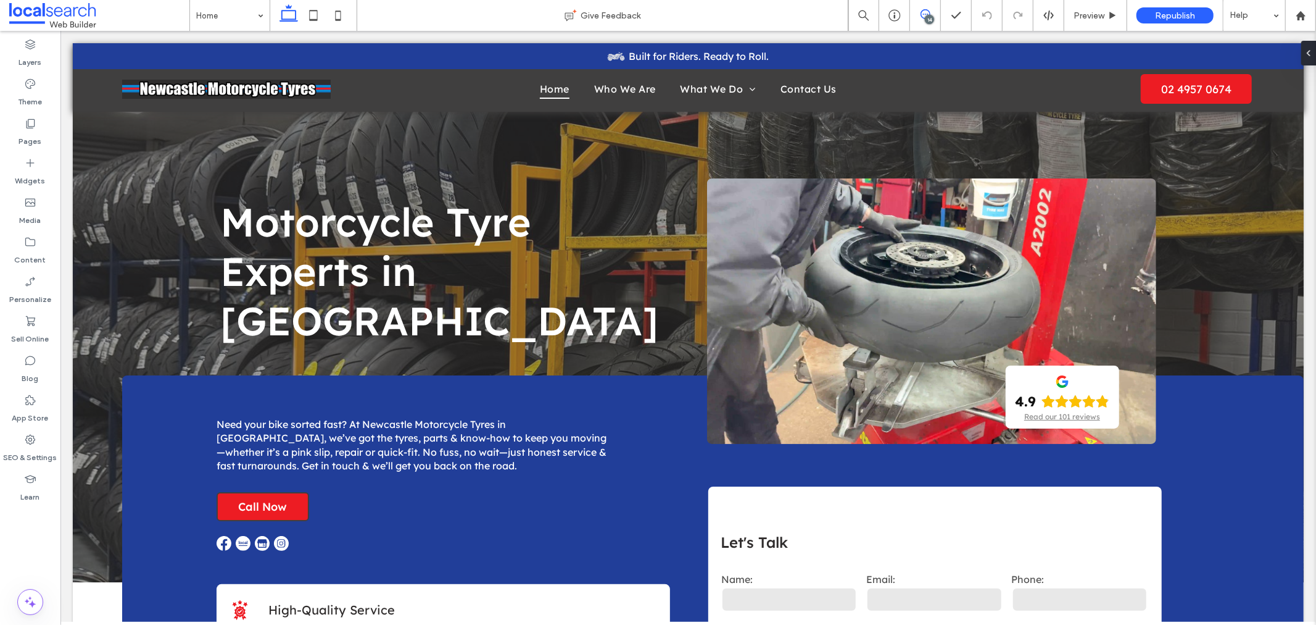
click at [936, 9] on span at bounding box center [925, 14] width 30 height 10
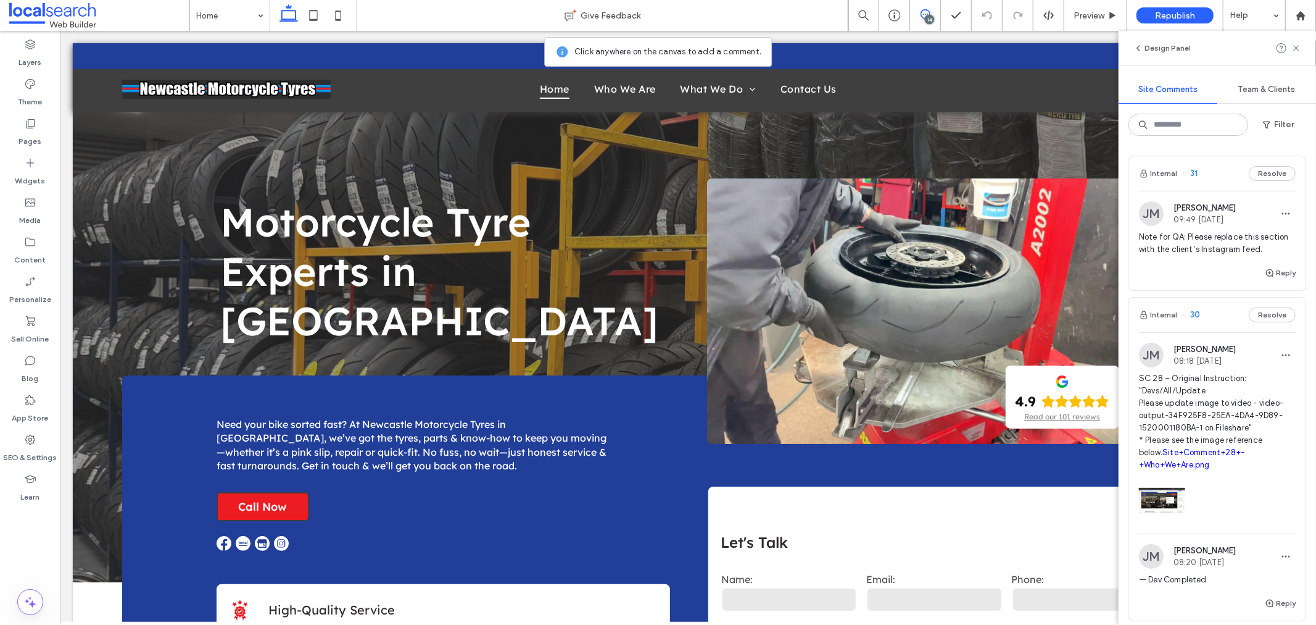
click at [928, 15] on div "14" at bounding box center [929, 19] width 9 height 9
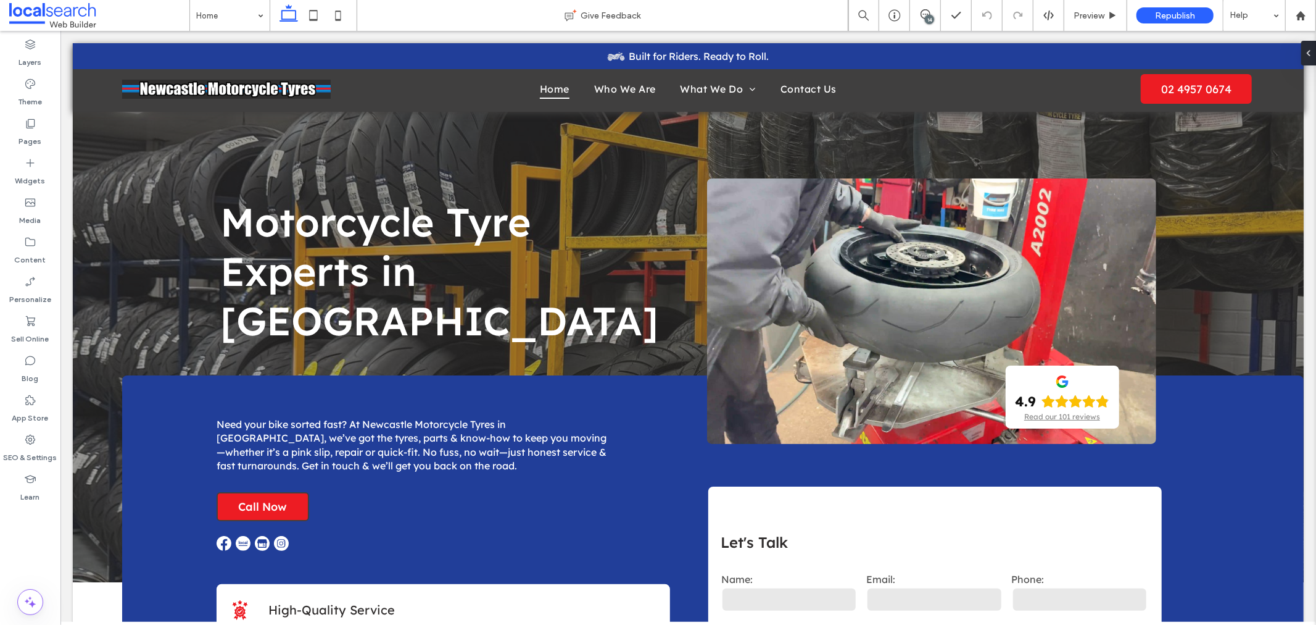
click at [928, 15] on div "14" at bounding box center [929, 19] width 9 height 9
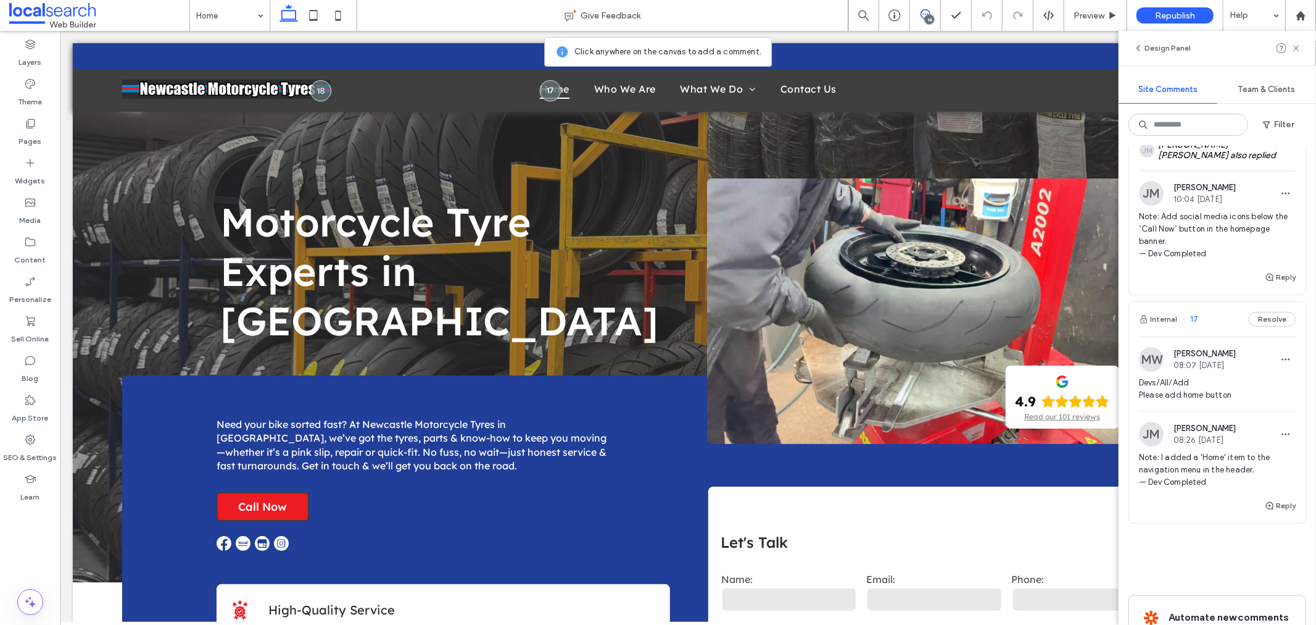
scroll to position [3607, 0]
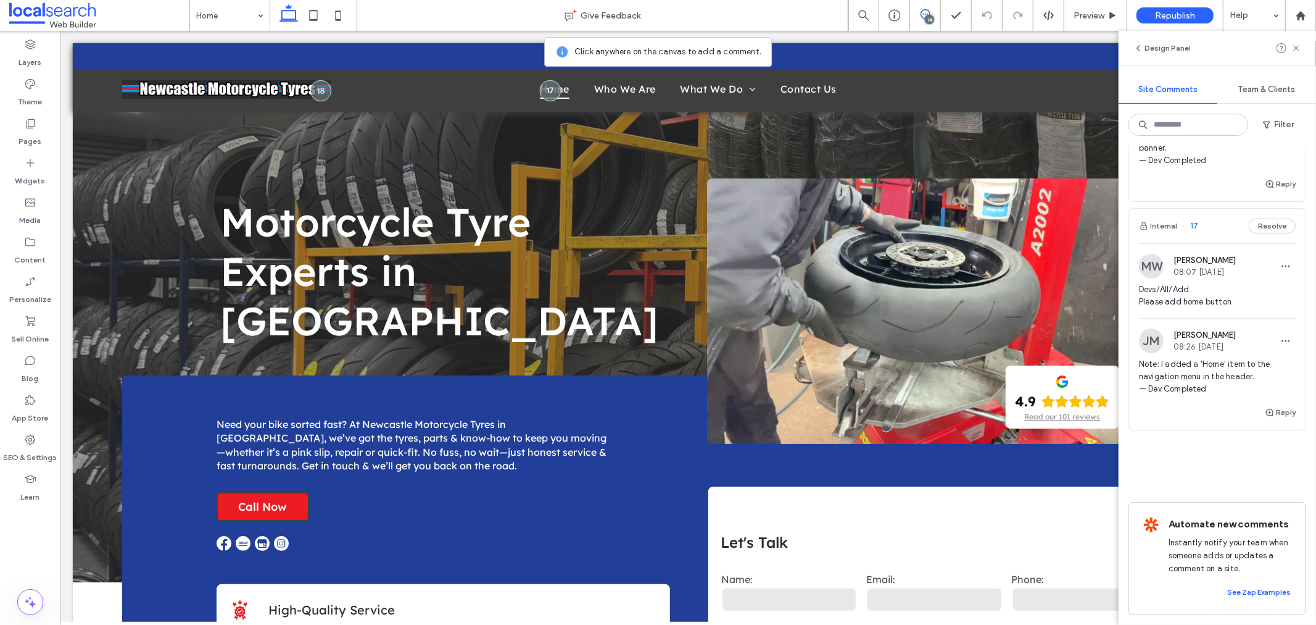
click at [1160, 254] on img at bounding box center [1151, 266] width 25 height 25
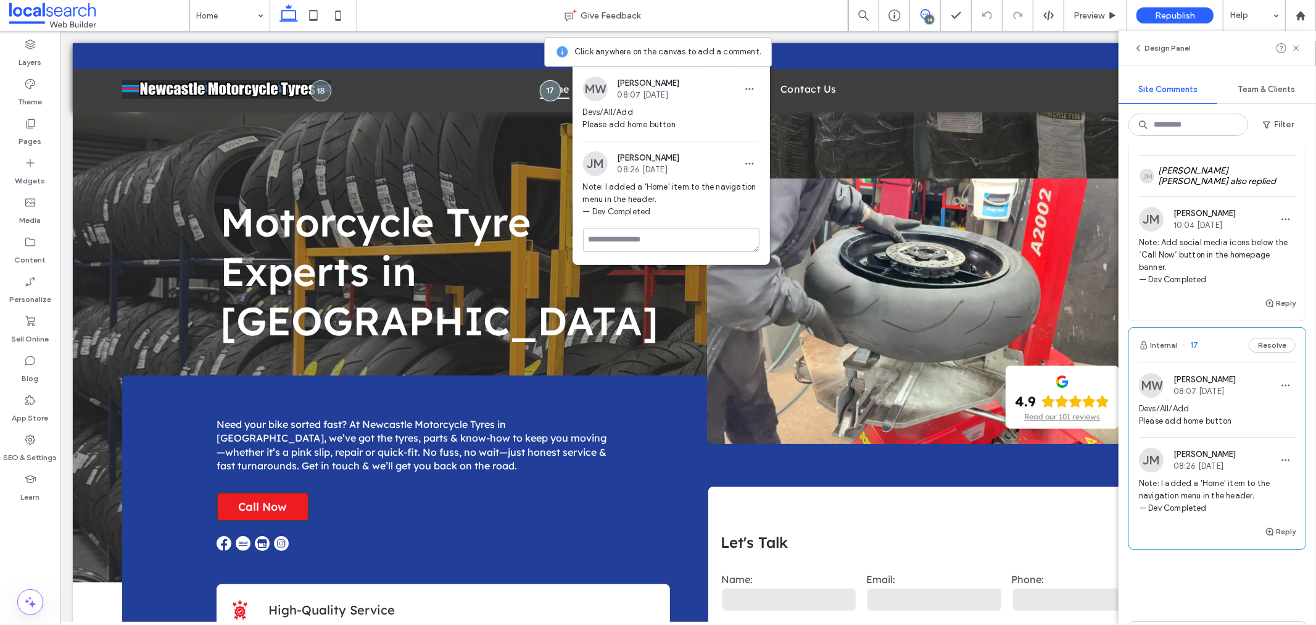
scroll to position [3402, 0]
click at [1150, 232] on img at bounding box center [1151, 219] width 25 height 25
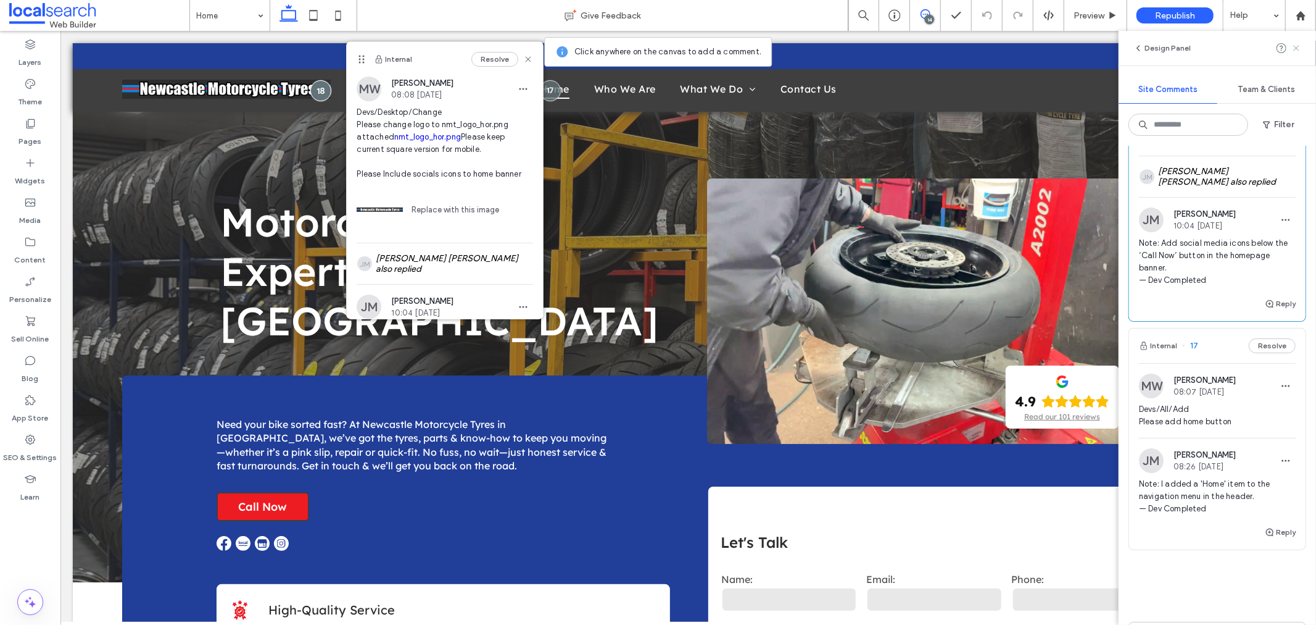
click at [1292, 46] on icon at bounding box center [1297, 48] width 10 height 10
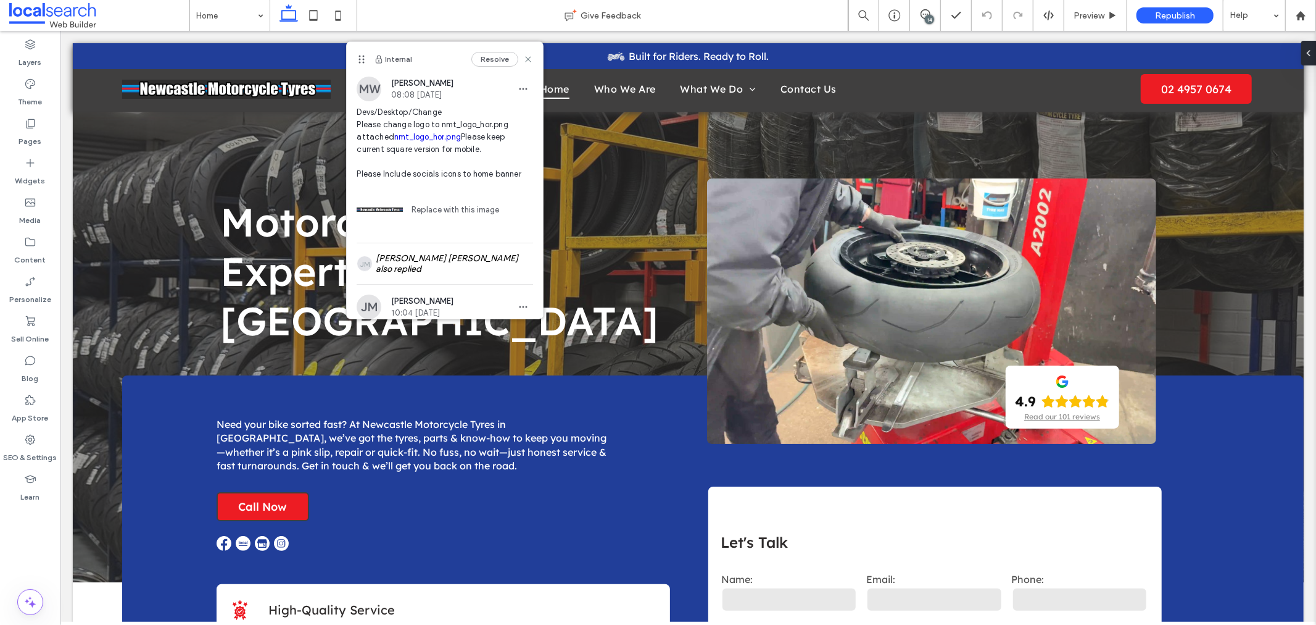
scroll to position [0, 0]
click at [927, 17] on div "14" at bounding box center [929, 19] width 9 height 9
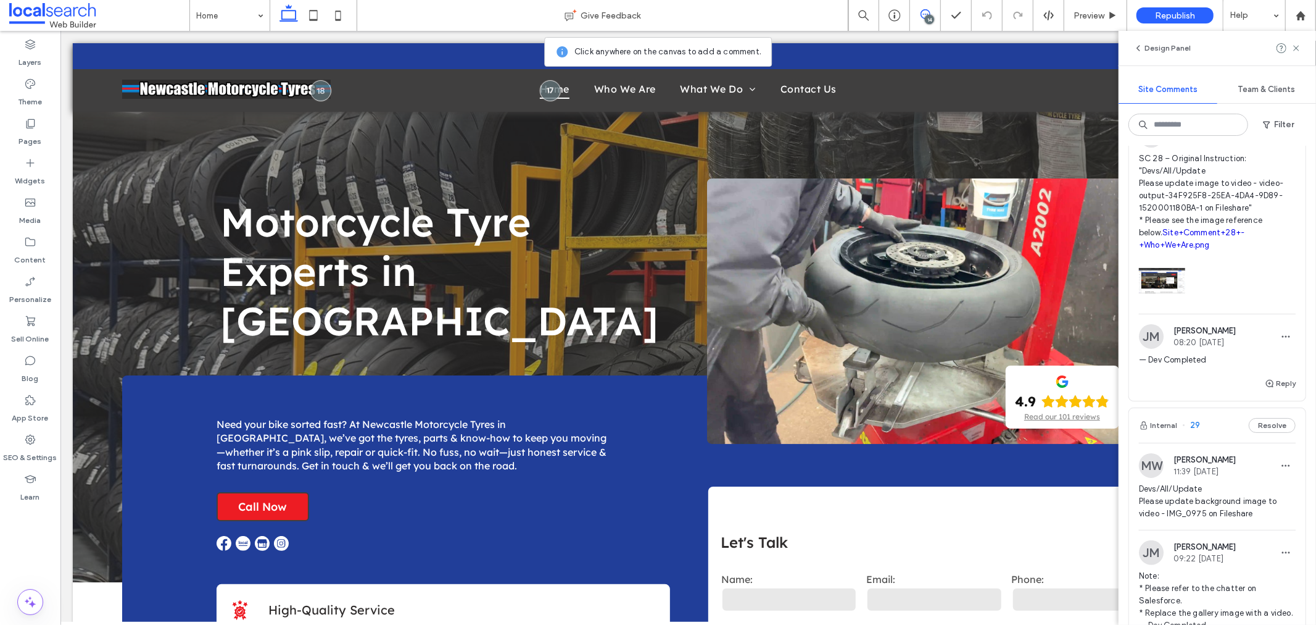
scroll to position [137, 0]
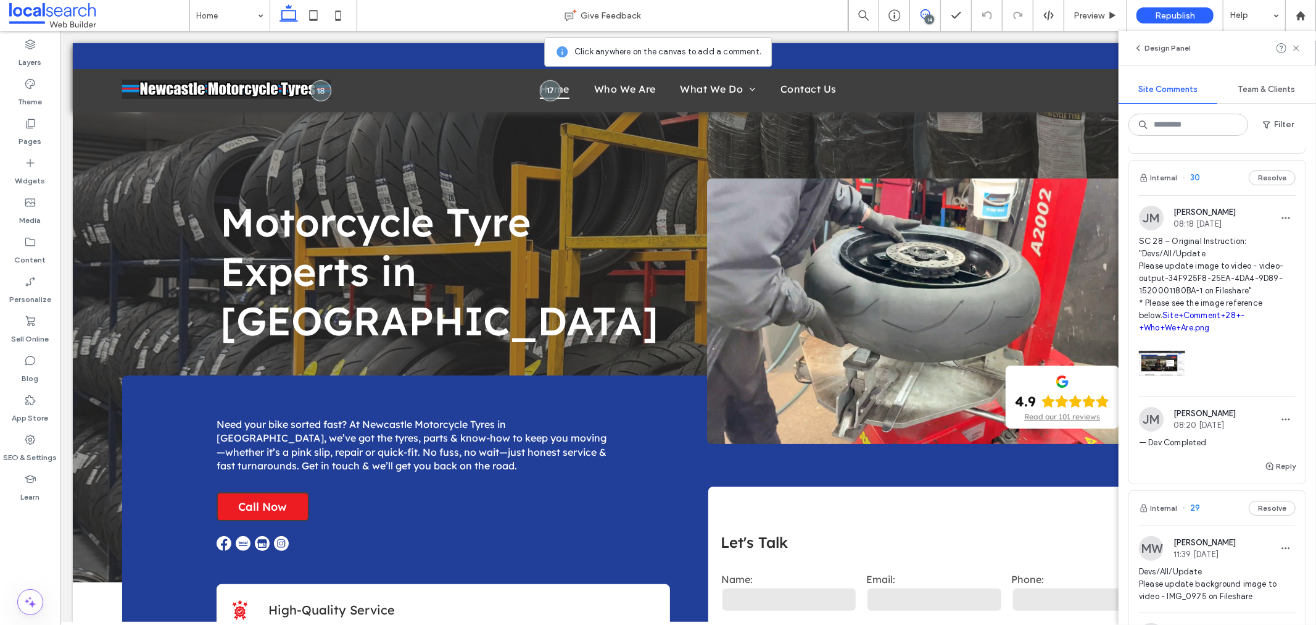
click at [1220, 329] on link "Site+Comment+28+-+Who+We+Are.png" at bounding box center [1192, 321] width 106 height 22
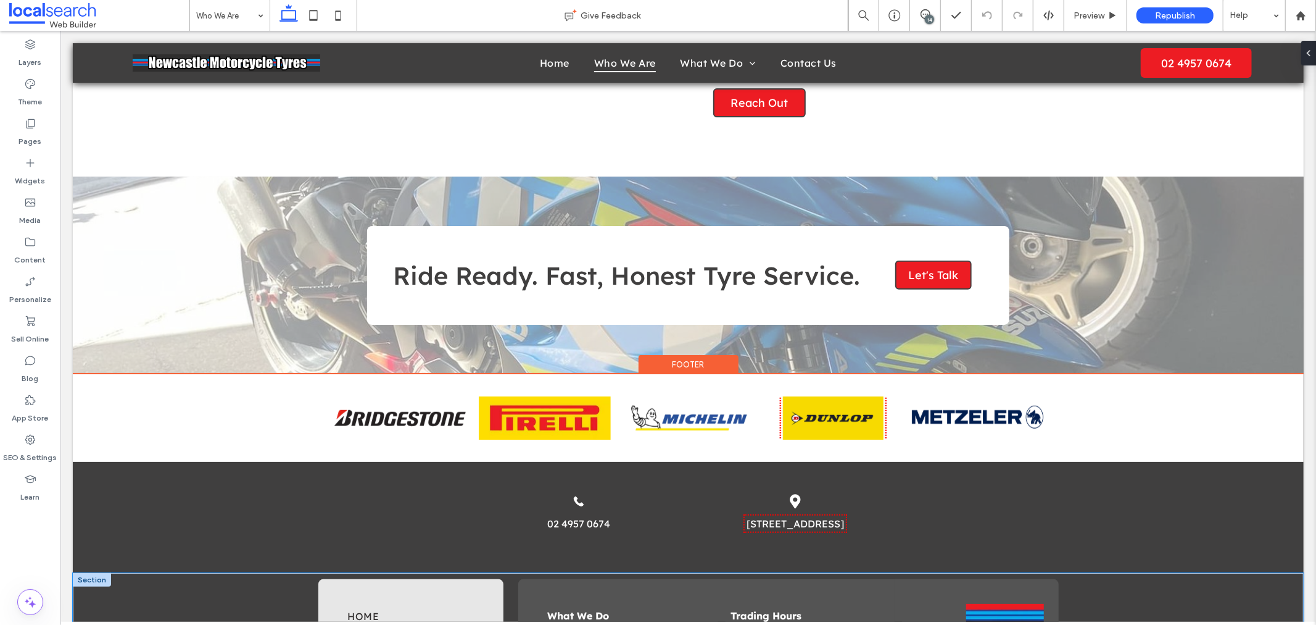
scroll to position [980, 0]
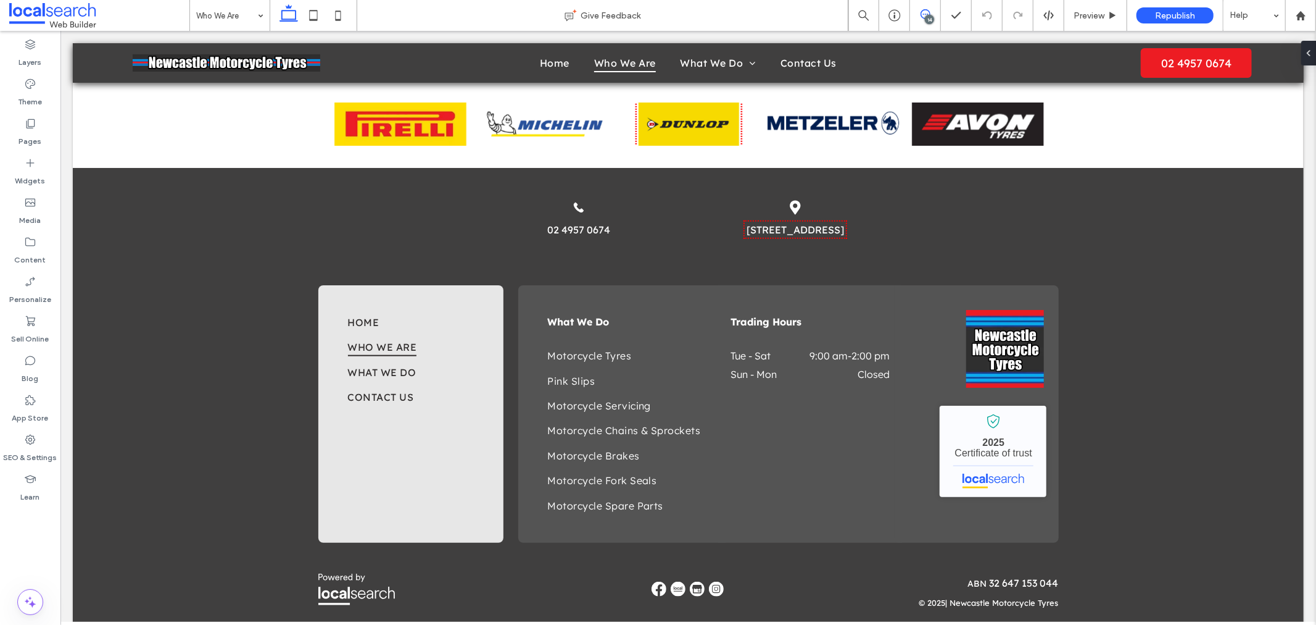
click at [928, 11] on icon at bounding box center [926, 14] width 10 height 10
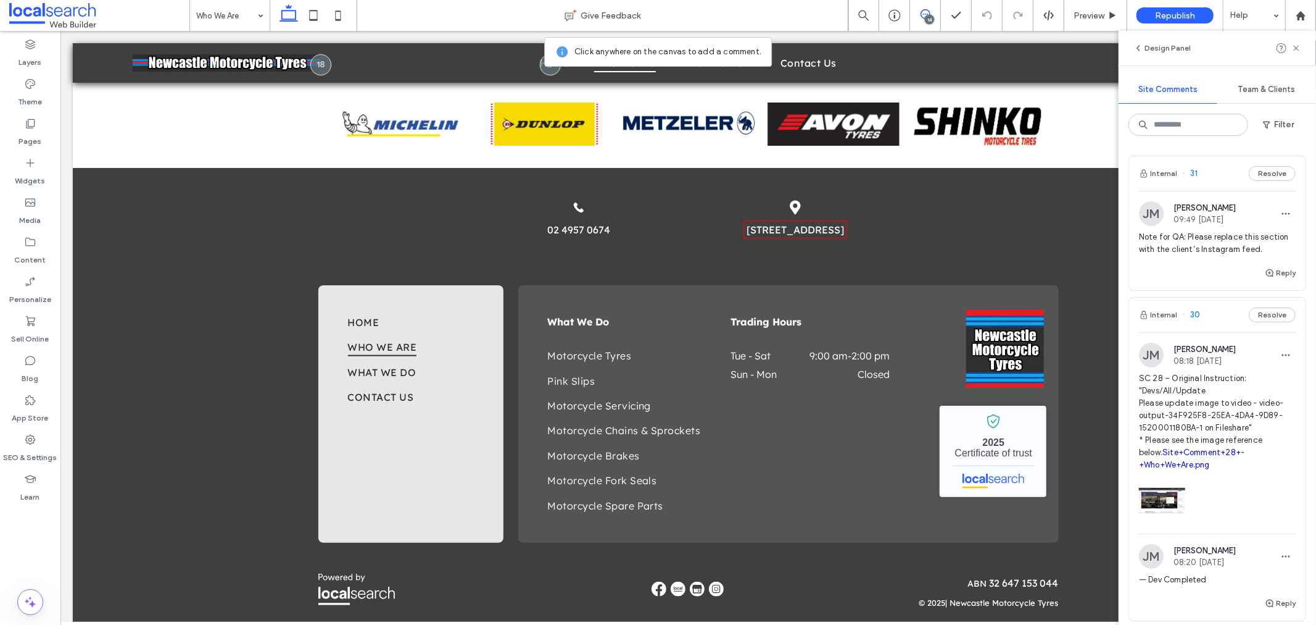
scroll to position [274, 0]
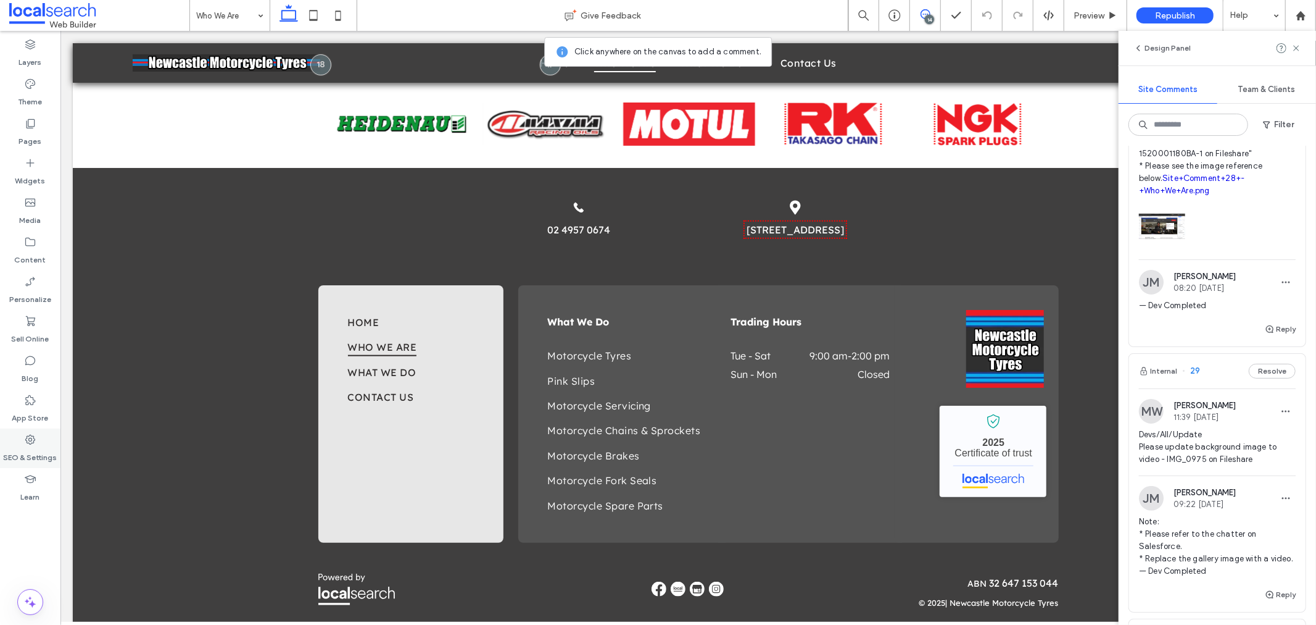
click at [36, 447] on label "SEO & Settings" at bounding box center [31, 454] width 54 height 17
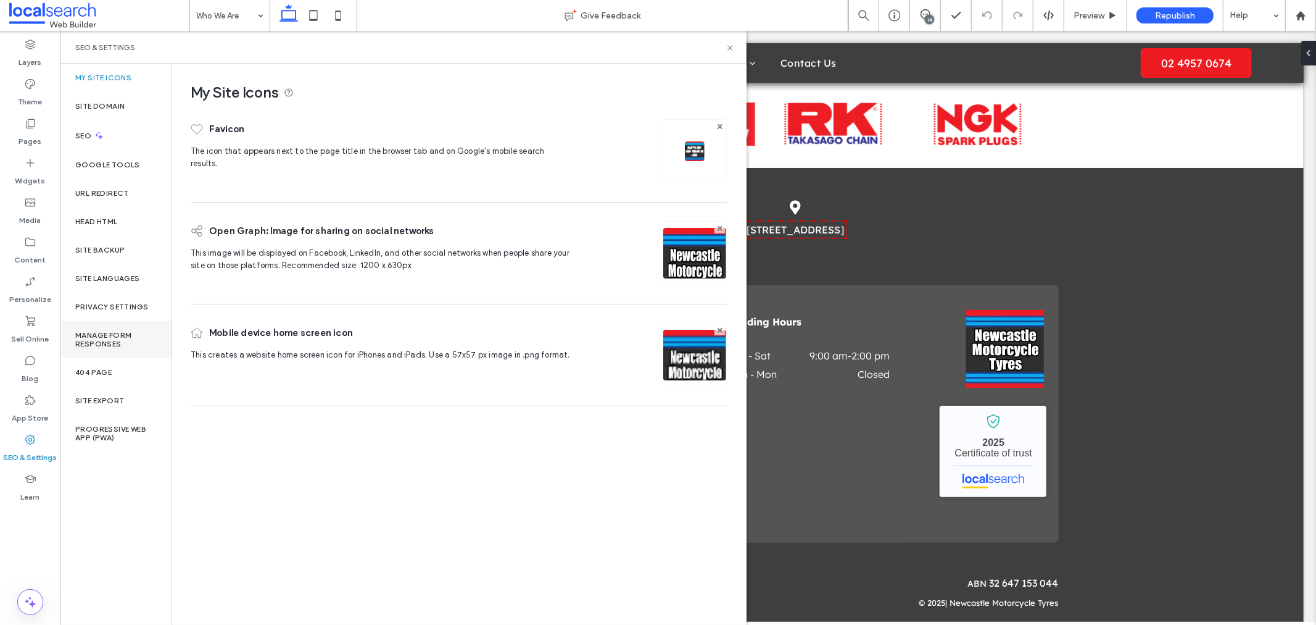
scroll to position [0, 0]
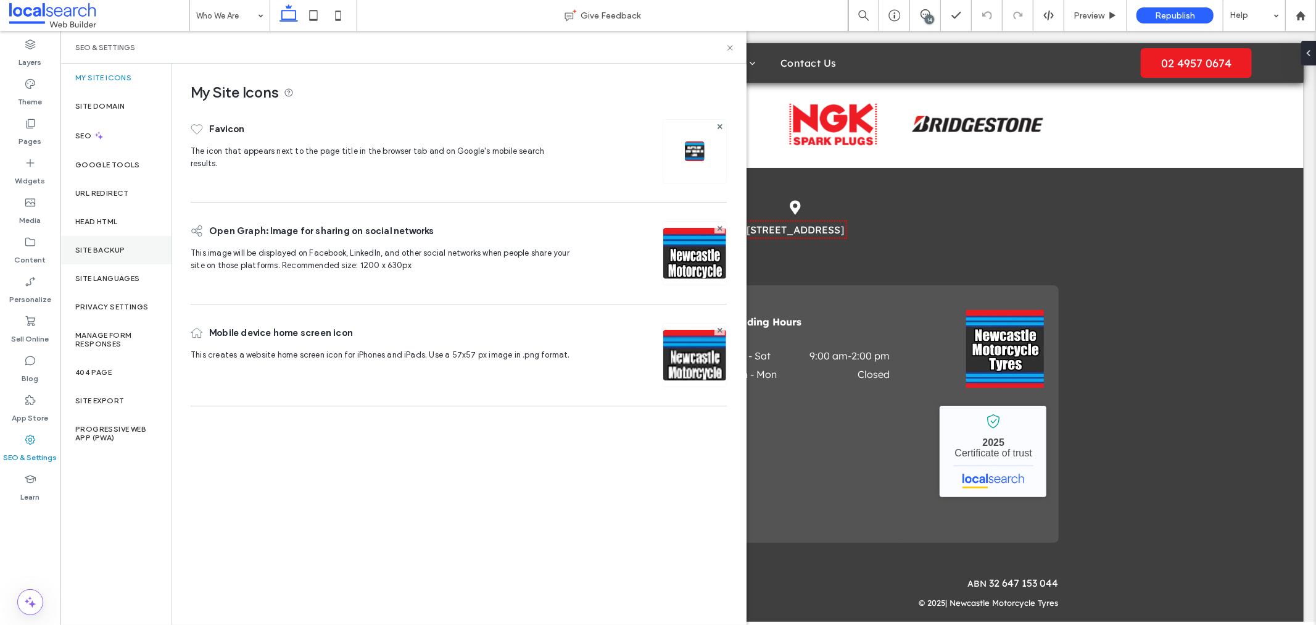
click at [117, 256] on div "Site Backup" at bounding box center [115, 250] width 111 height 28
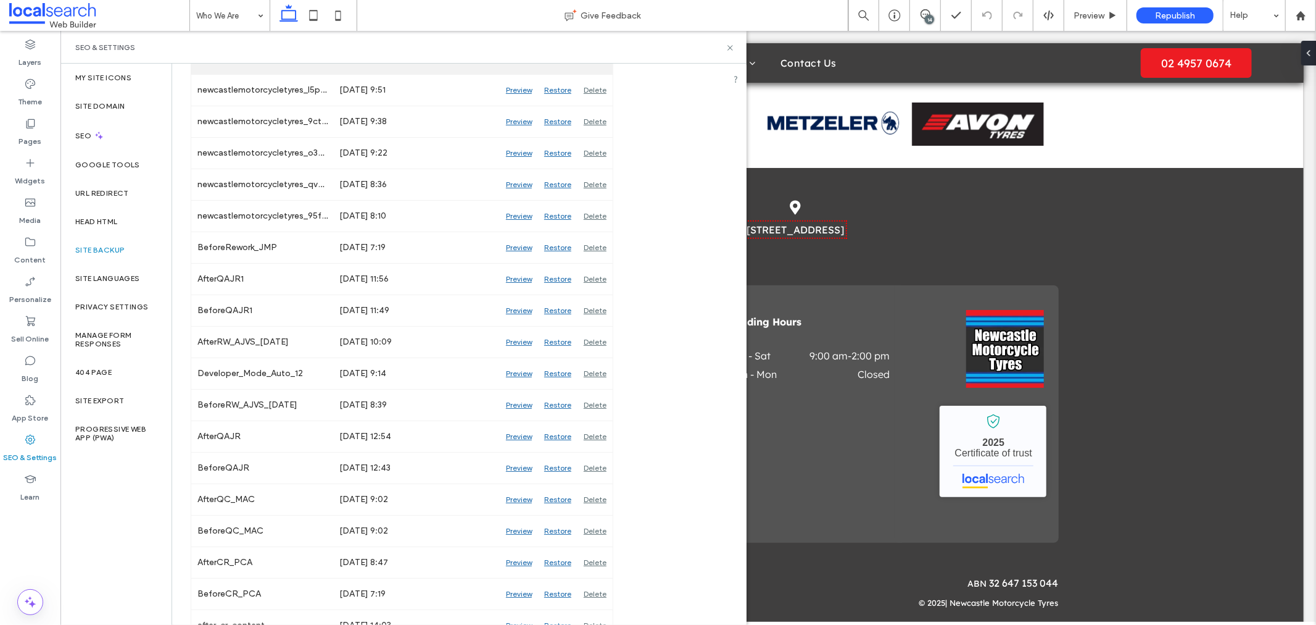
scroll to position [343, 0]
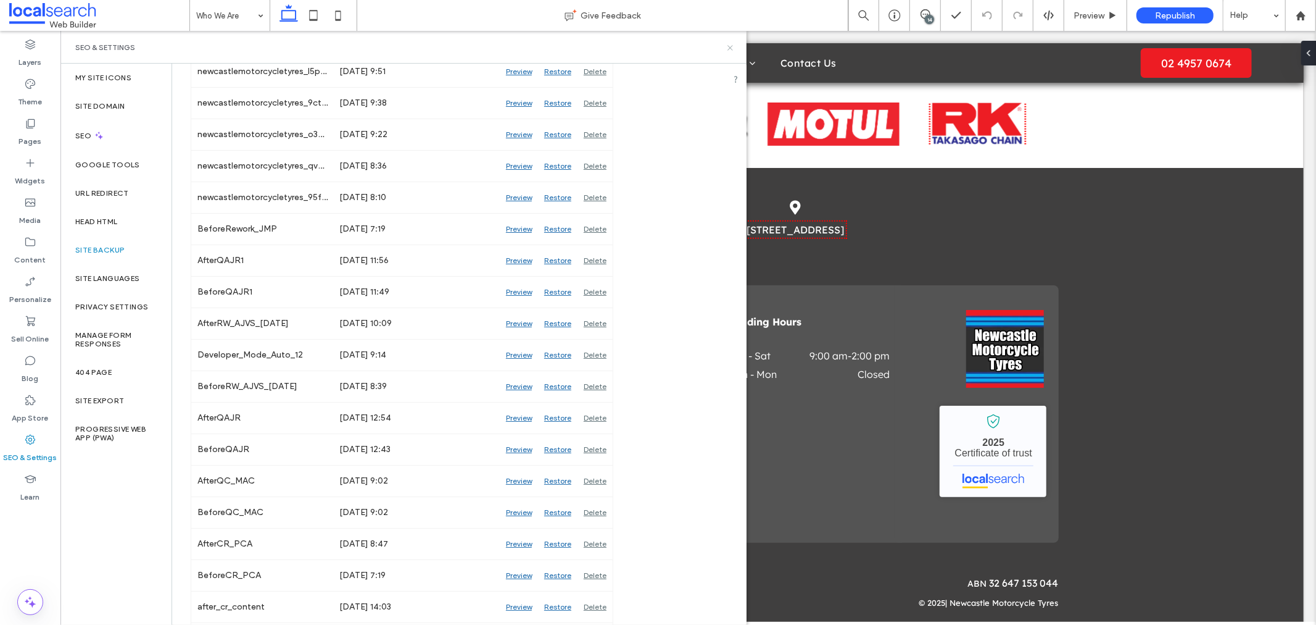
click at [733, 50] on icon at bounding box center [730, 47] width 9 height 9
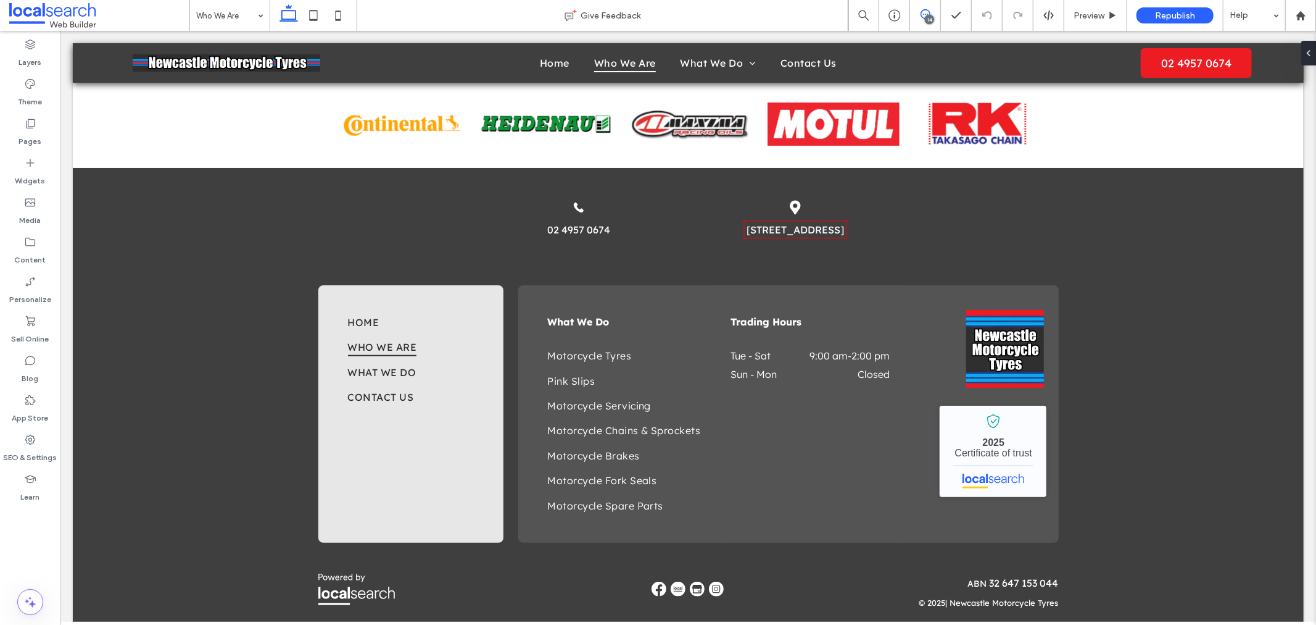
click at [933, 14] on span at bounding box center [925, 14] width 30 height 10
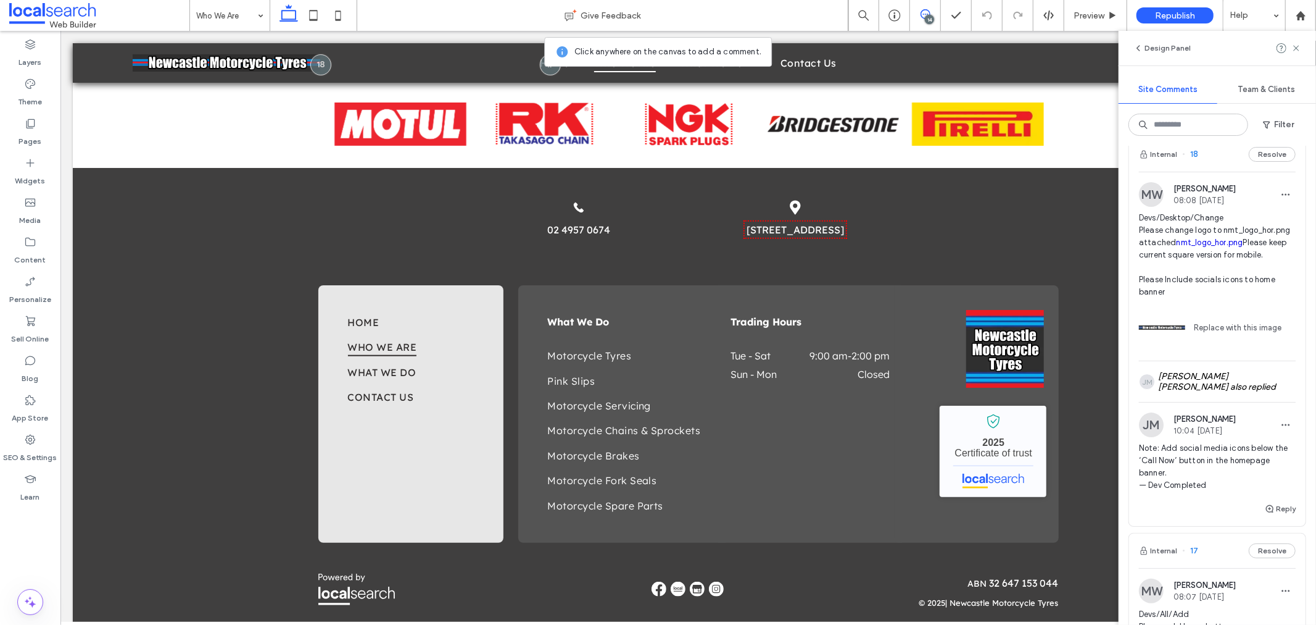
scroll to position [3196, 0]
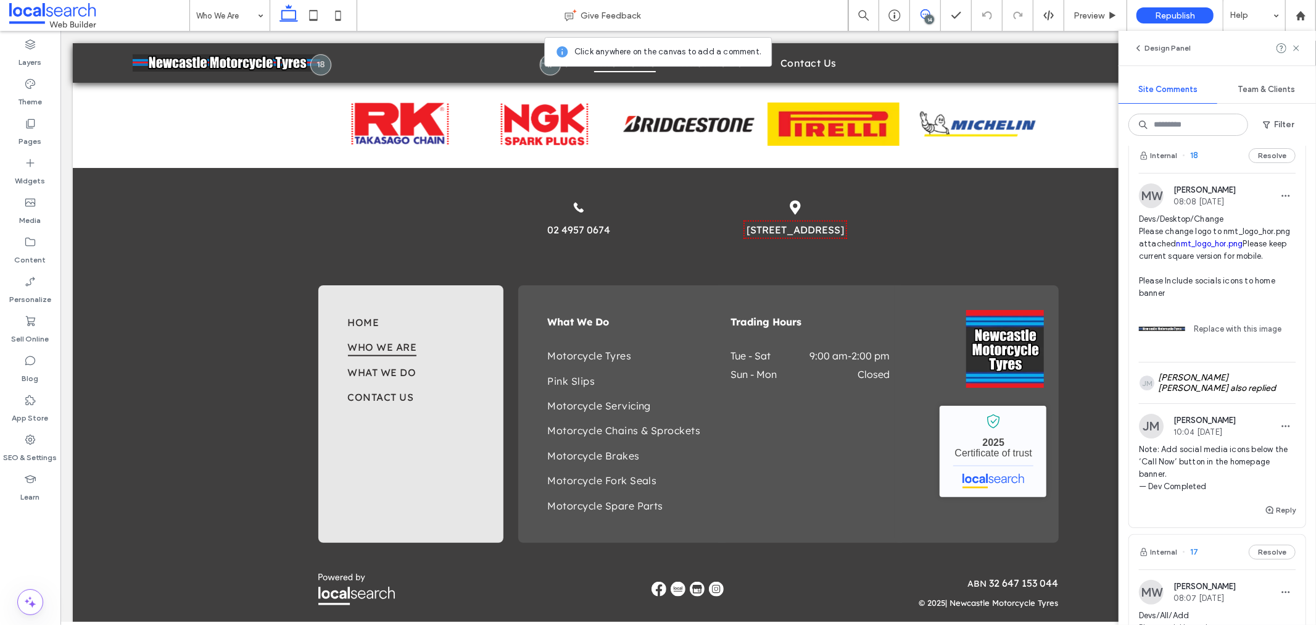
click at [1152, 208] on img at bounding box center [1151, 195] width 25 height 25
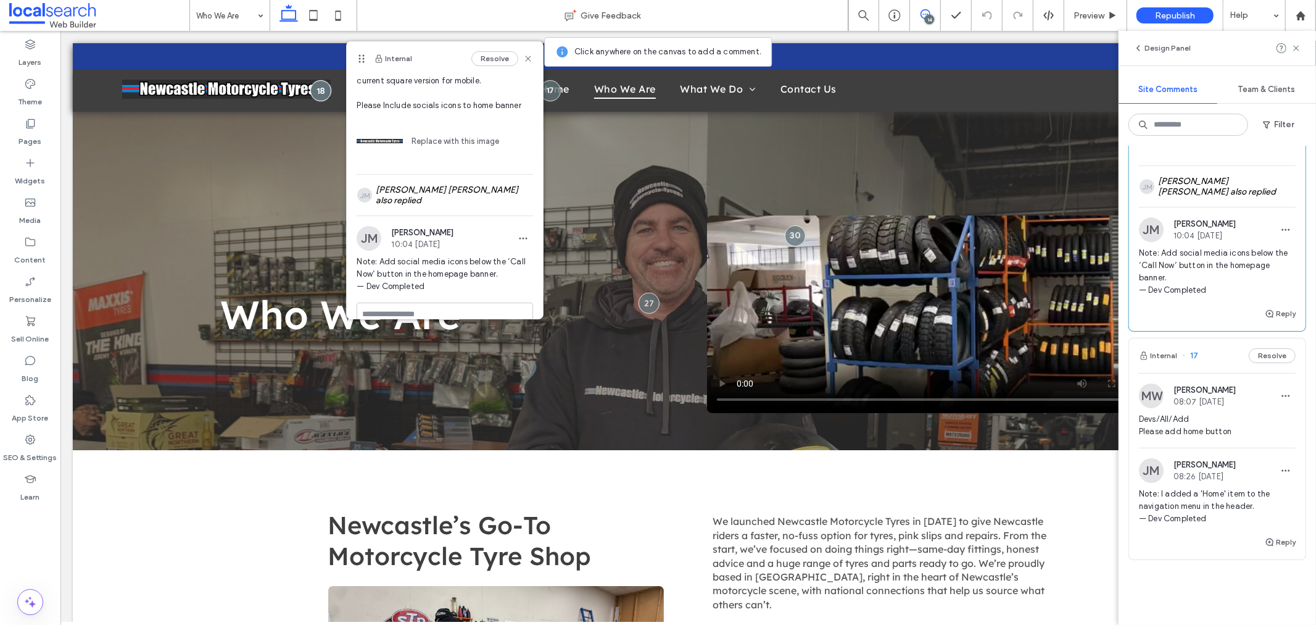
scroll to position [3402, 0]
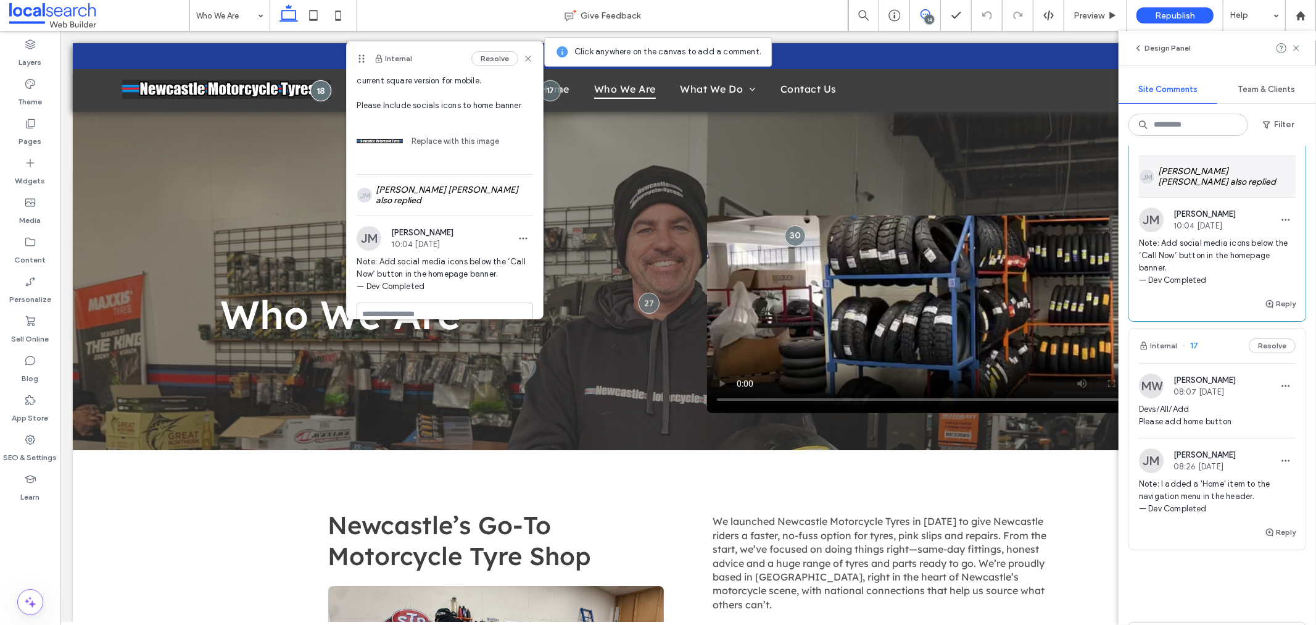
click at [1226, 197] on div "JM John Michael Perez also replied" at bounding box center [1217, 176] width 157 height 41
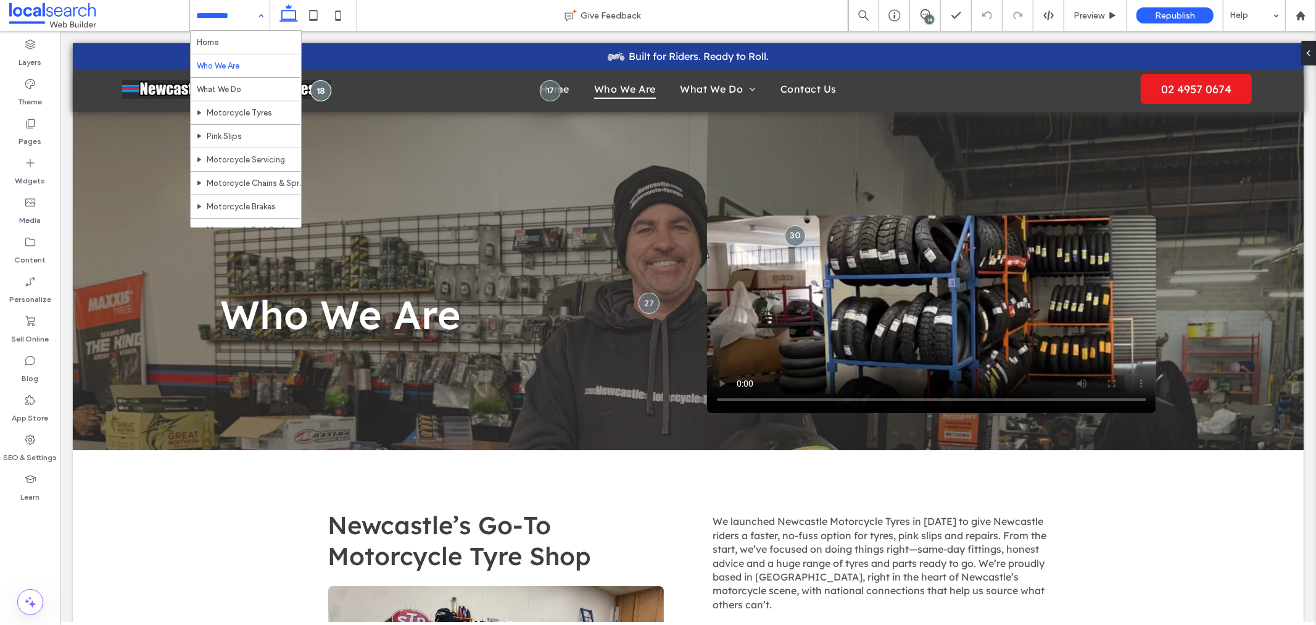
scroll to position [0, 0]
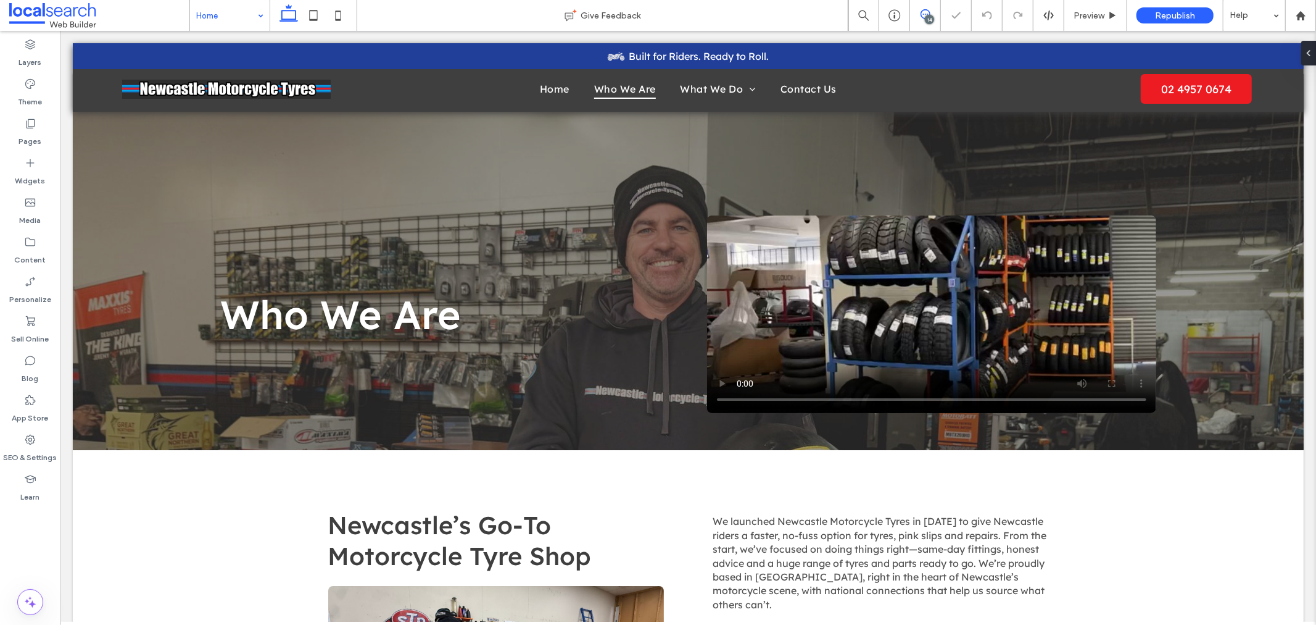
click at [930, 10] on span at bounding box center [925, 14] width 30 height 10
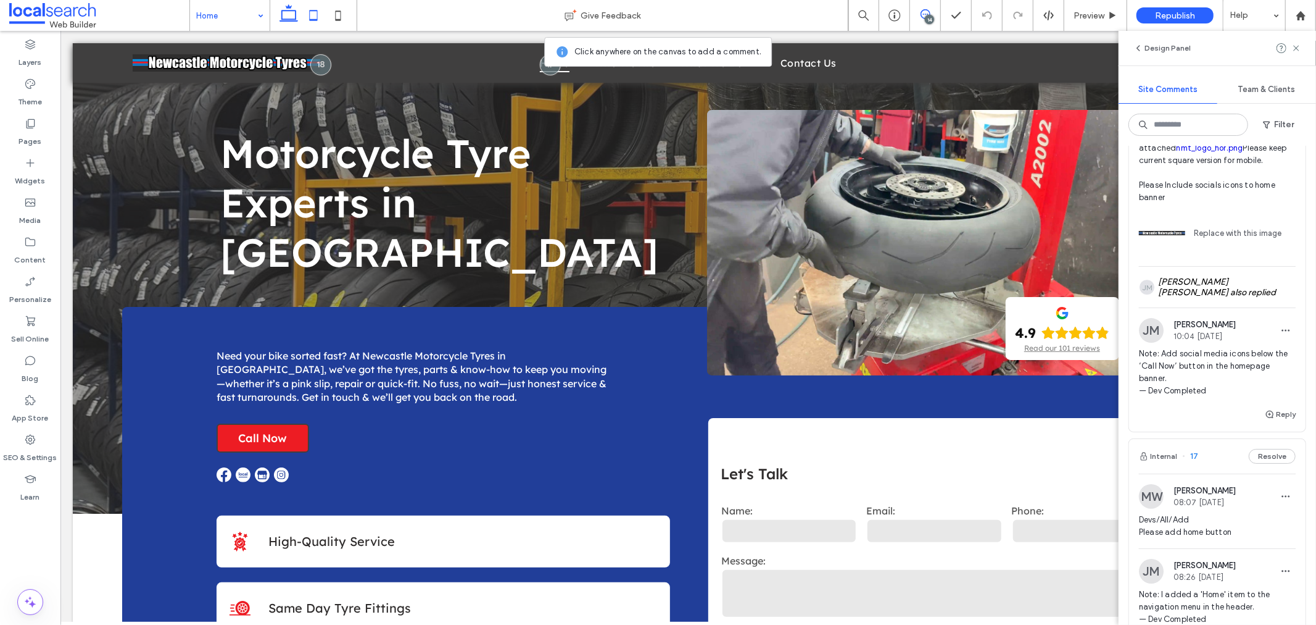
click at [309, 14] on icon at bounding box center [313, 15] width 25 height 25
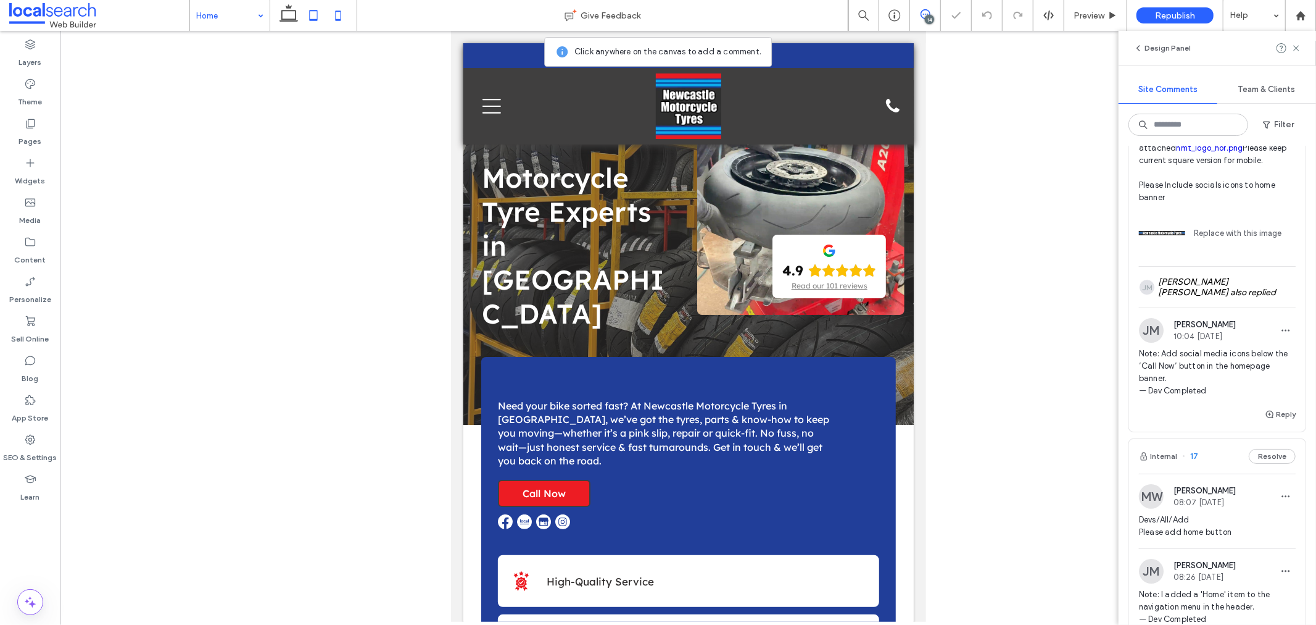
click at [344, 15] on icon at bounding box center [338, 15] width 25 height 25
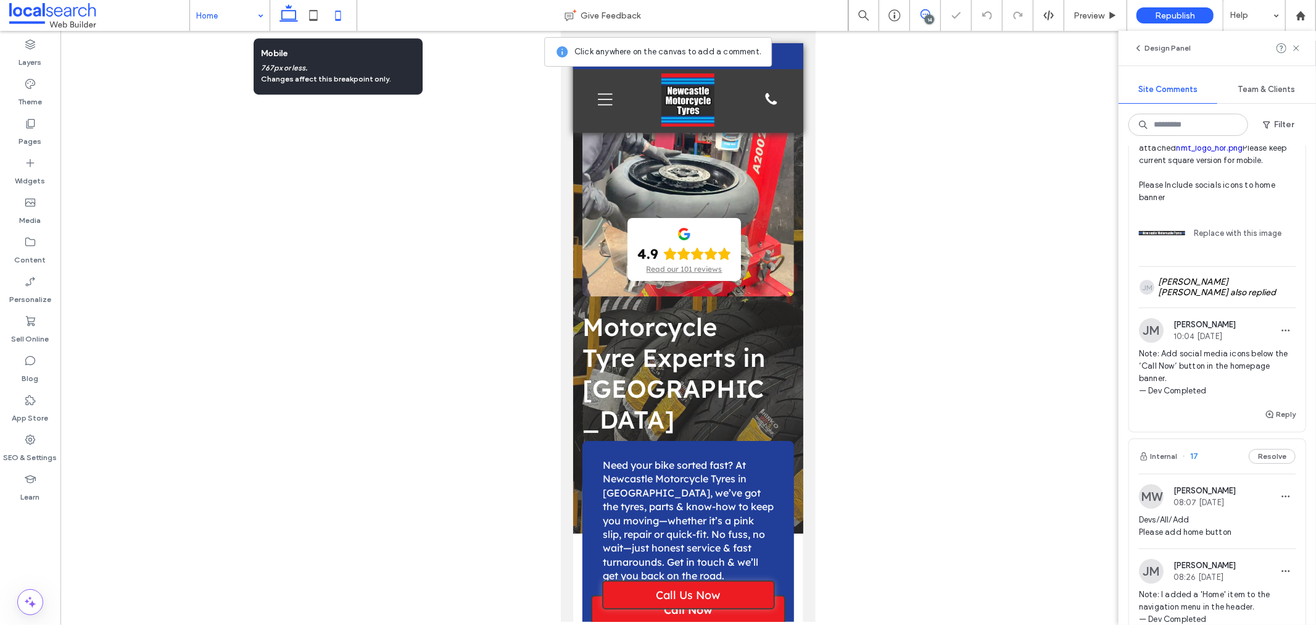
click at [280, 15] on icon at bounding box center [288, 15] width 25 height 25
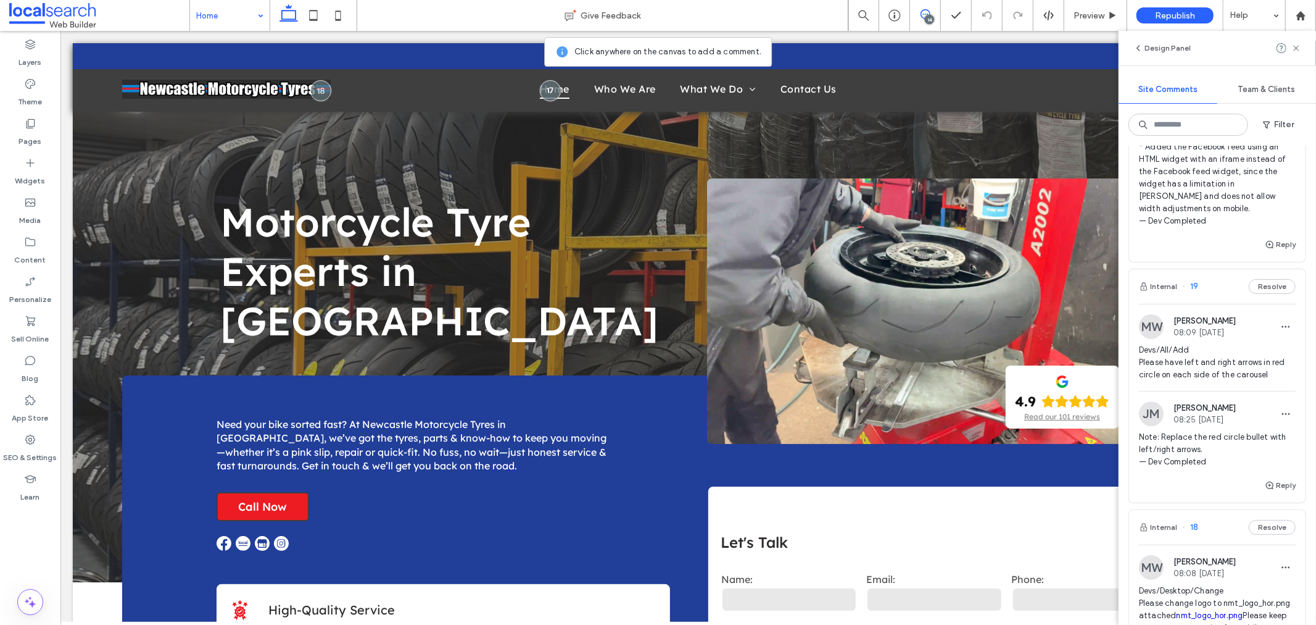
scroll to position [2811, 0]
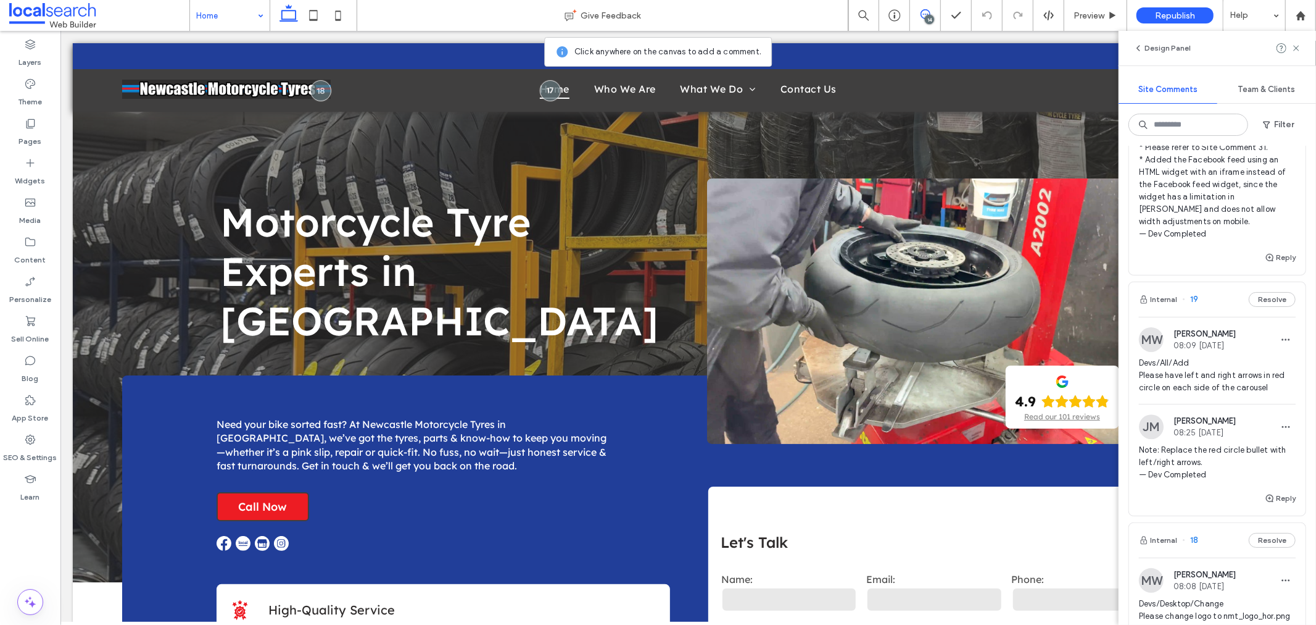
click at [1149, 352] on img at bounding box center [1151, 339] width 25 height 25
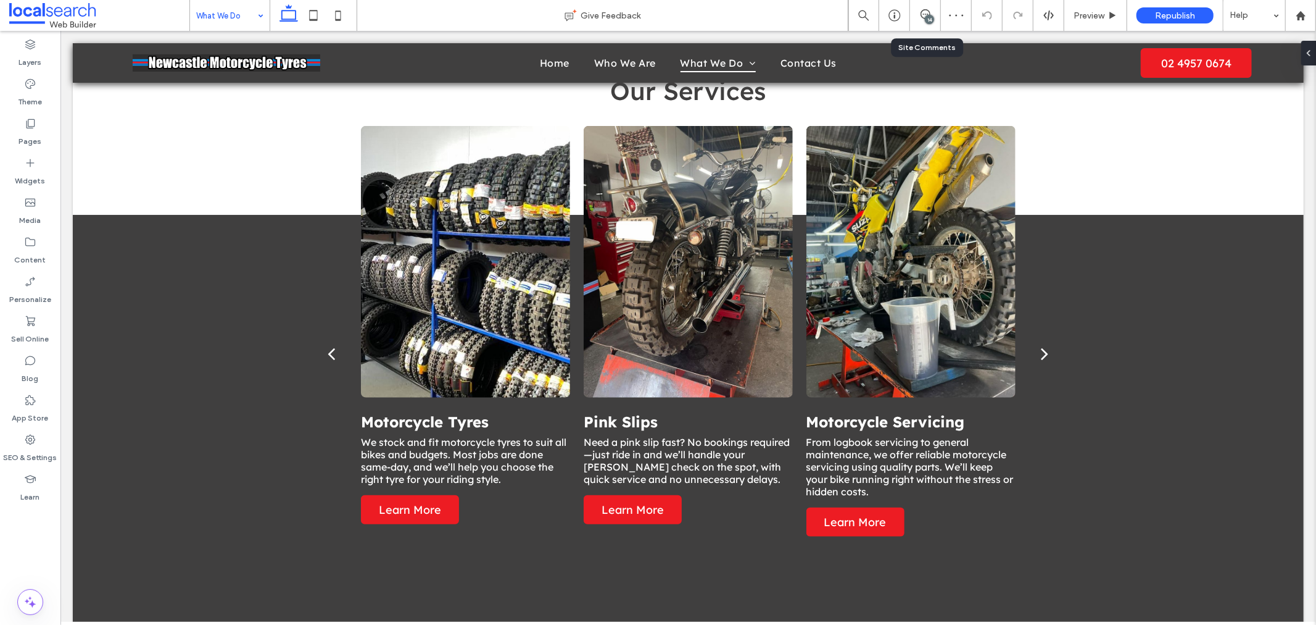
click at [934, 22] on div "14" at bounding box center [925, 15] width 31 height 31
click at [928, 17] on div "14" at bounding box center [929, 19] width 9 height 9
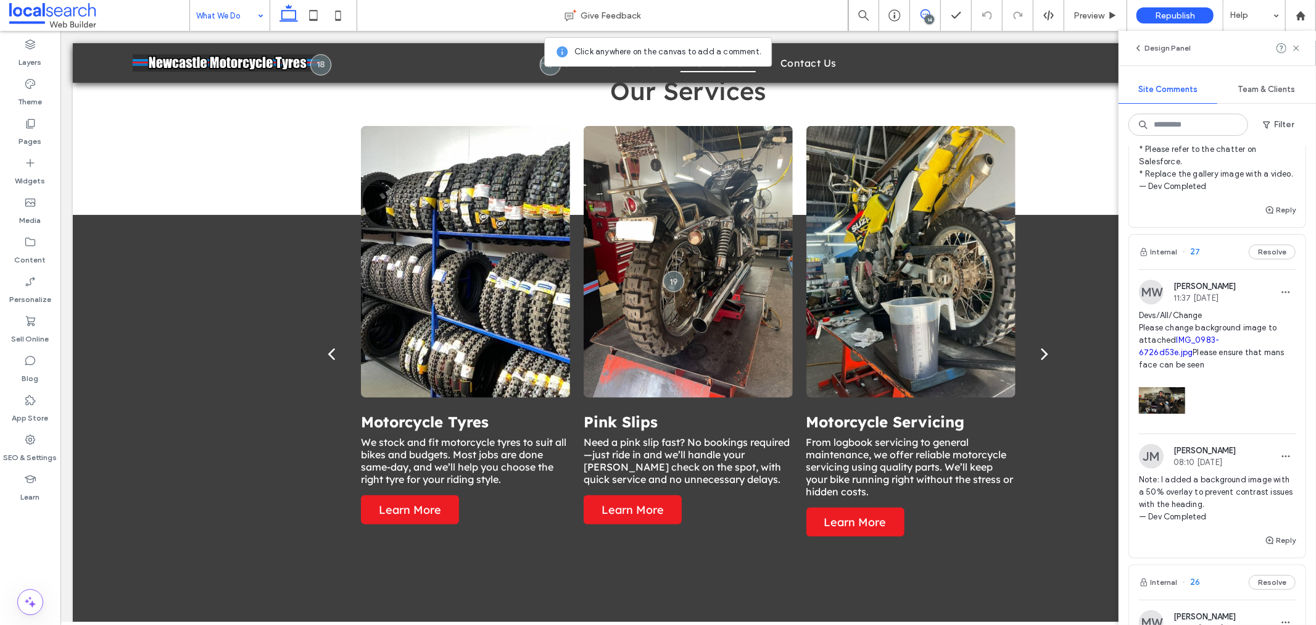
scroll to position [933, 0]
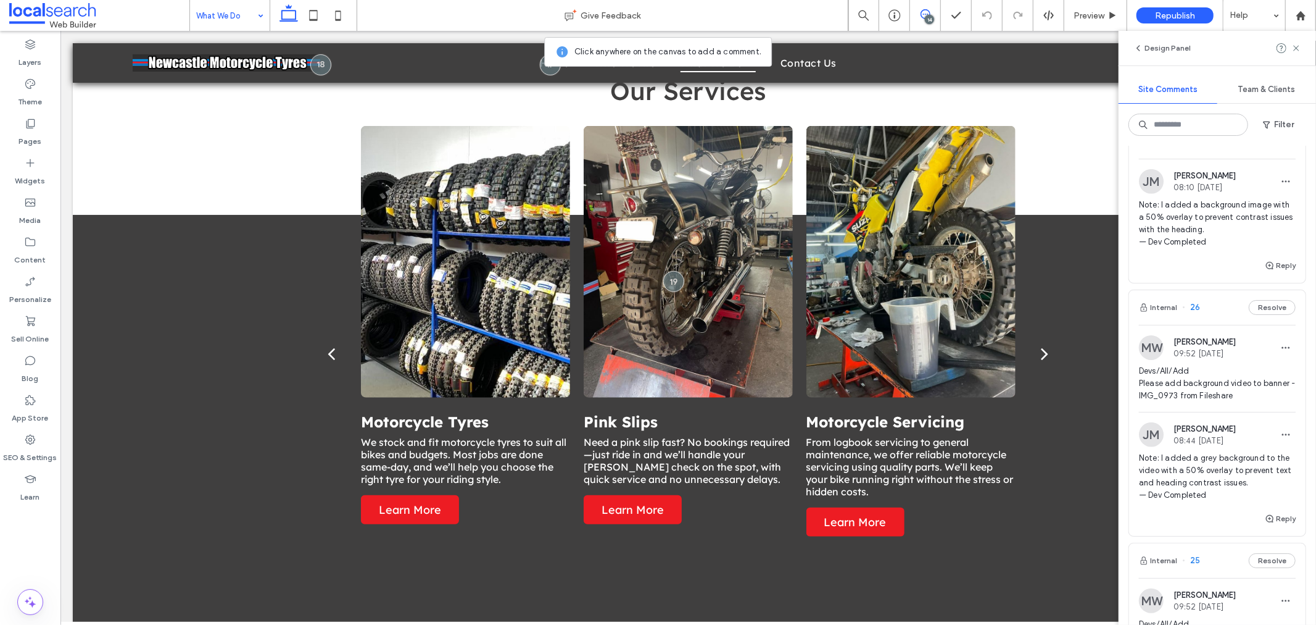
click at [1146, 360] on img at bounding box center [1151, 347] width 25 height 25
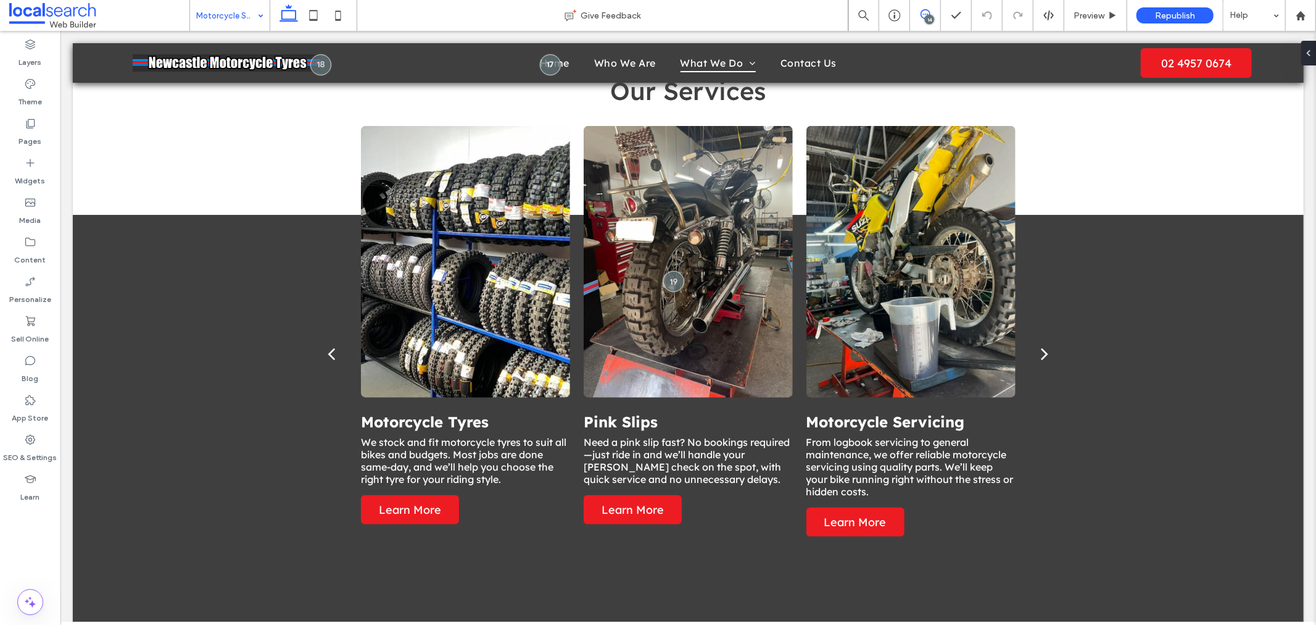
click at [920, 13] on span at bounding box center [925, 14] width 30 height 10
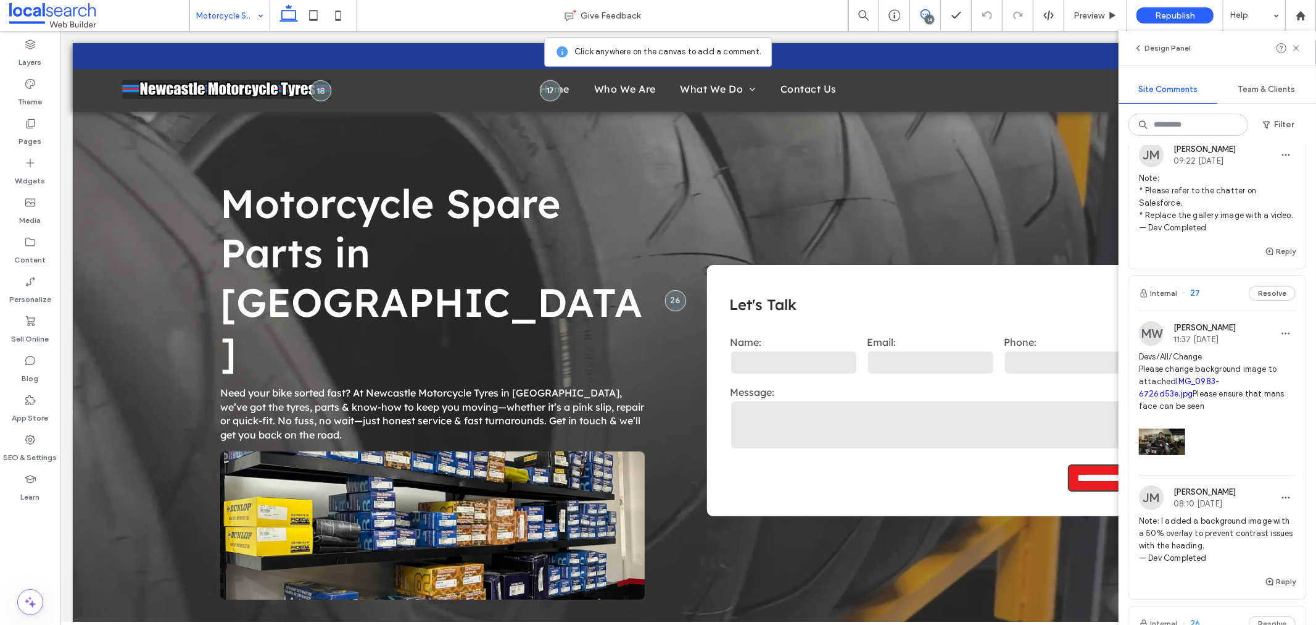
click at [1160, 346] on img at bounding box center [1151, 333] width 25 height 25
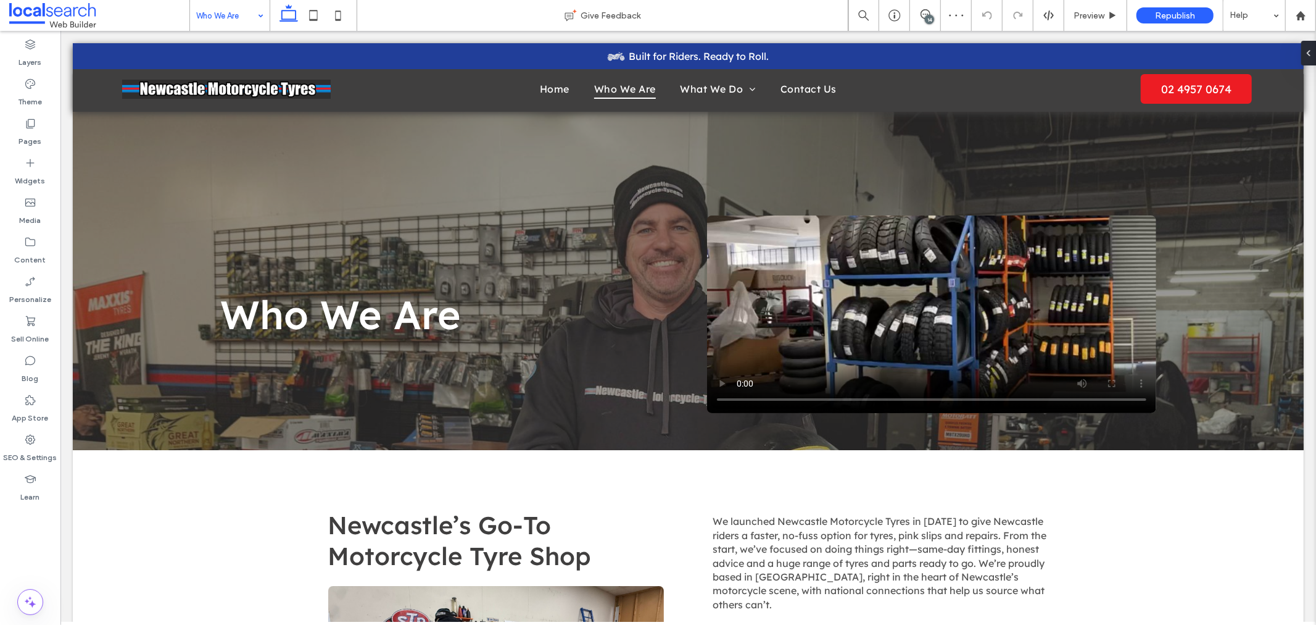
click at [932, 20] on div "14" at bounding box center [929, 19] width 9 height 9
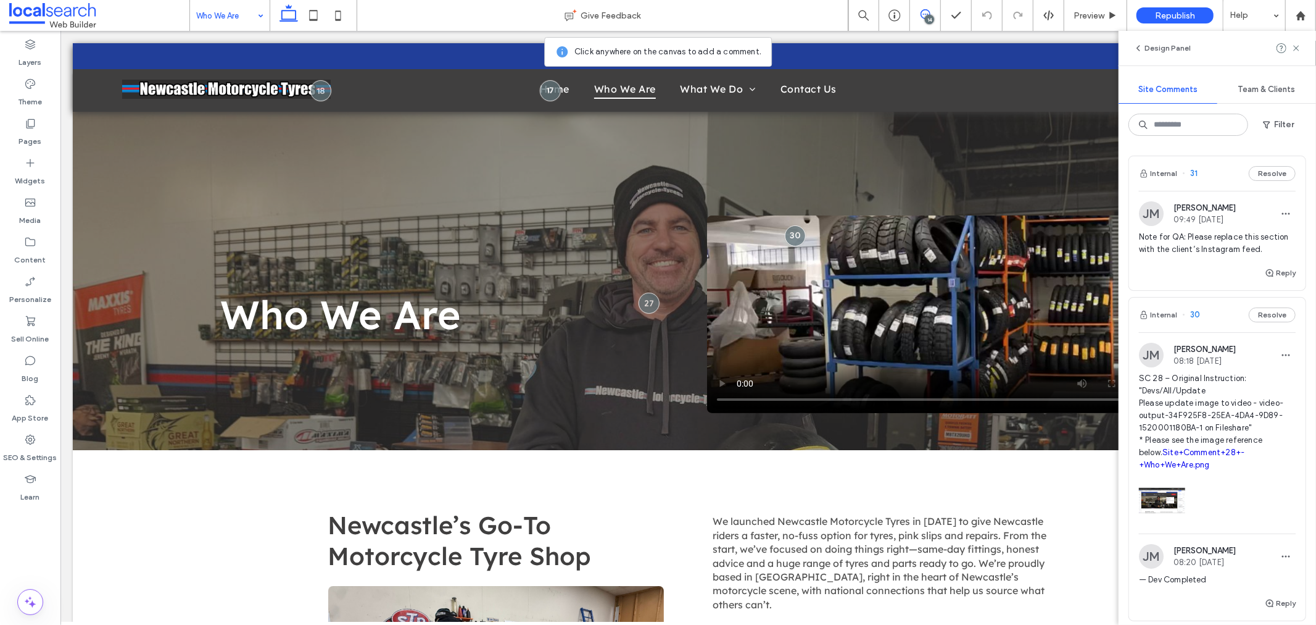
click at [1157, 219] on img at bounding box center [1151, 213] width 25 height 25
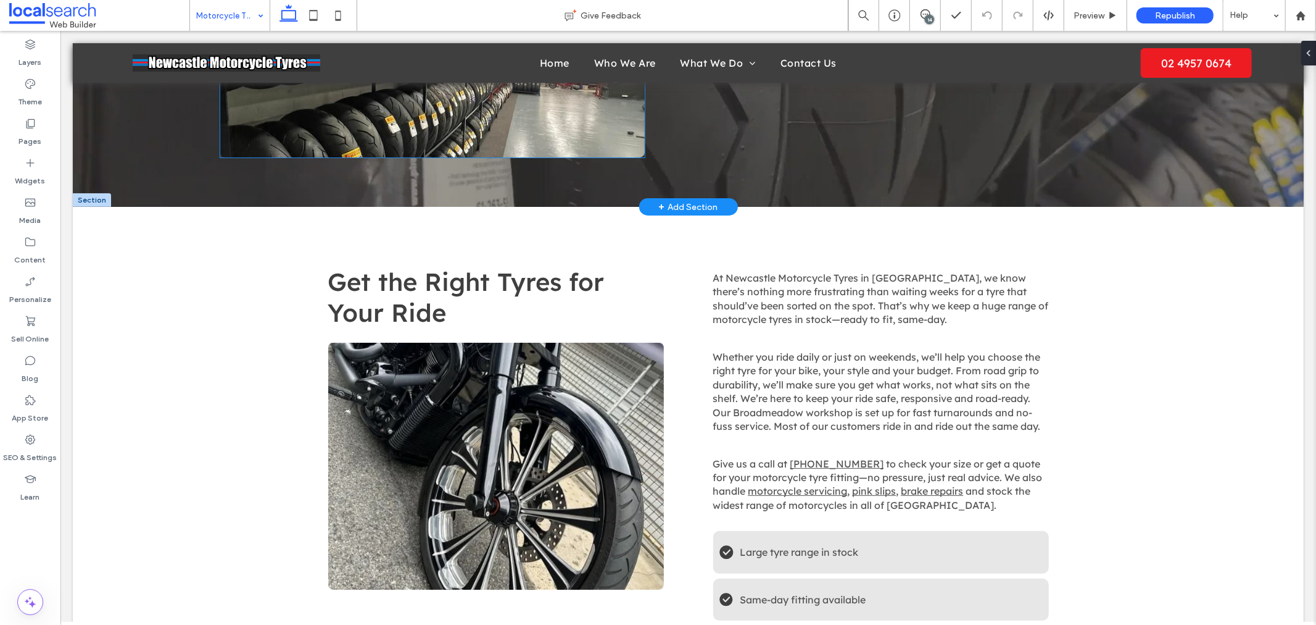
scroll to position [226, 0]
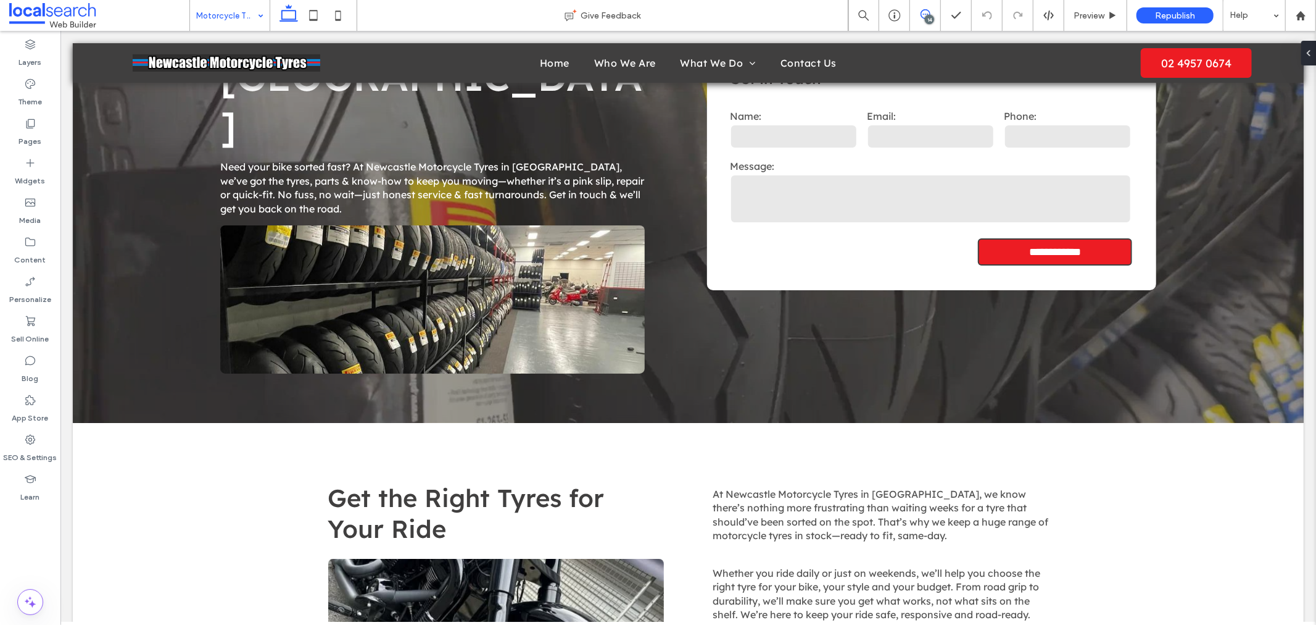
click at [926, 9] on use at bounding box center [926, 14] width 10 height 10
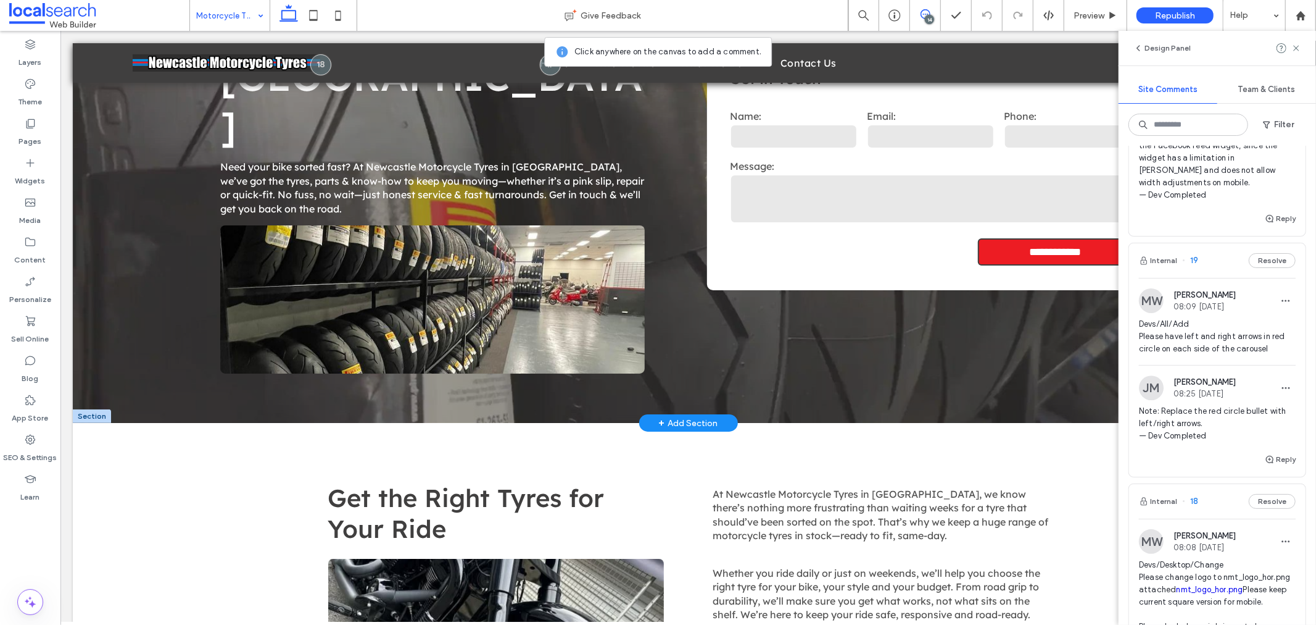
scroll to position [3017, 0]
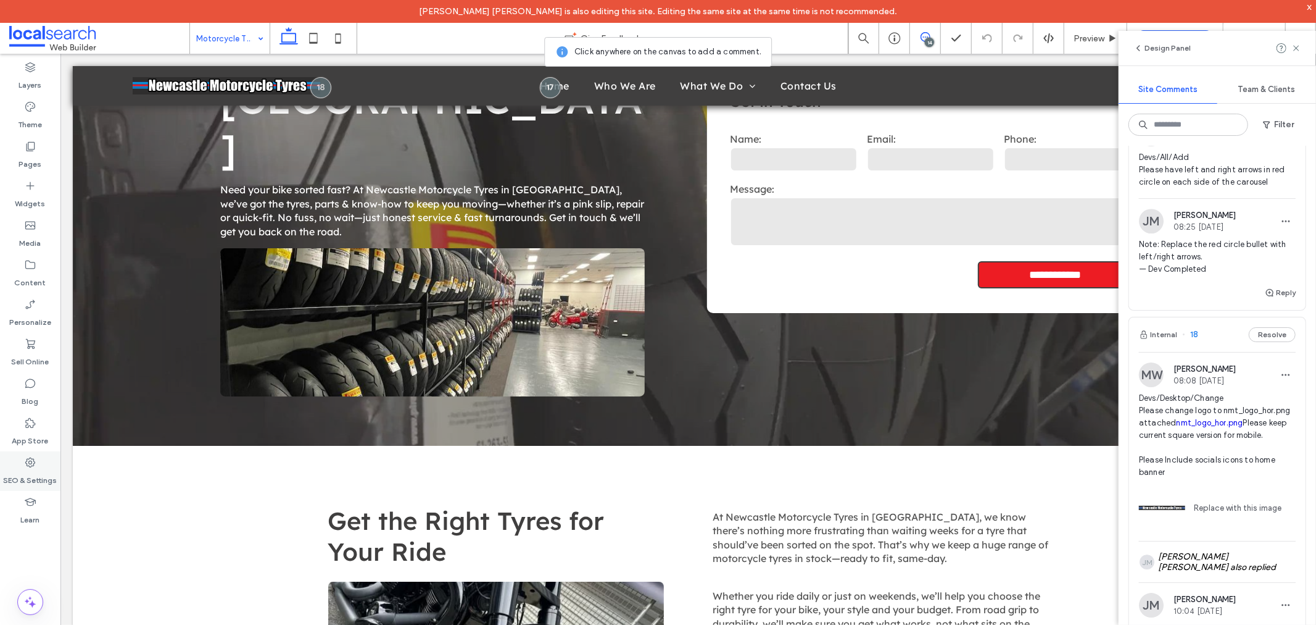
click at [23, 472] on label "SEO & Settings" at bounding box center [31, 476] width 54 height 17
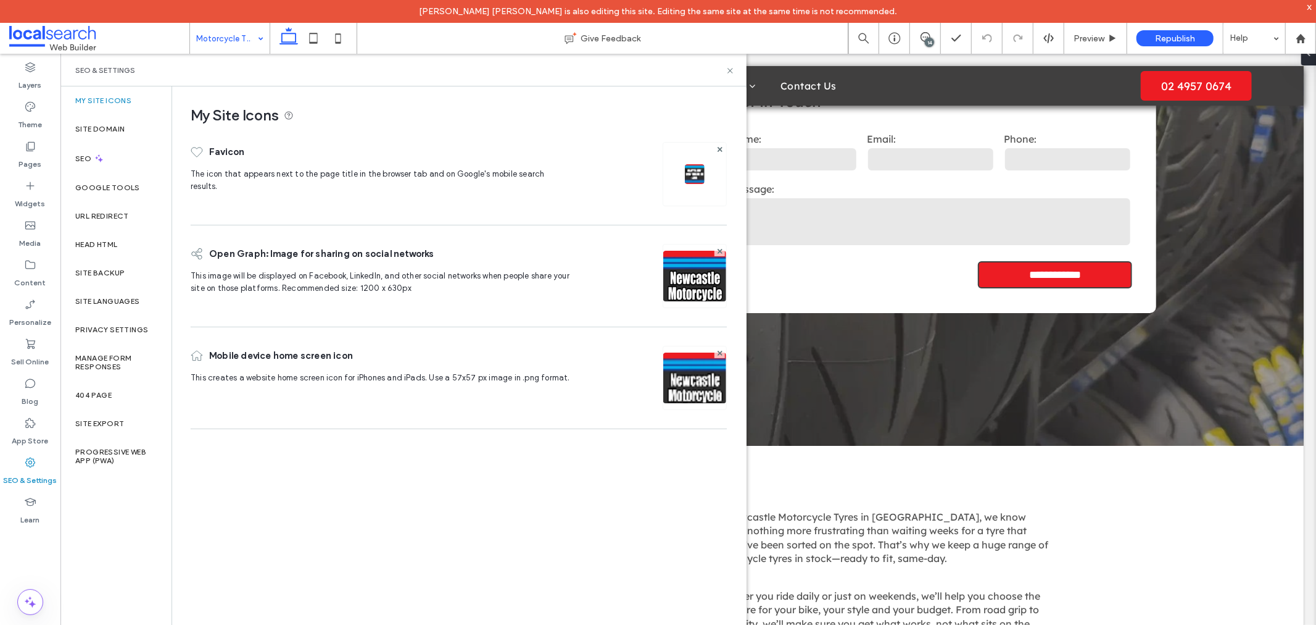
scroll to position [0, 0]
click at [133, 262] on div "Site Backup" at bounding box center [115, 273] width 111 height 28
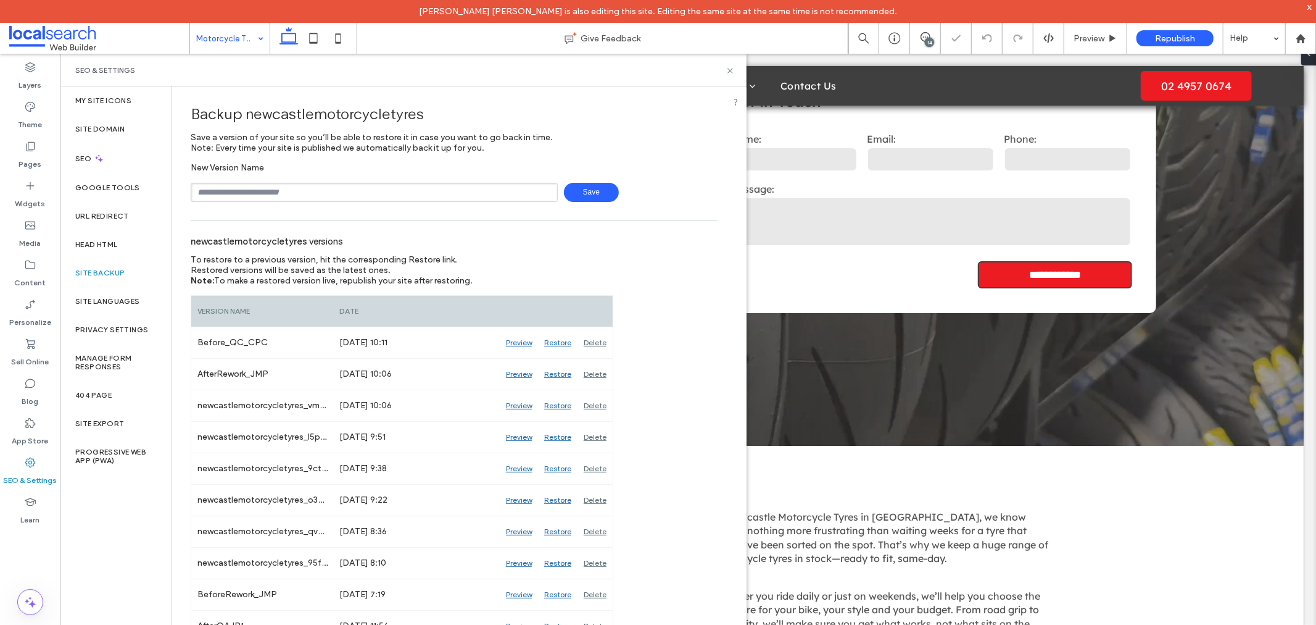
click at [252, 190] on input "text" at bounding box center [374, 192] width 367 height 19
type input "**********"
click at [575, 183] on span "Save" at bounding box center [591, 192] width 55 height 19
click at [731, 71] on use at bounding box center [730, 70] width 5 height 5
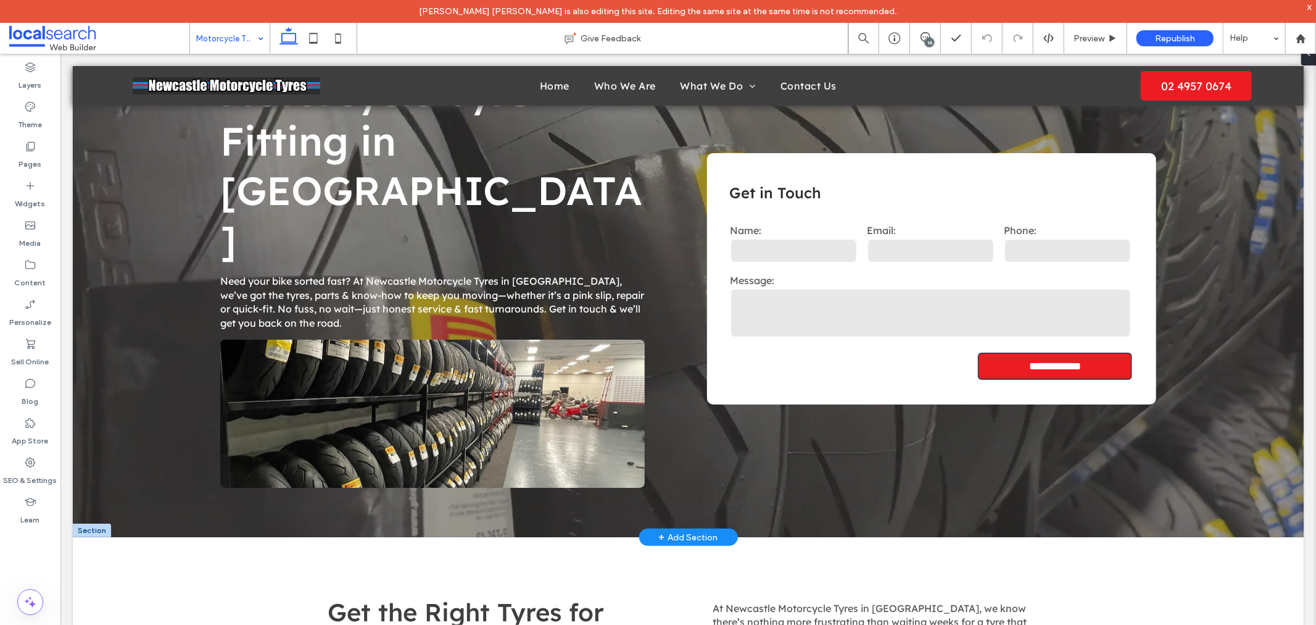
scroll to position [69, 0]
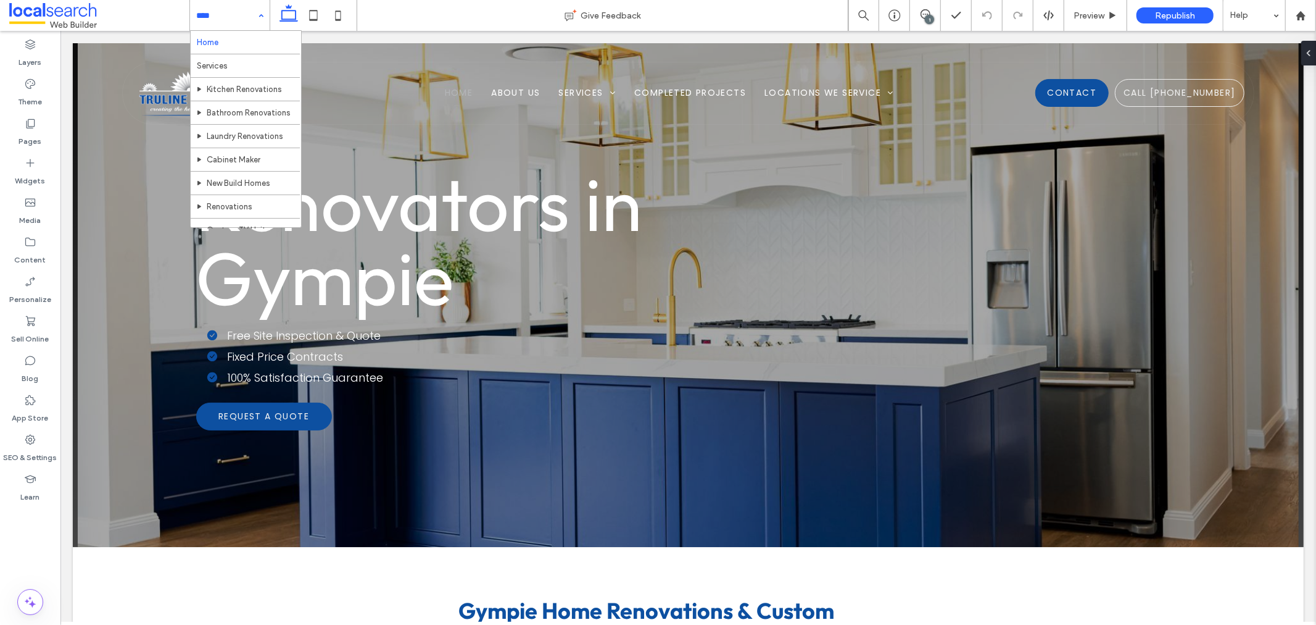
click at [231, 10] on input at bounding box center [226, 15] width 61 height 31
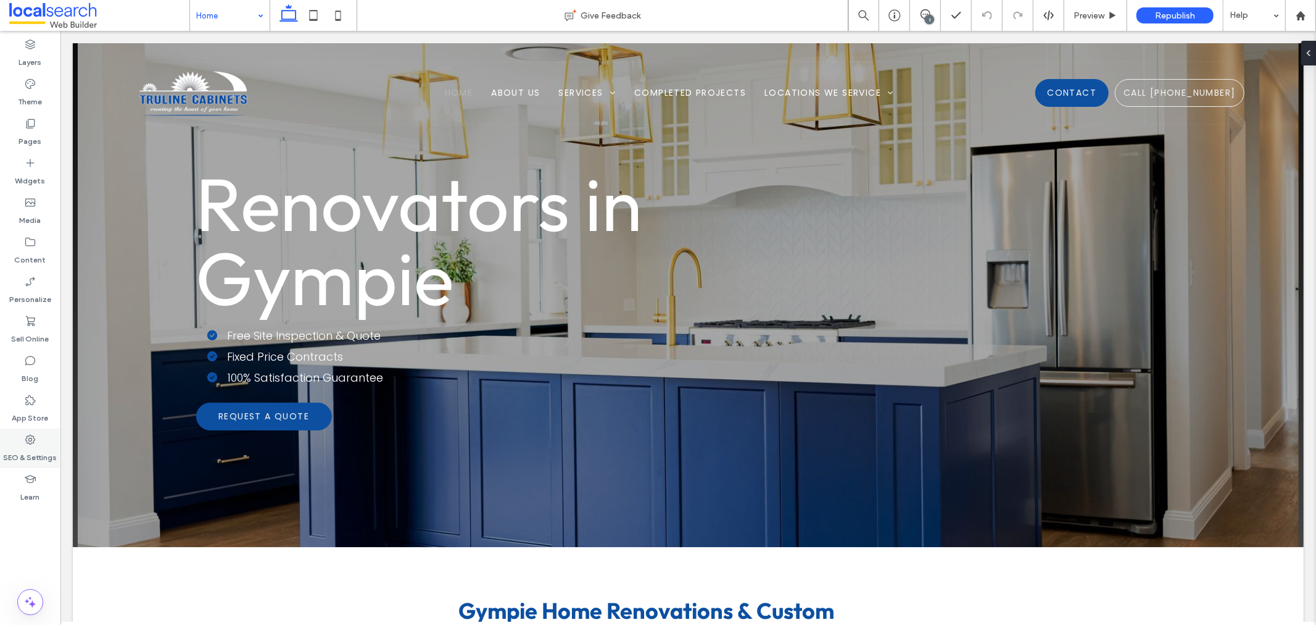
click at [28, 455] on label "SEO & Settings" at bounding box center [31, 454] width 54 height 17
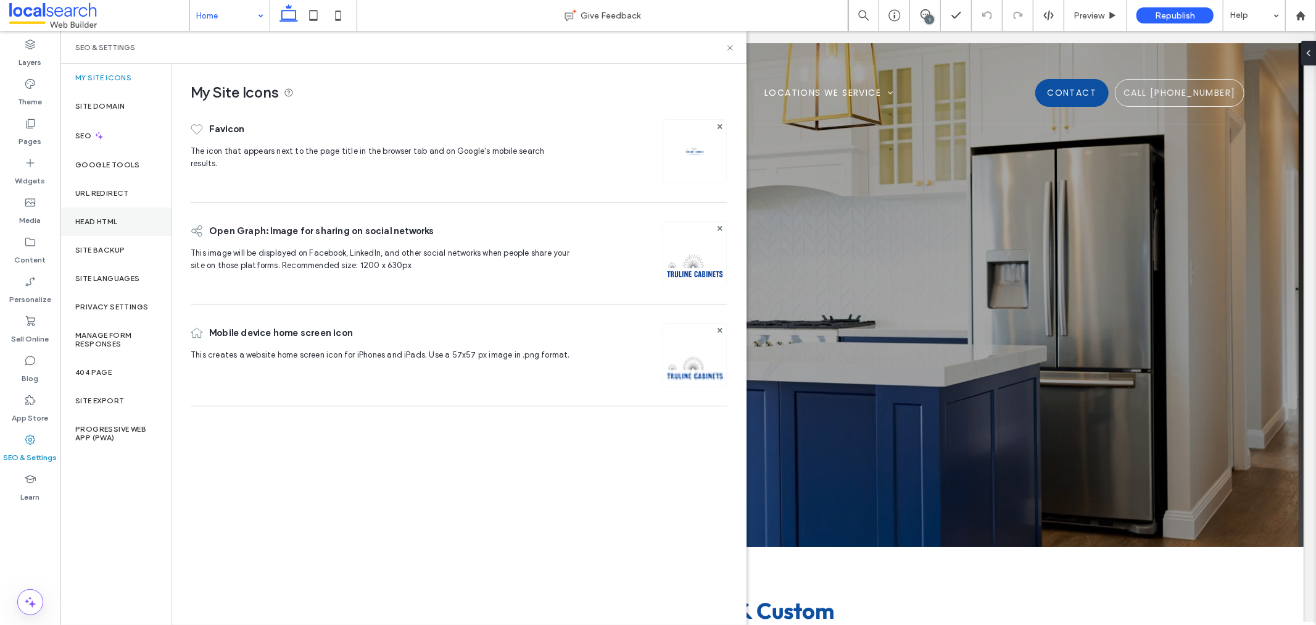
click at [124, 228] on div "Head HTML" at bounding box center [115, 221] width 111 height 28
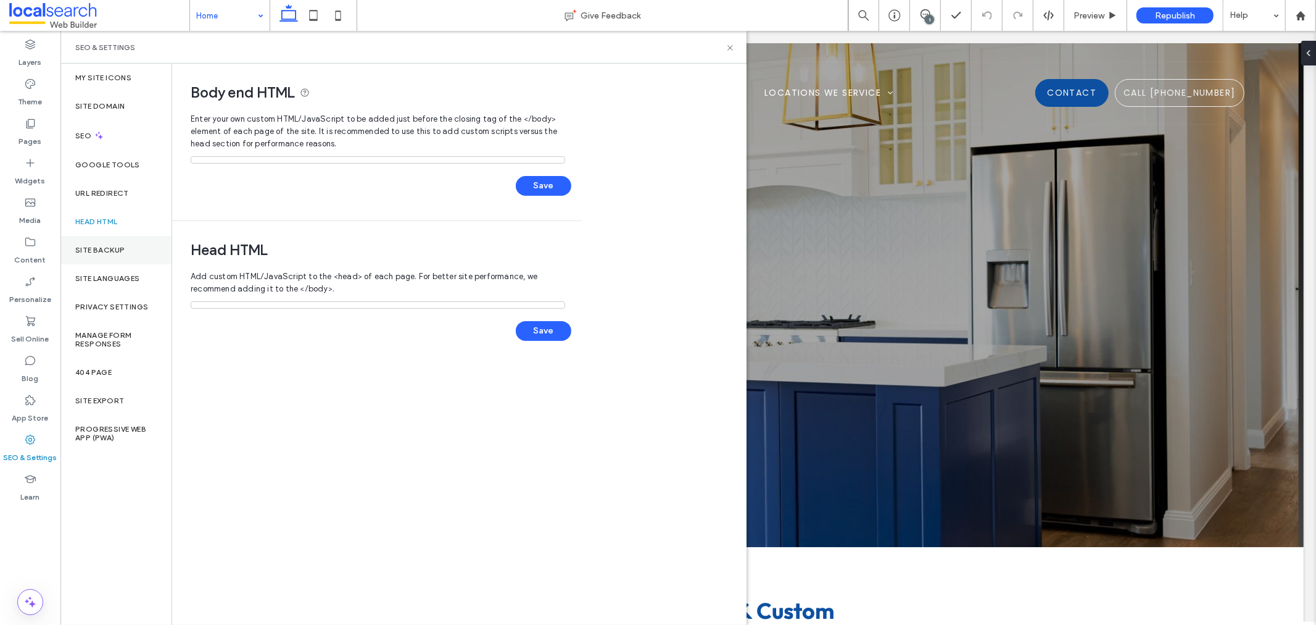
click at [121, 247] on label "Site Backup" at bounding box center [99, 250] width 49 height 9
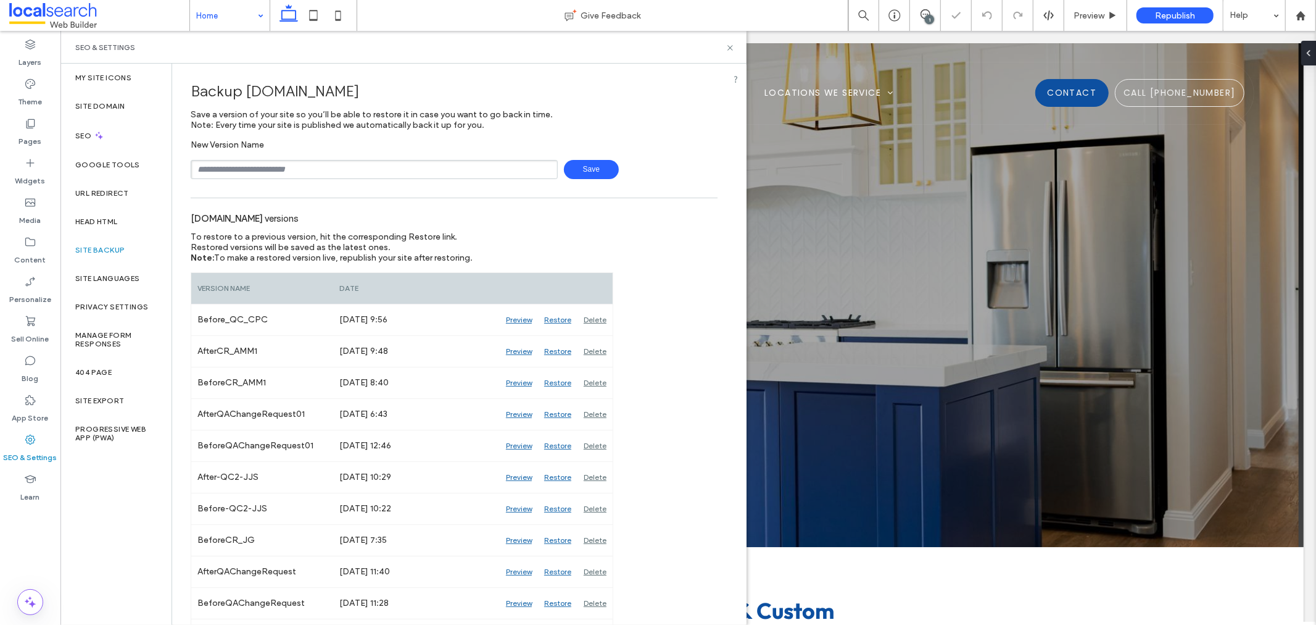
click at [457, 162] on input "text" at bounding box center [374, 169] width 367 height 19
type input "**********"
click at [584, 171] on span "Save" at bounding box center [591, 169] width 55 height 19
